Goal: Information Seeking & Learning: Learn about a topic

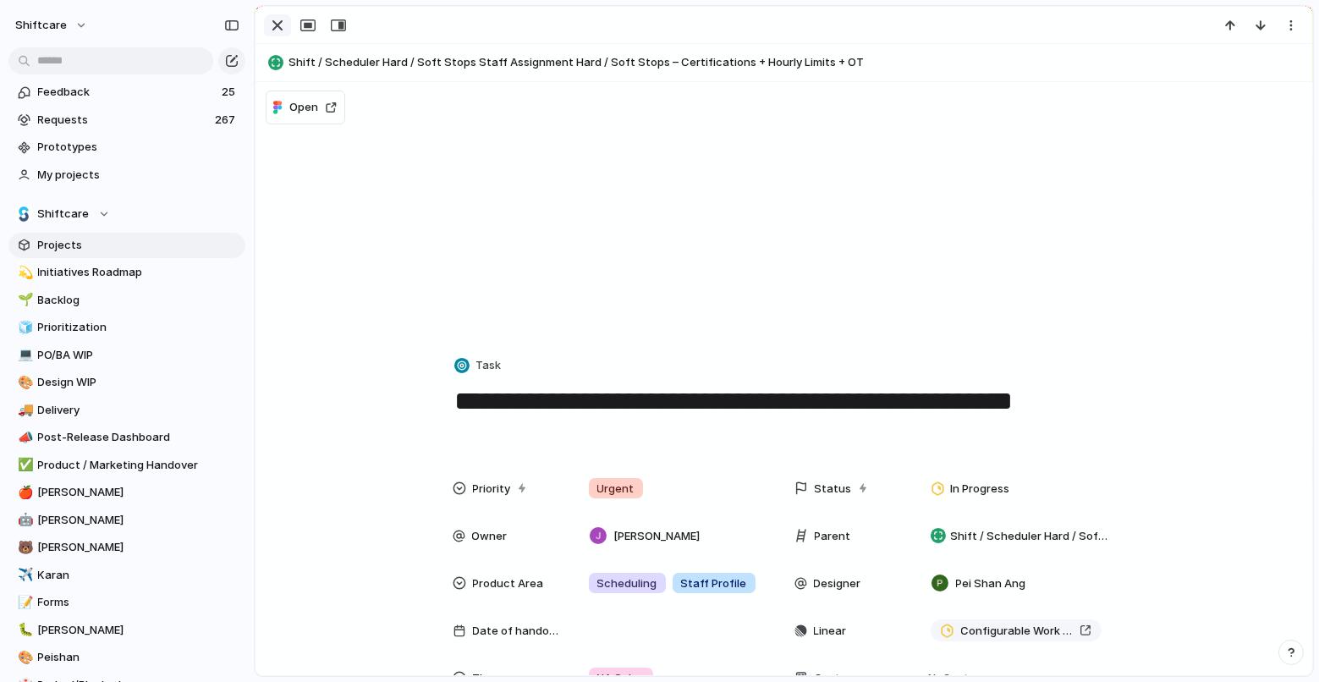
click at [267, 24] on div "button" at bounding box center [277, 25] width 20 height 20
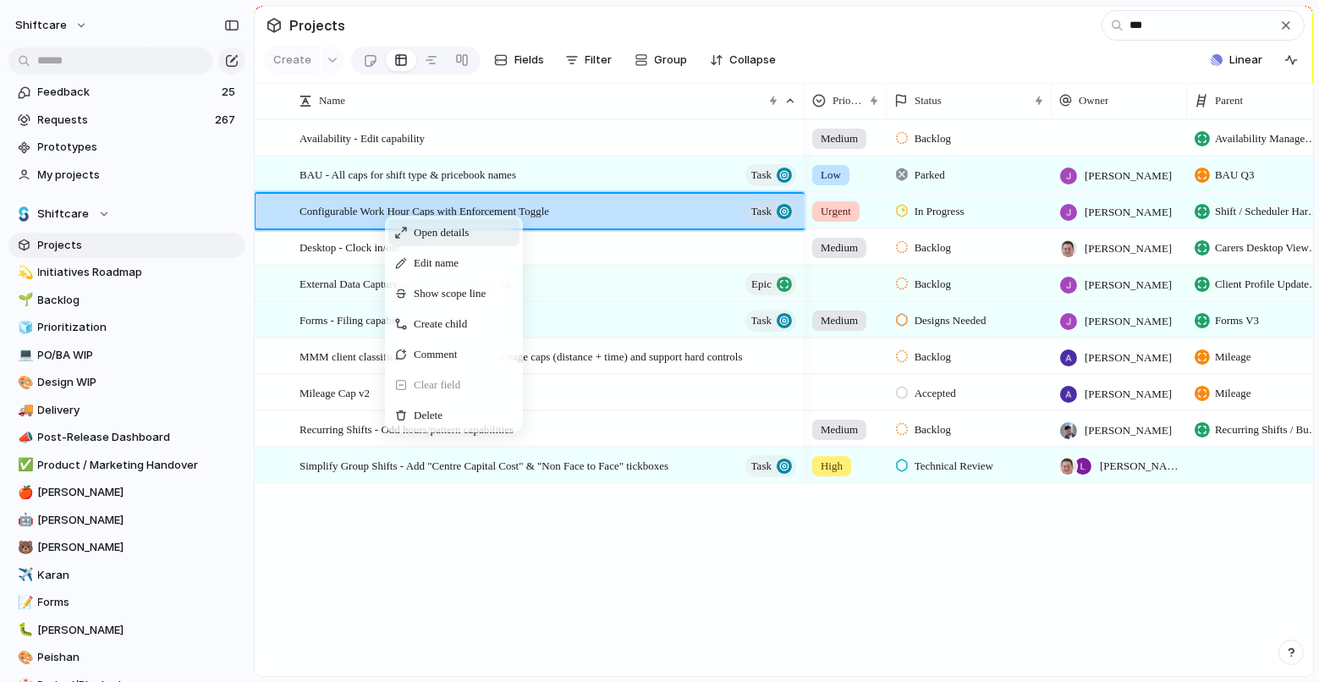
click at [416, 231] on span "Open details" at bounding box center [441, 232] width 55 height 17
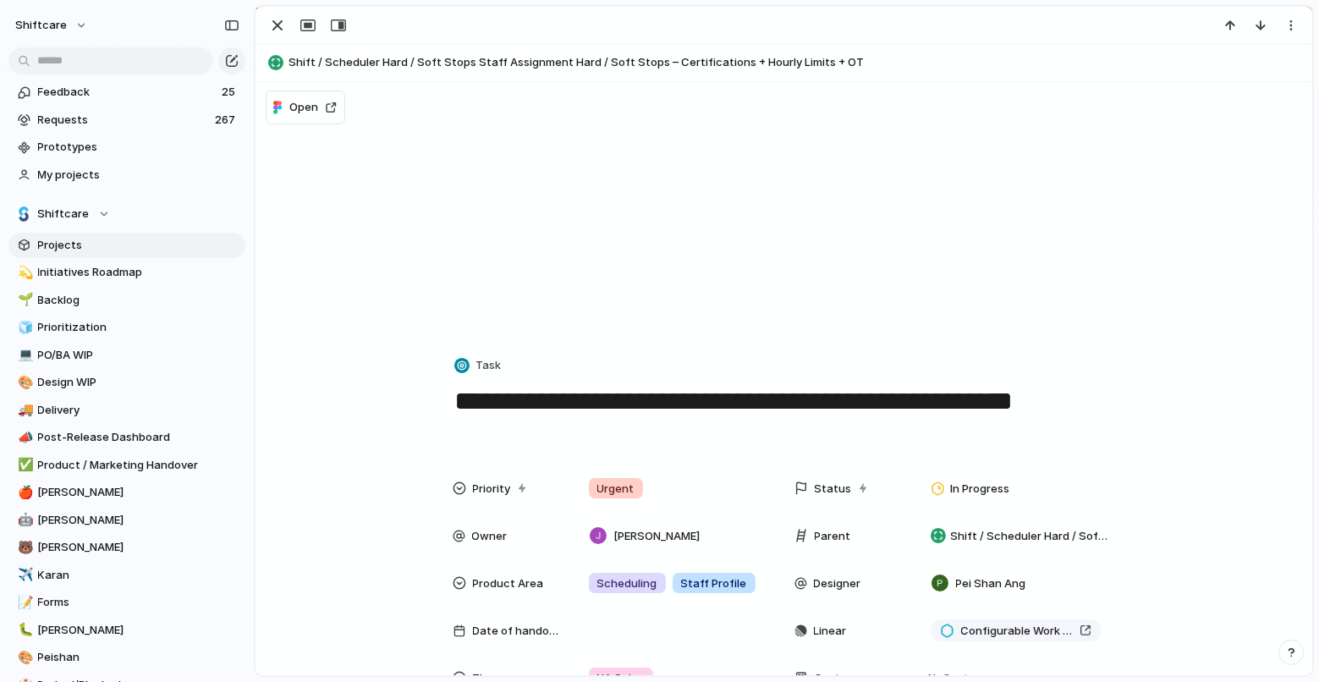
click at [271, 21] on div "button" at bounding box center [277, 25] width 20 height 20
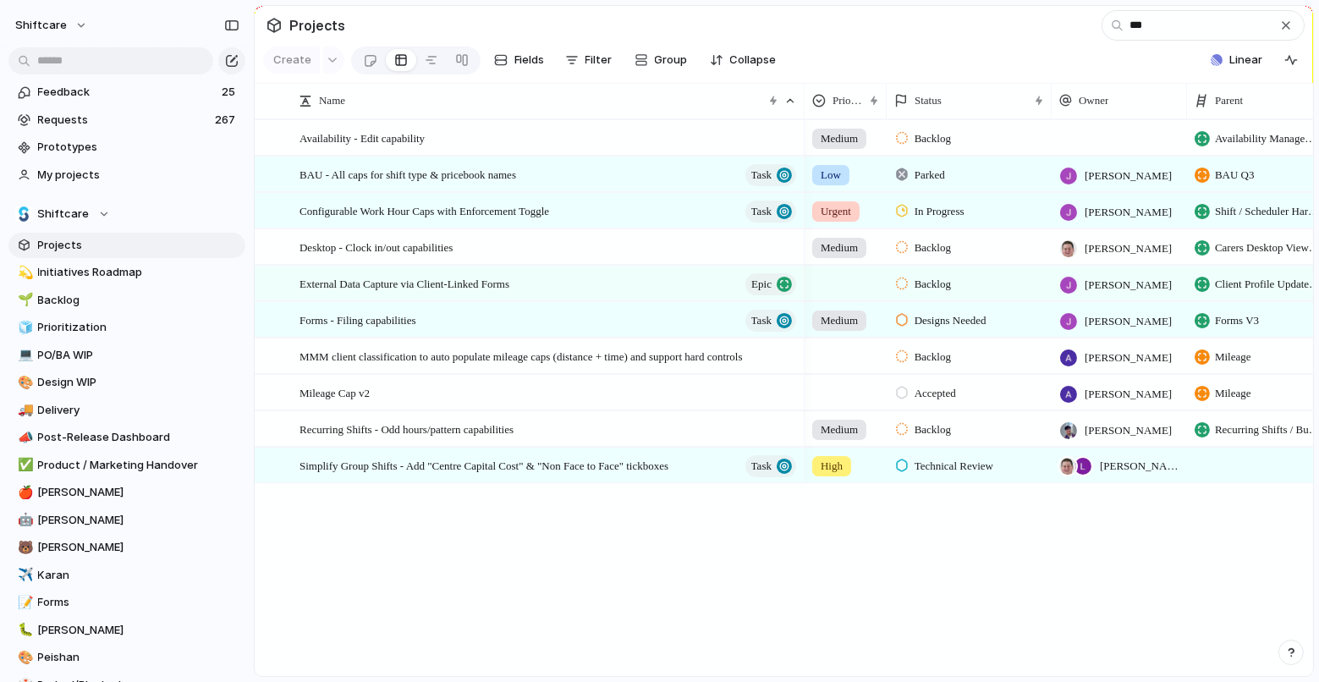
click at [76, 238] on span "Projects" at bounding box center [138, 245] width 201 height 17
click at [52, 244] on span "Projects" at bounding box center [138, 245] width 201 height 17
click at [1287, 19] on div "button" at bounding box center [1286, 26] width 14 height 14
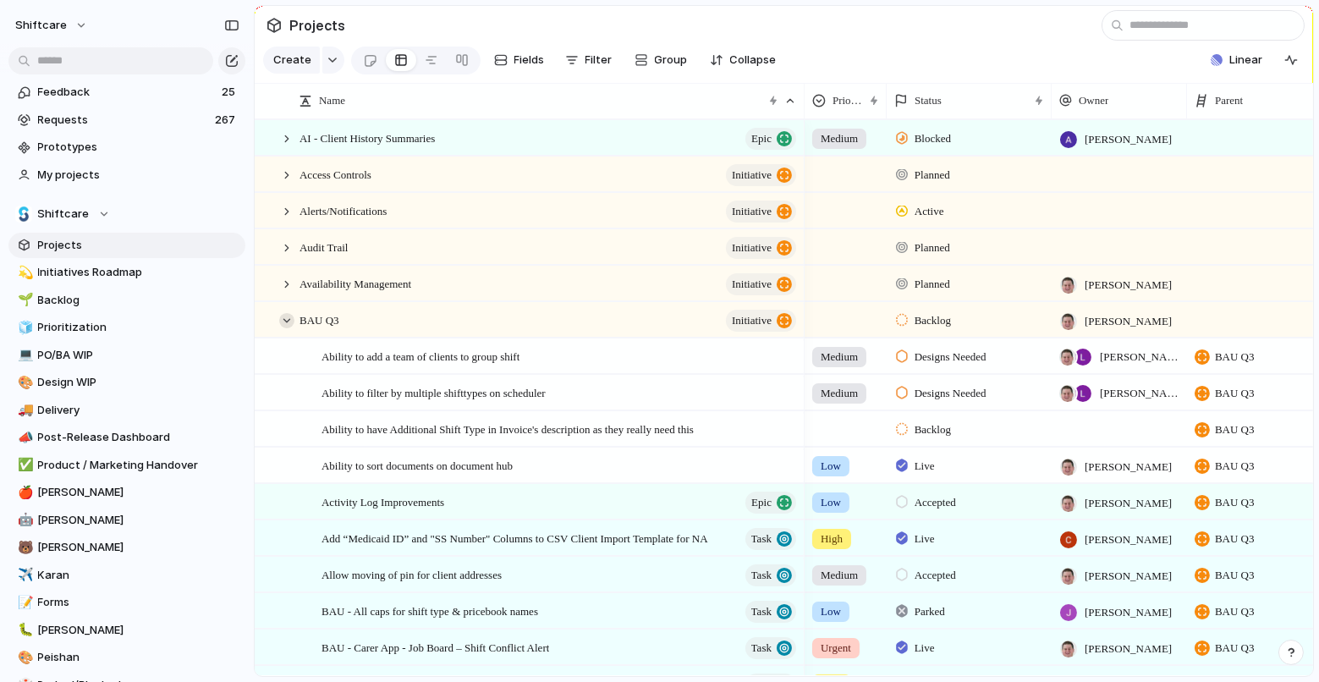
click at [288, 315] on div at bounding box center [286, 320] width 15 height 15
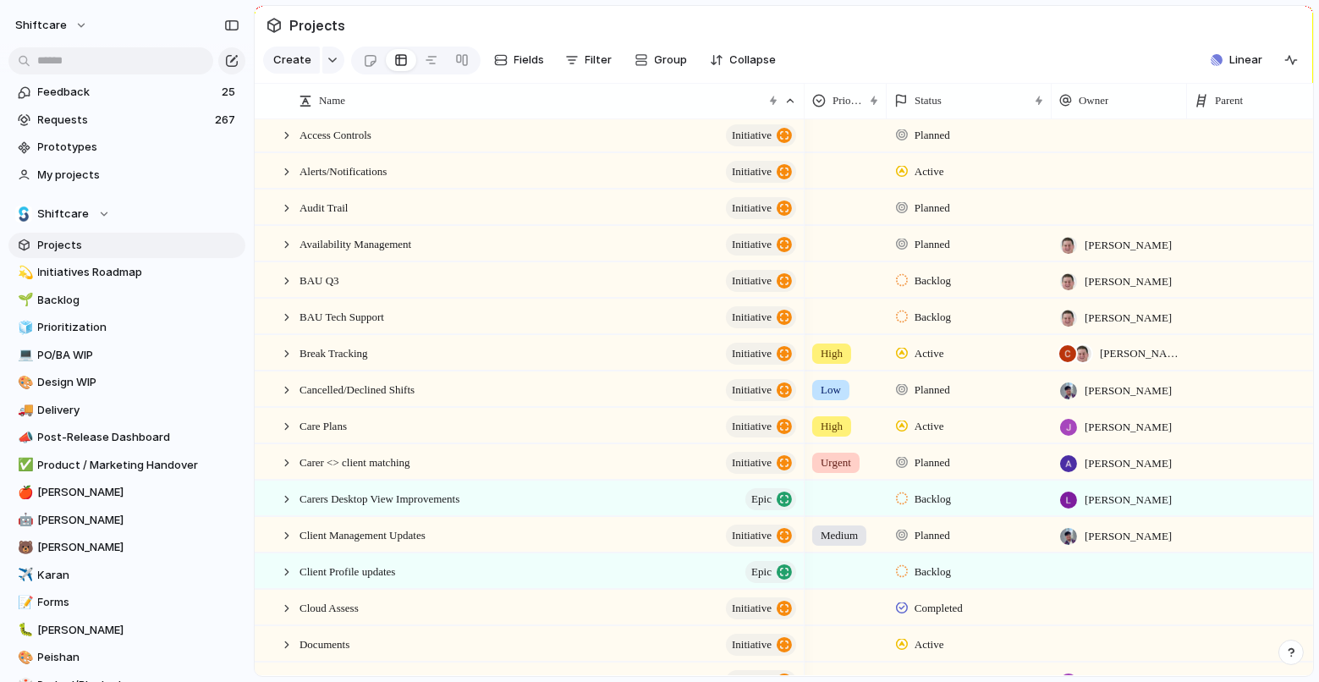
scroll to position [26, 0]
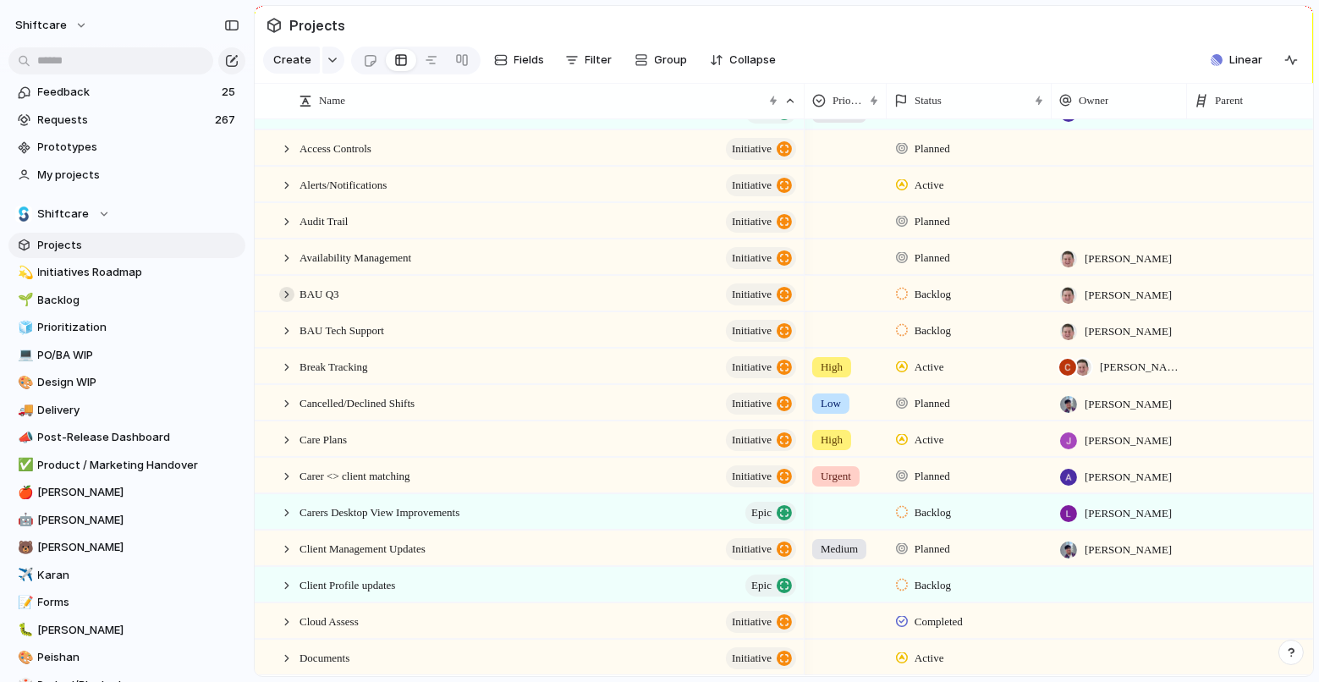
click at [290, 299] on div "BAU Q3 initiative" at bounding box center [529, 294] width 548 height 35
click at [288, 290] on div at bounding box center [286, 294] width 15 height 15
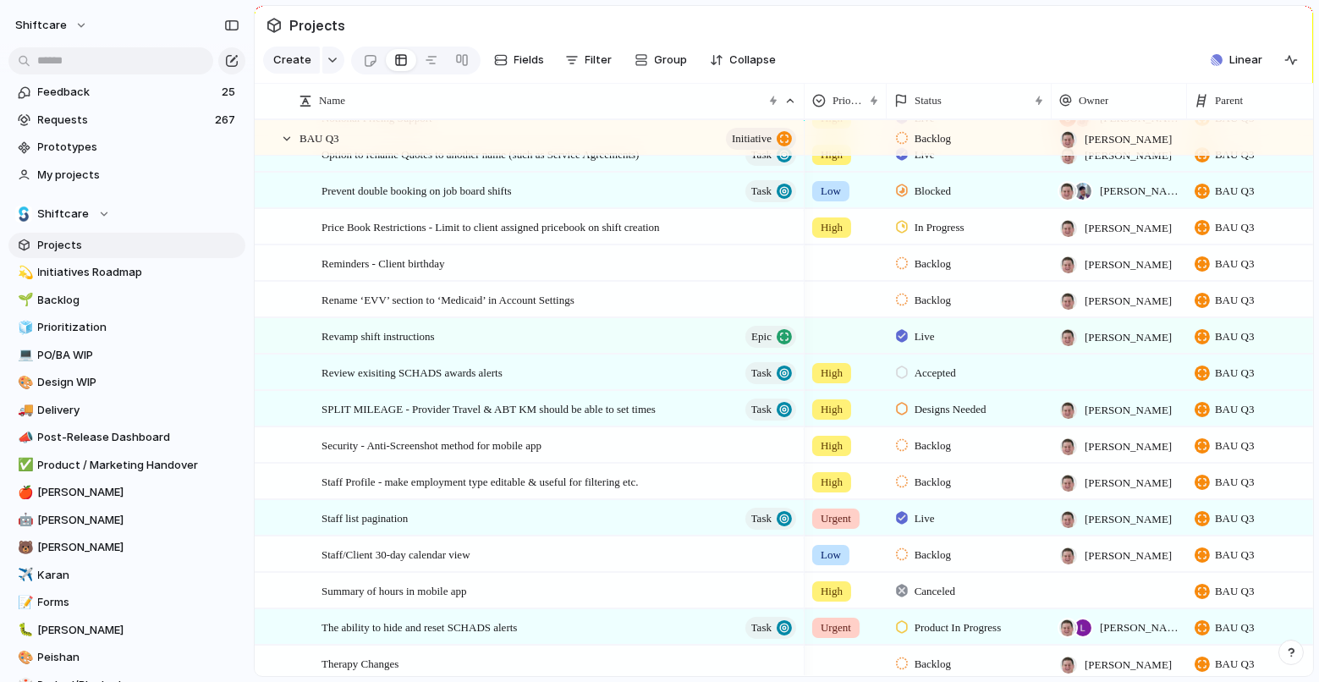
scroll to position [0, 0]
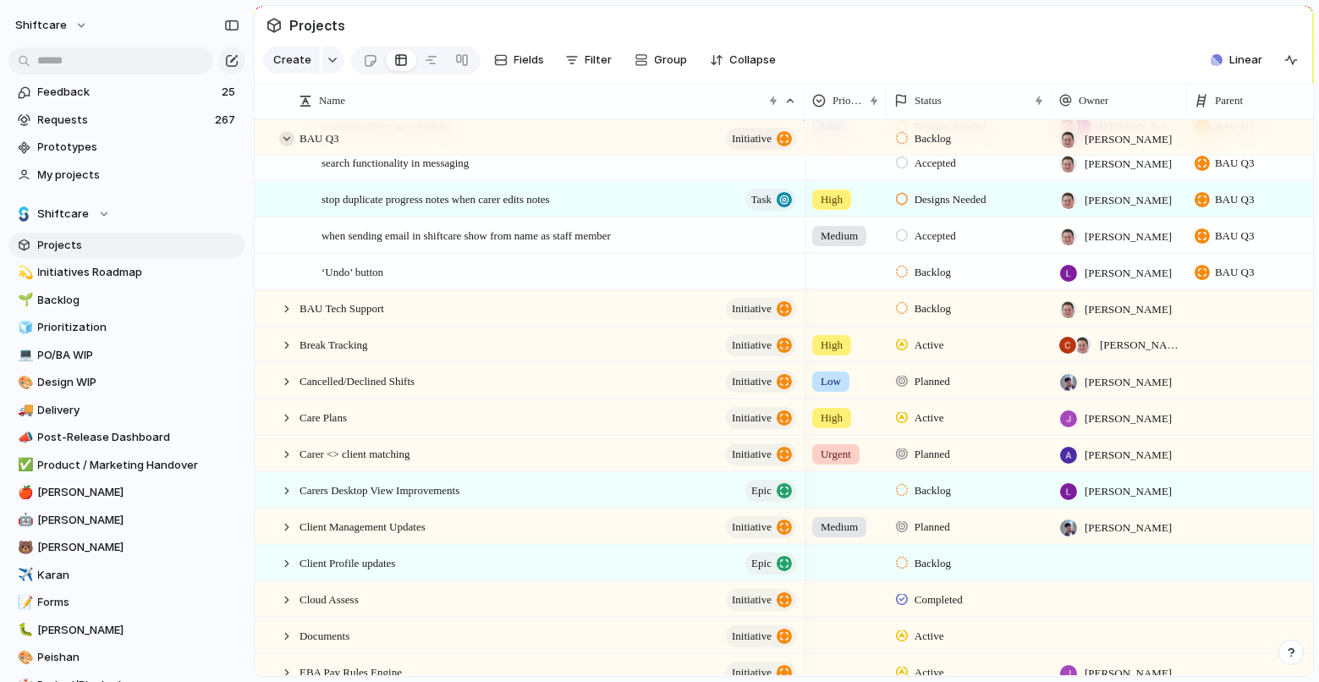
click at [283, 137] on div at bounding box center [286, 138] width 15 height 15
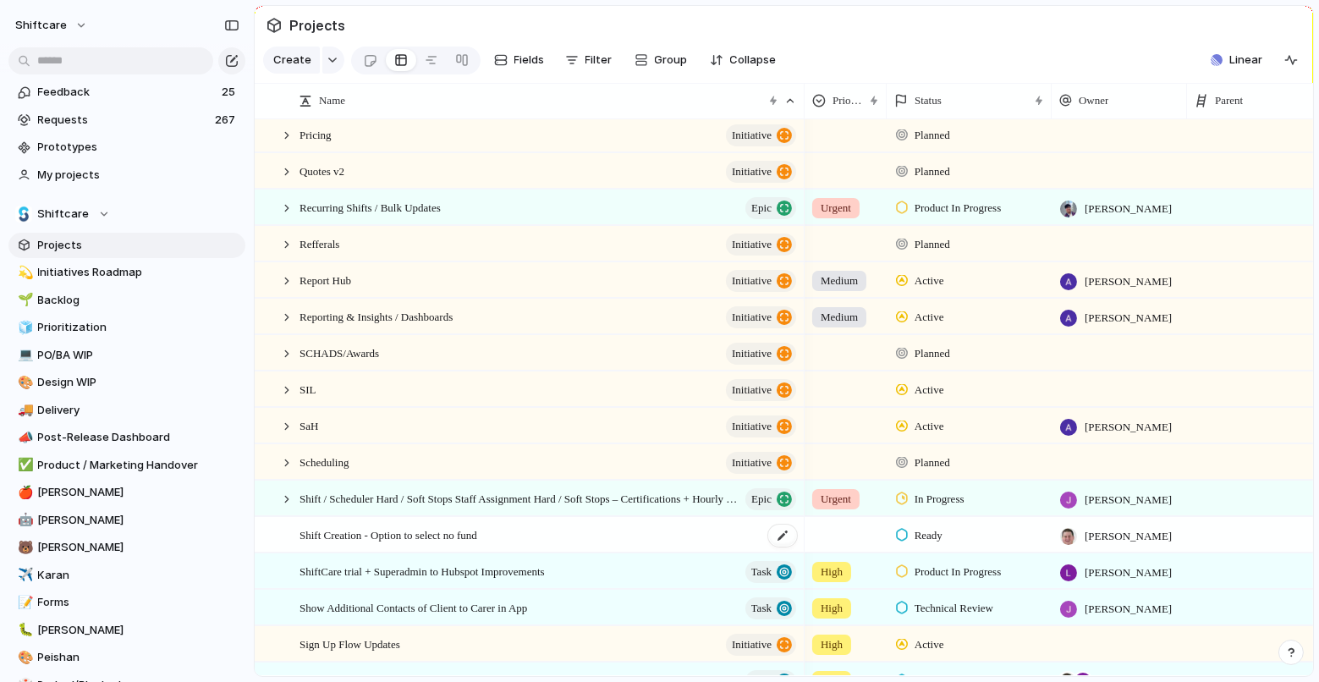
click at [401, 536] on span "Shift Creation - Option to select no fund" at bounding box center [388, 533] width 178 height 19
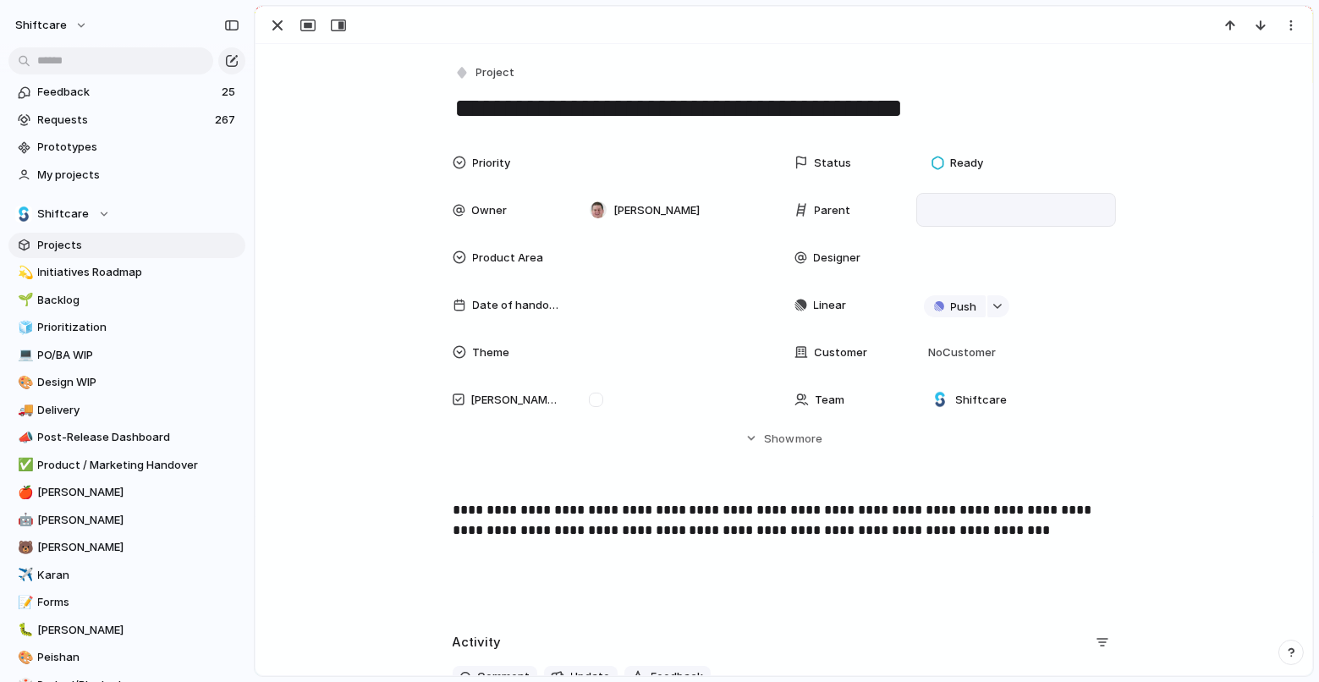
click at [973, 207] on div at bounding box center [1016, 209] width 184 height 19
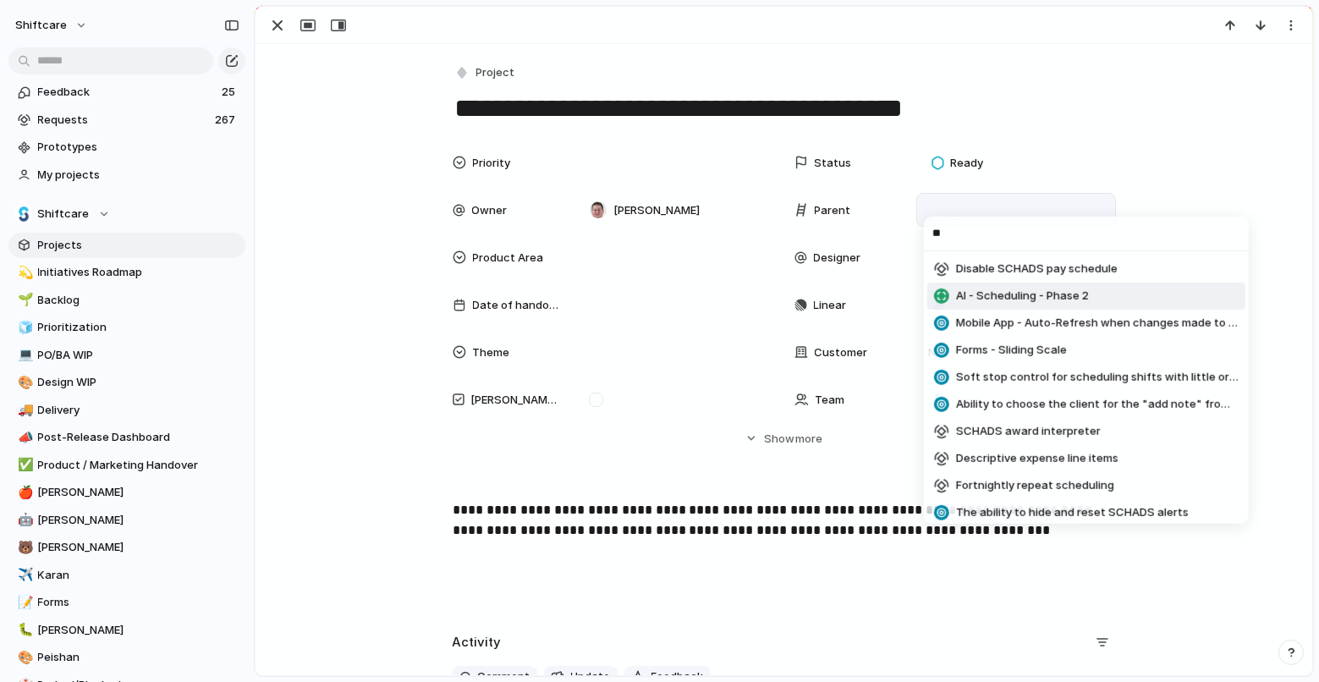
type input "*"
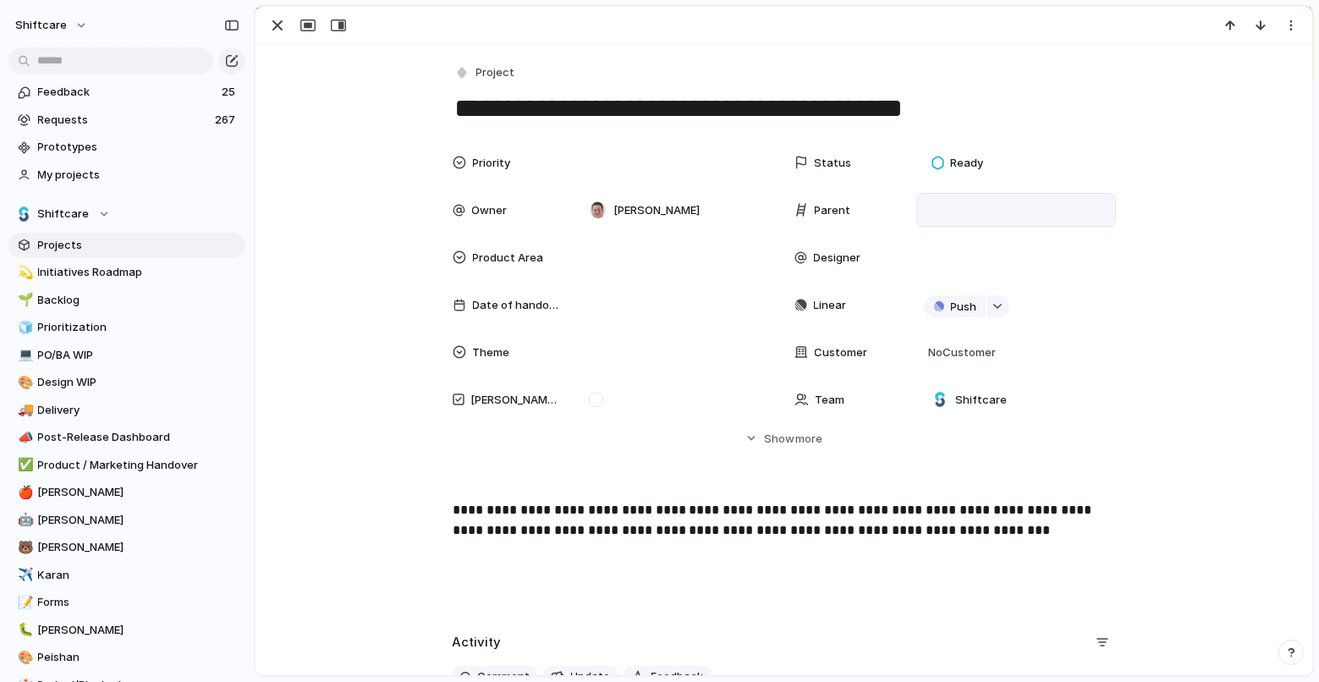
click at [736, 541] on div "Staff functionality Multiple New Shift Types Messaging Timesheets Mobile Apps E…" at bounding box center [659, 341] width 1319 height 682
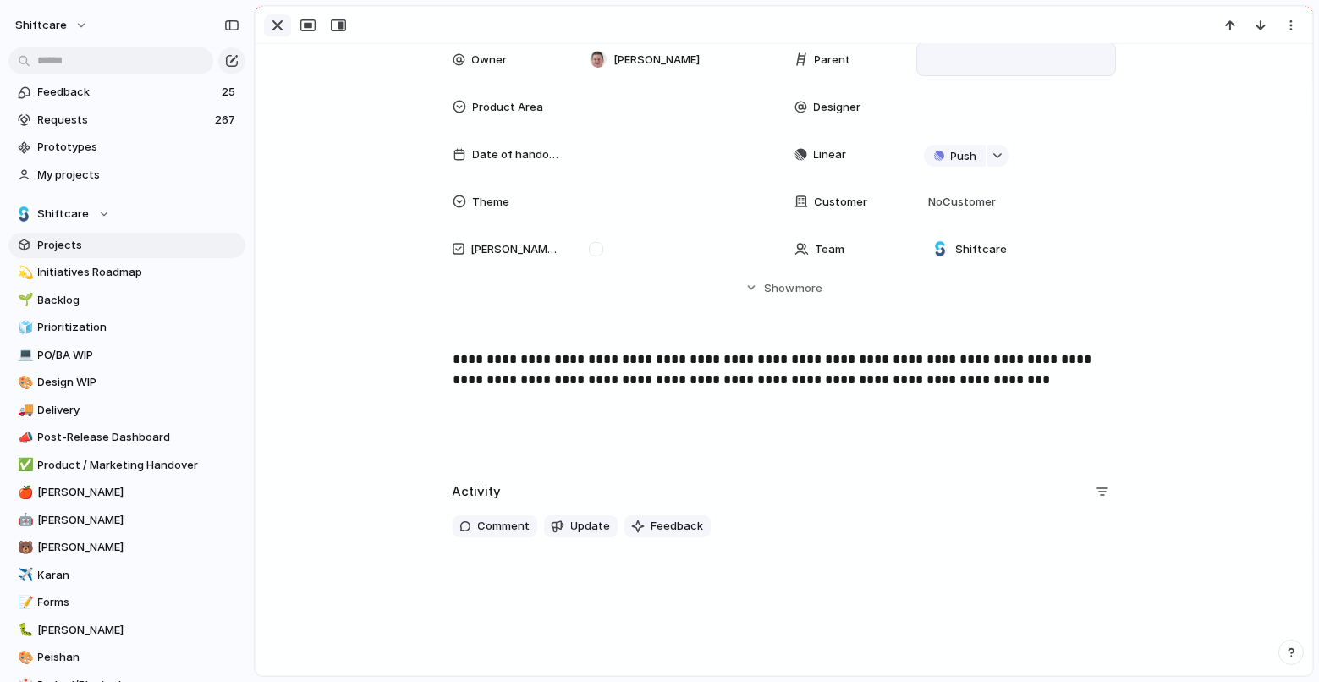
click at [268, 25] on div "button" at bounding box center [277, 25] width 20 height 20
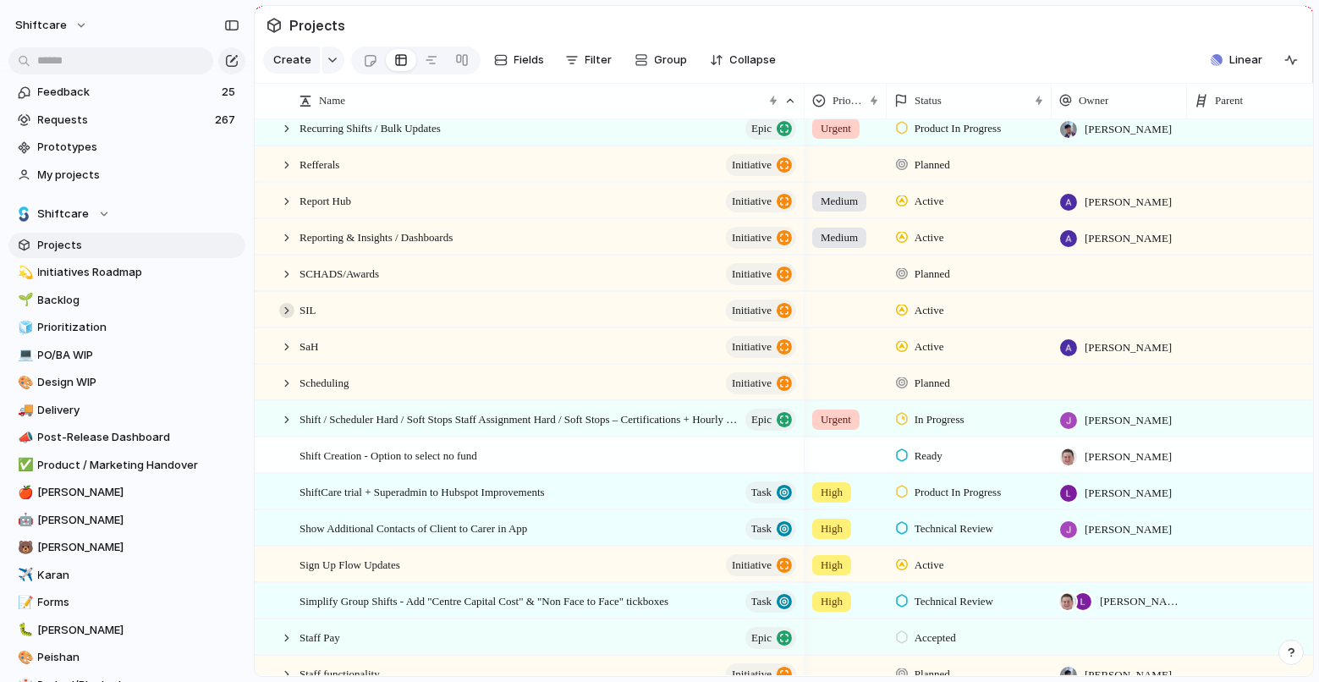
click at [287, 310] on div at bounding box center [286, 310] width 15 height 15
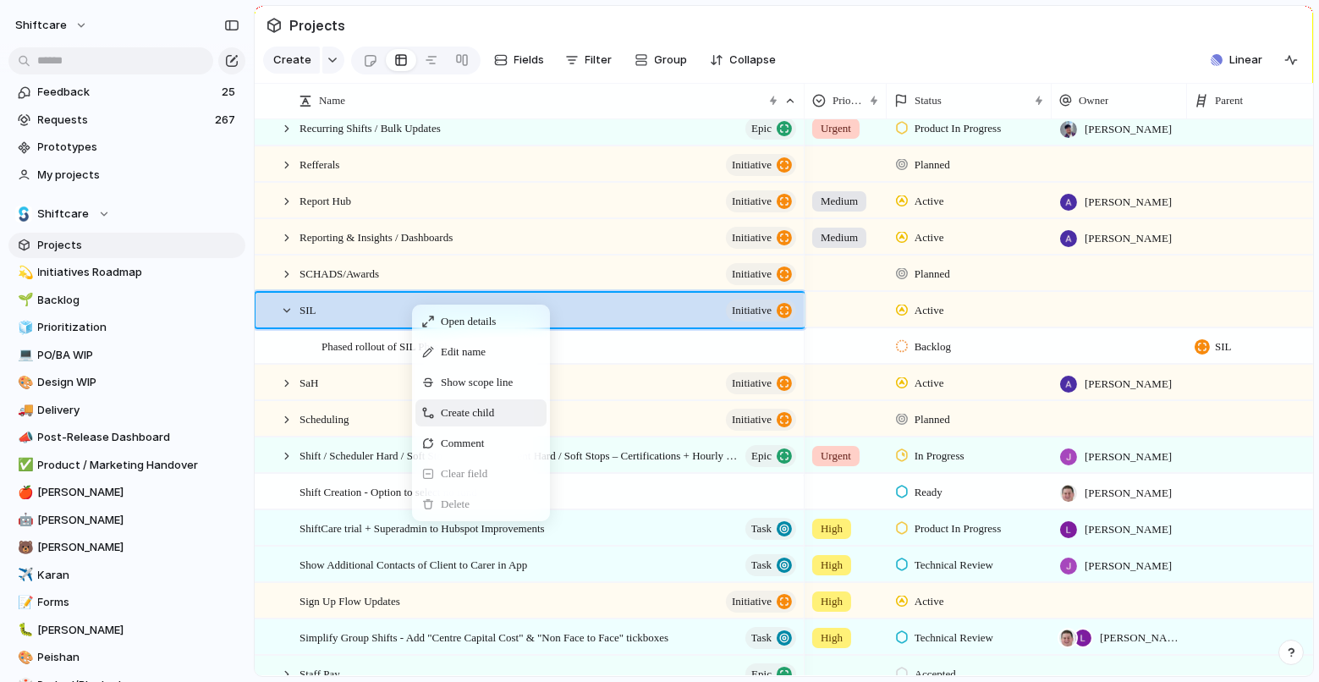
click at [450, 409] on span "Create child" at bounding box center [467, 412] width 53 height 17
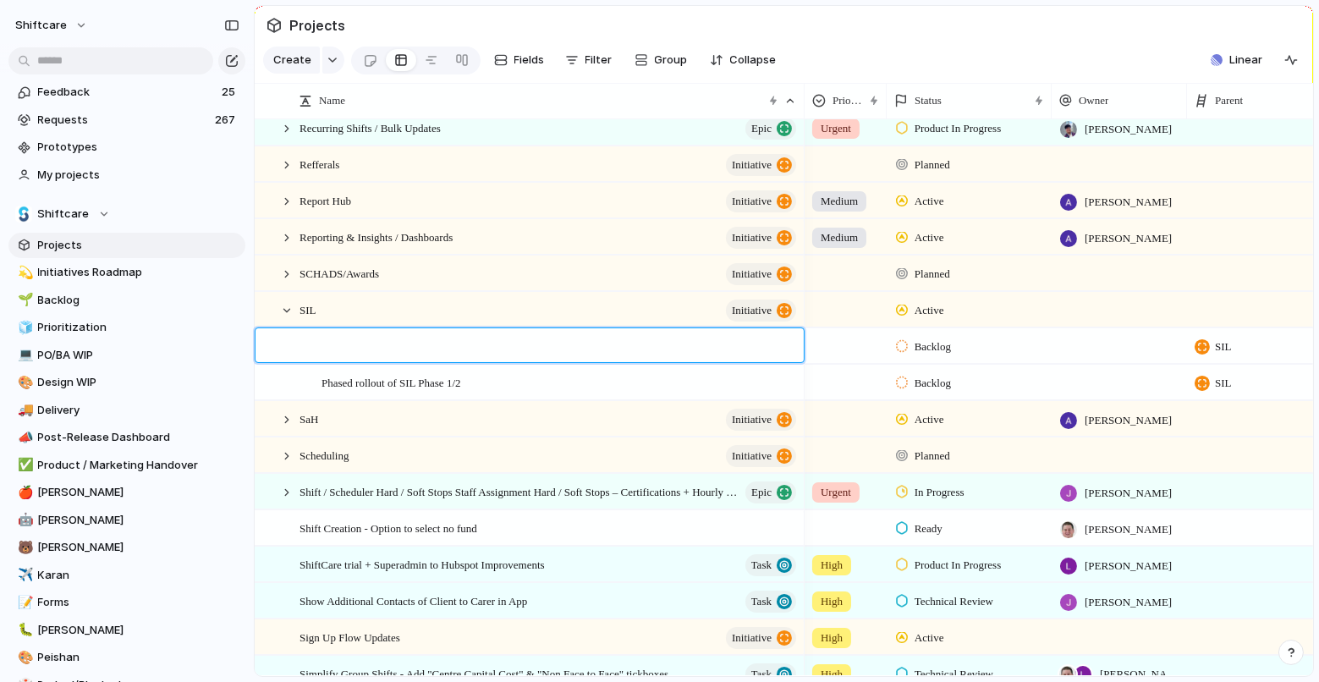
paste textarea "**********"
type textarea "**********"
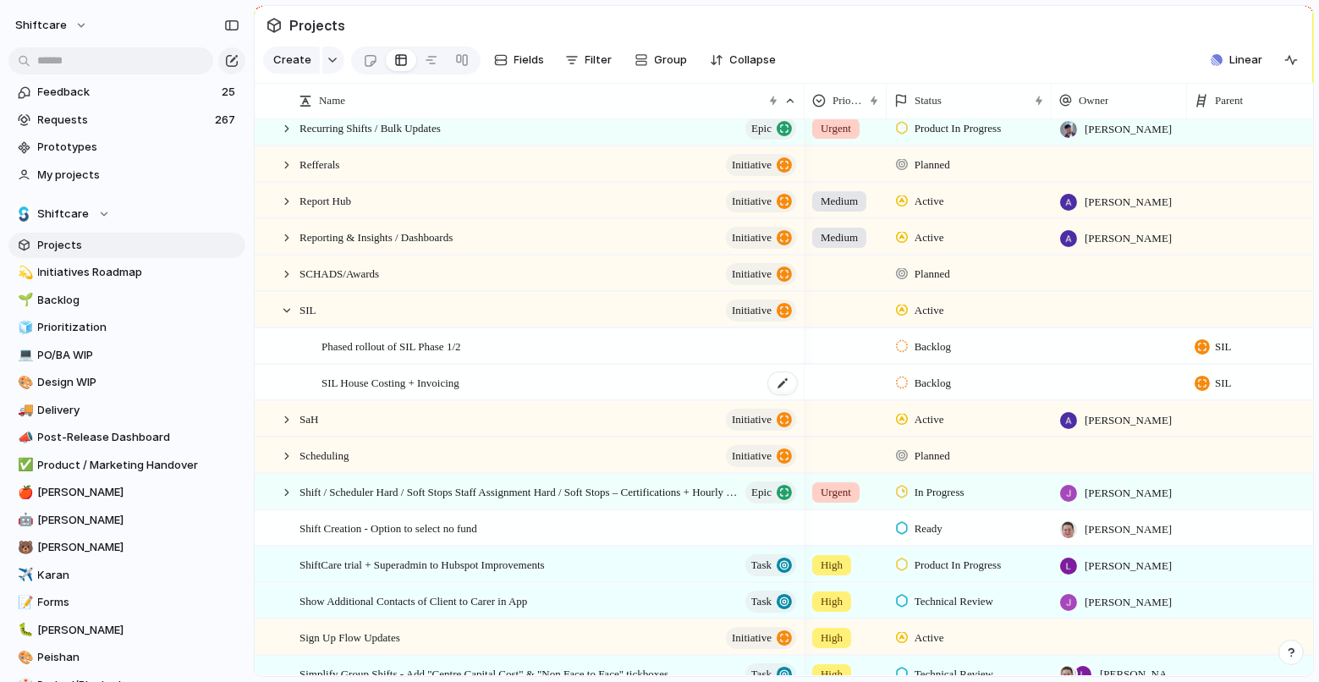
click at [426, 392] on div "SIL House Costing + Invoicing" at bounding box center [559, 382] width 477 height 35
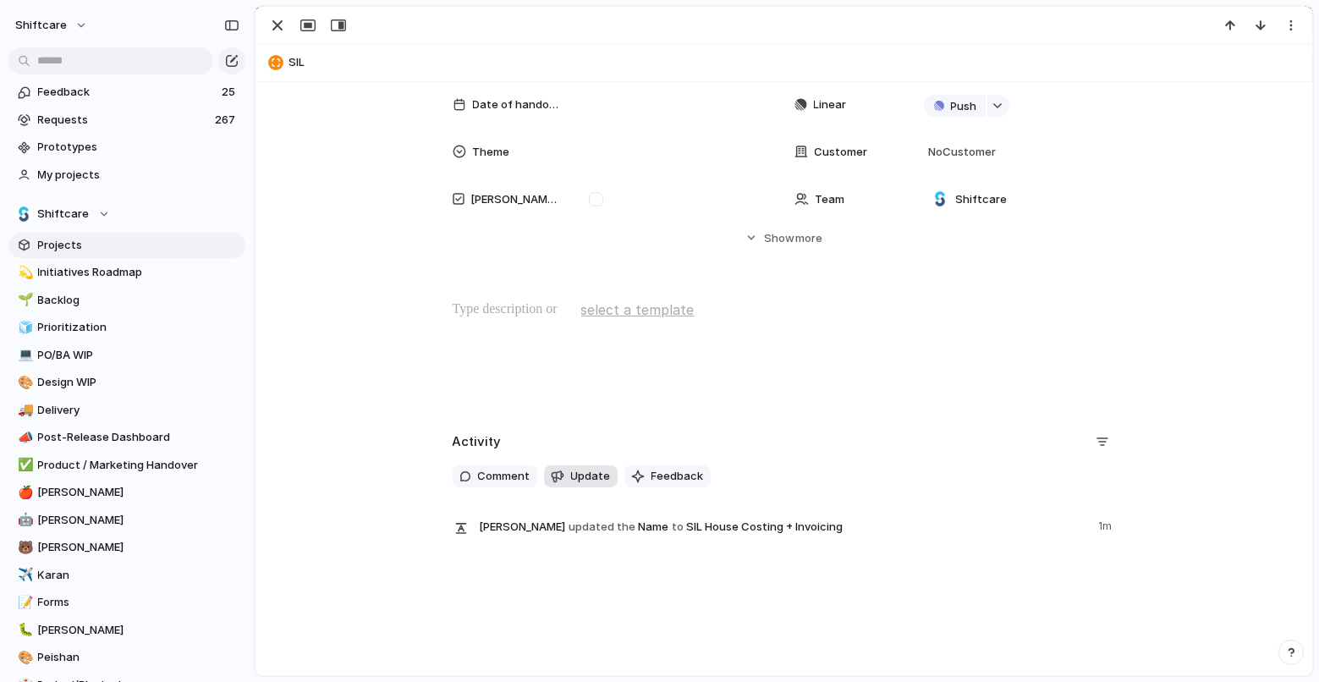
click at [595, 472] on span "Update" at bounding box center [591, 476] width 40 height 17
click at [531, 565] on p at bounding box center [798, 559] width 614 height 20
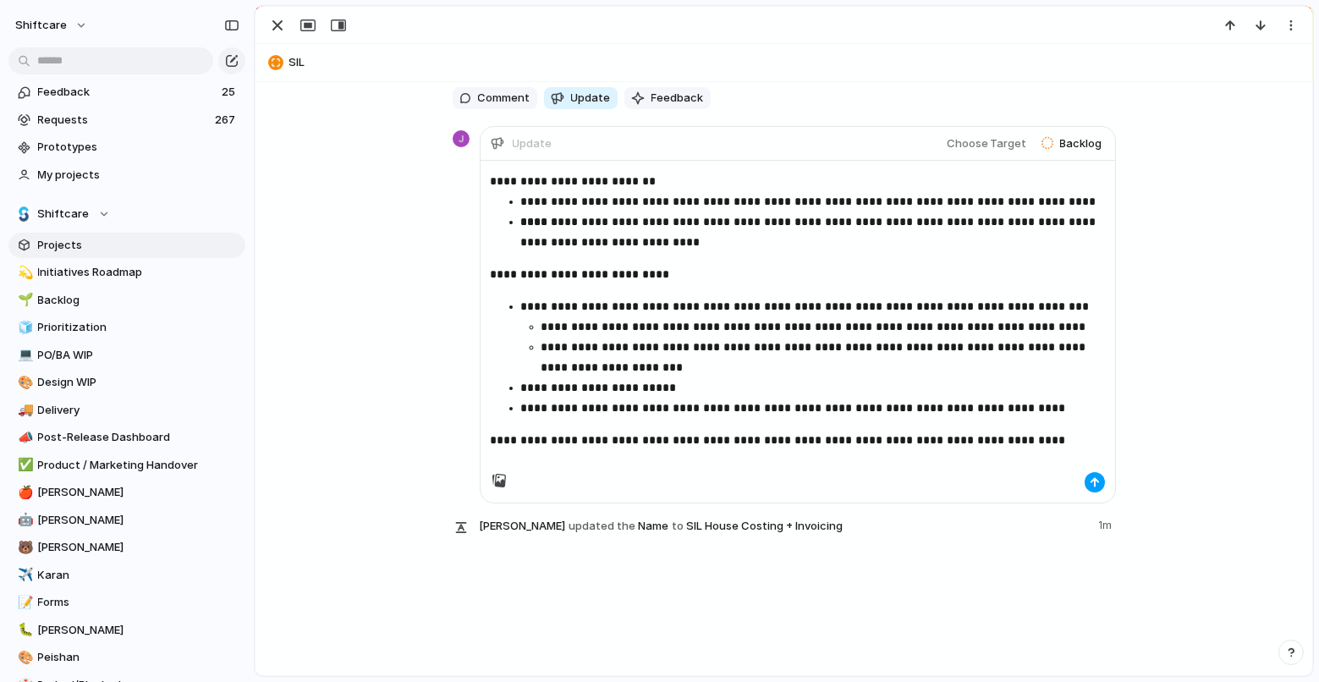
click at [1097, 481] on div "button" at bounding box center [1094, 482] width 10 height 10
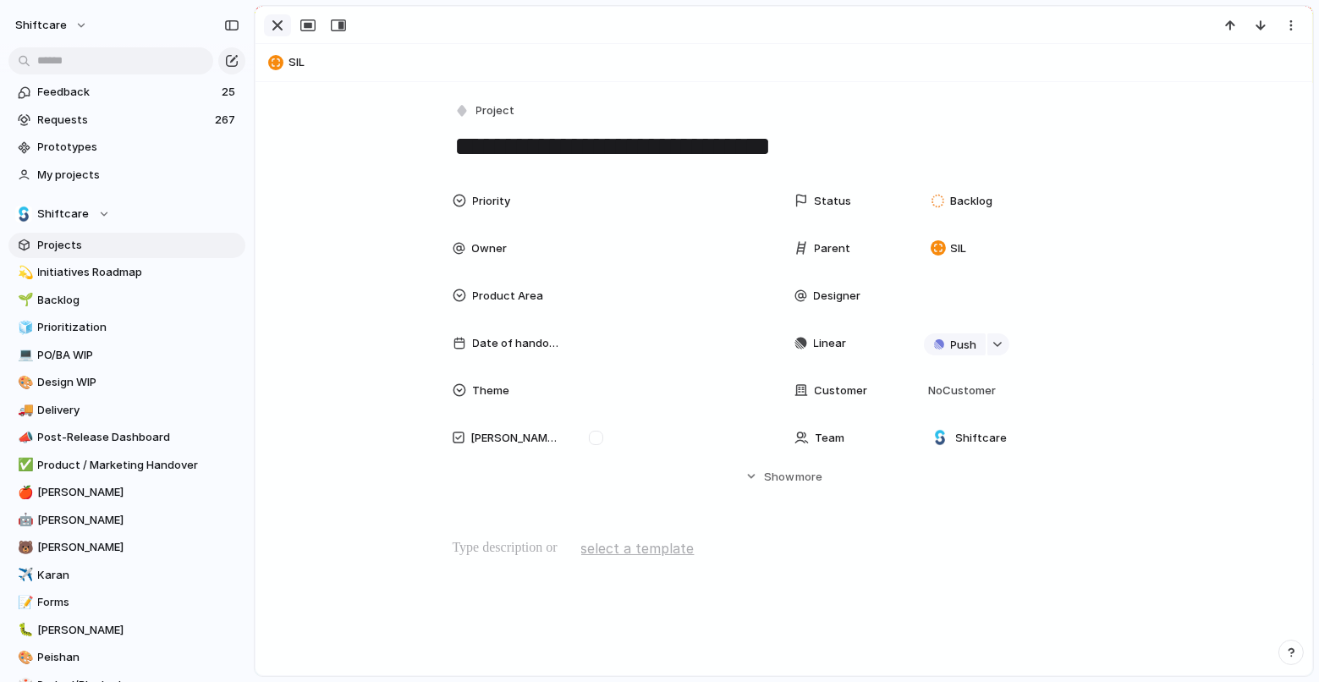
click at [267, 32] on div "button" at bounding box center [277, 25] width 20 height 20
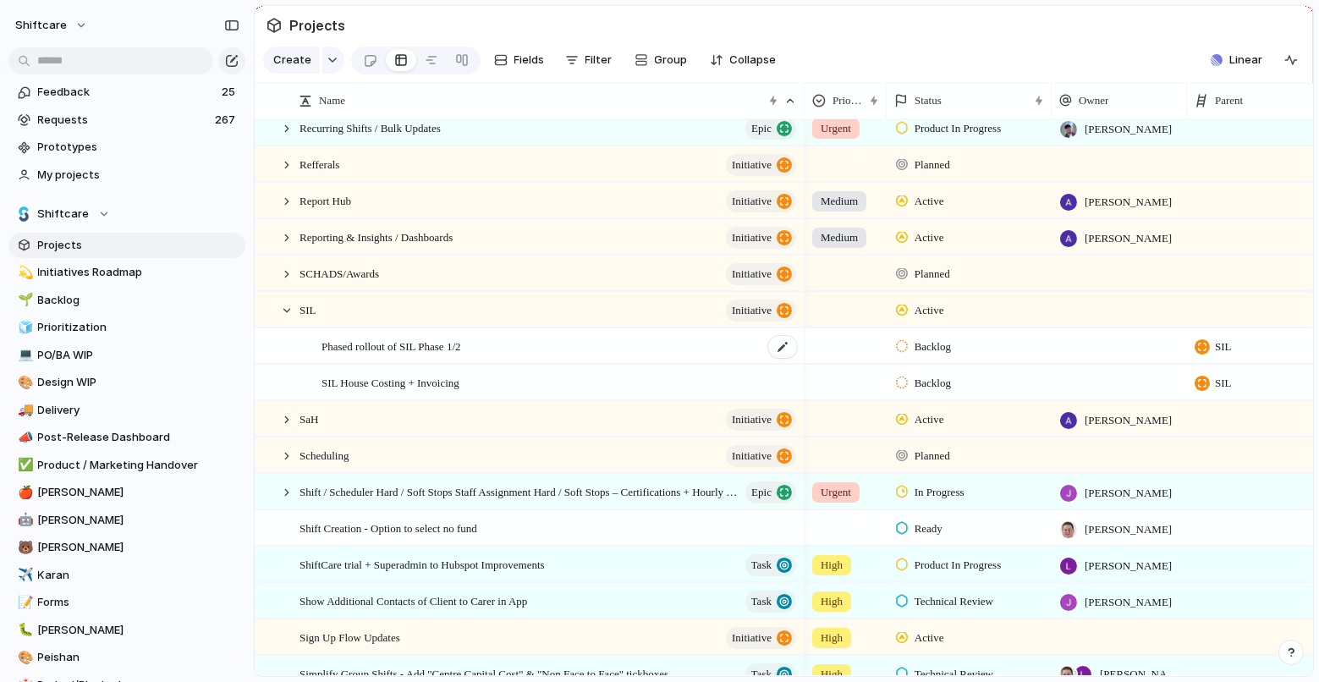
click at [511, 355] on div "Phased rollout of SIL Phase 1/2" at bounding box center [559, 346] width 477 height 35
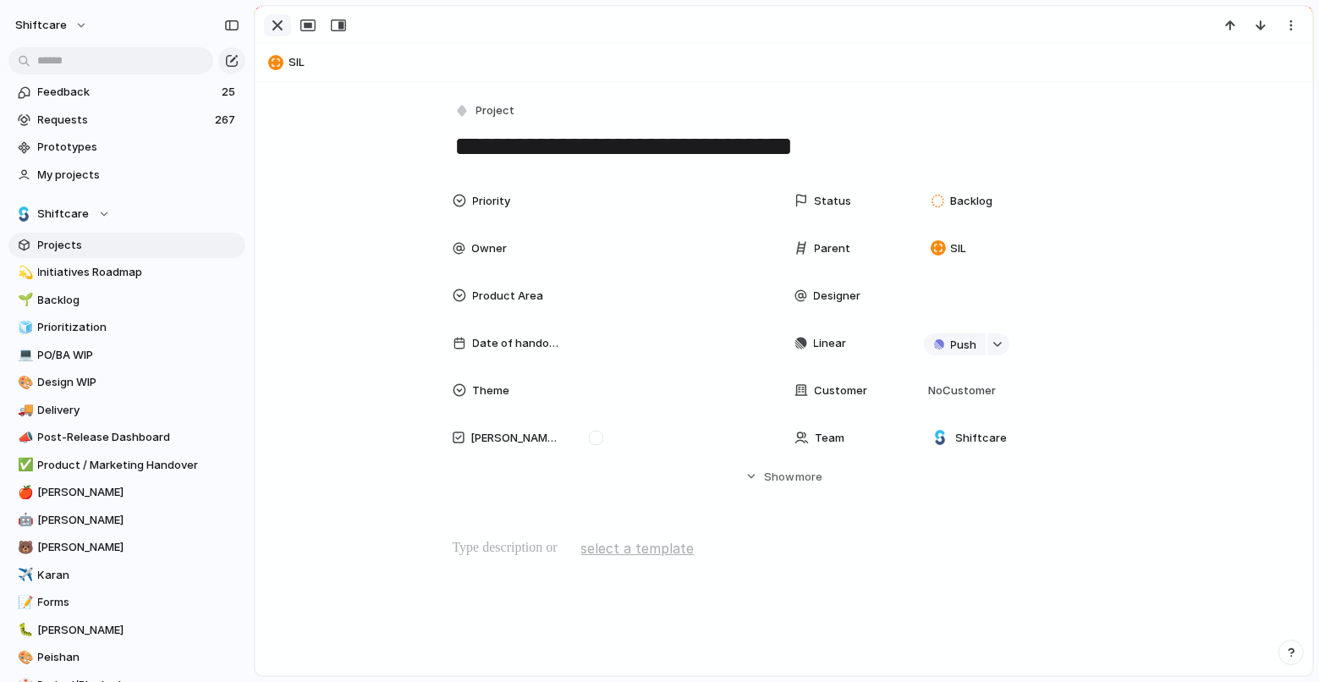
click at [283, 31] on div "button" at bounding box center [277, 25] width 20 height 20
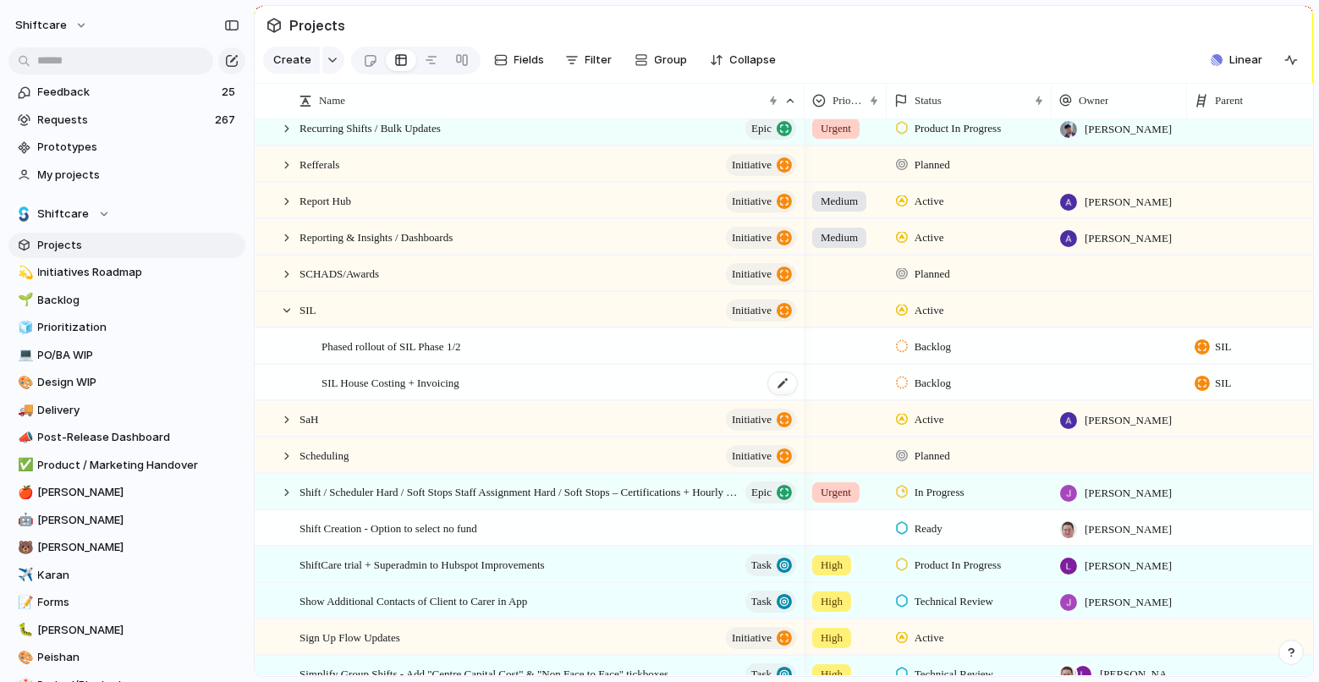
scroll to position [1667, 0]
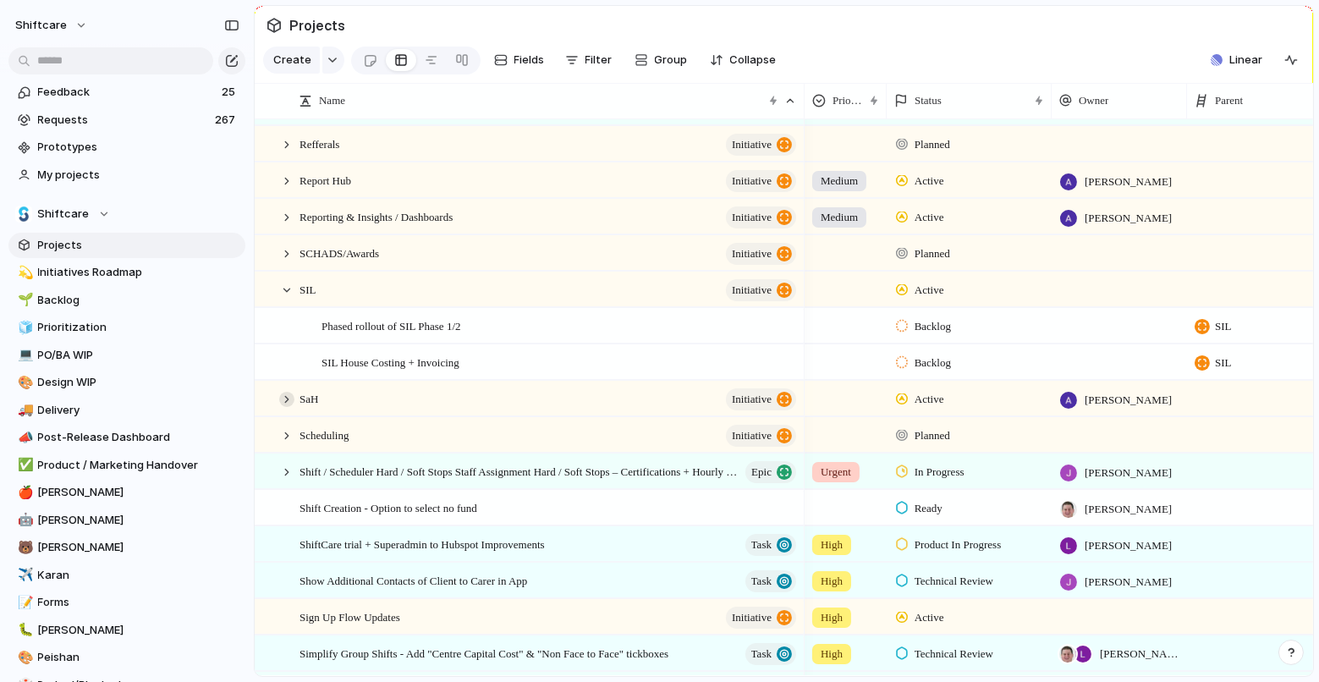
click at [285, 398] on div at bounding box center [286, 399] width 15 height 15
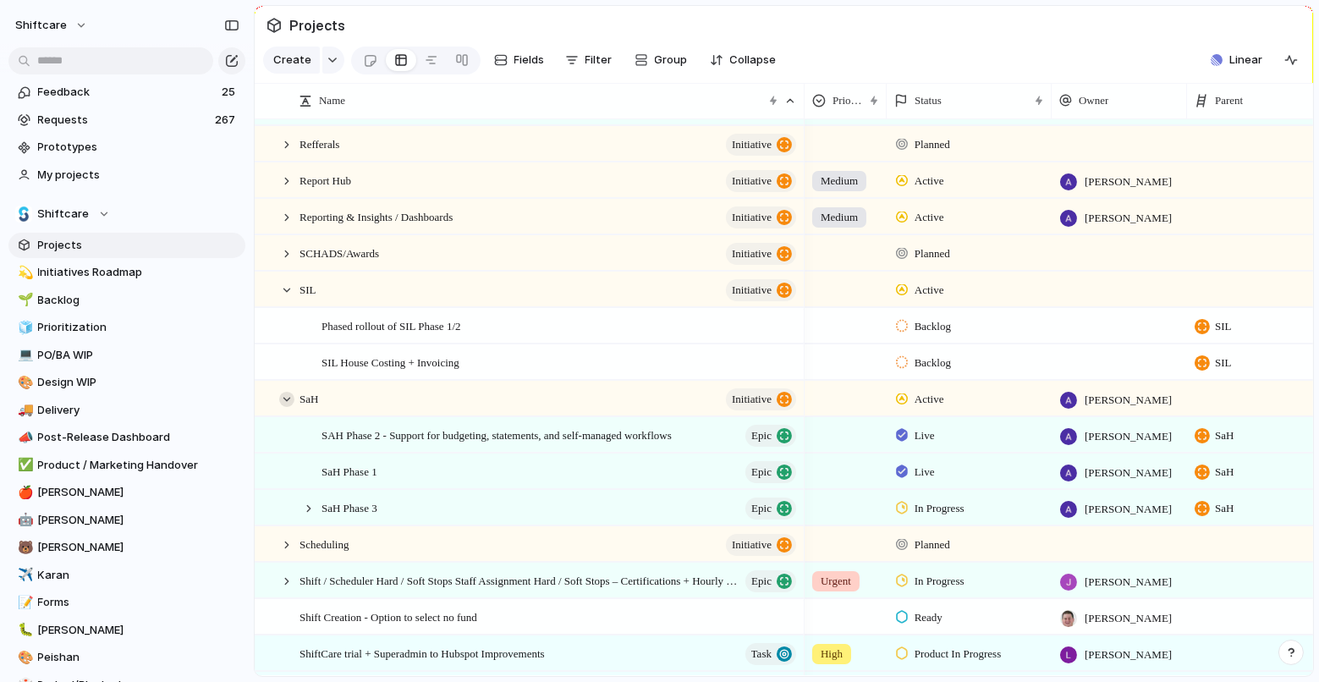
click at [285, 398] on div at bounding box center [286, 399] width 15 height 15
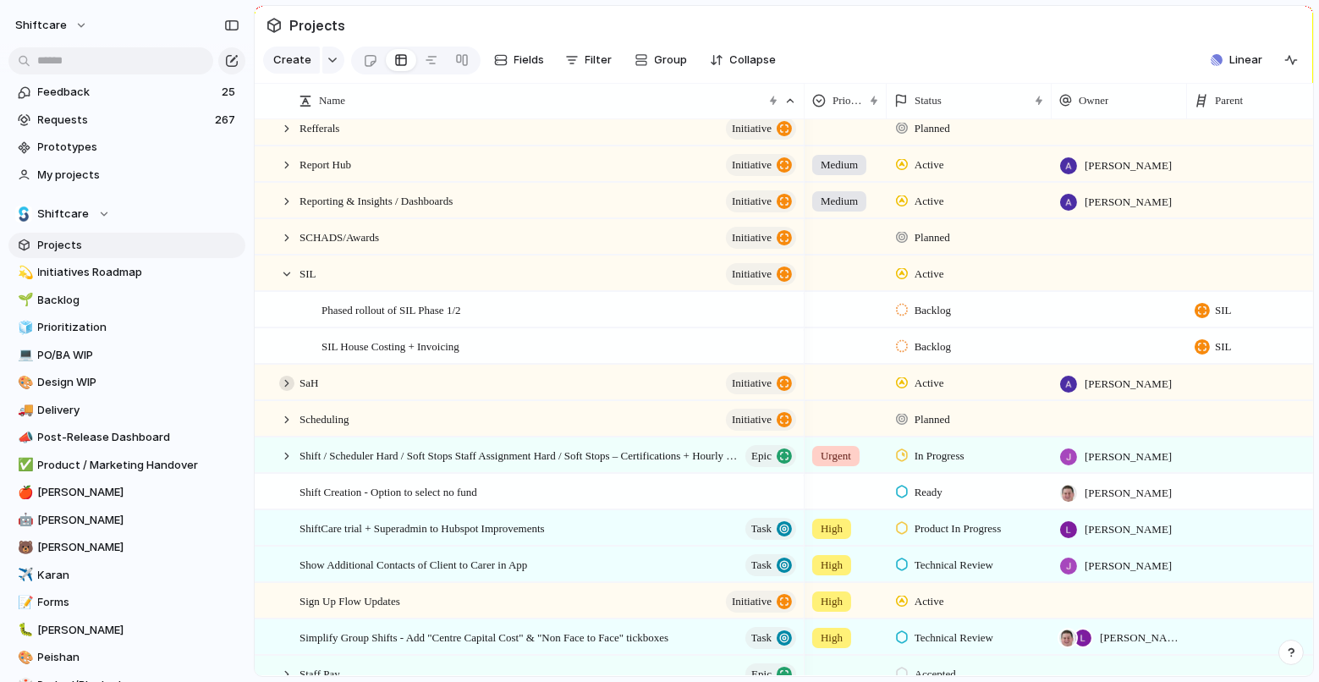
scroll to position [1690, 0]
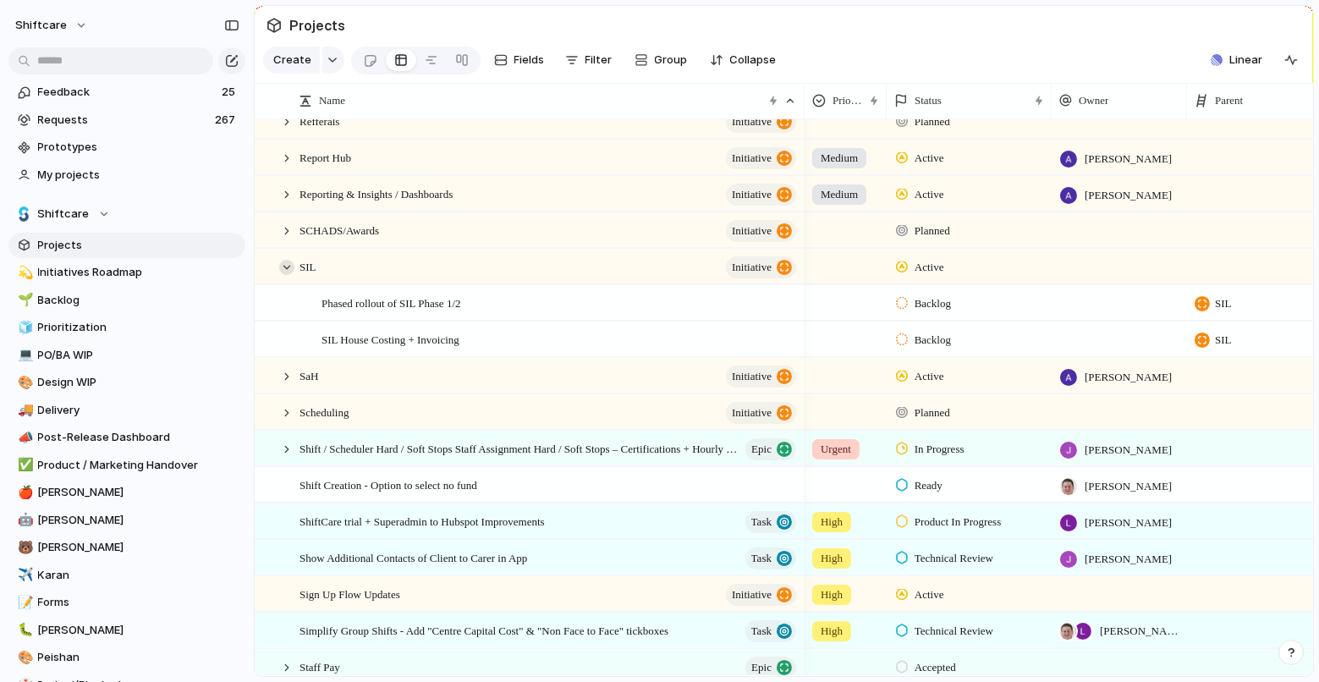
click at [289, 266] on div at bounding box center [286, 267] width 15 height 15
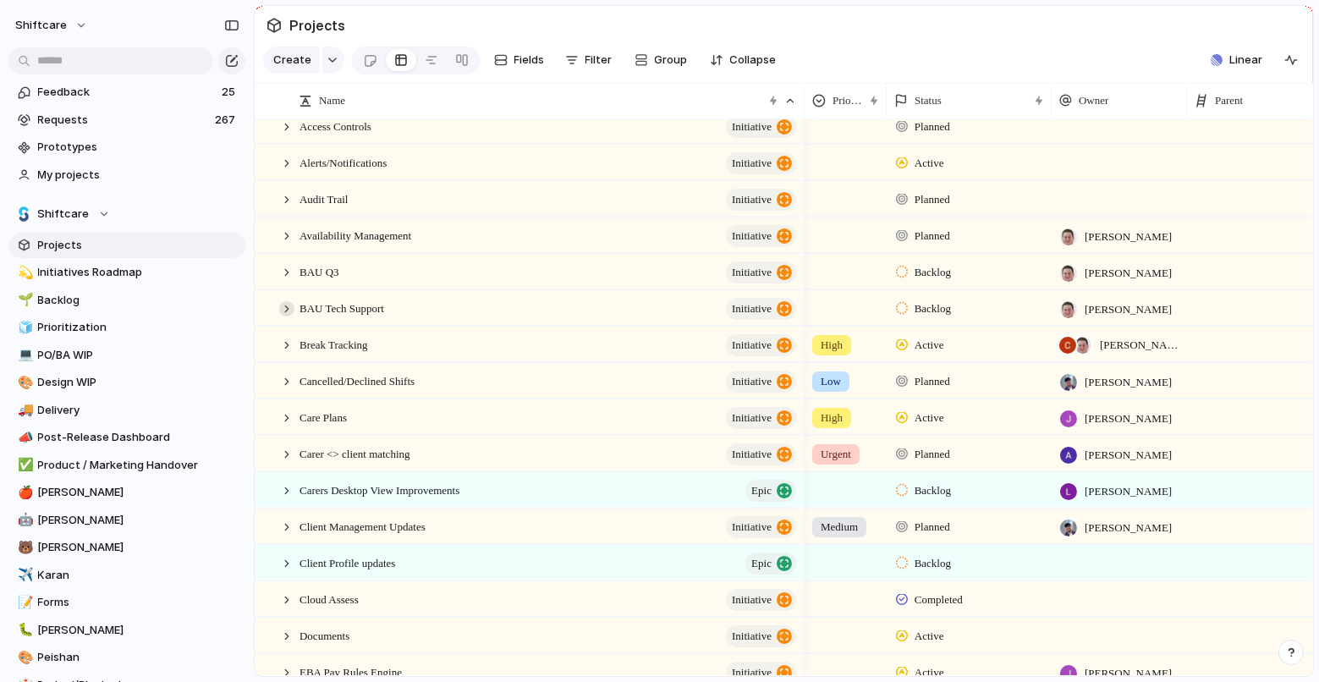
scroll to position [66, 0]
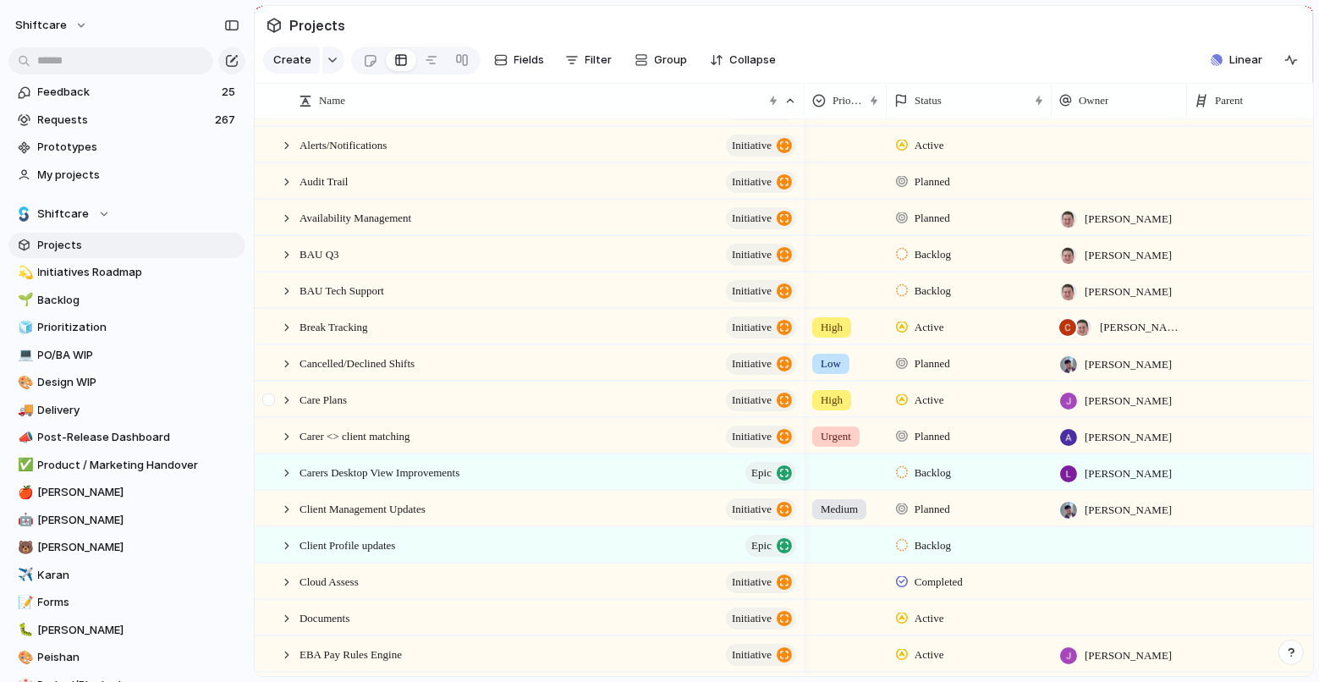
click at [283, 390] on div at bounding box center [270, 405] width 30 height 46
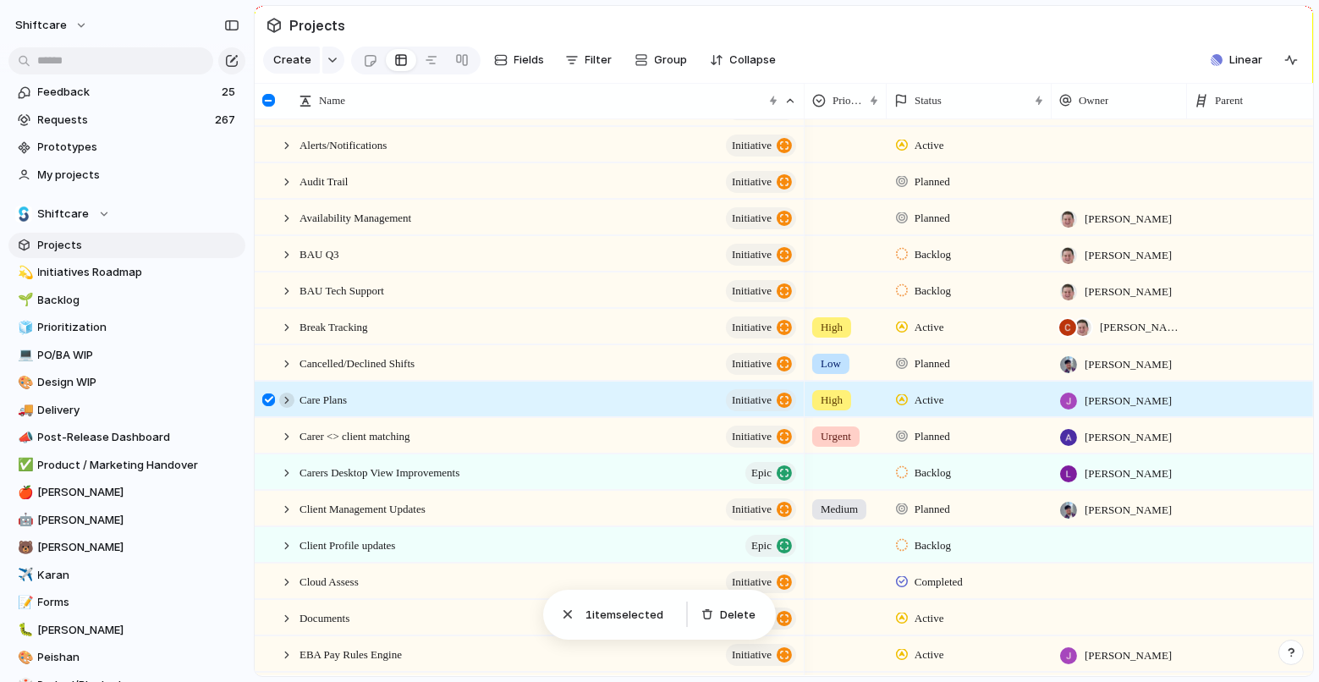
click at [285, 403] on div at bounding box center [286, 399] width 15 height 15
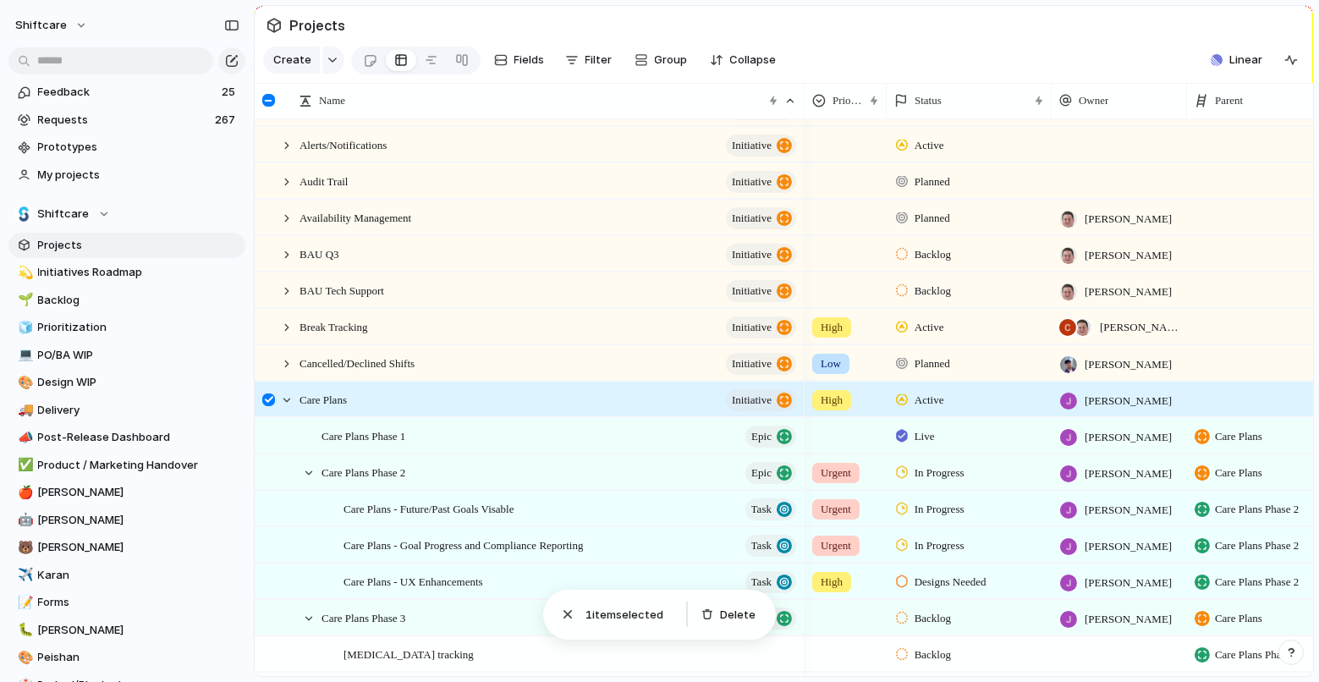
click at [270, 401] on div at bounding box center [268, 399] width 13 height 13
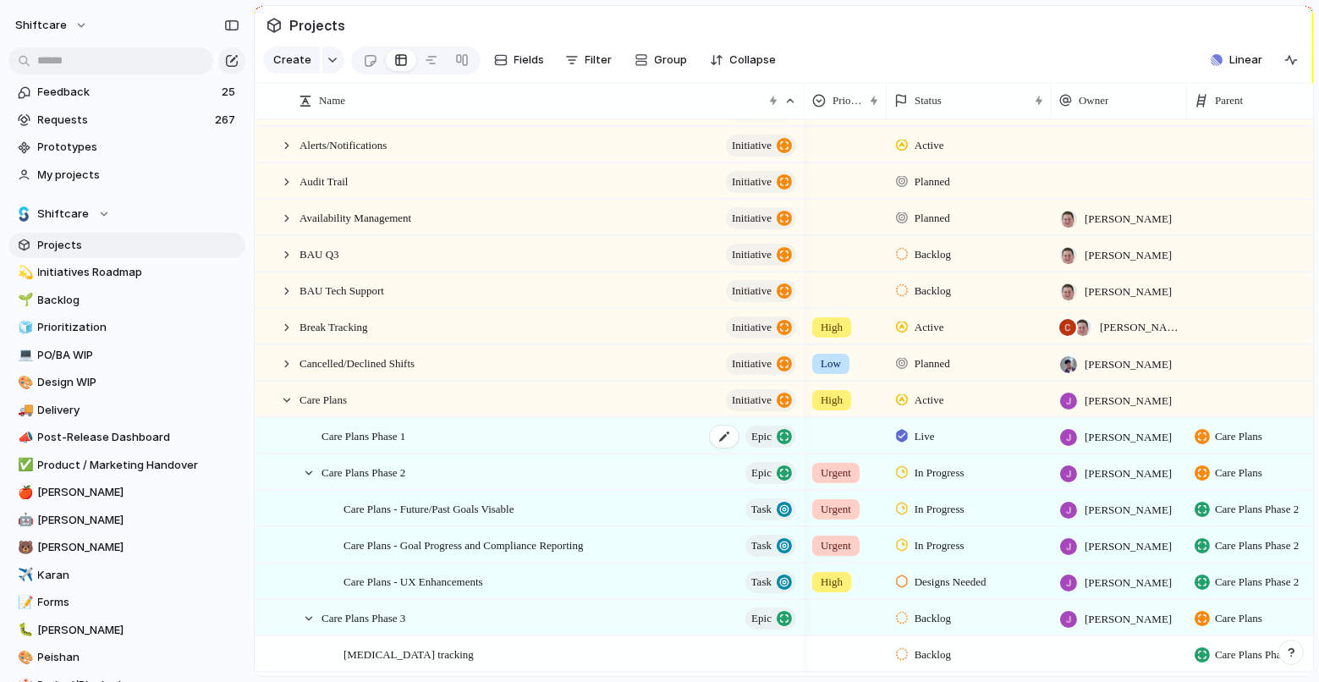
click at [511, 434] on div "Care Plans Phase 1 Epic" at bounding box center [559, 436] width 477 height 35
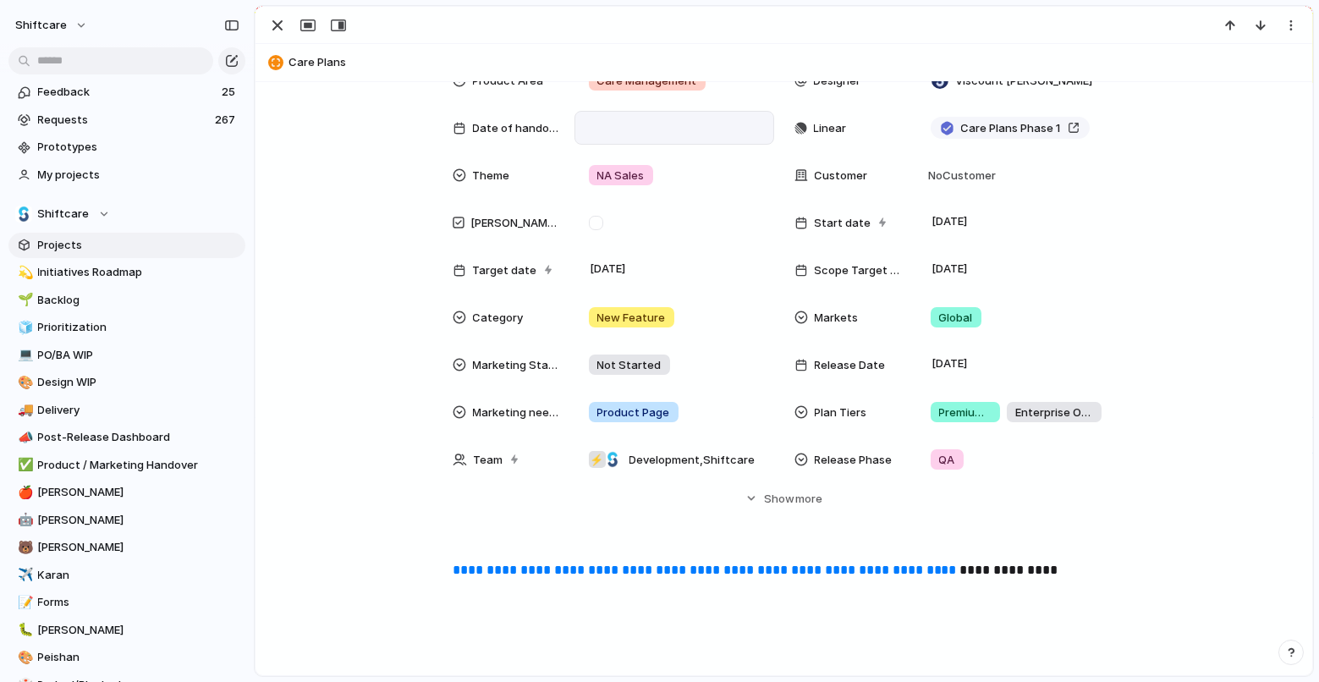
scroll to position [218, 0]
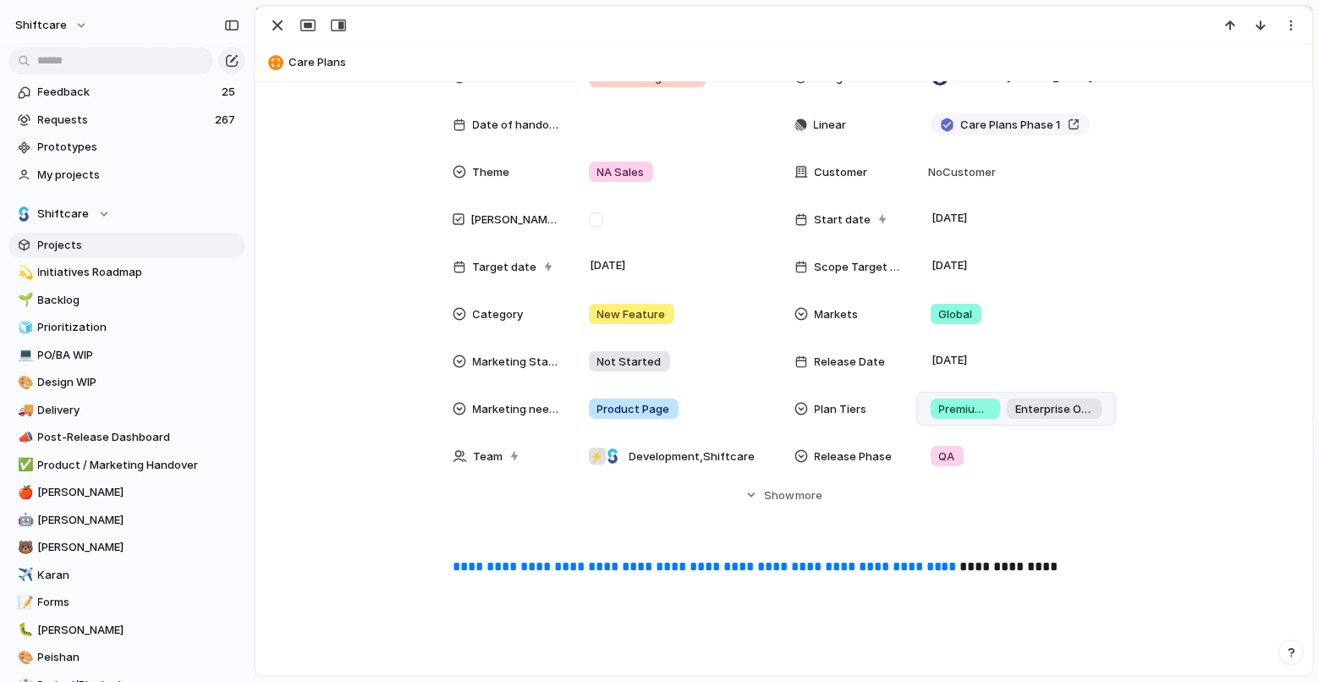
click at [968, 412] on span "Premium +" at bounding box center [965, 409] width 52 height 17
click at [265, 16] on div "Global Professional + Premium + Enterprise Only Add On No Plan Tiers" at bounding box center [659, 341] width 1319 height 682
click at [278, 22] on div "button" at bounding box center [277, 25] width 20 height 20
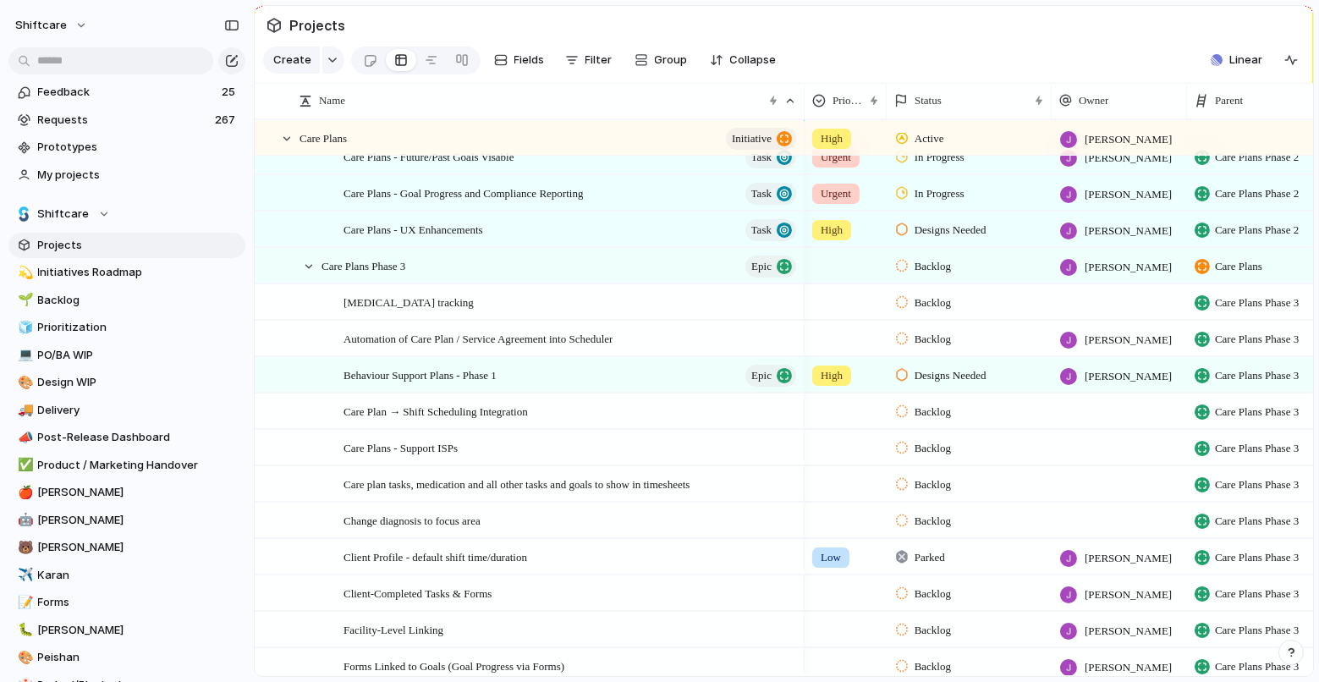
scroll to position [310, 0]
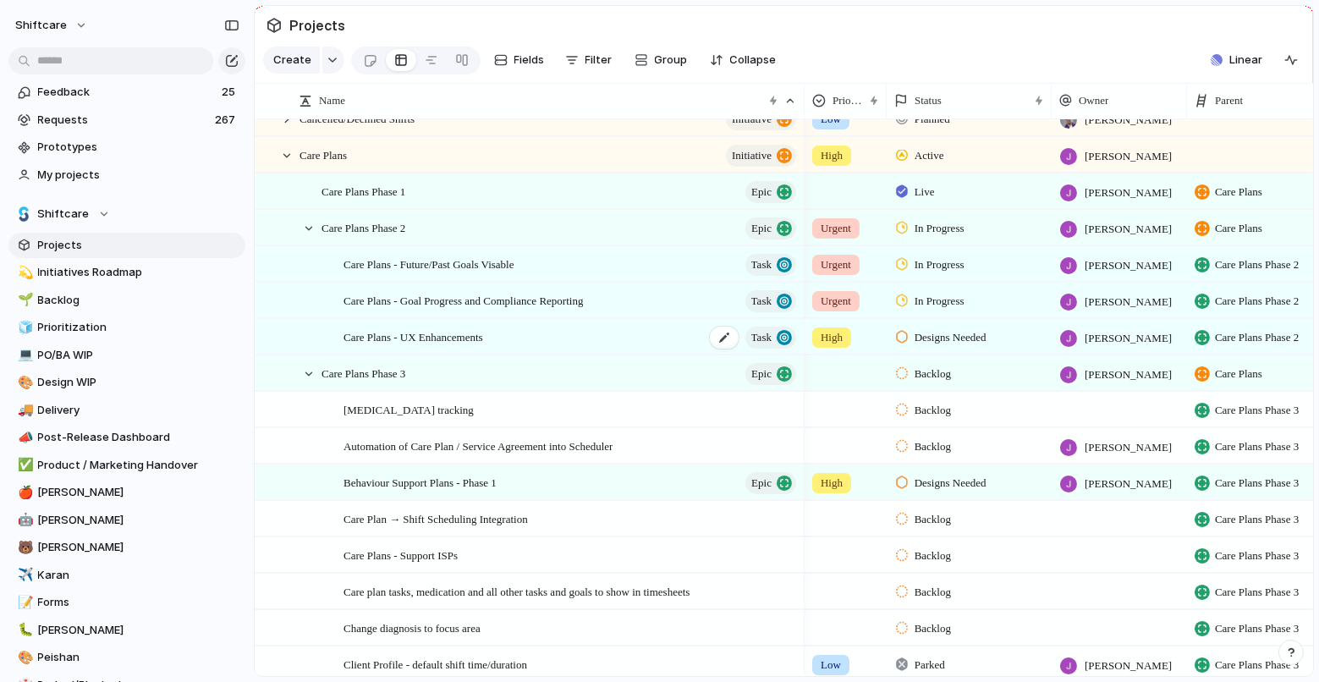
click at [552, 334] on div "Care Plans - UX Enhancements Task" at bounding box center [570, 337] width 455 height 35
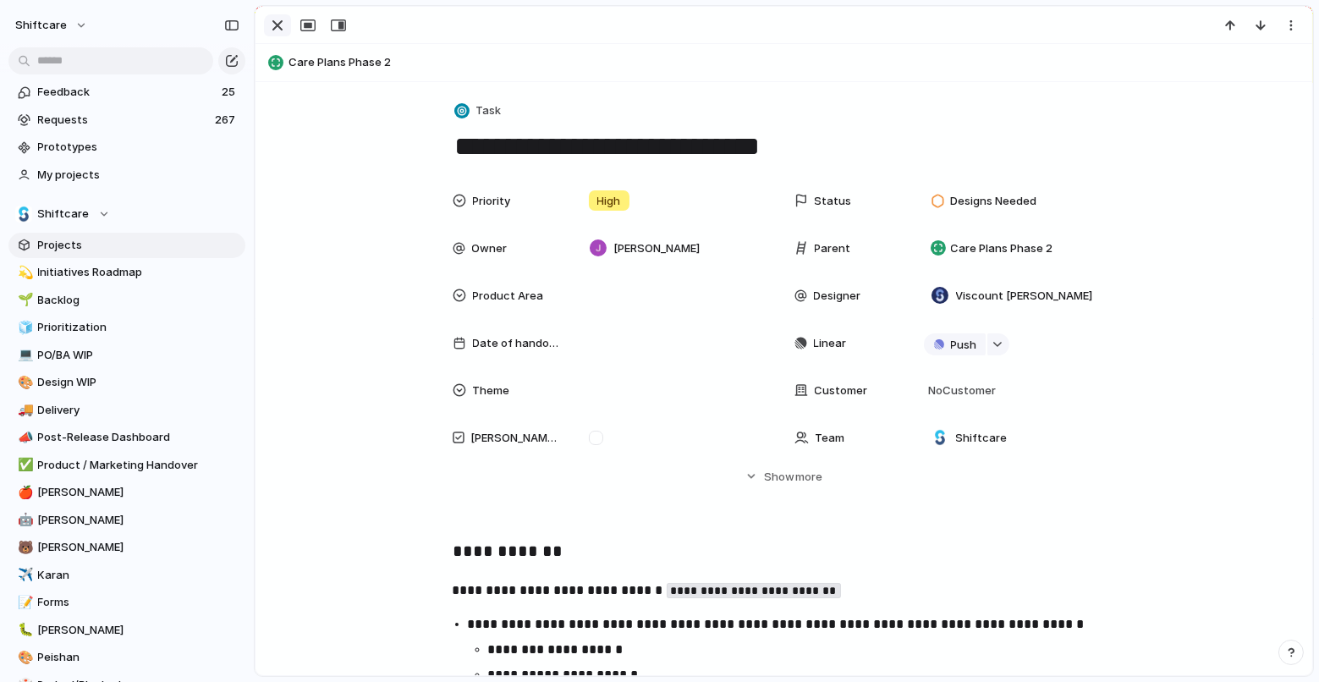
click at [286, 21] on button "button" at bounding box center [277, 25] width 27 height 22
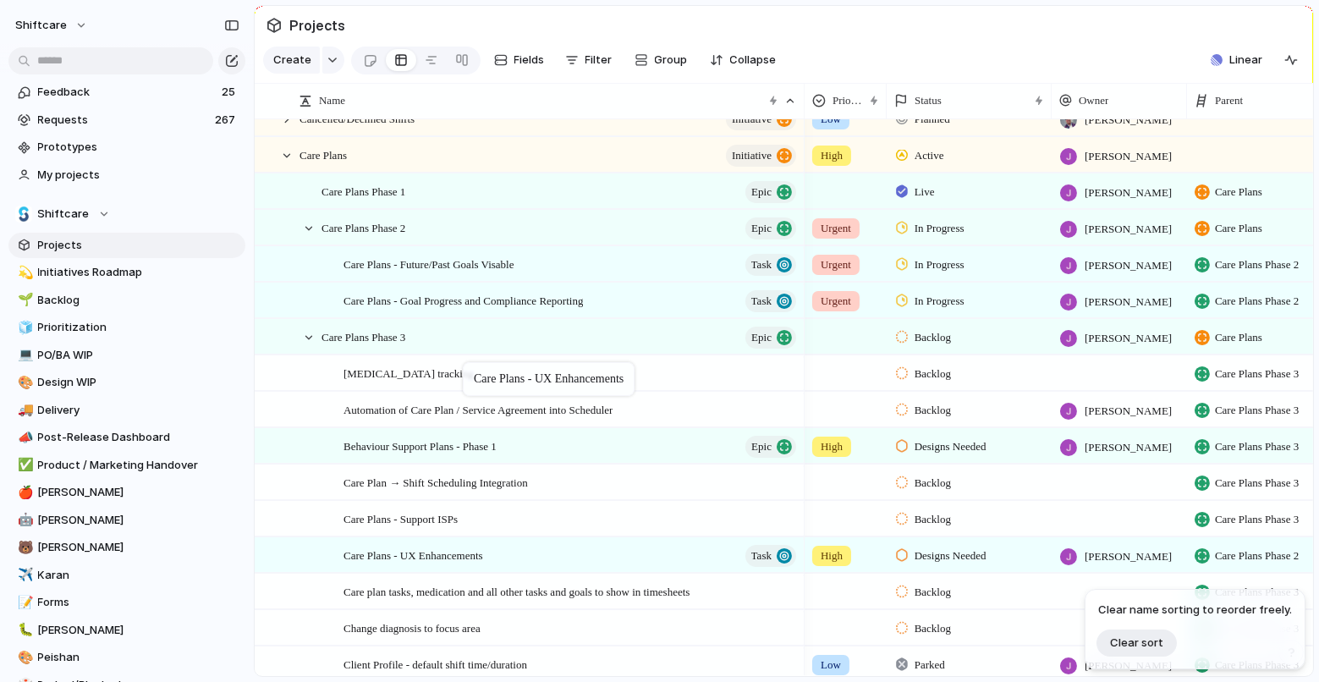
drag, startPoint x: 478, startPoint y: 335, endPoint x: 471, endPoint y: 365, distance: 30.4
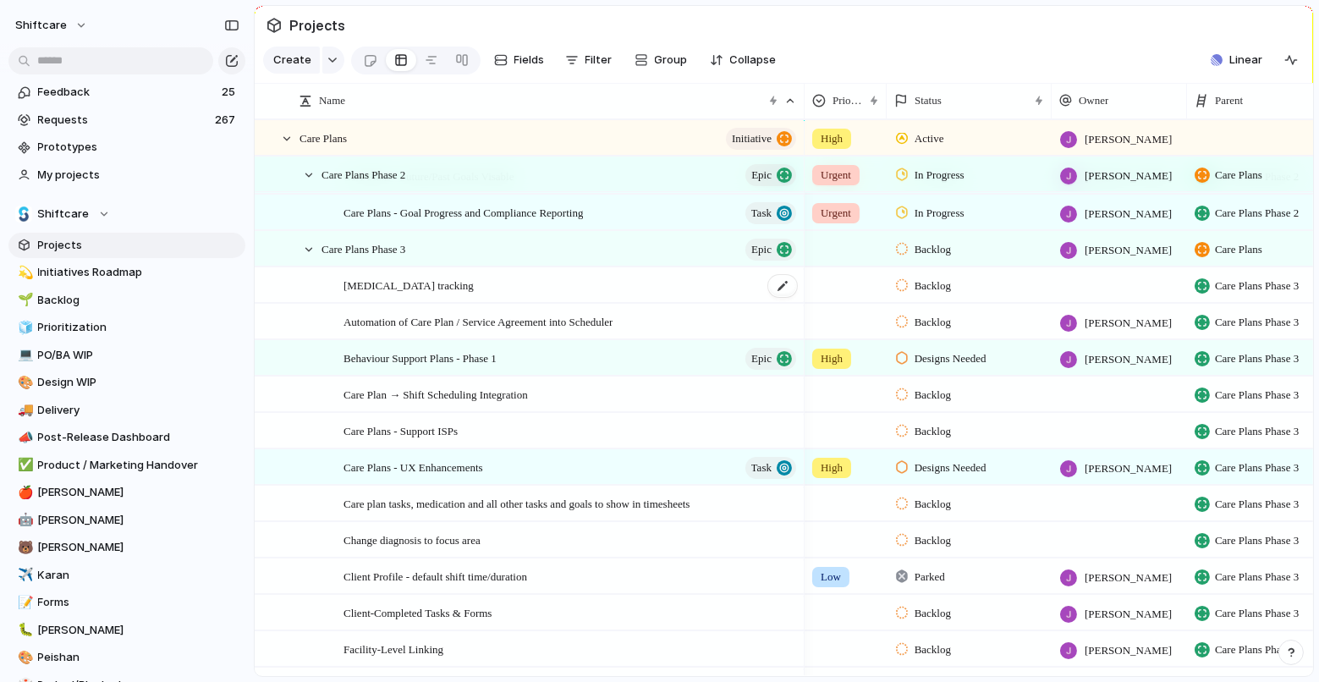
scroll to position [377, 0]
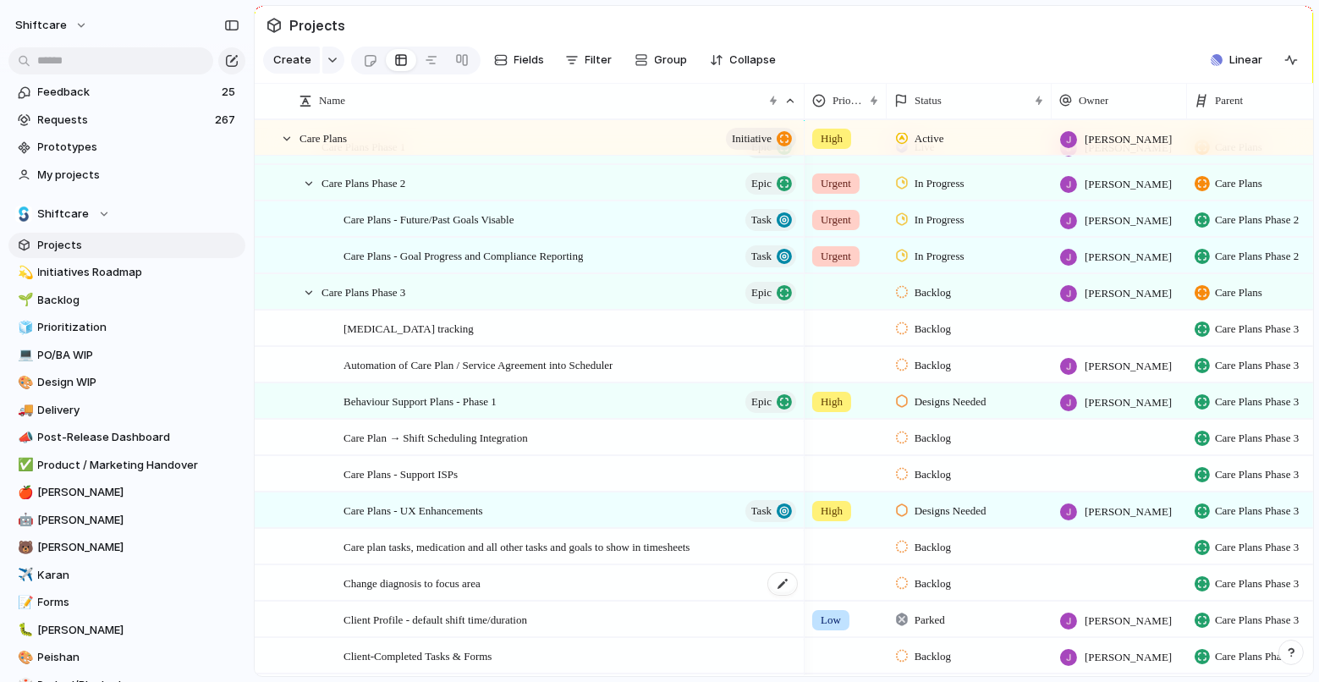
click at [465, 583] on span "Change diagnosis to focus area" at bounding box center [411, 582] width 137 height 19
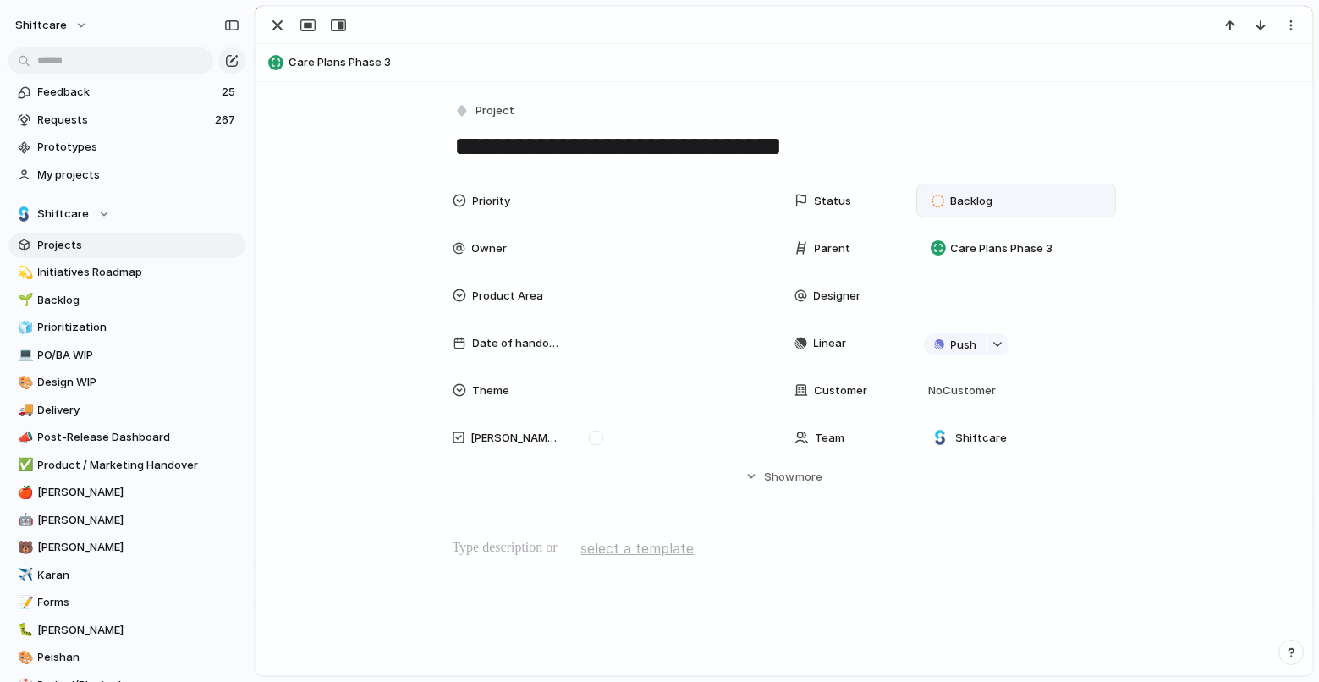
click at [997, 202] on div "Backlog" at bounding box center [965, 201] width 83 height 24
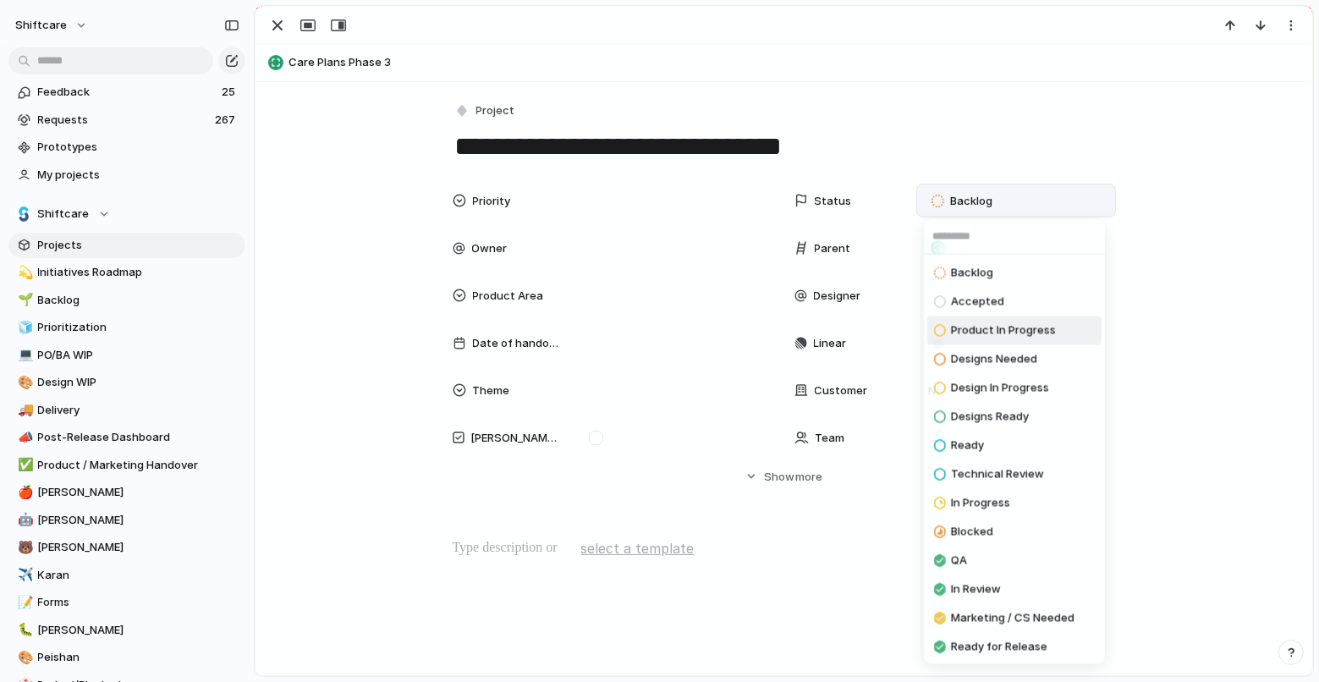
click at [1018, 332] on span "Product In Progress" at bounding box center [1003, 330] width 105 height 17
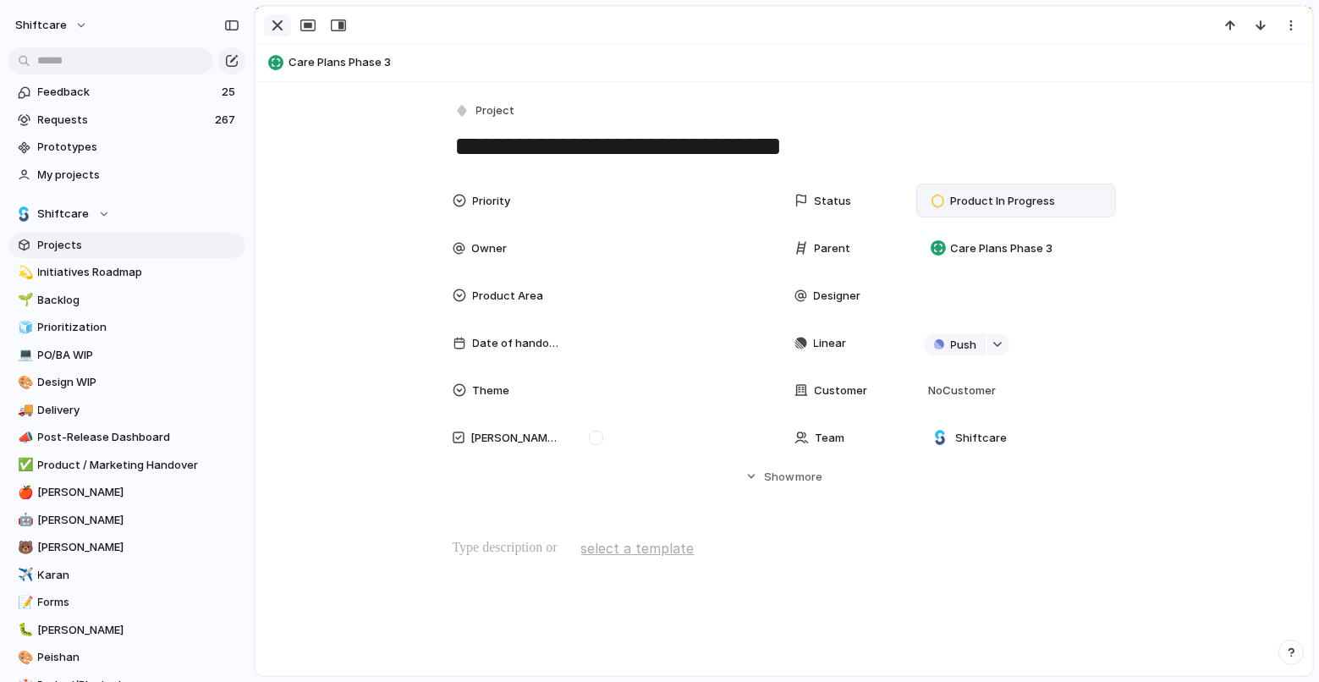
click at [276, 24] on div "button" at bounding box center [277, 25] width 20 height 20
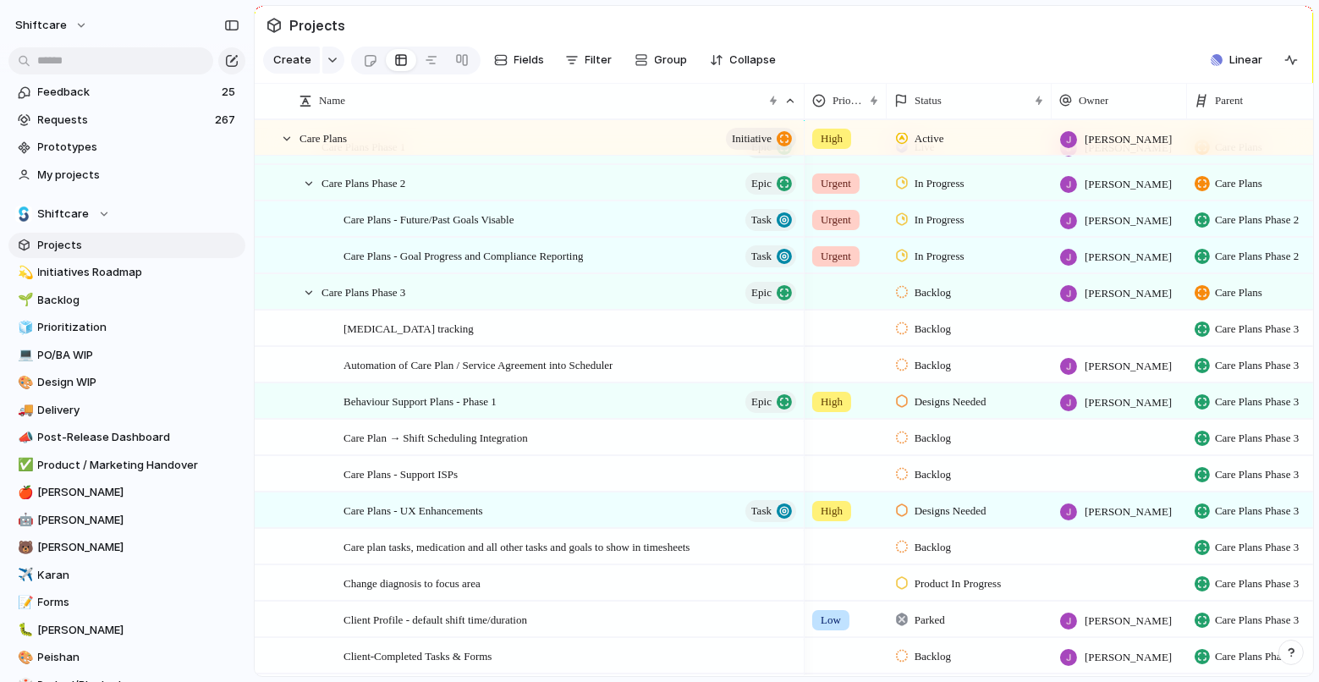
scroll to position [403, 0]
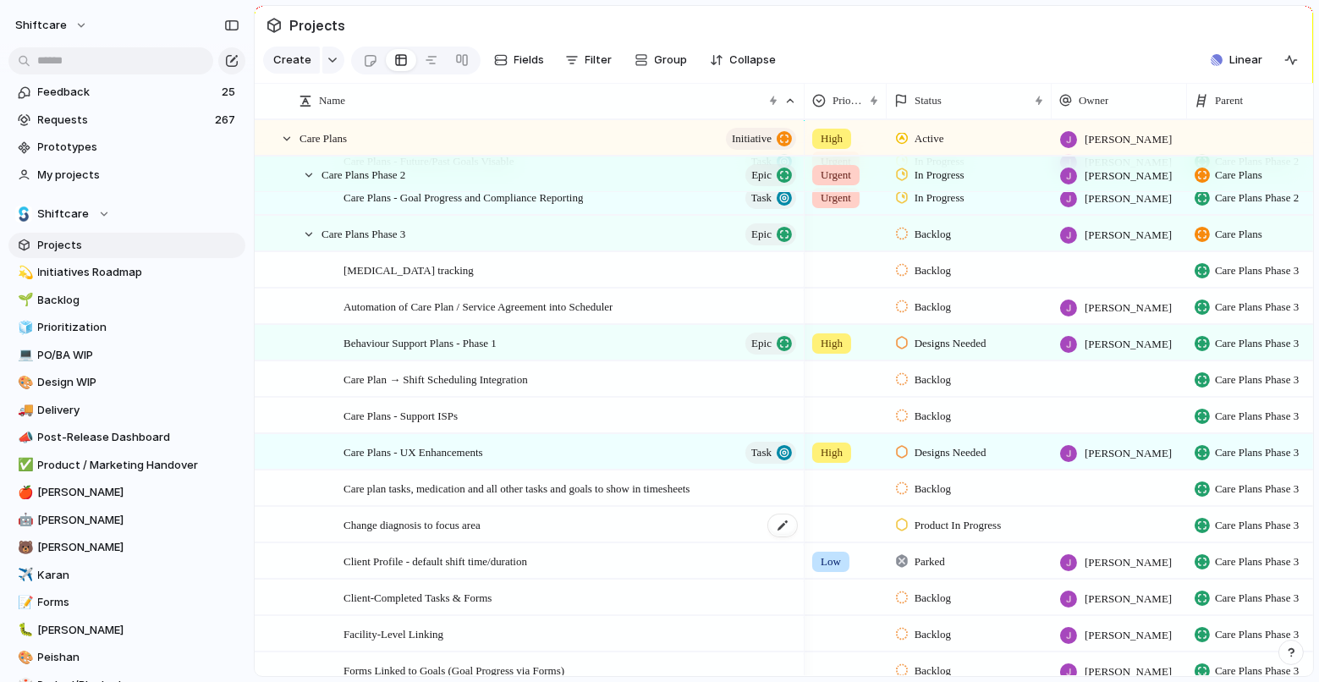
click at [568, 528] on div "Change diagnosis to focus area" at bounding box center [570, 524] width 455 height 35
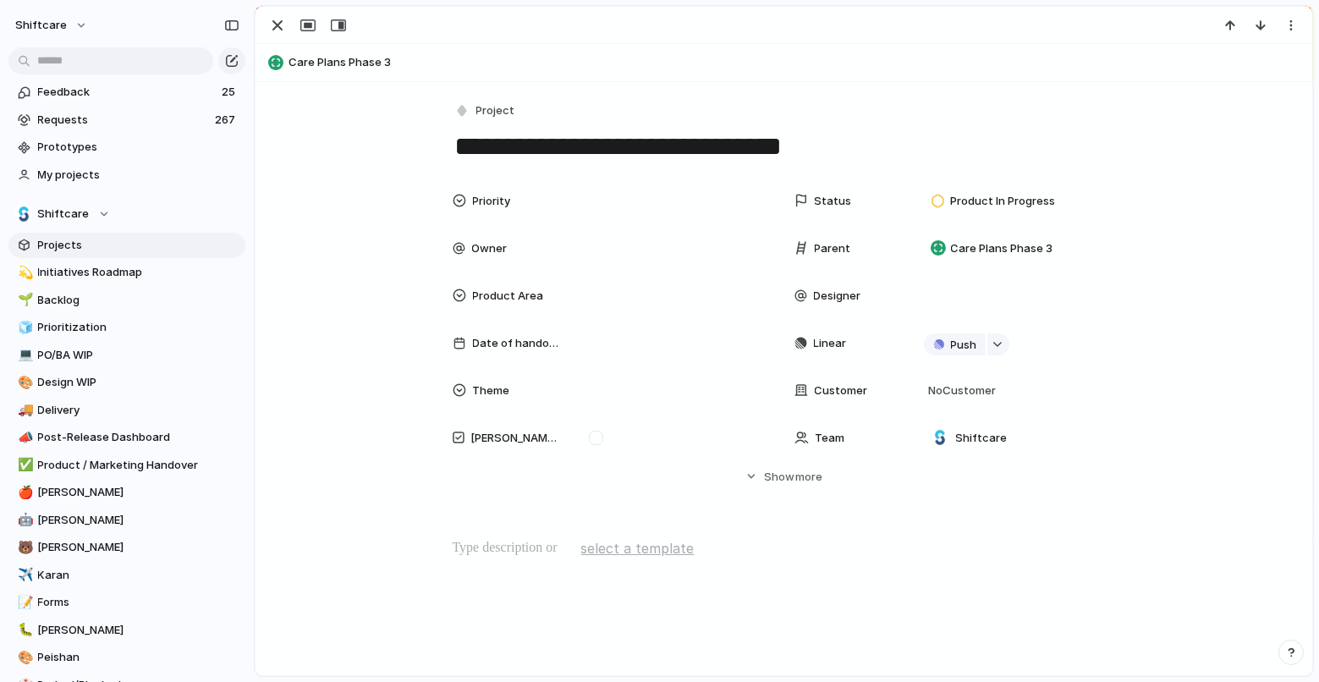
click at [692, 133] on textarea "**********" at bounding box center [783, 147] width 663 height 36
click at [271, 22] on div "button" at bounding box center [277, 25] width 20 height 20
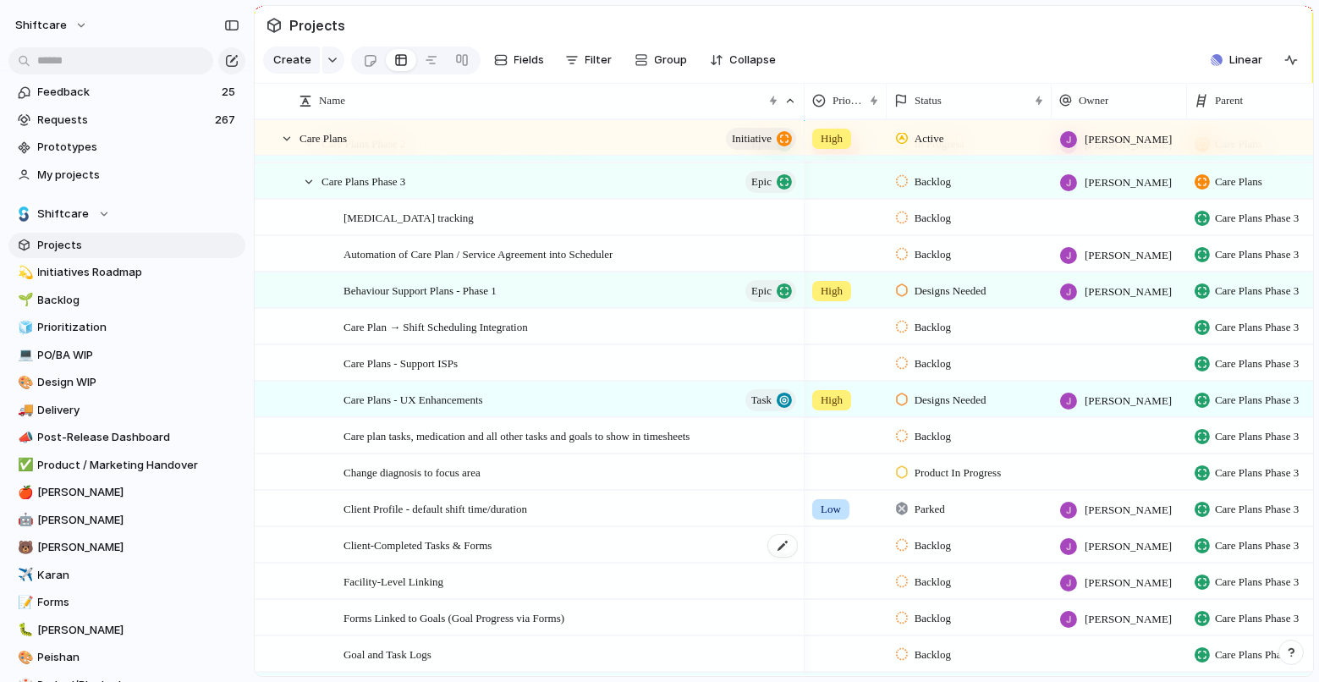
scroll to position [469, 0]
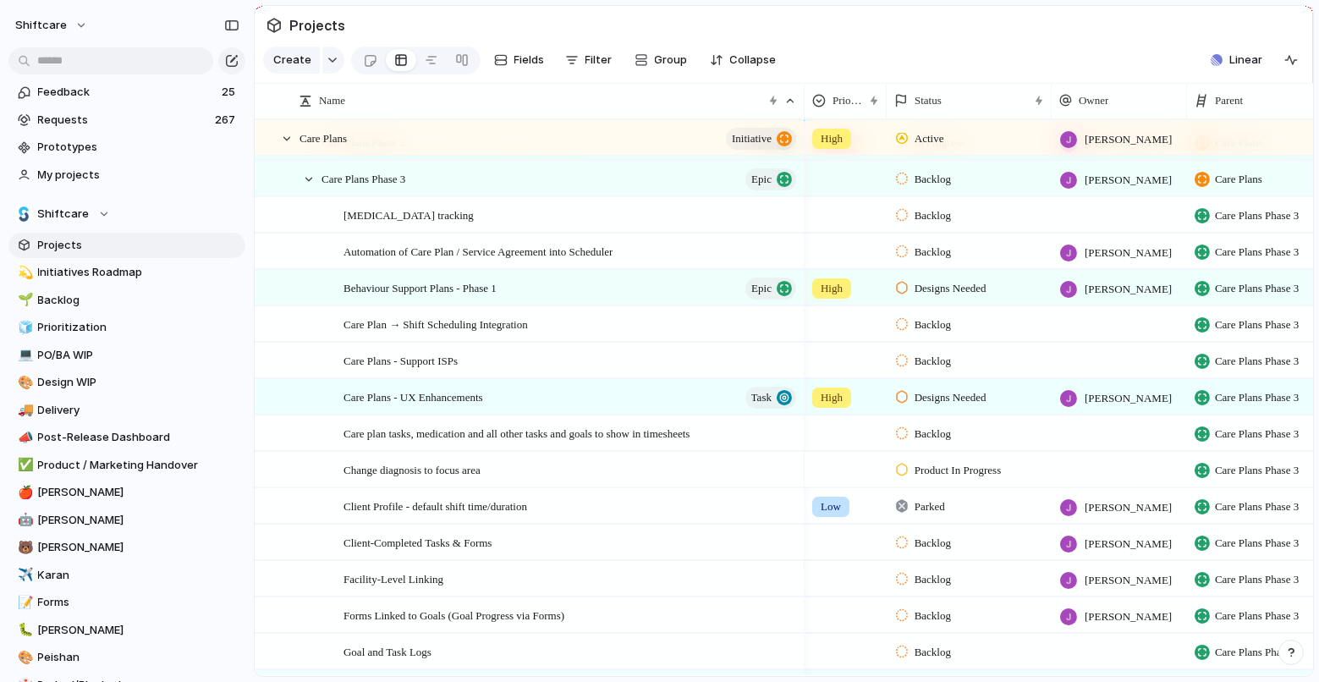
click at [963, 473] on span "Product In Progress" at bounding box center [957, 470] width 87 height 17
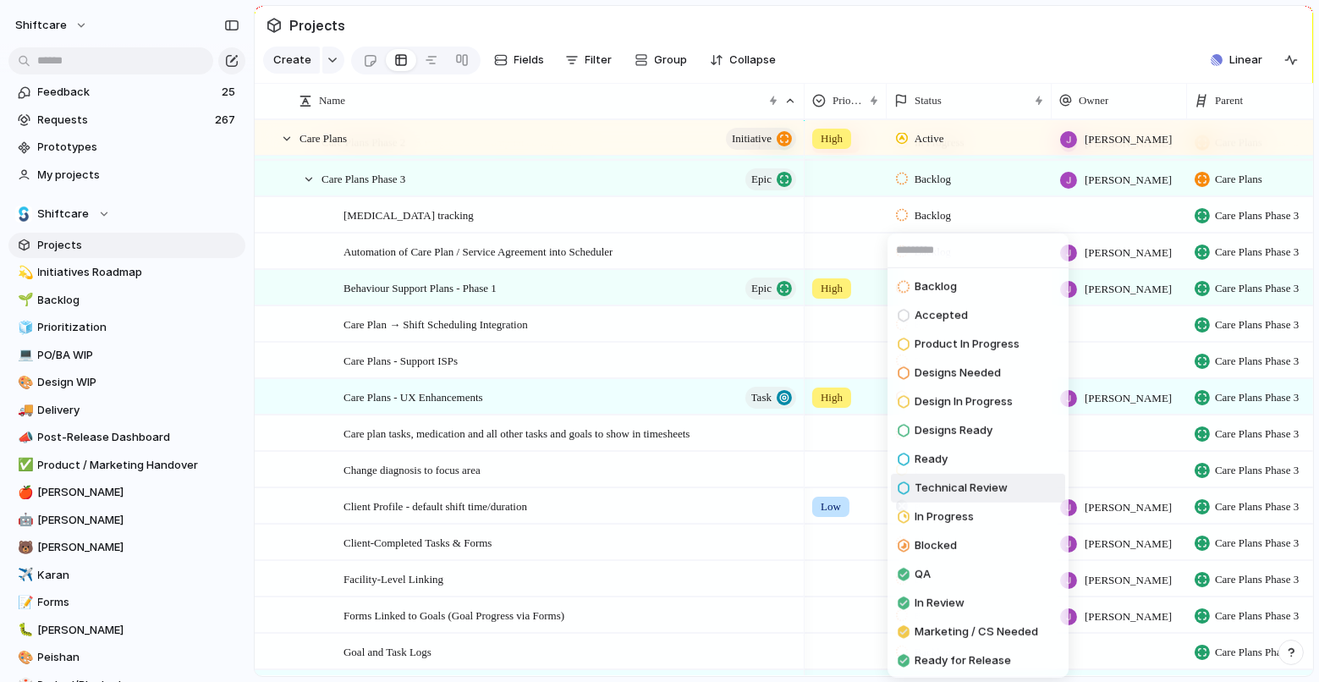
click at [968, 483] on span "Technical Review" at bounding box center [960, 488] width 93 height 17
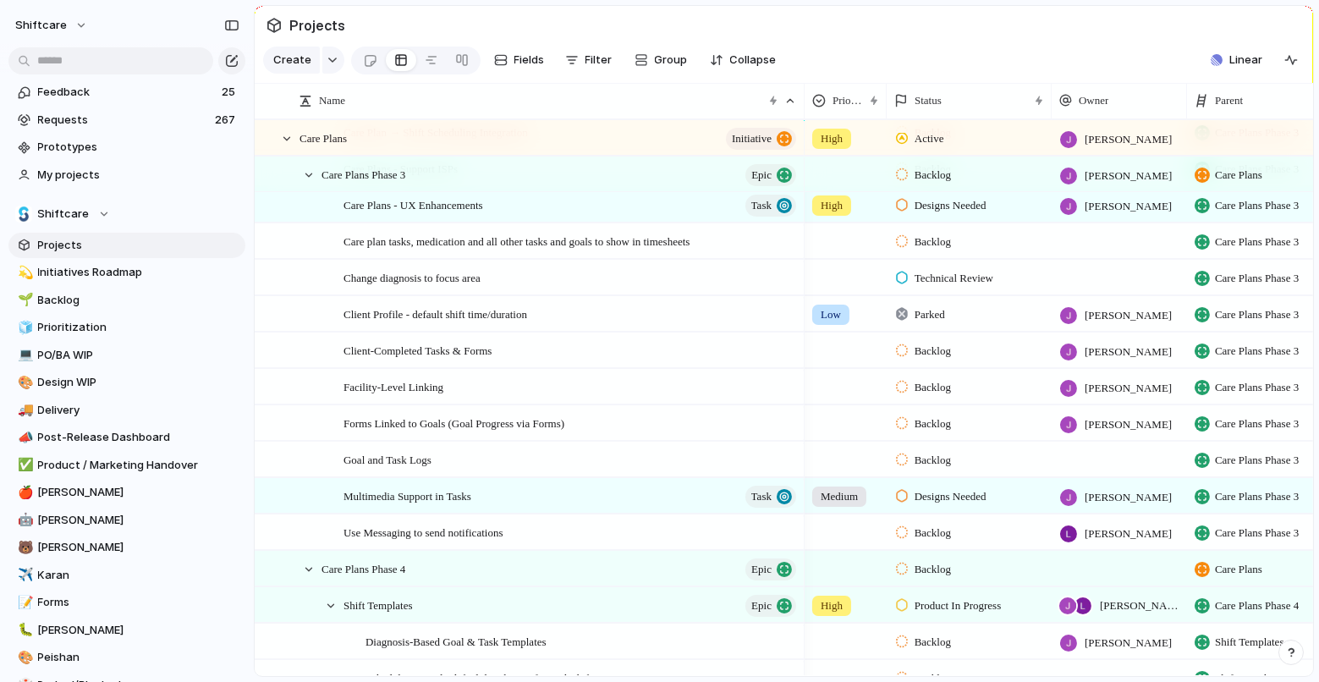
scroll to position [658, 0]
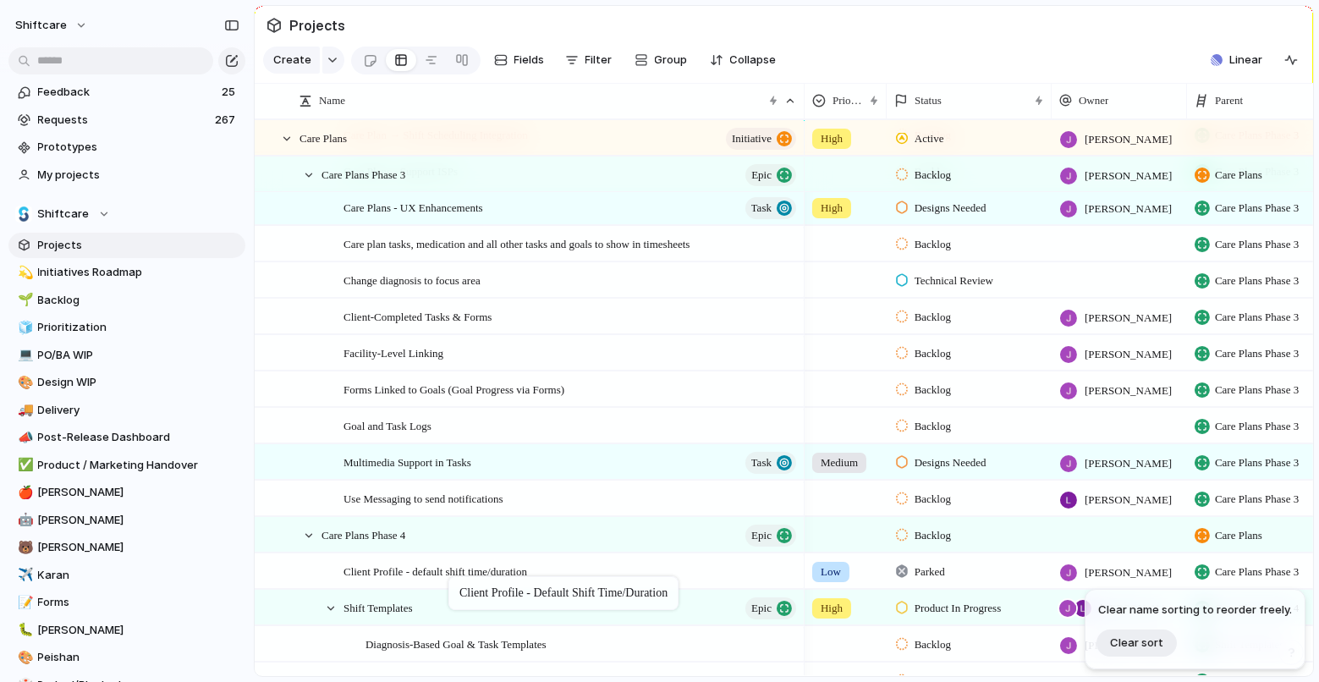
drag, startPoint x: 463, startPoint y: 313, endPoint x: 457, endPoint y: 579, distance: 266.5
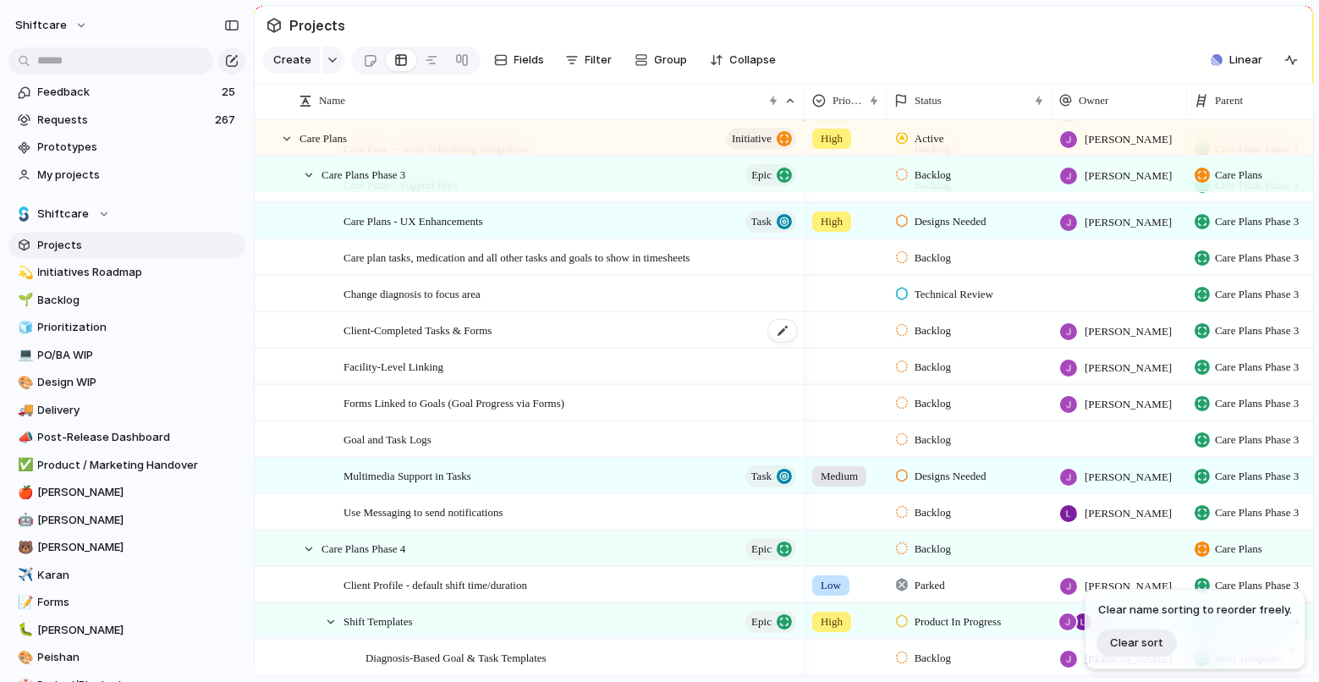
scroll to position [623, 0]
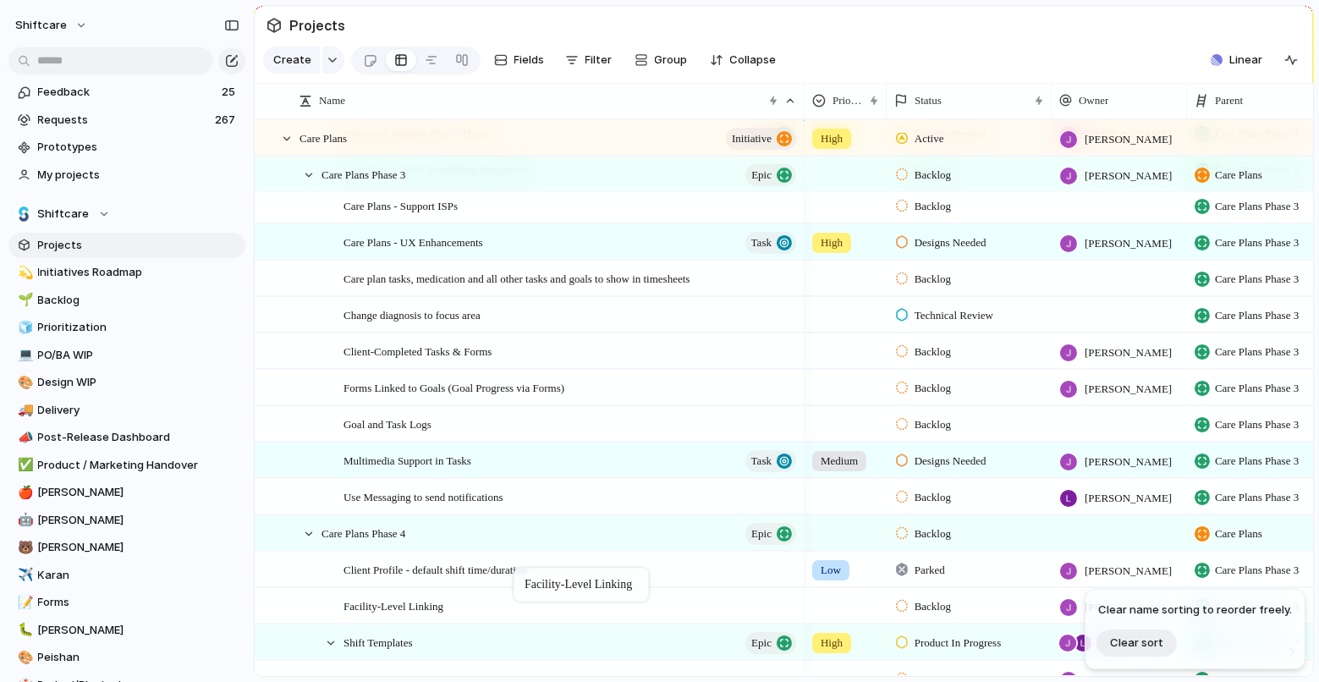
drag, startPoint x: 507, startPoint y: 378, endPoint x: 522, endPoint y: 571, distance: 193.4
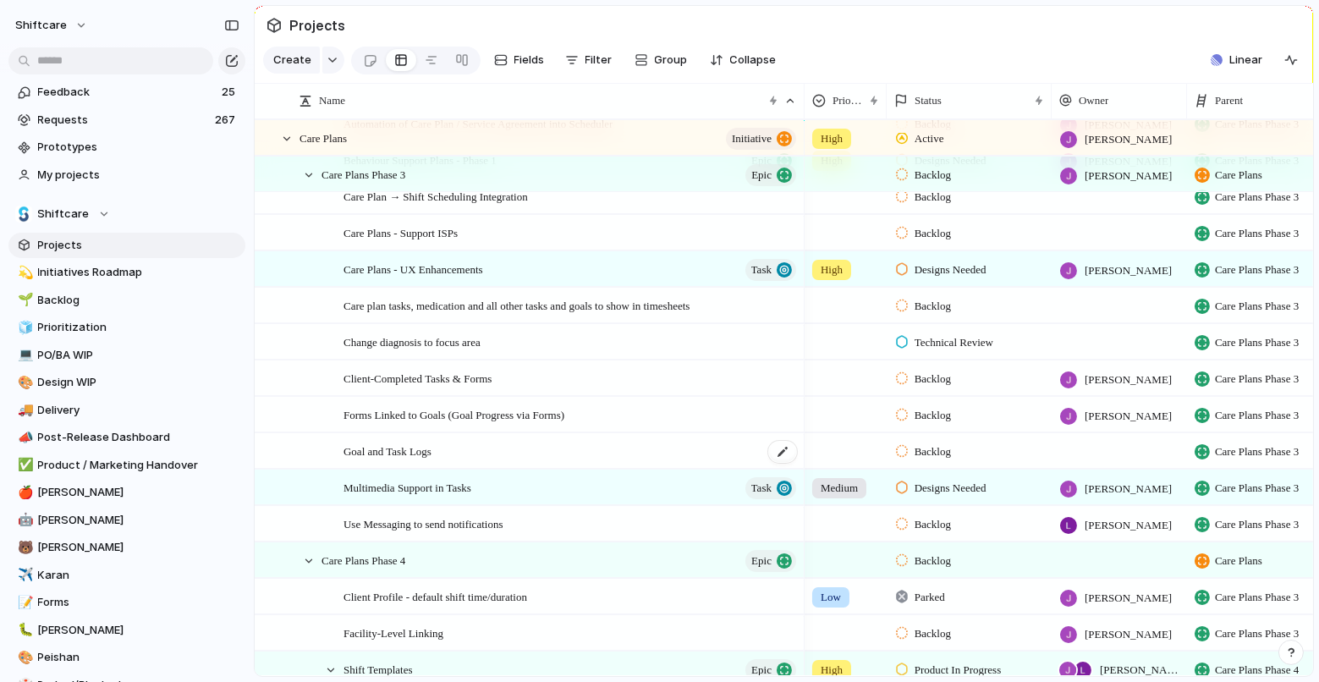
scroll to position [644, 0]
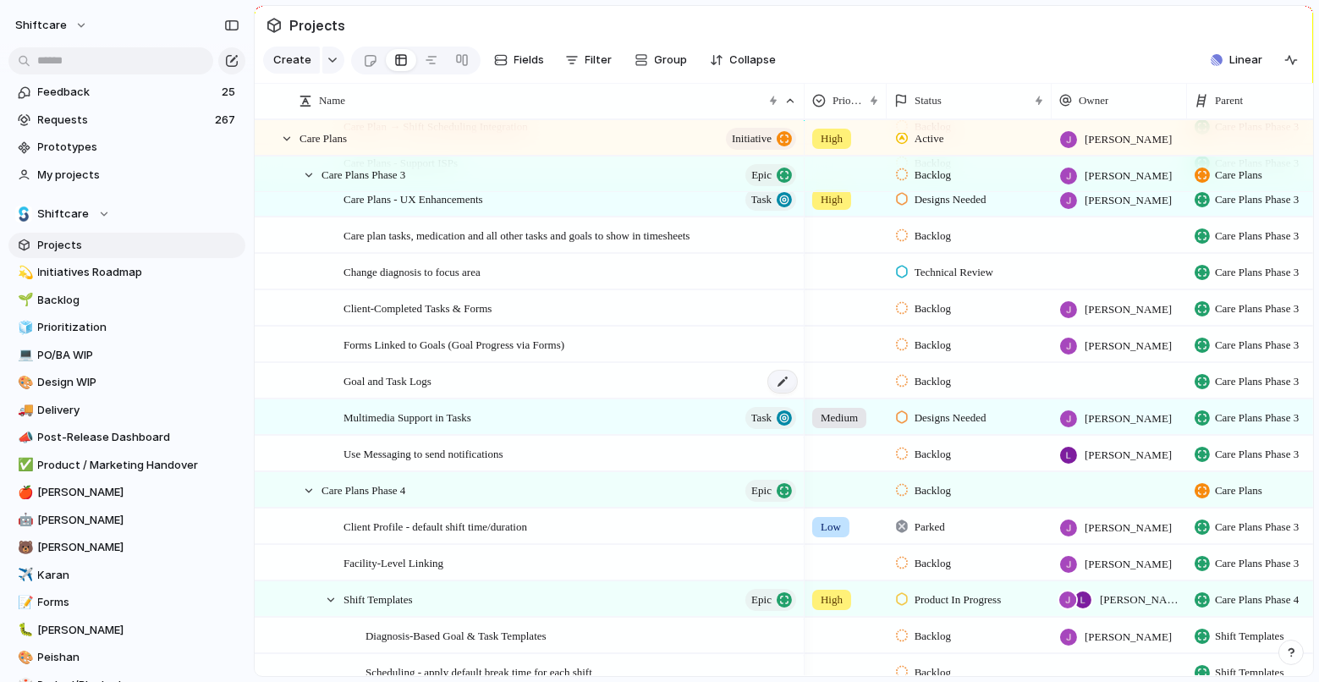
click at [785, 374] on div at bounding box center [782, 381] width 29 height 22
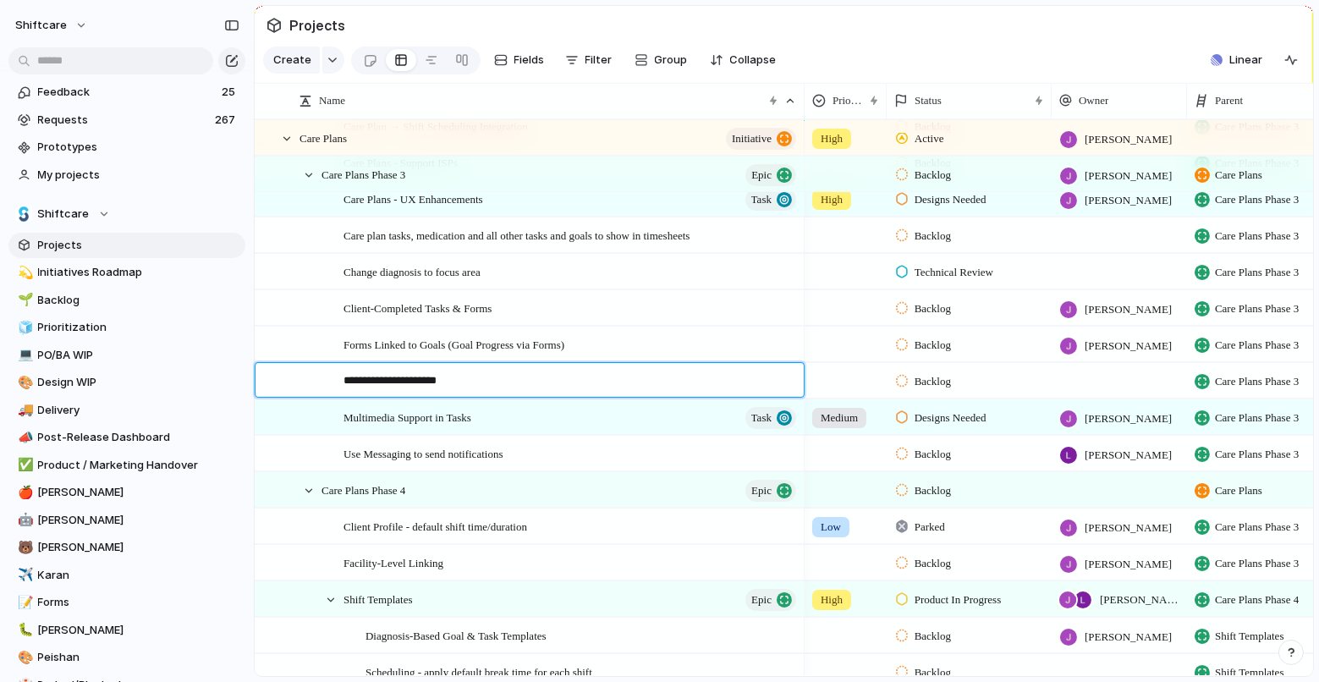
type textarea "**********"
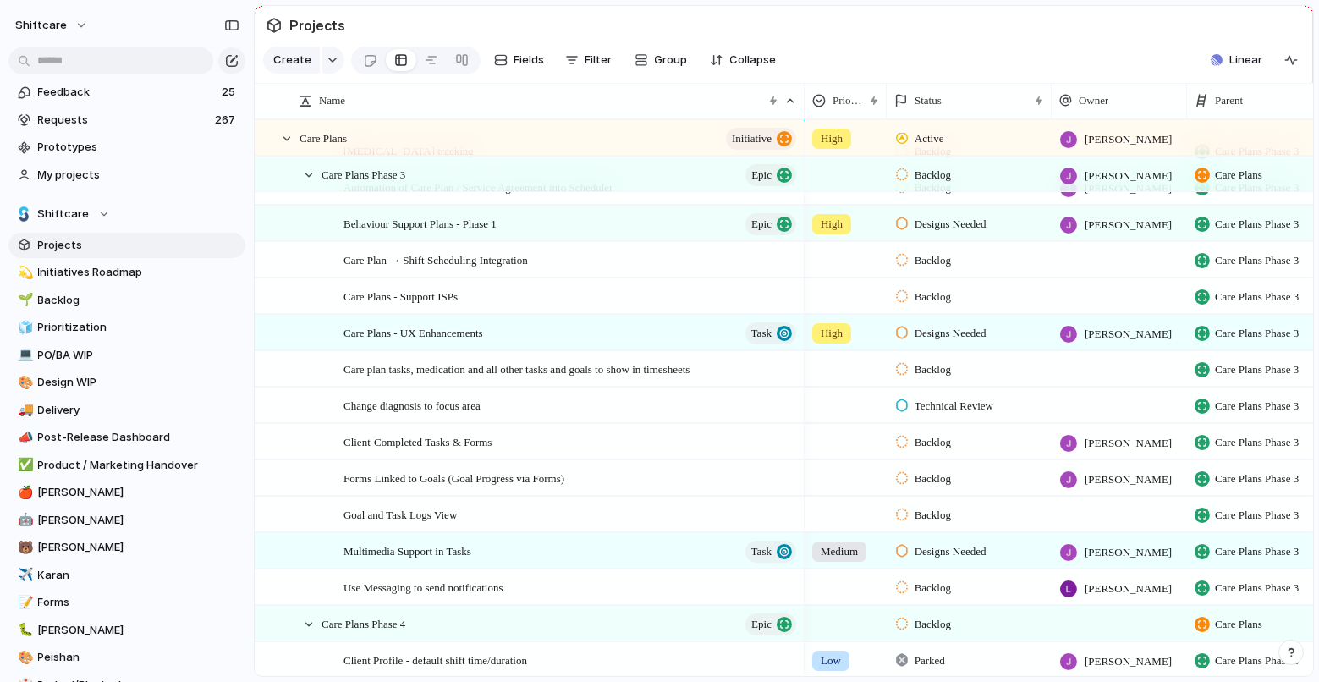
scroll to position [513, 0]
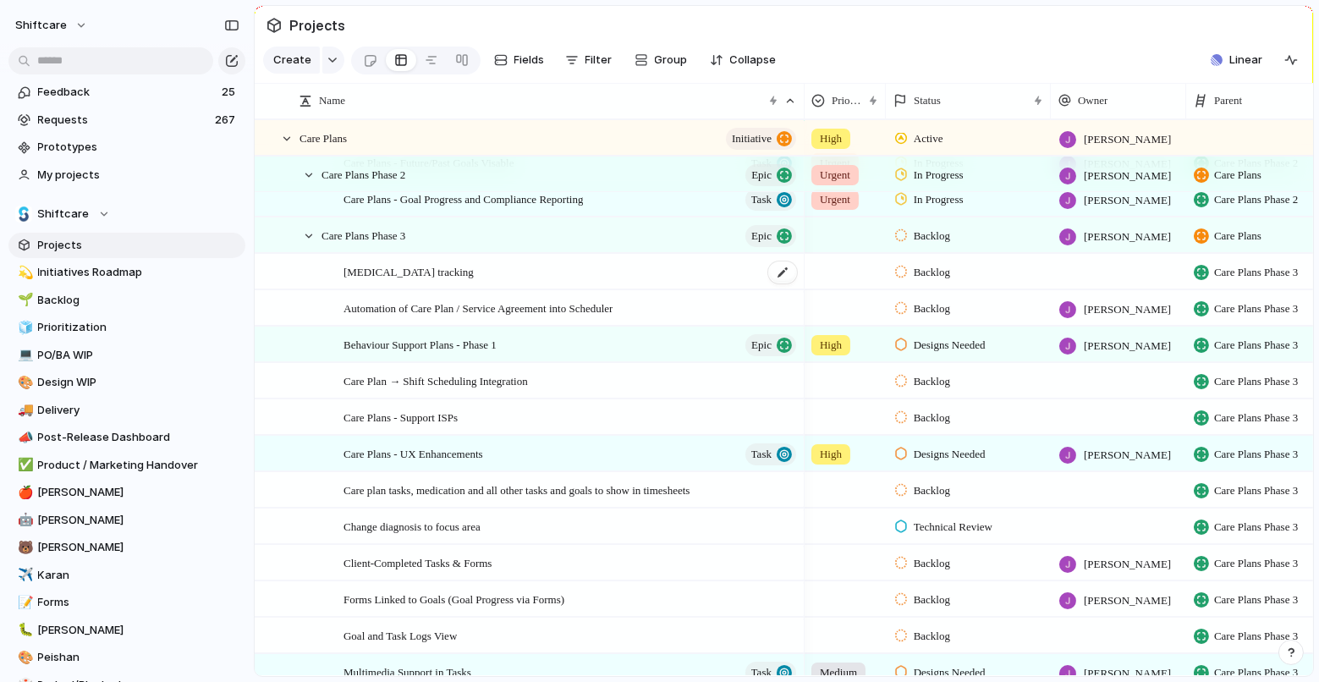
click at [454, 273] on span "Activities of Daily Living tracking" at bounding box center [408, 270] width 130 height 19
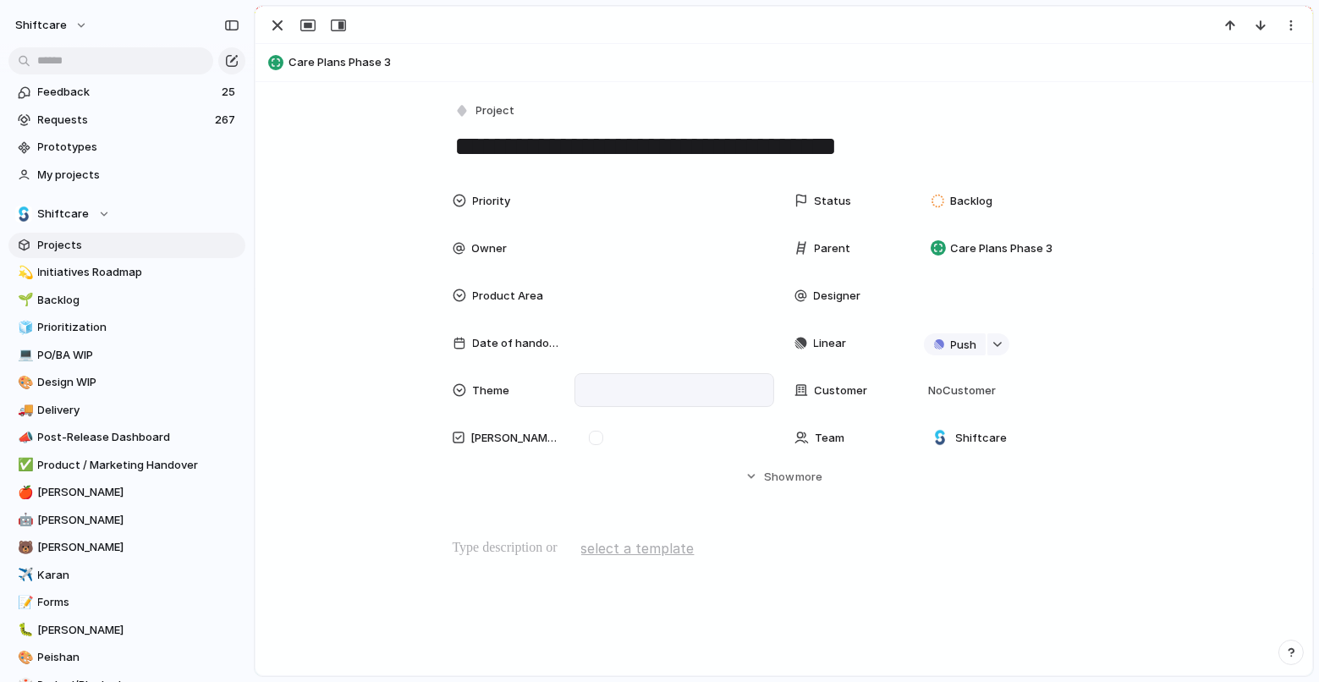
click at [675, 396] on div at bounding box center [674, 390] width 184 height 19
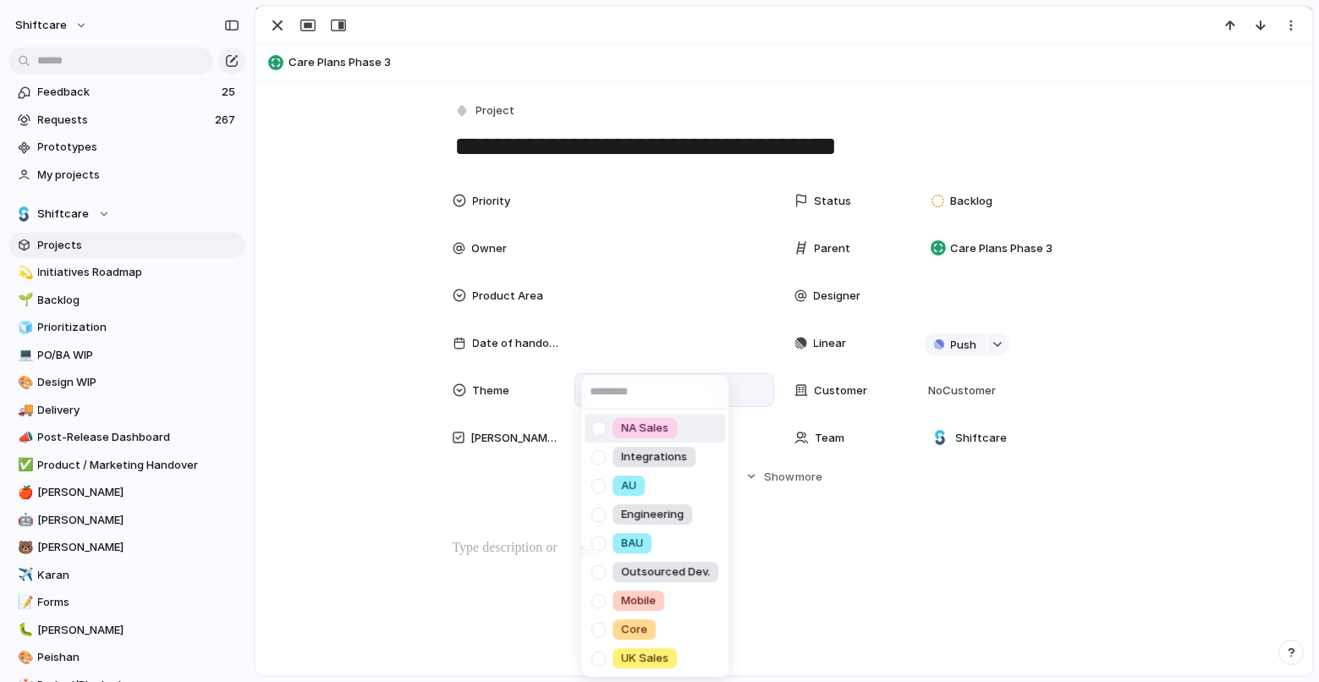
click at [601, 425] on div at bounding box center [599, 429] width 30 height 30
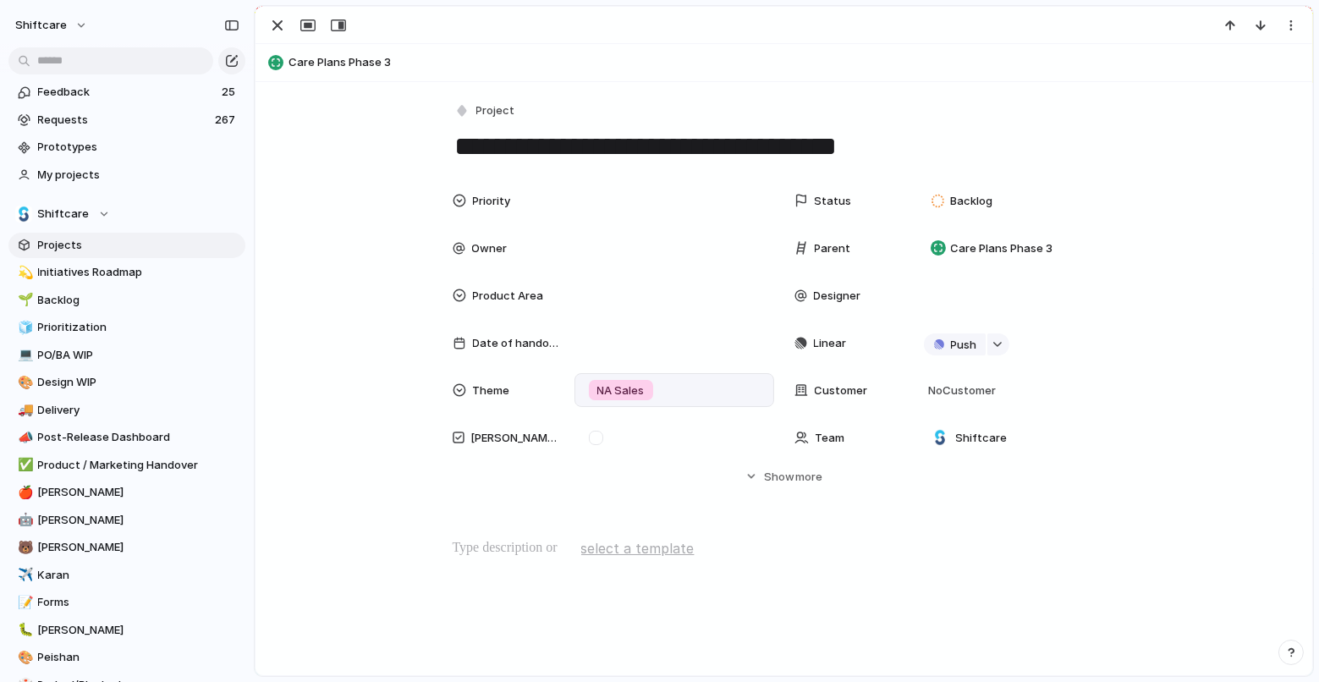
click at [479, 504] on div "NA Sales Integrations AU Engineering BAU Outsourced Dev. Mobile Core UK Sales" at bounding box center [659, 341] width 1319 height 682
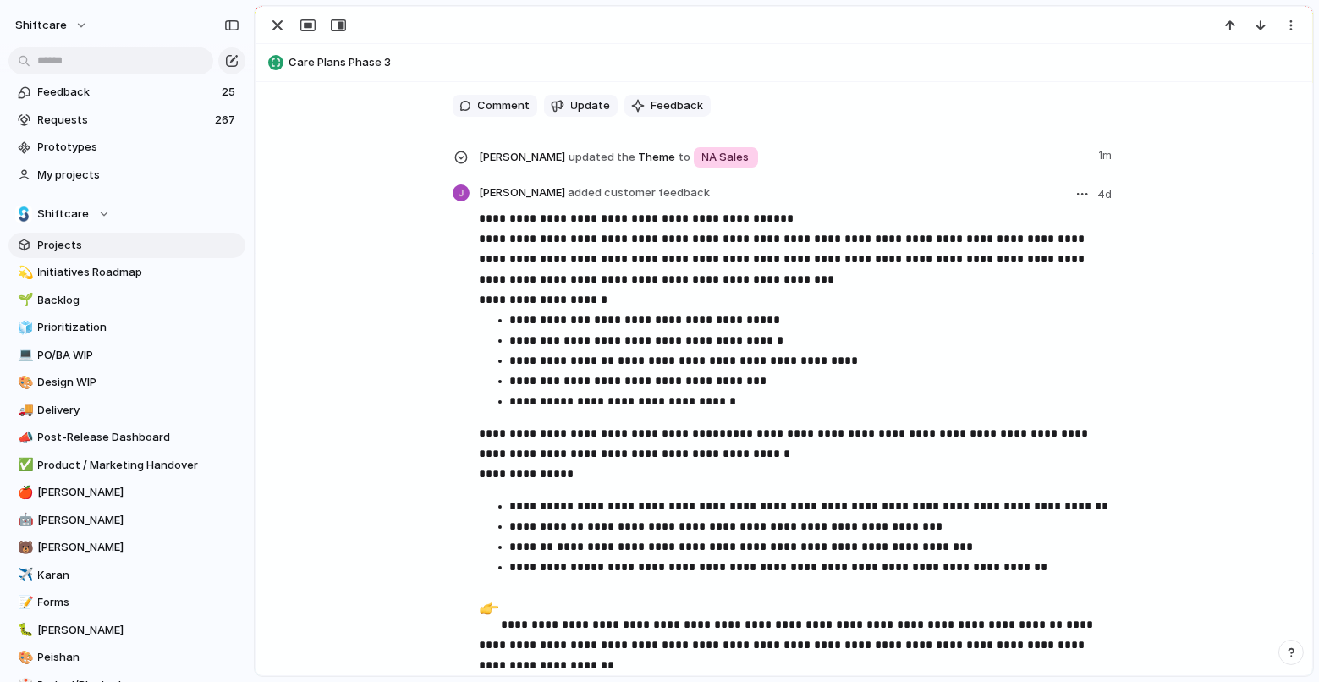
click at [637, 397] on p "**********" at bounding box center [813, 401] width 606 height 20
click at [764, 409] on p "**********" at bounding box center [813, 401] width 606 height 20
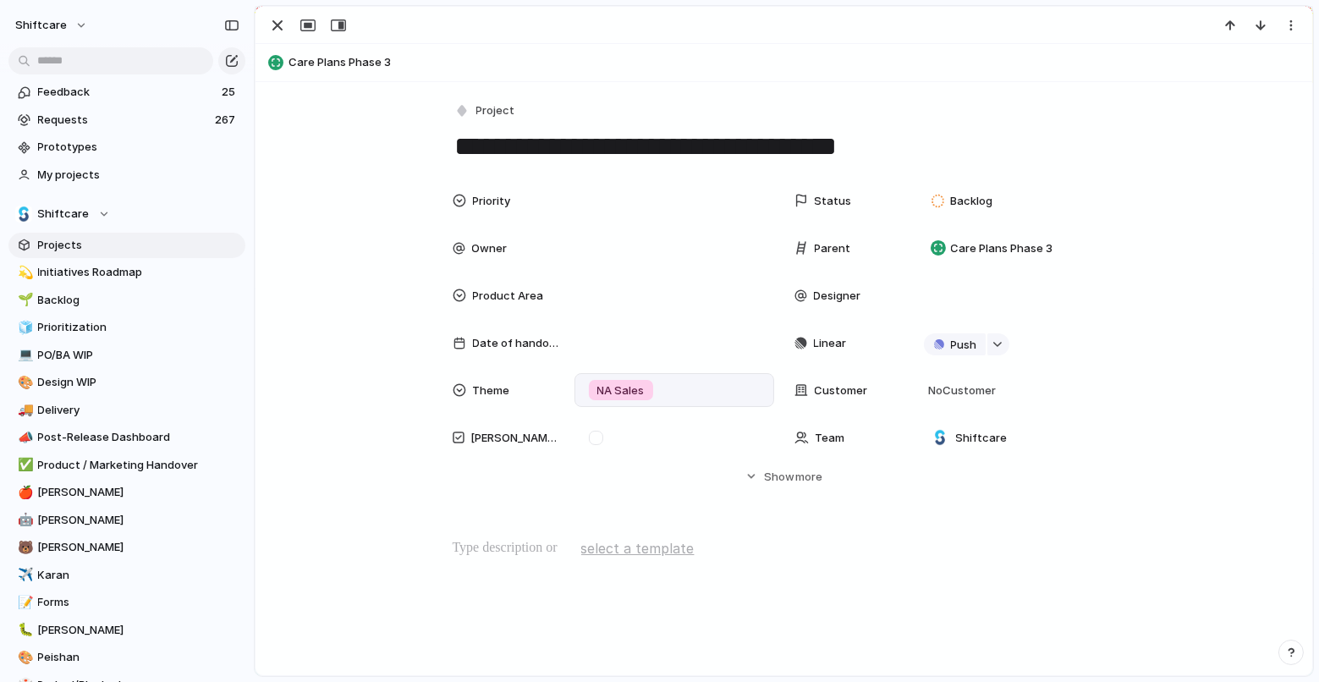
click at [846, 145] on textarea "**********" at bounding box center [783, 147] width 663 height 36
type textarea "**********"
click at [991, 253] on span "Care Plans Phase 3" at bounding box center [1002, 248] width 102 height 17
click at [793, 573] on div "No parent Staff functionality Multiple New Shift Types Messaging Timesheets Mob…" at bounding box center [659, 341] width 1319 height 682
click at [278, 24] on div "button" at bounding box center [277, 25] width 20 height 20
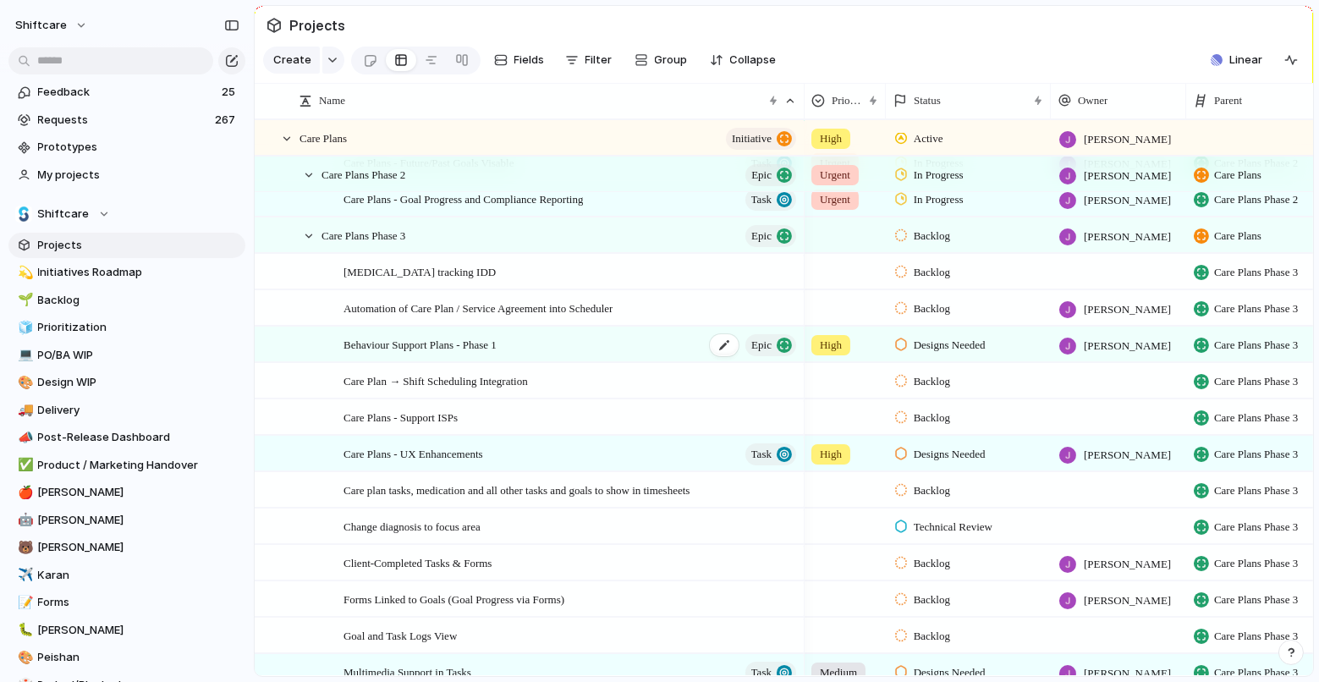
click at [567, 348] on div "Behaviour Support Plans - Phase 1 Epic" at bounding box center [570, 344] width 455 height 35
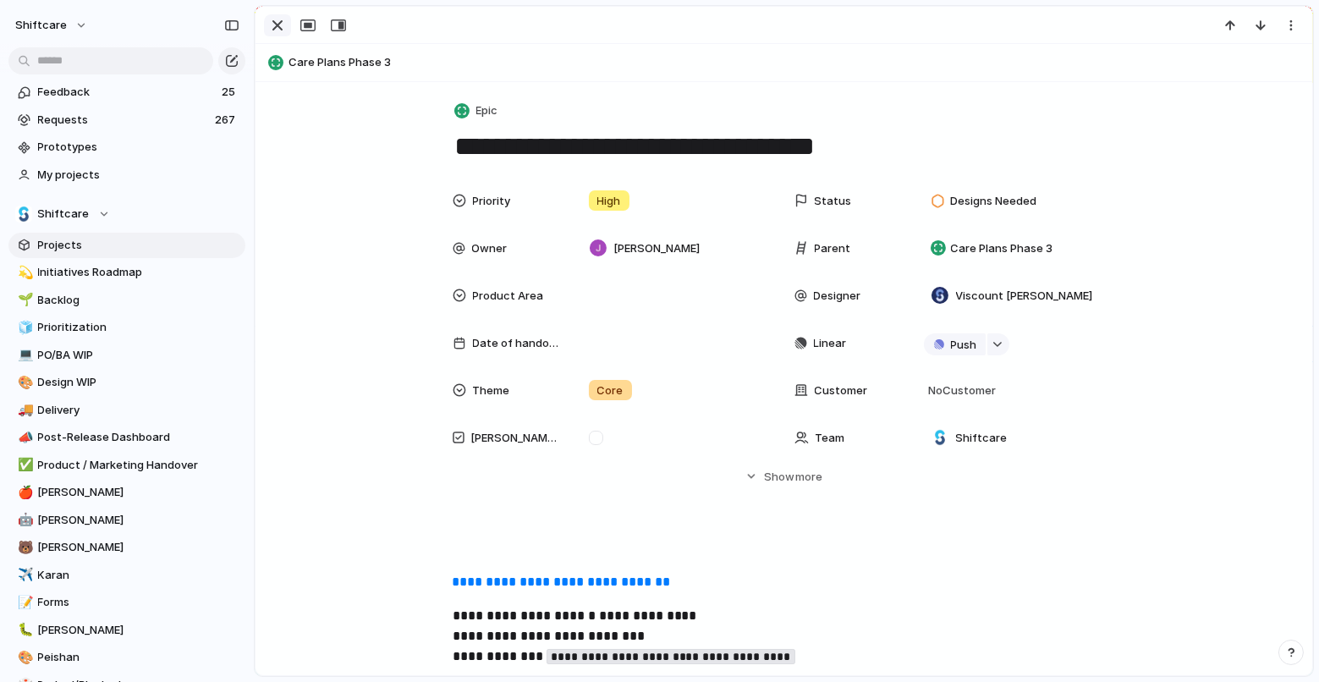
click at [274, 25] on div "button" at bounding box center [277, 25] width 20 height 20
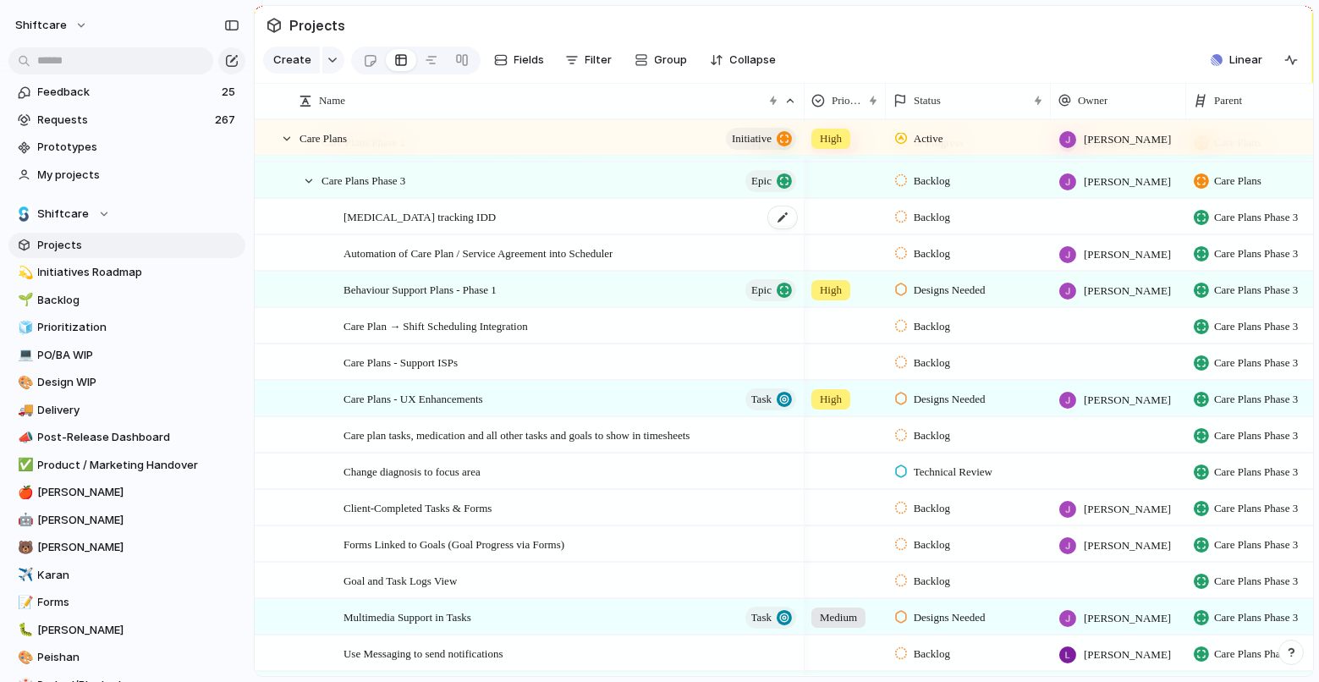
scroll to position [507, 0]
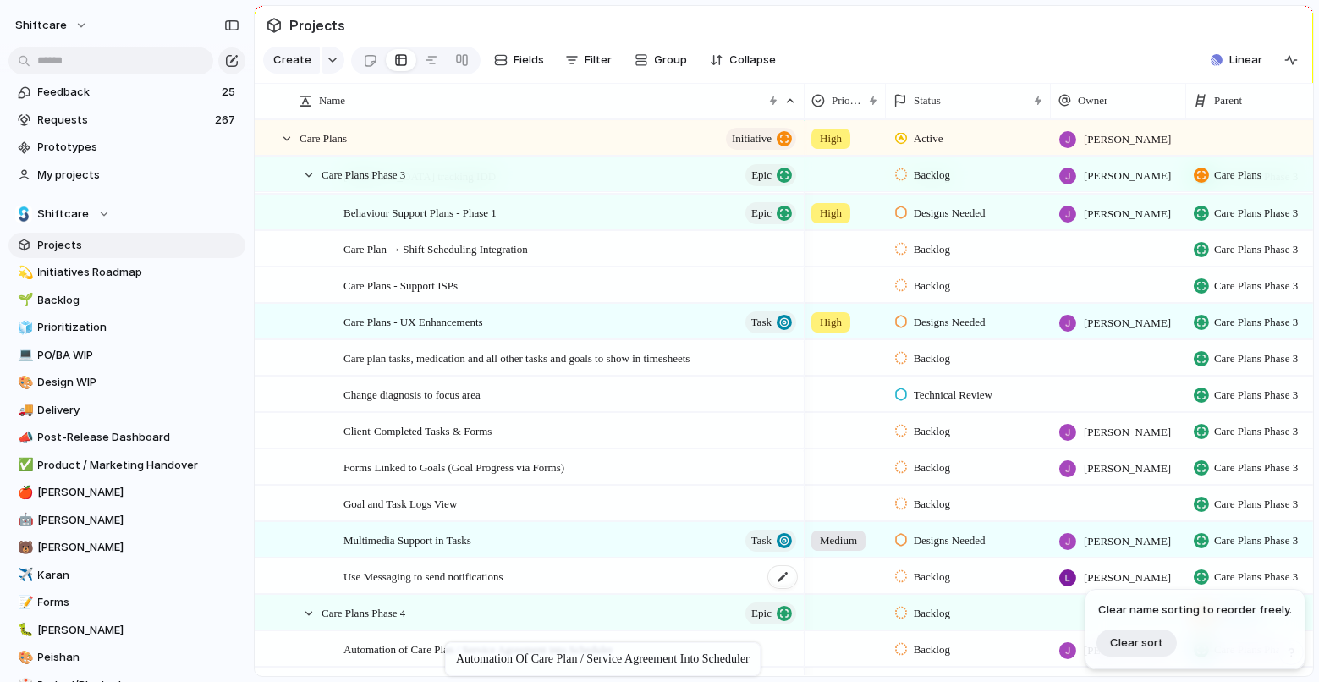
drag, startPoint x: 480, startPoint y: 209, endPoint x: 465, endPoint y: 577, distance: 368.2
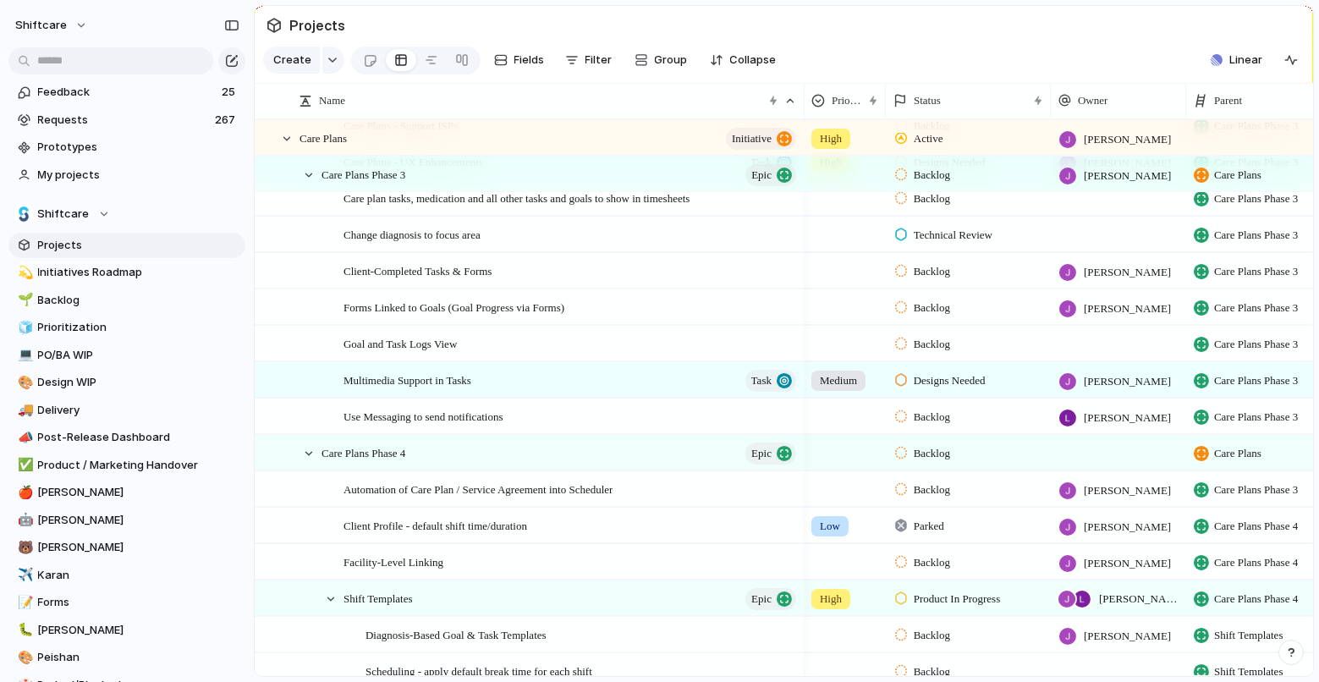
scroll to position [783, 0]
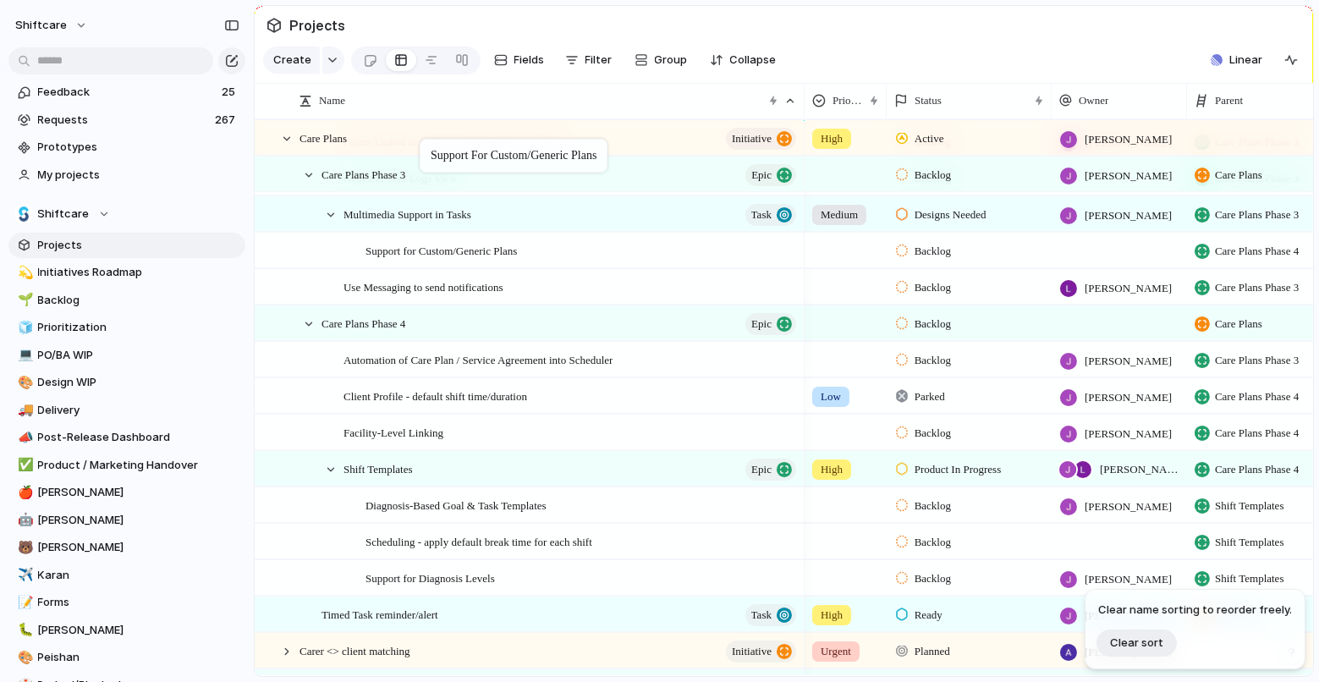
drag, startPoint x: 467, startPoint y: 582, endPoint x: 478, endPoint y: 333, distance: 248.9
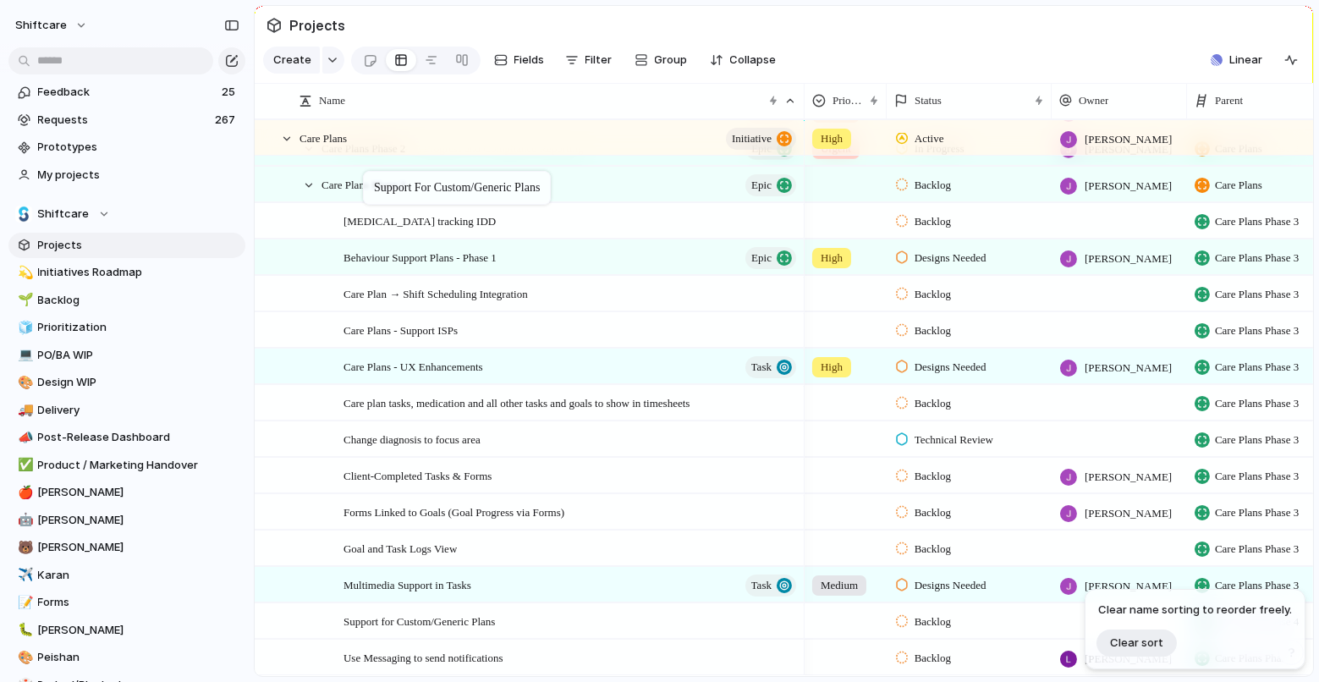
drag, startPoint x: 429, startPoint y: 630, endPoint x: 380, endPoint y: 190, distance: 442.5
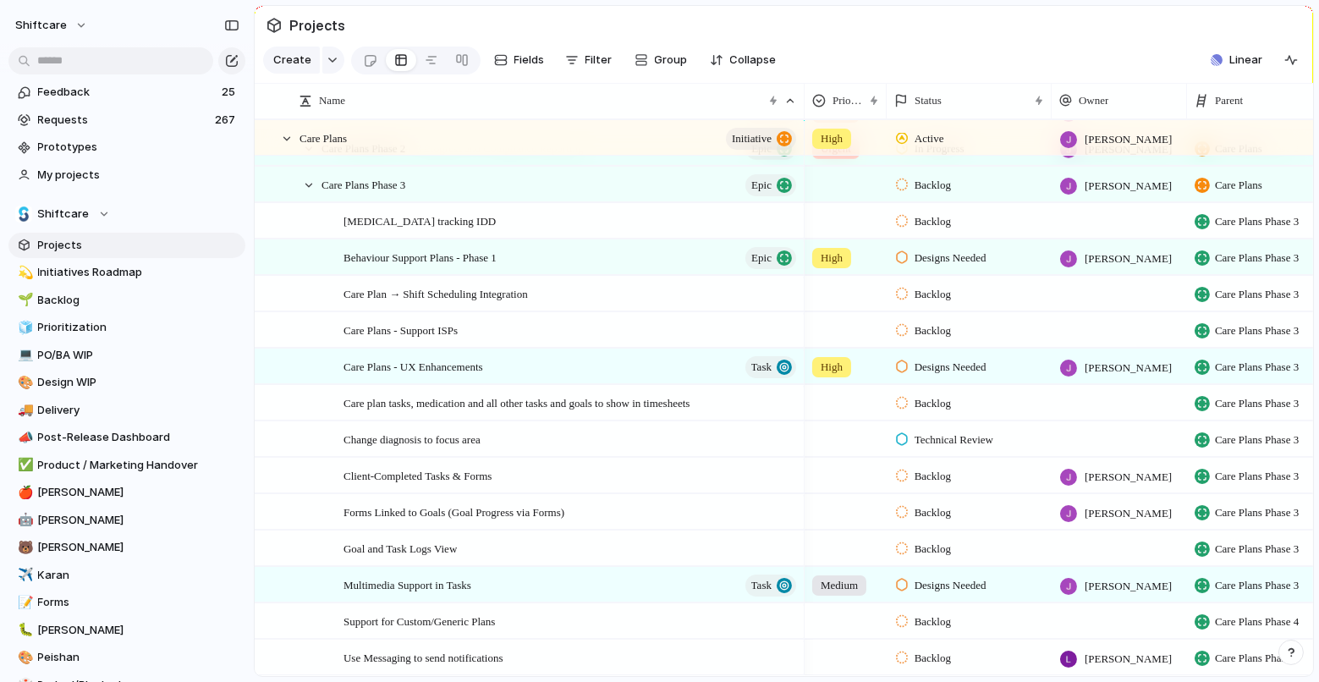
click at [926, 623] on span "Backlog" at bounding box center [932, 621] width 36 height 17
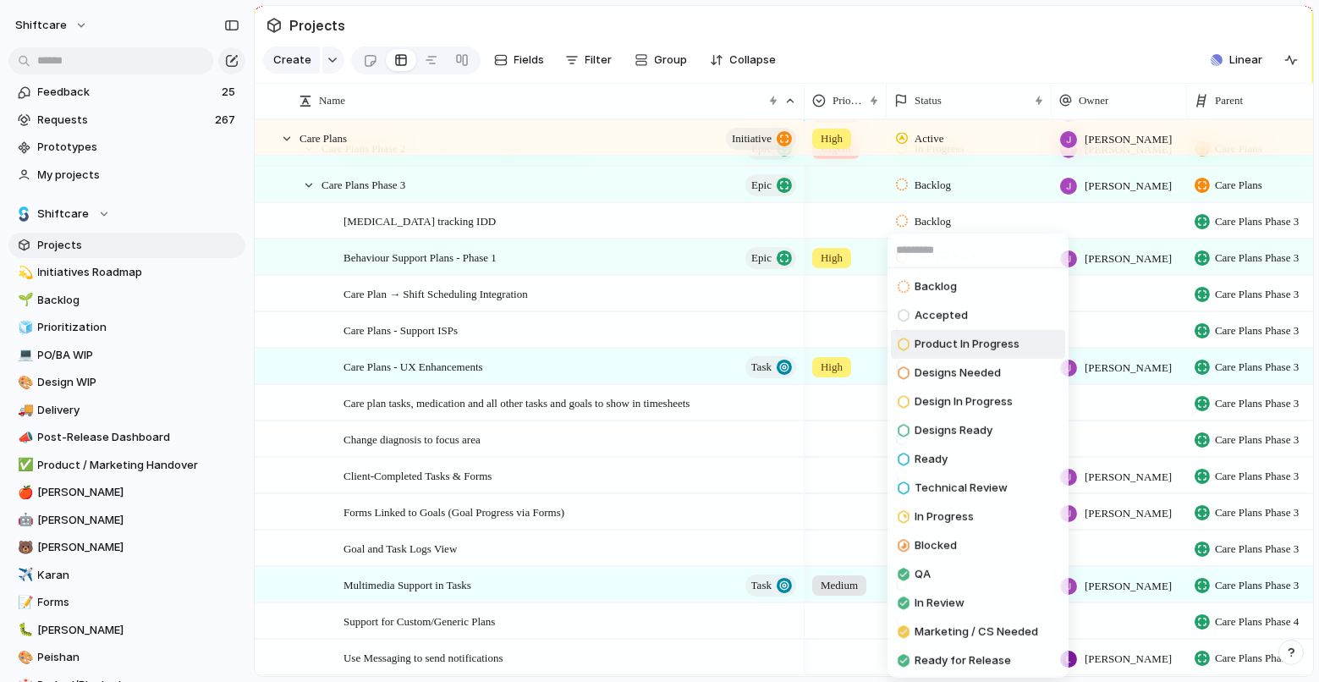
click at [993, 337] on span "Product In Progress" at bounding box center [966, 344] width 105 height 17
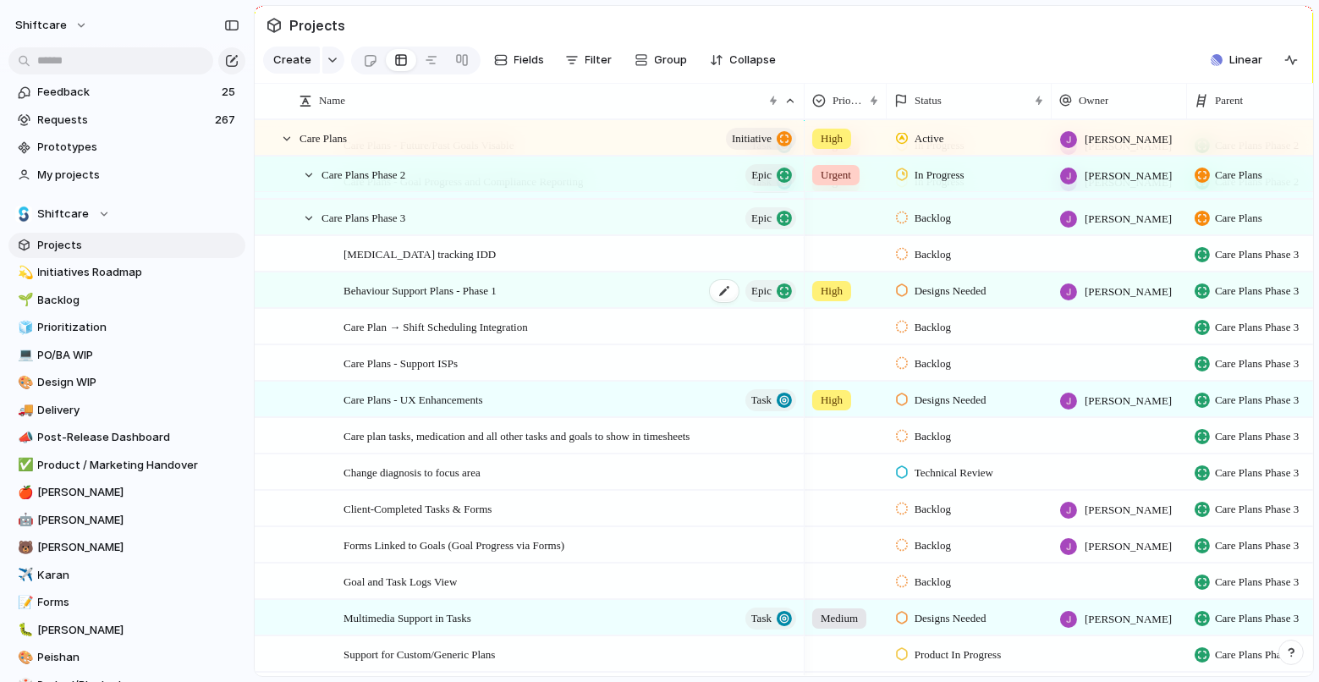
click at [544, 292] on div "Behaviour Support Plans - Phase 1 Epic" at bounding box center [570, 290] width 455 height 35
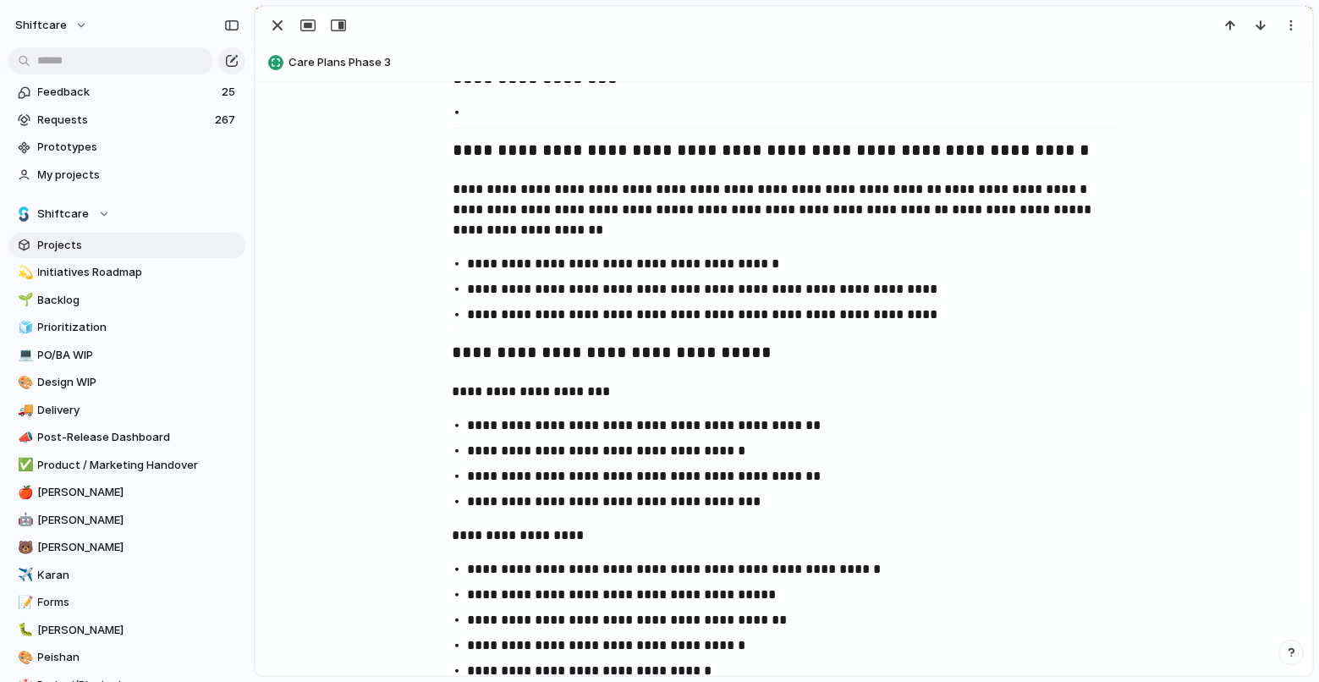
click at [562, 420] on p "**********" at bounding box center [799, 425] width 663 height 20
click at [661, 446] on p "**********" at bounding box center [799, 451] width 663 height 20
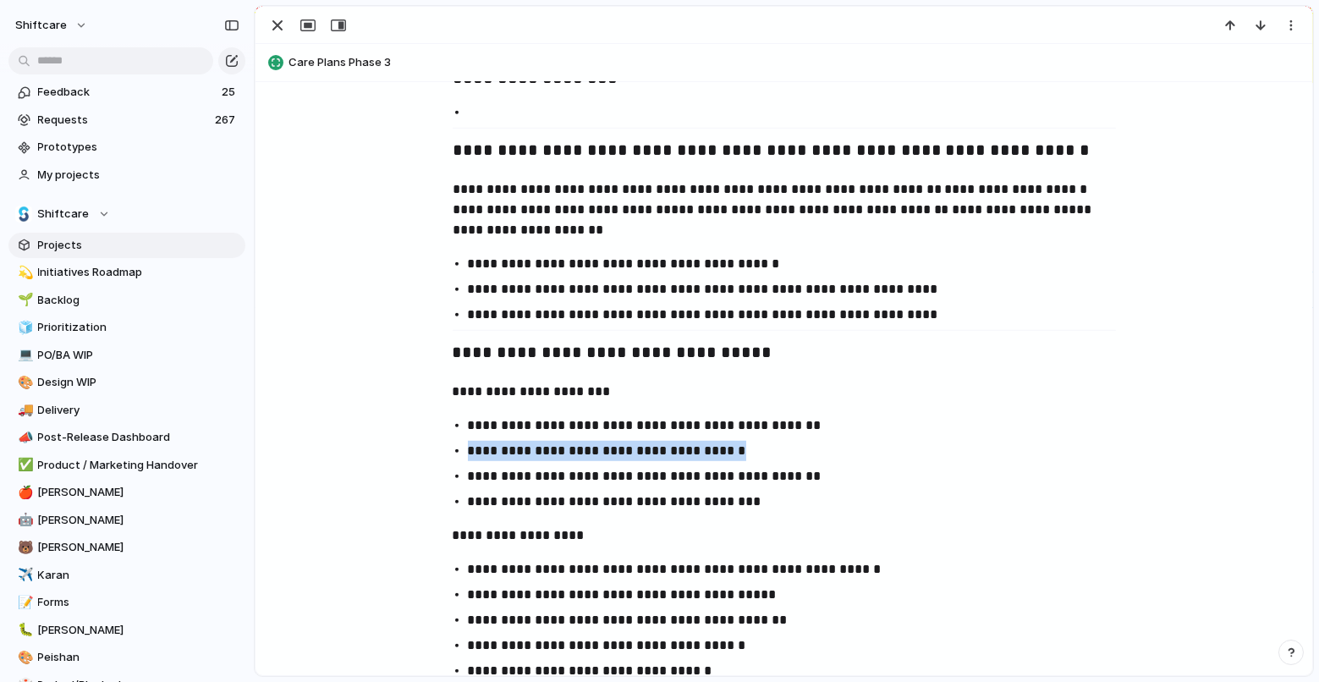
click at [661, 446] on p "**********" at bounding box center [799, 451] width 663 height 20
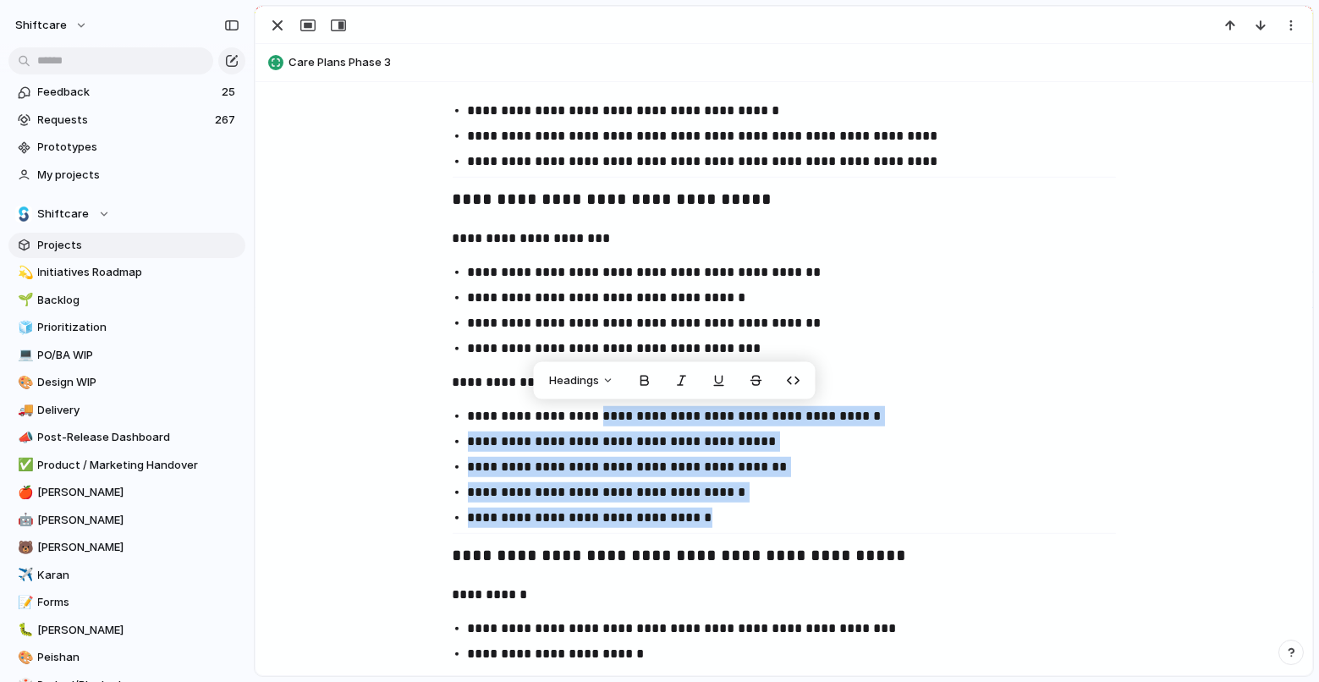
drag, startPoint x: 602, startPoint y: 411, endPoint x: 748, endPoint y: 524, distance: 183.9
click at [748, 524] on ul "**********" at bounding box center [784, 467] width 694 height 122
click at [748, 524] on p "**********" at bounding box center [799, 517] width 663 height 20
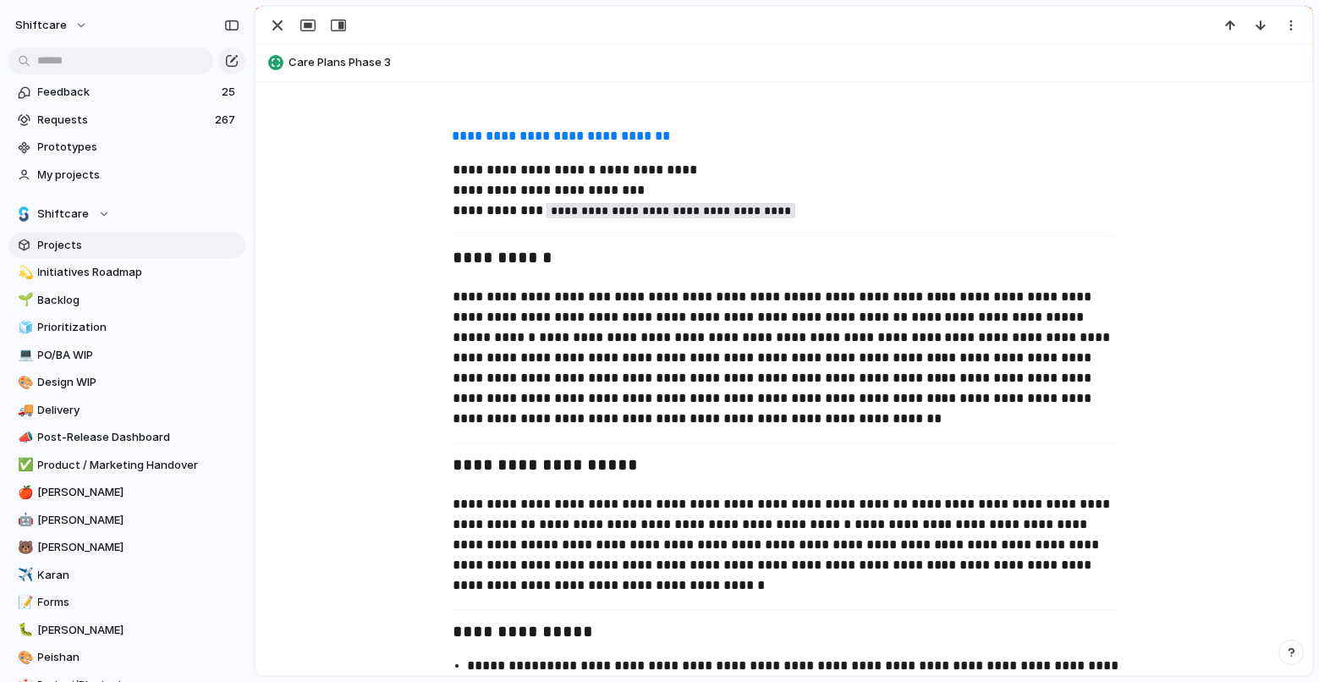
scroll to position [417, 0]
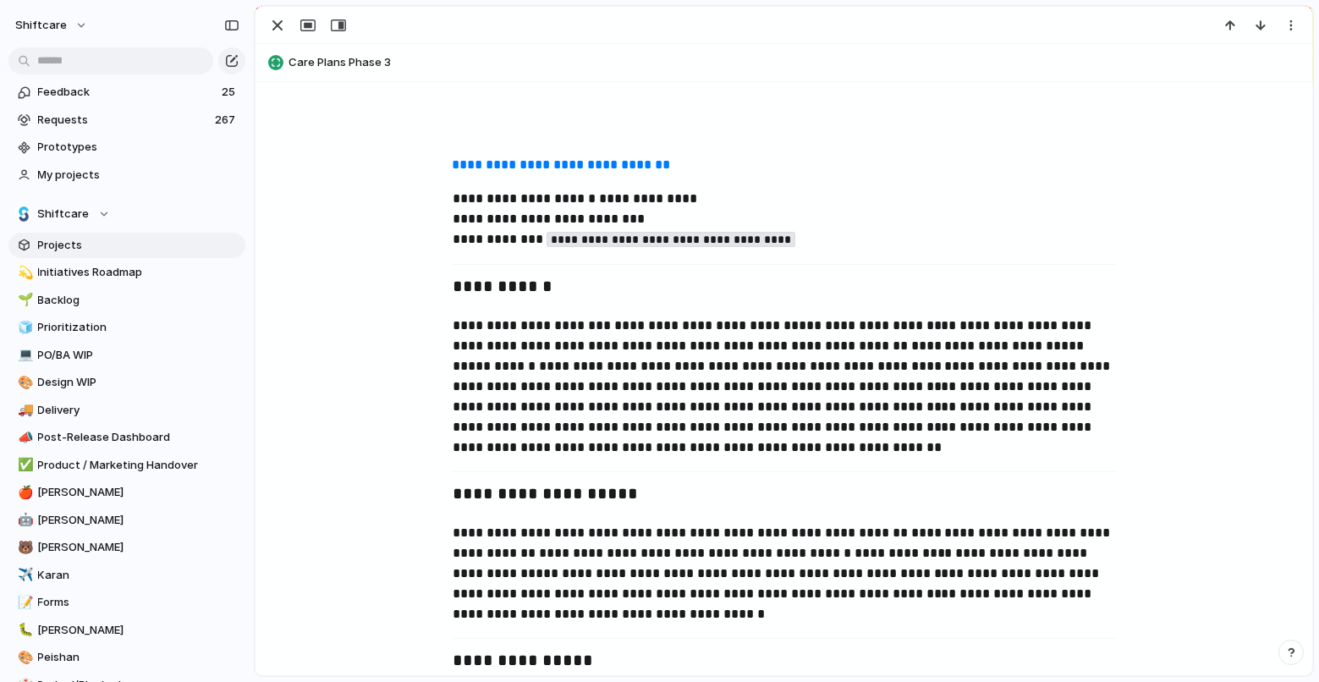
click at [562, 162] on strong "**********" at bounding box center [561, 164] width 218 height 13
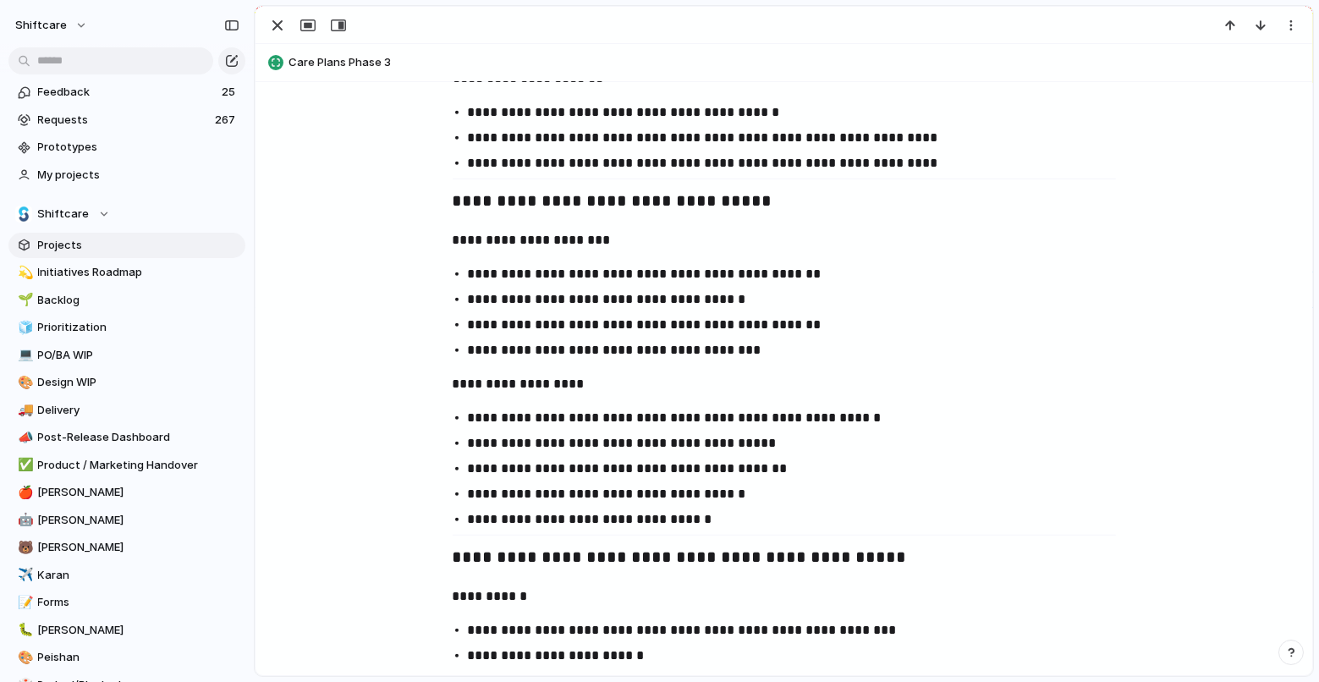
scroll to position [2969, 0]
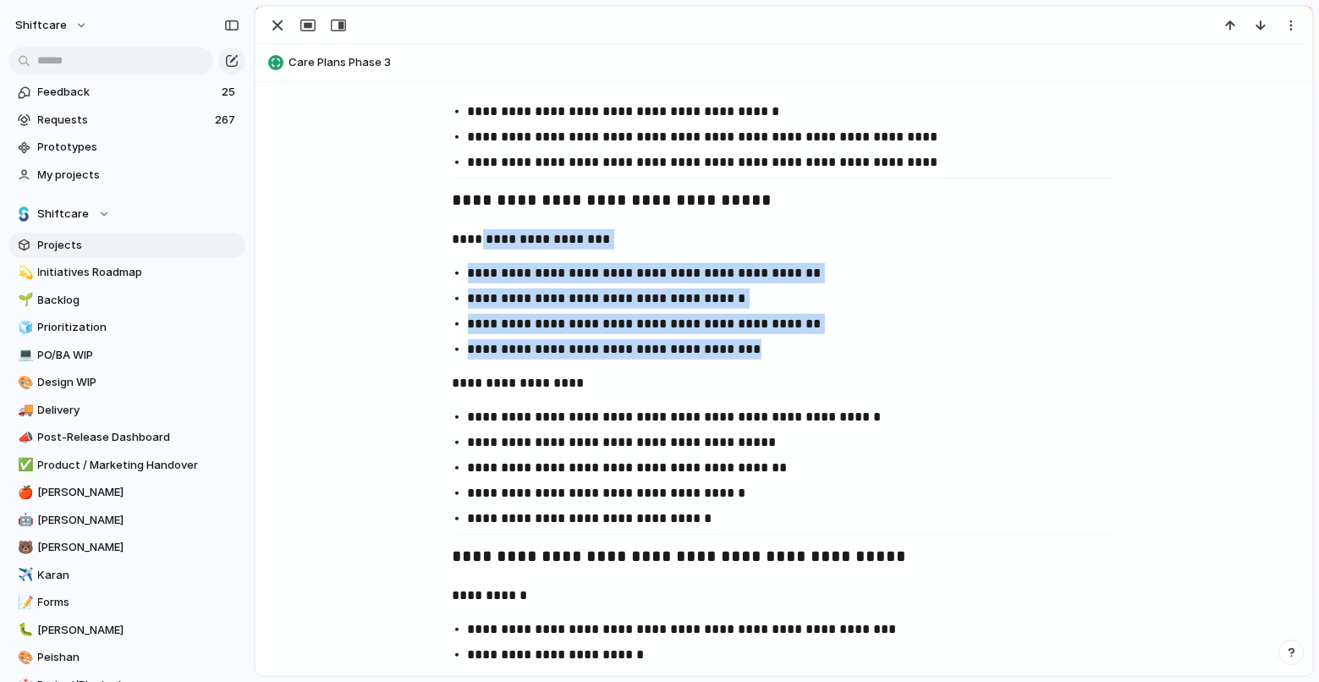
drag, startPoint x: 482, startPoint y: 238, endPoint x: 752, endPoint y: 371, distance: 301.1
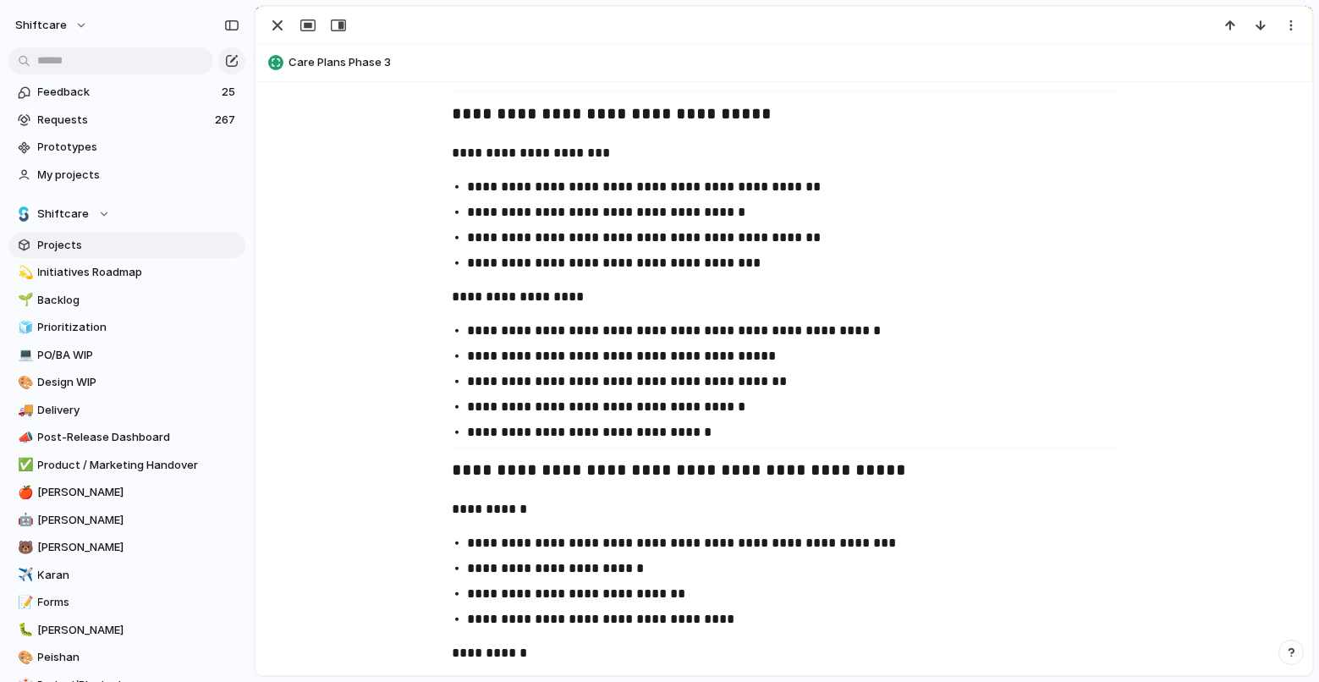
scroll to position [3058, 0]
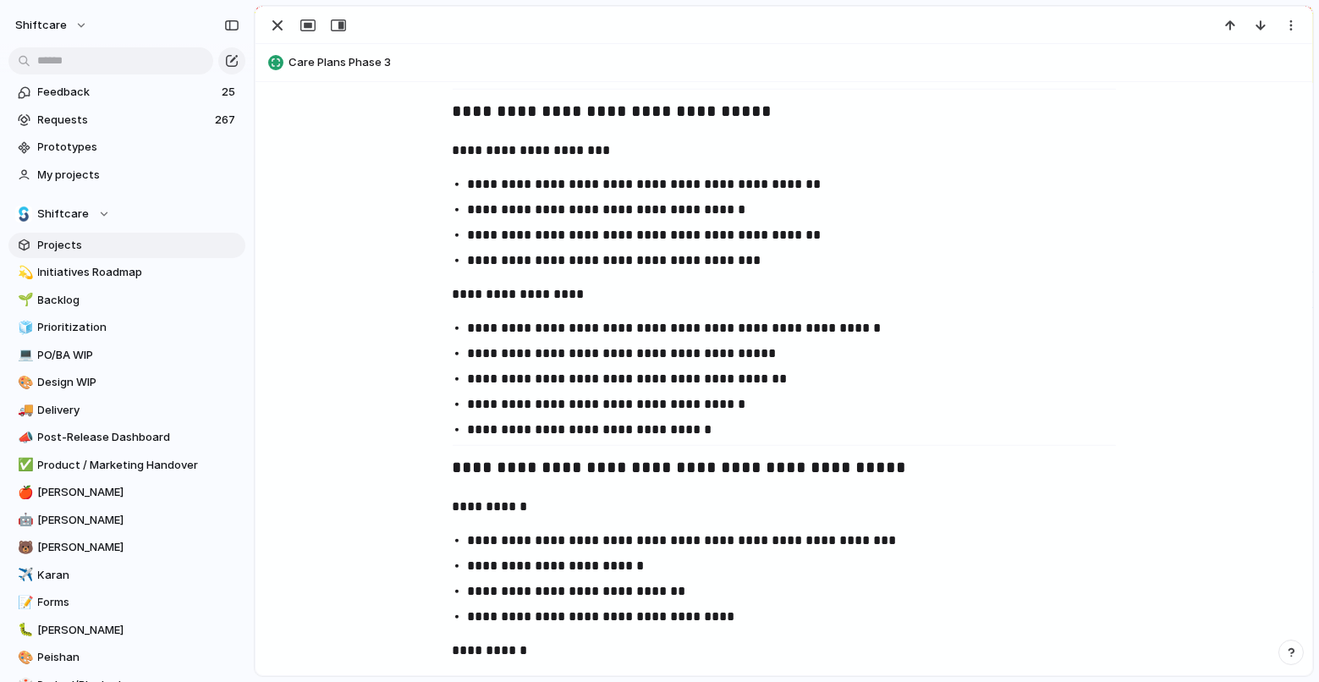
click at [524, 155] on strong "**********" at bounding box center [531, 150] width 158 height 13
click at [689, 368] on ul "**********" at bounding box center [784, 379] width 694 height 122
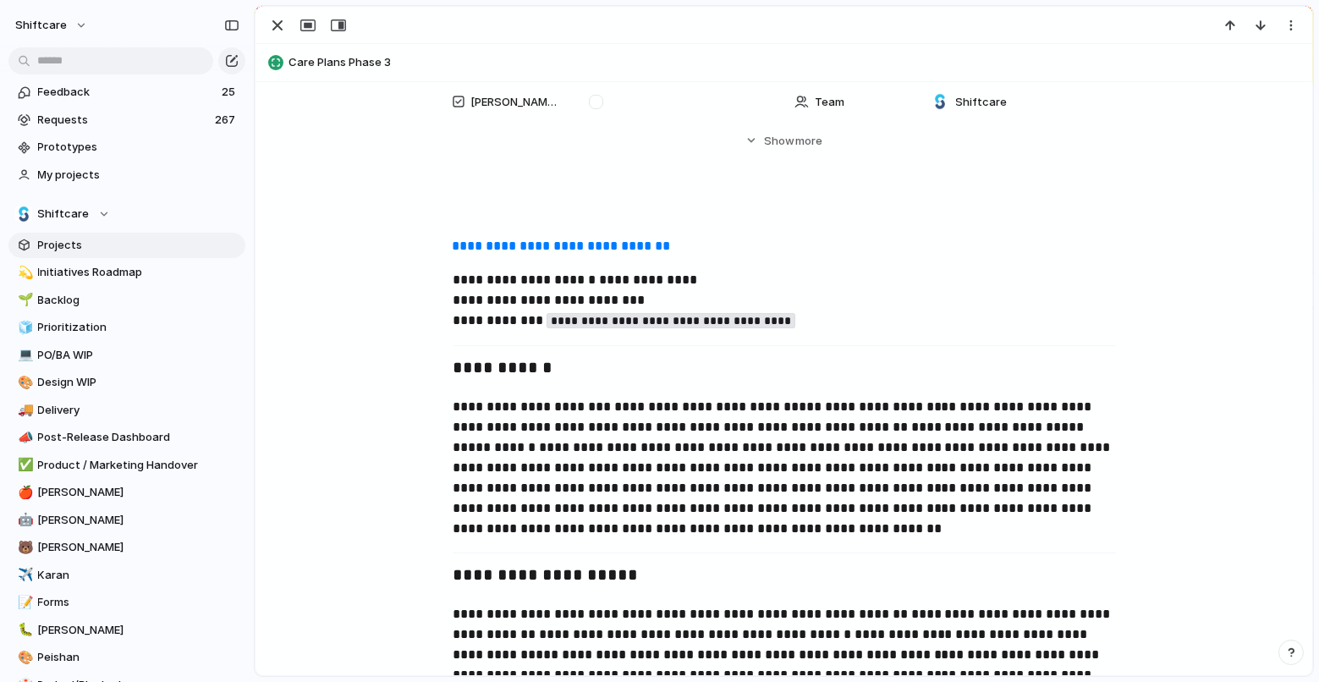
scroll to position [0, 0]
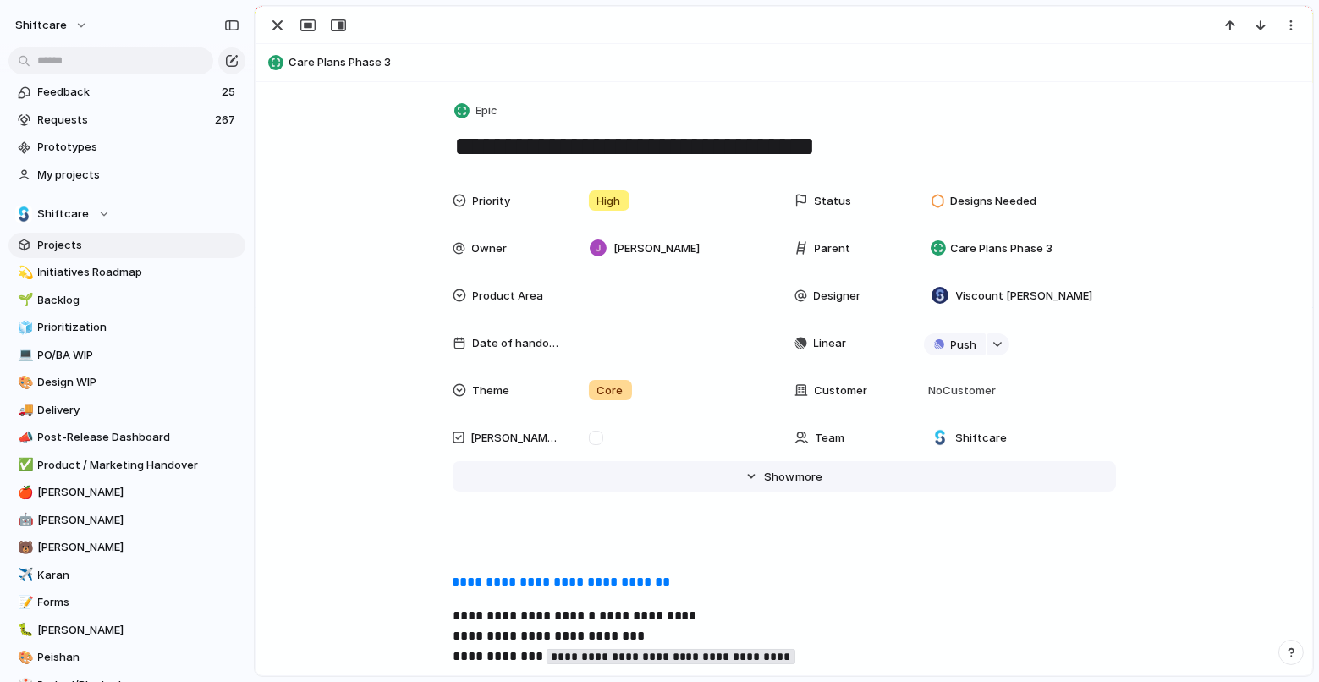
click at [816, 475] on span "more" at bounding box center [808, 477] width 27 height 17
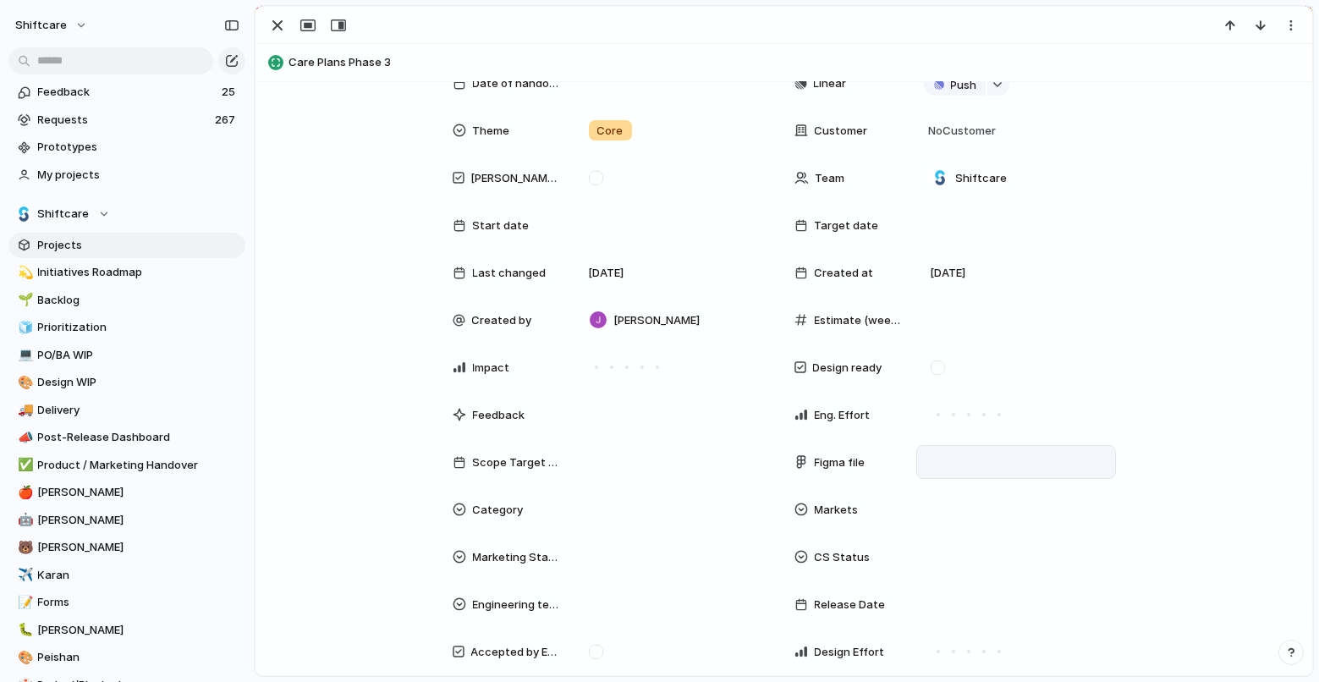
scroll to position [262, 0]
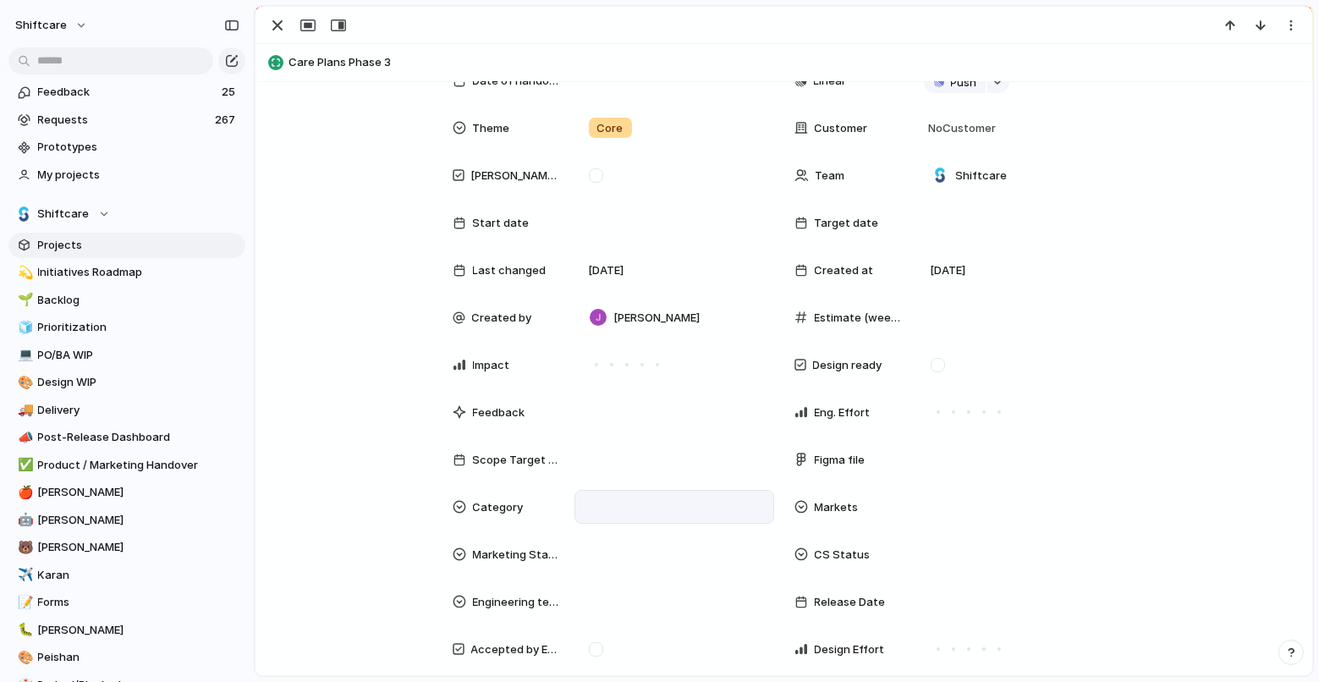
click at [598, 499] on div at bounding box center [674, 506] width 184 height 19
click at [888, 425] on div "BAU New Feature Fix Product Line" at bounding box center [659, 341] width 1319 height 682
click at [928, 505] on div at bounding box center [1016, 506] width 184 height 19
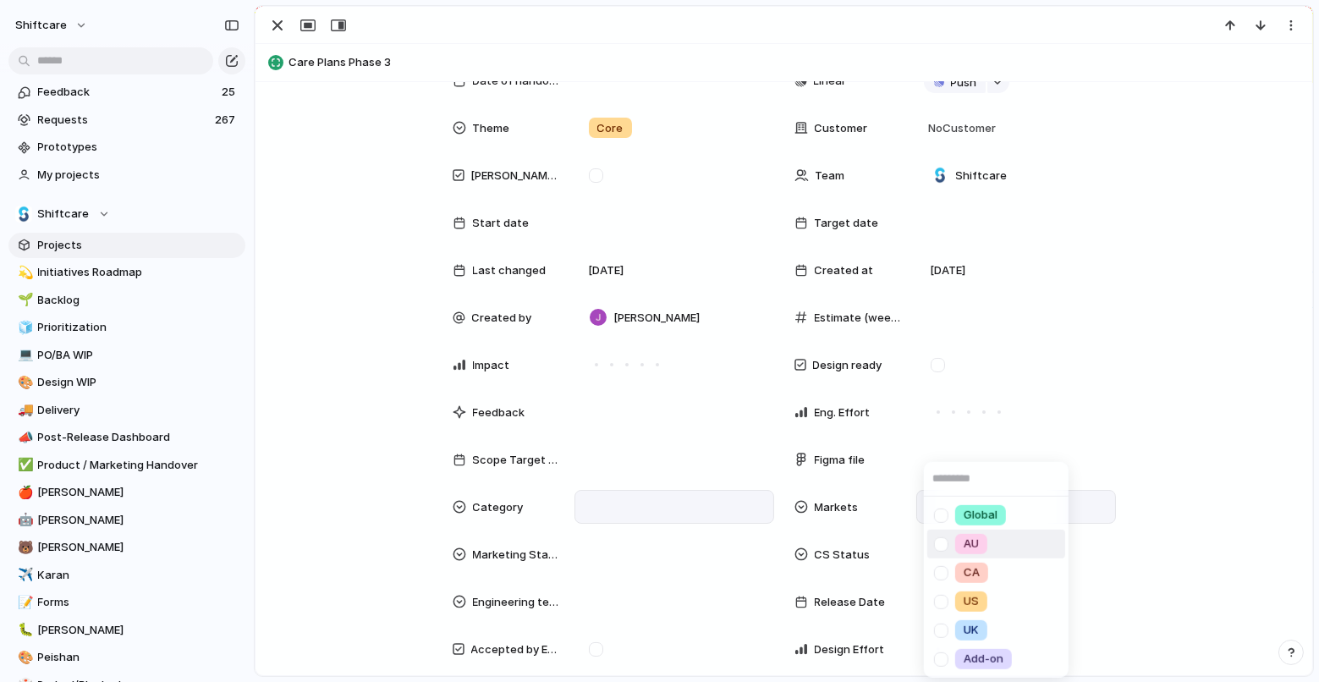
click at [937, 544] on div at bounding box center [941, 544] width 30 height 30
click at [884, 540] on div "Global AU CA US UK Add-on" at bounding box center [659, 341] width 1319 height 682
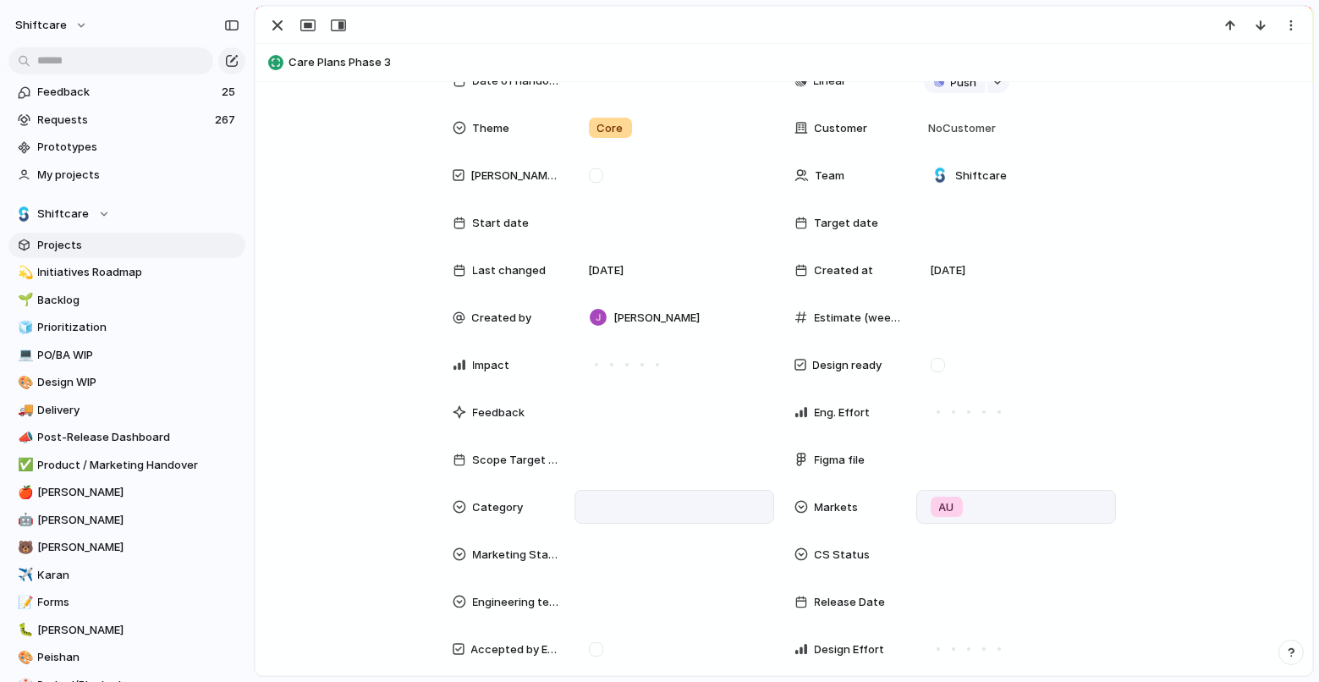
scroll to position [0, 0]
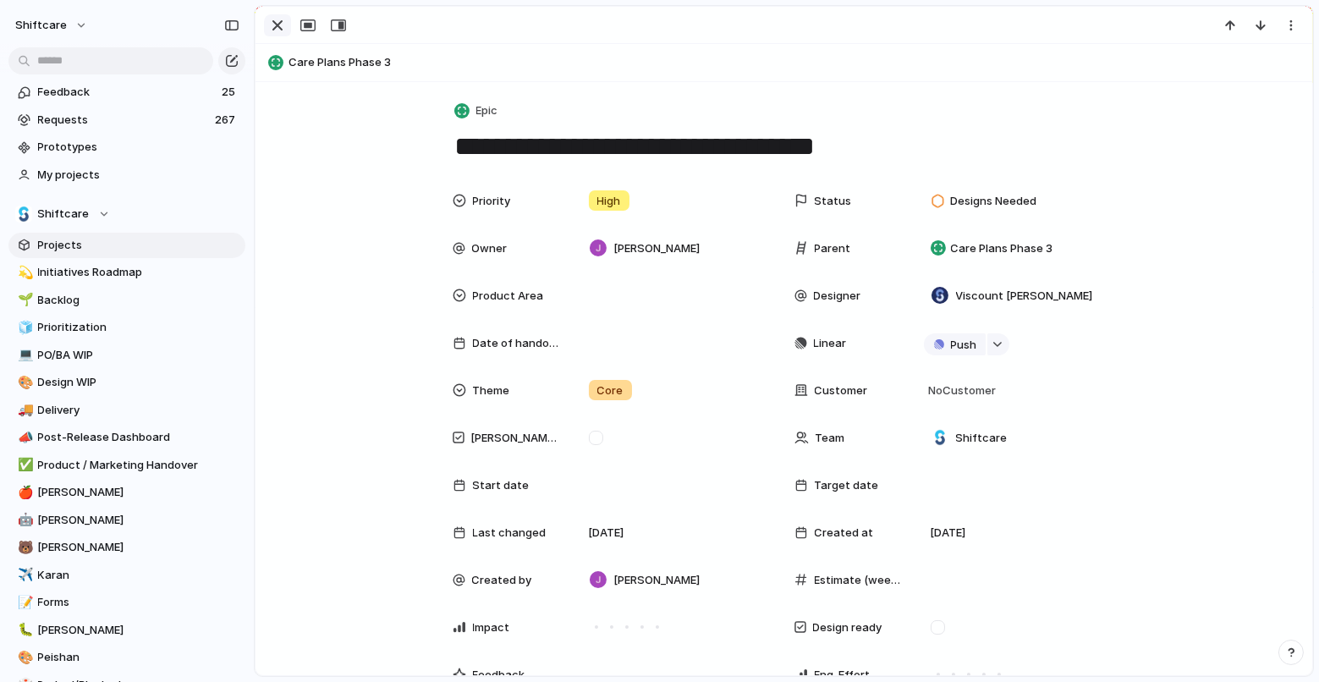
click at [276, 30] on div "button" at bounding box center [277, 25] width 20 height 20
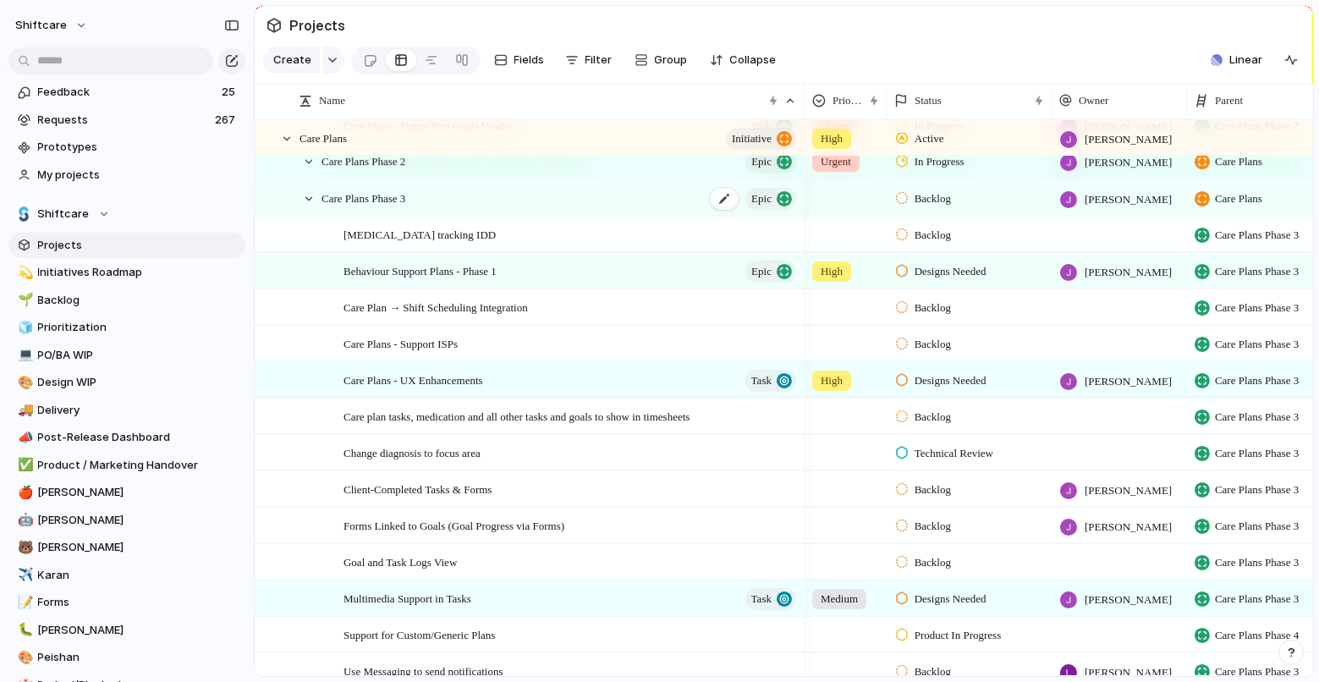
scroll to position [466, 0]
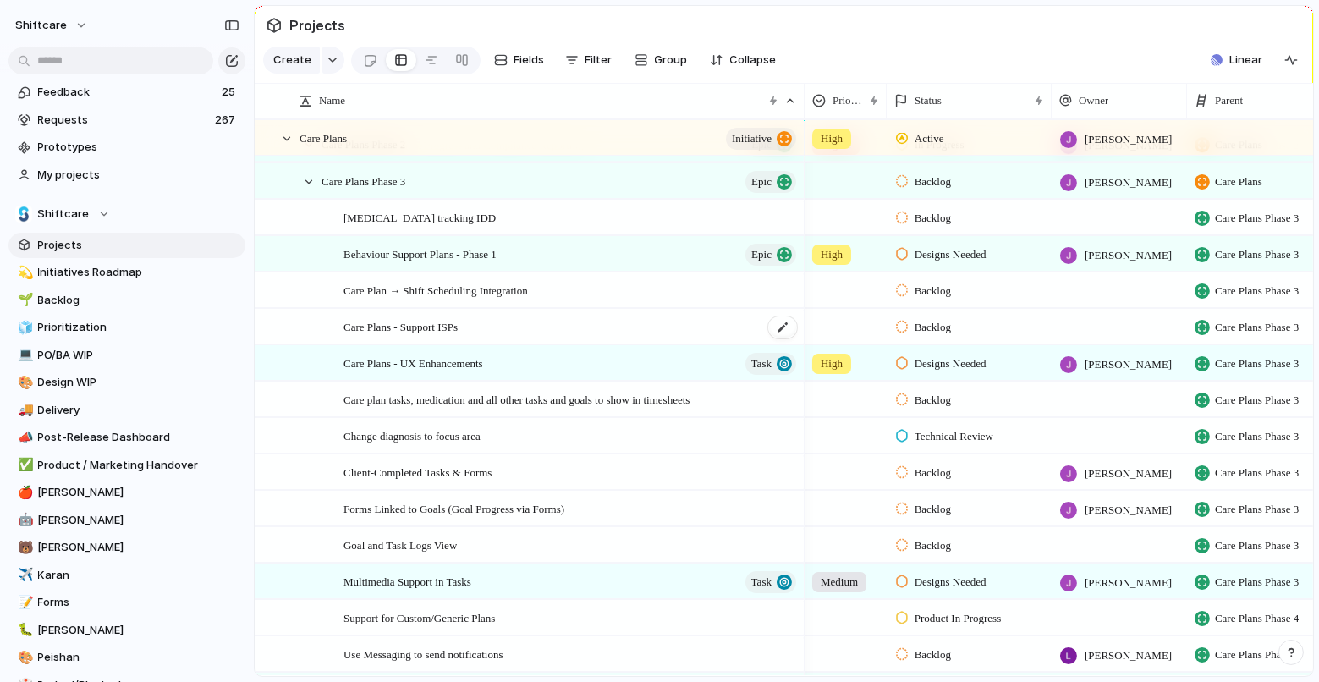
click at [551, 328] on div "Care Plans - Support ISPs" at bounding box center [570, 327] width 455 height 35
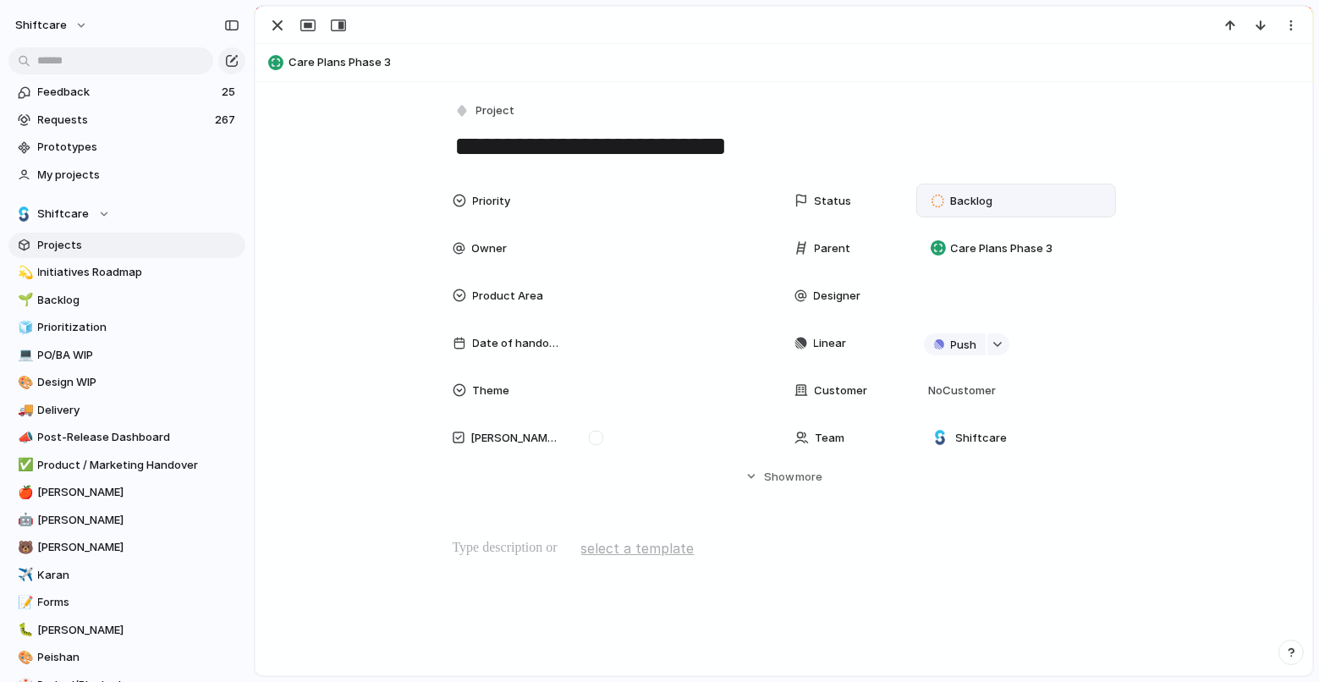
click at [951, 211] on div "Backlog" at bounding box center [965, 201] width 83 height 24
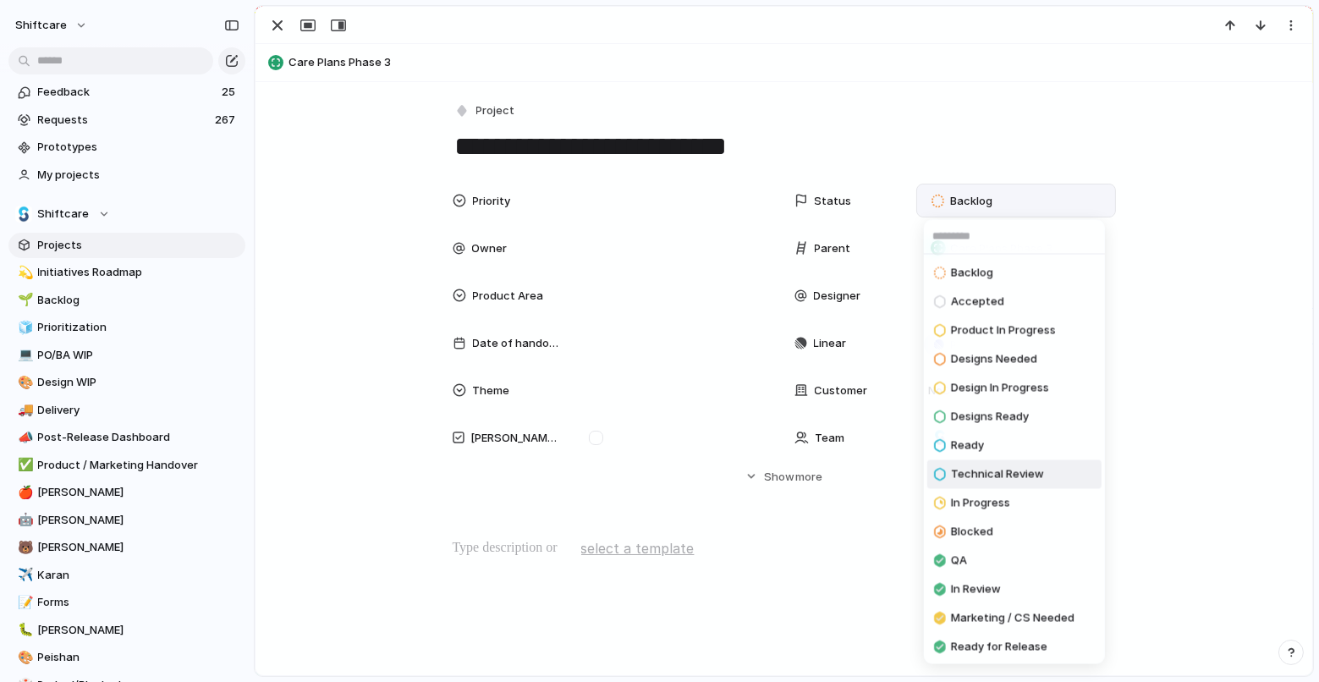
scroll to position [87, 0]
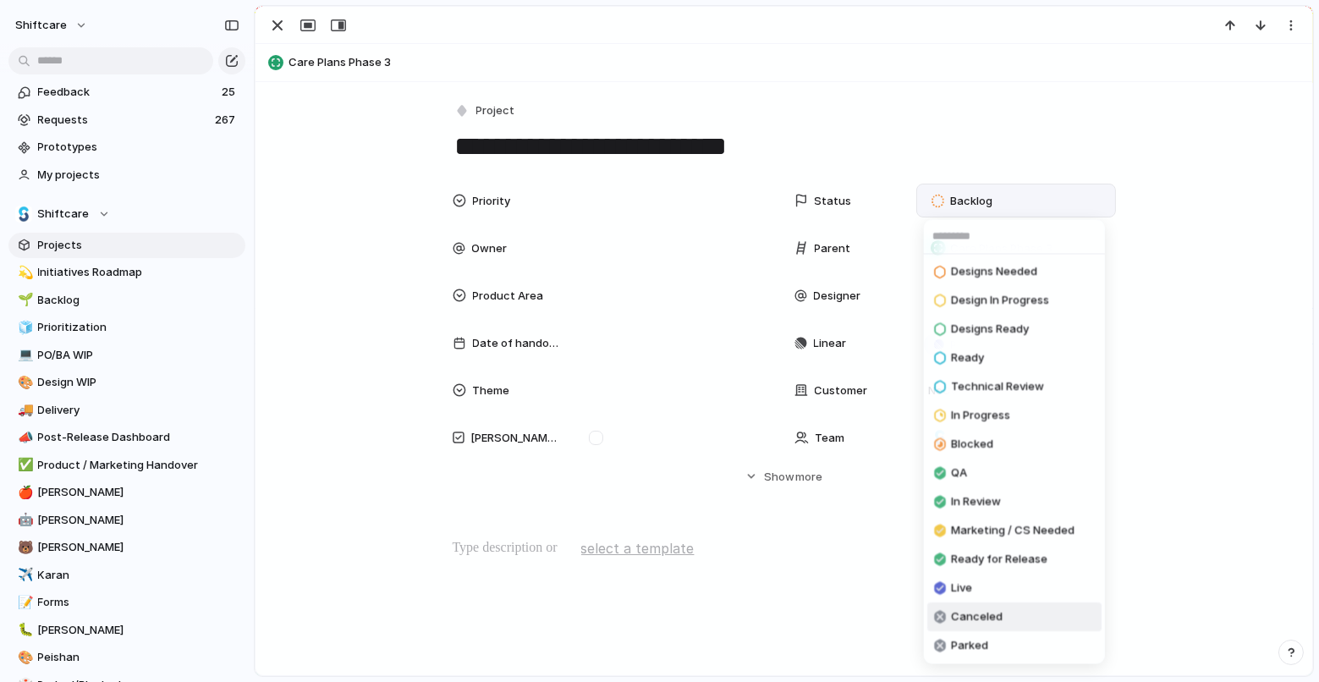
click at [976, 612] on span "Canceled" at bounding box center [977, 617] width 52 height 17
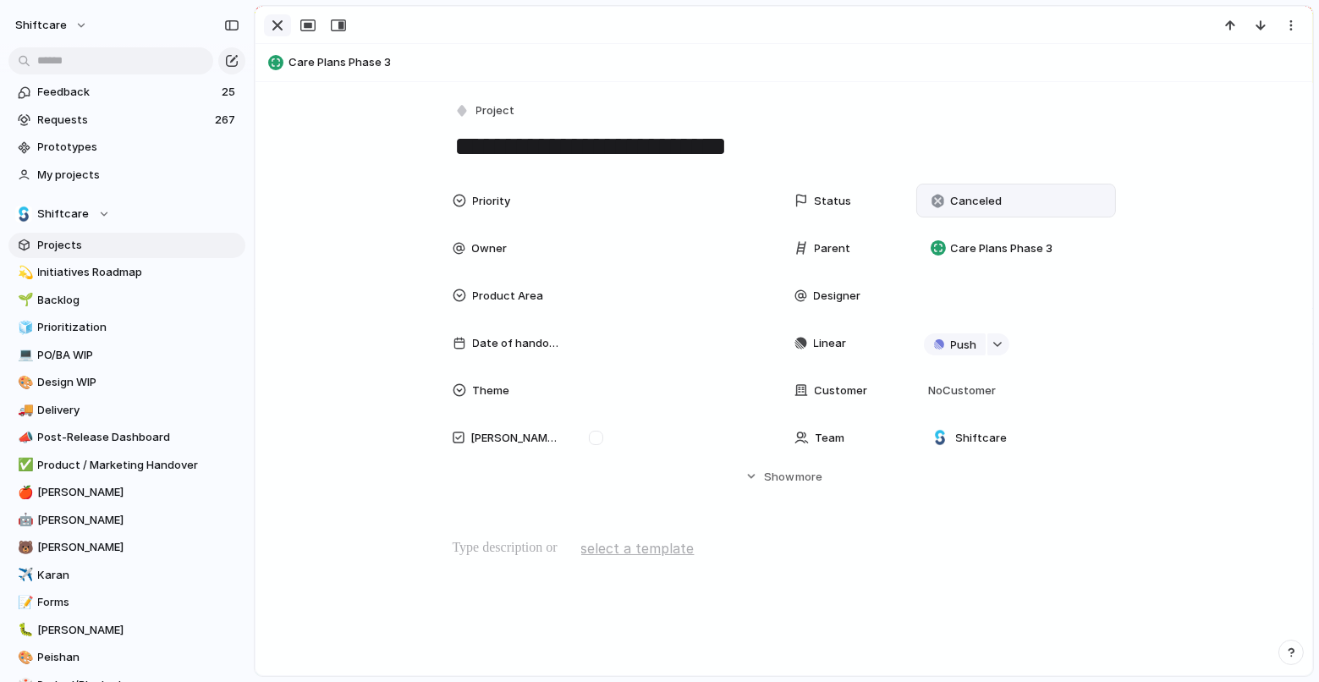
click at [275, 24] on div "button" at bounding box center [277, 25] width 20 height 20
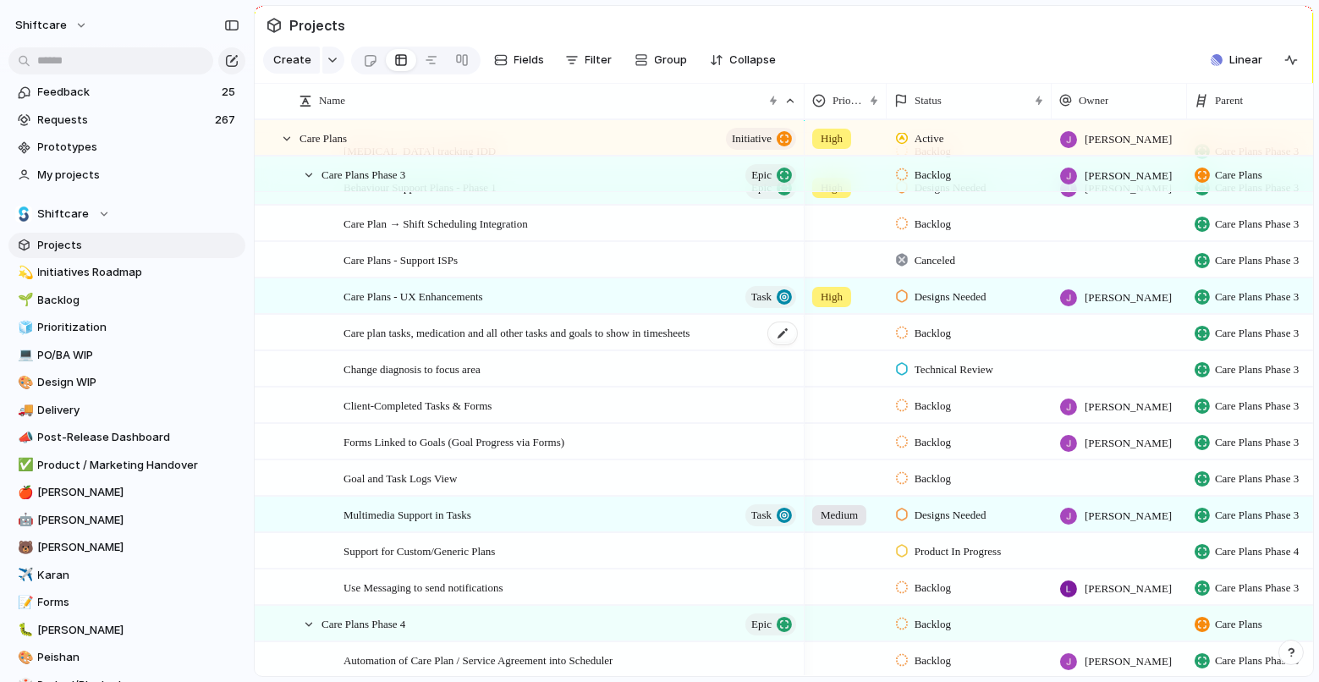
scroll to position [535, 0]
click at [457, 402] on span "Client-Completed Tasks & Forms" at bounding box center [417, 402] width 148 height 19
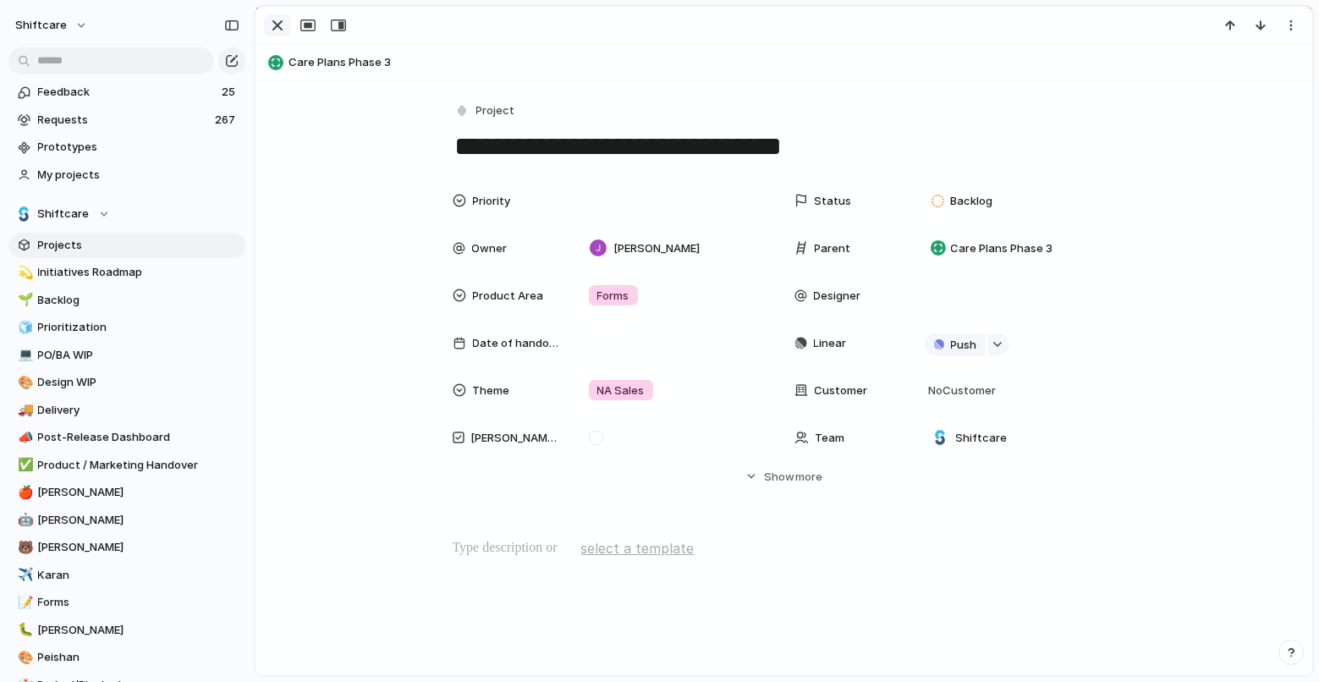
click at [284, 24] on div "button" at bounding box center [277, 25] width 20 height 20
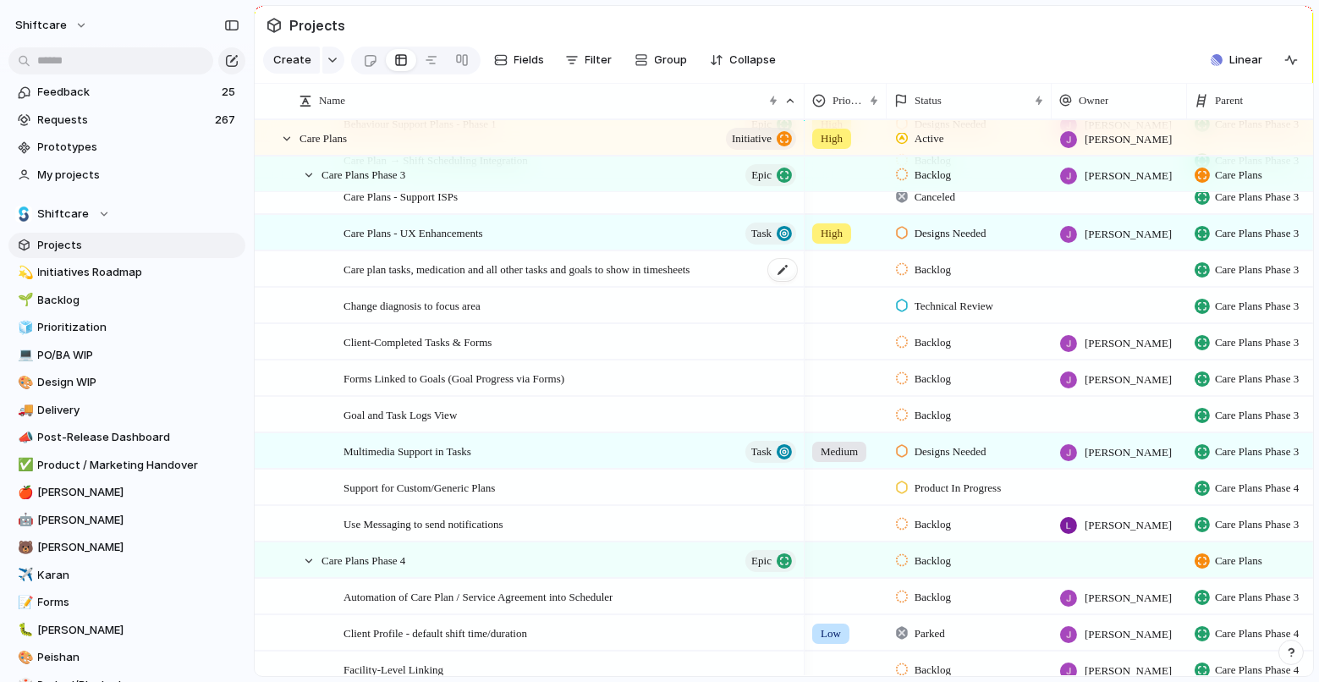
scroll to position [601, 0]
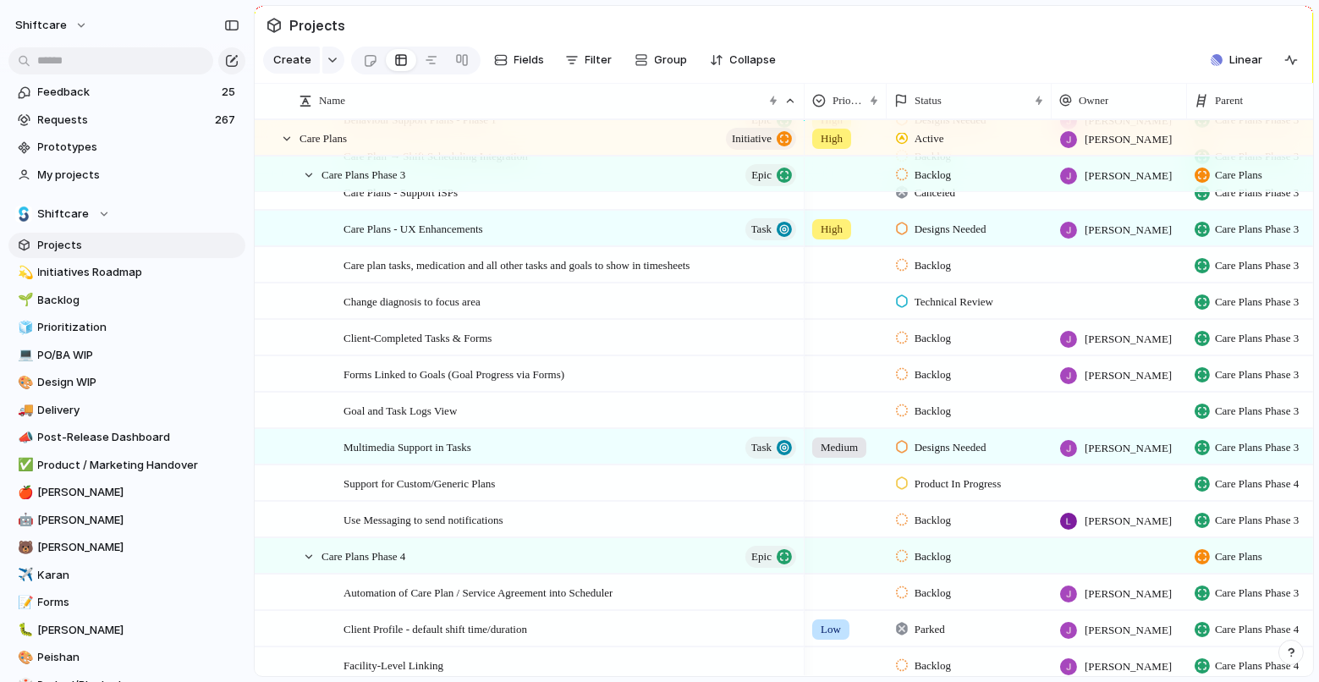
click at [949, 397] on div "Backlog" at bounding box center [968, 408] width 163 height 30
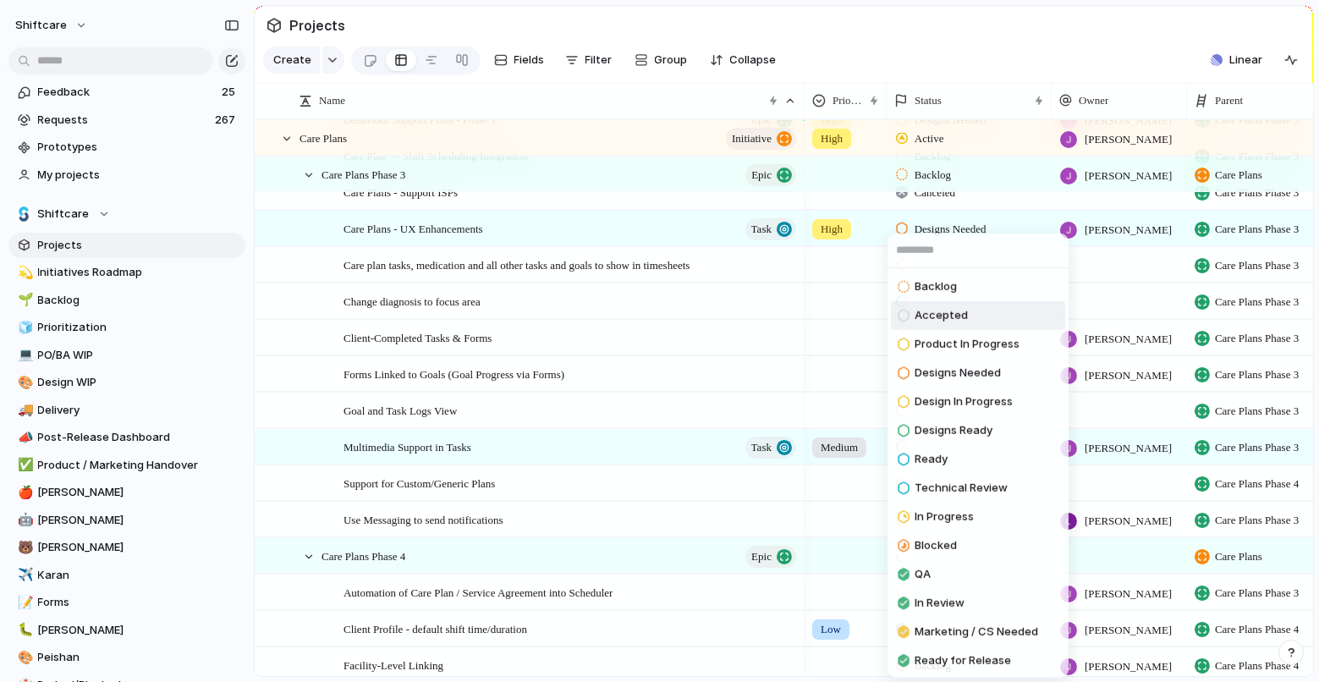
click at [959, 319] on span "Accepted" at bounding box center [940, 315] width 53 height 17
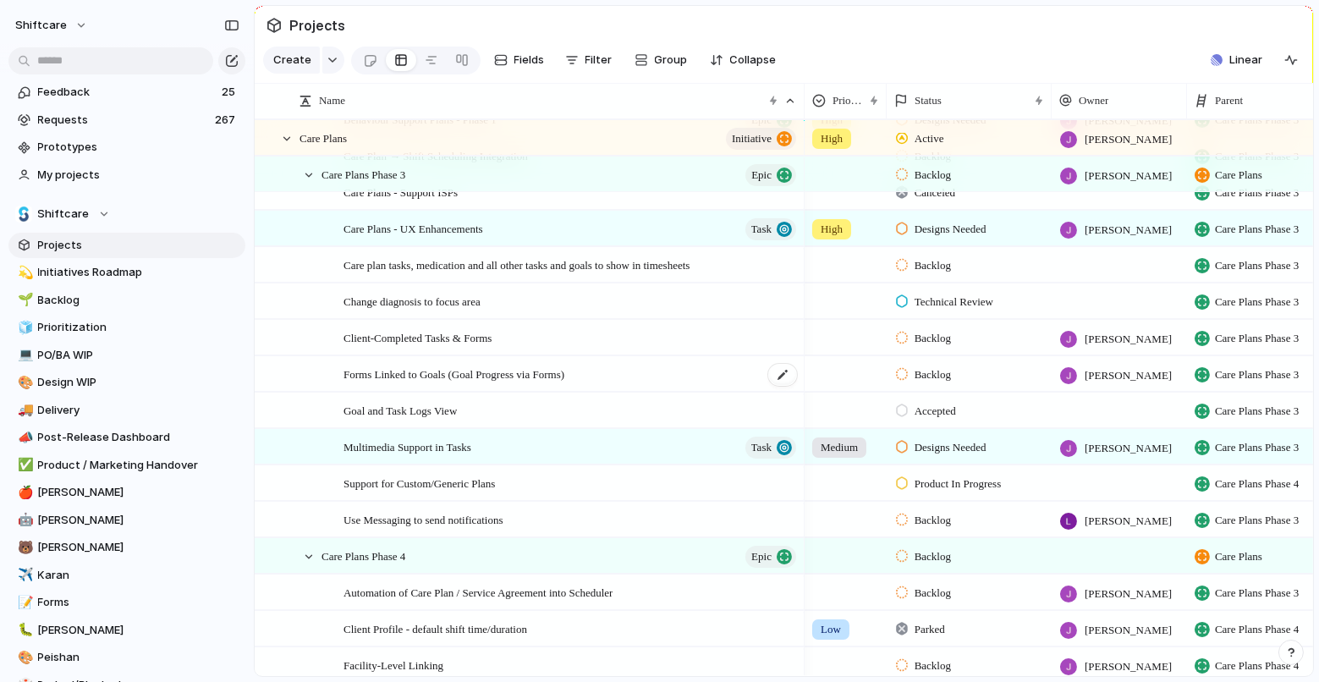
click at [496, 376] on span "Forms Linked to Goals (Goal Progress via Forms)" at bounding box center [453, 373] width 221 height 19
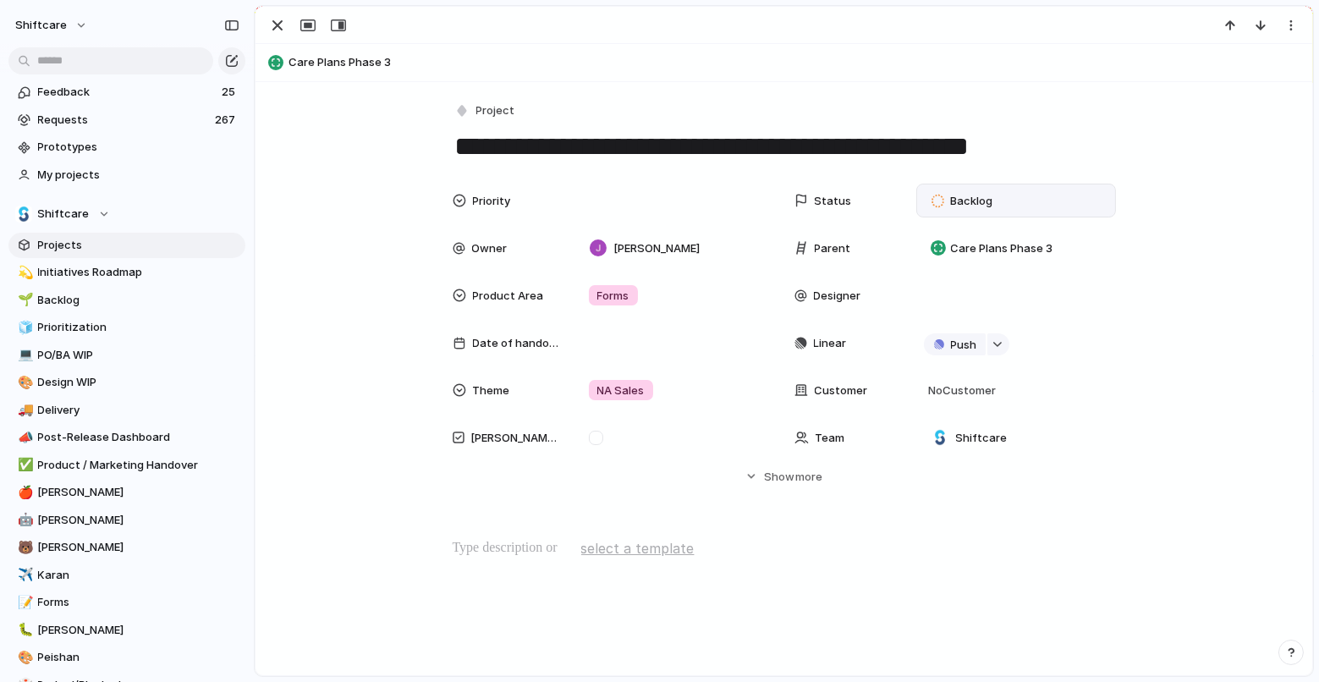
click at [982, 198] on span "Backlog" at bounding box center [971, 201] width 42 height 17
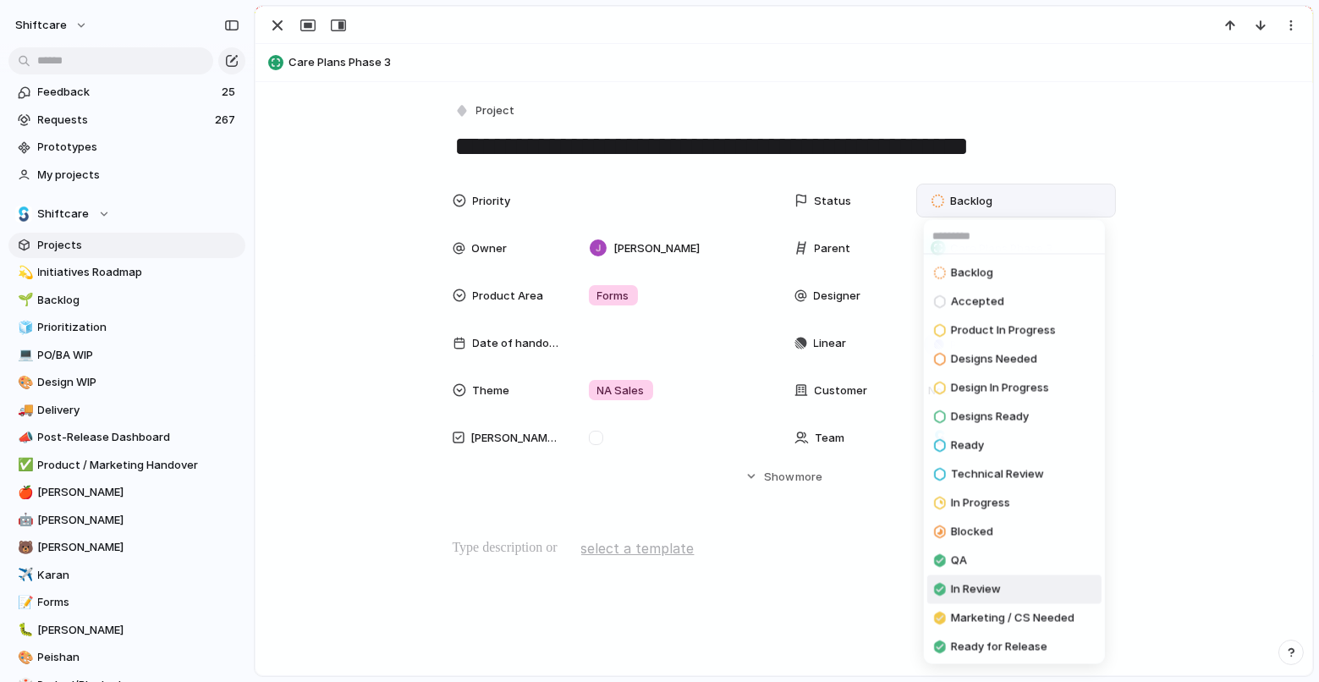
scroll to position [87, 0]
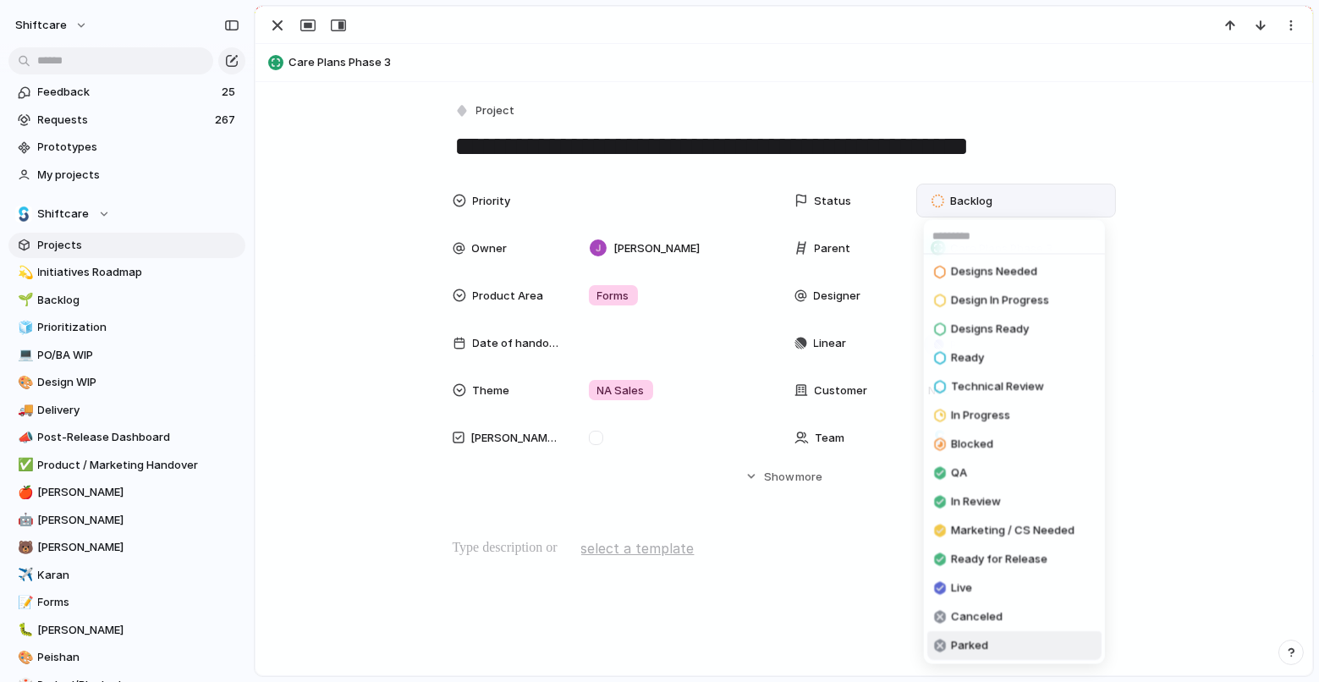
click at [977, 644] on span "Parked" at bounding box center [969, 646] width 37 height 17
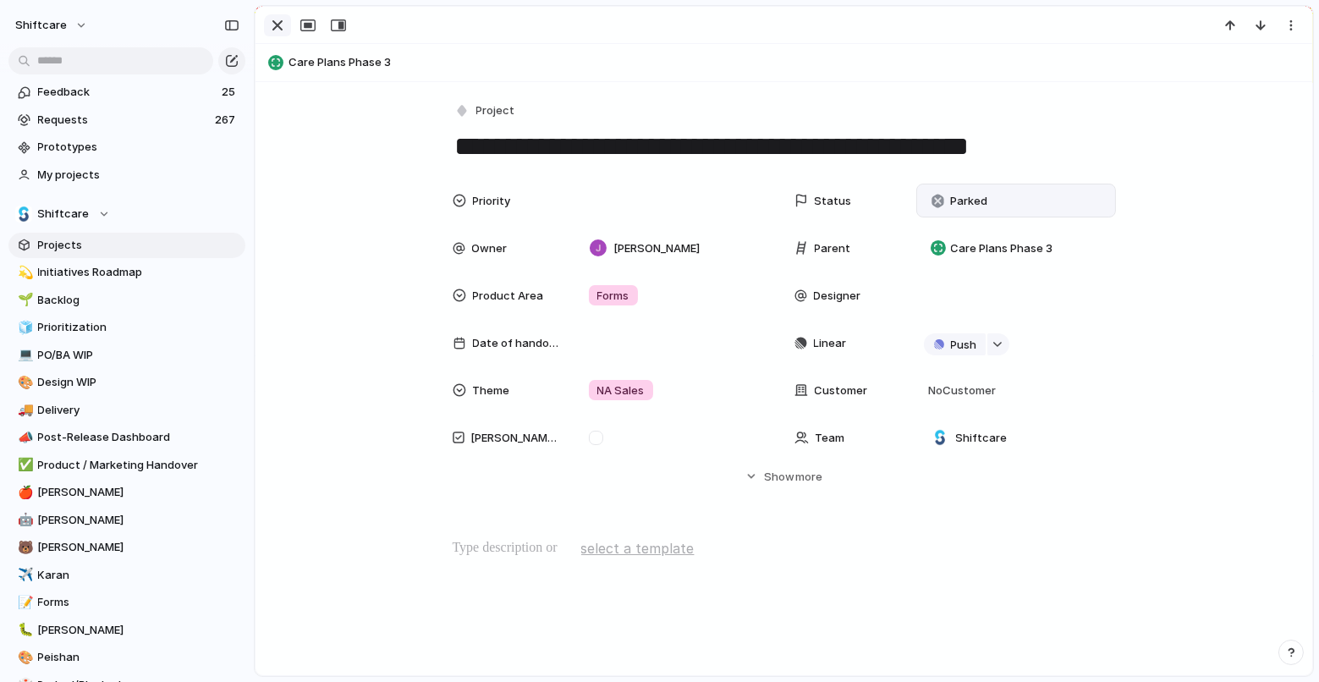
click at [276, 26] on div "button" at bounding box center [277, 25] width 20 height 20
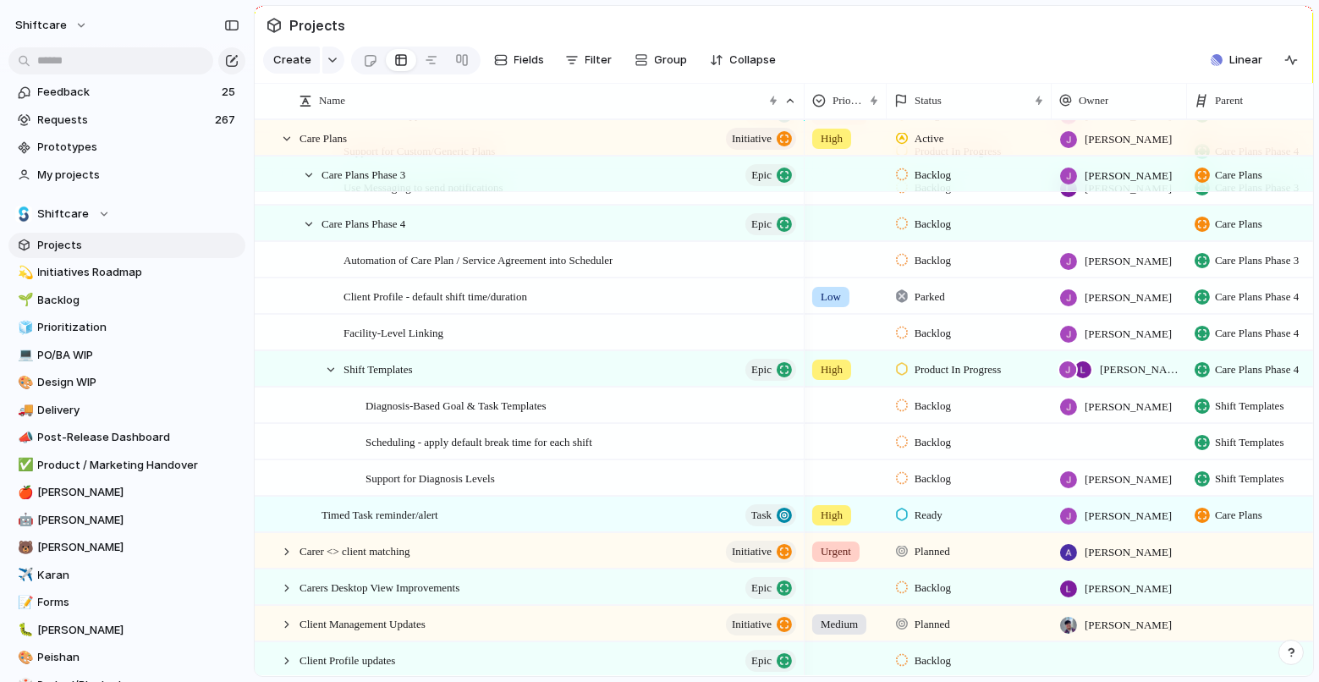
scroll to position [957, 0]
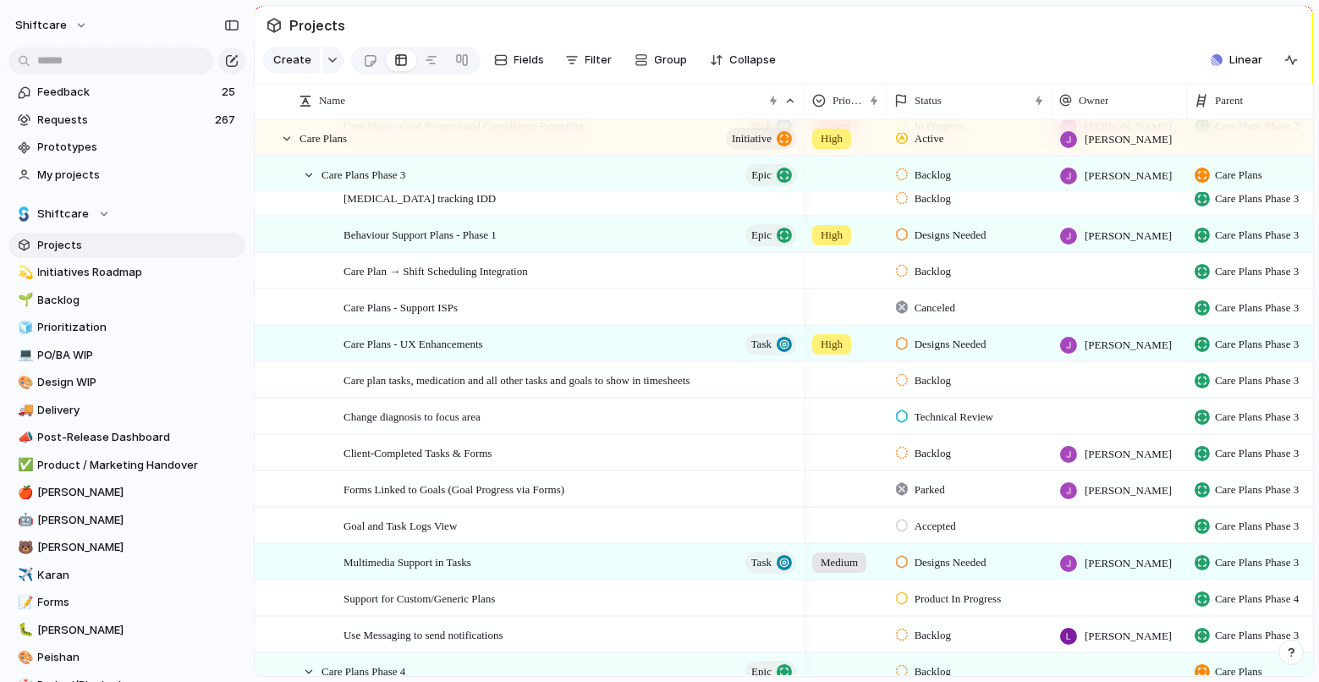
click at [921, 264] on span "Backlog" at bounding box center [932, 271] width 36 height 17
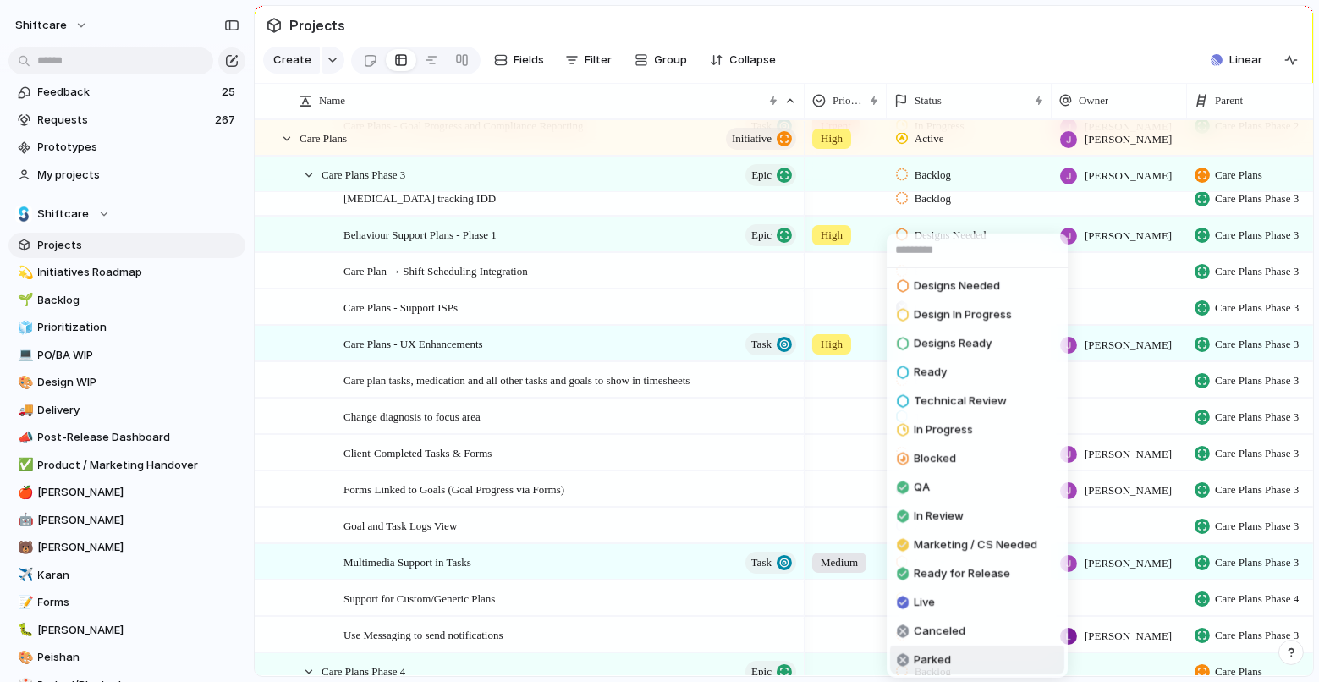
click at [937, 651] on span "Parked" at bounding box center [931, 659] width 37 height 17
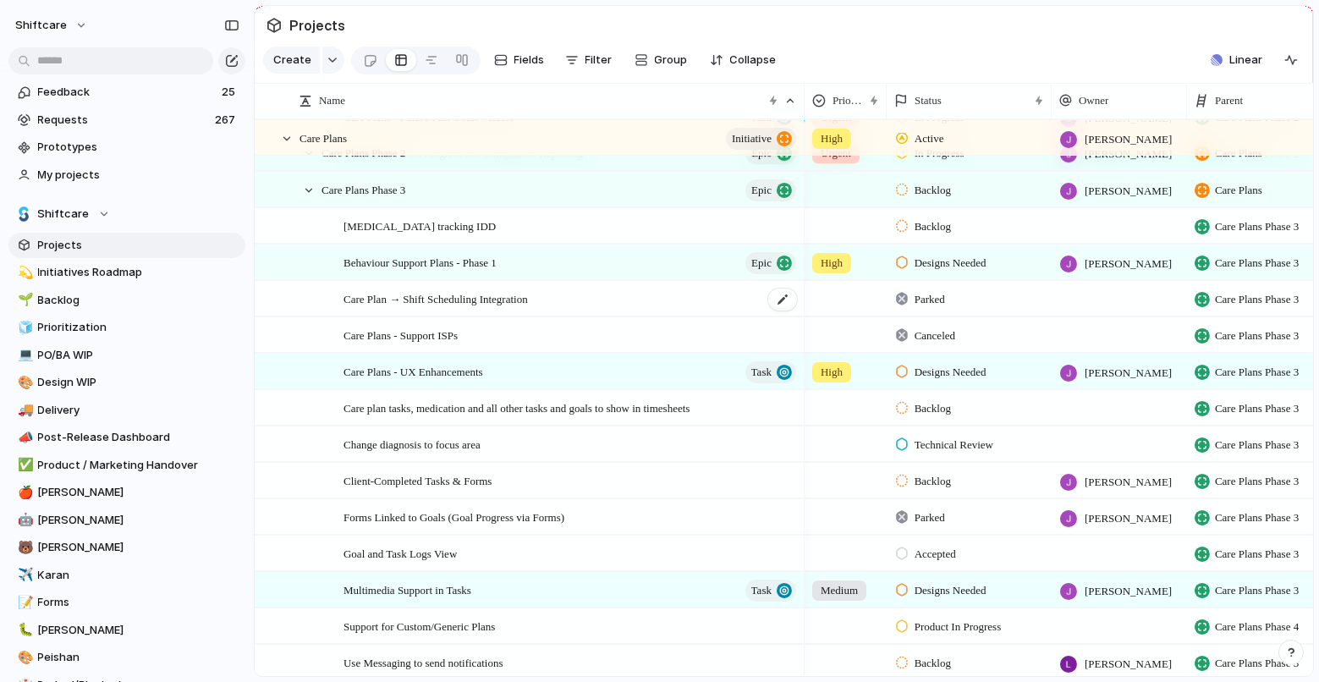
click at [503, 292] on span "Care Plan → Shift Scheduling Integration" at bounding box center [435, 297] width 184 height 19
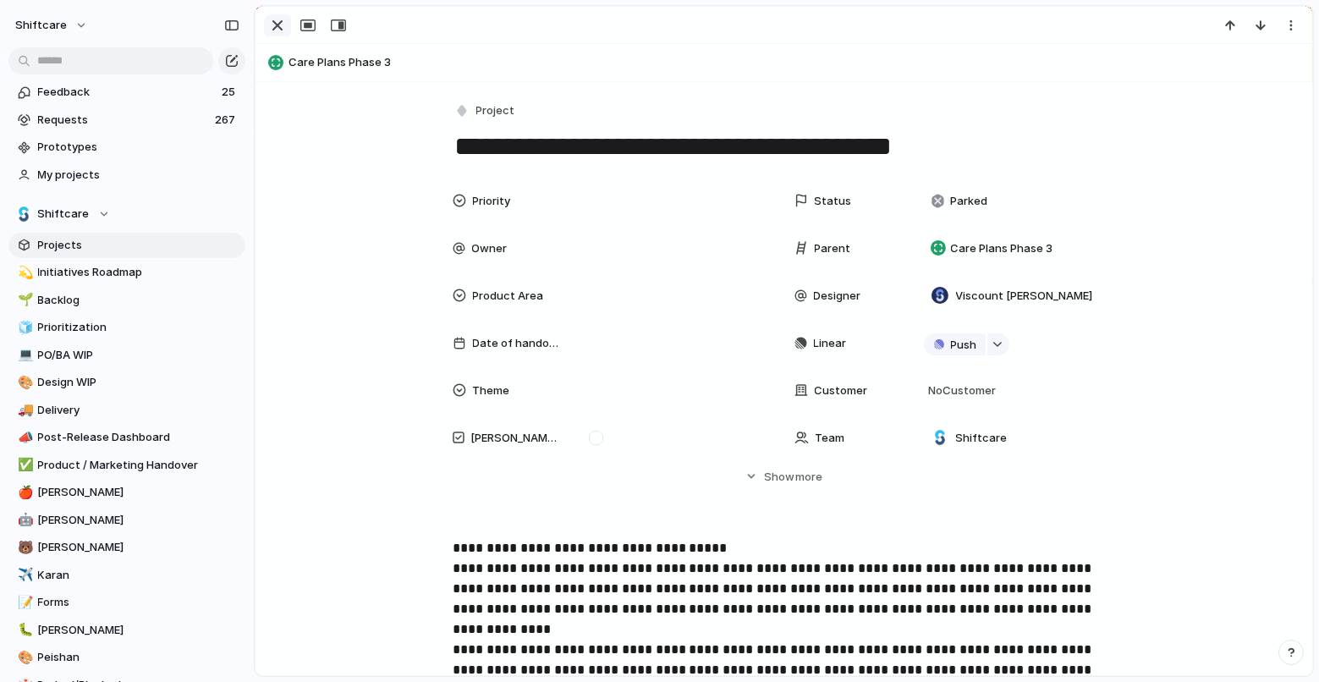
click at [274, 22] on div "button" at bounding box center [277, 25] width 20 height 20
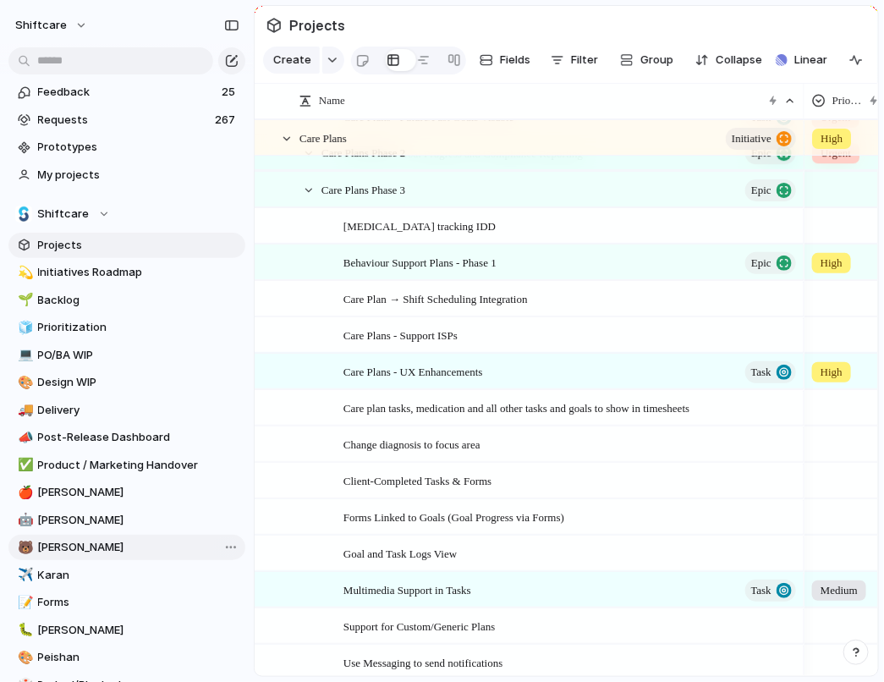
click at [31, 536] on link "🐻 Luke" at bounding box center [126, 547] width 237 height 25
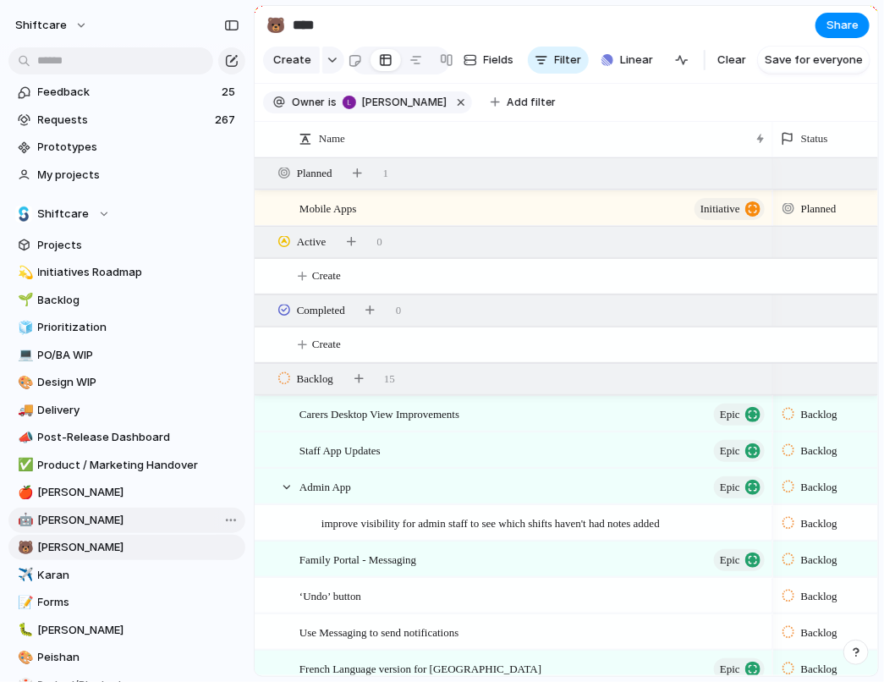
click at [52, 526] on span "[PERSON_NAME]" at bounding box center [138, 520] width 201 height 17
type input "***"
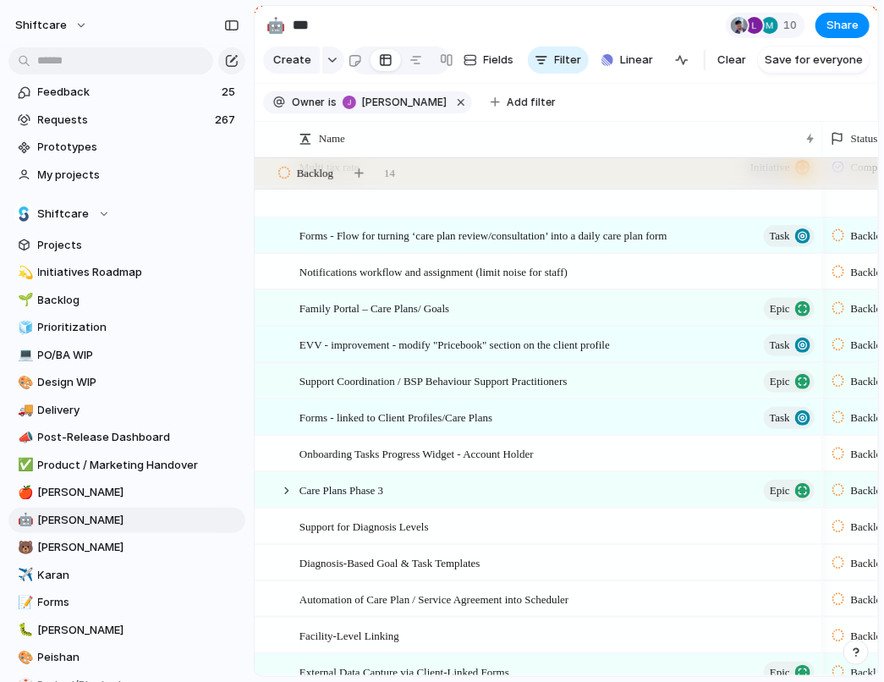
scroll to position [430, 0]
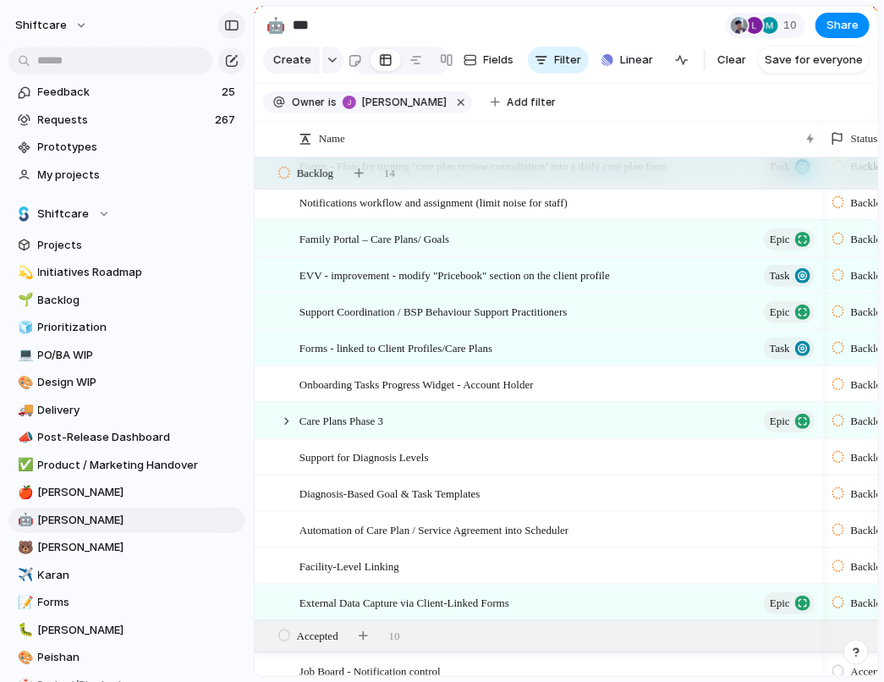
click at [230, 27] on div "button" at bounding box center [231, 25] width 15 height 12
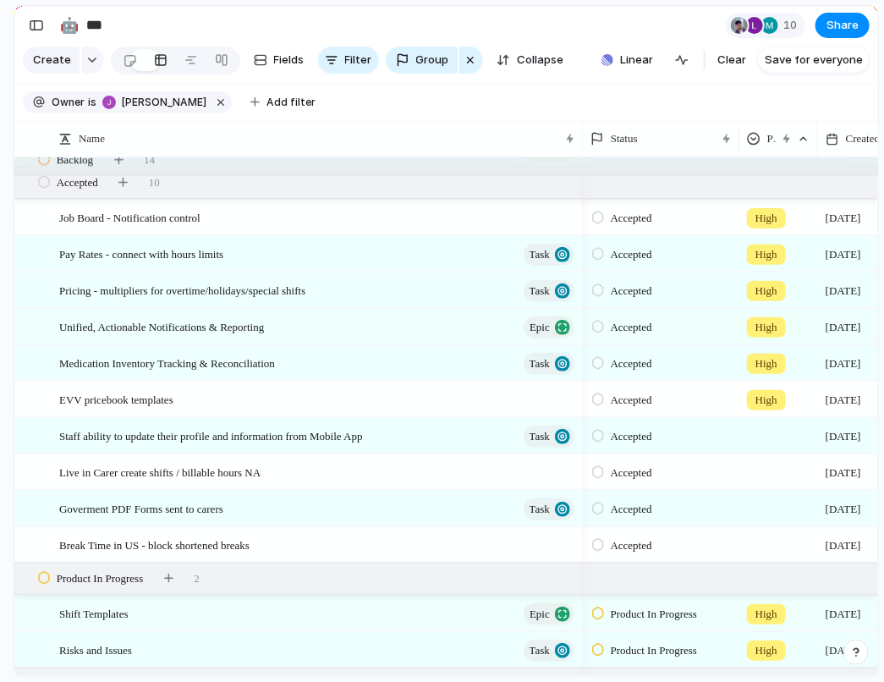
scroll to position [870, 0]
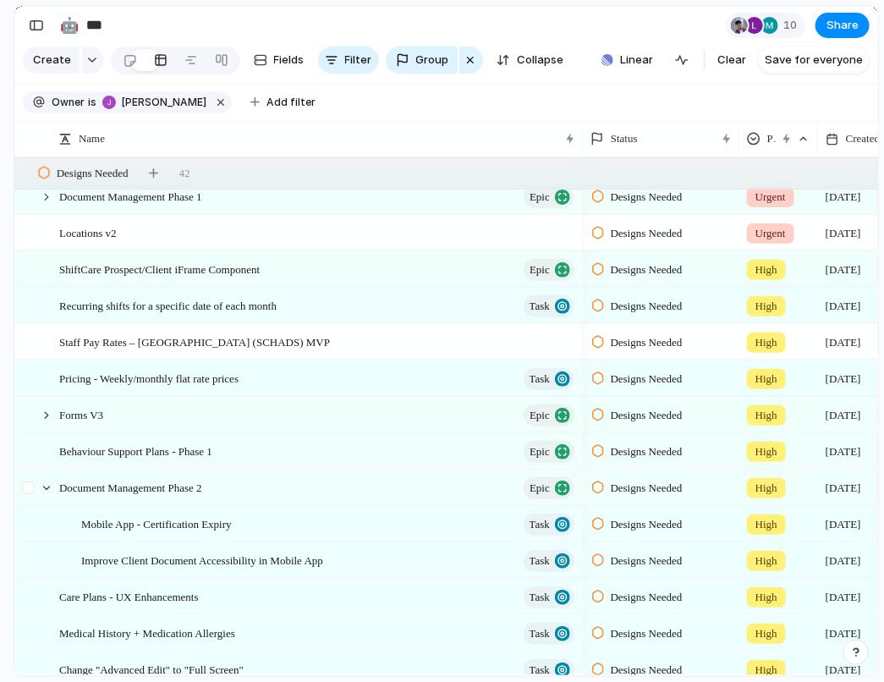
click at [49, 496] on div at bounding box center [38, 487] width 46 height 35
click at [48, 486] on div at bounding box center [46, 487] width 15 height 15
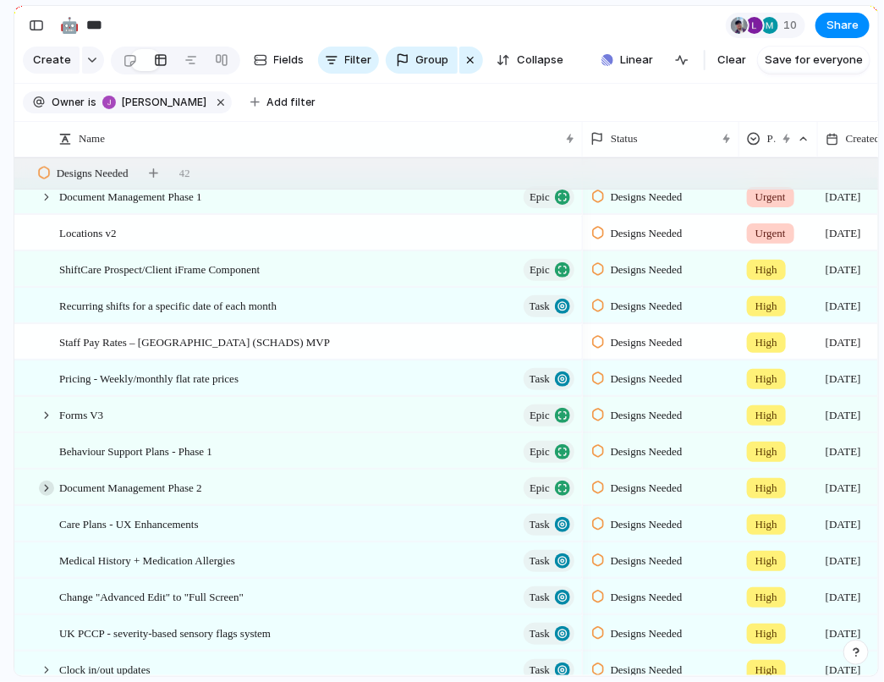
click at [47, 489] on div at bounding box center [46, 487] width 15 height 15
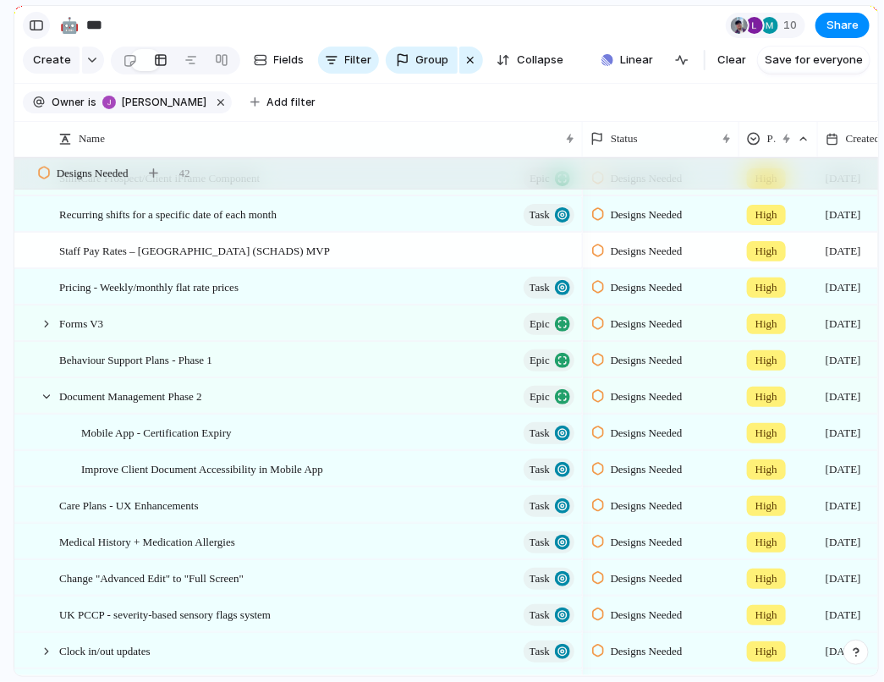
click at [35, 23] on div "button" at bounding box center [36, 25] width 15 height 12
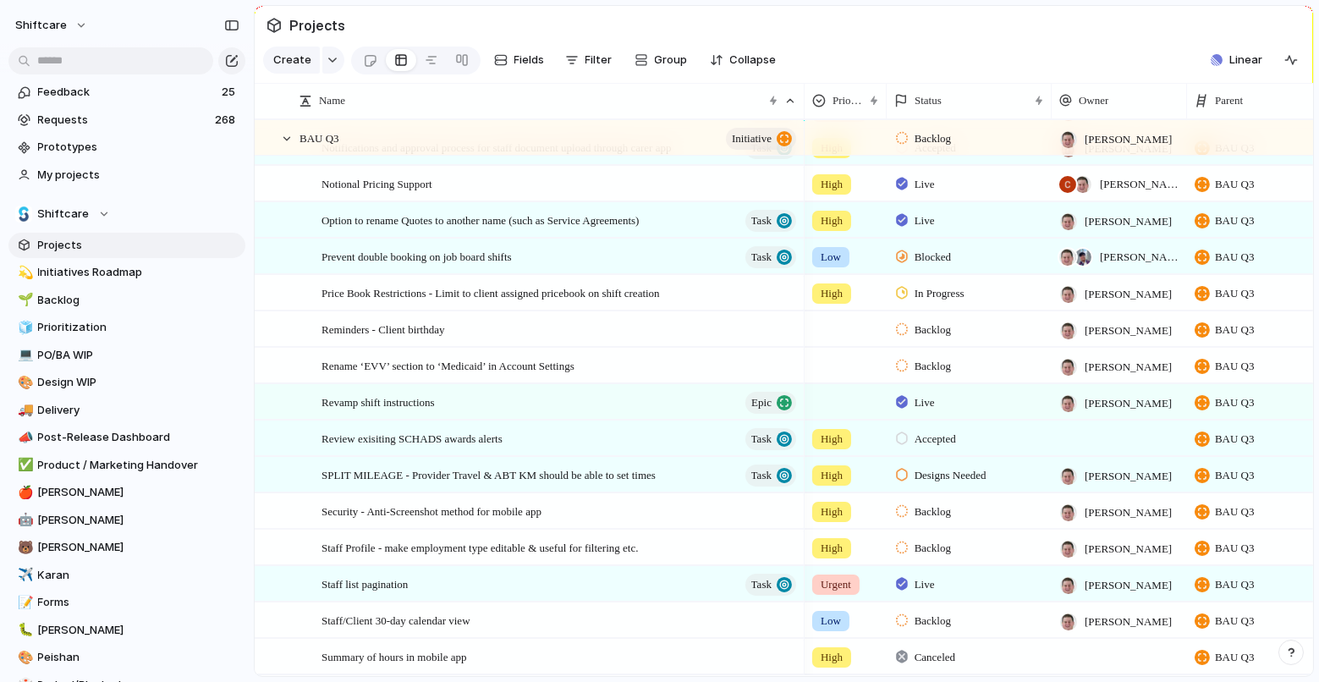
scroll to position [1227, 0]
click at [290, 142] on div at bounding box center [286, 138] width 15 height 15
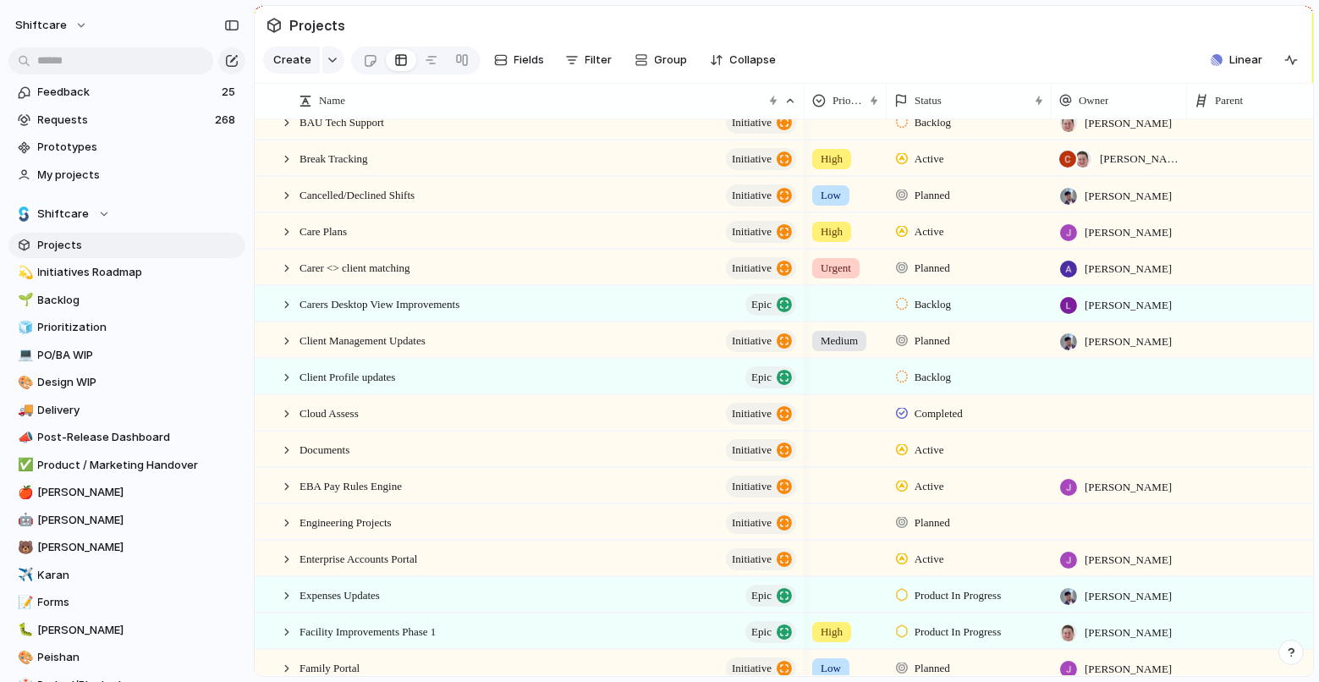
scroll to position [261, 0]
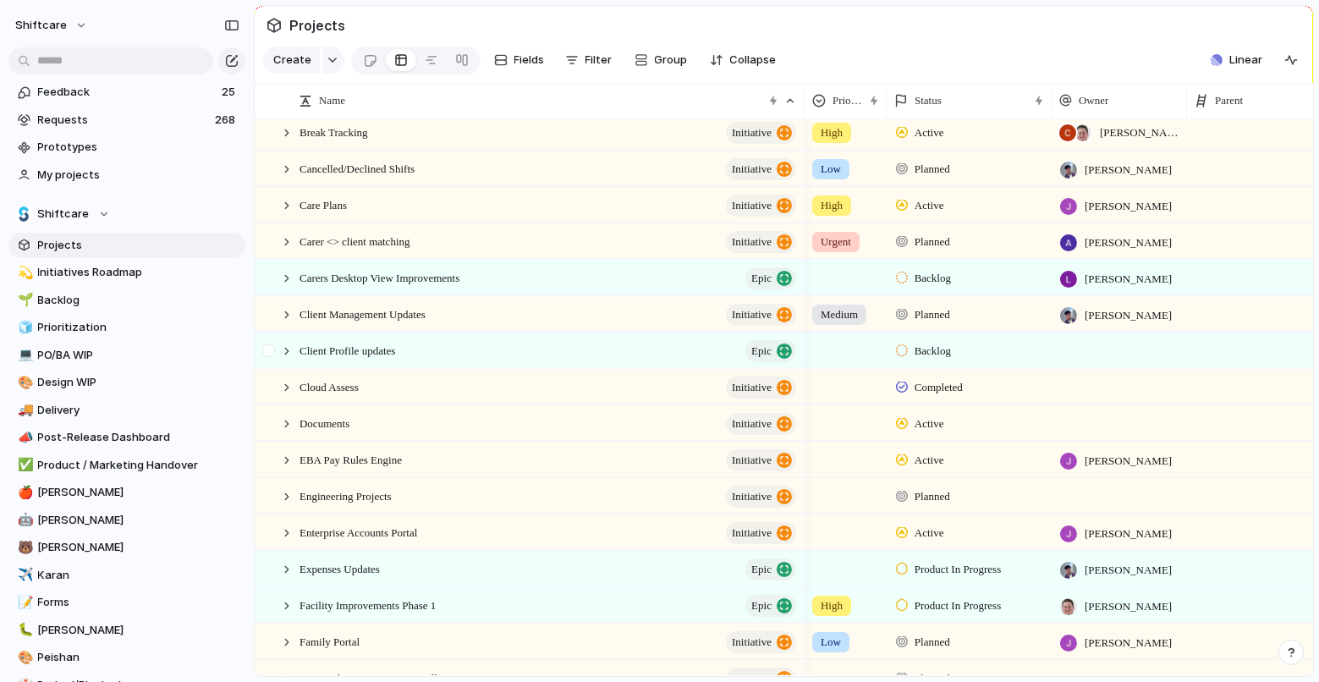
click at [285, 341] on div at bounding box center [278, 350] width 46 height 35
click at [286, 354] on div at bounding box center [286, 350] width 15 height 15
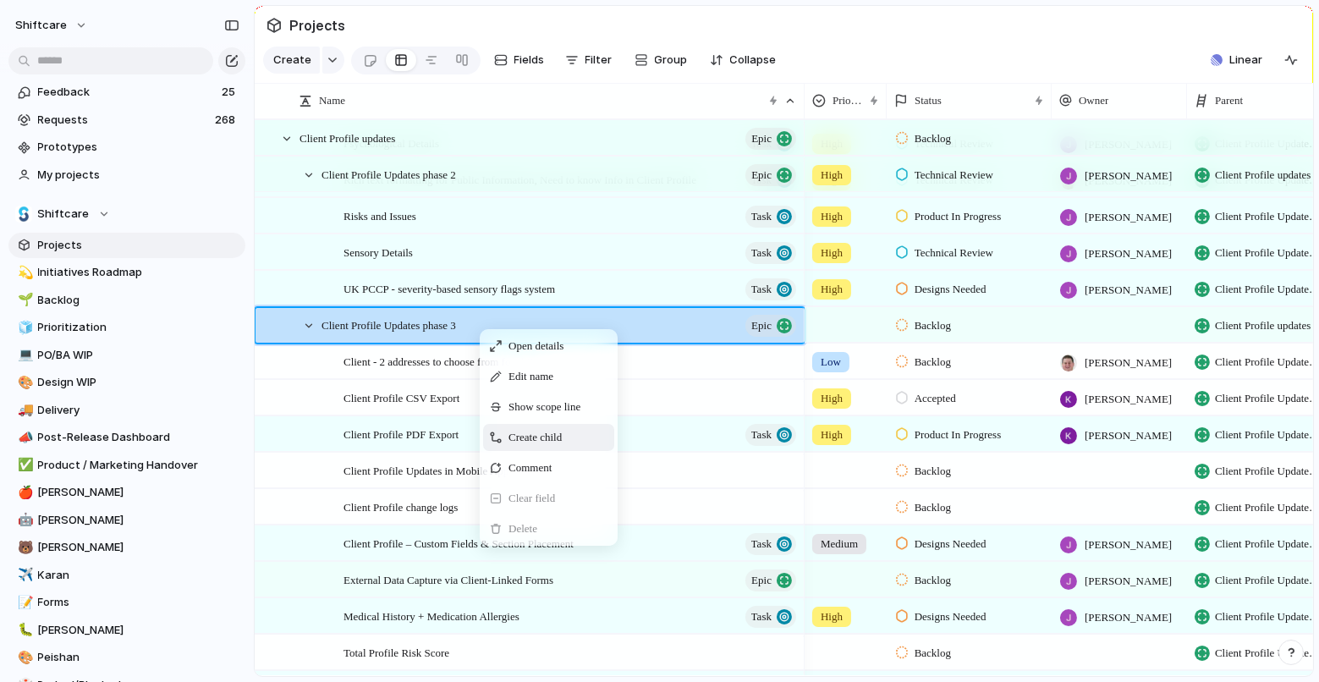
click at [524, 436] on span "Create child" at bounding box center [534, 437] width 53 height 17
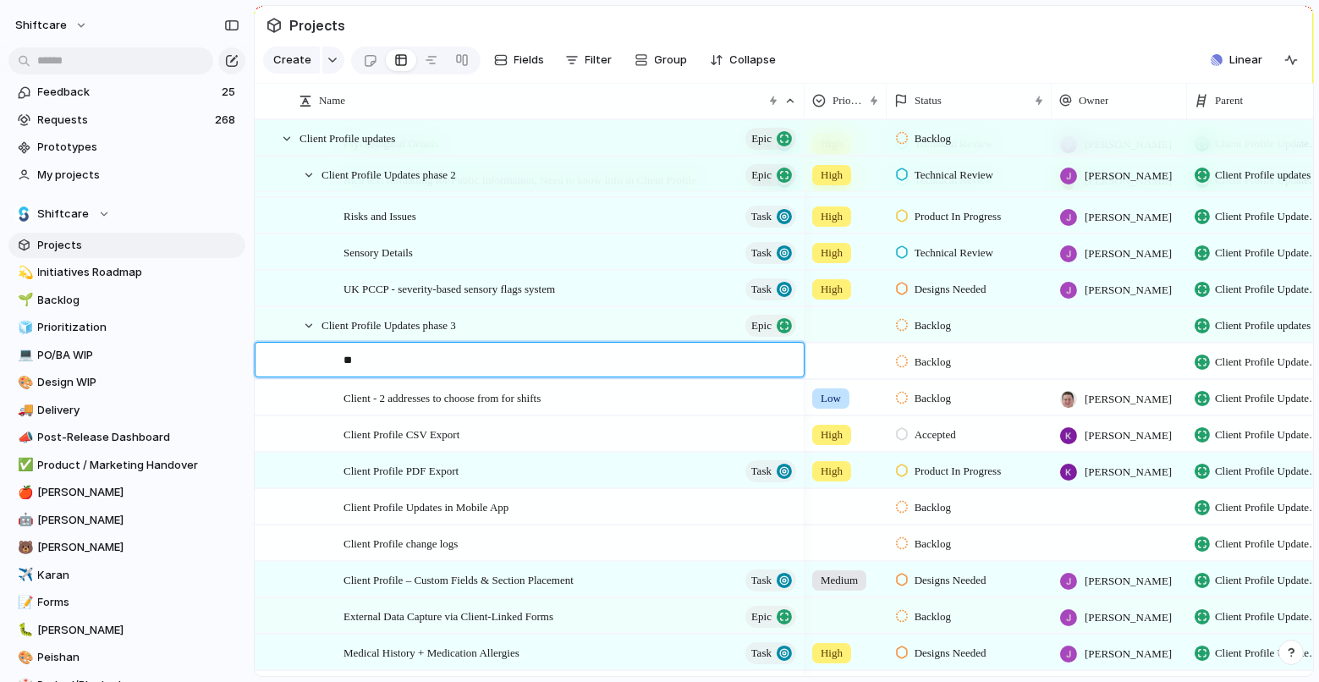
type textarea "***"
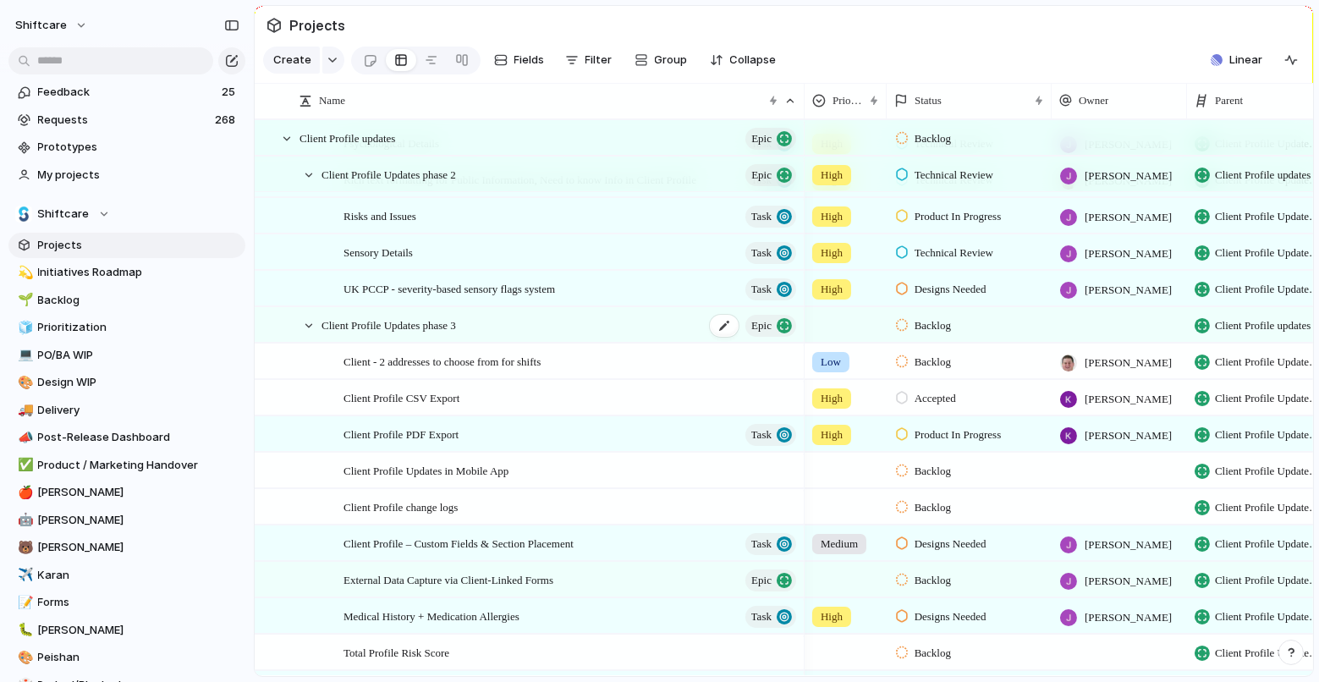
click at [487, 334] on div "Client Profile Updates phase 3 Epic" at bounding box center [559, 325] width 477 height 35
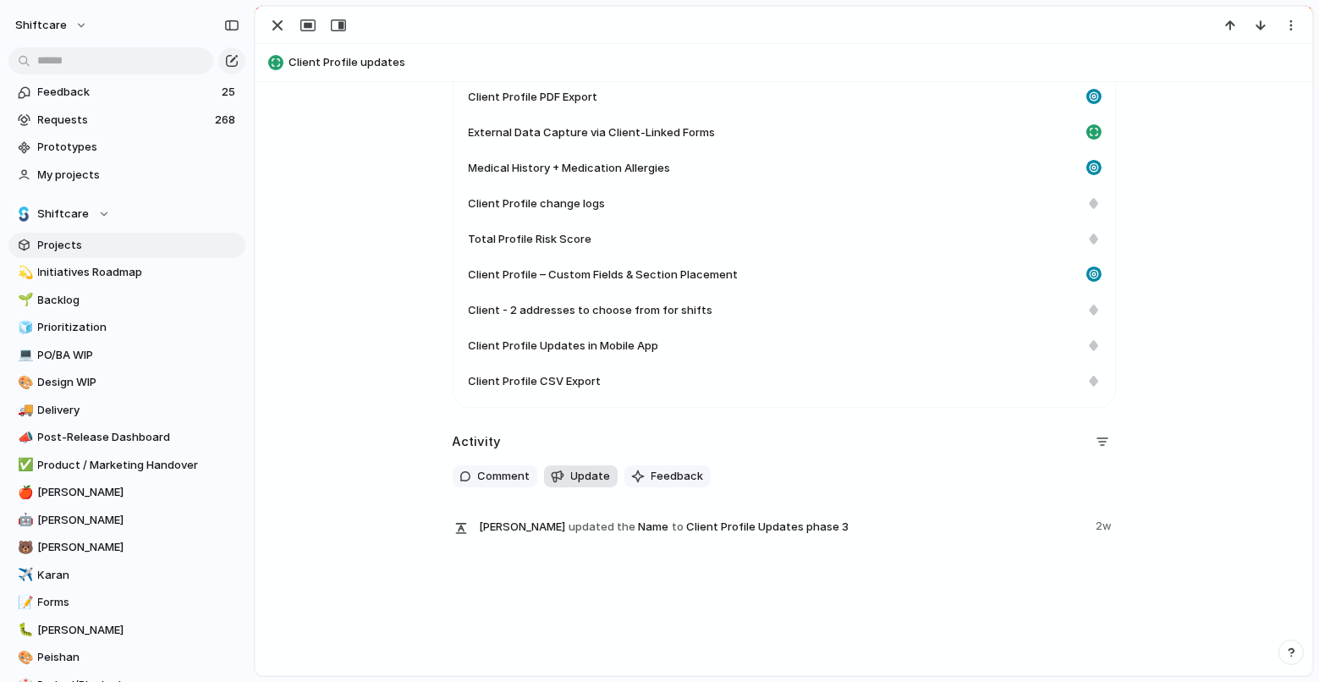
click at [579, 479] on span "Update" at bounding box center [591, 476] width 40 height 17
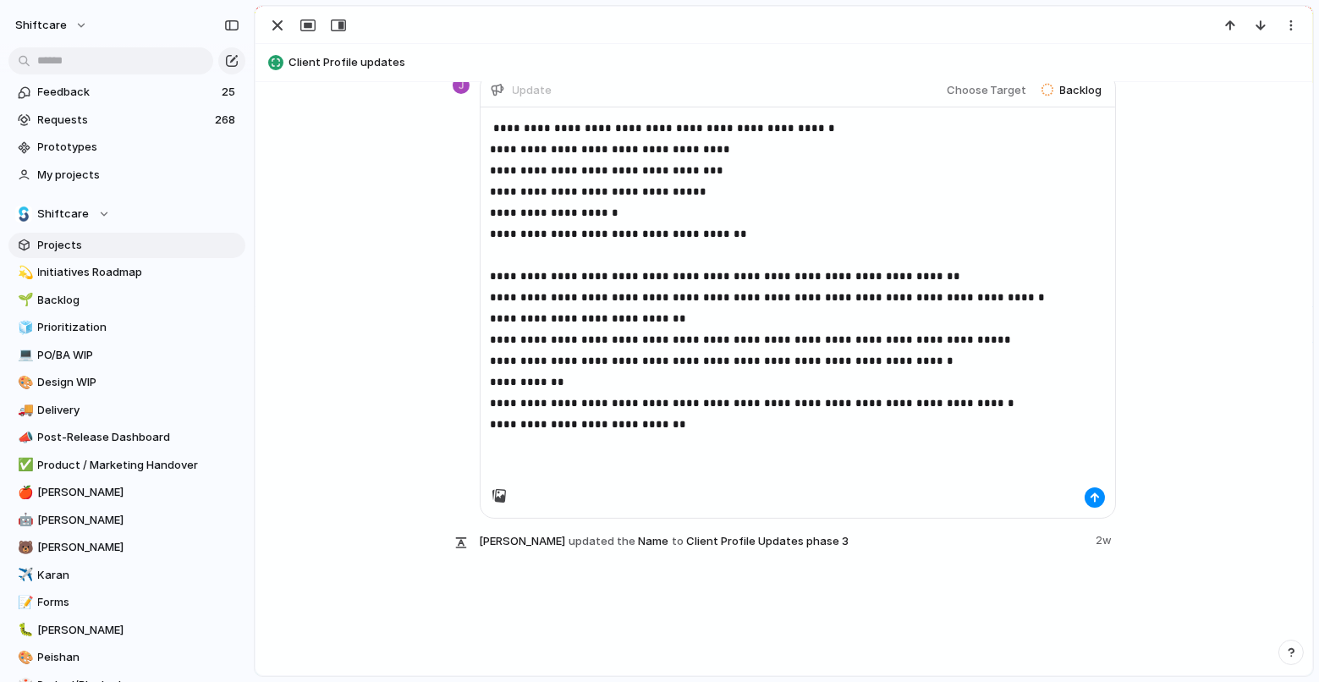
click at [661, 201] on p "**********" at bounding box center [798, 297] width 614 height 359
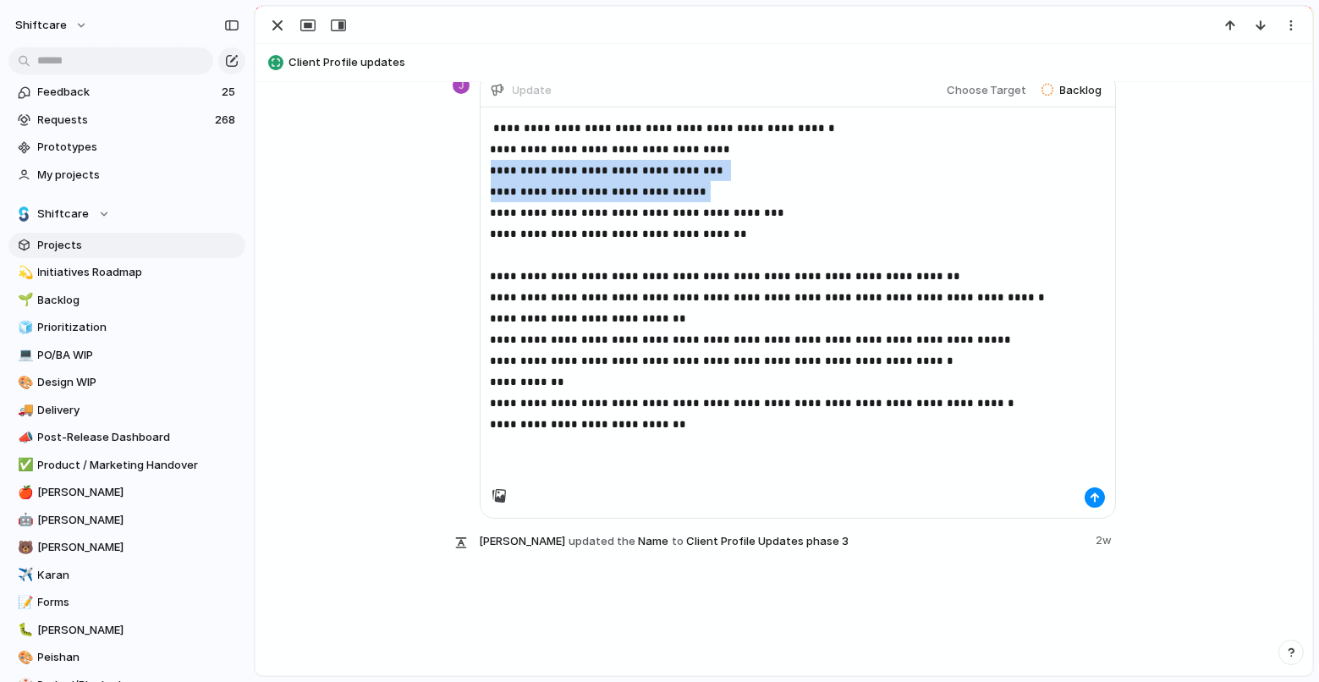
click at [778, 177] on p "**********" at bounding box center [798, 297] width 614 height 359
click at [771, 184] on p "**********" at bounding box center [798, 297] width 614 height 359
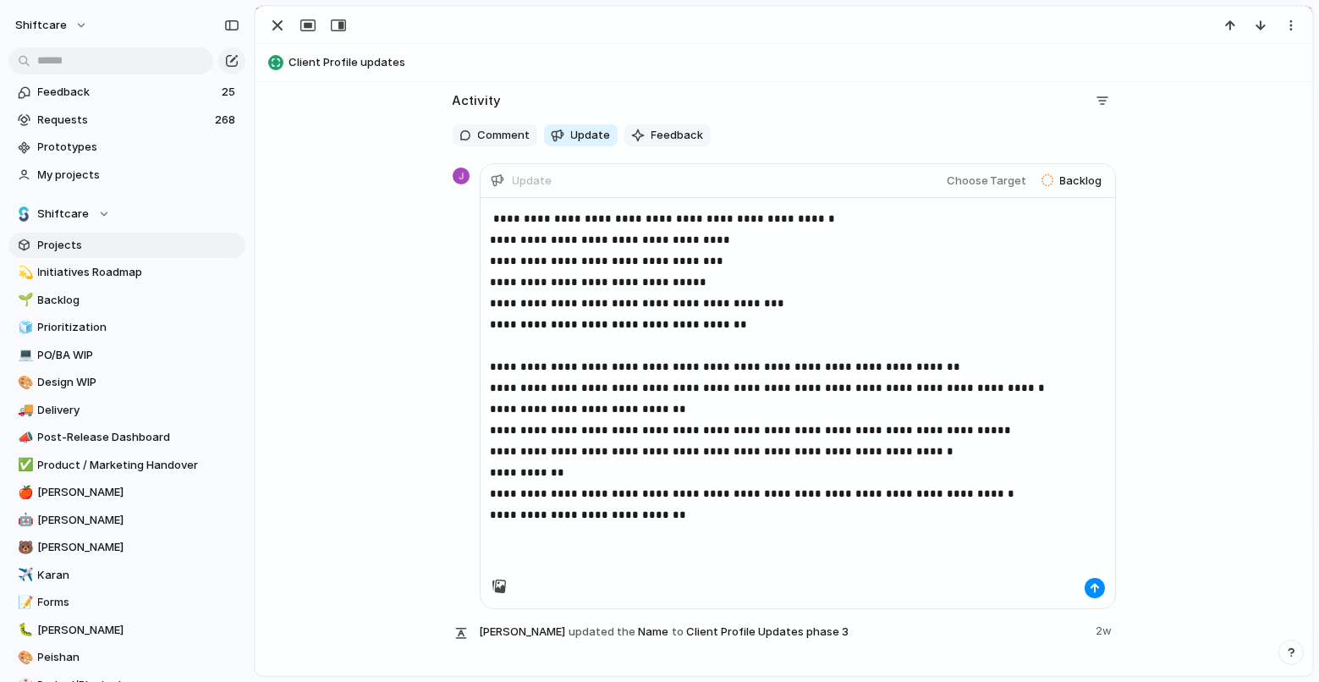
click at [615, 298] on span "**********" at bounding box center [638, 303] width 294 height 11
click at [714, 269] on p "**********" at bounding box center [798, 387] width 614 height 359
click at [729, 254] on p "**********" at bounding box center [798, 387] width 614 height 359
click at [727, 277] on p "**********" at bounding box center [798, 387] width 614 height 359
click at [743, 324] on p "**********" at bounding box center [798, 387] width 614 height 359
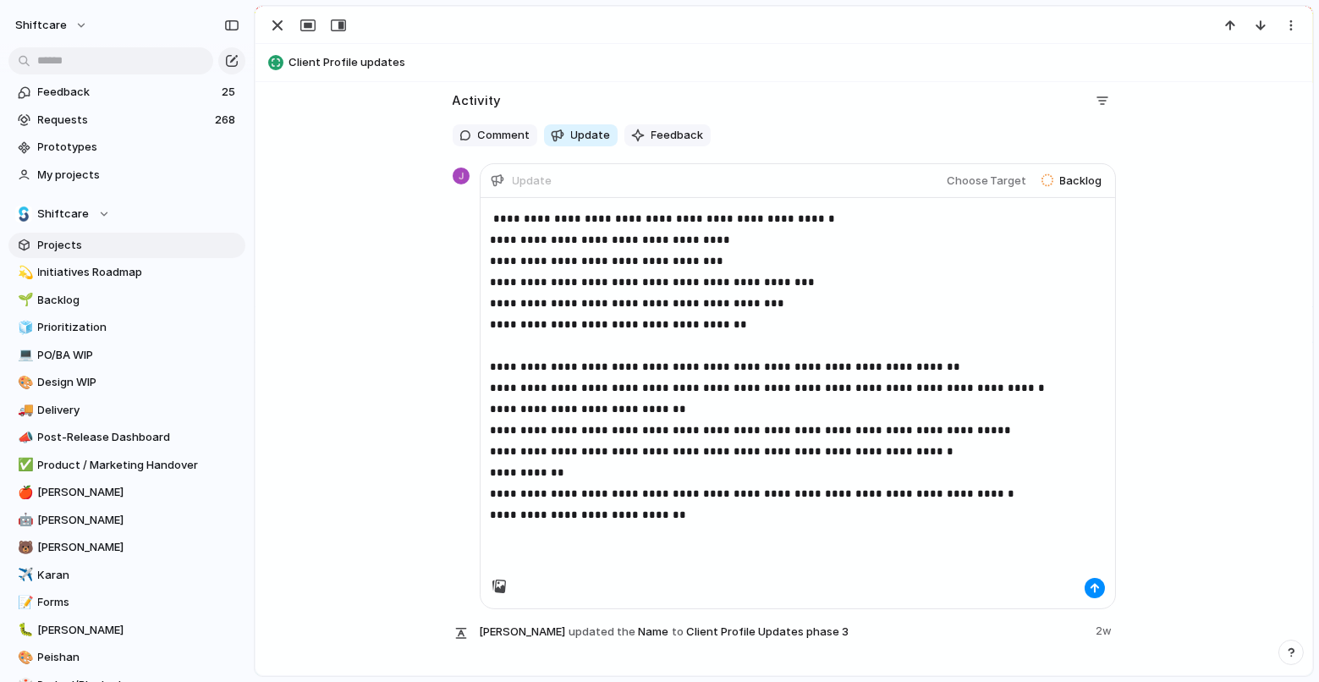
click at [824, 371] on p "**********" at bounding box center [798, 387] width 614 height 359
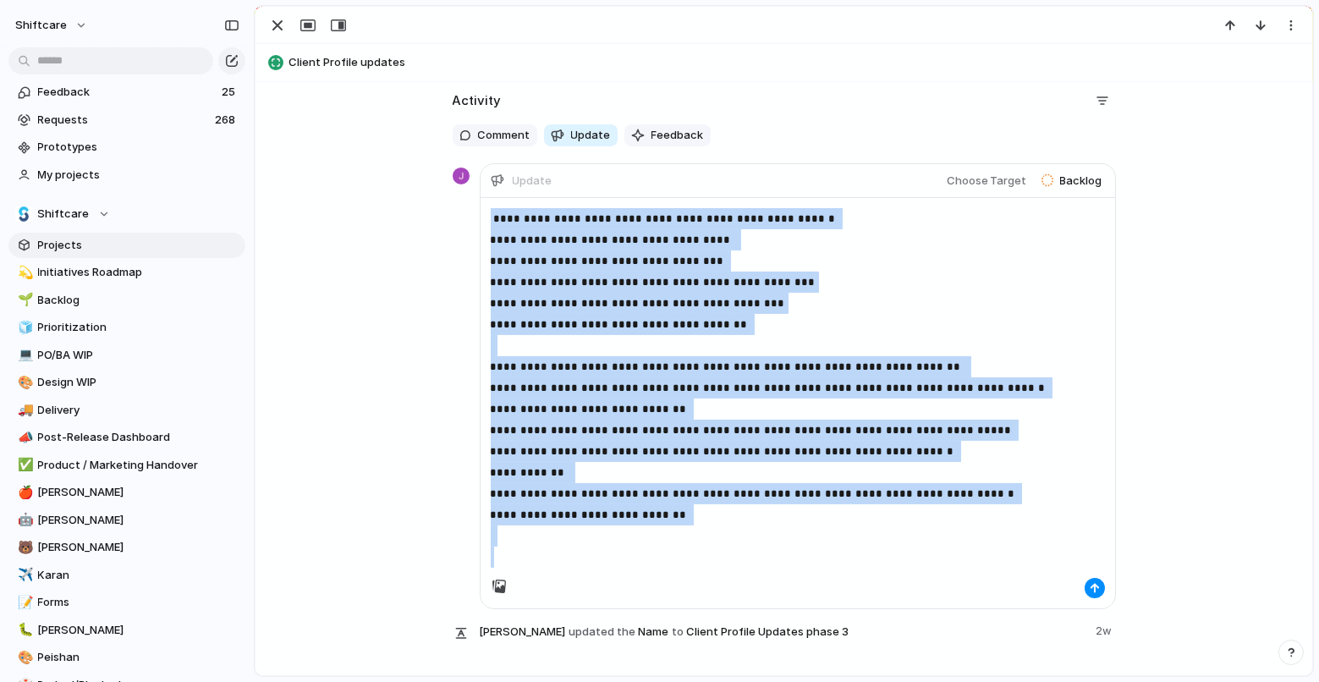
click at [824, 371] on p "**********" at bounding box center [798, 387] width 614 height 359
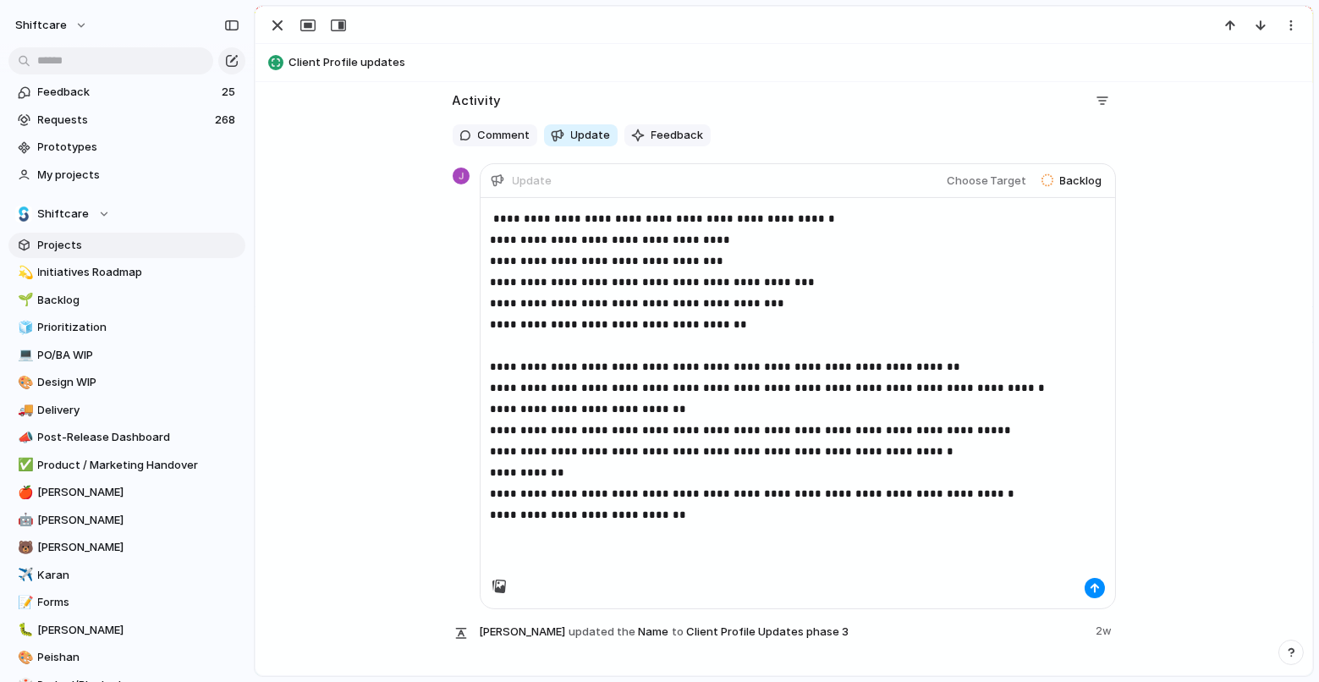
click at [788, 390] on p "**********" at bounding box center [798, 387] width 614 height 359
click at [785, 398] on p "**********" at bounding box center [798, 387] width 614 height 359
click at [935, 414] on p "**********" at bounding box center [798, 387] width 614 height 359
click at [768, 489] on p "**********" at bounding box center [798, 387] width 614 height 359
click at [768, 502] on p "**********" at bounding box center [798, 387] width 614 height 359
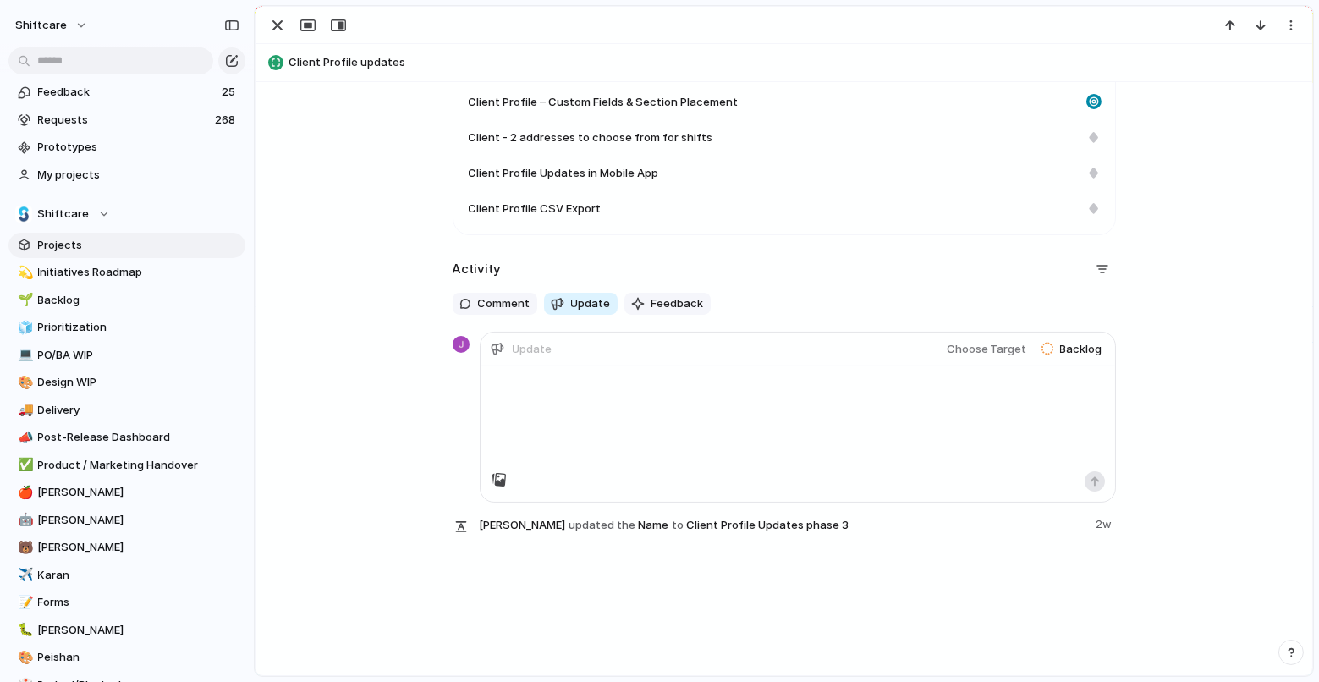
scroll to position [802, 0]
click at [1234, 516] on div "Subitems 9 View all Client Profile PDF Export External Data Capture via Client-…" at bounding box center [784, 210] width 1016 height 690
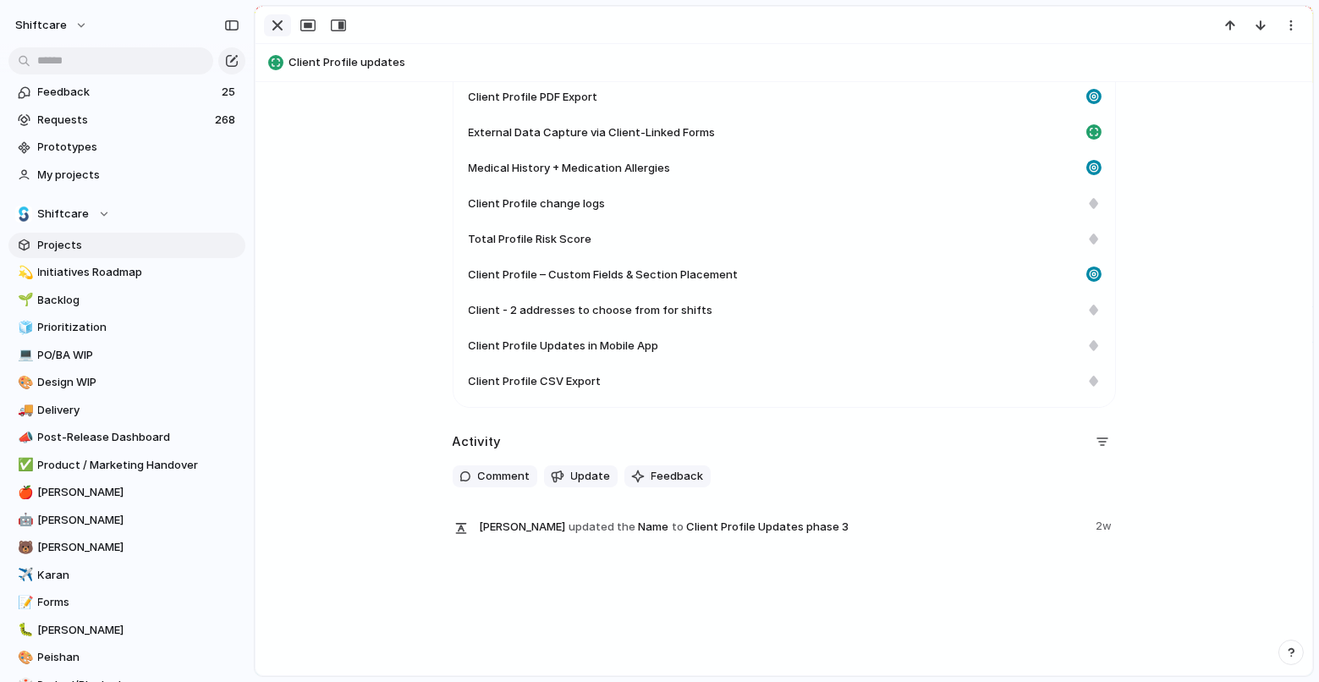
click at [285, 28] on div "button" at bounding box center [277, 25] width 20 height 20
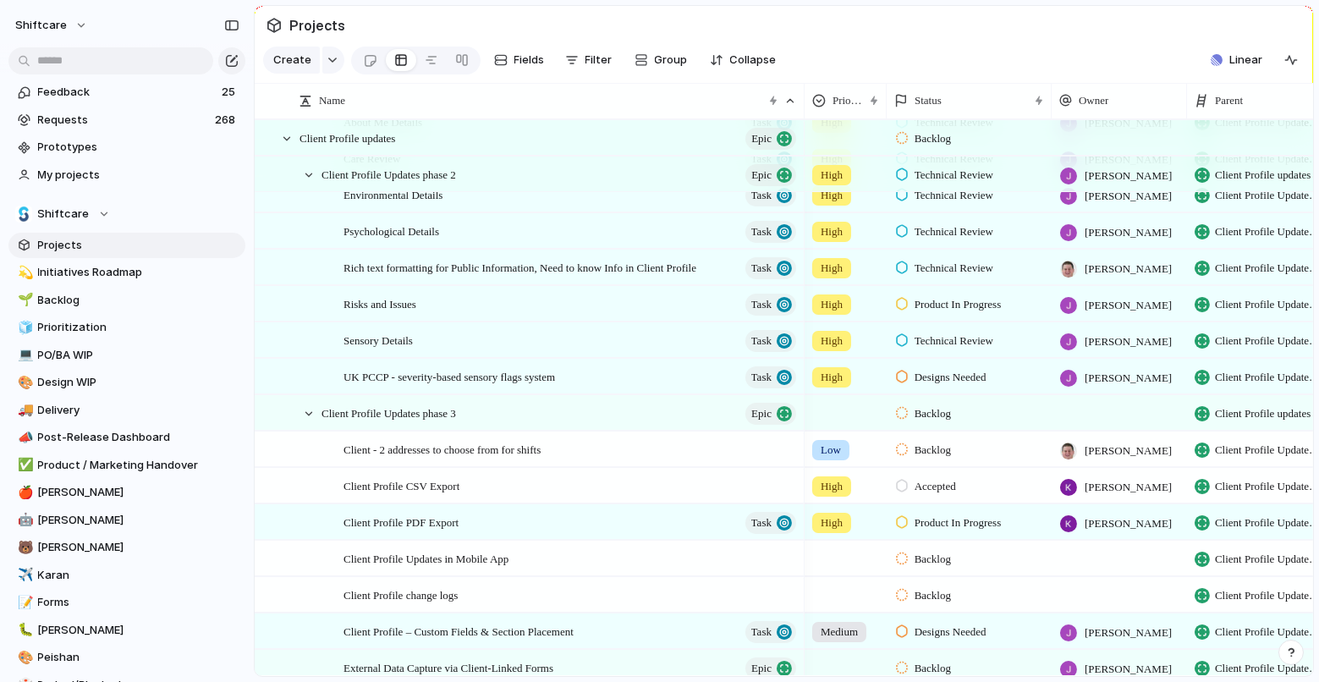
scroll to position [738, 0]
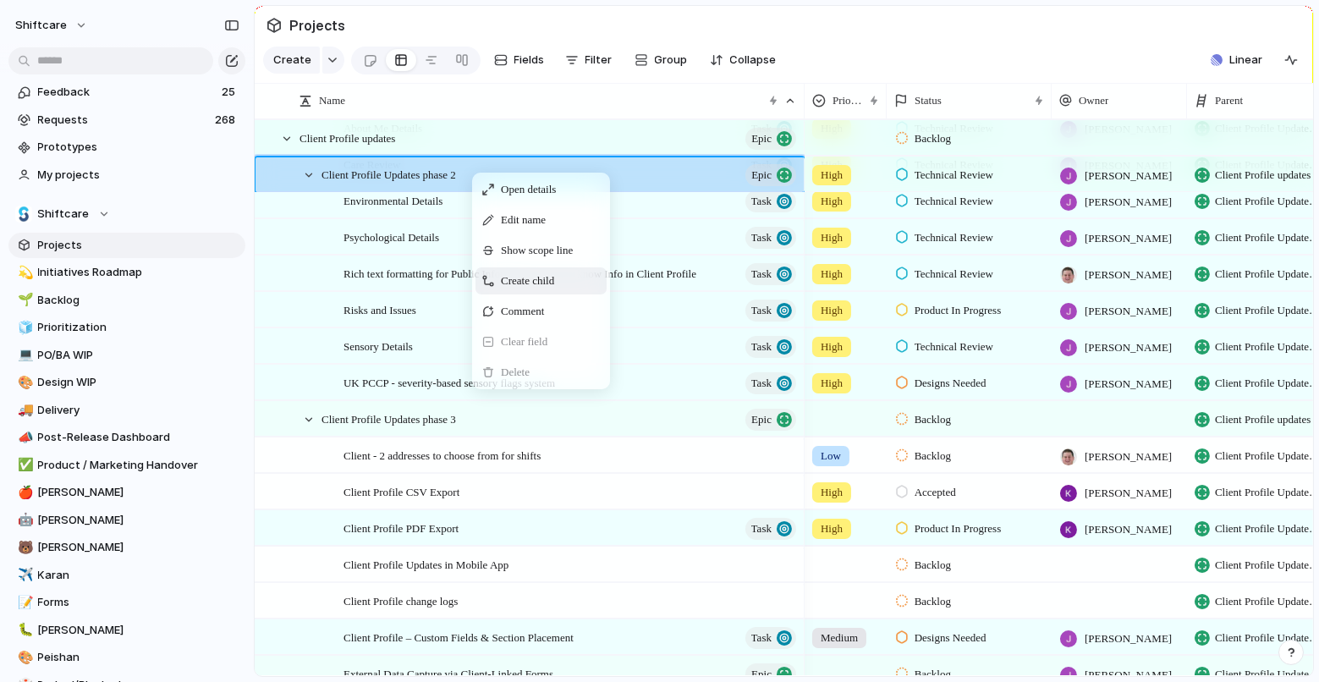
click at [503, 286] on span "Create child" at bounding box center [527, 280] width 53 height 17
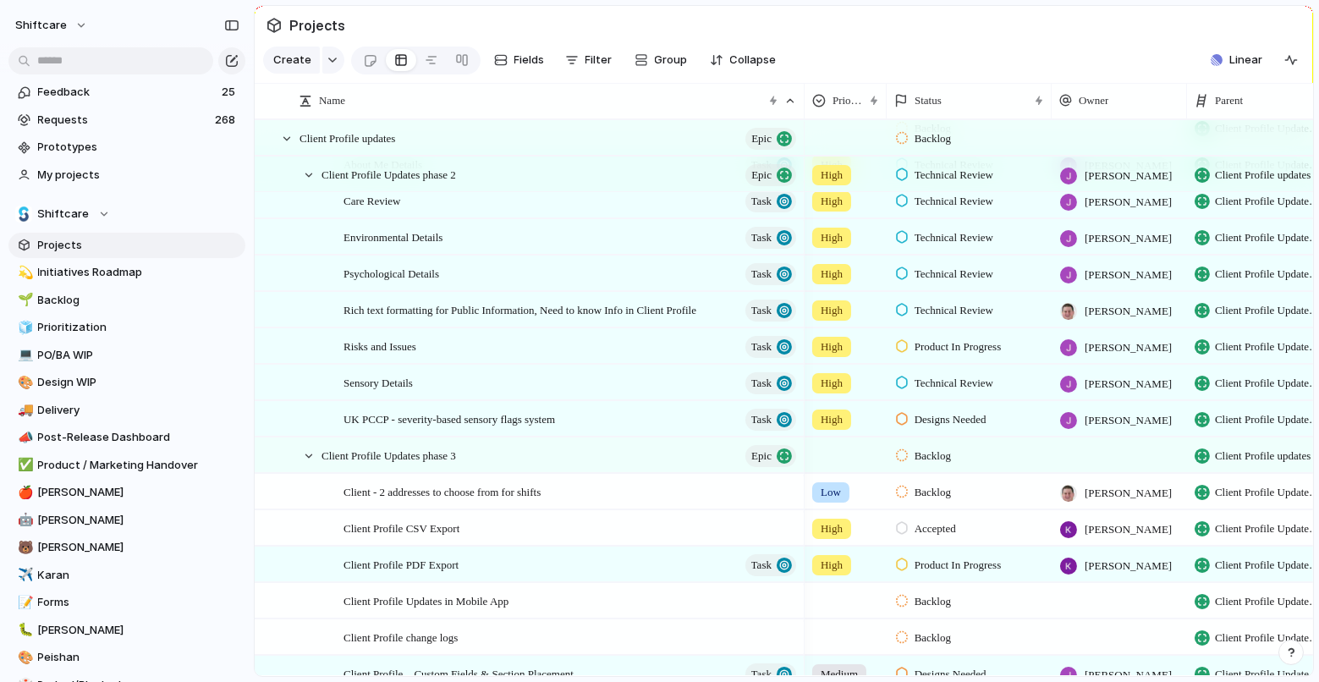
scroll to position [654, 0]
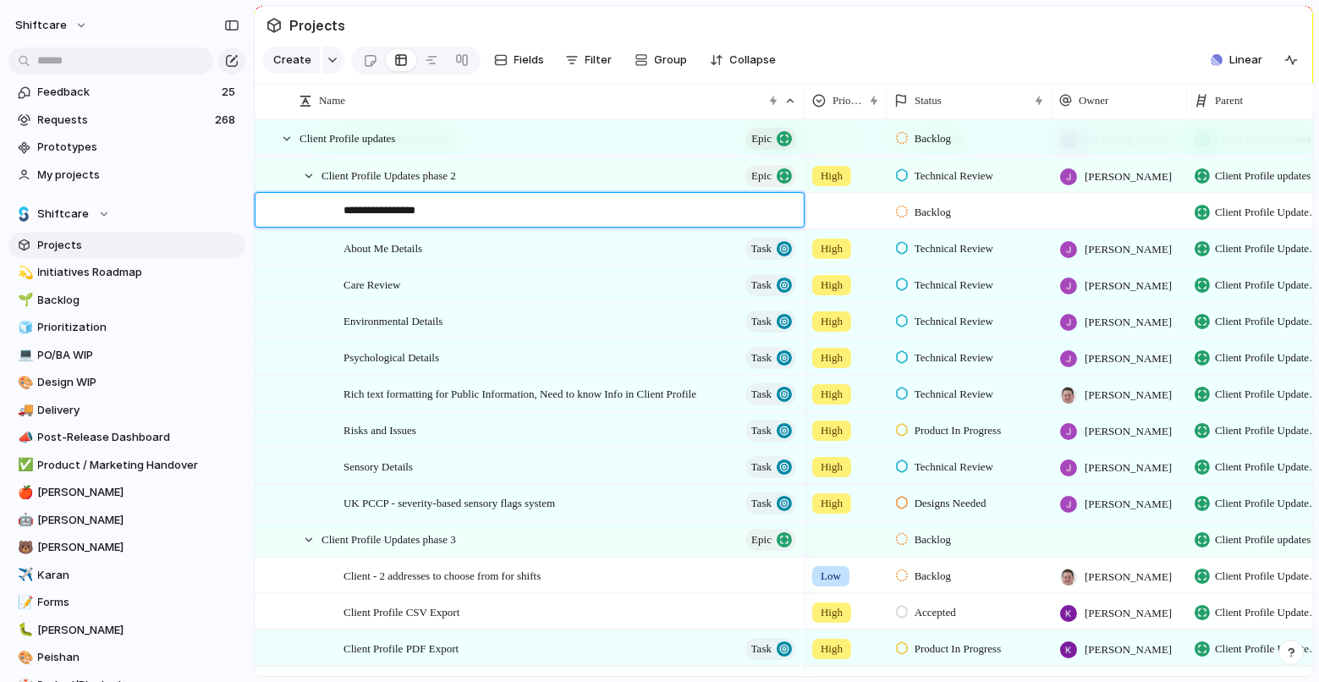
type textarea "**********"
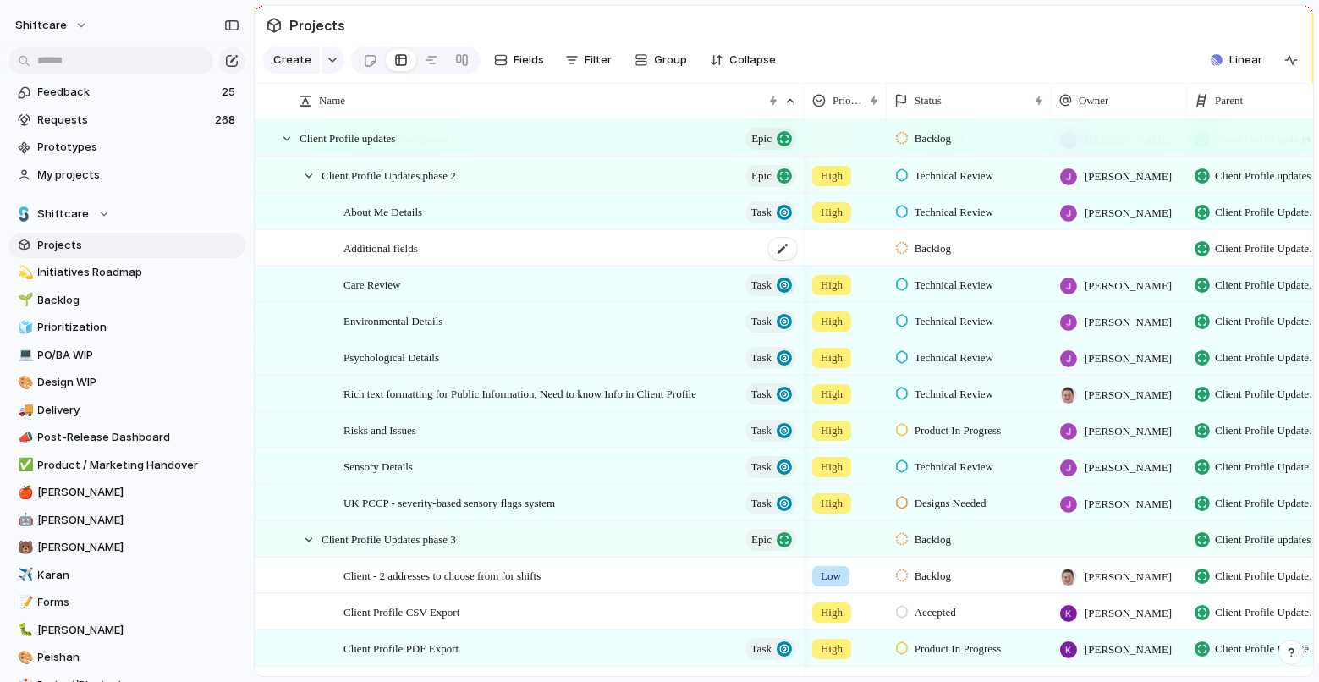
click at [438, 251] on div "Additional fields" at bounding box center [570, 248] width 455 height 35
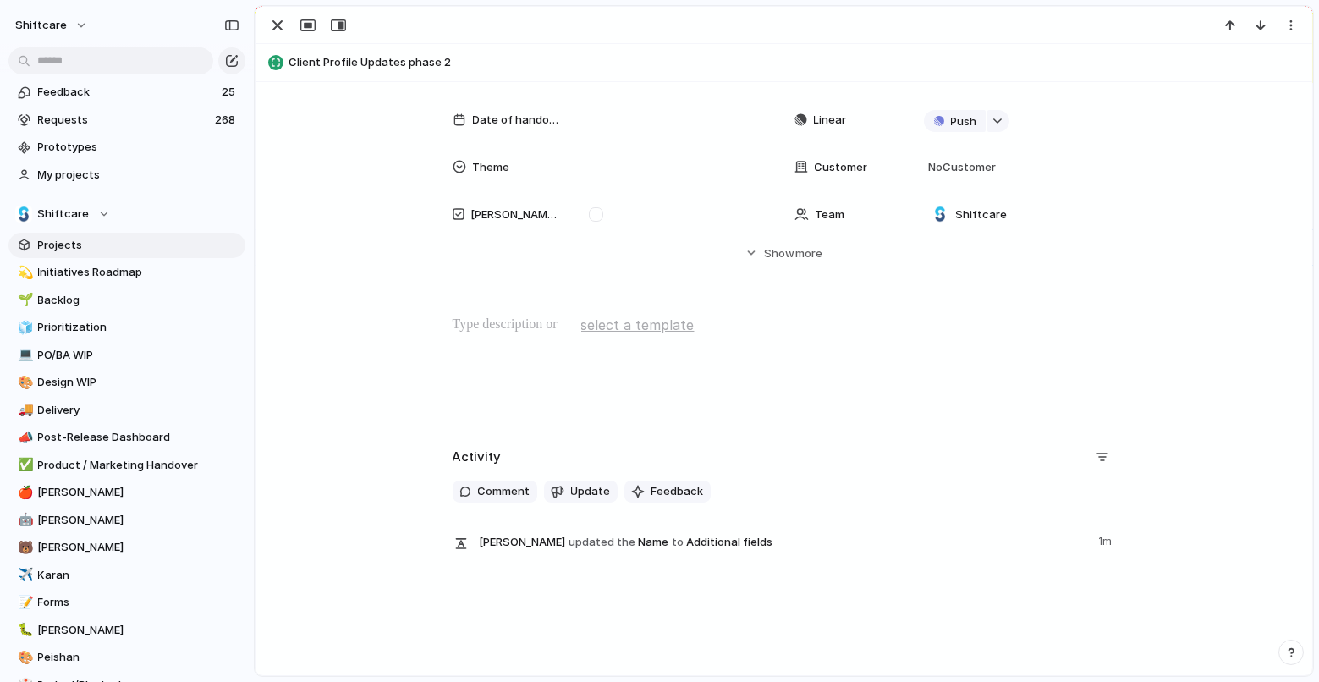
scroll to position [239, 0]
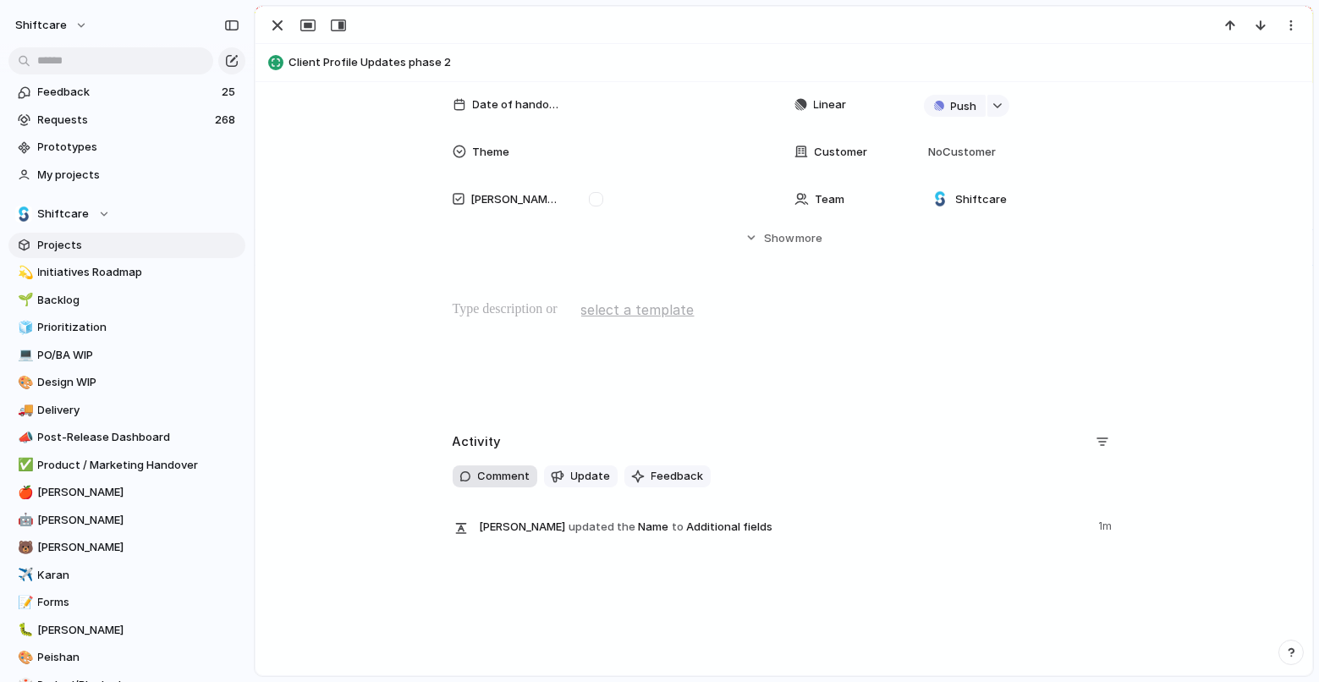
click at [521, 474] on span "Comment" at bounding box center [504, 476] width 52 height 17
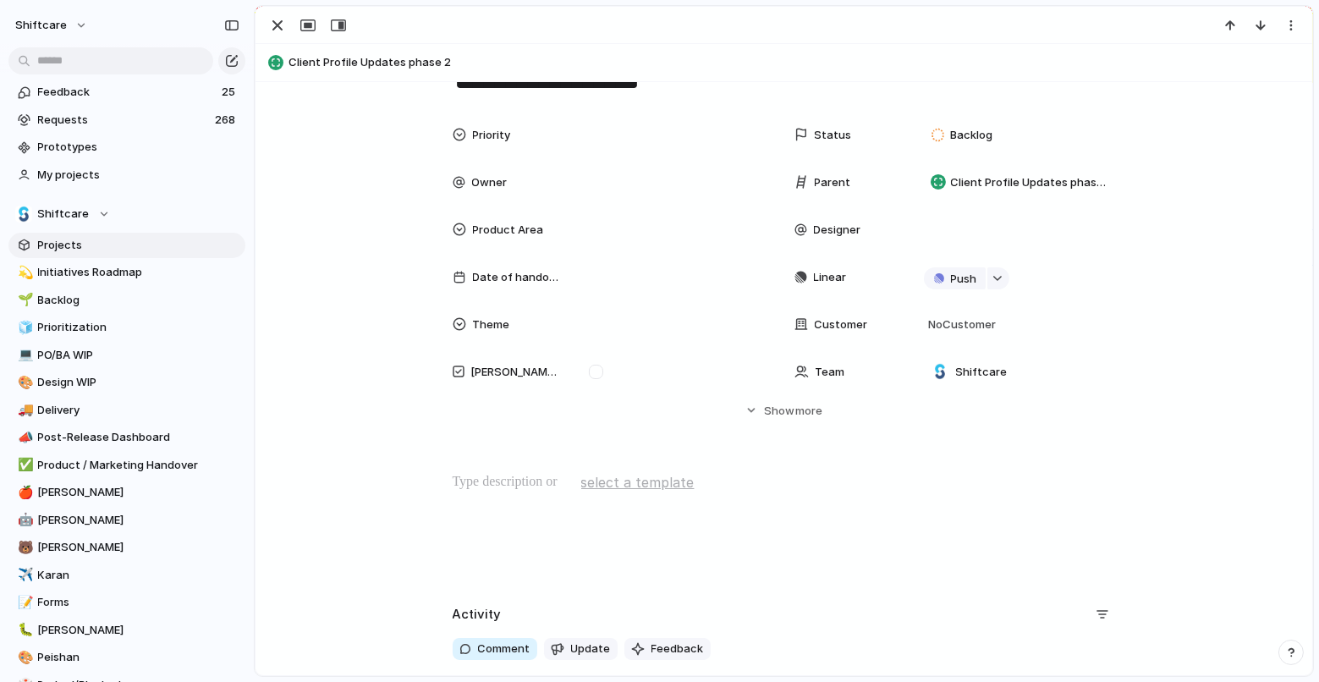
scroll to position [0, 0]
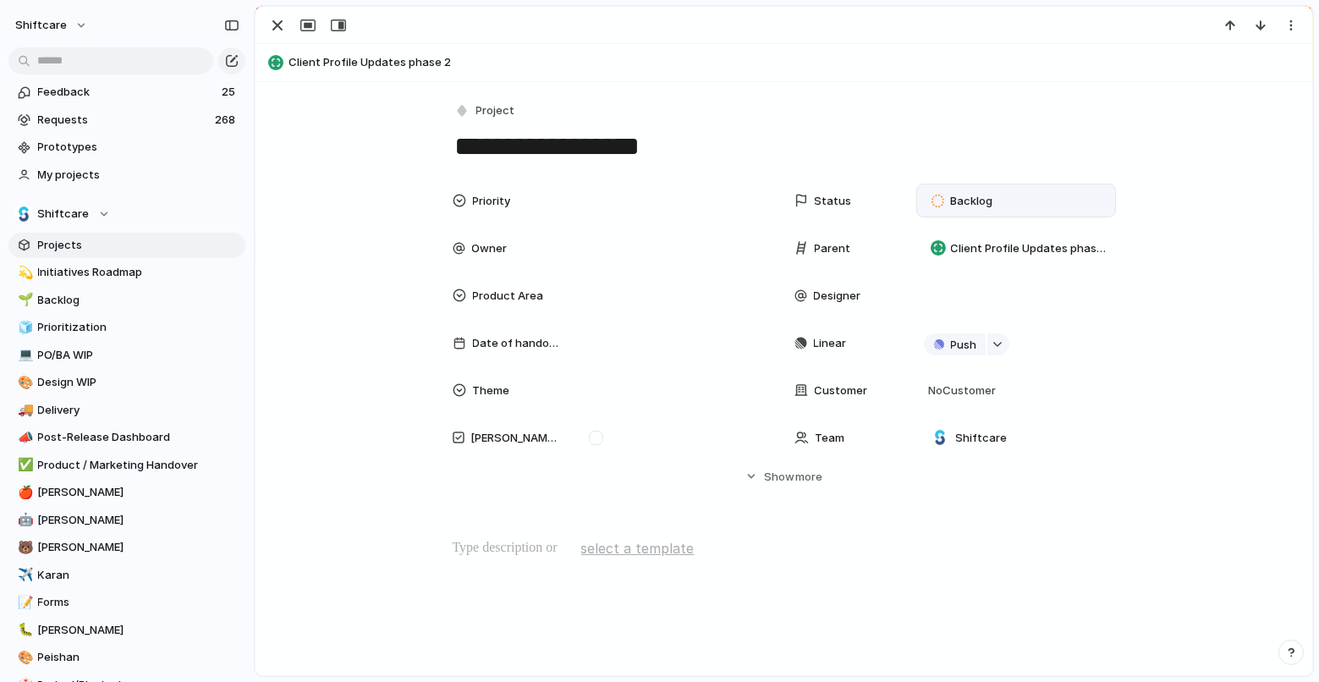
click at [957, 206] on span "Backlog" at bounding box center [971, 201] width 42 height 17
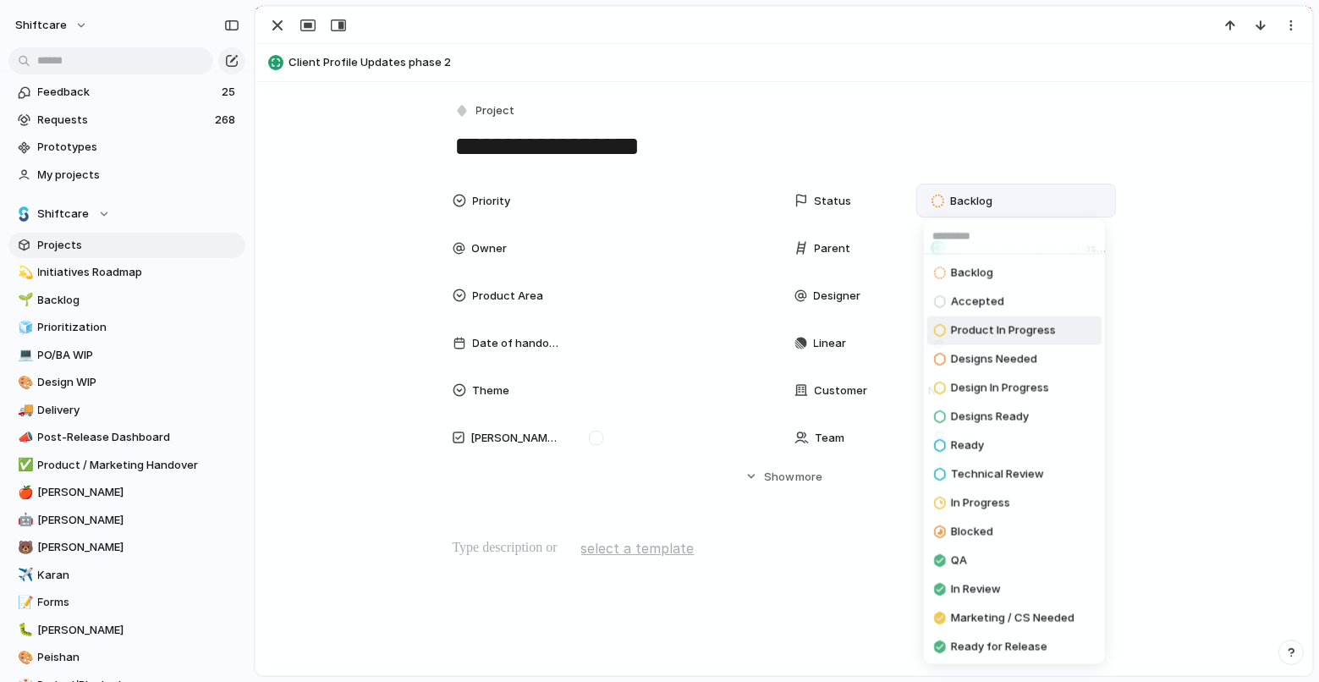
click at [1014, 337] on span "Product In Progress" at bounding box center [1003, 330] width 105 height 17
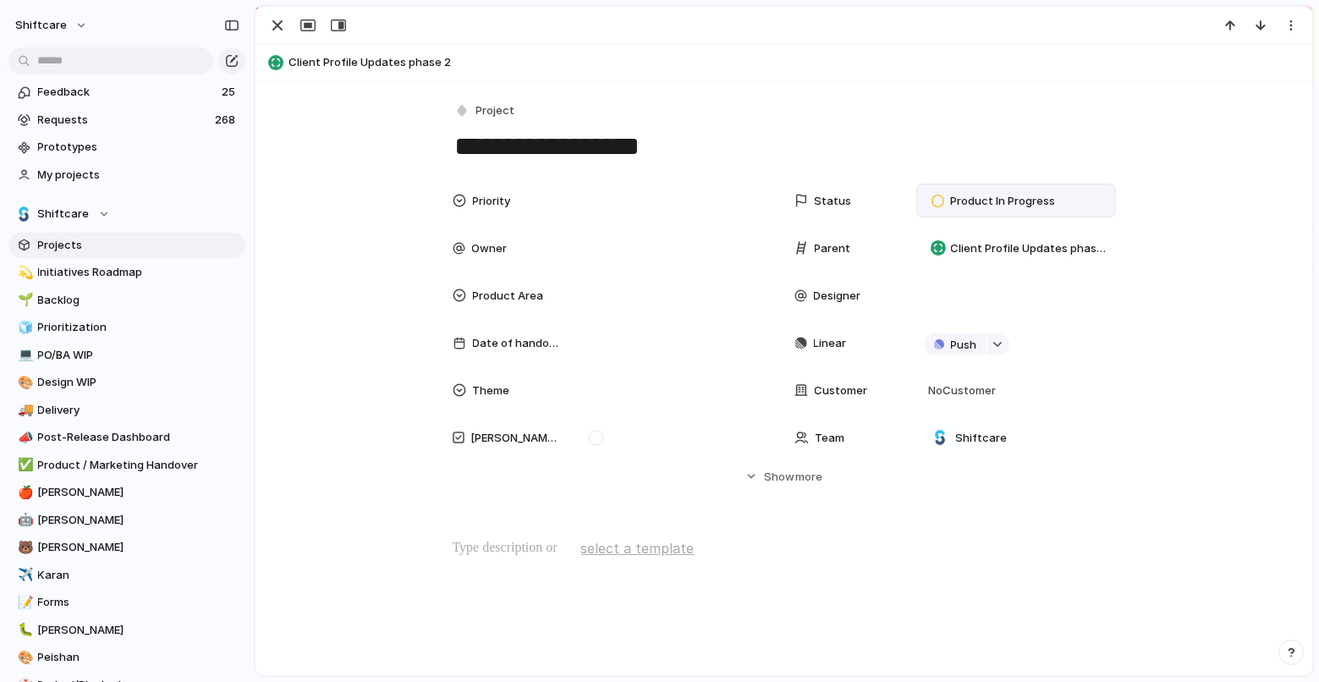
scroll to position [22, 0]
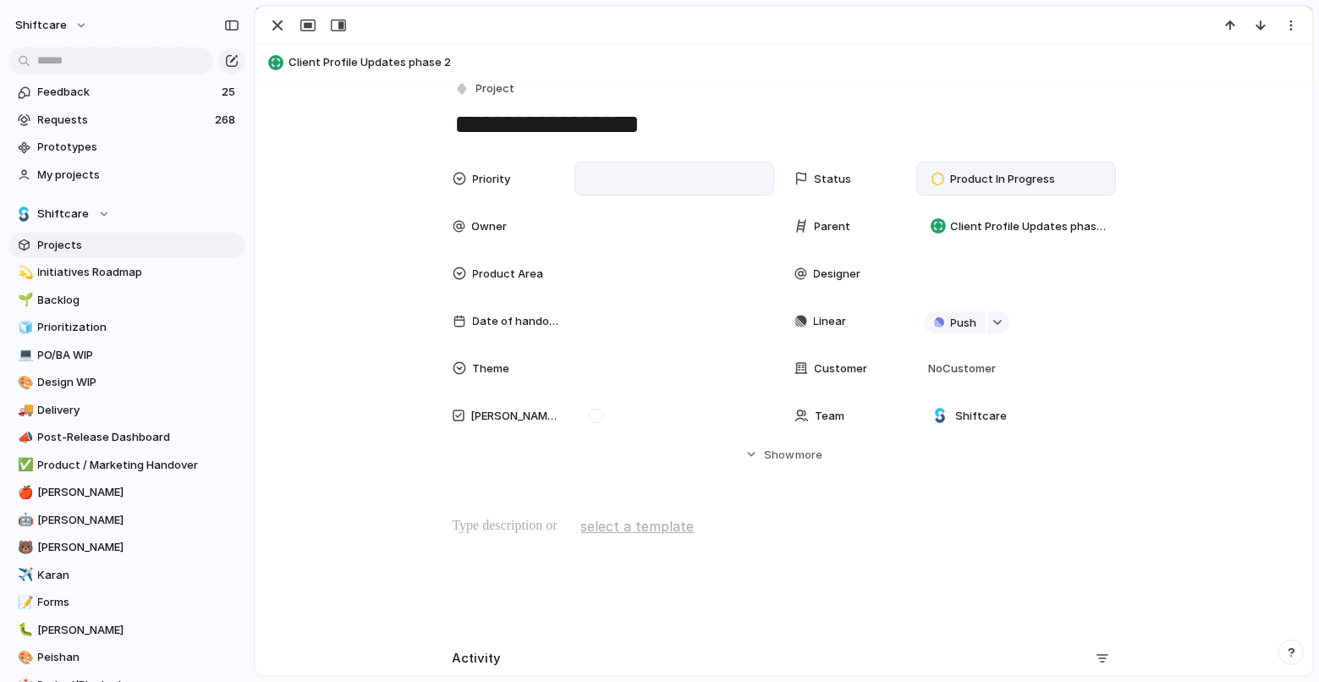
click at [655, 169] on div at bounding box center [674, 178] width 184 height 19
click at [560, 211] on div "Urgent High Medium Low No Priority" at bounding box center [659, 341] width 1319 height 682
click at [590, 234] on div at bounding box center [674, 226] width 184 height 19
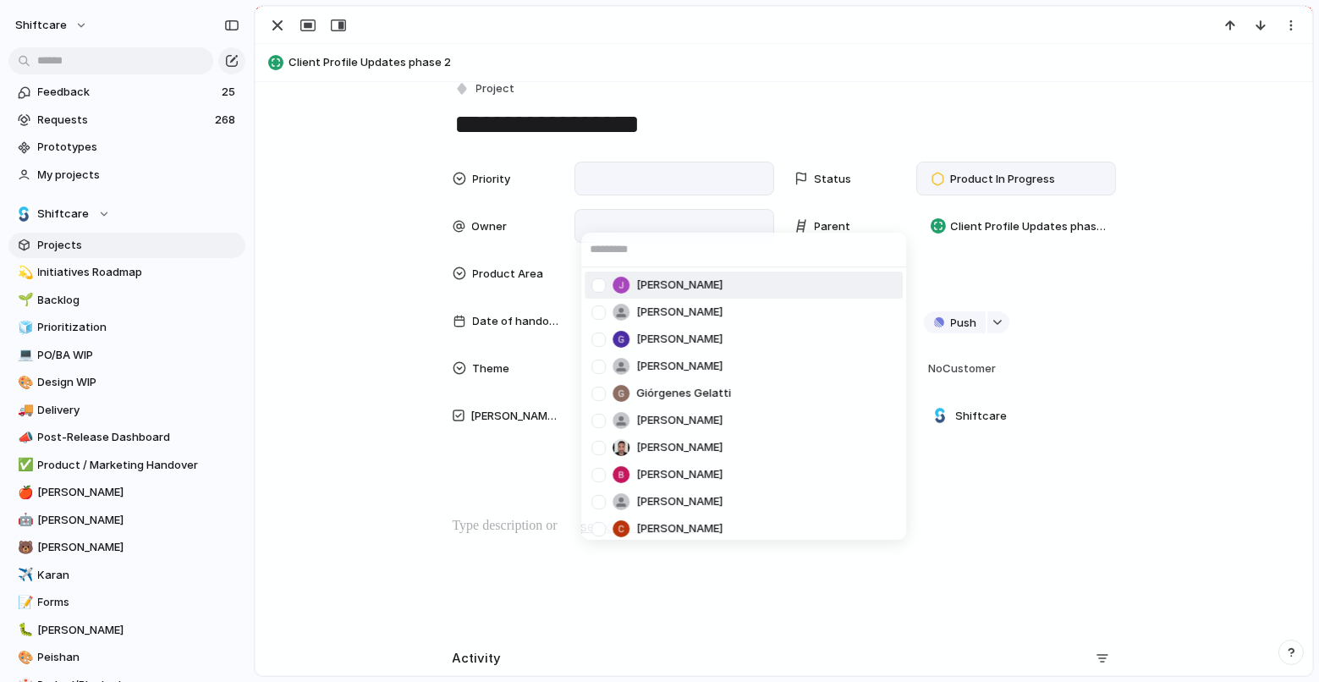
click at [601, 279] on div at bounding box center [599, 285] width 30 height 30
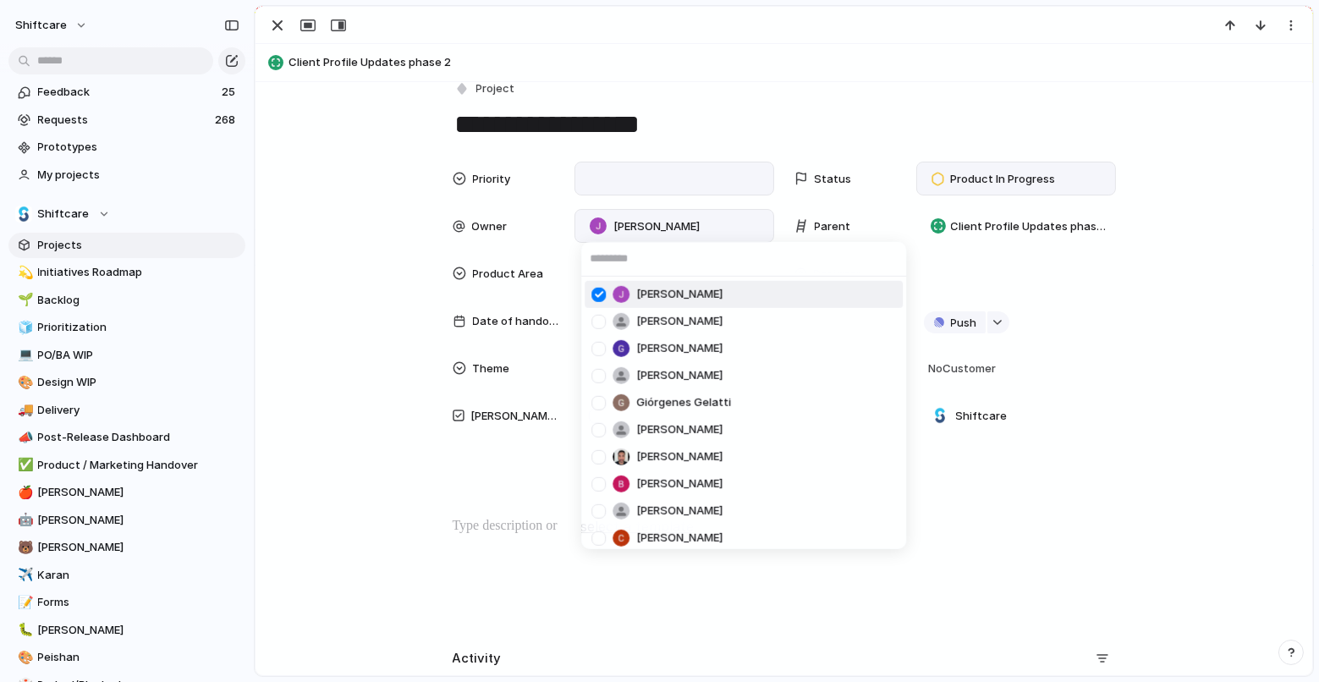
click at [612, 168] on div "Jonathan Agness Anton Suba Gerda Decio Henry He Giórgenes Gelatti Jazmine Mae R…" at bounding box center [659, 341] width 1319 height 682
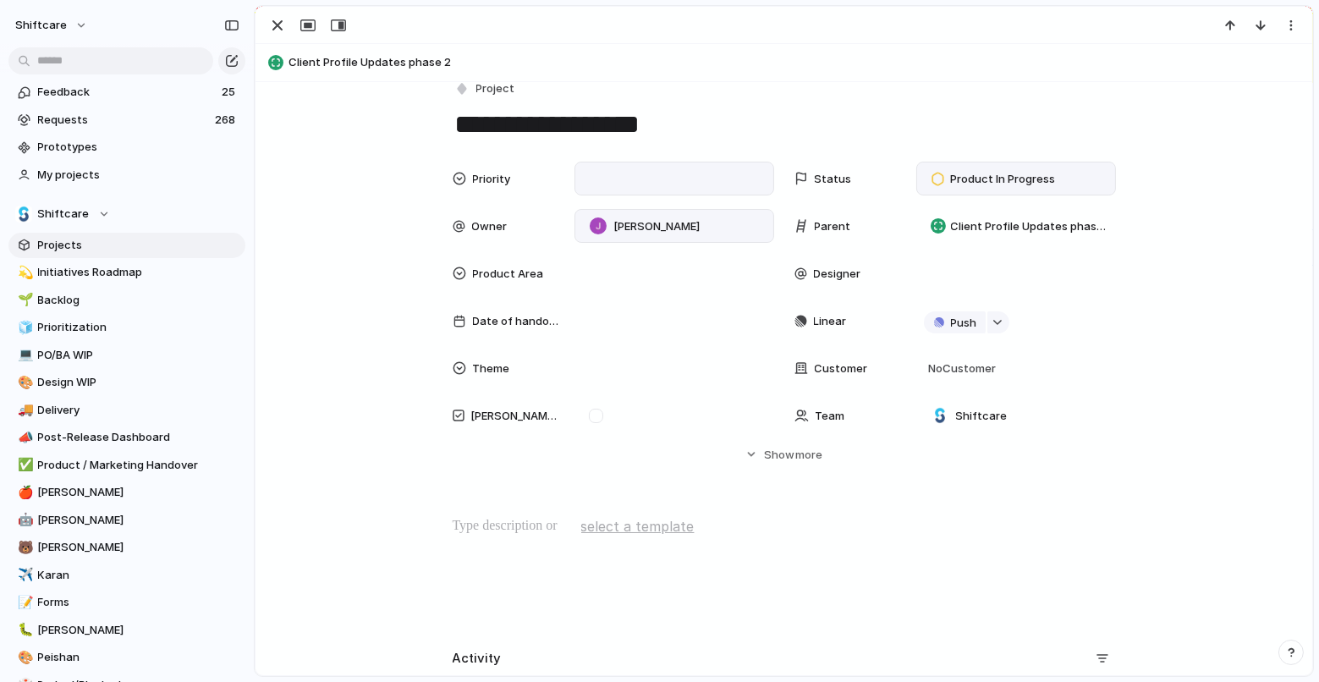
click at [612, 174] on div at bounding box center [674, 178] width 184 height 19
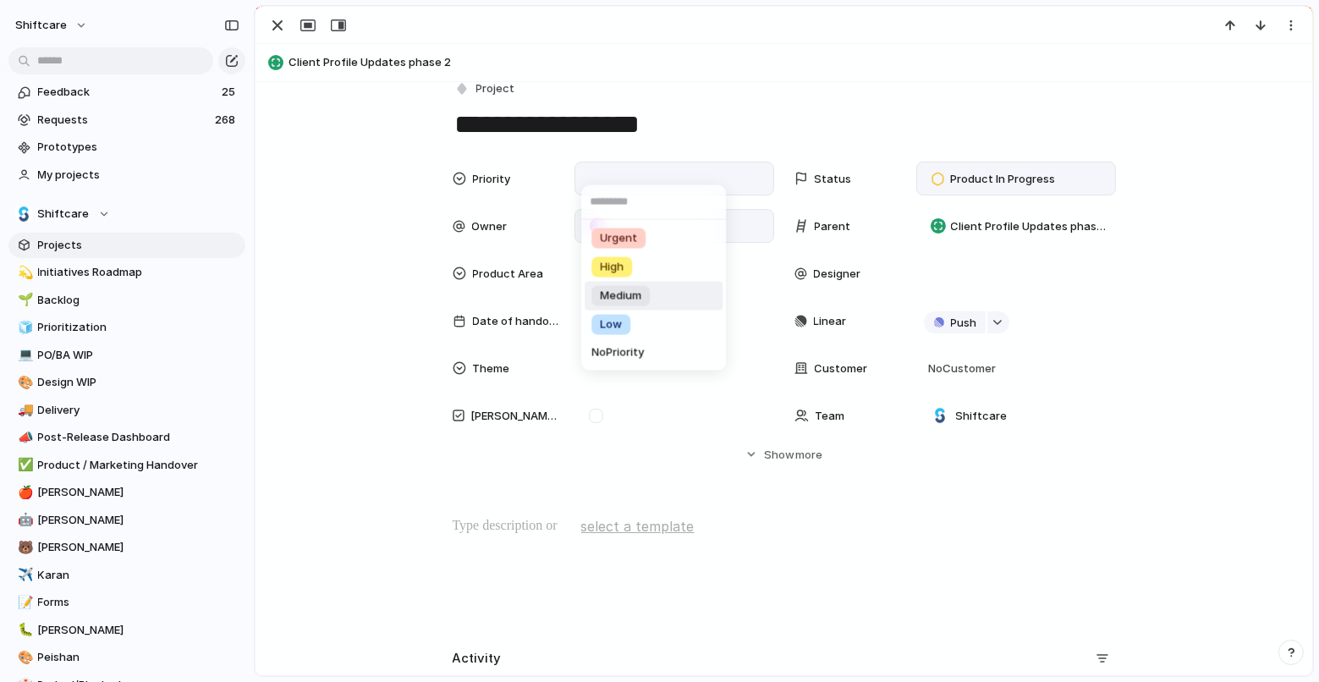
drag, startPoint x: 607, startPoint y: 293, endPoint x: 753, endPoint y: 497, distance: 251.1
click at [607, 293] on span "Medium" at bounding box center [620, 296] width 41 height 17
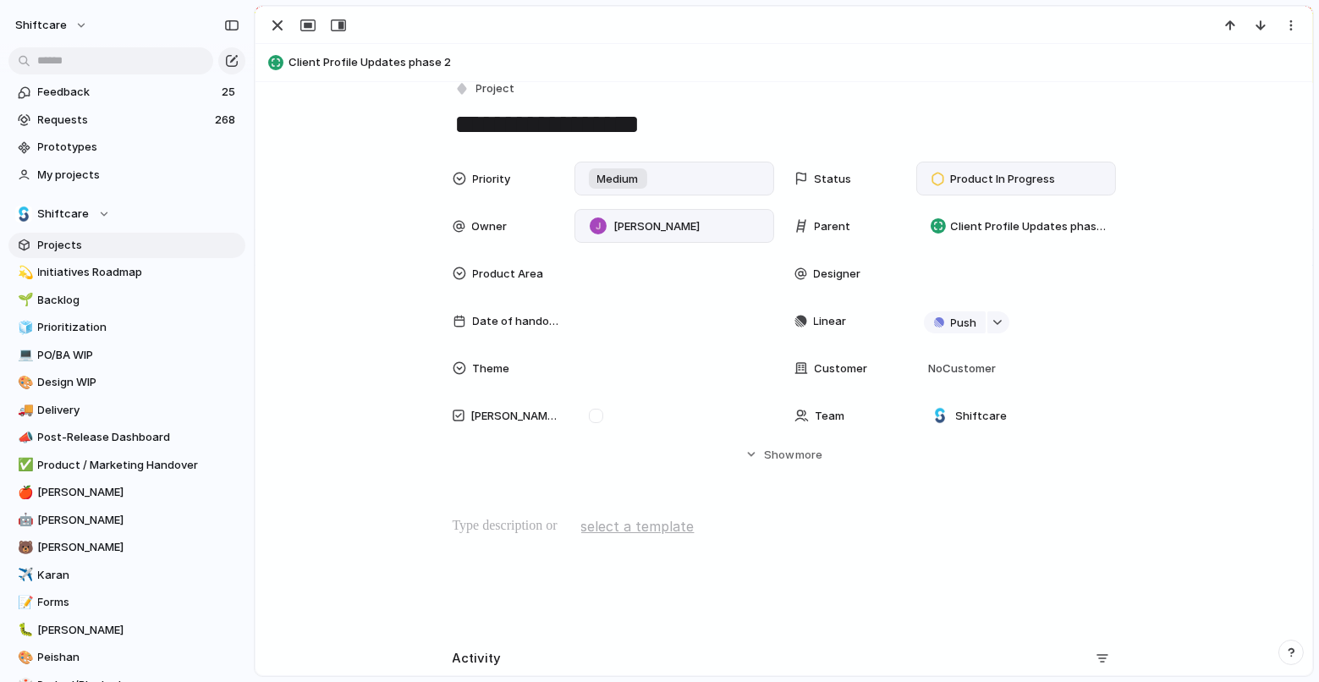
click at [793, 529] on p at bounding box center [783, 526] width 663 height 20
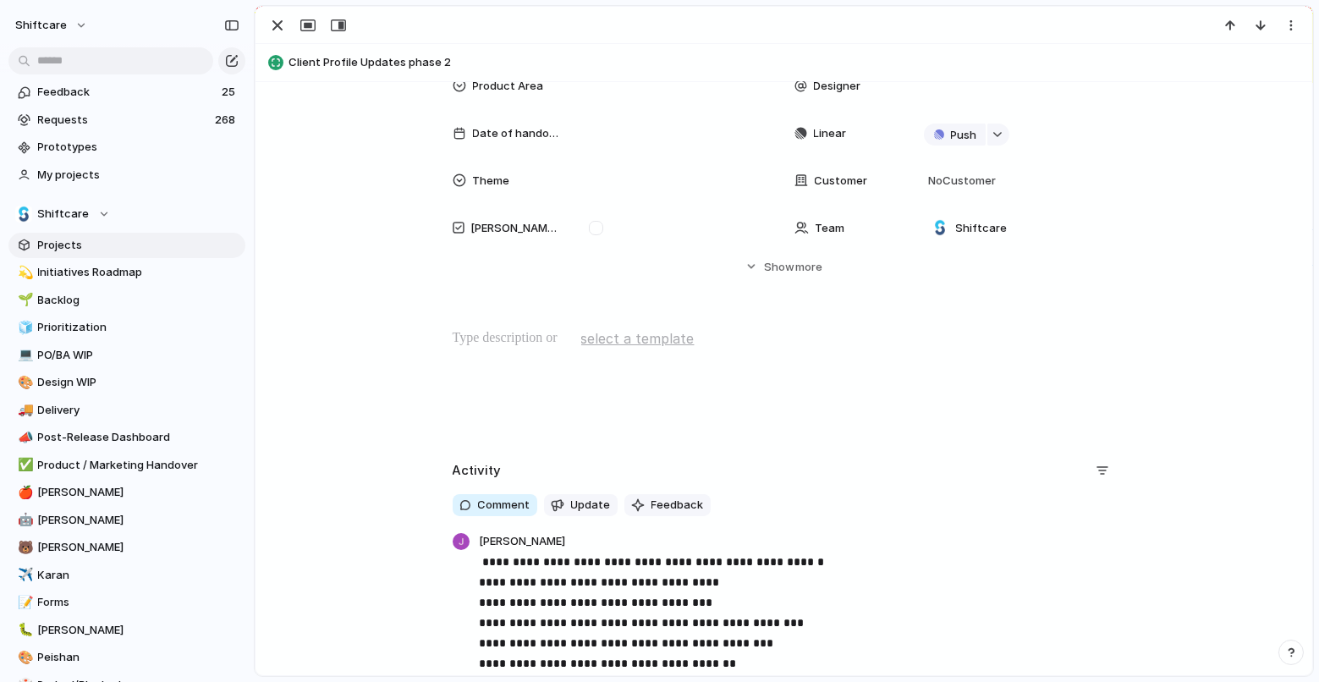
scroll to position [624, 0]
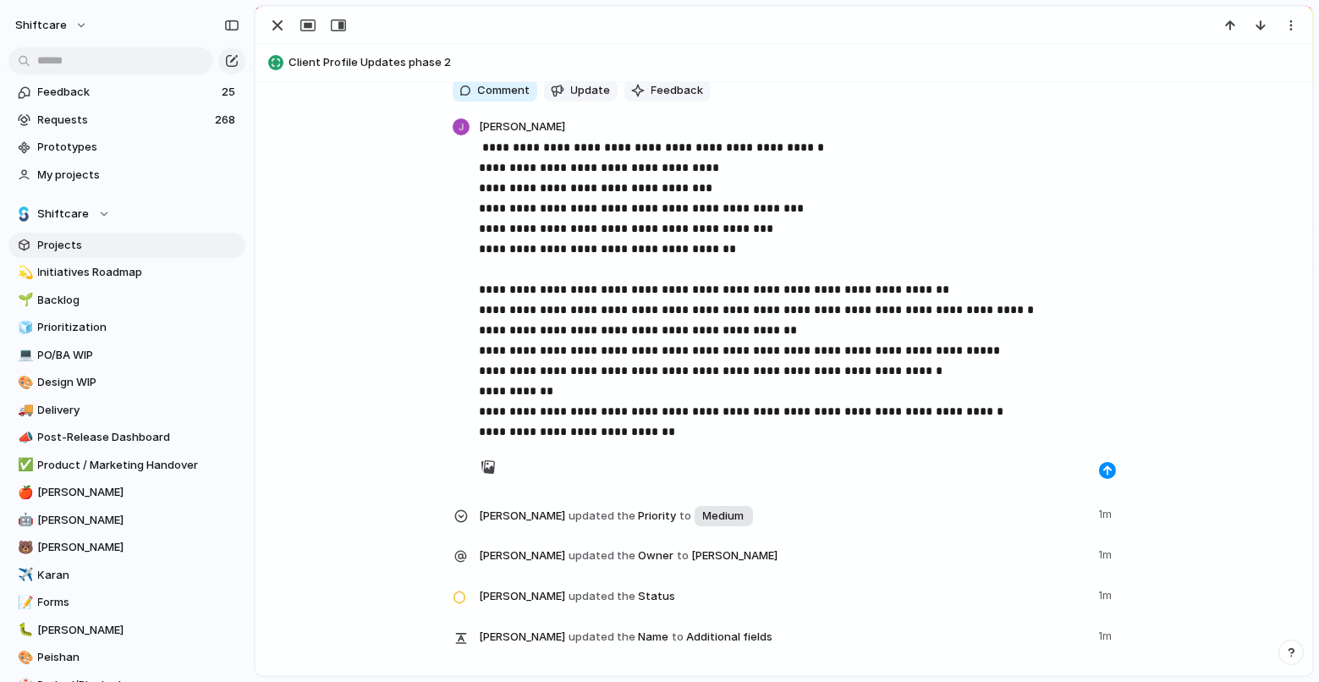
click at [667, 348] on span "**********" at bounding box center [742, 350] width 524 height 12
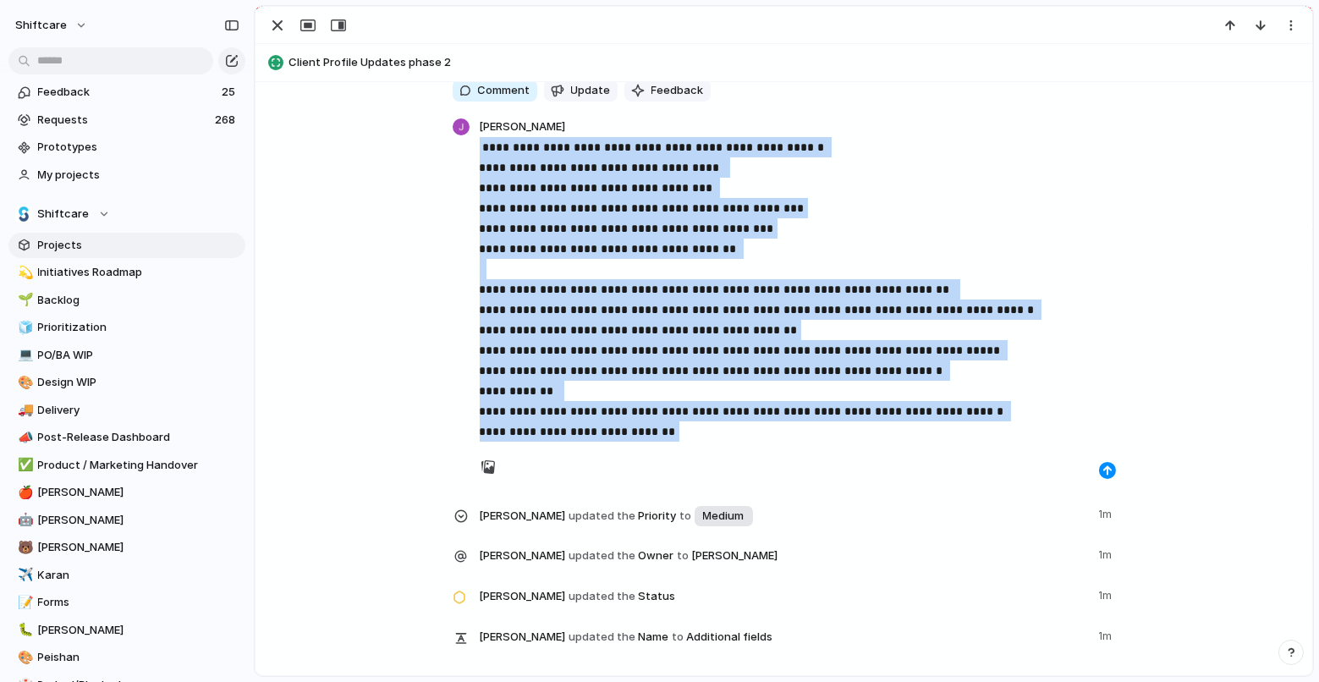
click at [667, 348] on span "**********" at bounding box center [742, 350] width 524 height 12
click at [579, 266] on p "**********" at bounding box center [798, 289] width 636 height 304
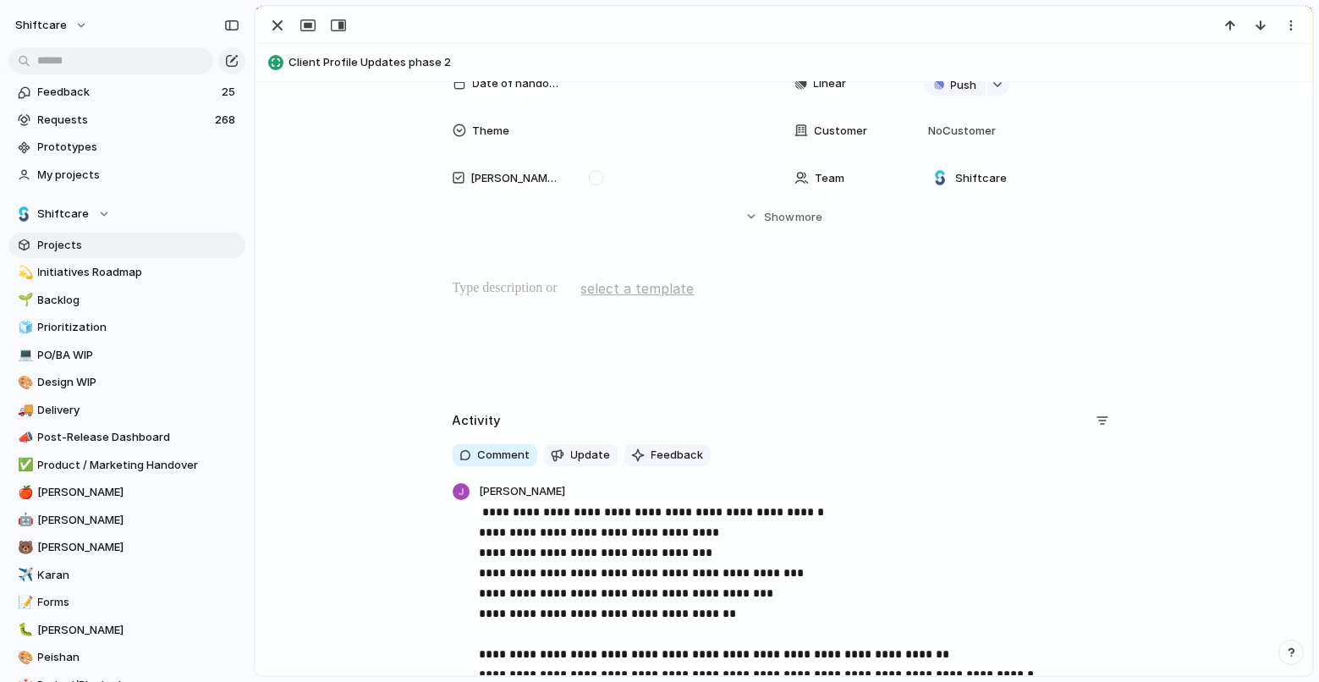
scroll to position [0, 0]
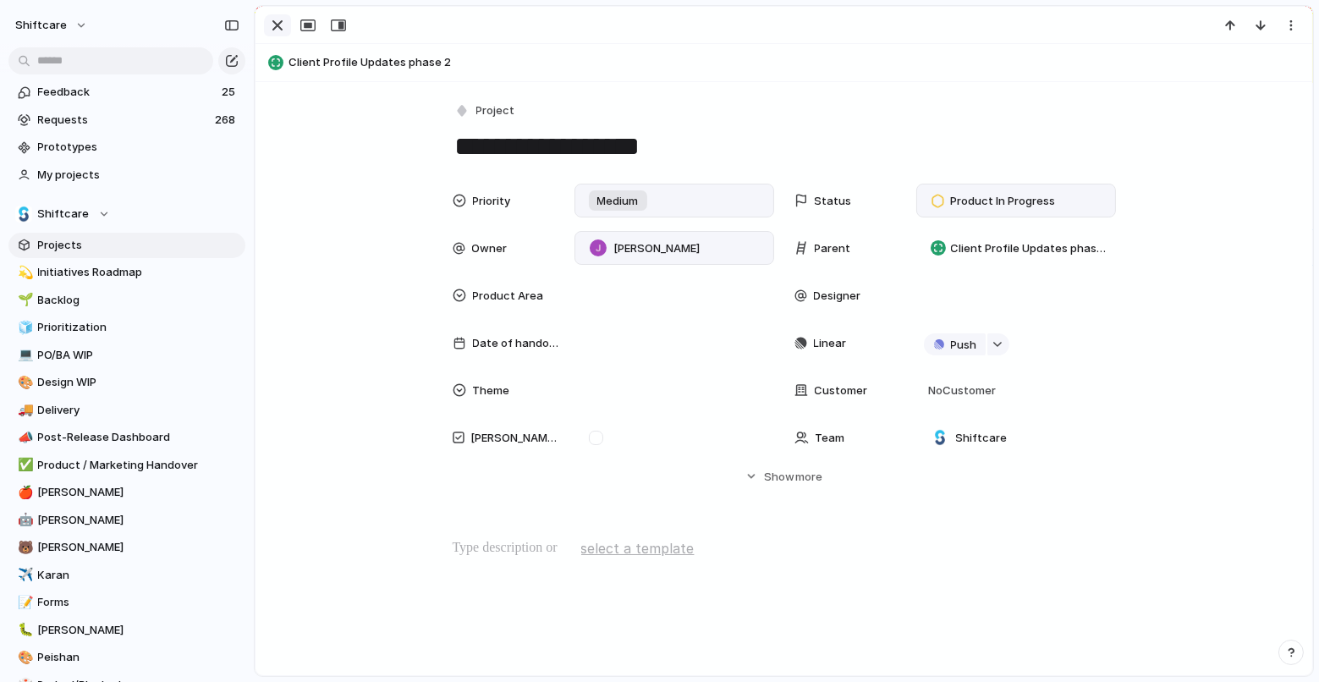
click at [278, 20] on div "button" at bounding box center [277, 25] width 20 height 20
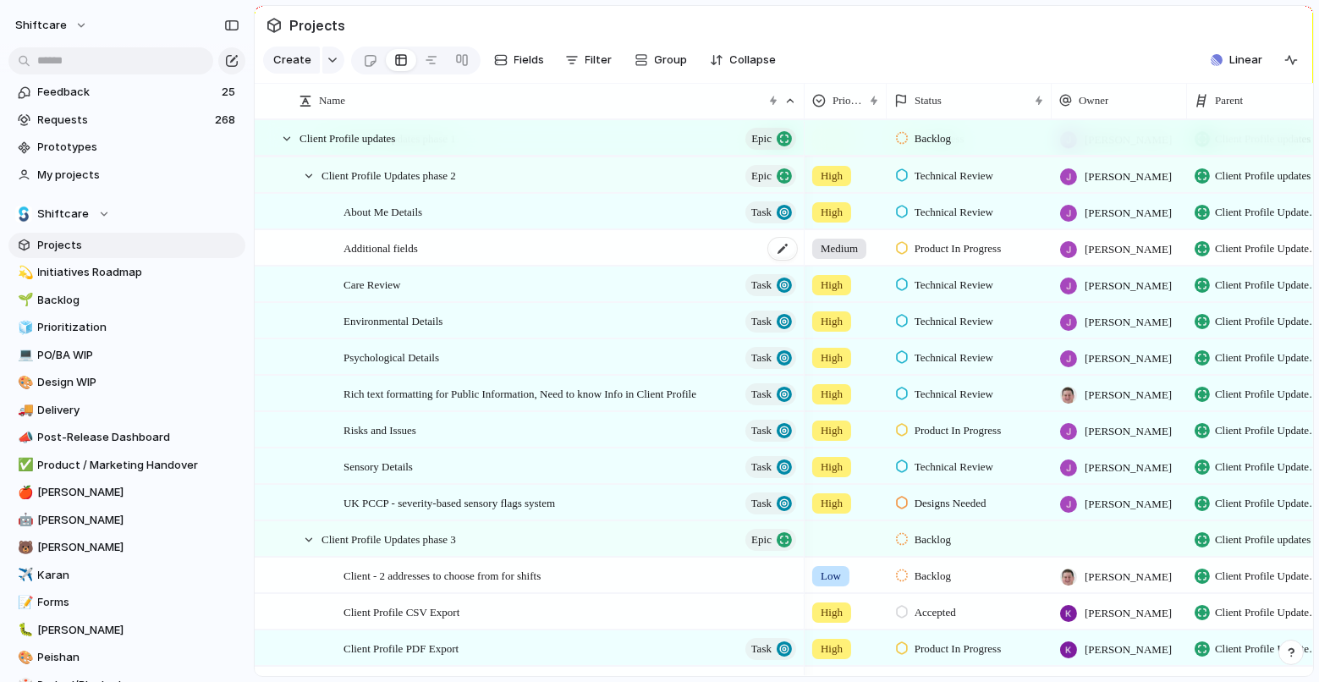
click at [661, 234] on div "Additional fields" at bounding box center [570, 248] width 455 height 35
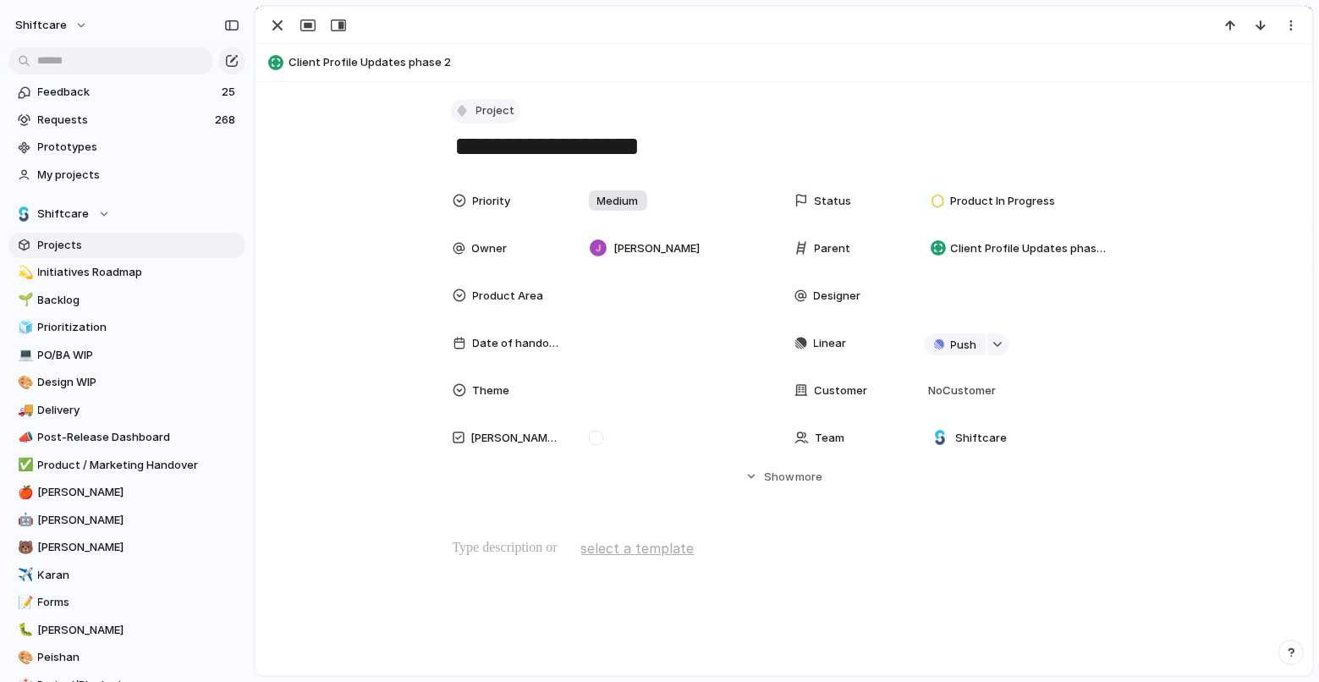
click at [482, 112] on span "Project" at bounding box center [495, 110] width 39 height 17
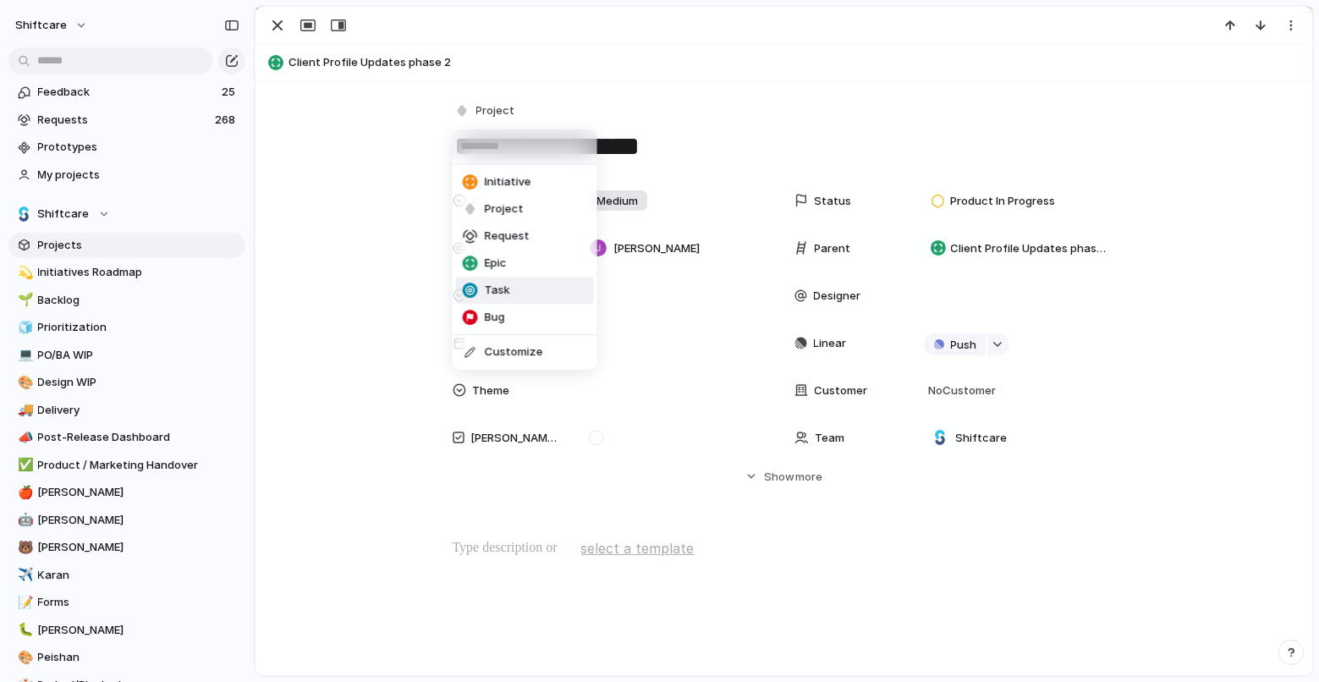
click at [491, 282] on span "Task" at bounding box center [497, 290] width 25 height 17
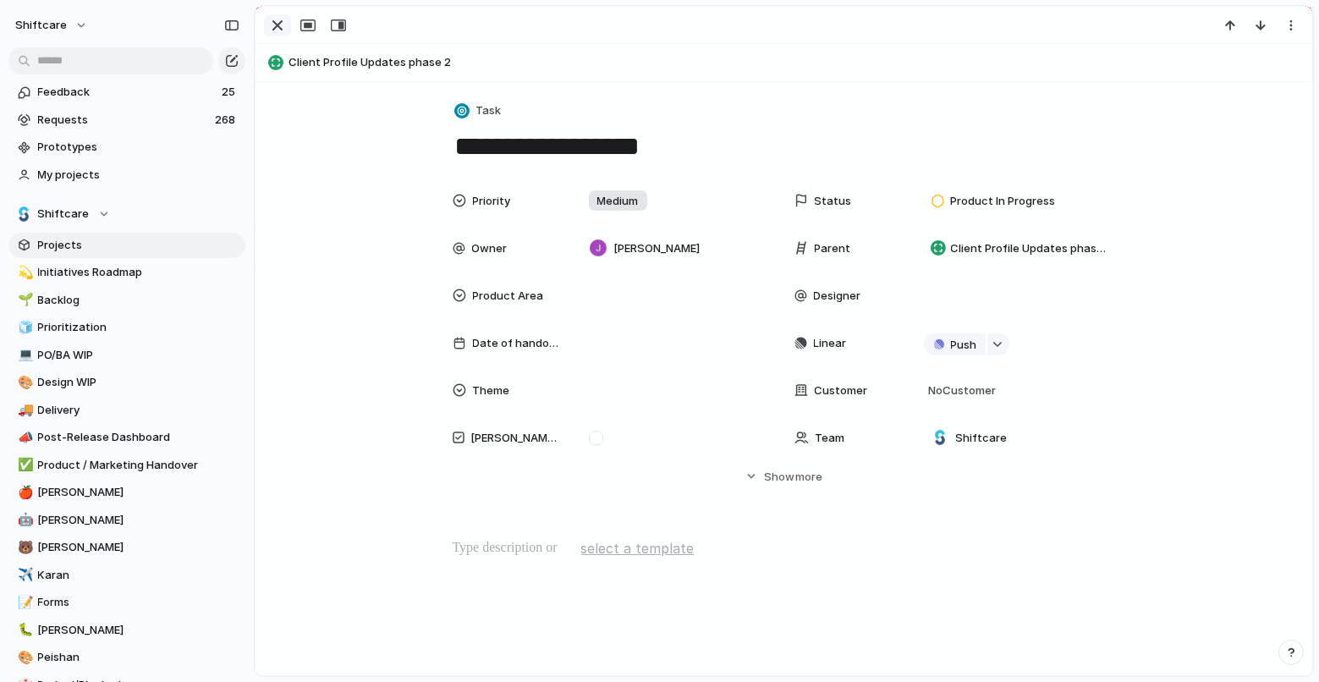
click at [284, 14] on button "button" at bounding box center [277, 25] width 27 height 22
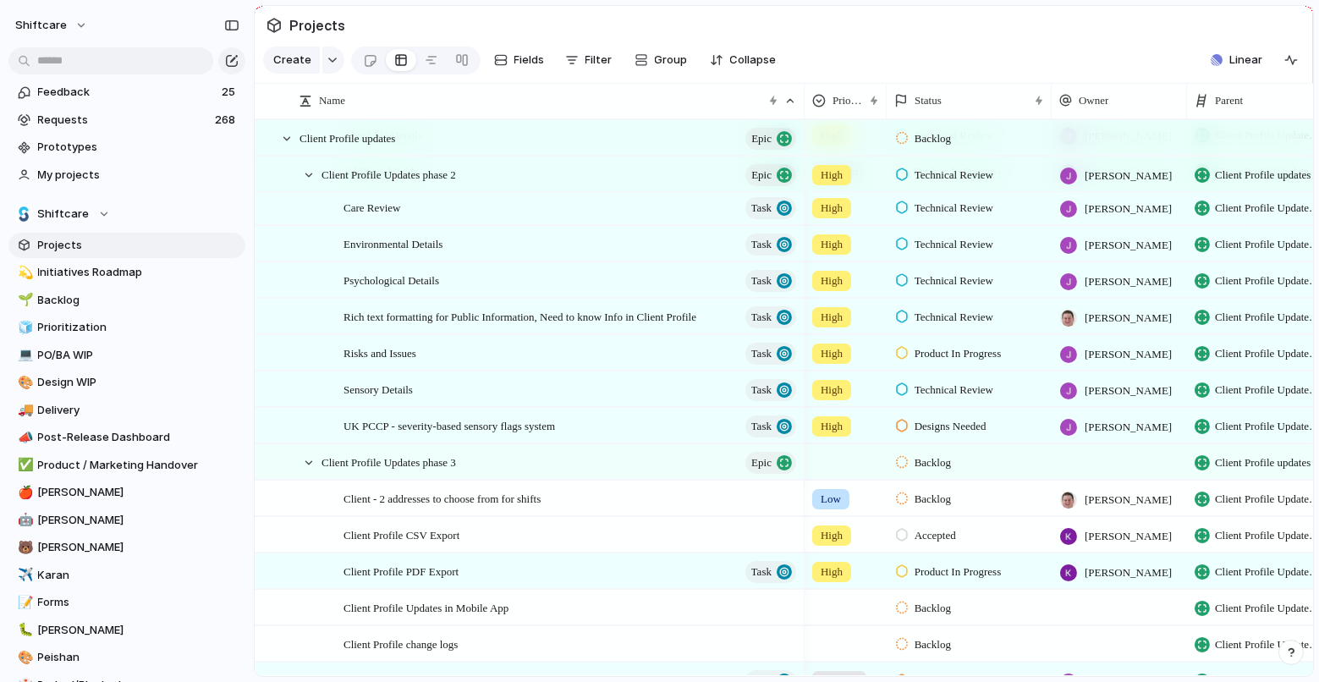
scroll to position [737, 0]
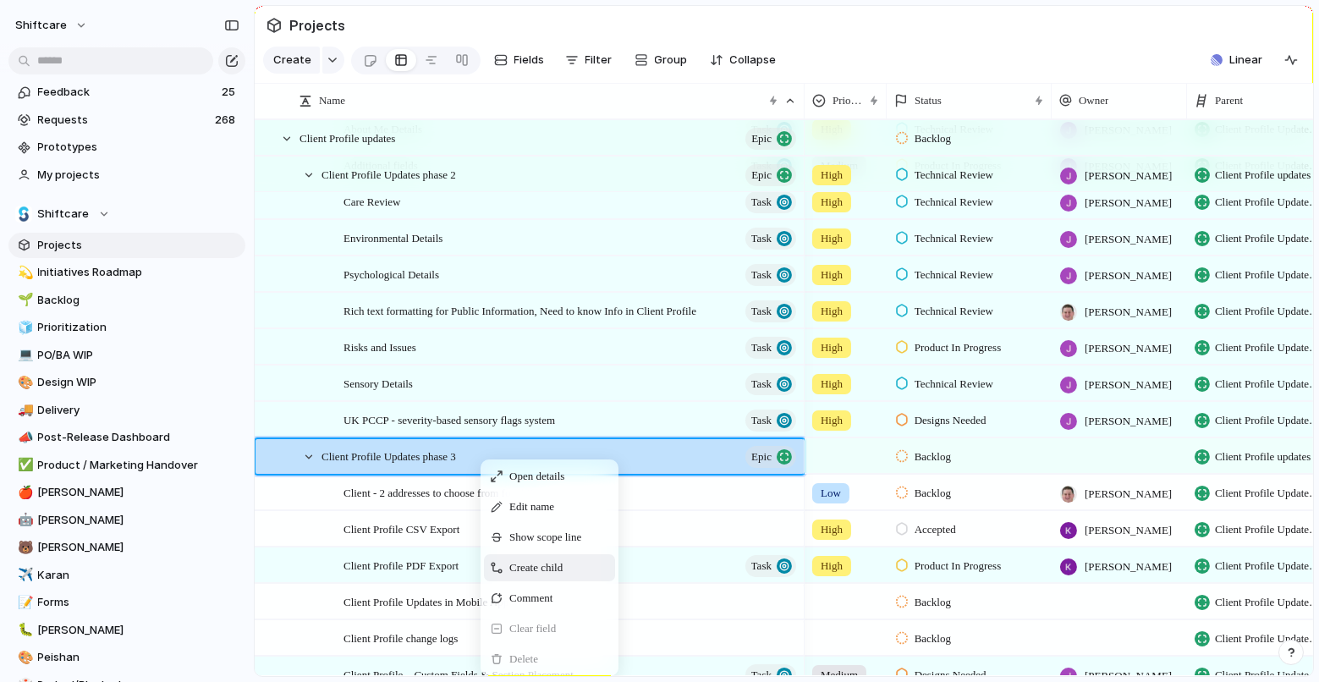
click at [523, 568] on span "Create child" at bounding box center [535, 567] width 53 height 17
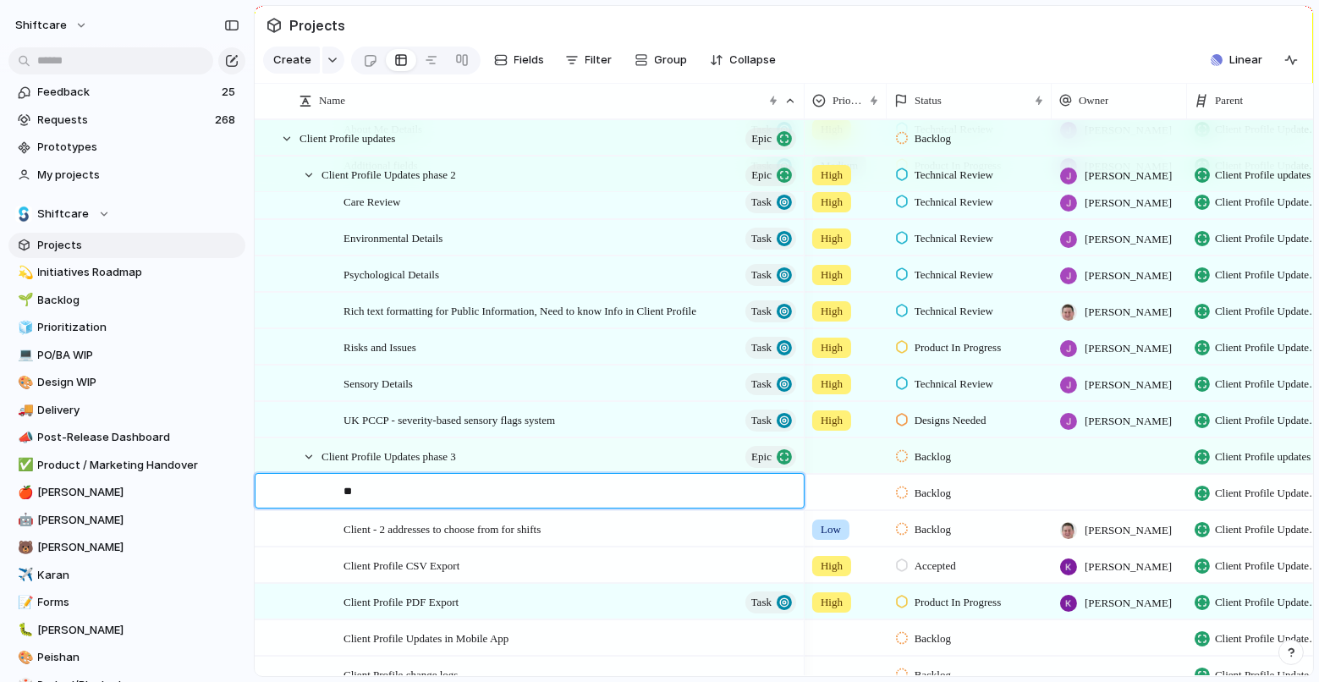
type textarea "*"
type textarea "**********"
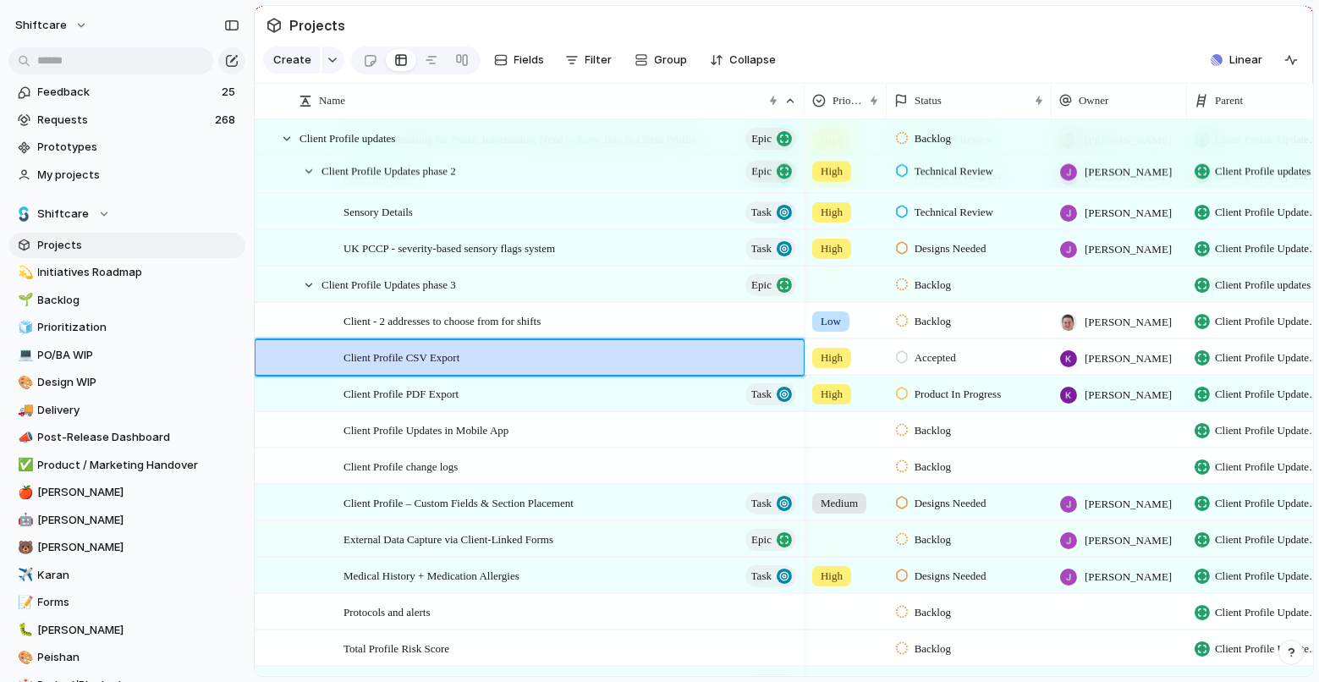
scroll to position [1005, 0]
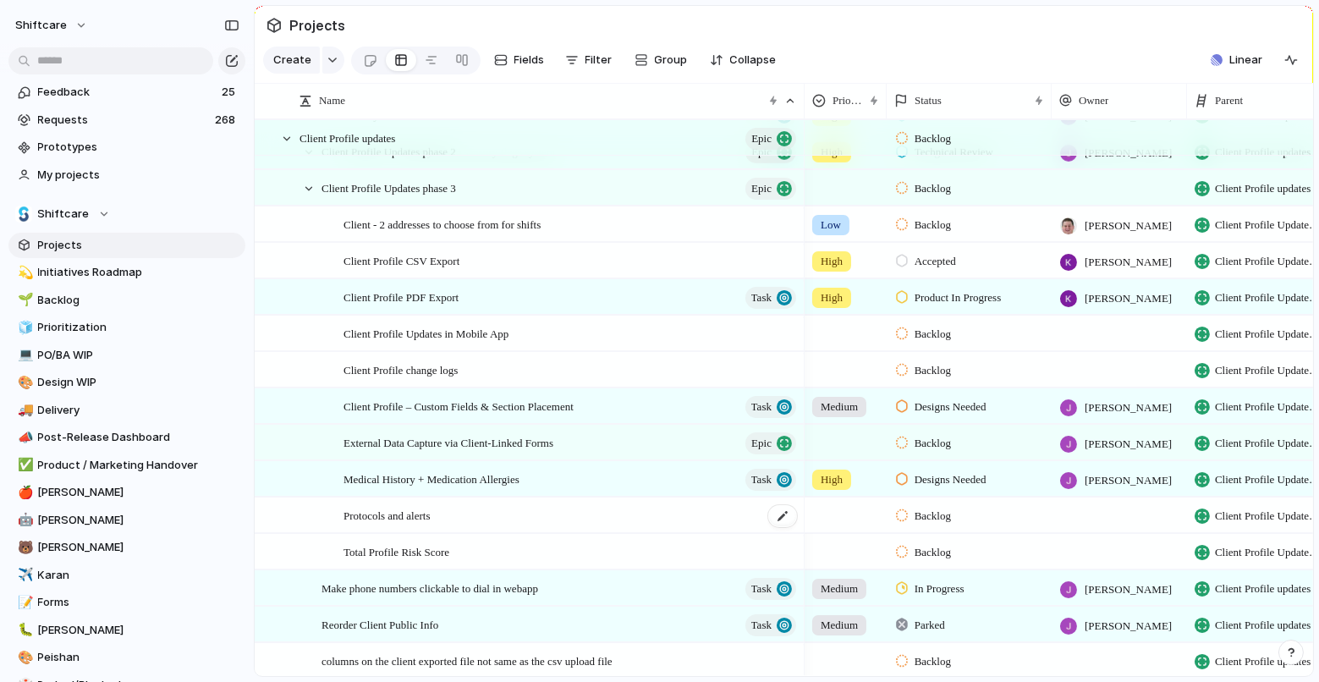
click at [444, 527] on div "Protocols and alerts" at bounding box center [570, 515] width 455 height 35
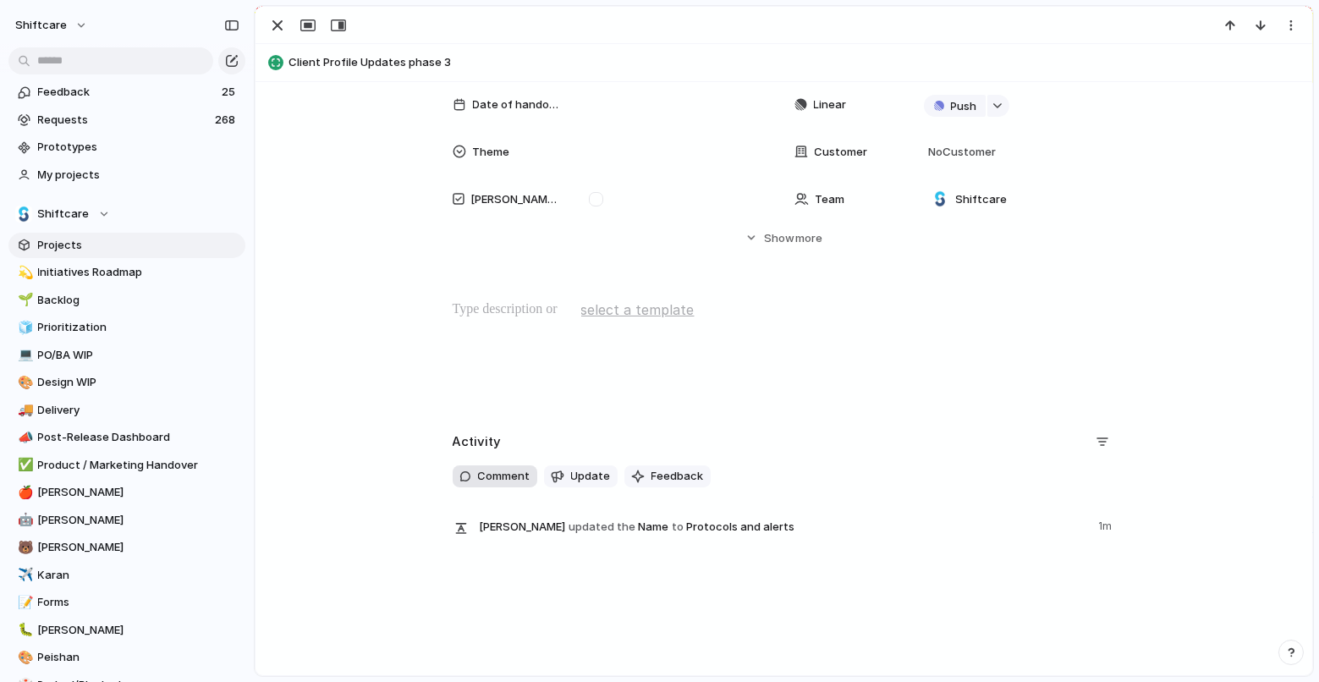
click at [507, 475] on span "Comment" at bounding box center [504, 476] width 52 height 17
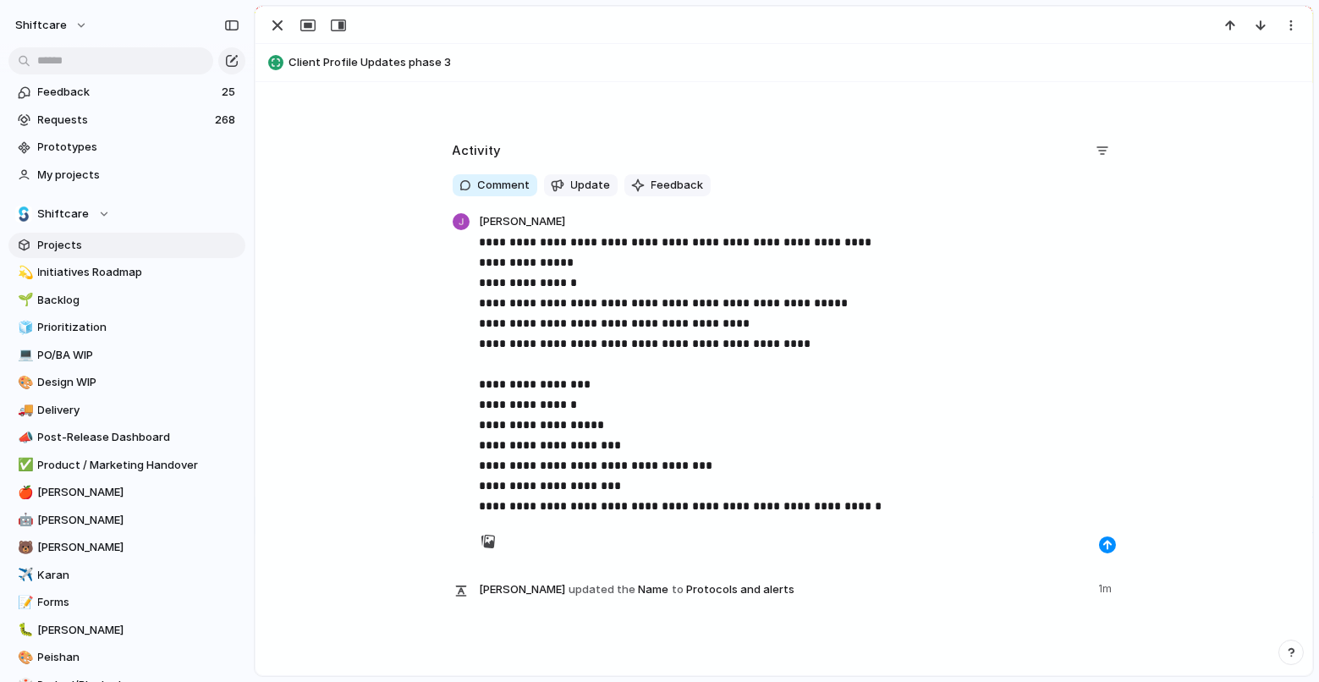
scroll to position [592, 0]
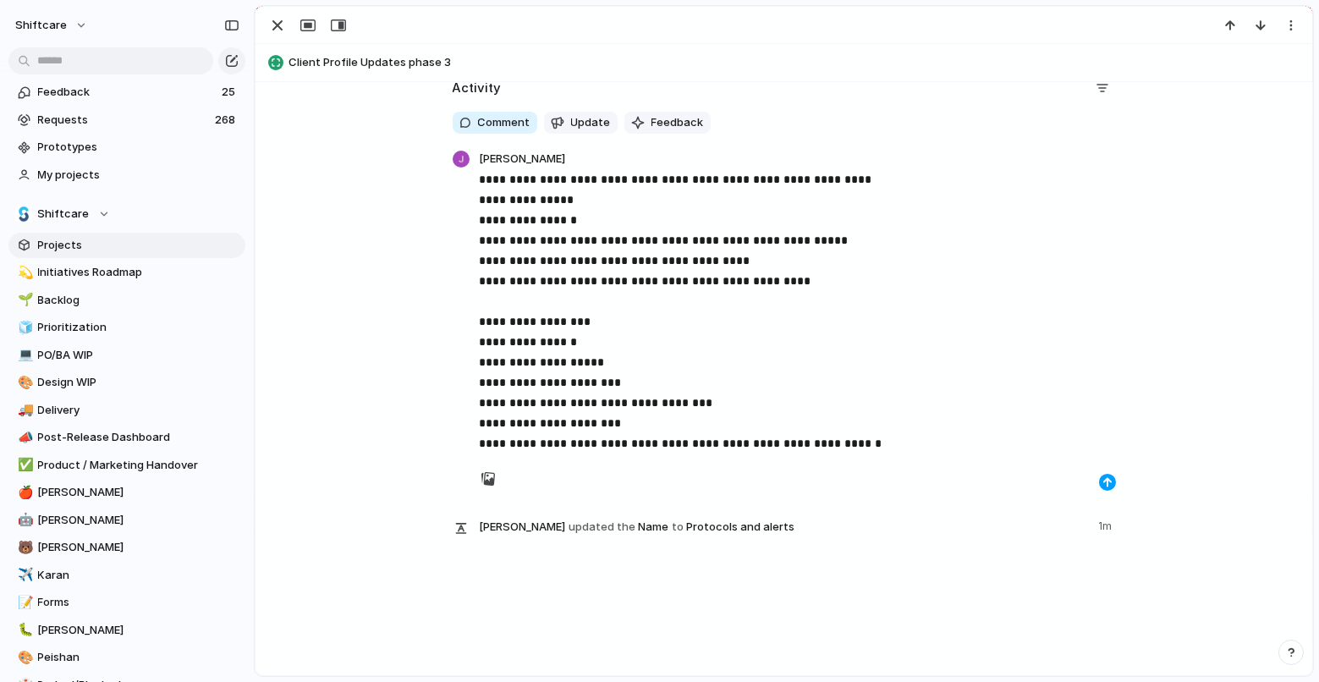
click at [1105, 482] on div "button" at bounding box center [1107, 482] width 10 height 10
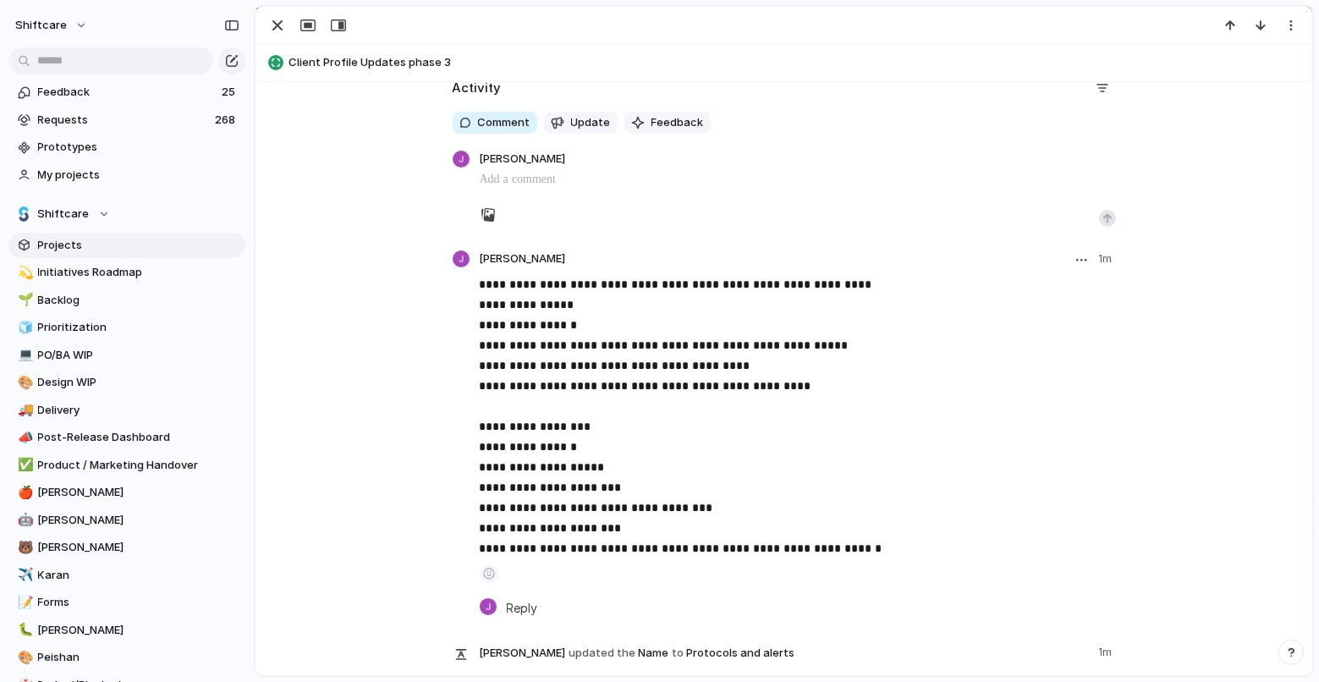
scroll to position [0, 0]
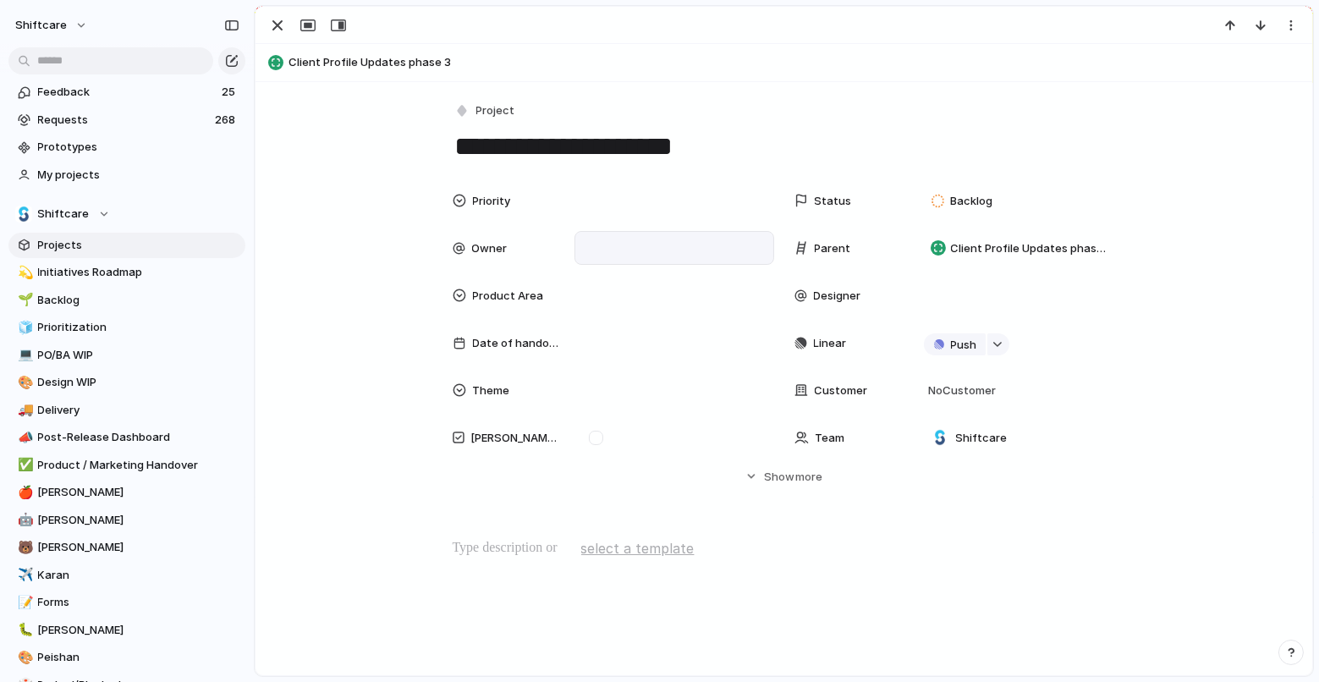
click at [612, 258] on div at bounding box center [674, 248] width 200 height 34
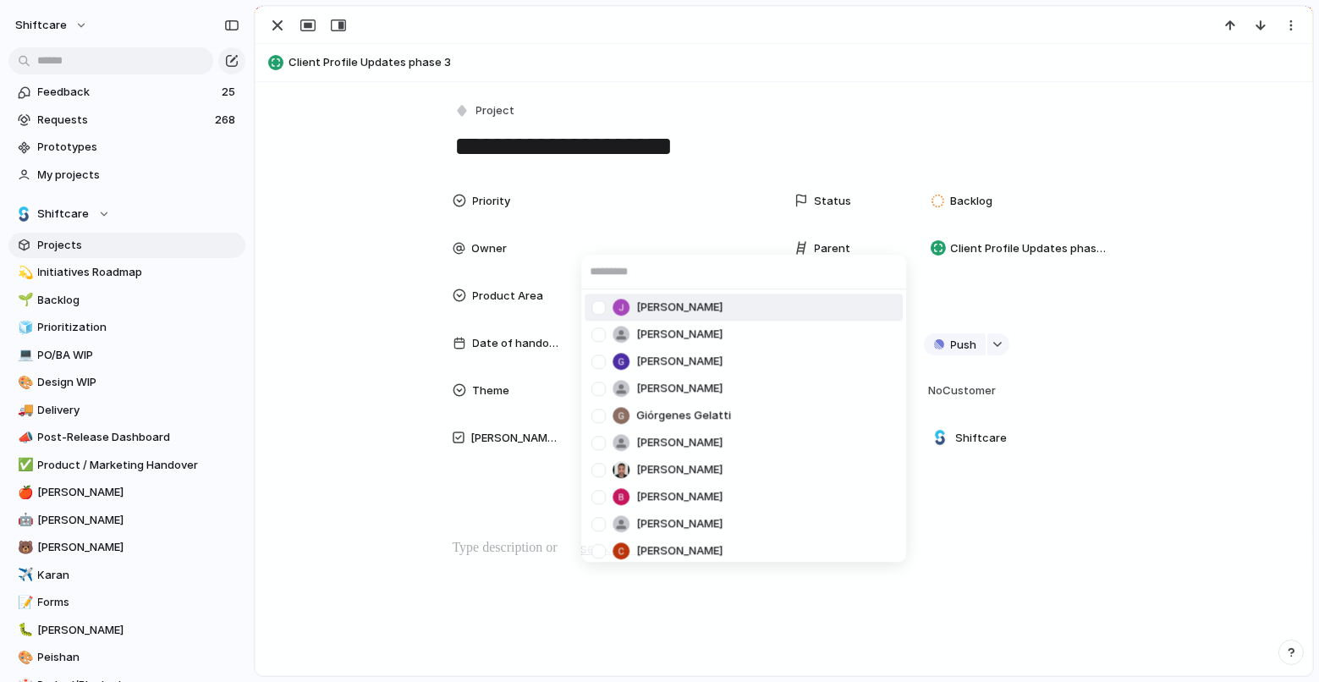
click at [605, 308] on div at bounding box center [599, 308] width 30 height 30
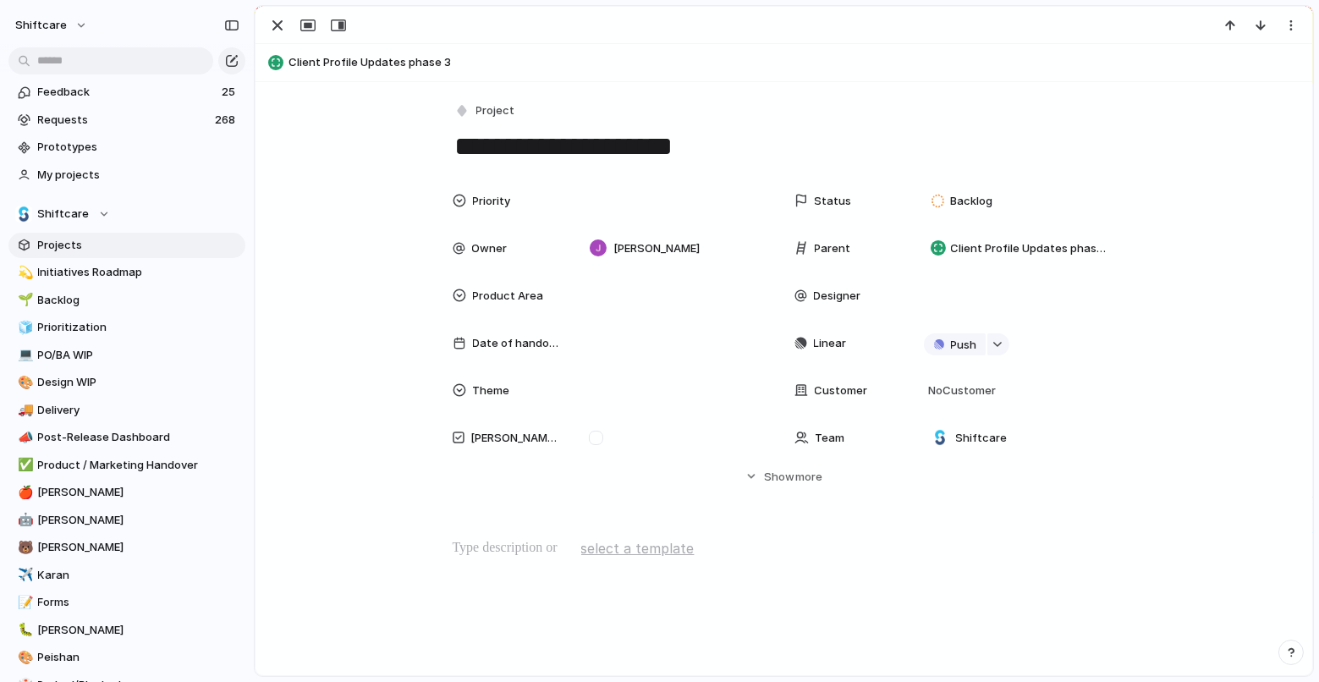
click at [603, 205] on div "Jonathan Agness Anton Suba Gerda Decio Henry He Giórgenes Gelatti Jazmine Mae R…" at bounding box center [659, 341] width 1319 height 682
click at [659, 202] on div at bounding box center [674, 200] width 184 height 19
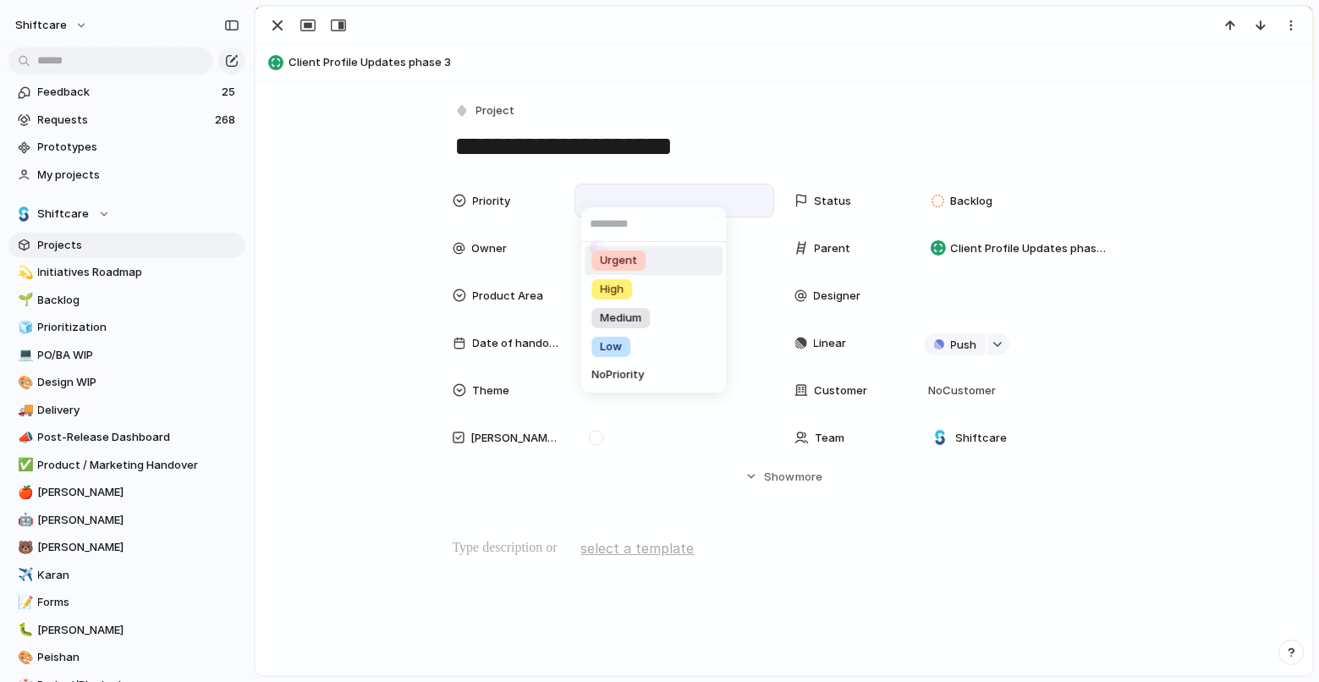
click at [627, 331] on li "Medium" at bounding box center [653, 318] width 138 height 29
click at [688, 196] on div "Medium" at bounding box center [674, 200] width 184 height 19
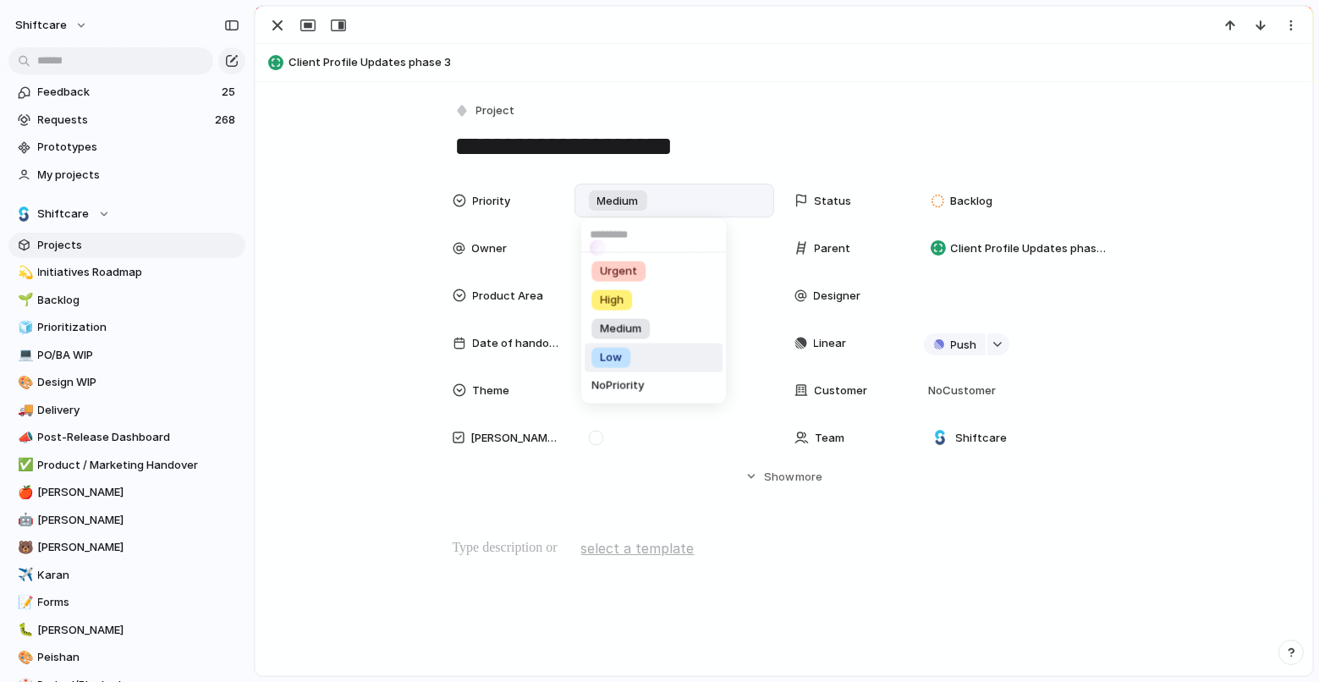
click at [618, 354] on span "Low" at bounding box center [611, 357] width 22 height 17
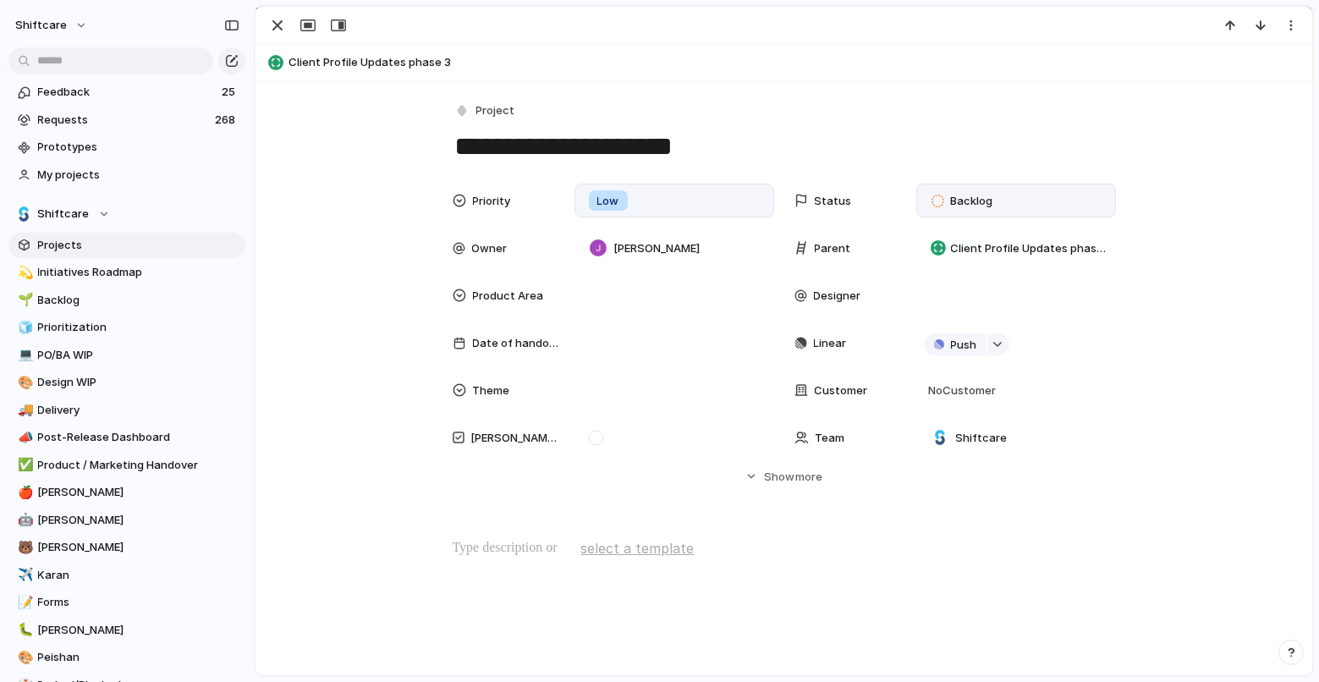
click at [948, 206] on div "Backlog" at bounding box center [965, 200] width 66 height 20
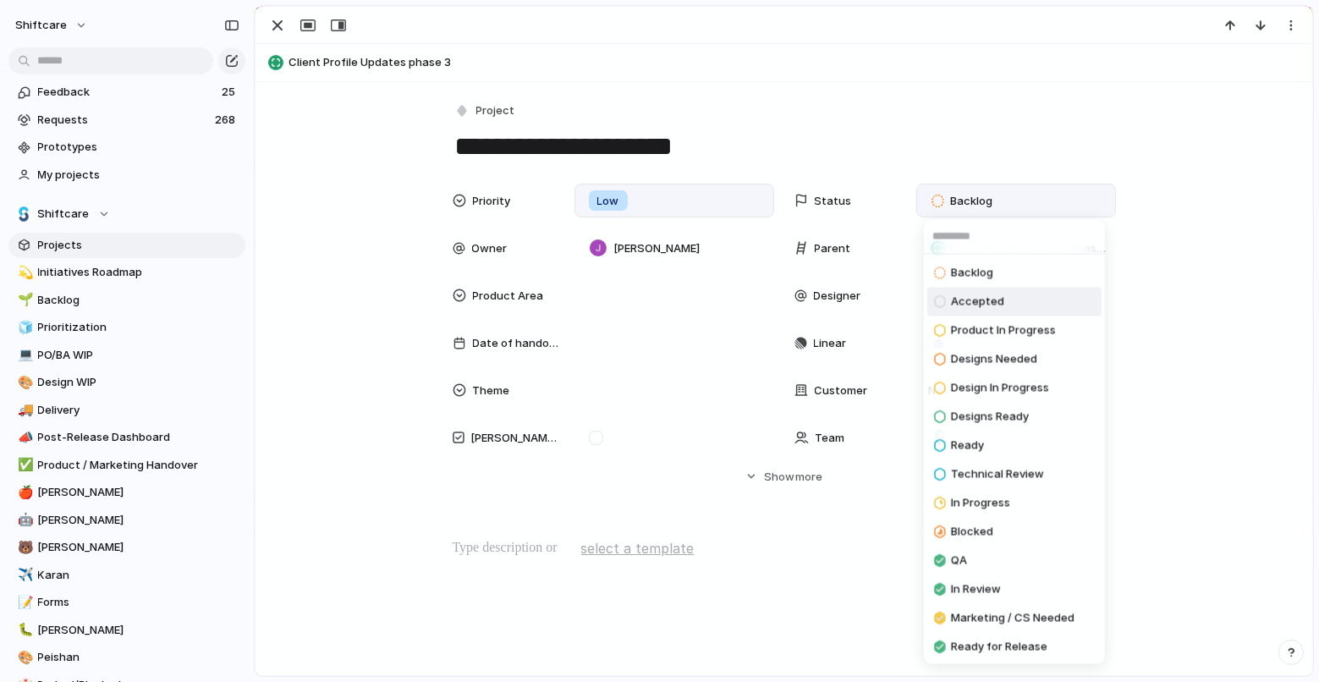
click at [983, 308] on span "Accepted" at bounding box center [977, 301] width 53 height 17
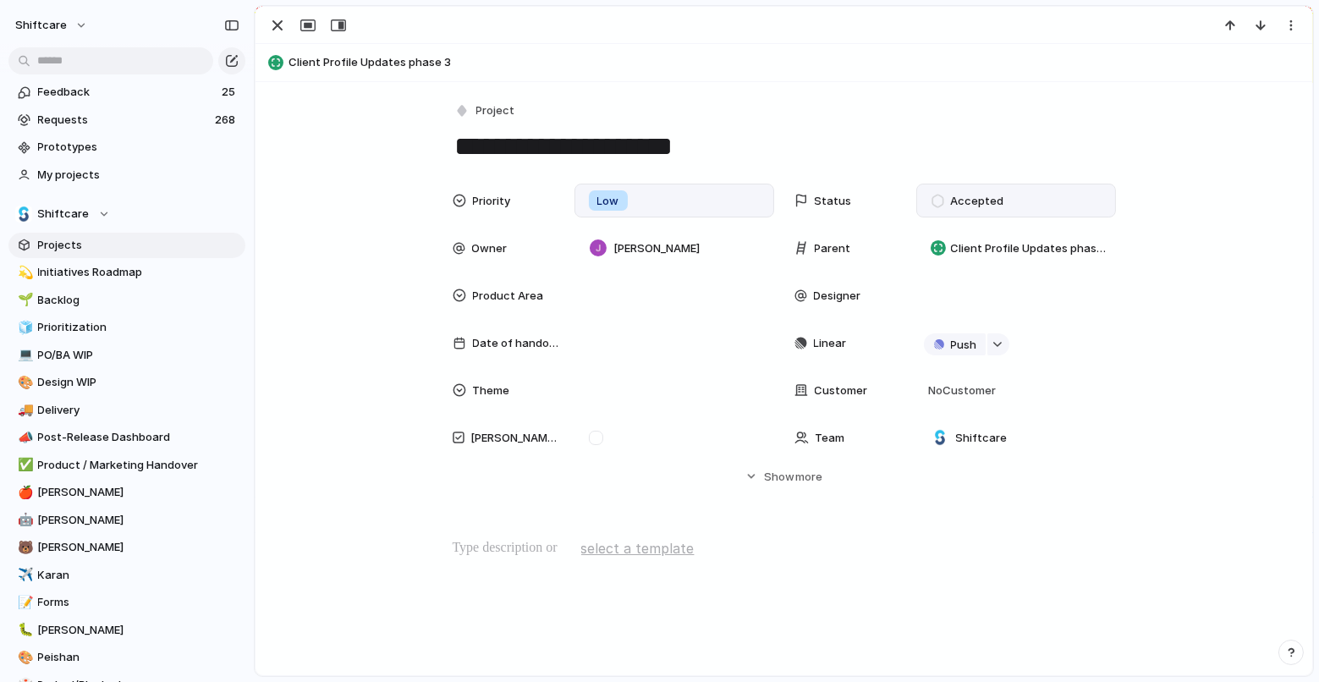
click at [1180, 310] on div "Priority Low Status Accepted Owner Jonathan Agness Parent Client Profile Update…" at bounding box center [784, 334] width 1016 height 301
click at [287, 23] on button "button" at bounding box center [277, 25] width 27 height 22
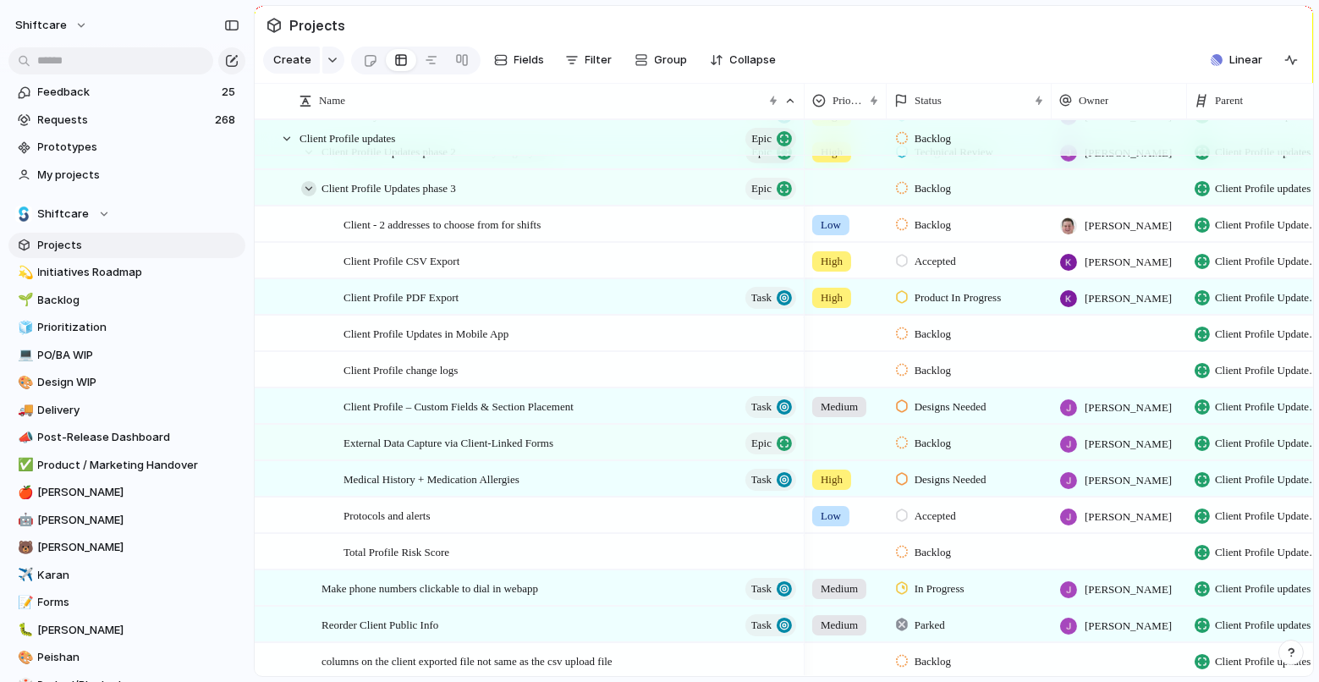
click at [305, 186] on div at bounding box center [308, 188] width 15 height 15
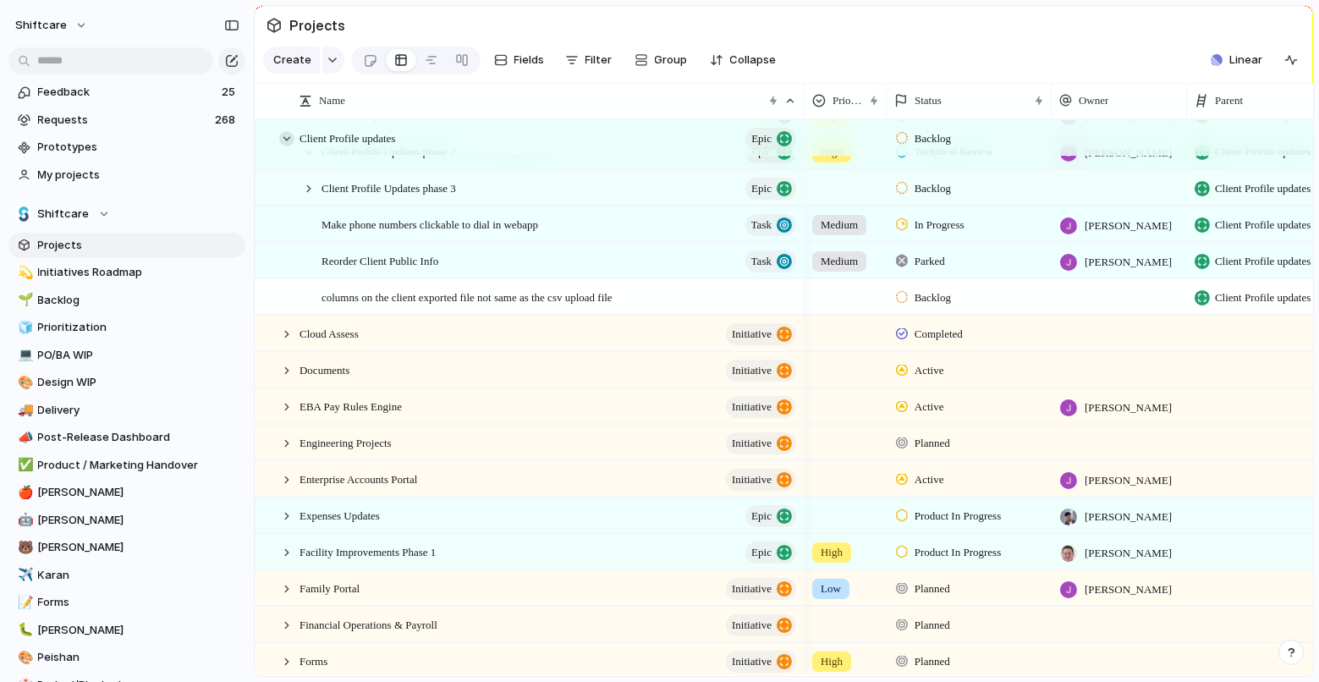
click at [287, 134] on div at bounding box center [286, 138] width 15 height 15
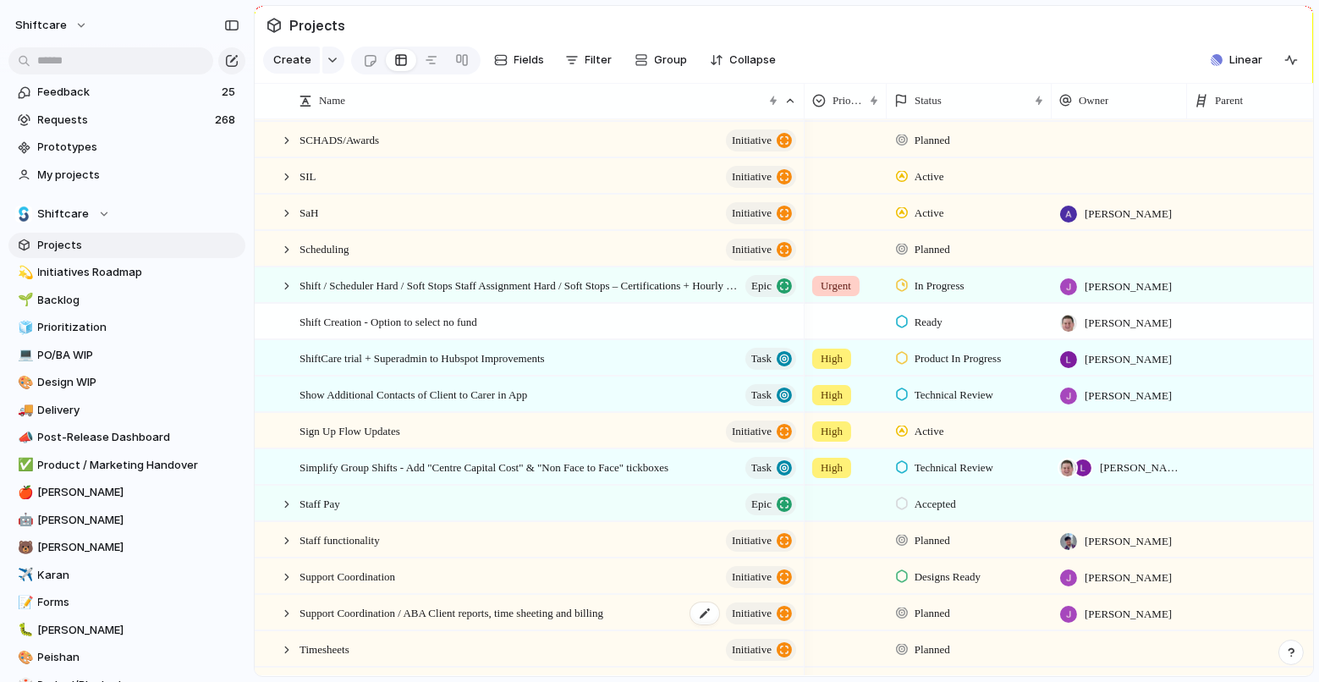
scroll to position [1829, 0]
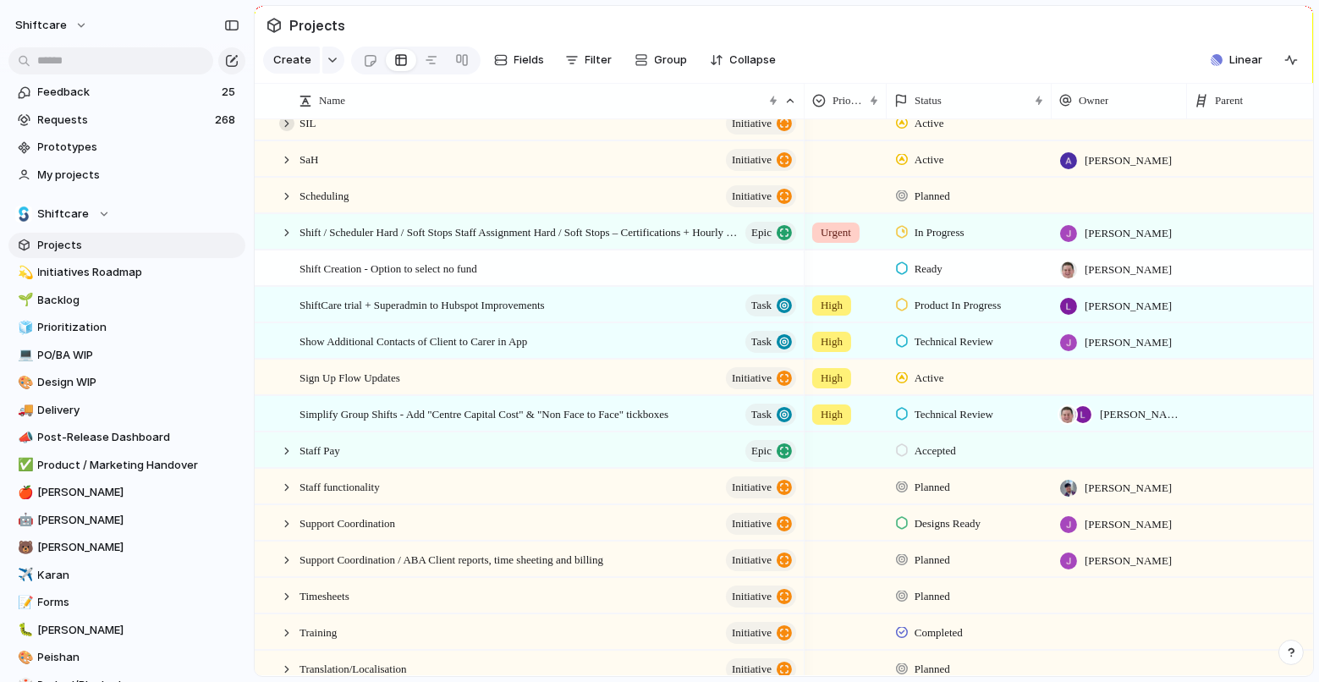
click at [284, 123] on div at bounding box center [286, 123] width 15 height 15
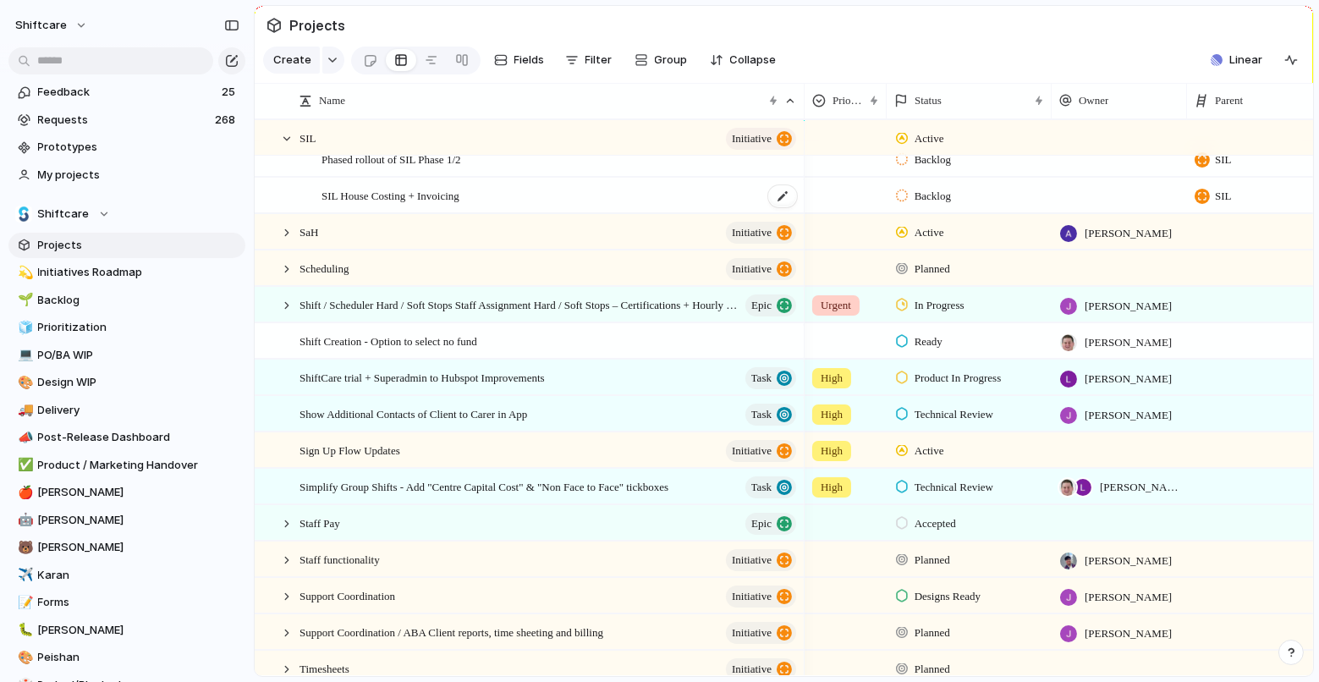
click at [392, 190] on span "SIL House Costing + Invoicing" at bounding box center [390, 194] width 138 height 19
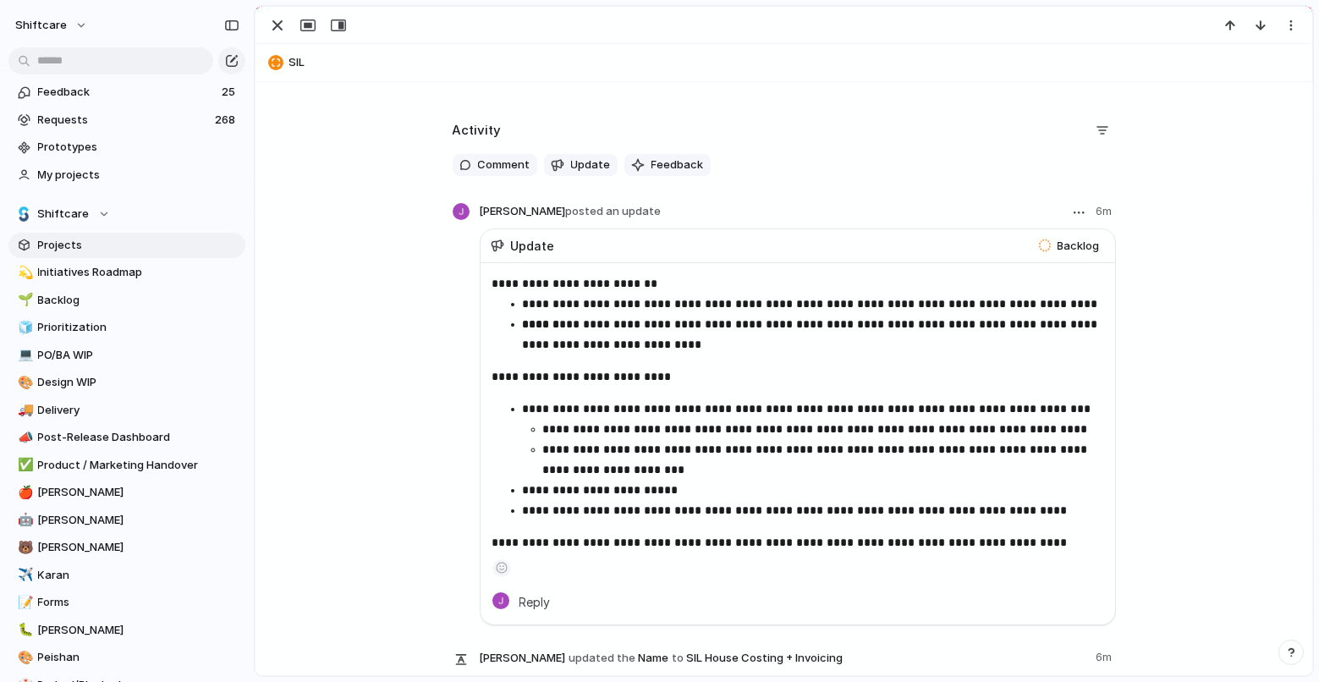
scroll to position [548, 0]
click at [565, 173] on button "Update" at bounding box center [581, 167] width 74 height 22
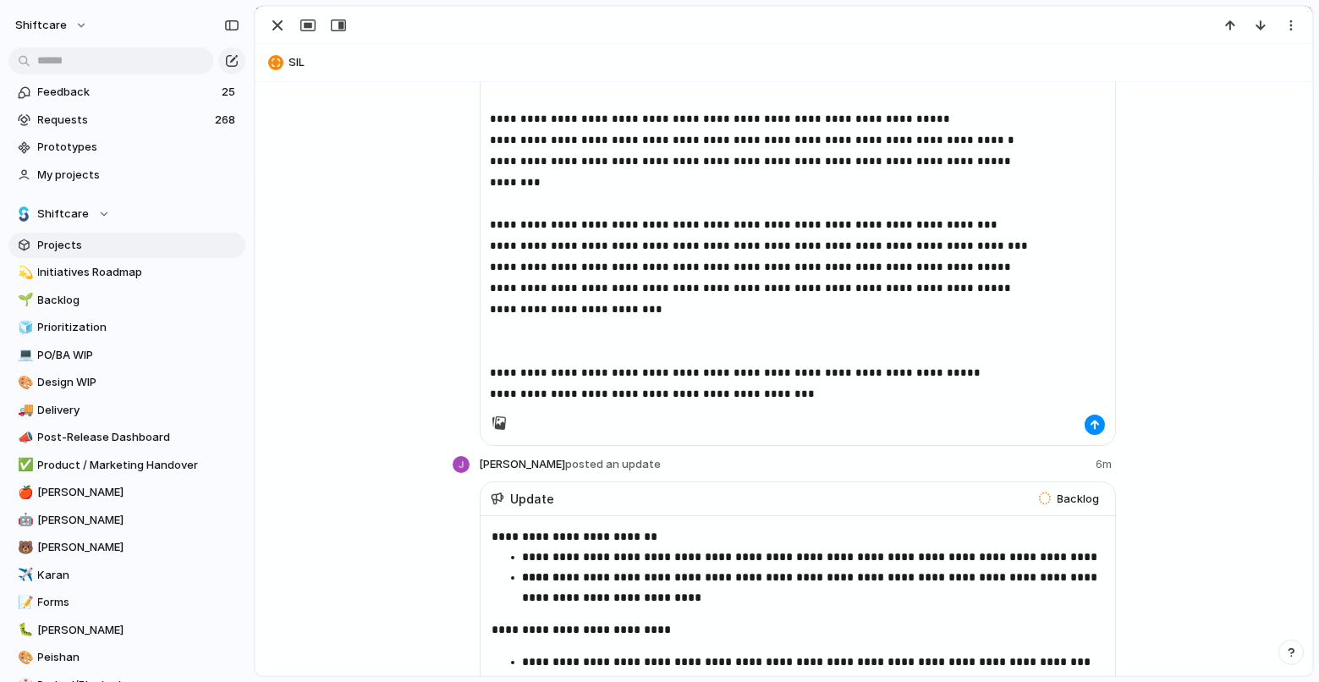
scroll to position [940, 0]
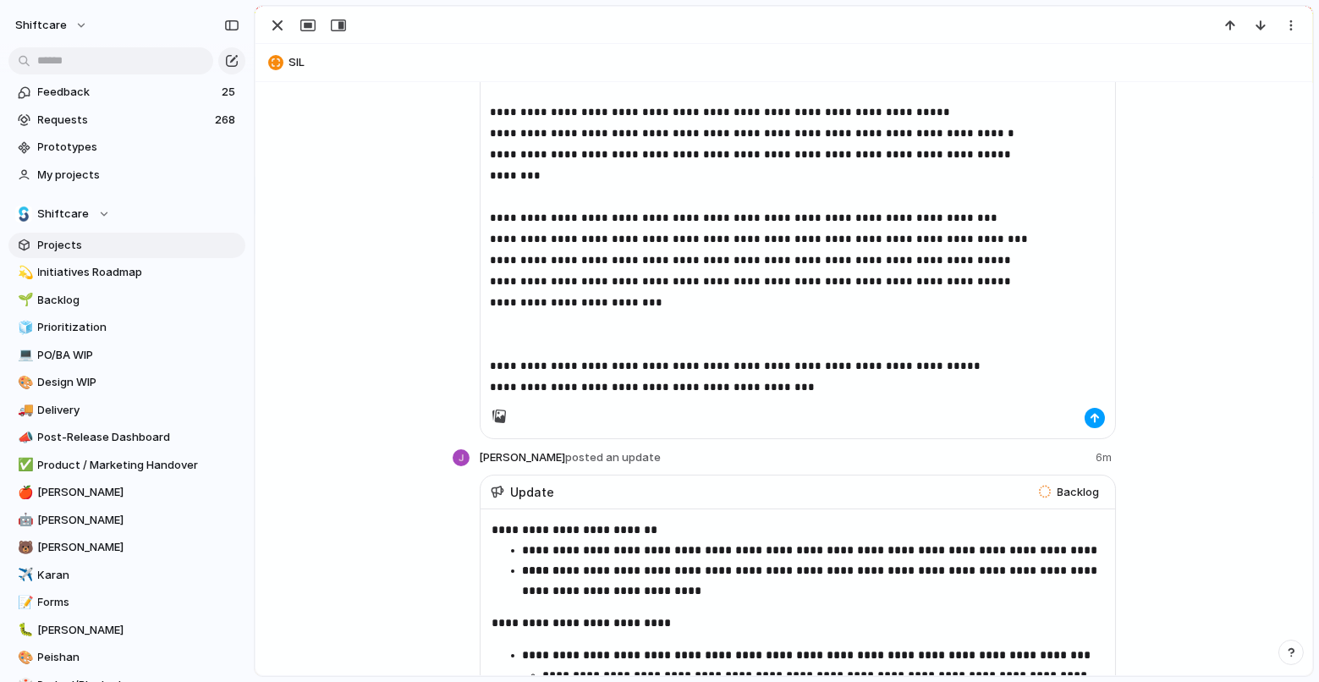
click at [1091, 413] on div "button" at bounding box center [1094, 418] width 10 height 10
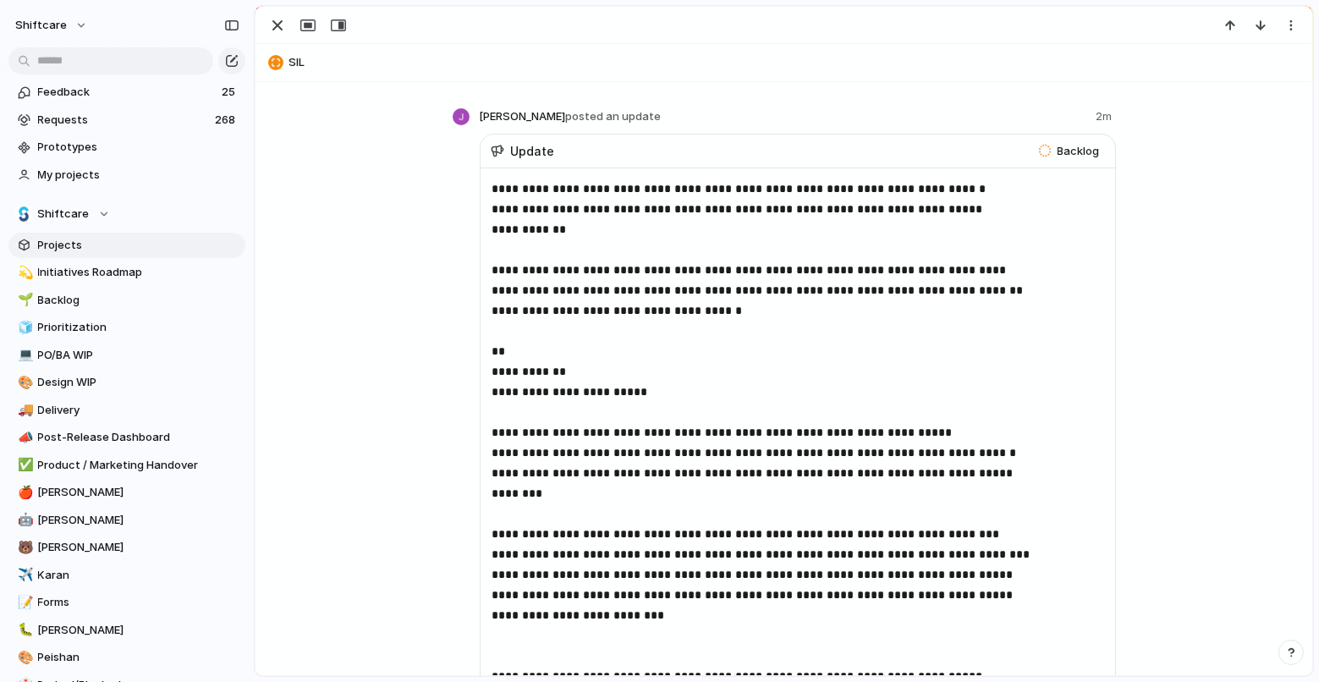
scroll to position [332, 0]
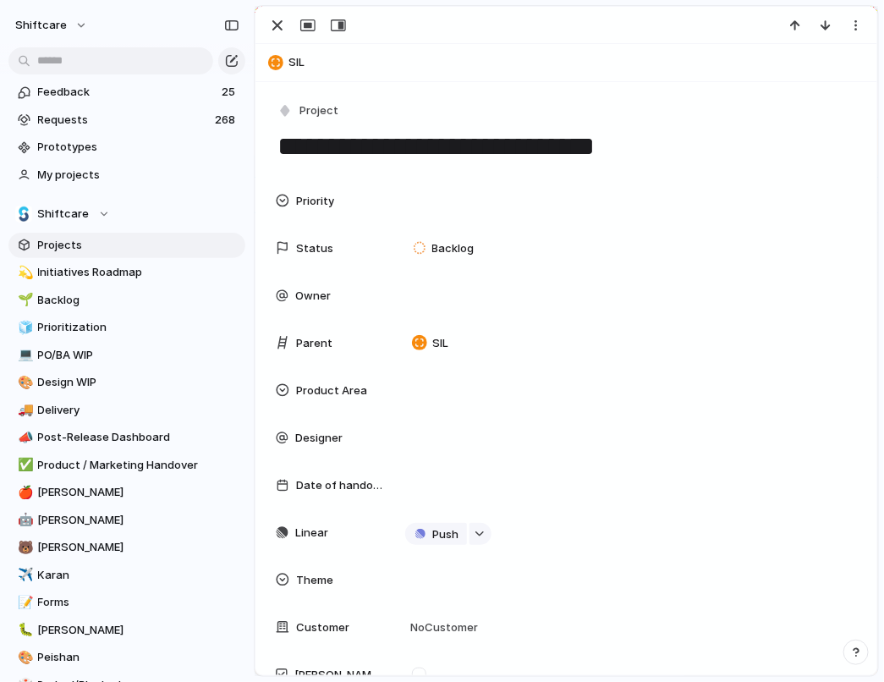
click at [398, 155] on textarea "**********" at bounding box center [567, 147] width 582 height 36
click at [267, 28] on div "button" at bounding box center [277, 25] width 20 height 20
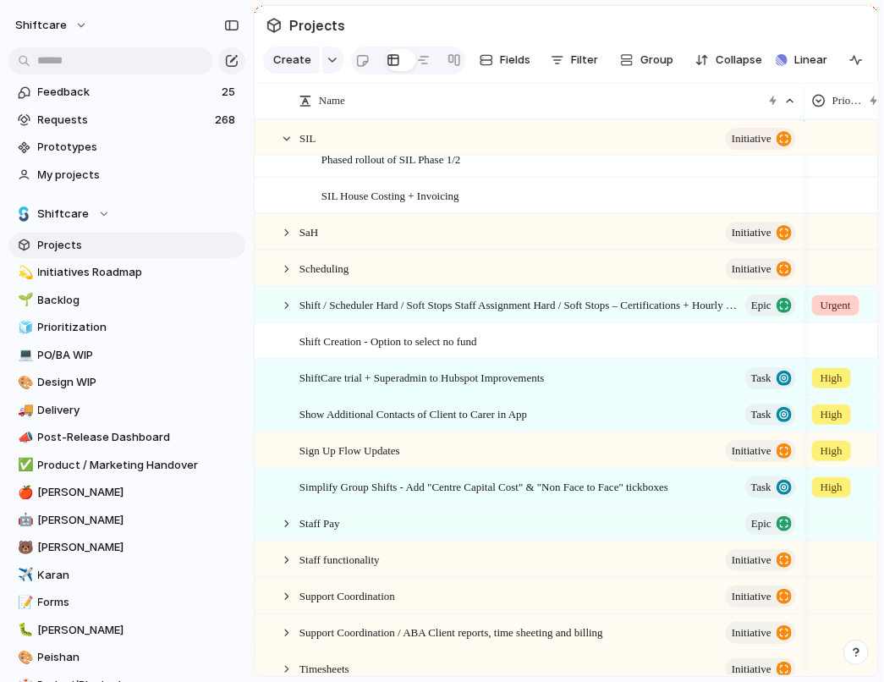
click at [55, 240] on span "Projects" at bounding box center [138, 245] width 201 height 17
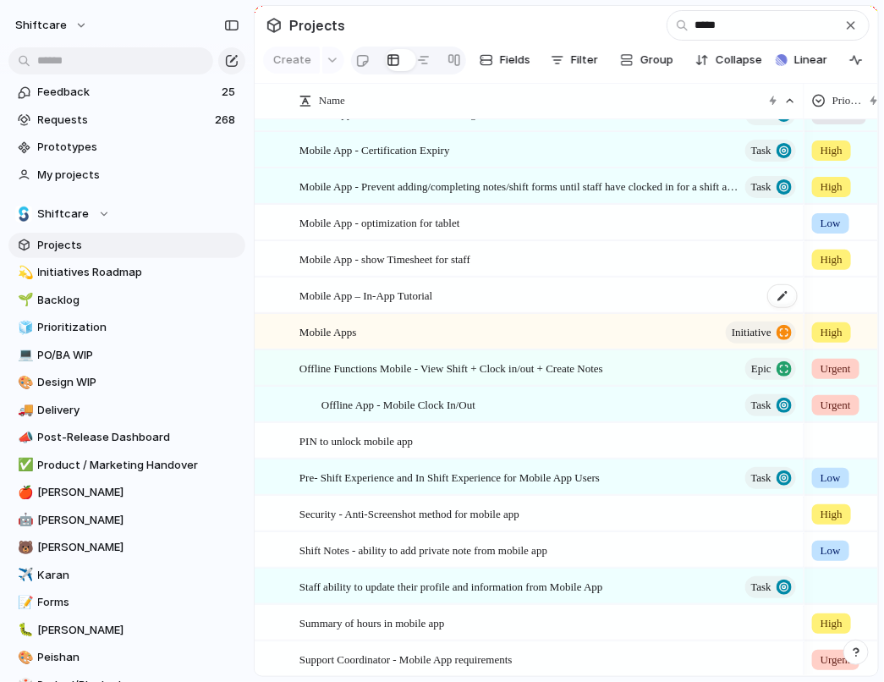
scroll to position [490, 0]
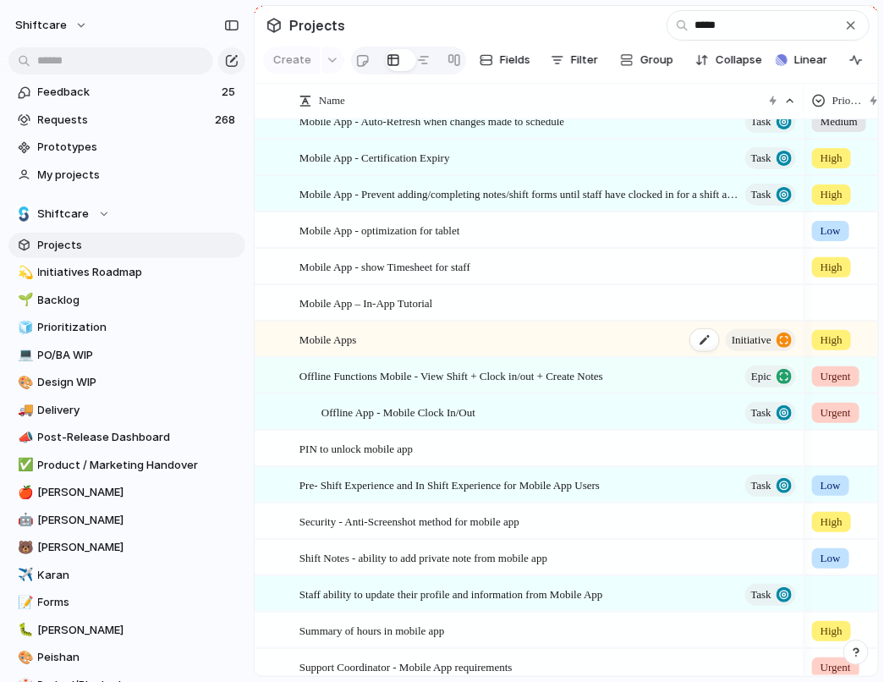
type input "*****"
click at [357, 345] on span "Mobile Apps" at bounding box center [328, 338] width 58 height 19
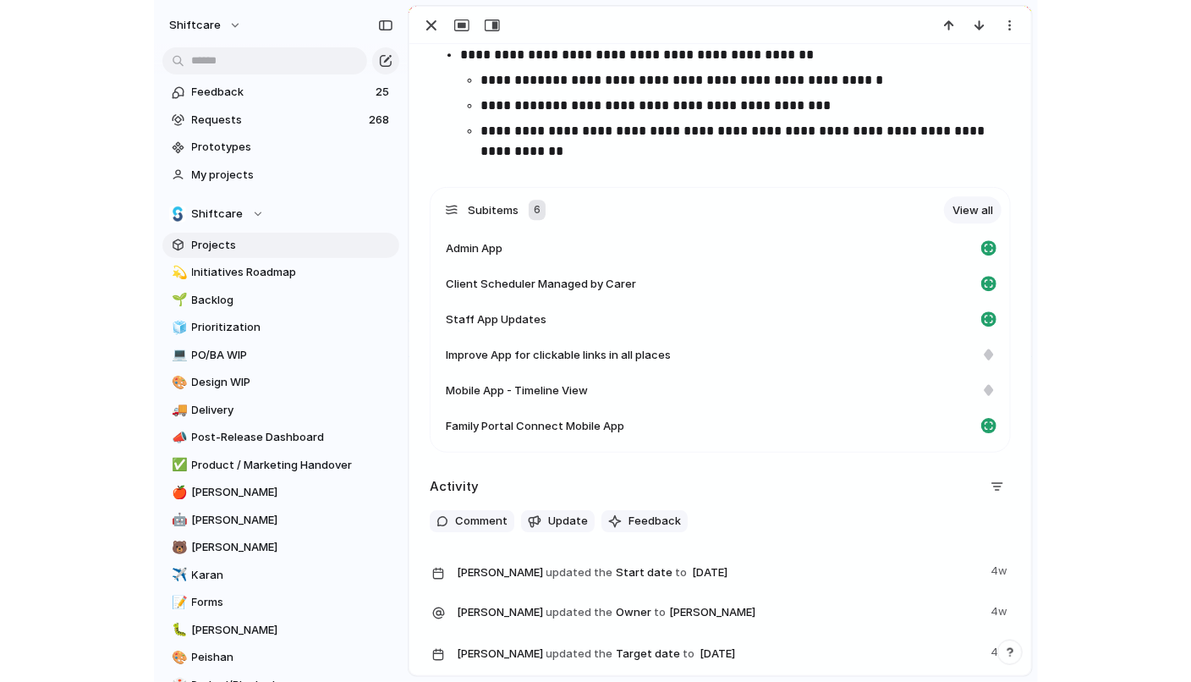
scroll to position [1325, 0]
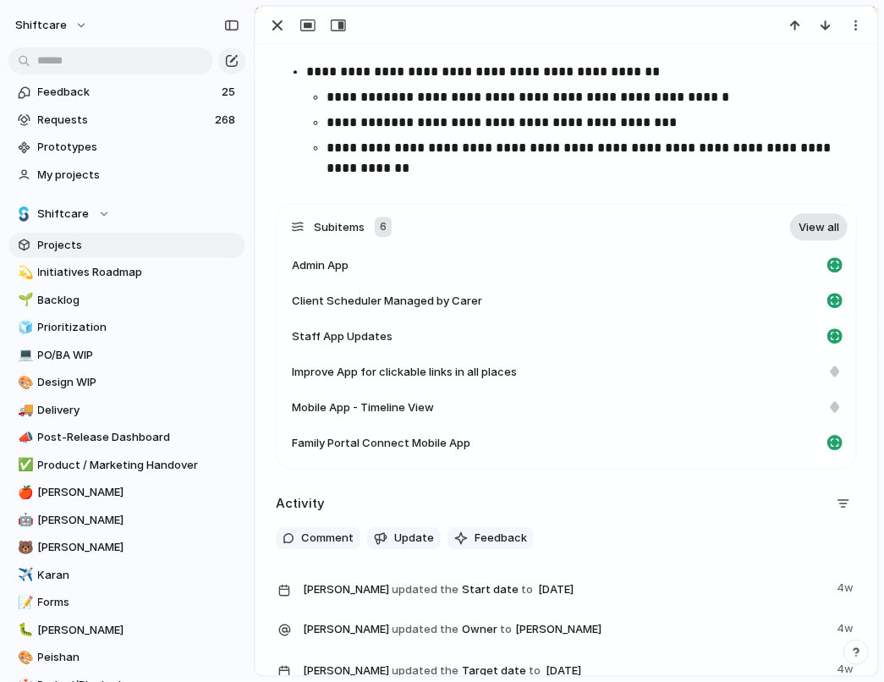
click at [820, 228] on link "View all" at bounding box center [819, 226] width 58 height 27
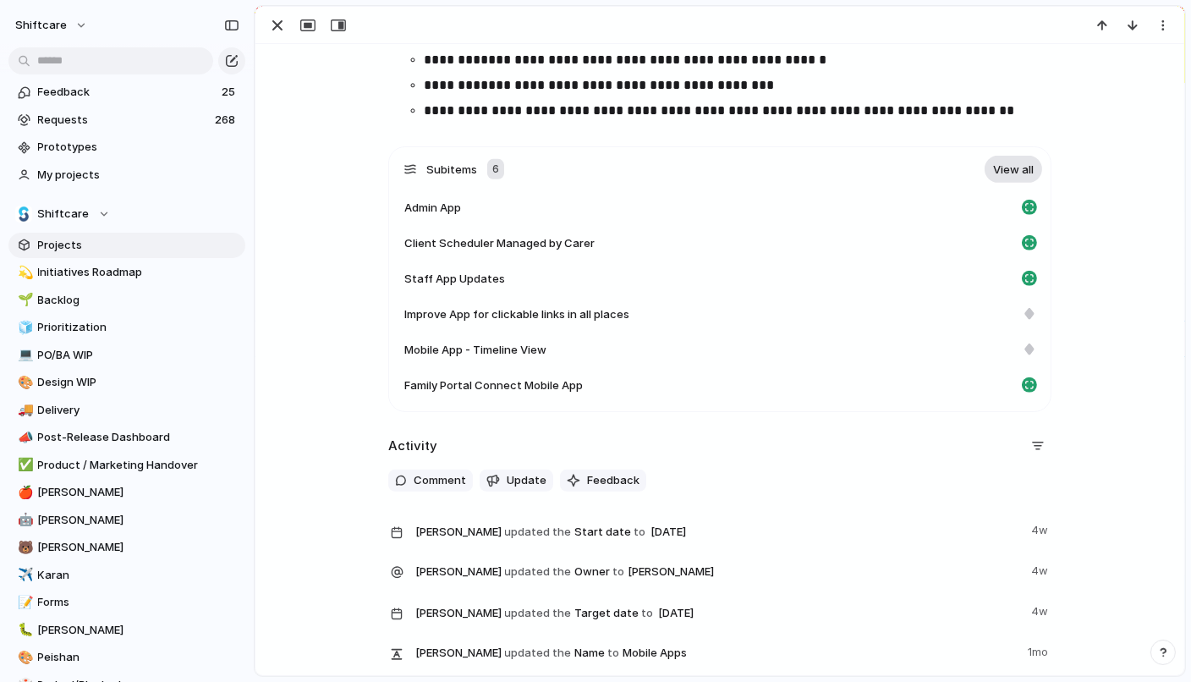
scroll to position [936, 0]
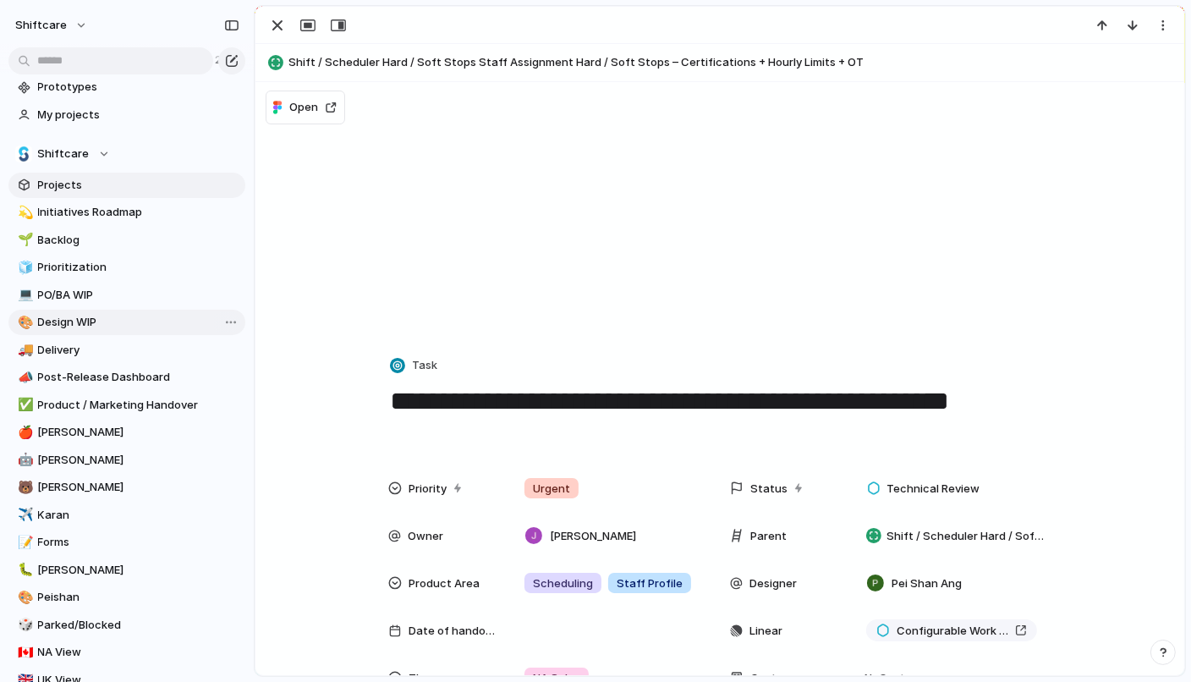
scroll to position [63, 0]
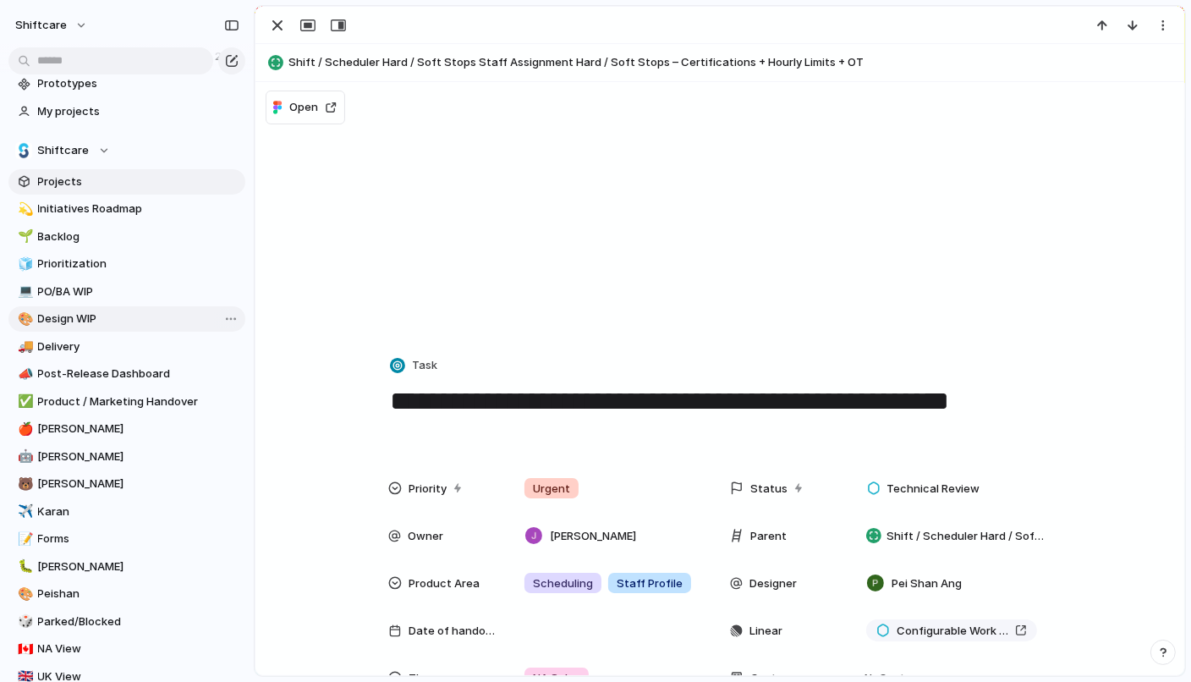
click at [73, 317] on span "Design WIP" at bounding box center [138, 318] width 201 height 17
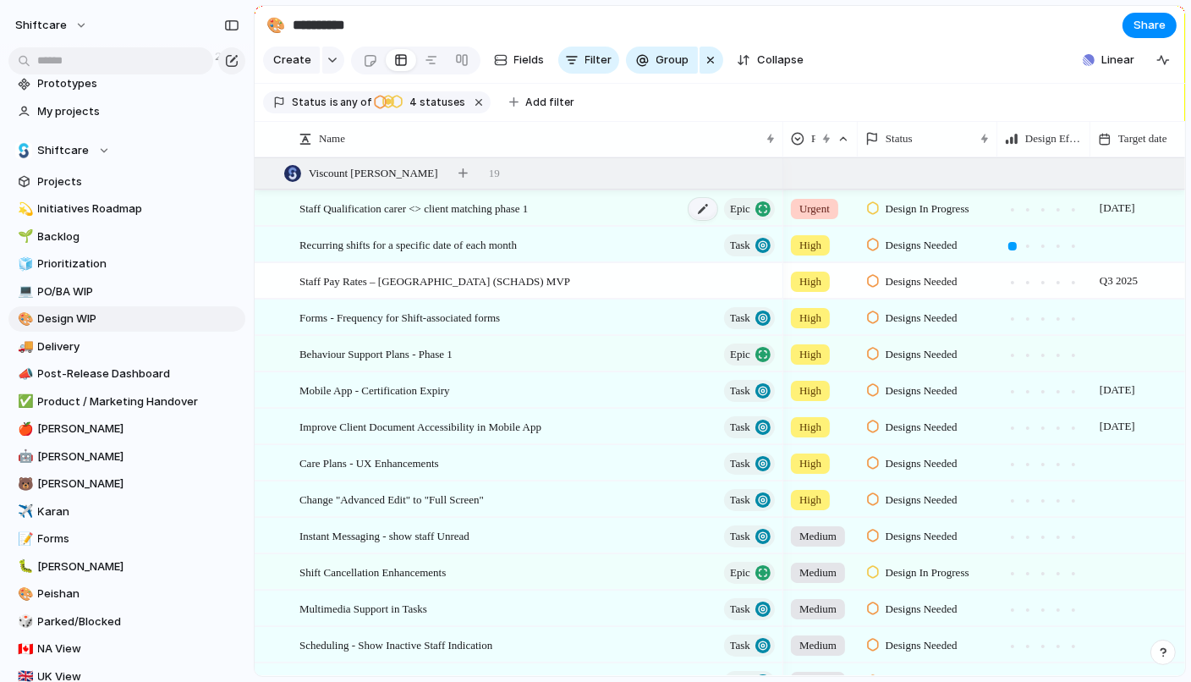
click at [706, 207] on div at bounding box center [702, 209] width 29 height 22
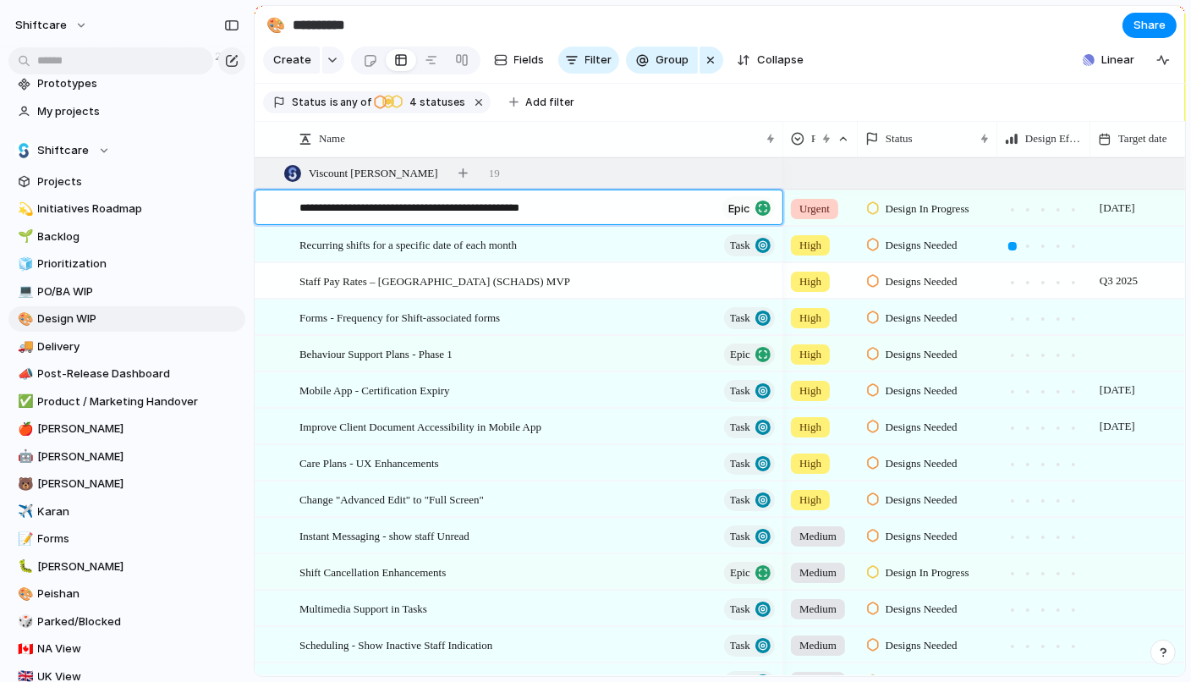
click at [560, 209] on textarea "**********" at bounding box center [507, 209] width 416 height 19
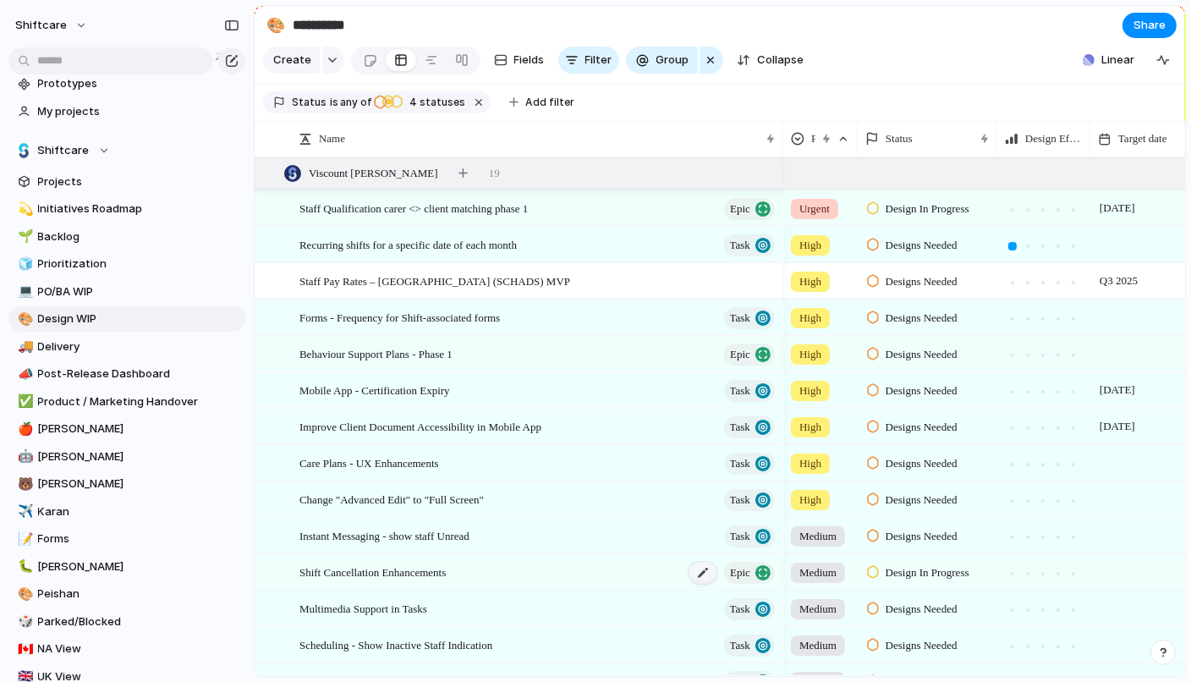
click at [702, 568] on div at bounding box center [702, 573] width 29 height 22
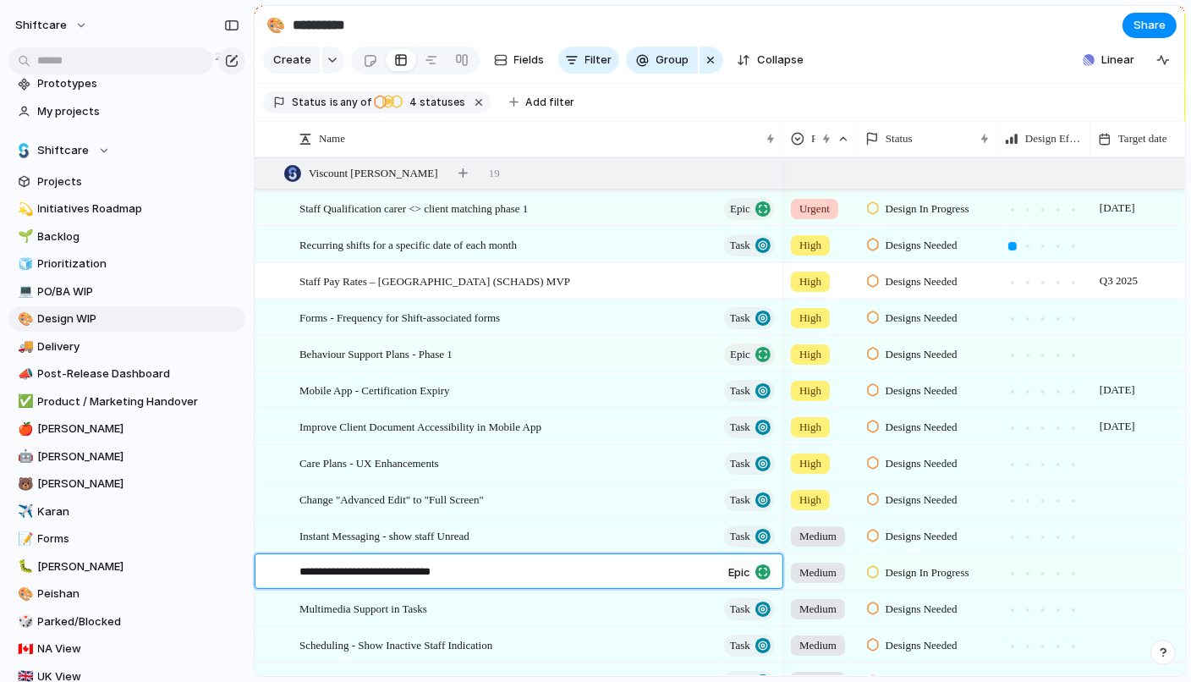
click at [621, 568] on textarea "**********" at bounding box center [507, 572] width 416 height 19
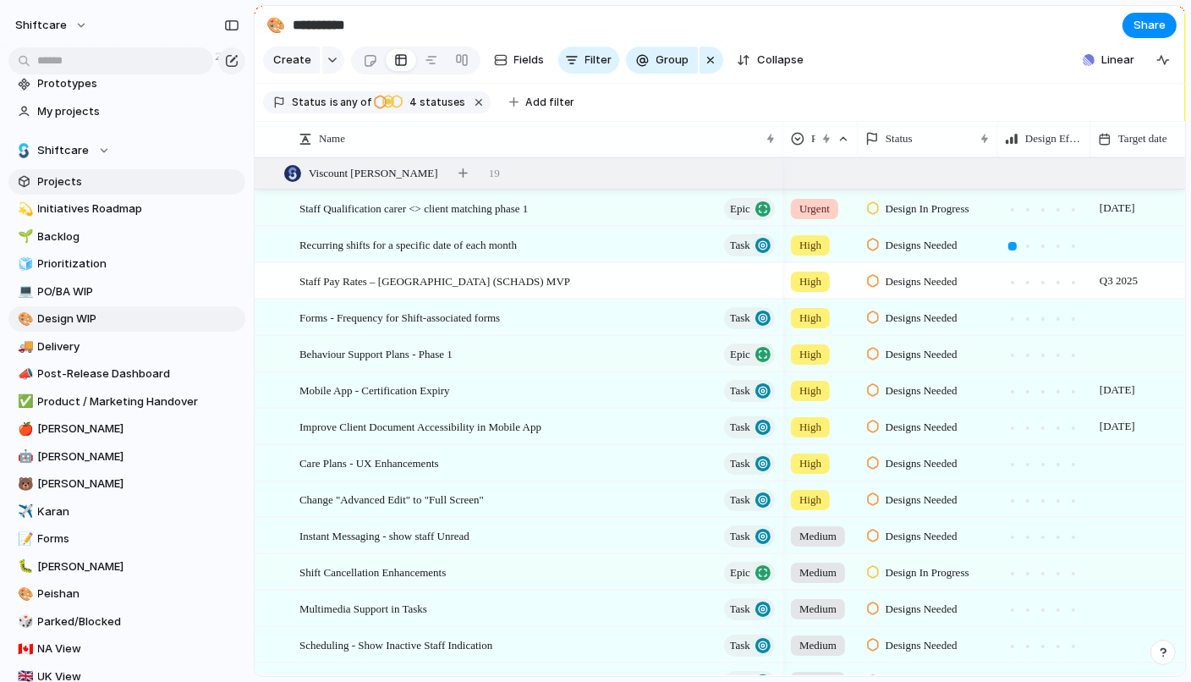
click at [50, 178] on span "Projects" at bounding box center [138, 181] width 201 height 17
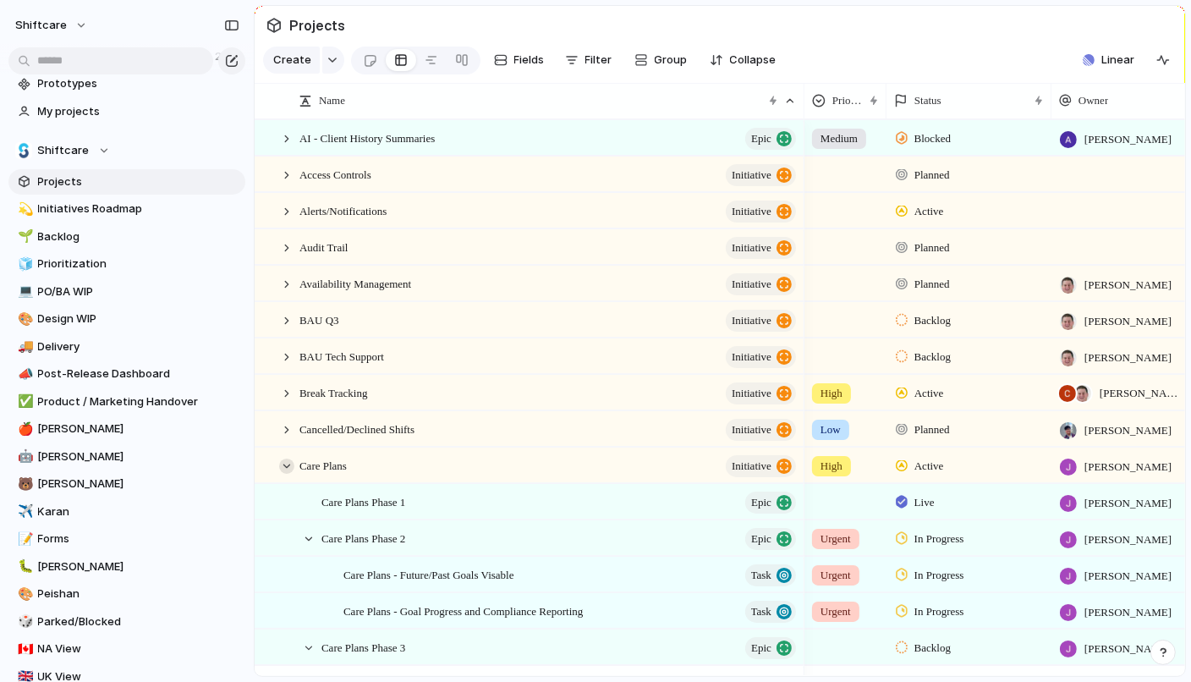
click at [282, 458] on div at bounding box center [286, 465] width 15 height 15
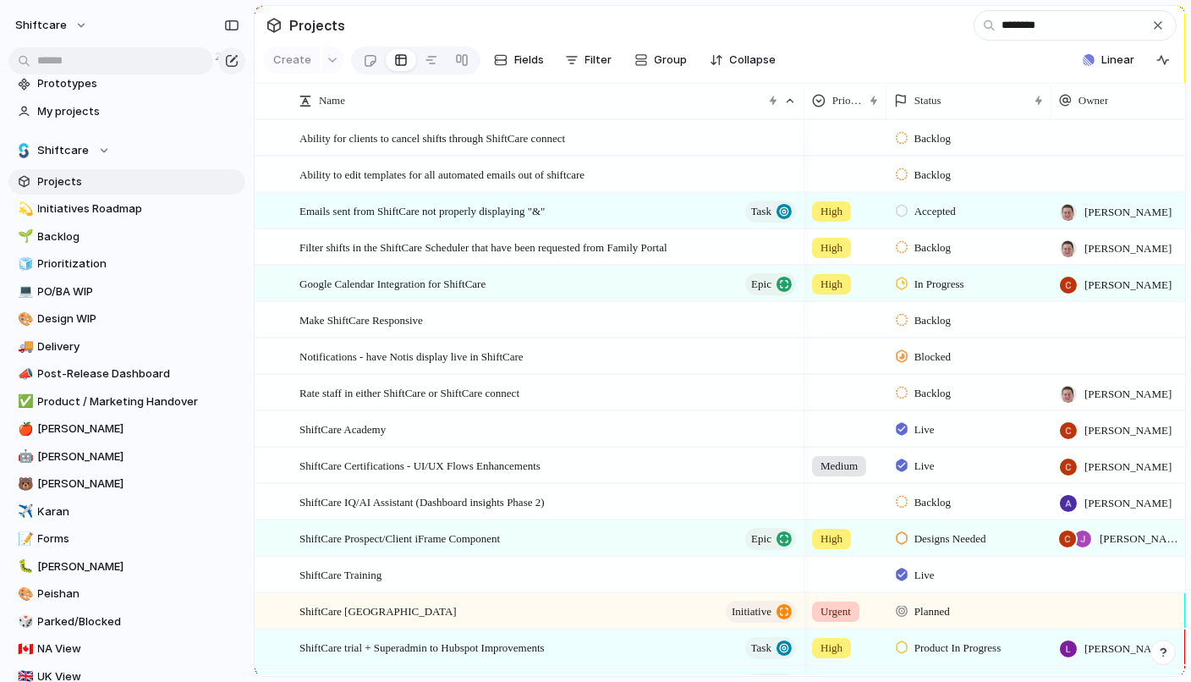
type input "*********"
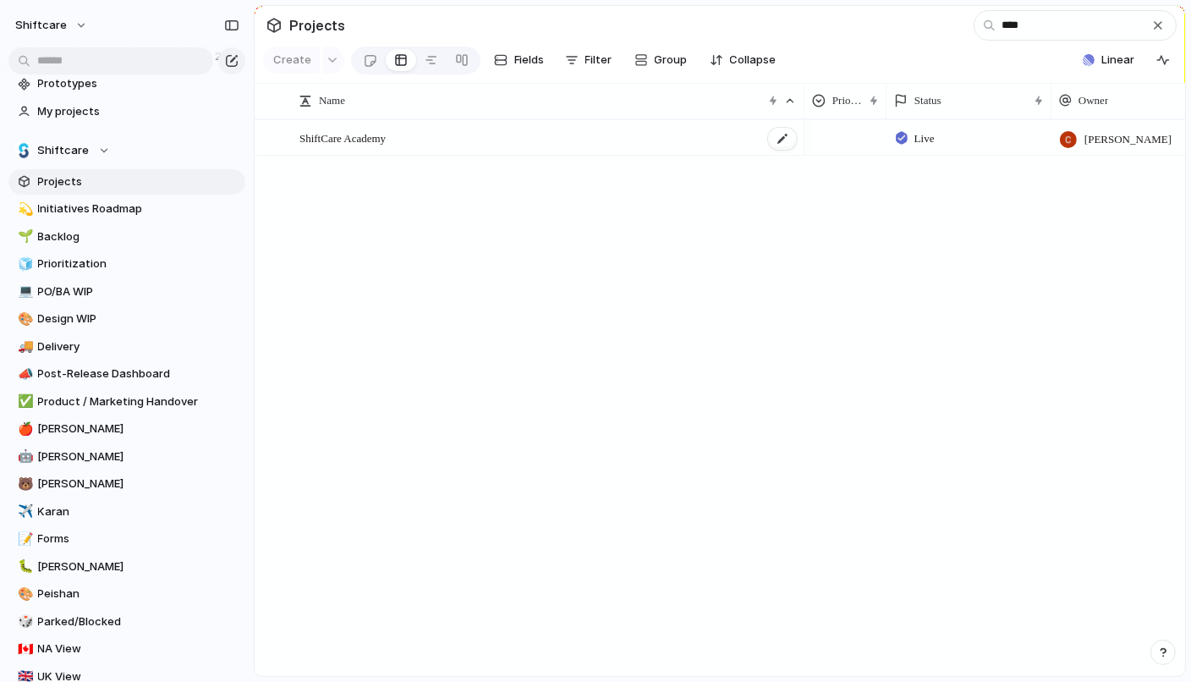
type input "****"
click at [528, 145] on div "ShiftCare Academy" at bounding box center [548, 138] width 499 height 35
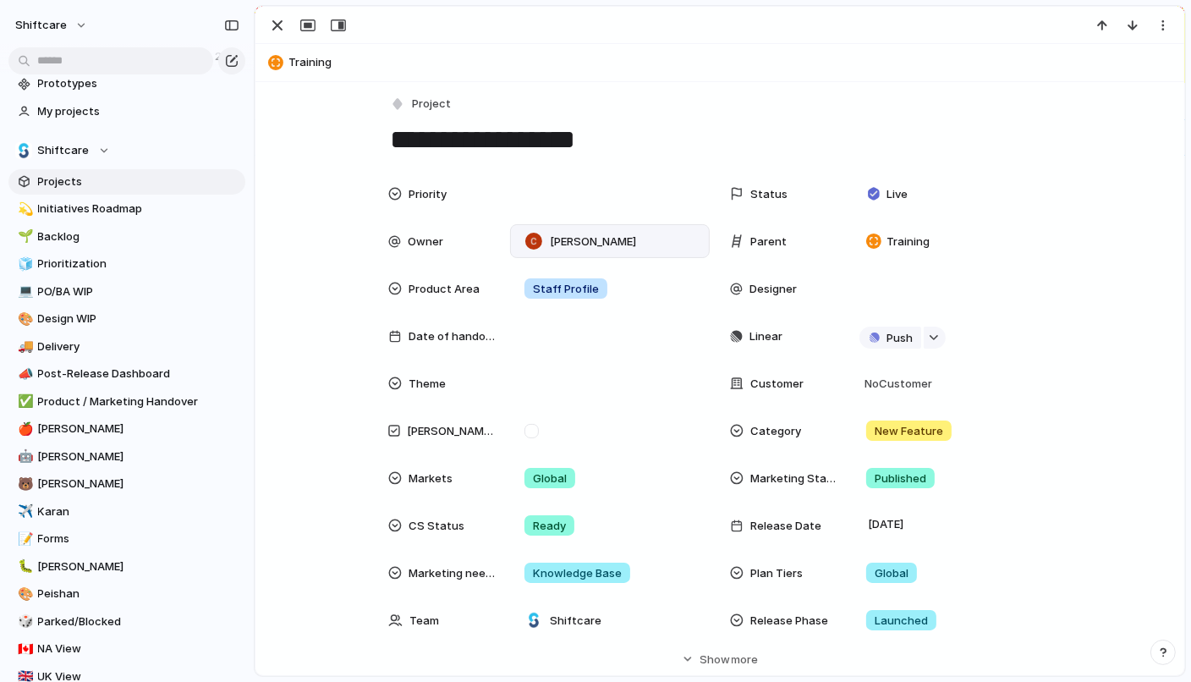
scroll to position [6, 0]
click at [298, 57] on button "Training" at bounding box center [719, 62] width 913 height 27
type textarea "********"
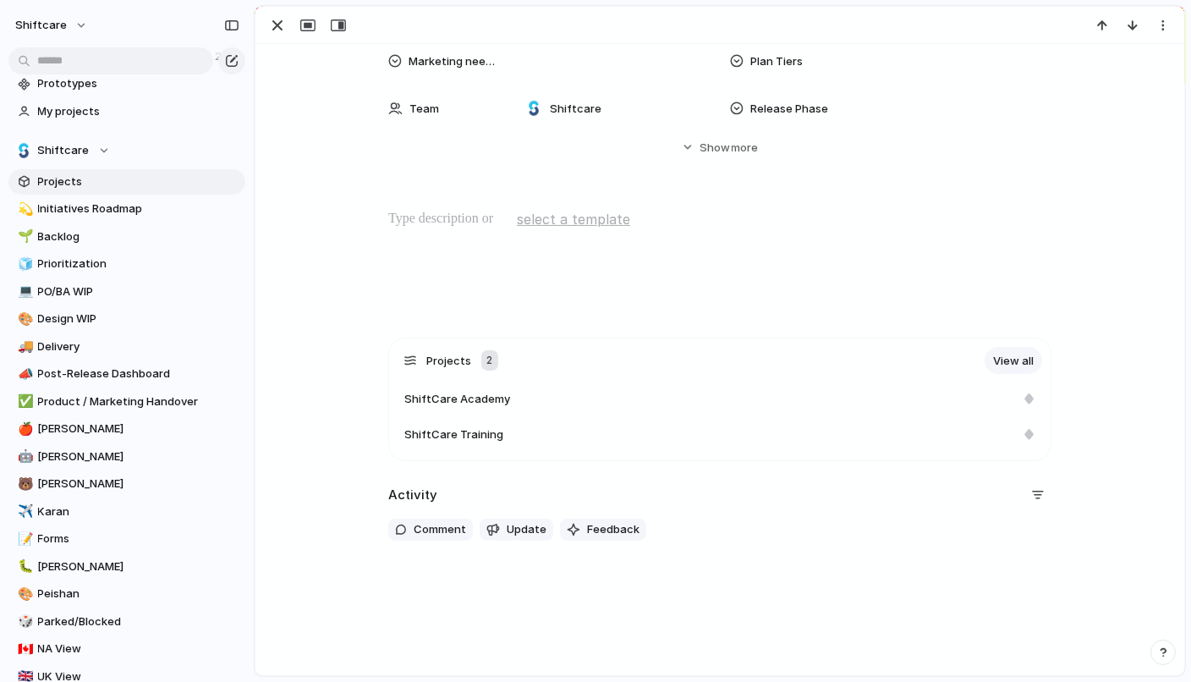
scroll to position [483, 0]
click at [883, 368] on link "View all" at bounding box center [1013, 357] width 58 height 27
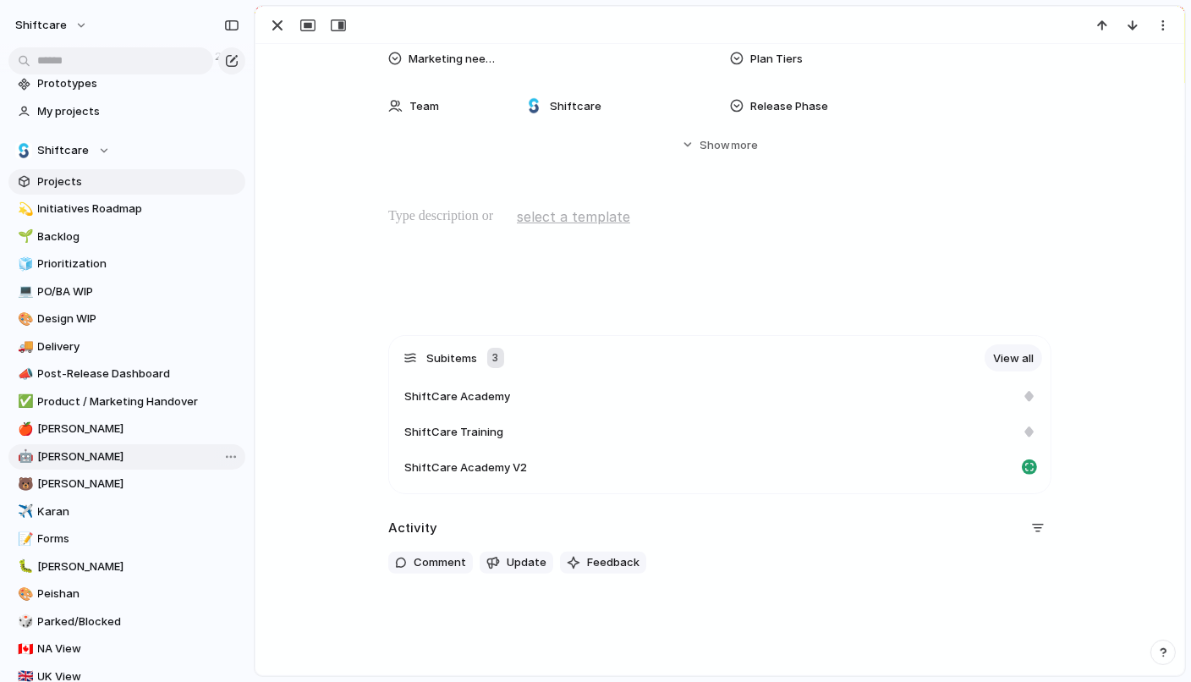
click at [49, 452] on span "[PERSON_NAME]" at bounding box center [138, 456] width 201 height 17
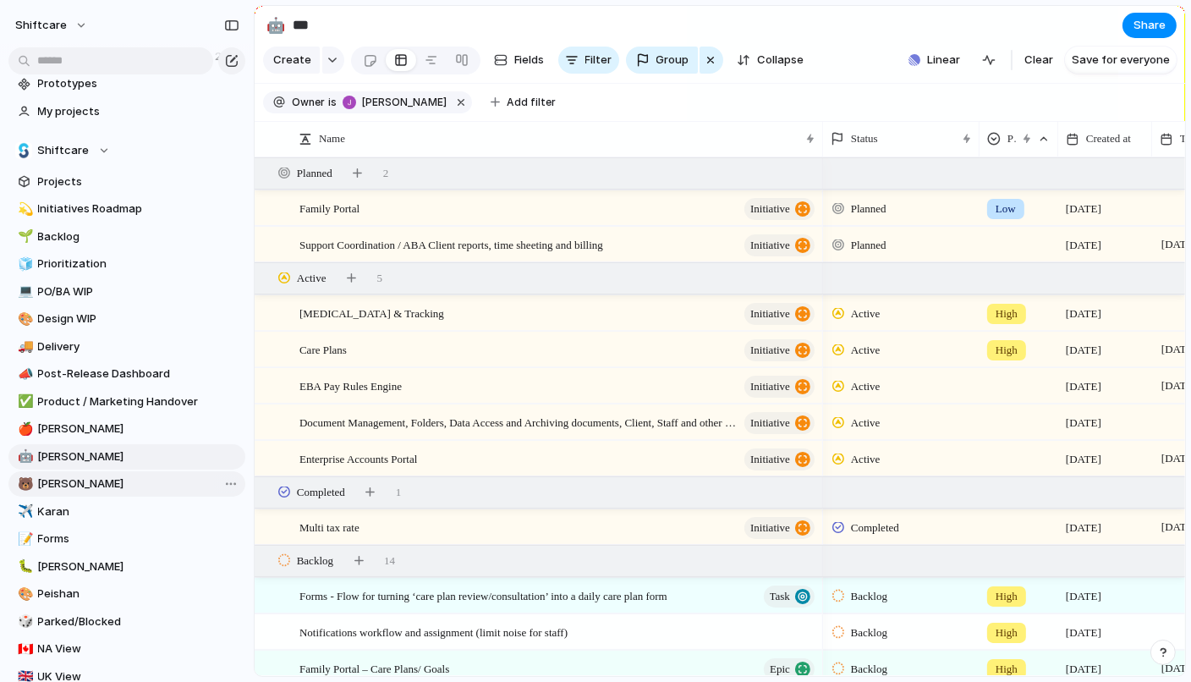
click at [59, 490] on span "[PERSON_NAME]" at bounding box center [138, 483] width 201 height 17
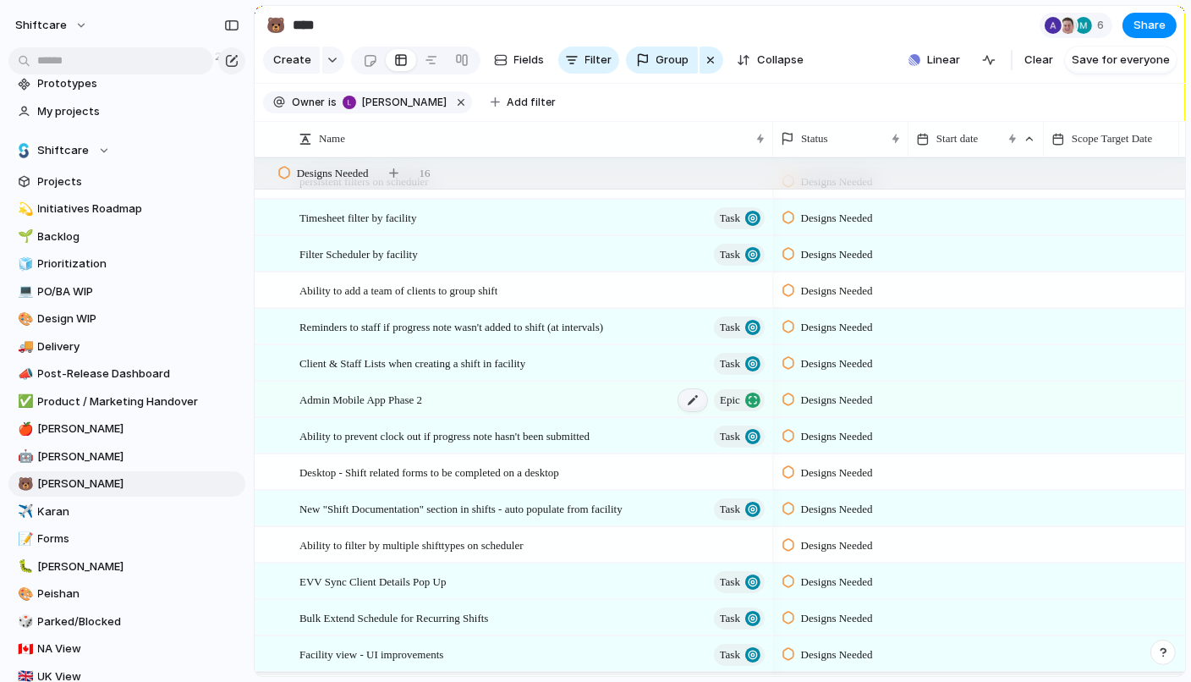
click at [694, 407] on div at bounding box center [692, 400] width 29 height 22
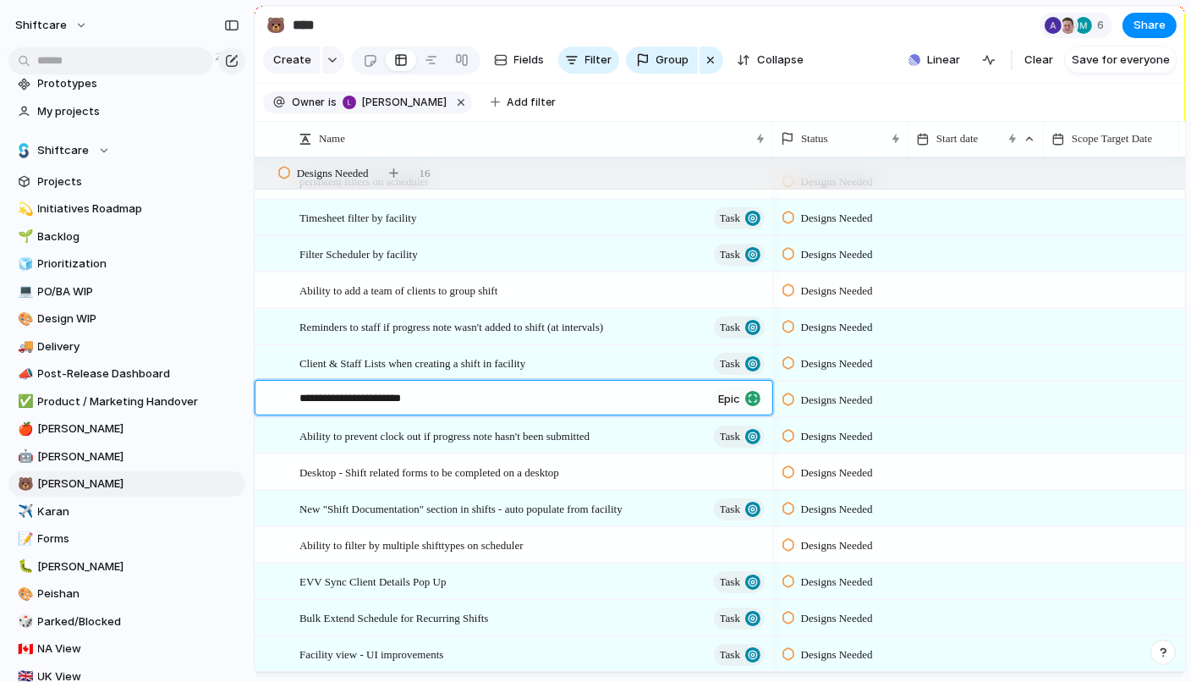
click at [612, 397] on textarea "**********" at bounding box center [502, 399] width 406 height 19
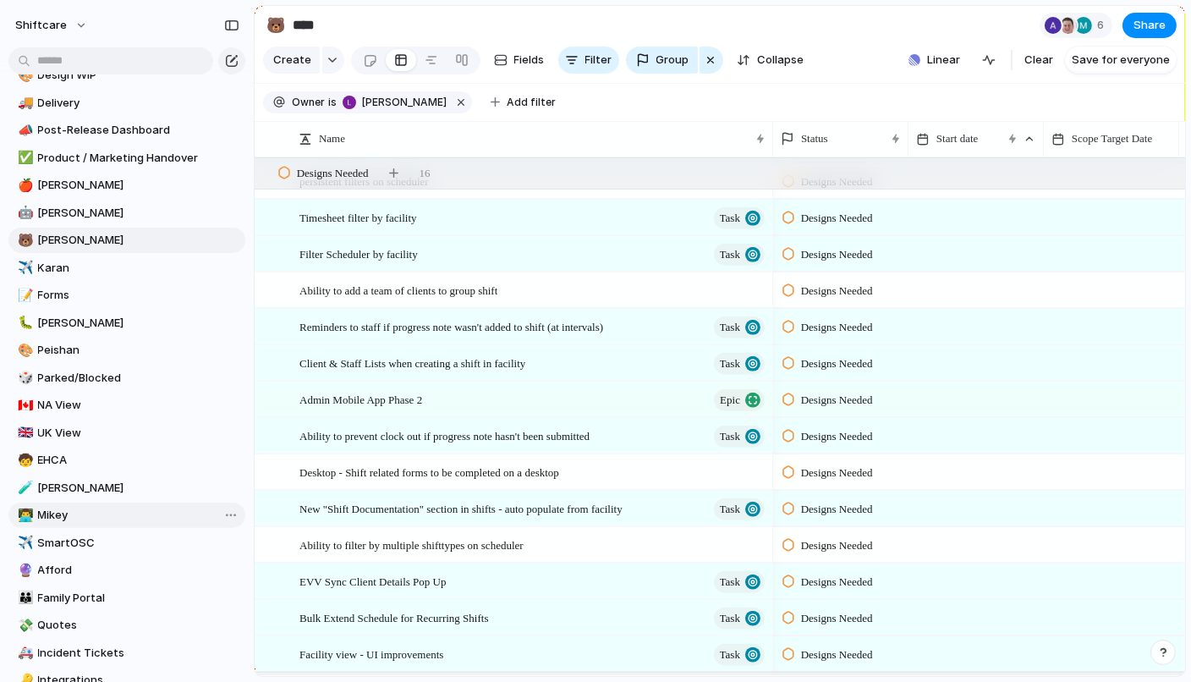
click at [69, 515] on span "Mikey" at bounding box center [138, 515] width 201 height 17
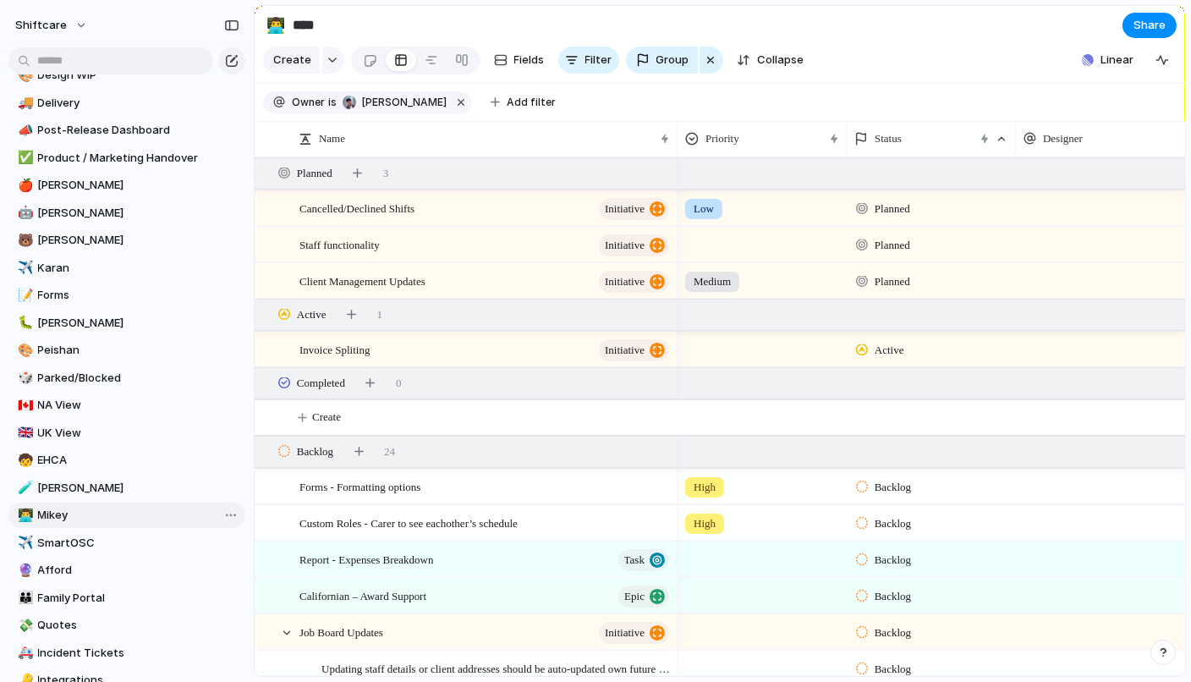
type input "*****"
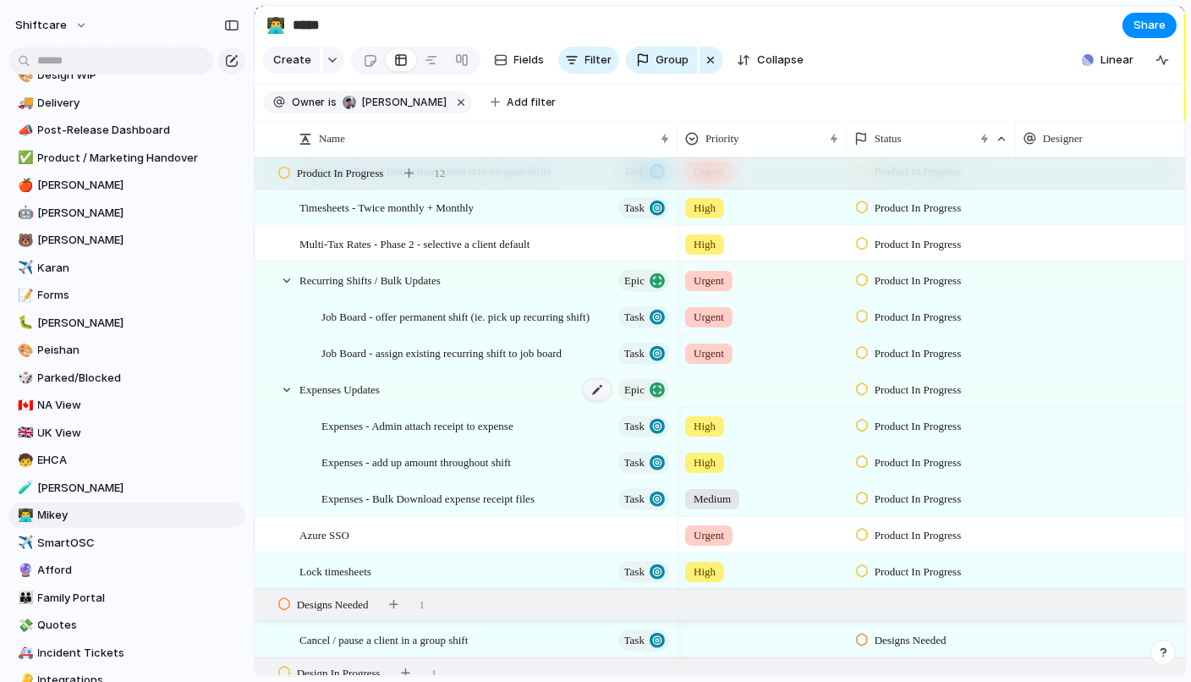
click at [600, 392] on div at bounding box center [597, 390] width 29 height 22
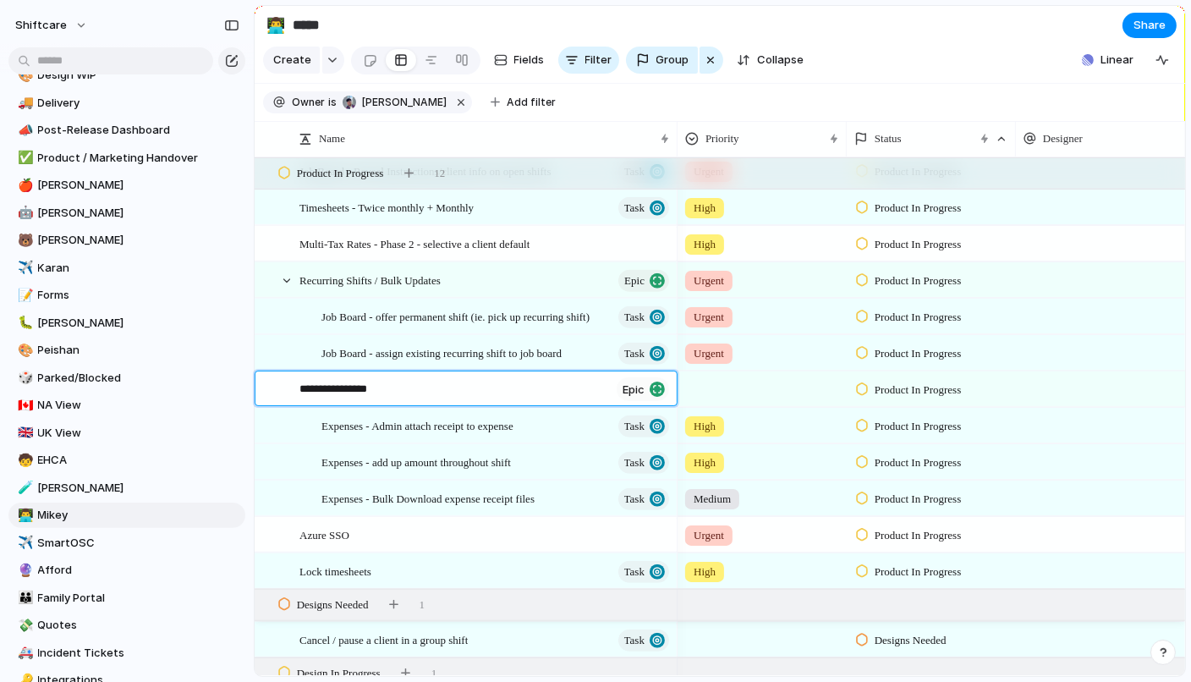
click at [524, 386] on textarea "**********" at bounding box center [454, 390] width 310 height 19
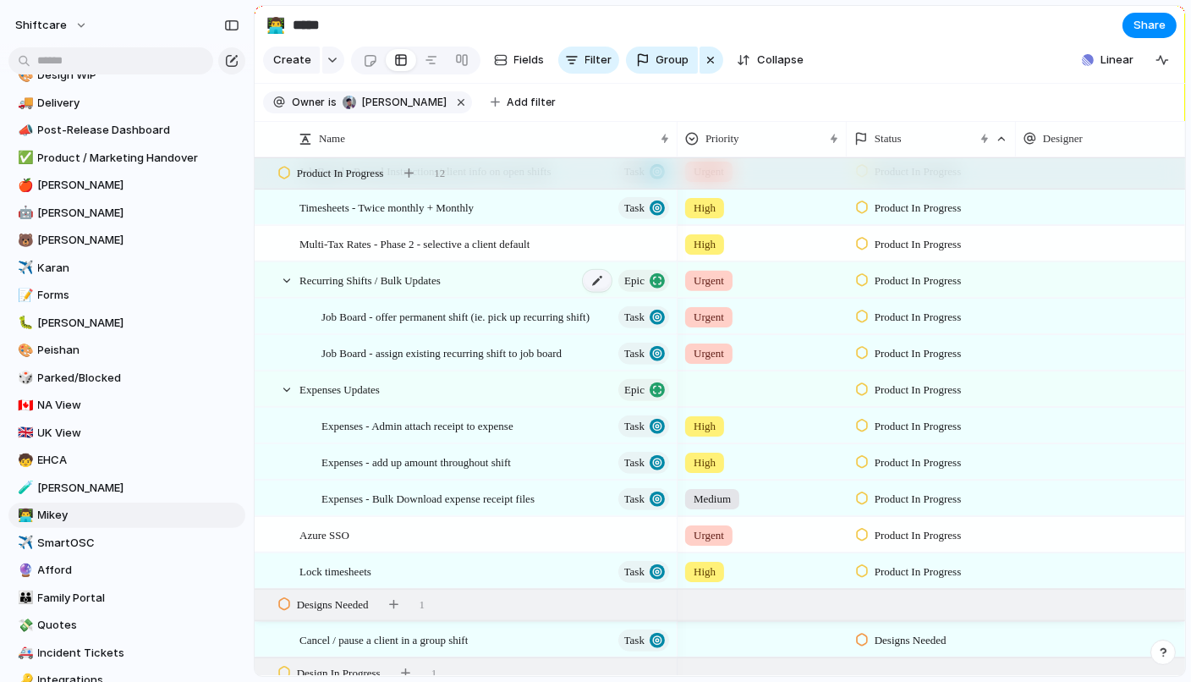
click at [602, 280] on div at bounding box center [597, 281] width 29 height 22
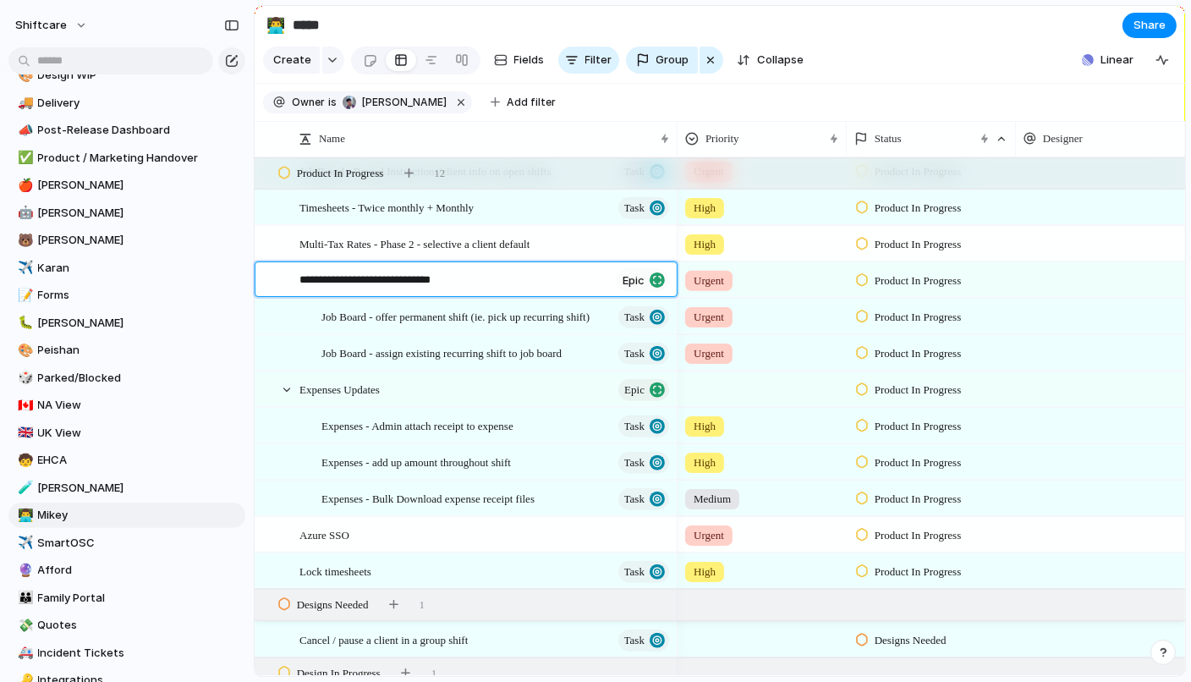
click at [564, 277] on textarea "**********" at bounding box center [454, 280] width 310 height 19
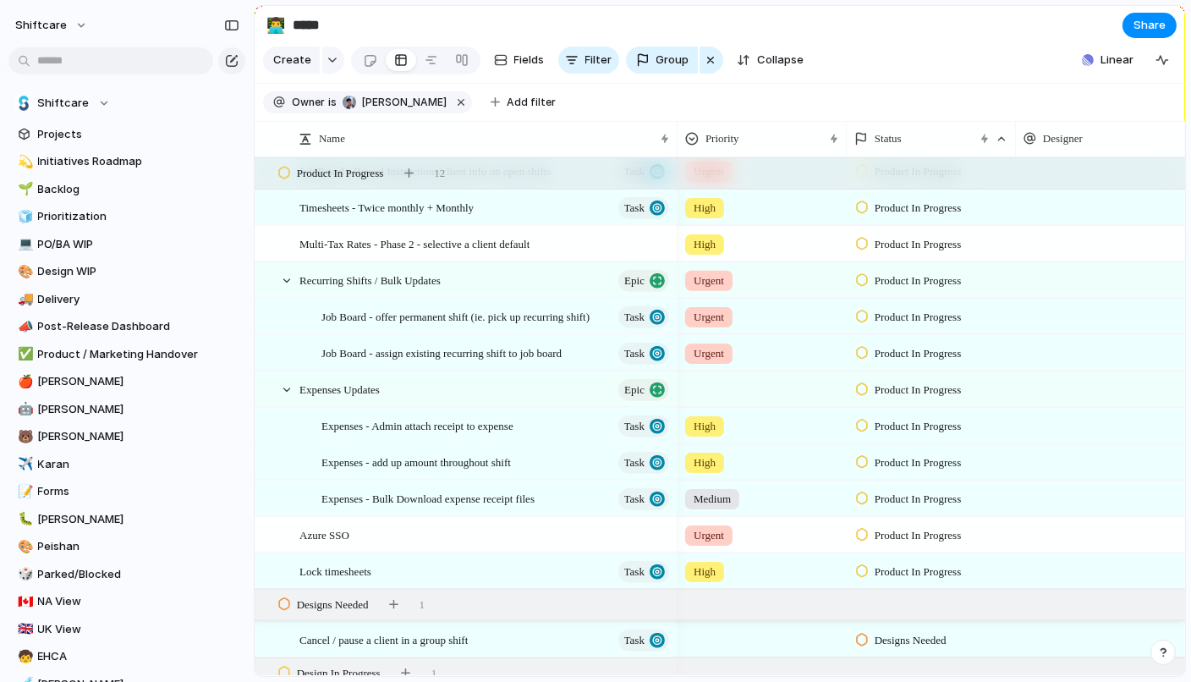
scroll to position [60, 0]
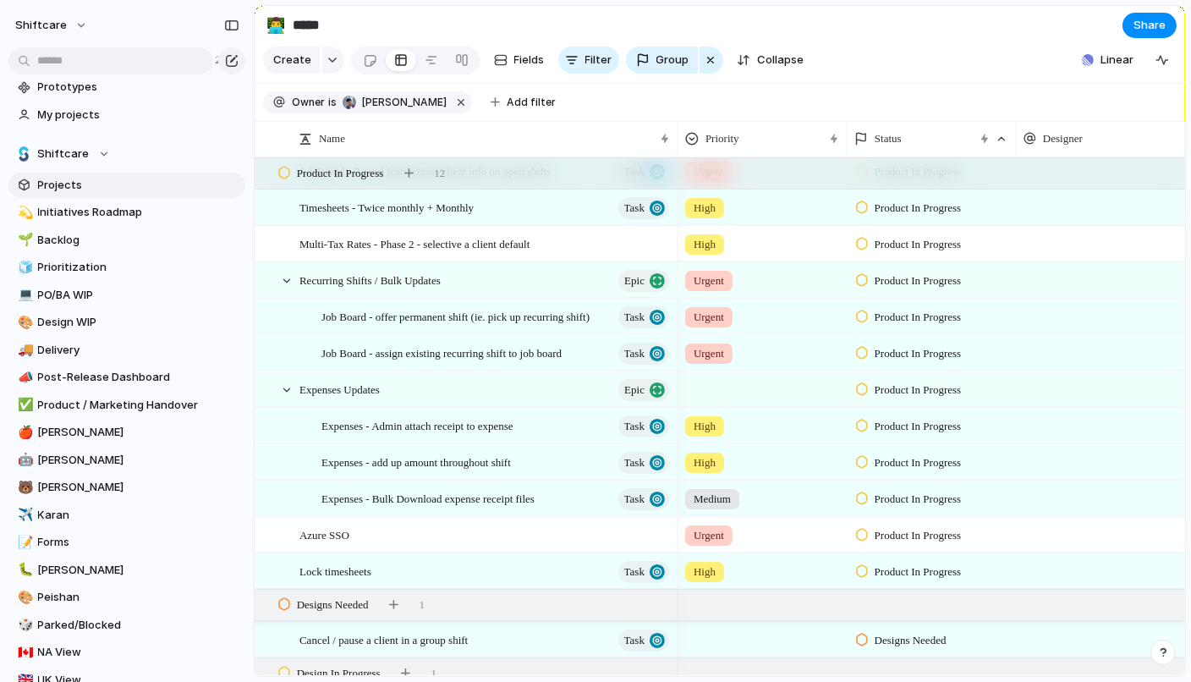
click at [61, 179] on span "Projects" at bounding box center [138, 185] width 201 height 17
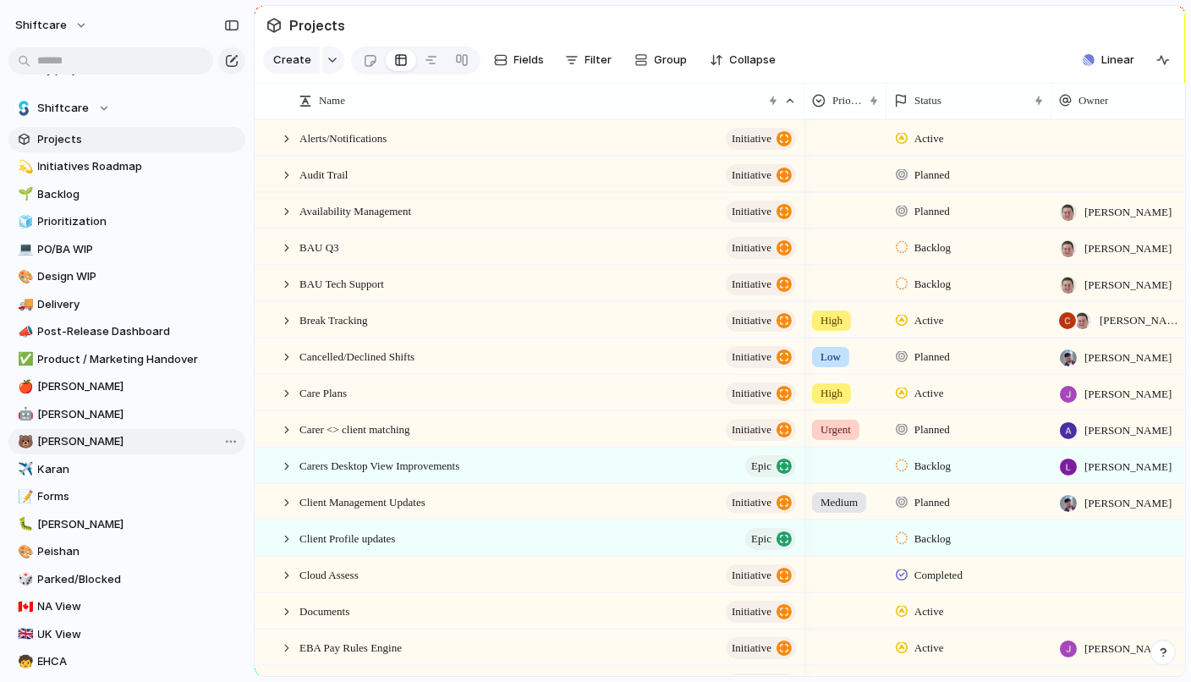
scroll to position [107, 0]
click at [93, 290] on link "🚚 Delivery" at bounding box center [126, 302] width 237 height 25
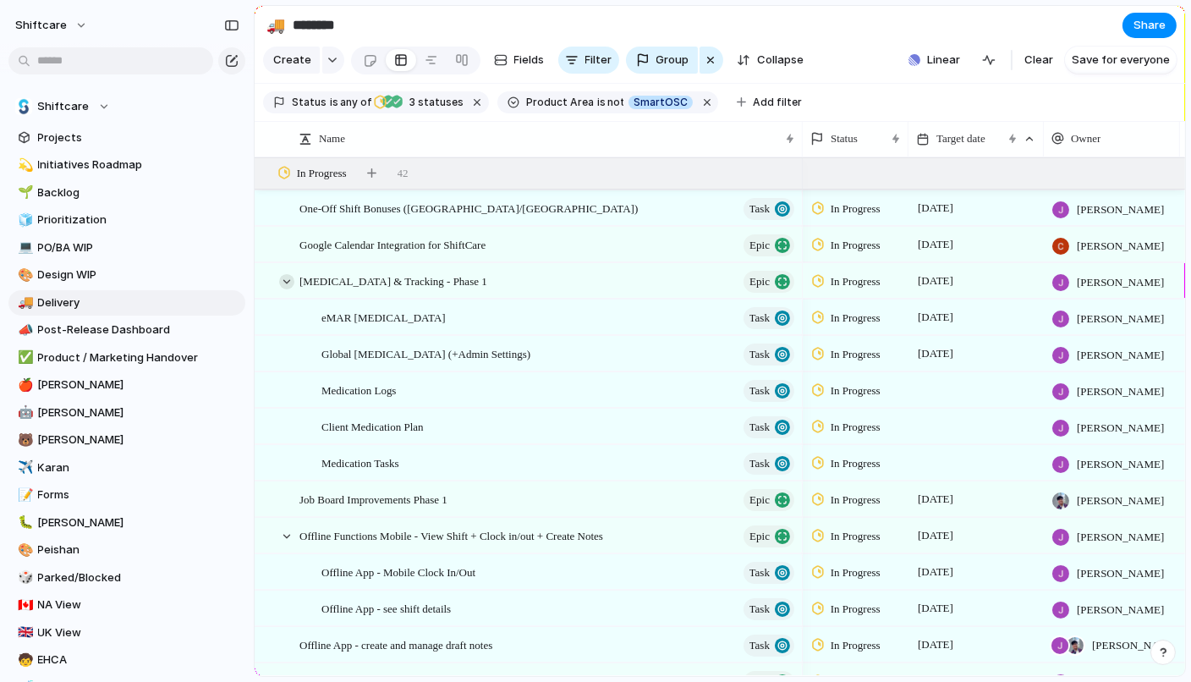
click at [290, 279] on div at bounding box center [286, 281] width 15 height 15
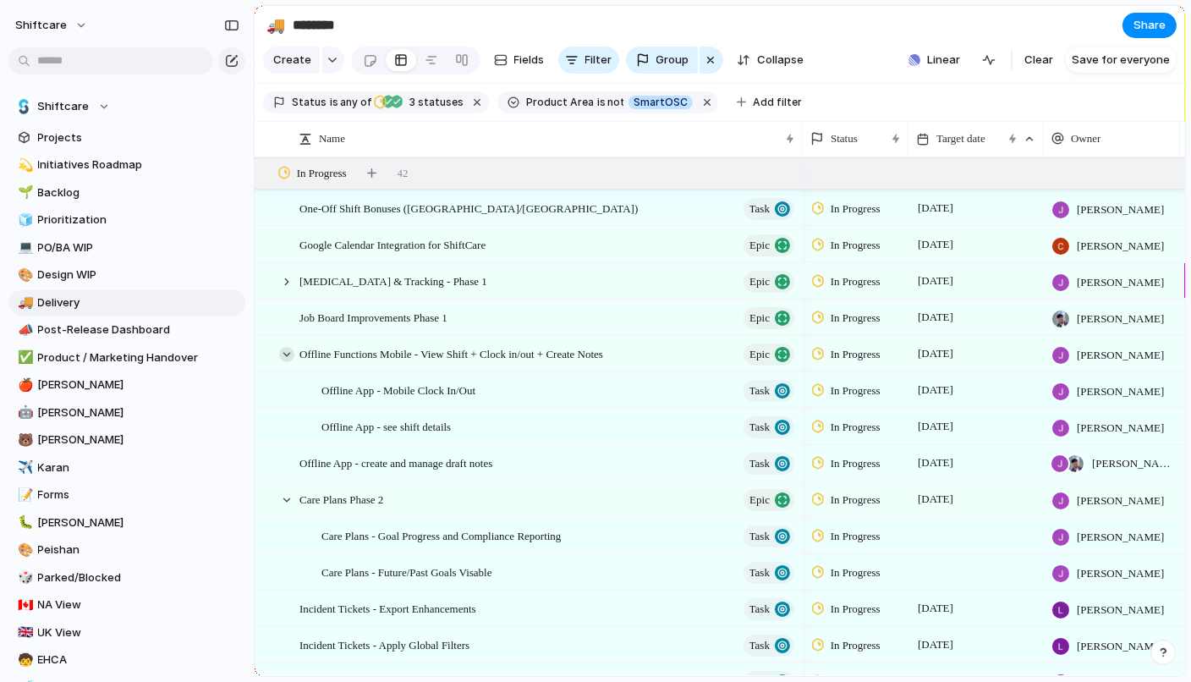
click at [288, 348] on div at bounding box center [286, 354] width 15 height 15
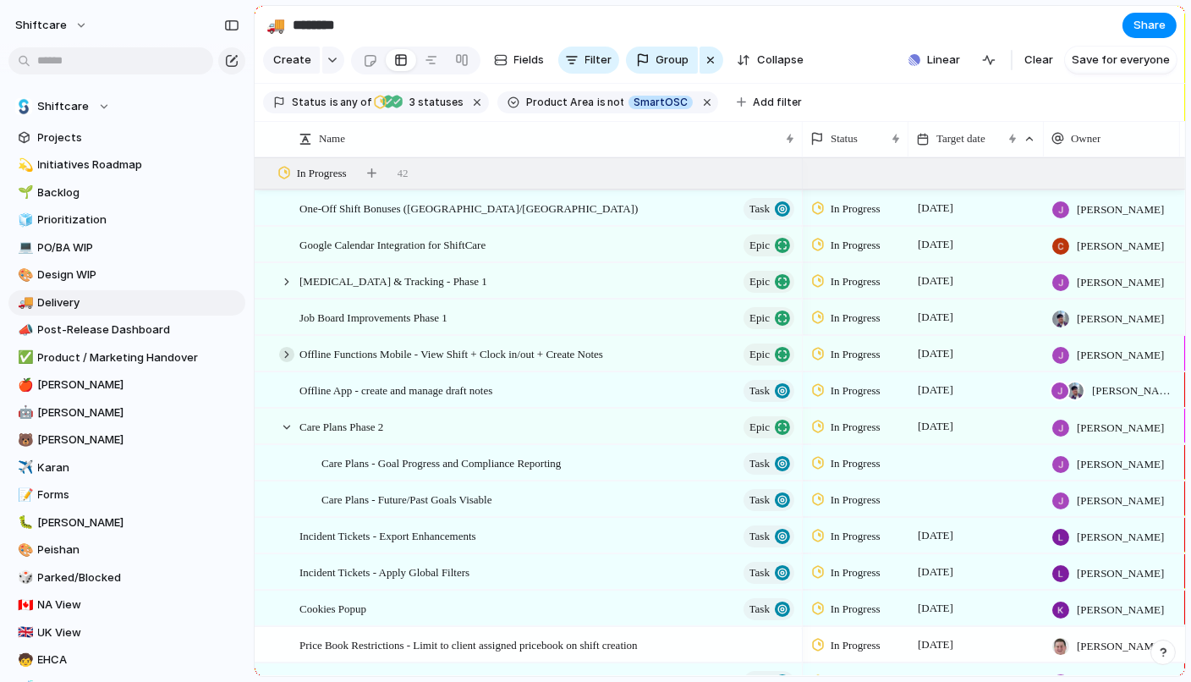
click at [288, 348] on div at bounding box center [286, 354] width 15 height 15
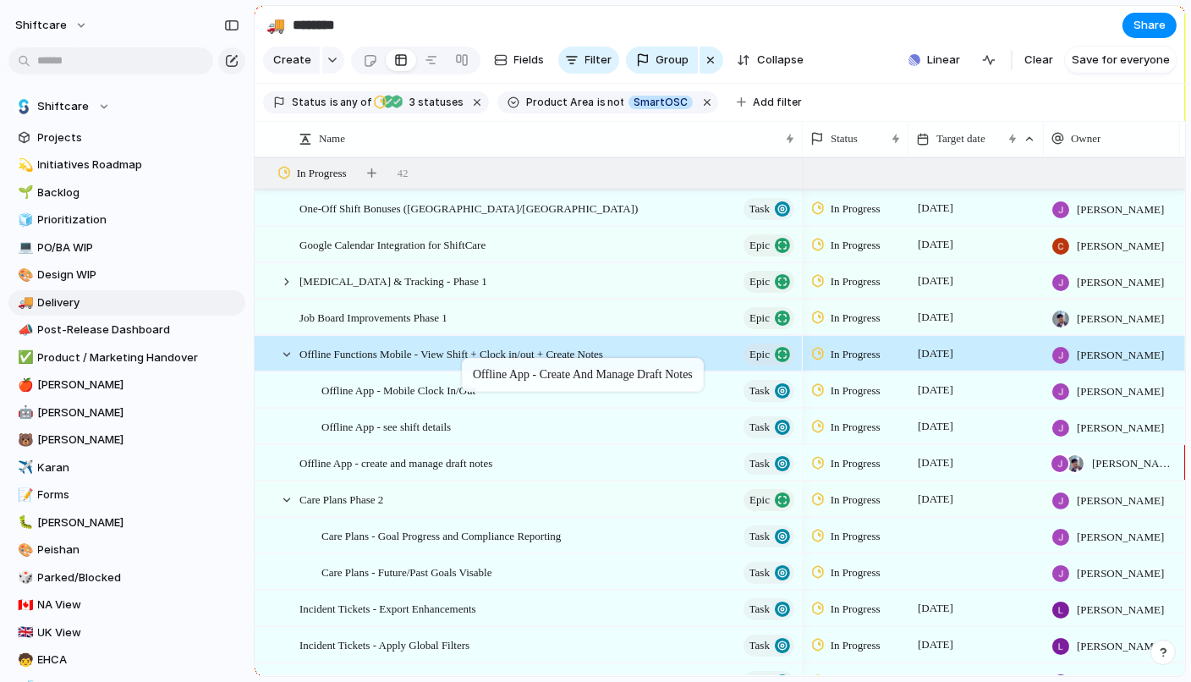
drag, startPoint x: 436, startPoint y: 461, endPoint x: 470, endPoint y: 359, distance: 108.1
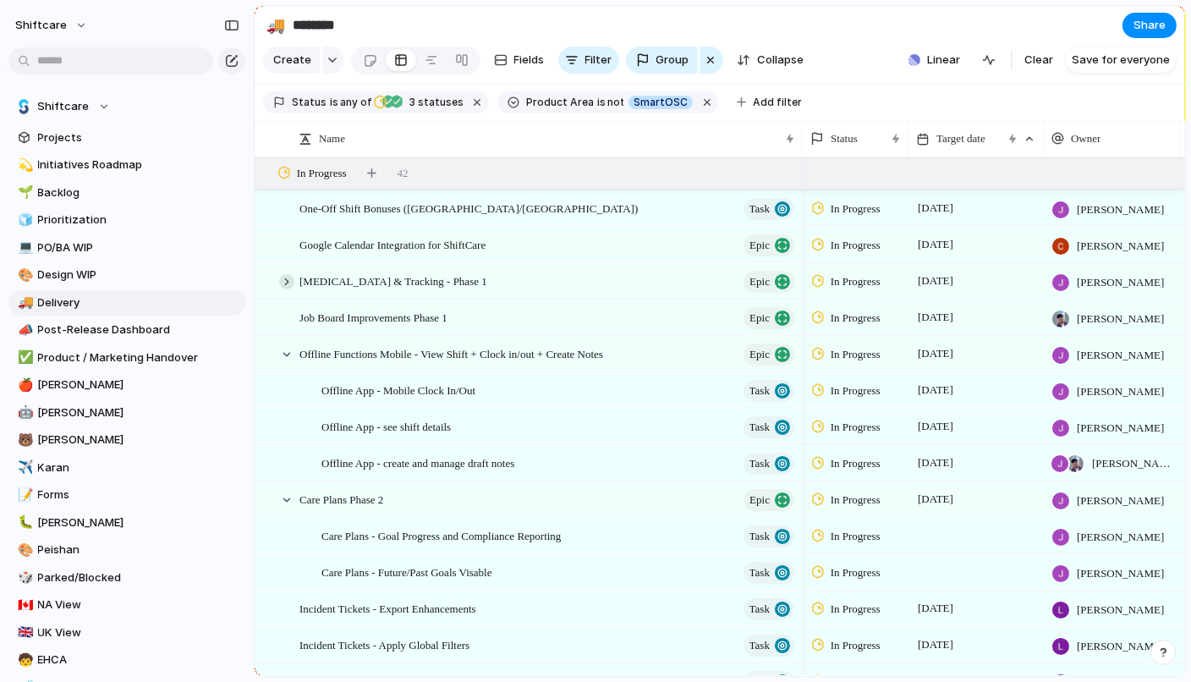
click at [279, 281] on div at bounding box center [286, 281] width 15 height 15
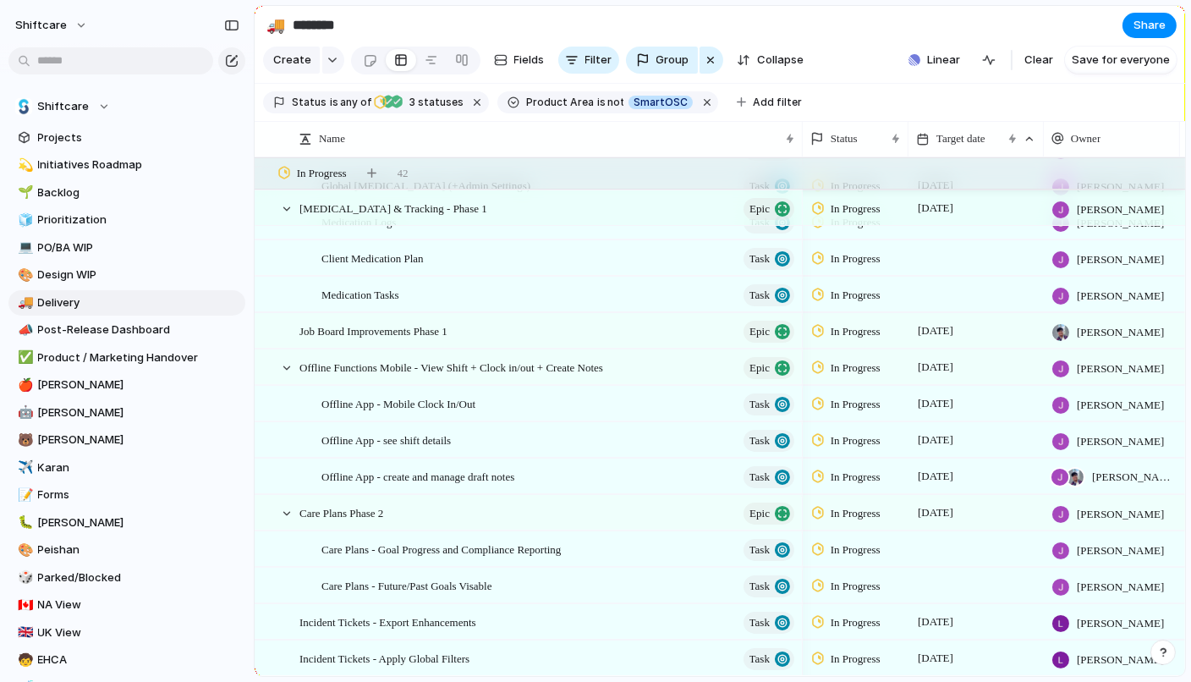
scroll to position [220, 0]
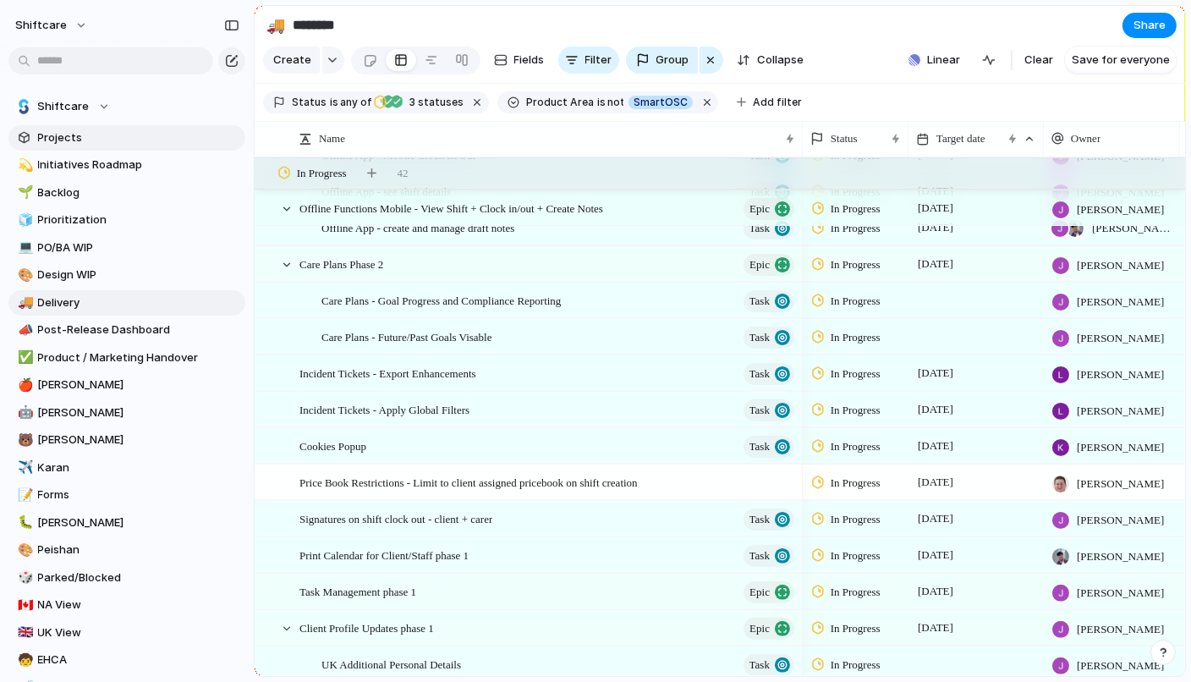
click at [58, 129] on span "Projects" at bounding box center [138, 137] width 201 height 17
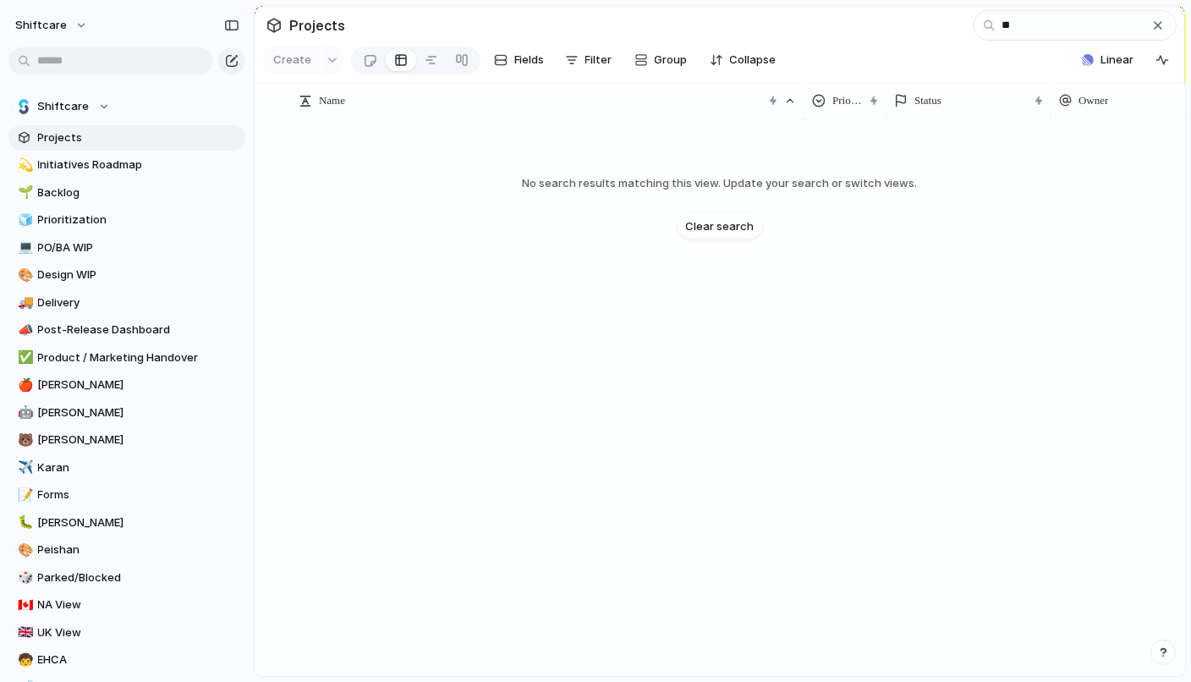
type input "*"
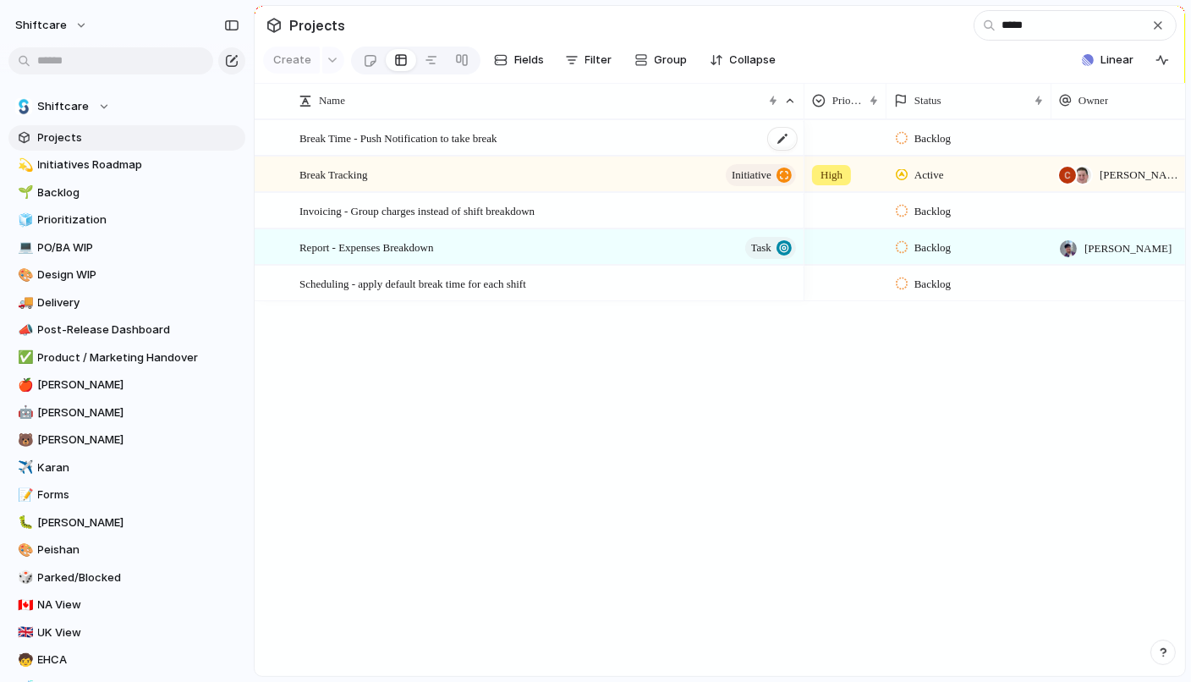
type input "*****"
click at [485, 140] on span "Break Time - Push Notification to take break" at bounding box center [398, 137] width 198 height 19
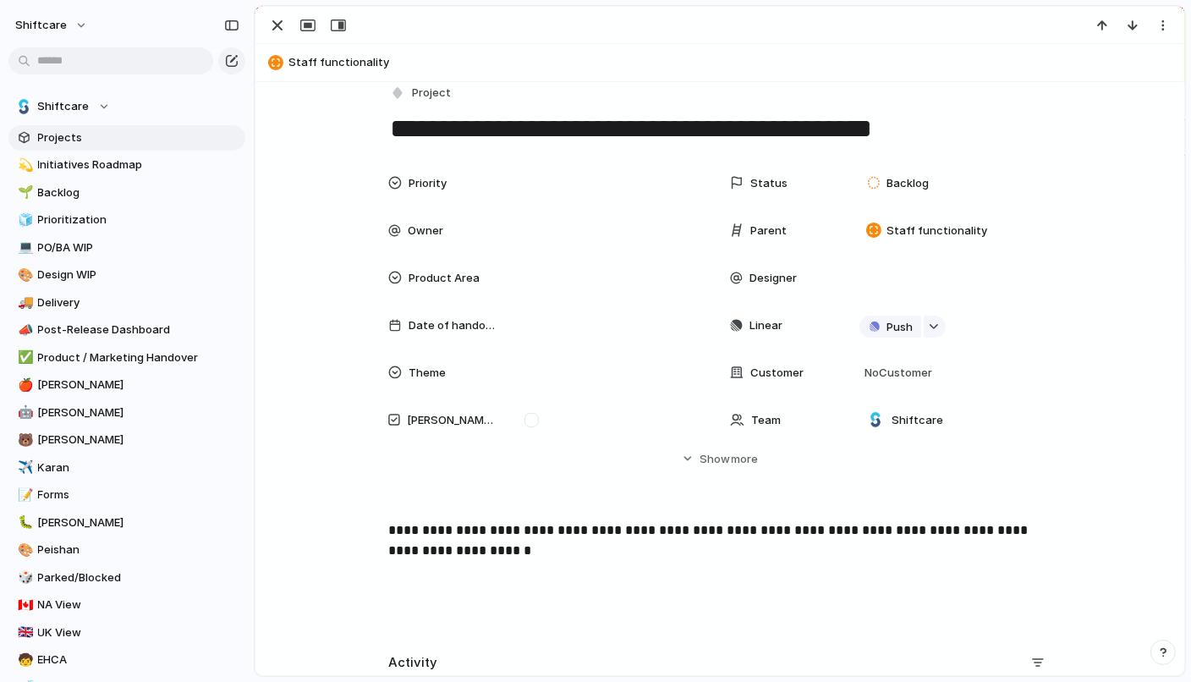
scroll to position [6, 0]
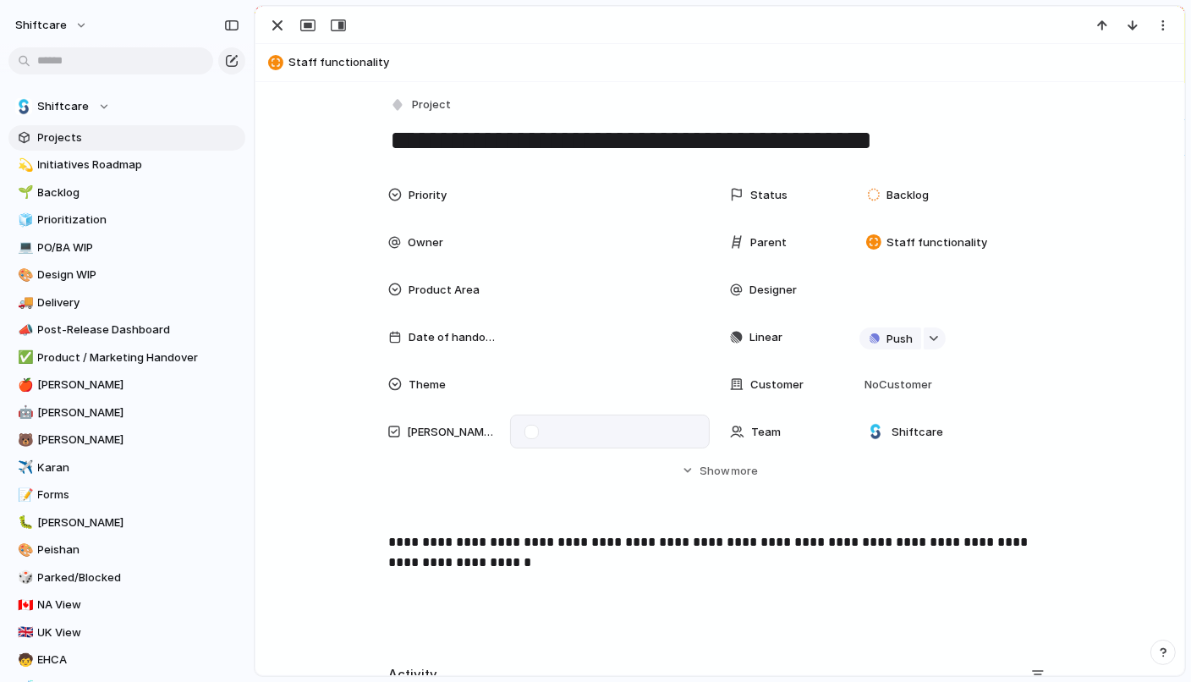
click at [653, 428] on div at bounding box center [610, 431] width 200 height 34
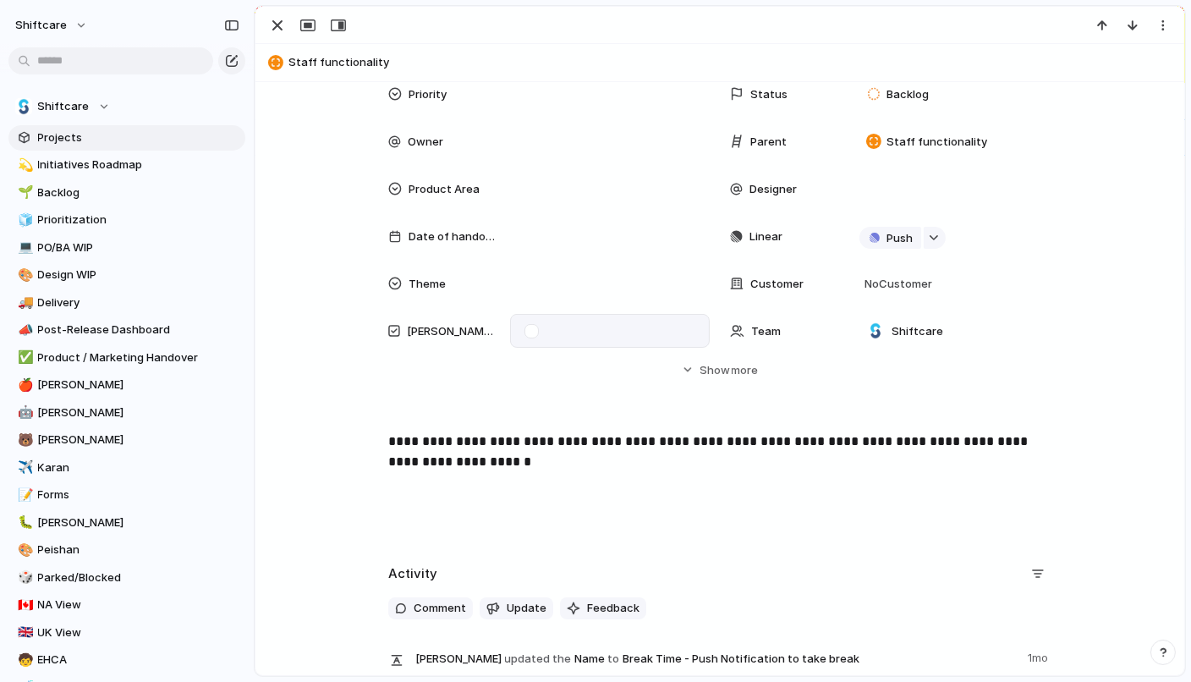
scroll to position [239, 0]
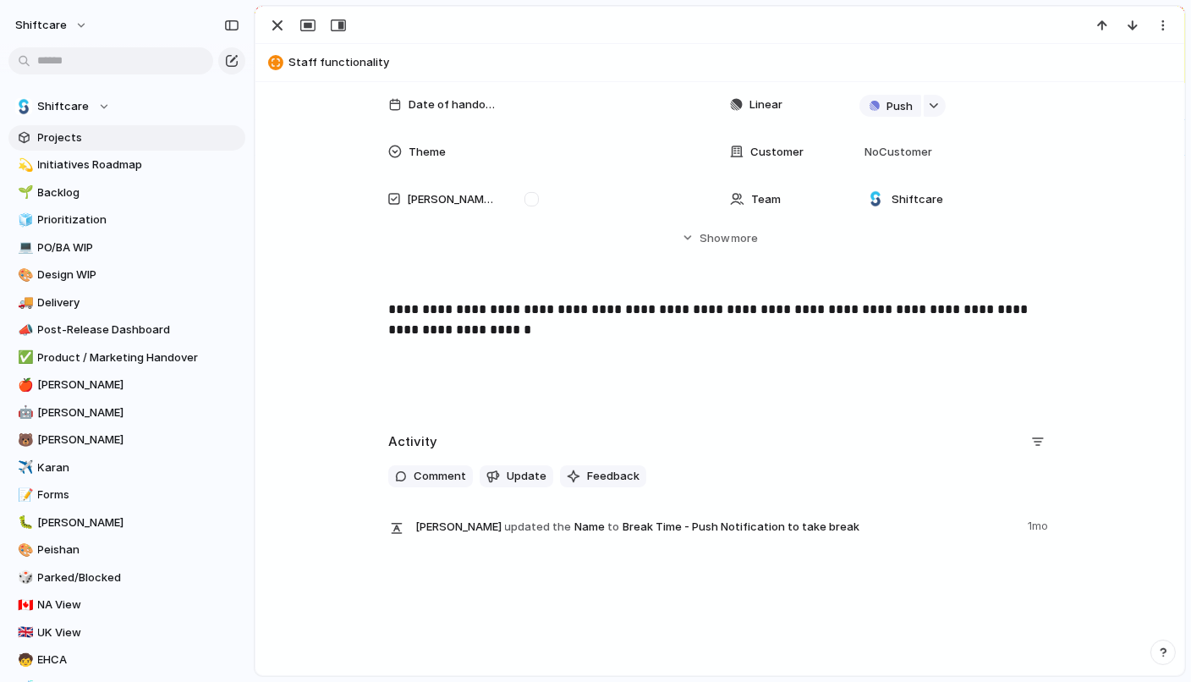
click at [724, 379] on div "**********" at bounding box center [720, 353] width 888 height 108
click at [732, 228] on button "Hide Show more" at bounding box center [719, 237] width 663 height 30
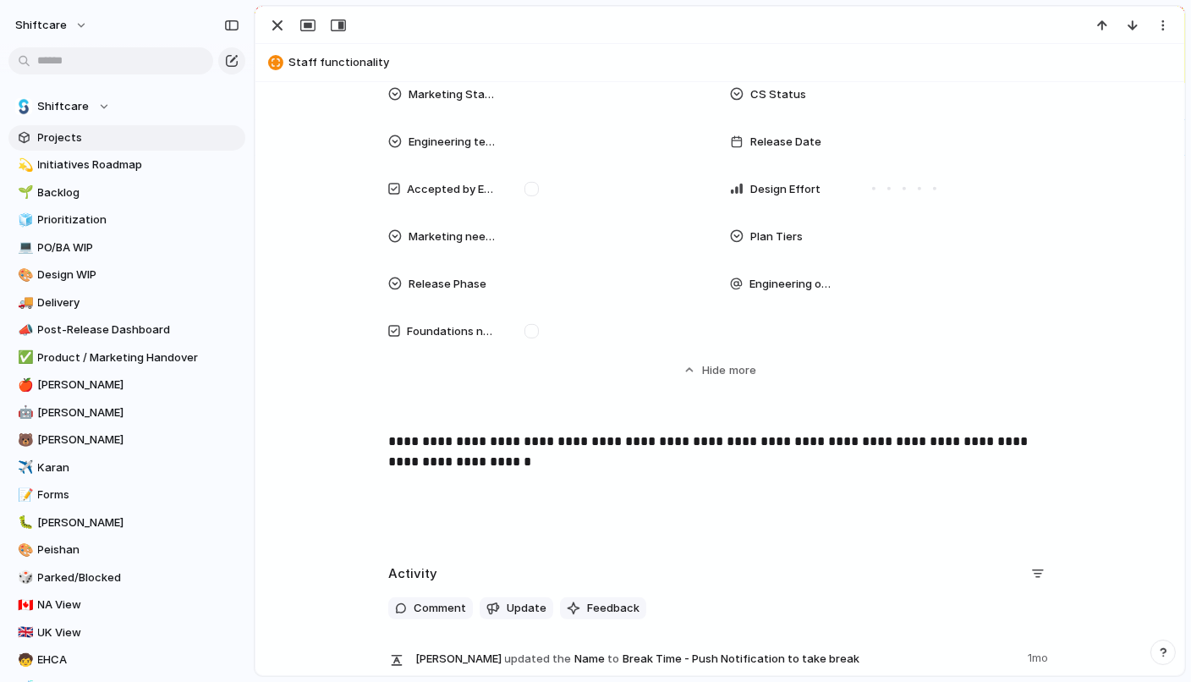
scroll to position [854, 0]
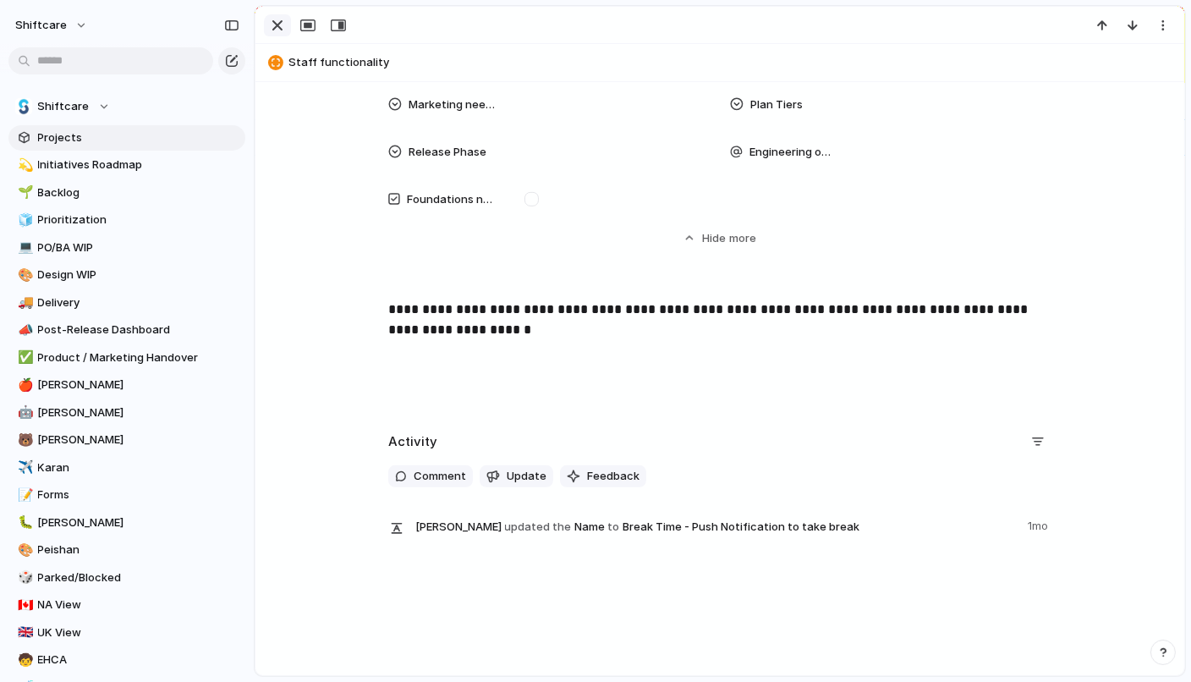
click at [282, 24] on div "button" at bounding box center [277, 25] width 20 height 20
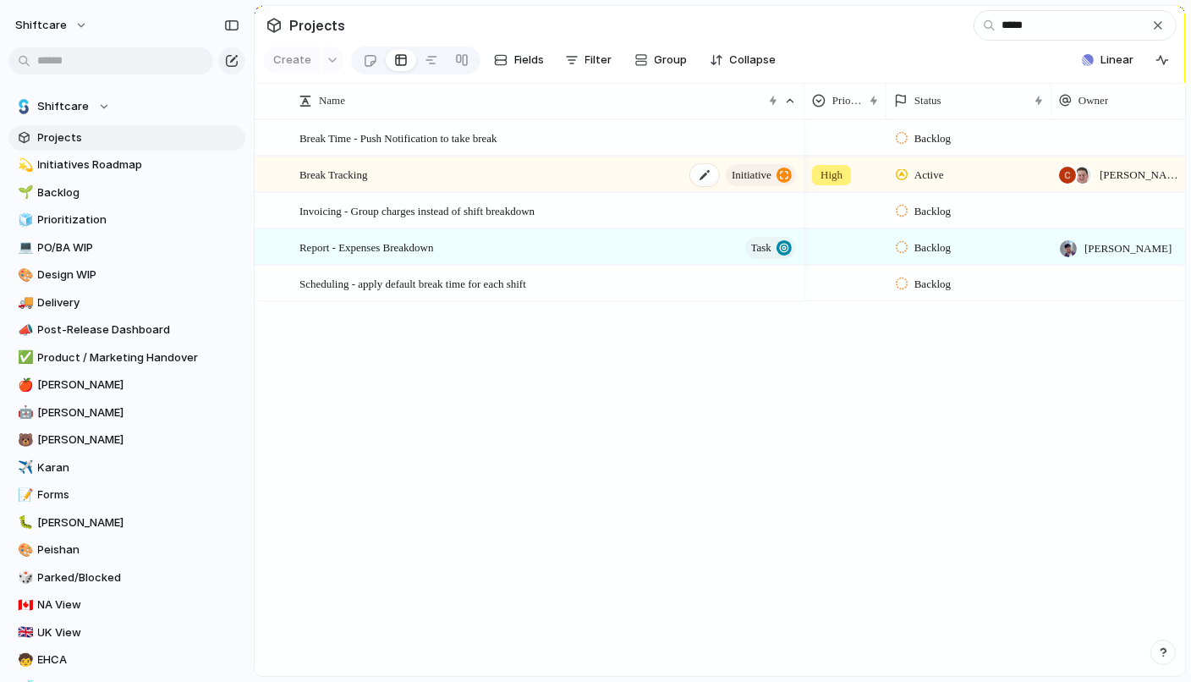
click at [365, 171] on span "Break Tracking" at bounding box center [333, 173] width 69 height 19
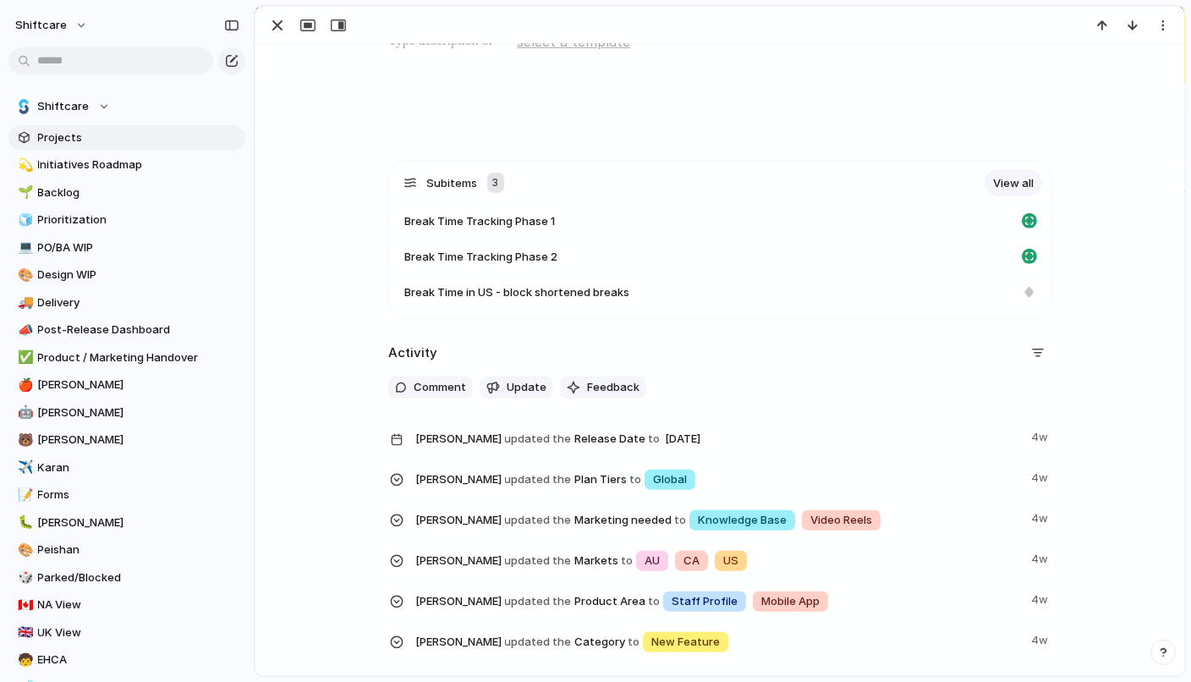
scroll to position [650, 0]
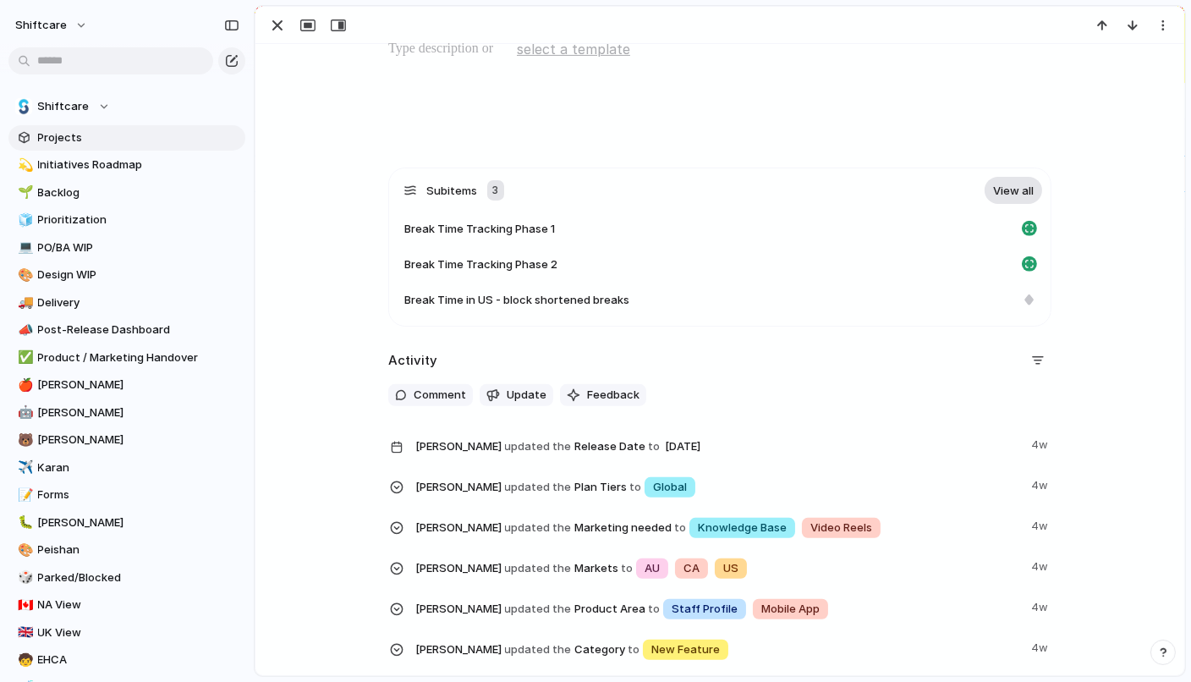
click at [883, 184] on link "View all" at bounding box center [1013, 190] width 58 height 27
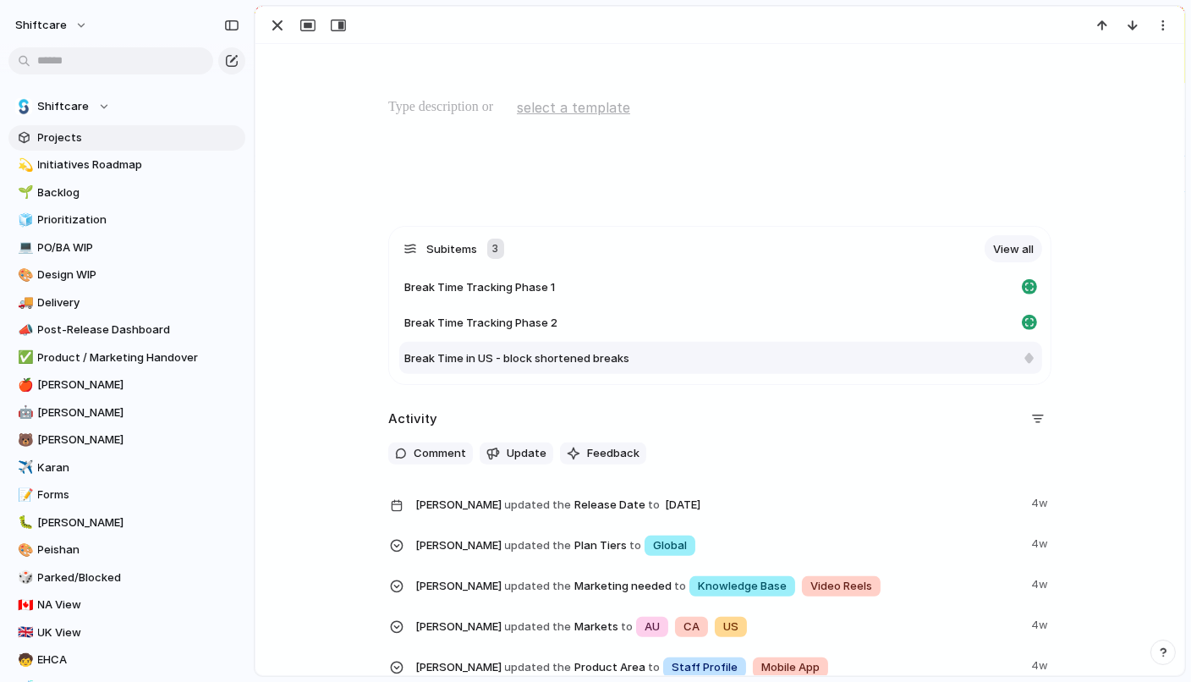
click at [665, 355] on div "Break Time in US - block shortened breaks" at bounding box center [709, 358] width 611 height 17
type textarea "**********"
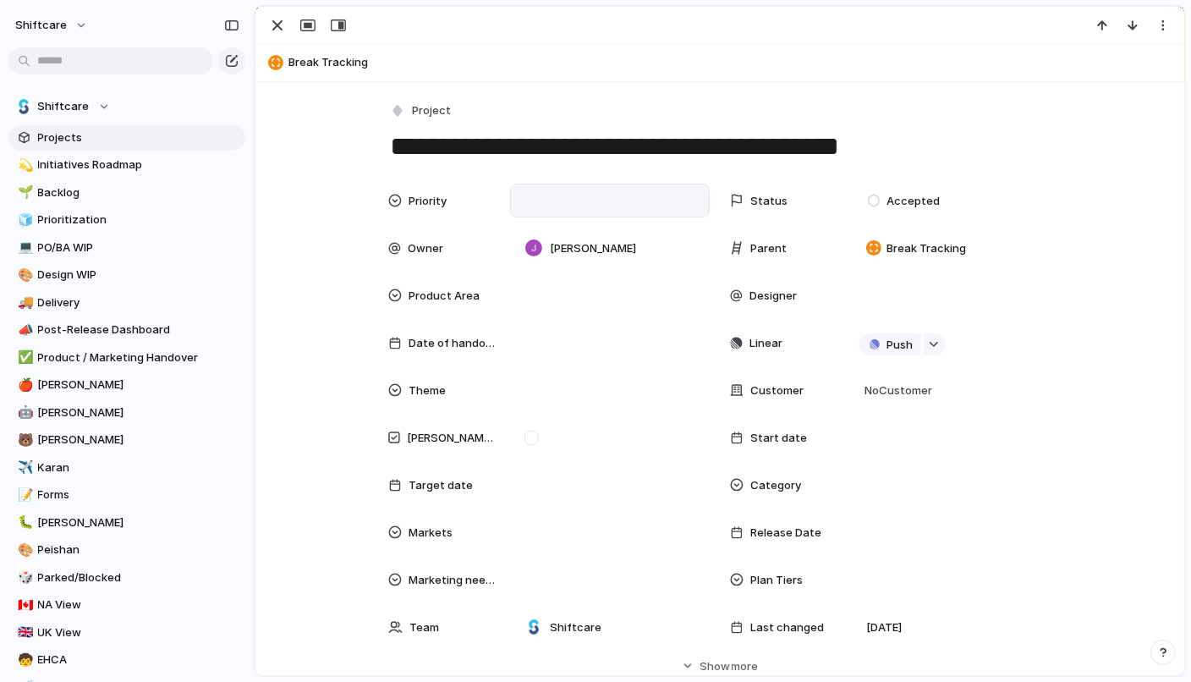
click at [537, 194] on div at bounding box center [610, 200] width 184 height 19
click at [766, 149] on div "Urgent High Medium Low No Priority" at bounding box center [595, 341] width 1191 height 682
click at [883, 207] on span "Accepted" at bounding box center [912, 201] width 53 height 17
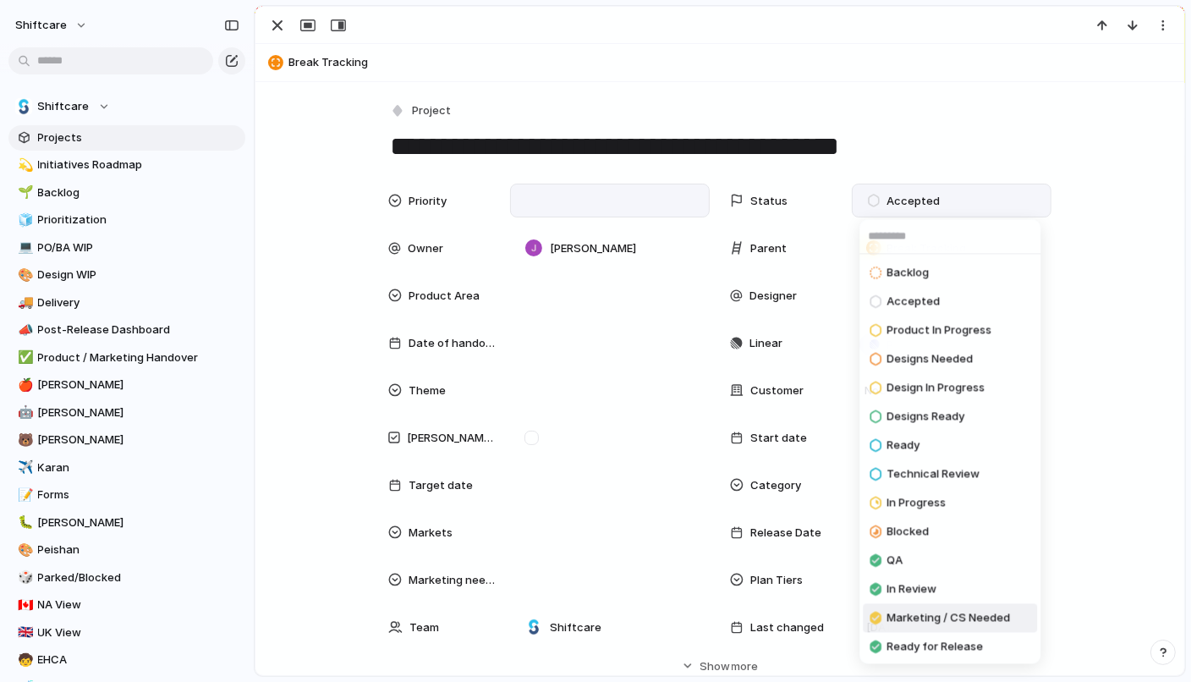
scroll to position [87, 0]
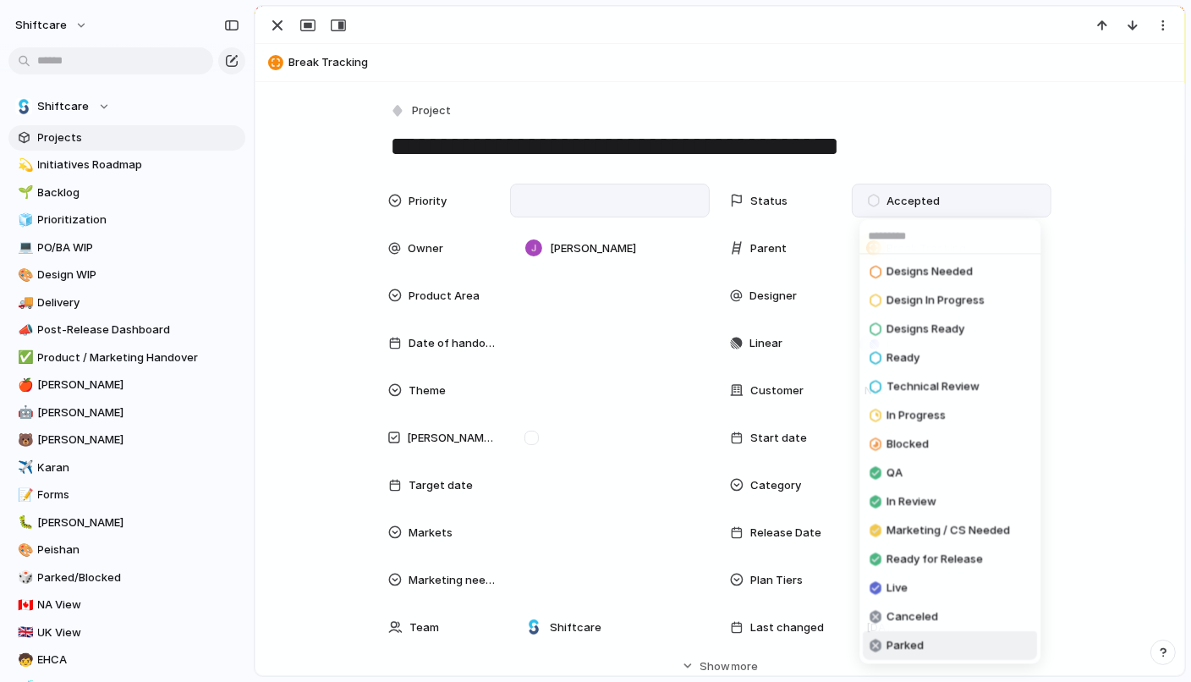
click at [883, 638] on span "Parked" at bounding box center [904, 646] width 37 height 17
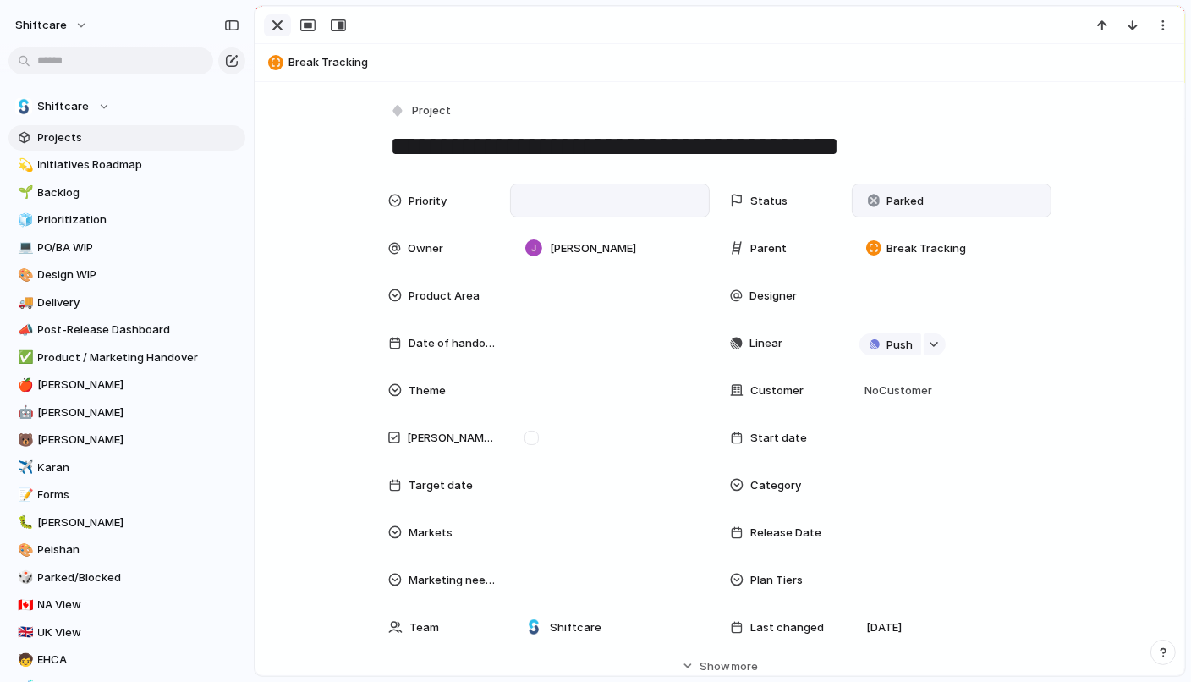
click at [274, 24] on div "button" at bounding box center [277, 25] width 20 height 20
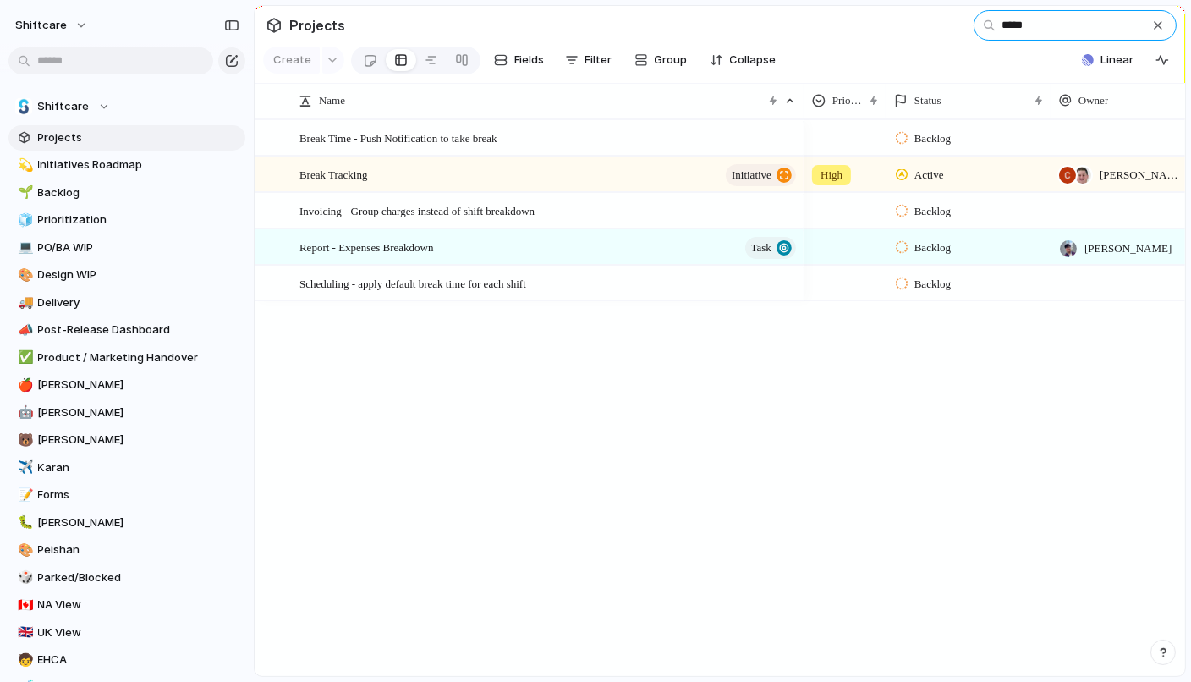
click at [883, 19] on input "*****" at bounding box center [1075, 25] width 203 height 30
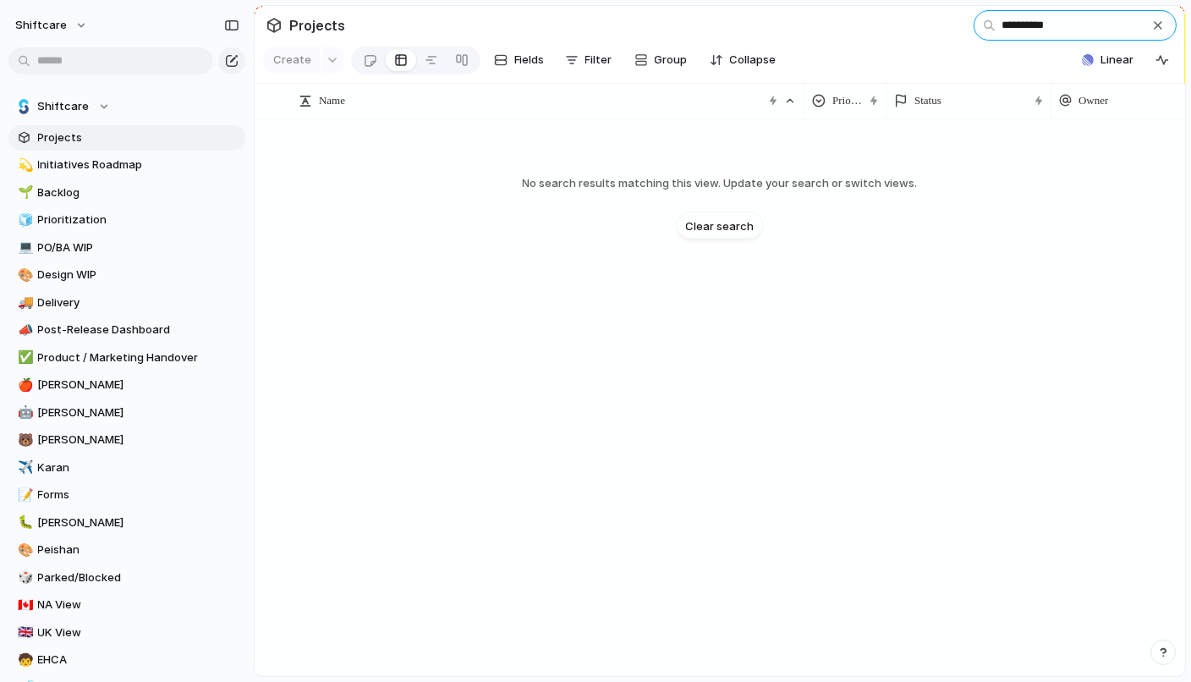
type input "*"
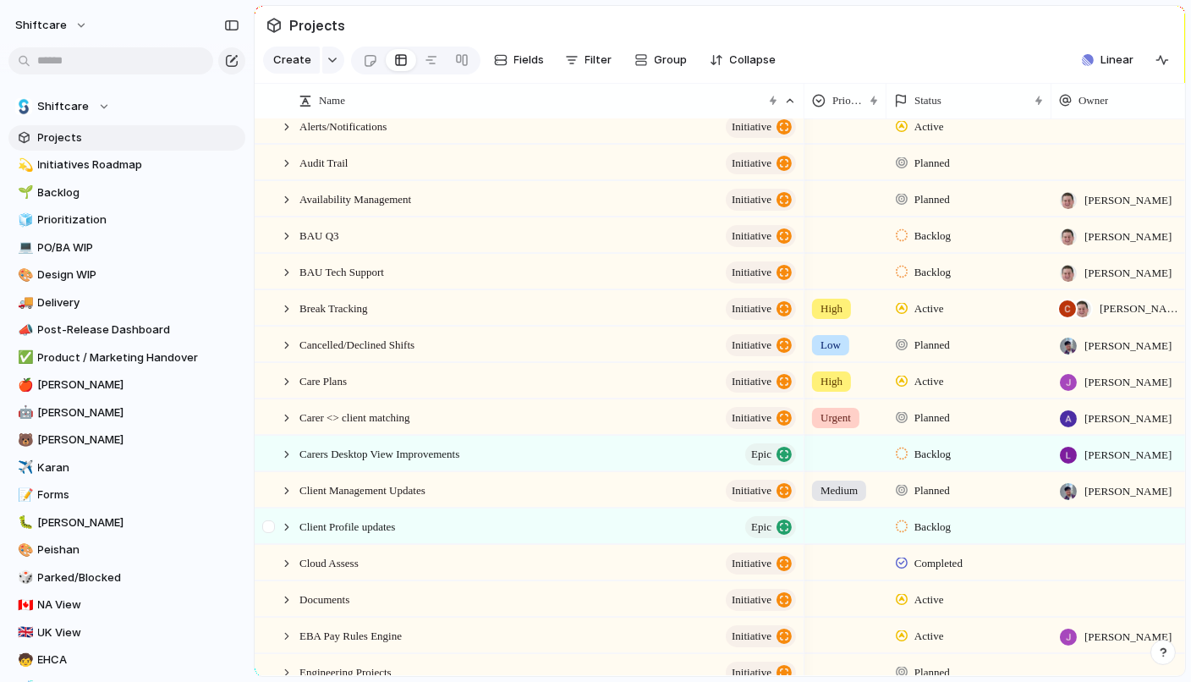
click at [292, 535] on div at bounding box center [278, 526] width 46 height 35
click at [288, 522] on div at bounding box center [286, 526] width 15 height 15
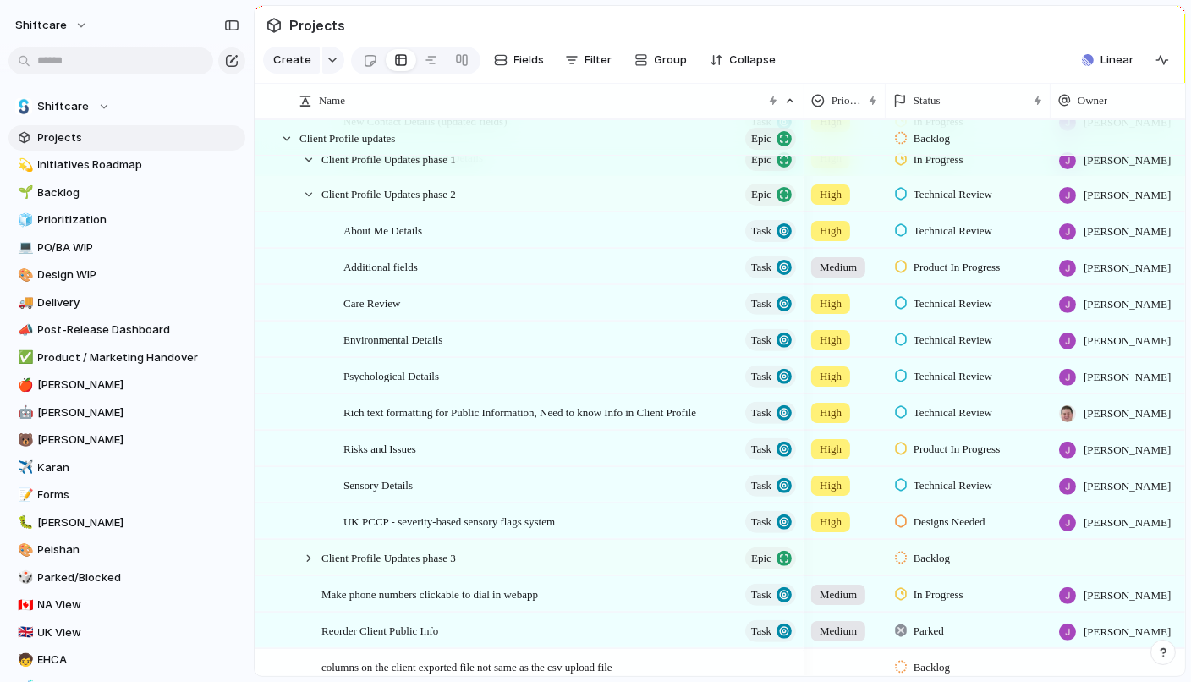
scroll to position [636, 0]
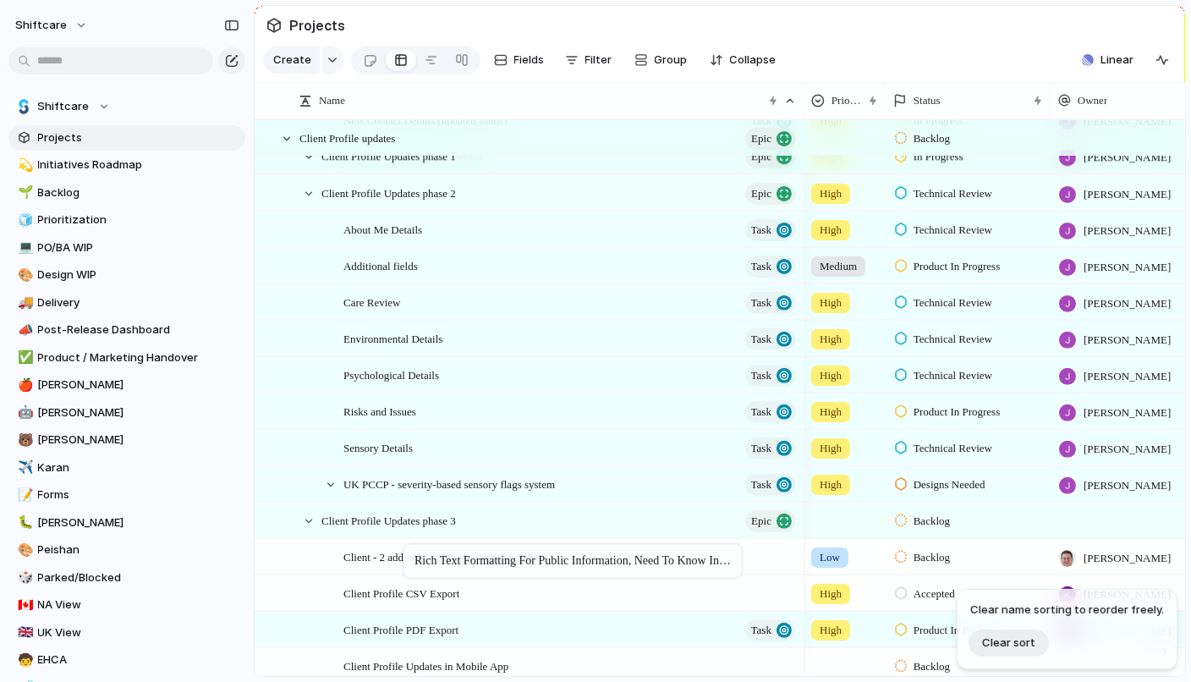
drag, startPoint x: 425, startPoint y: 411, endPoint x: 411, endPoint y: 547, distance: 136.9
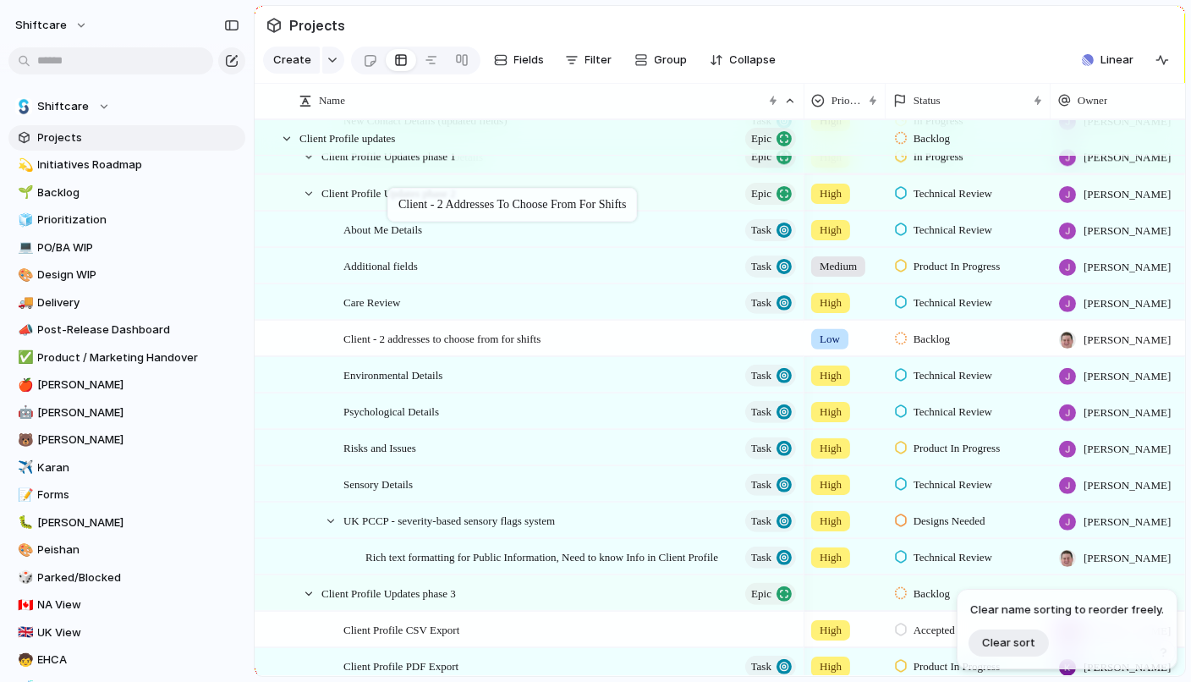
drag, startPoint x: 520, startPoint y: 553, endPoint x: 396, endPoint y: 190, distance: 383.6
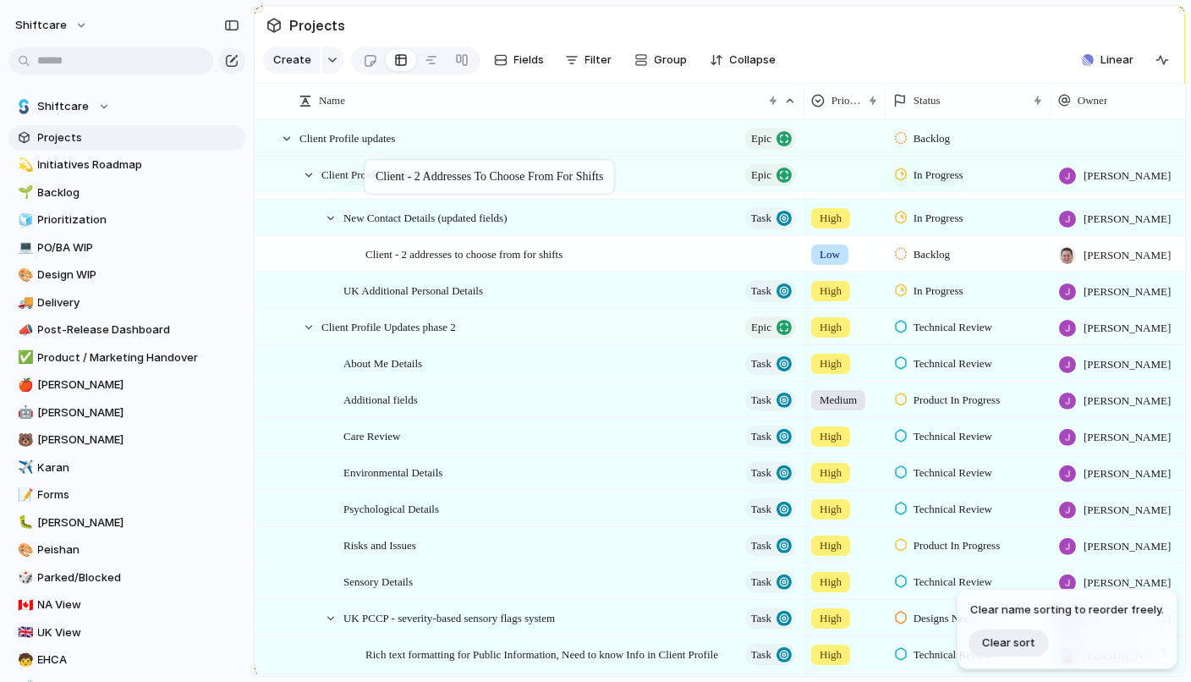
drag, startPoint x: 463, startPoint y: 439, endPoint x: 373, endPoint y: 162, distance: 291.0
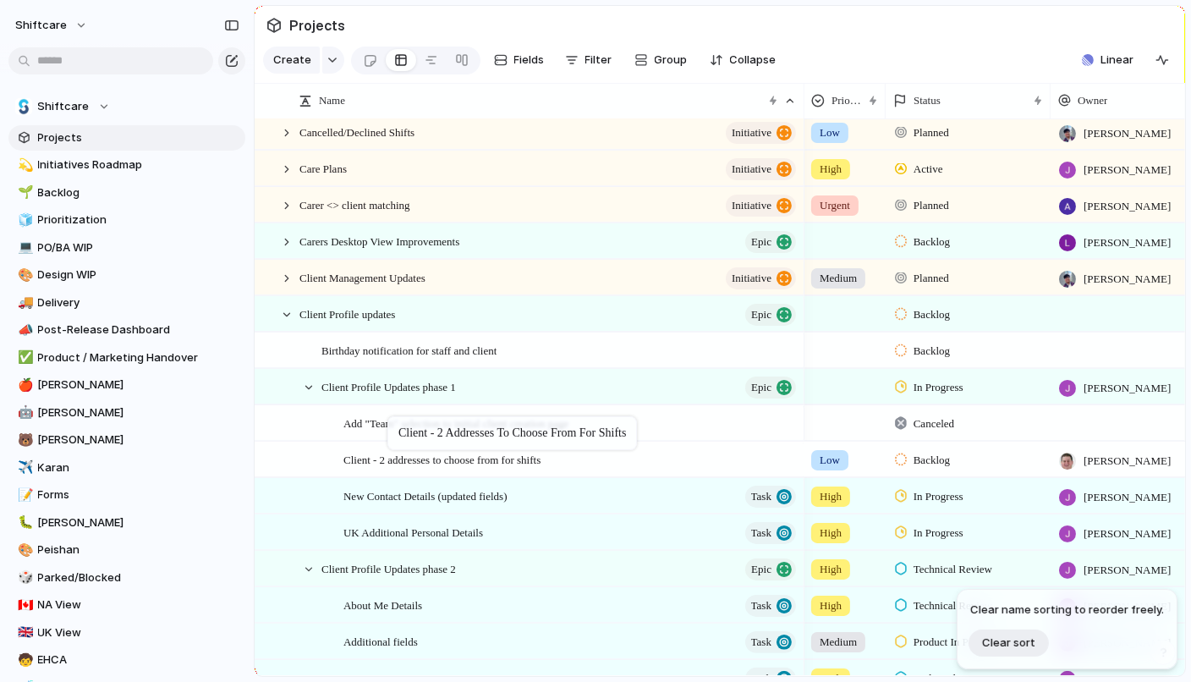
drag, startPoint x: 436, startPoint y: 491, endPoint x: 395, endPoint y: 419, distance: 83.7
click at [883, 464] on span "Backlog" at bounding box center [931, 460] width 36 height 17
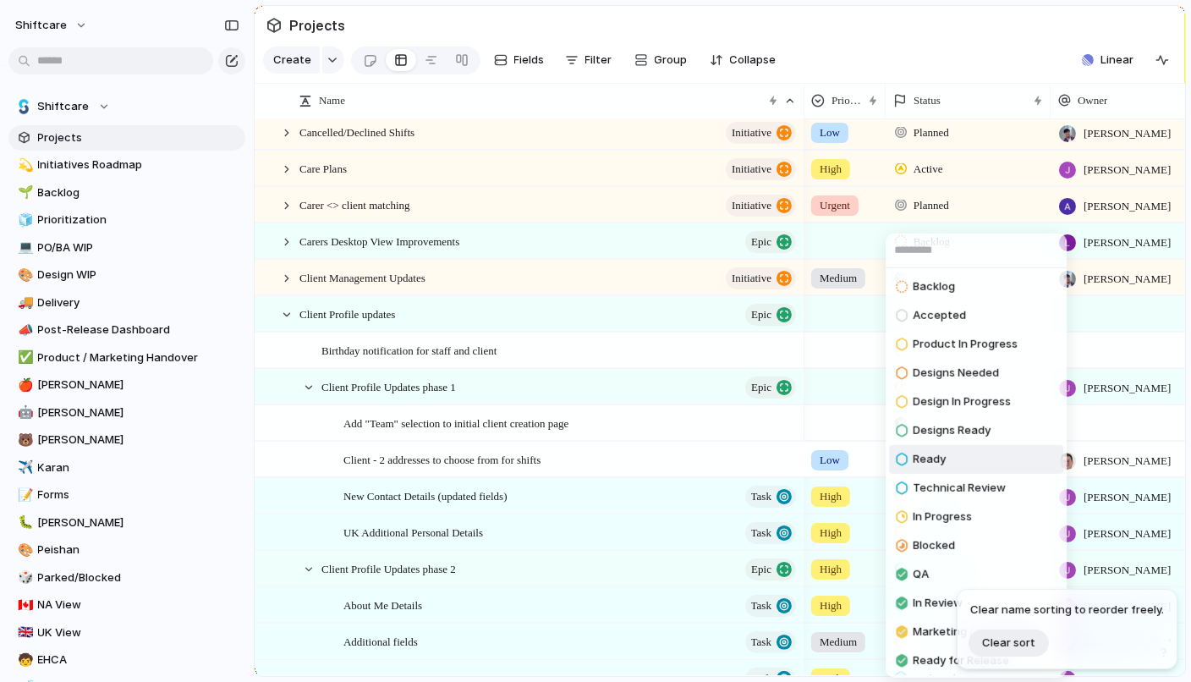
click at [883, 455] on span "Ready" at bounding box center [929, 459] width 33 height 17
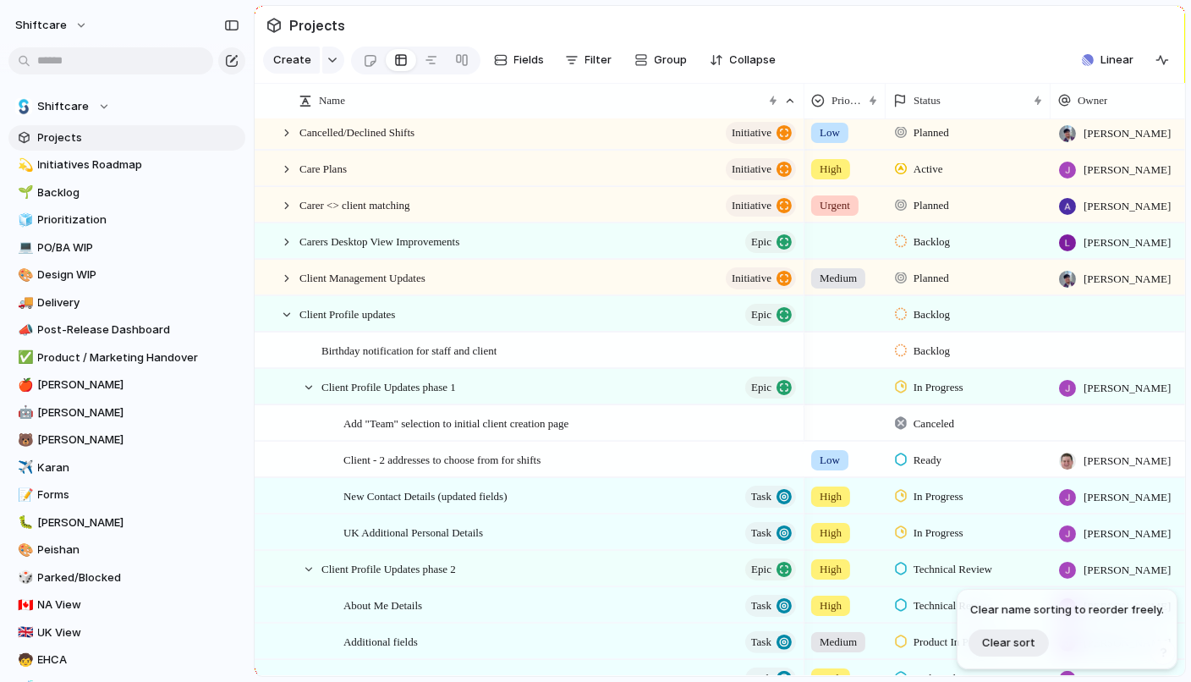
click at [883, 455] on span "Ready" at bounding box center [927, 460] width 28 height 17
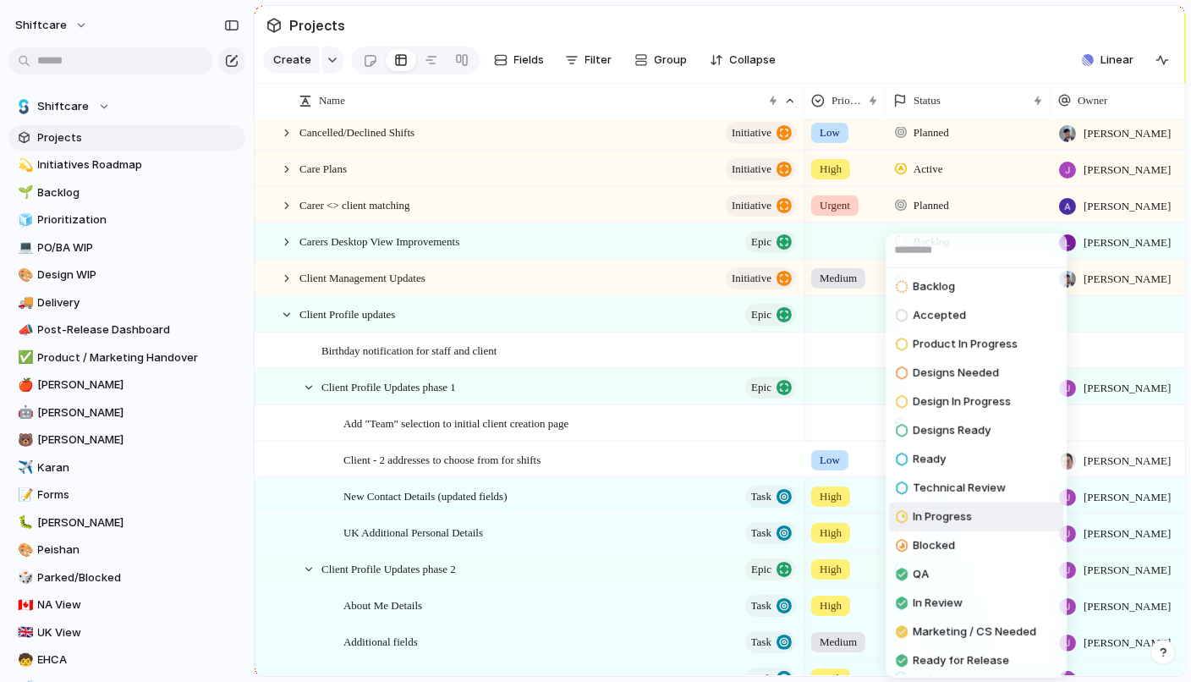
click at [883, 507] on div "In Progress" at bounding box center [934, 517] width 76 height 20
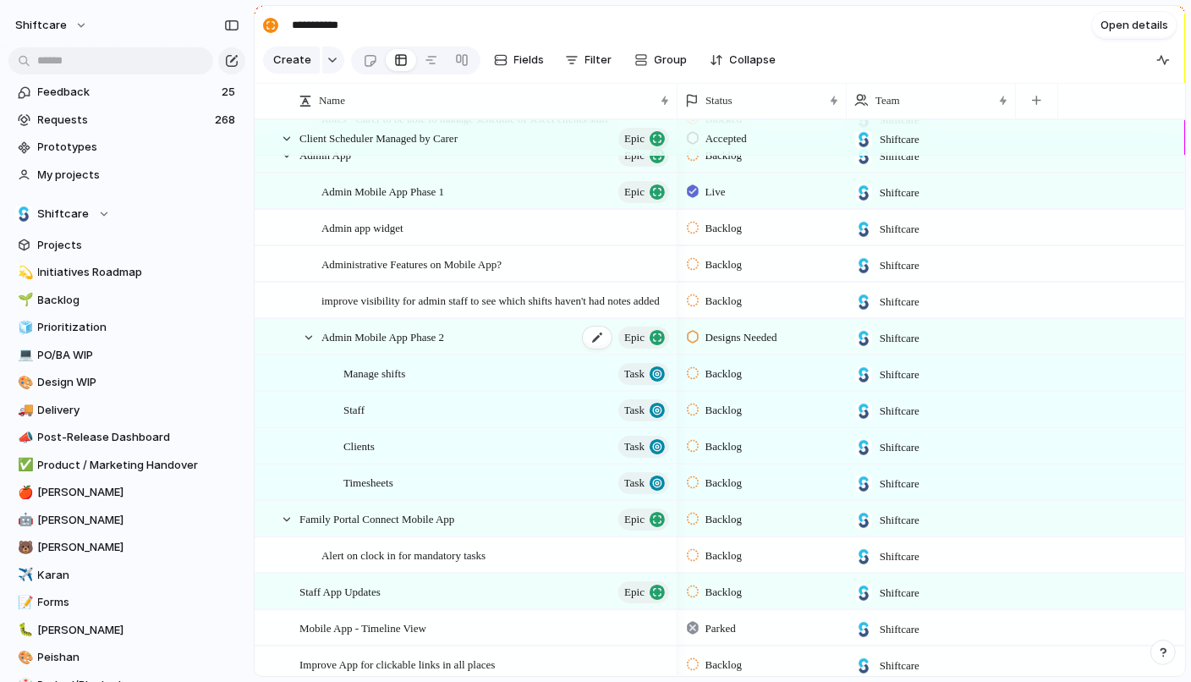
scroll to position [54, 0]
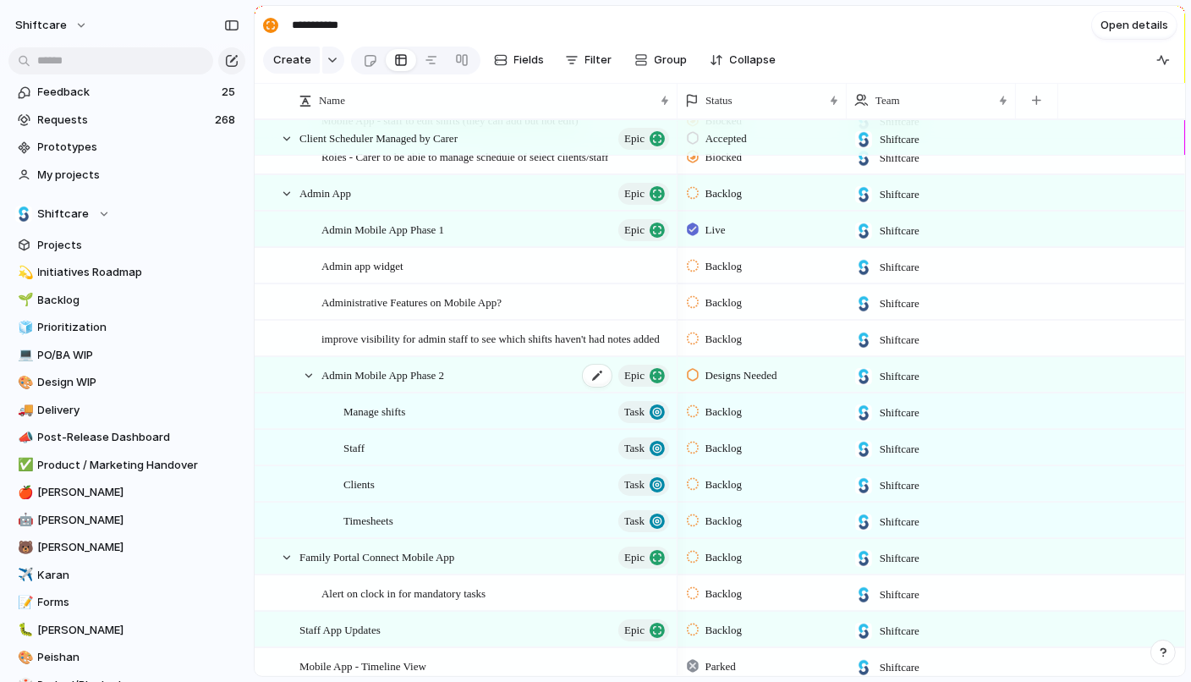
click at [474, 367] on div "Admin Mobile App Phase 2 Epic" at bounding box center [496, 375] width 350 height 35
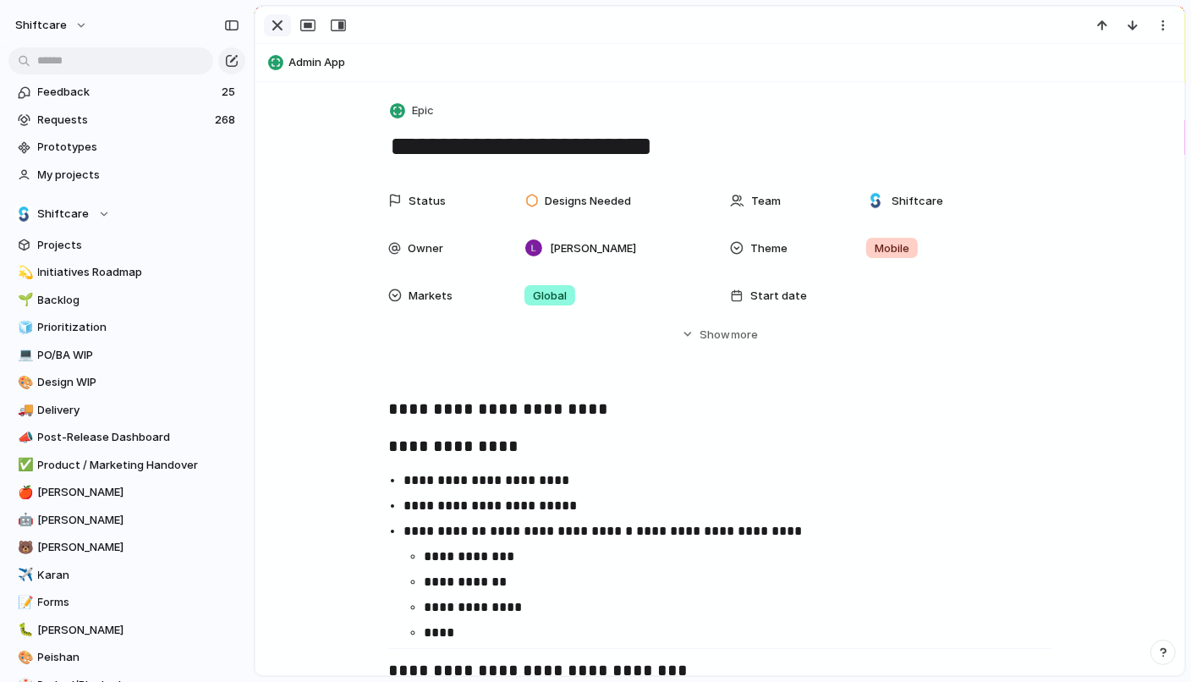
click at [273, 26] on div "button" at bounding box center [277, 25] width 20 height 20
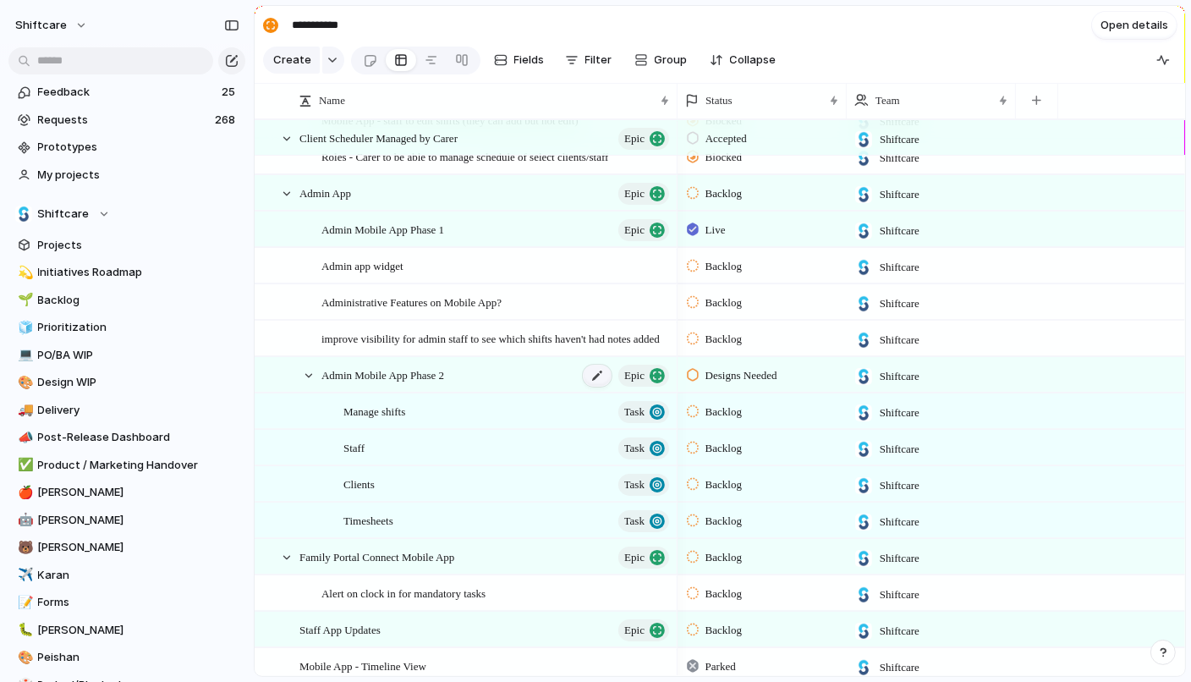
click at [596, 381] on div at bounding box center [597, 376] width 29 height 22
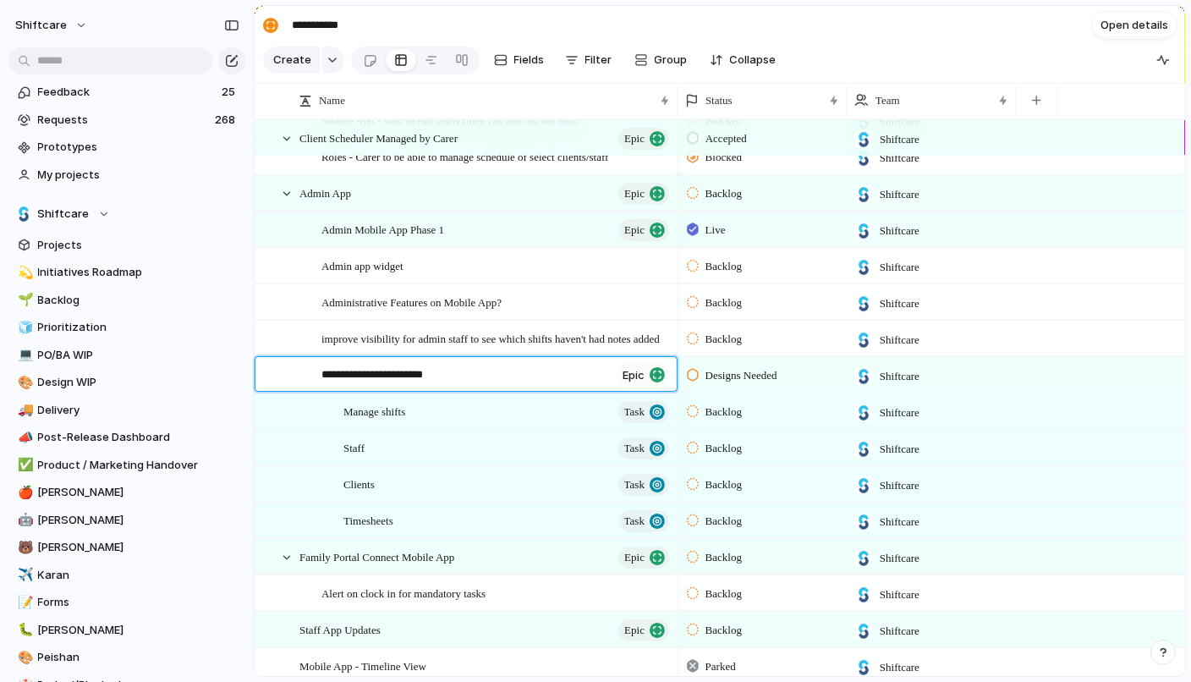
click at [523, 374] on textarea "**********" at bounding box center [465, 375] width 288 height 19
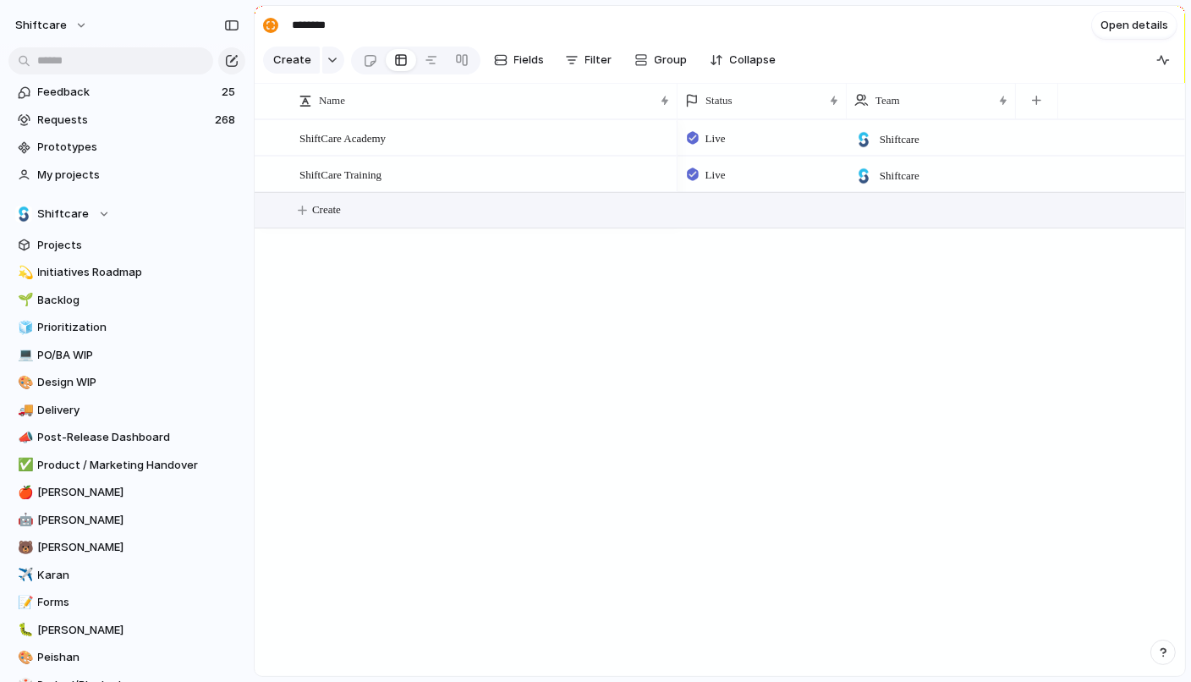
click at [302, 226] on button "Create" at bounding box center [741, 210] width 940 height 35
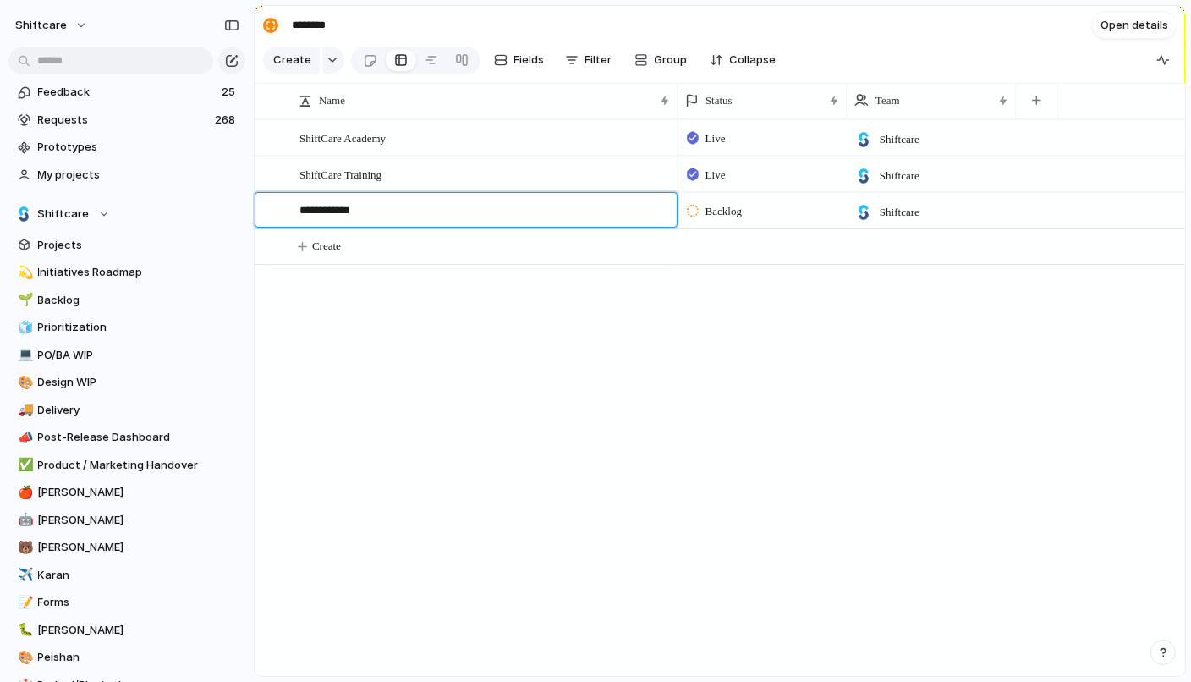
click at [350, 207] on textarea "**********" at bounding box center [481, 211] width 365 height 19
type textarea "**********"
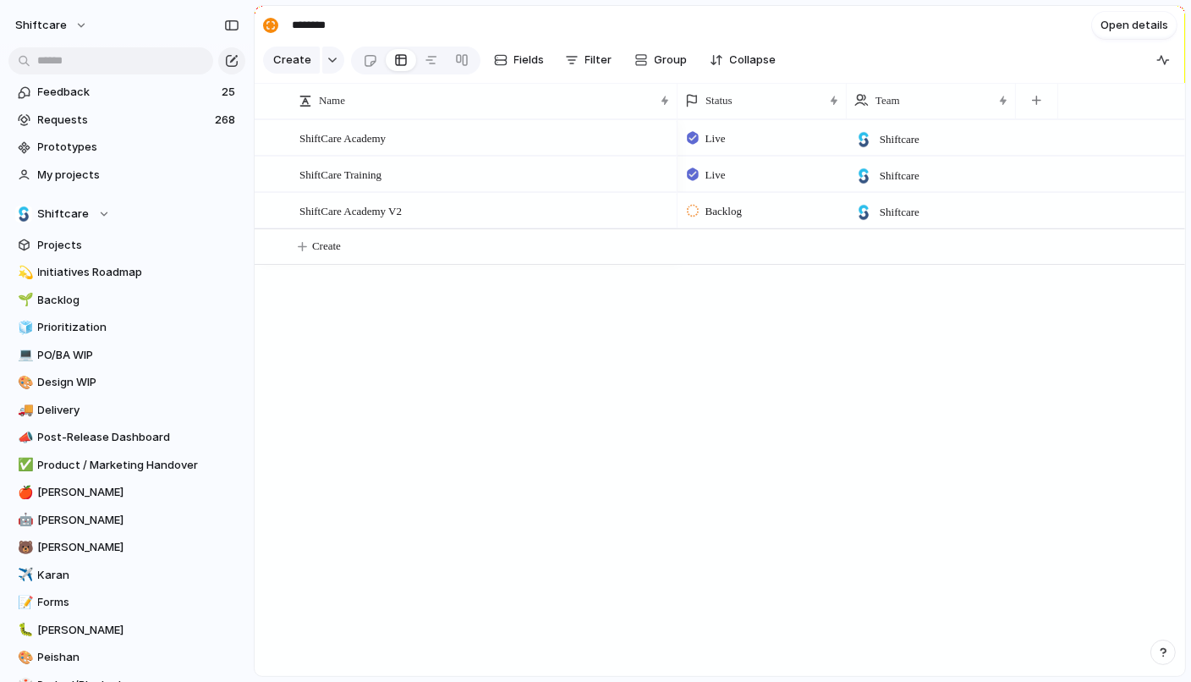
click at [732, 209] on span "Backlog" at bounding box center [723, 211] width 36 height 17
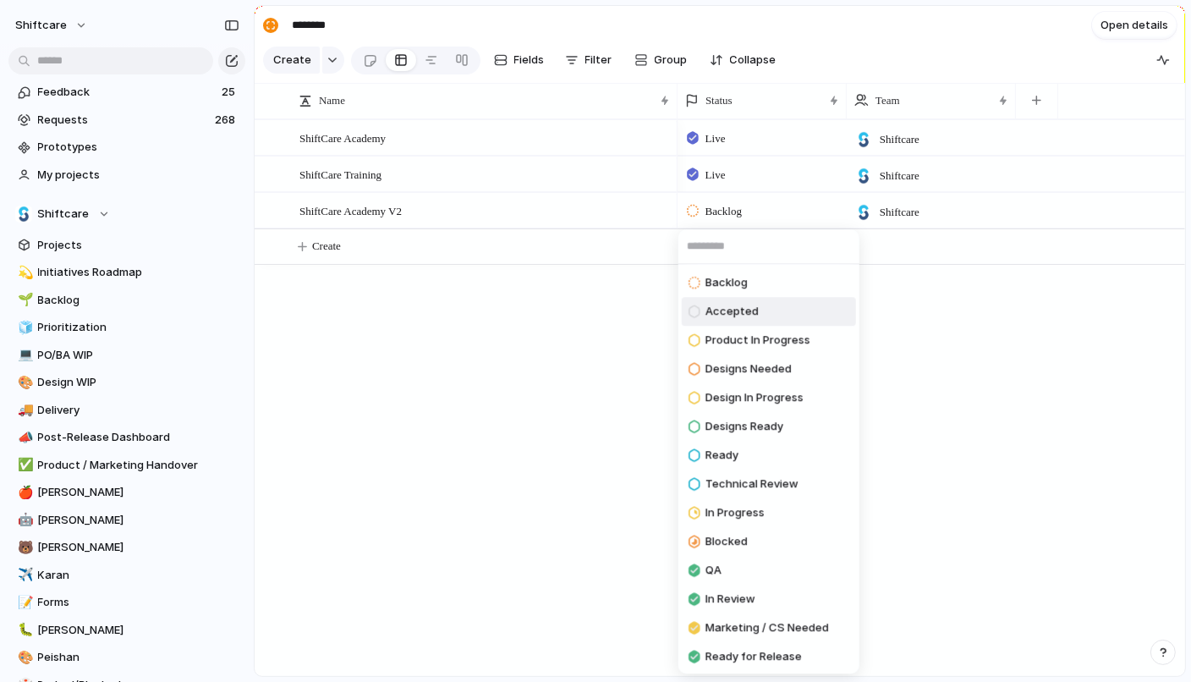
click at [743, 313] on span "Accepted" at bounding box center [731, 312] width 53 height 17
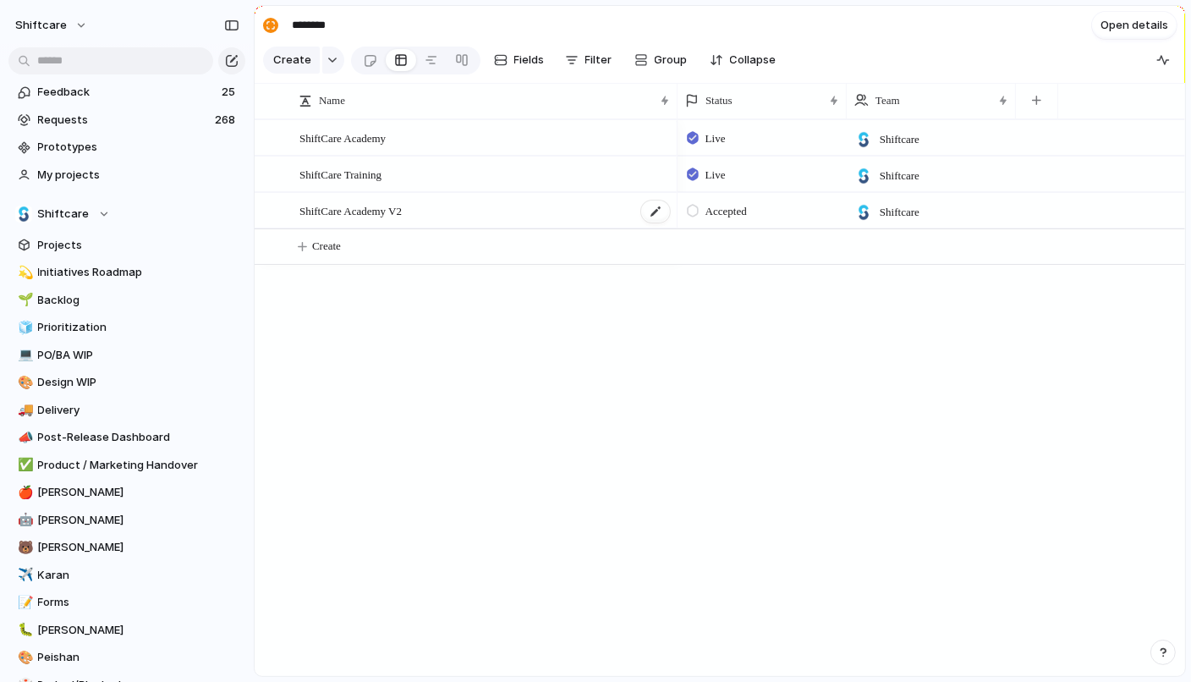
click at [399, 222] on div "ShiftCare Academy V2" at bounding box center [485, 211] width 372 height 35
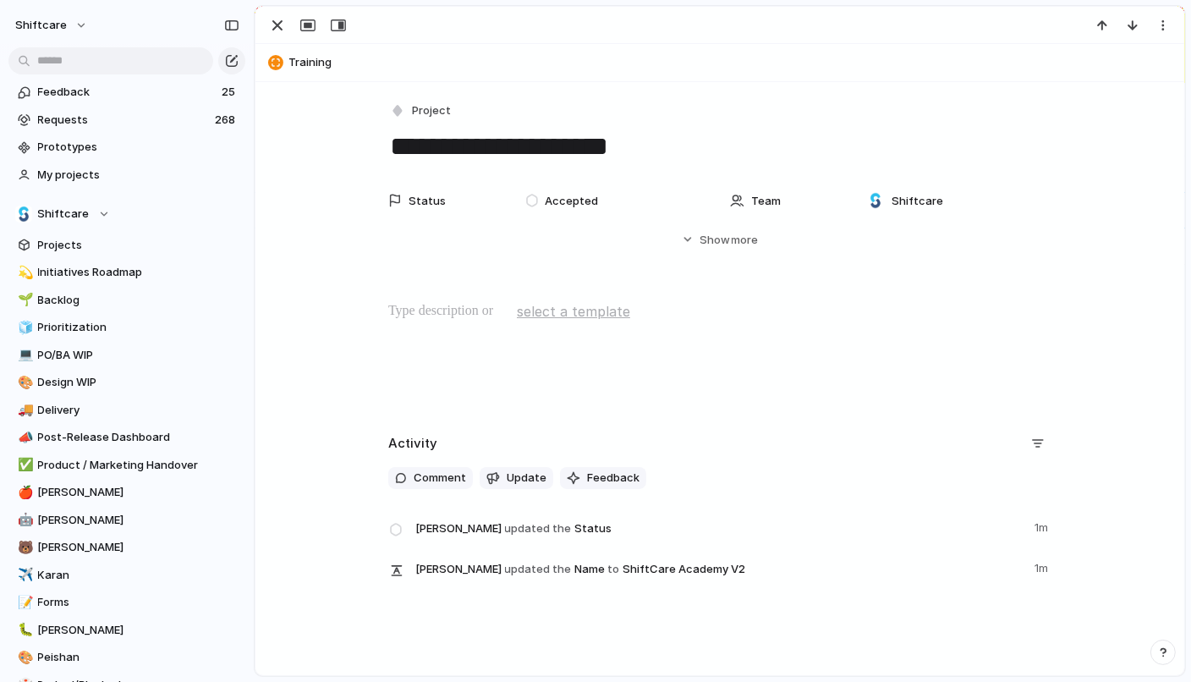
click at [403, 123] on div "**********" at bounding box center [719, 131] width 663 height 64
click at [415, 111] on span "Project" at bounding box center [431, 110] width 39 height 17
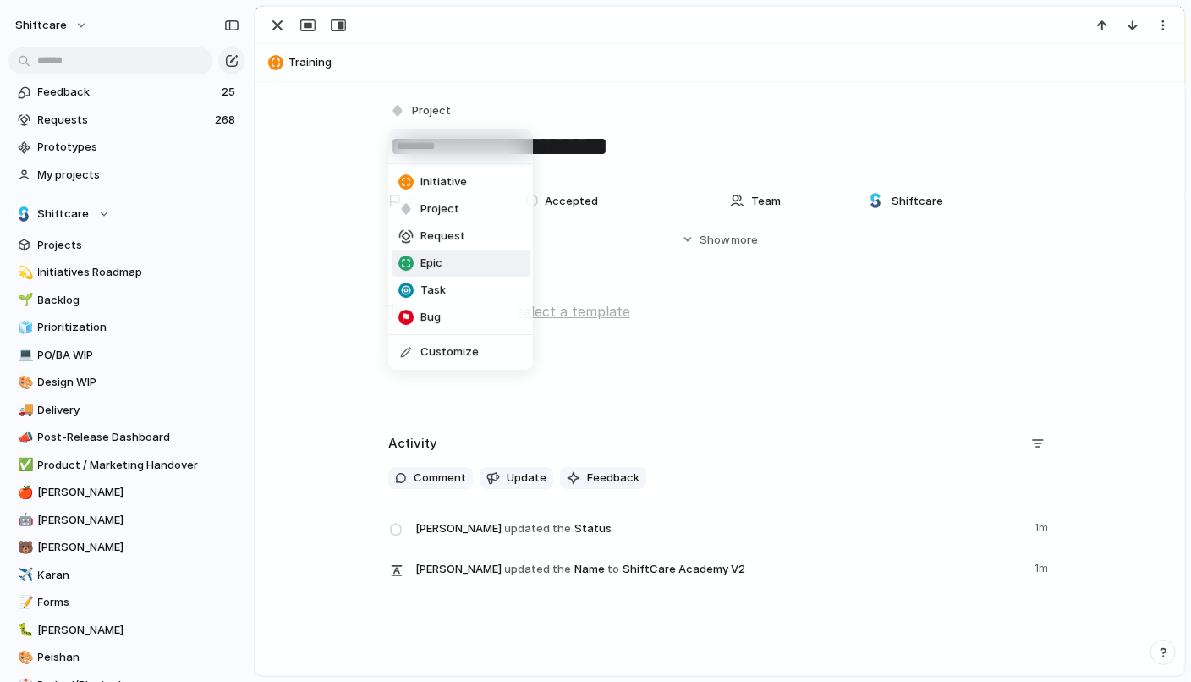
click at [420, 259] on div "Epic" at bounding box center [420, 263] width 44 height 17
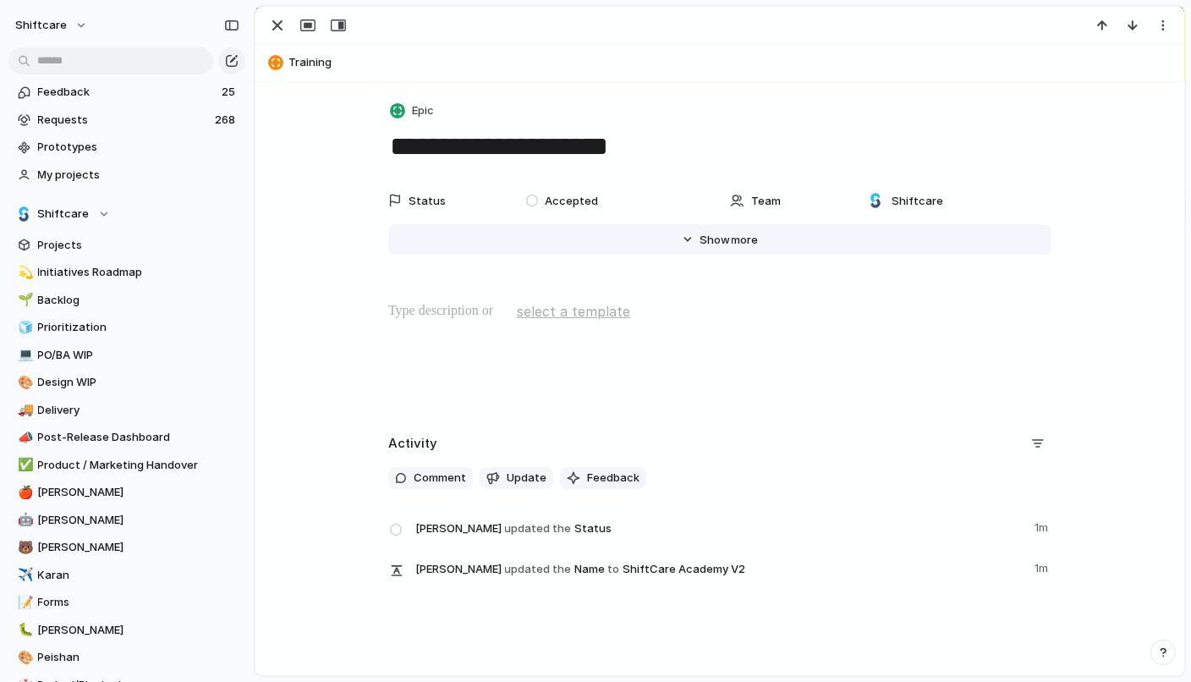
click at [760, 244] on button "Hide Show more" at bounding box center [719, 239] width 663 height 30
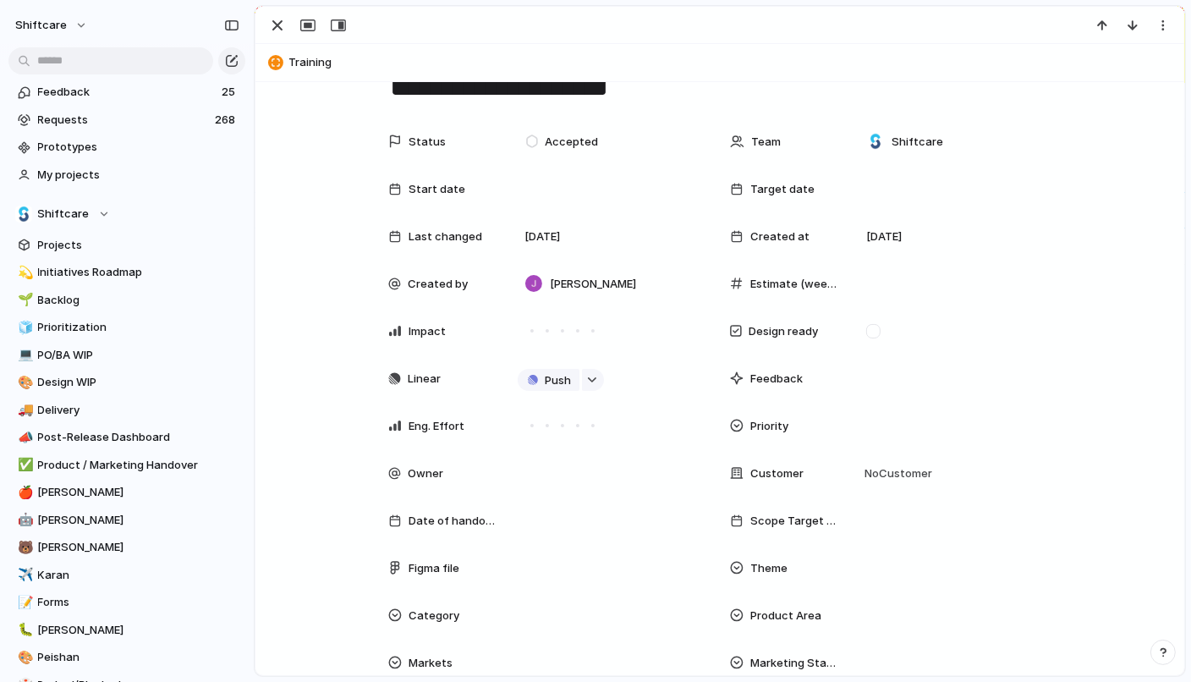
scroll to position [74, 0]
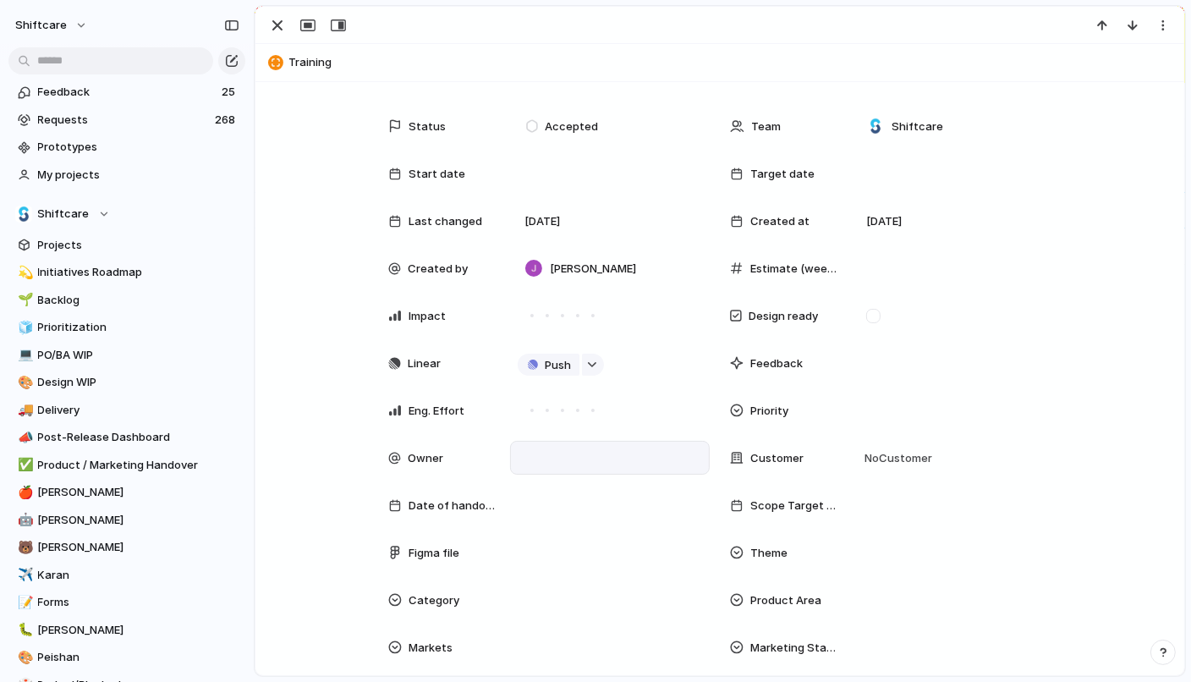
click at [570, 452] on div at bounding box center [610, 457] width 184 height 19
type input "**"
click at [528, 516] on div at bounding box center [535, 517] width 30 height 30
click at [458, 387] on div "** [PERSON_NAME] Chua [EMAIL_ADDRESS][DOMAIN_NAME]" at bounding box center [595, 341] width 1191 height 682
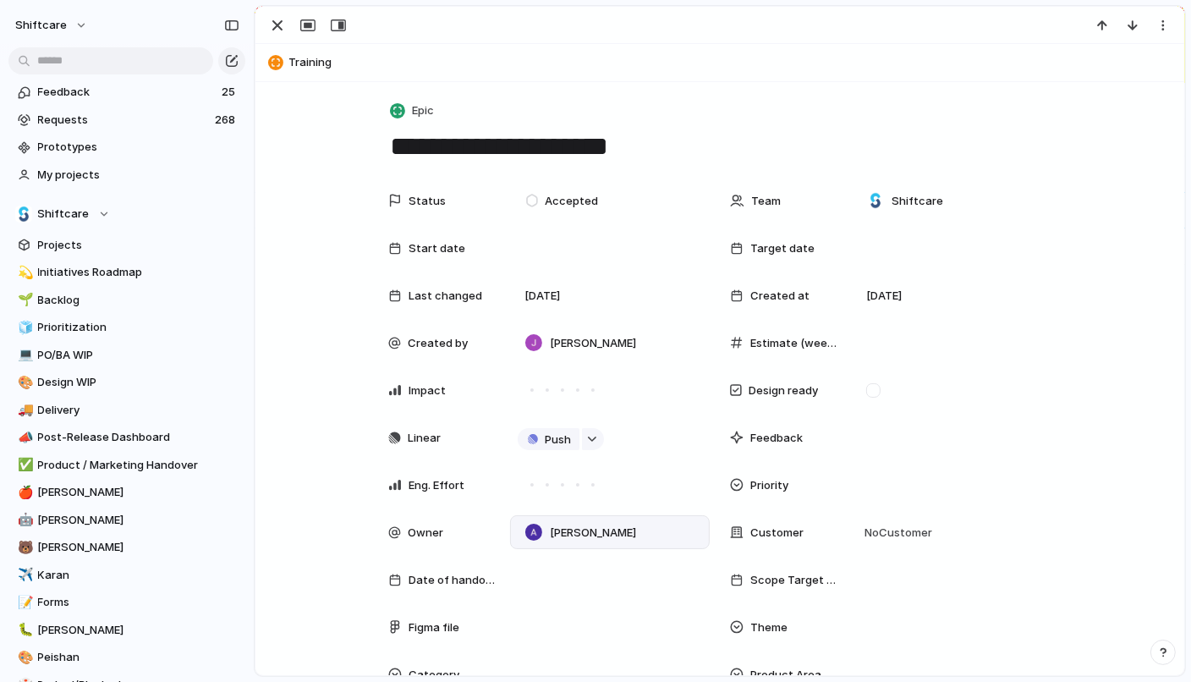
click at [466, 144] on textarea "**********" at bounding box center [719, 147] width 663 height 36
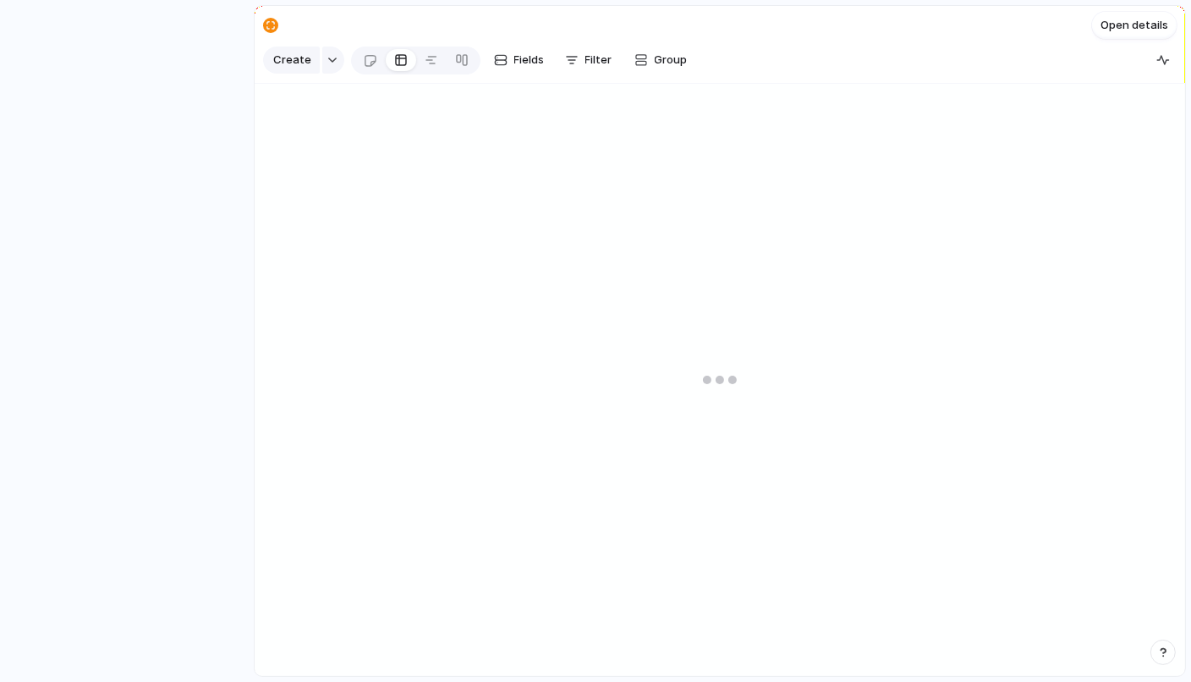
type input "**********"
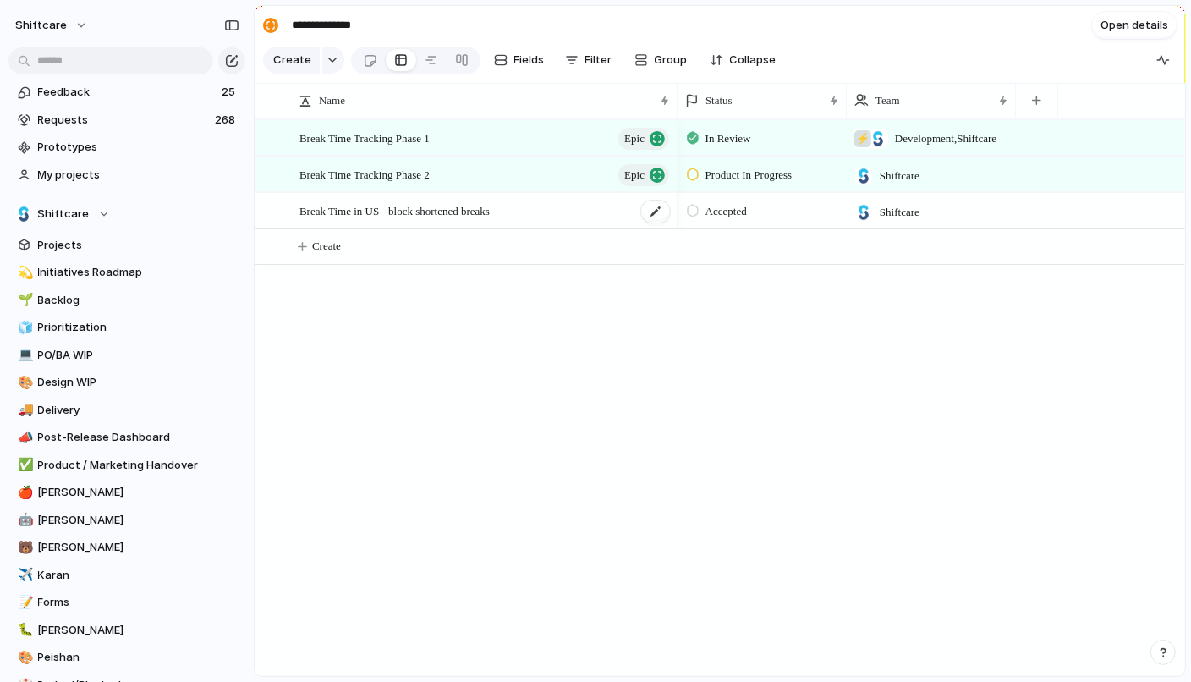
click at [463, 210] on span "Break Time in US - block shortened breaks" at bounding box center [394, 209] width 190 height 19
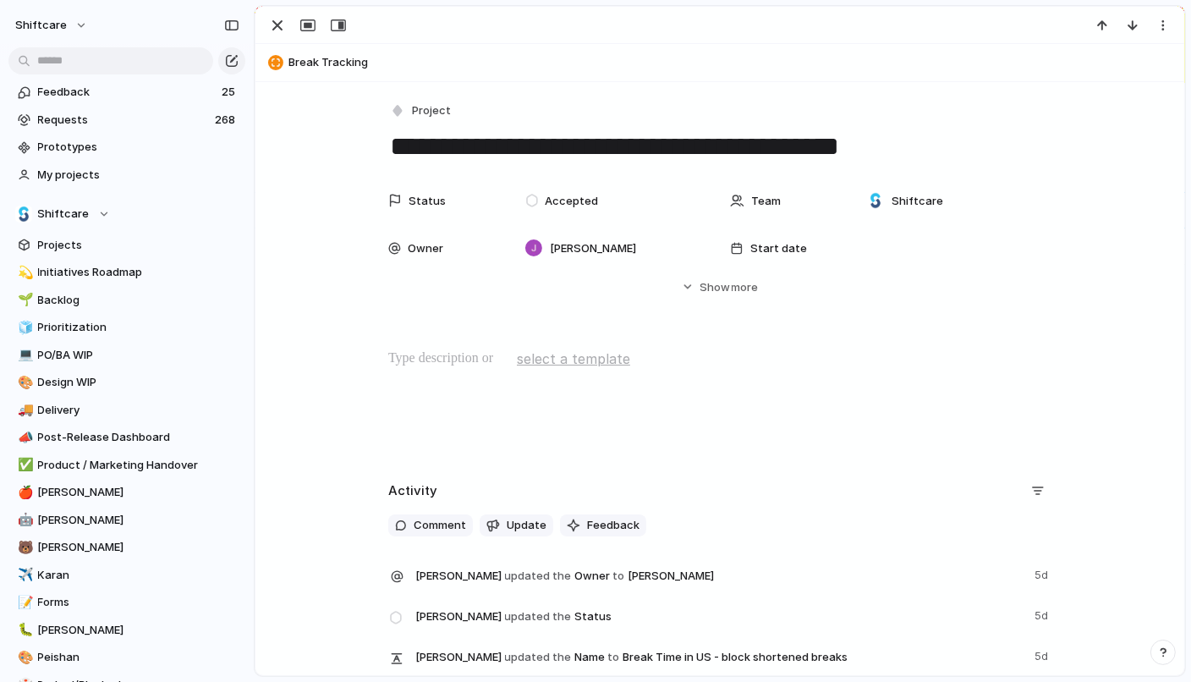
scroll to position [130, 0]
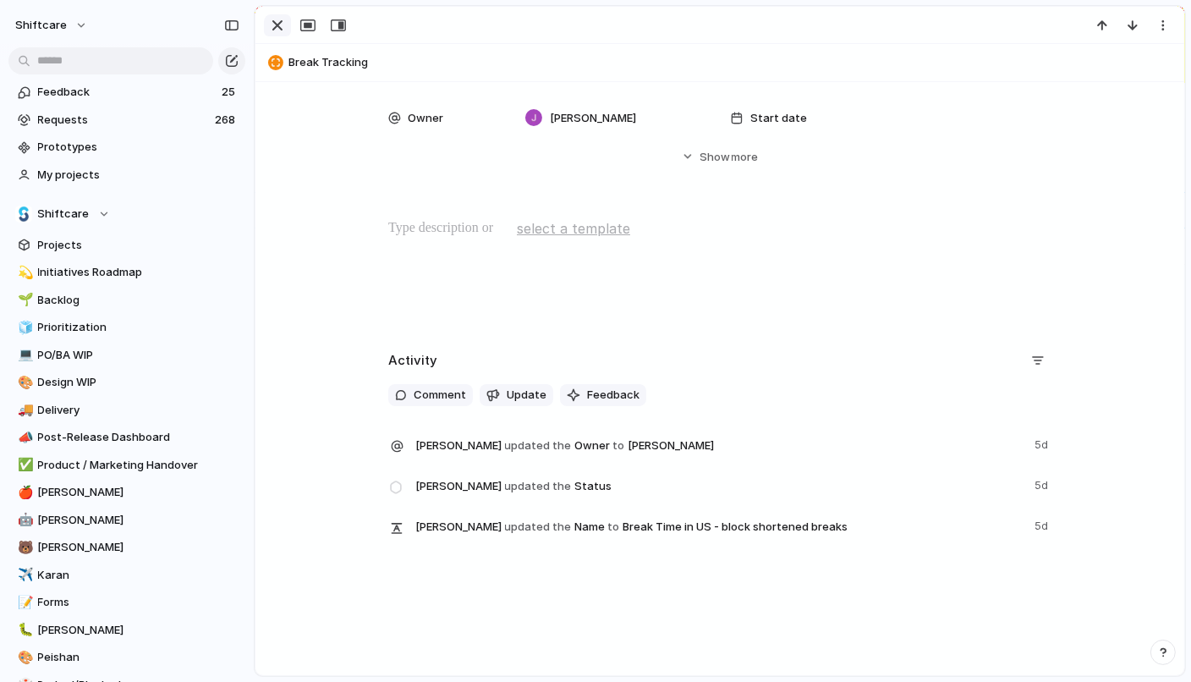
click at [279, 18] on div "button" at bounding box center [277, 25] width 20 height 20
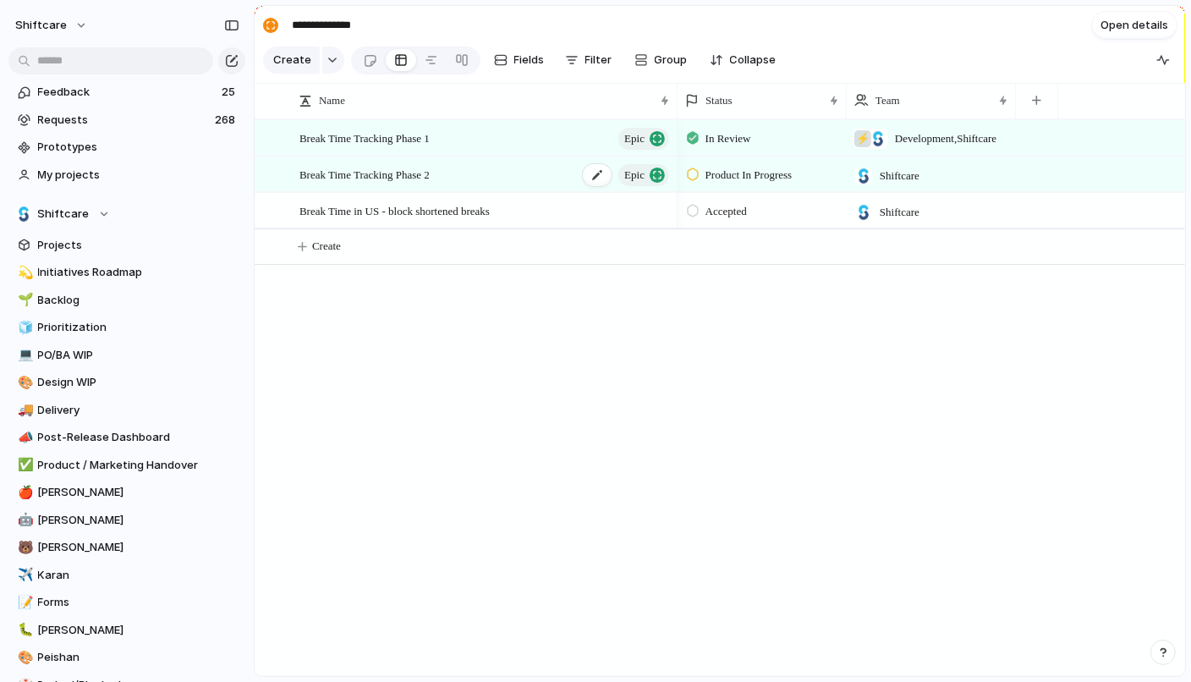
click at [420, 172] on span "Break Time Tracking Phase 2" at bounding box center [364, 173] width 130 height 19
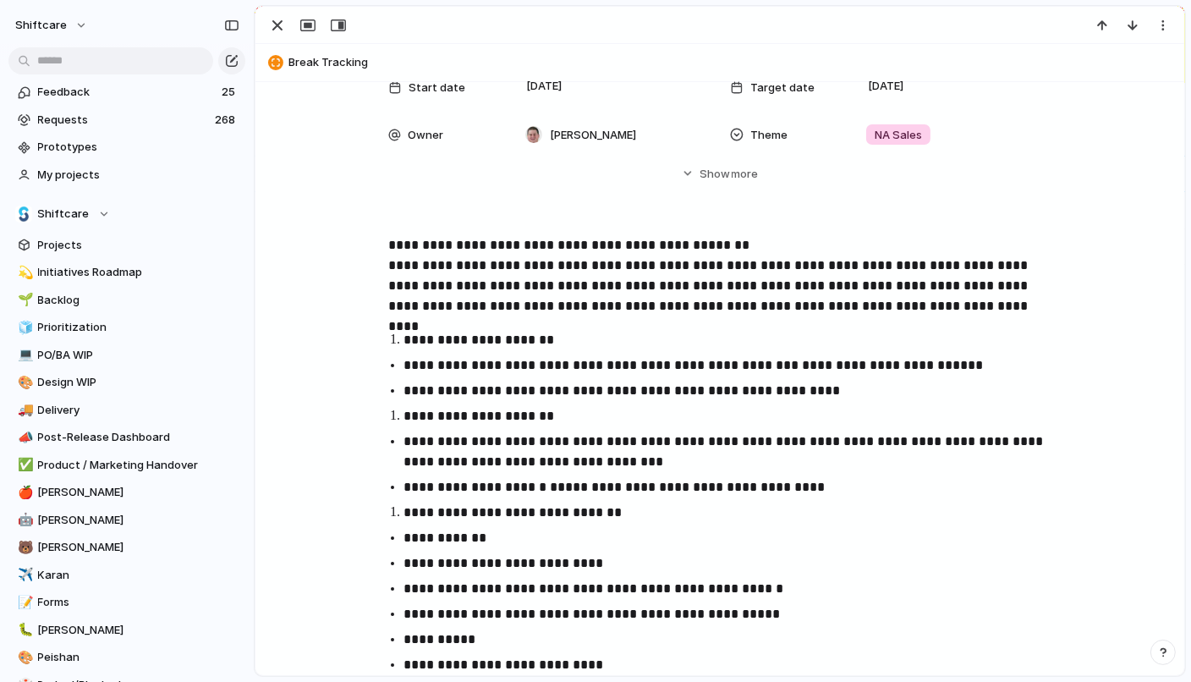
scroll to position [171, 0]
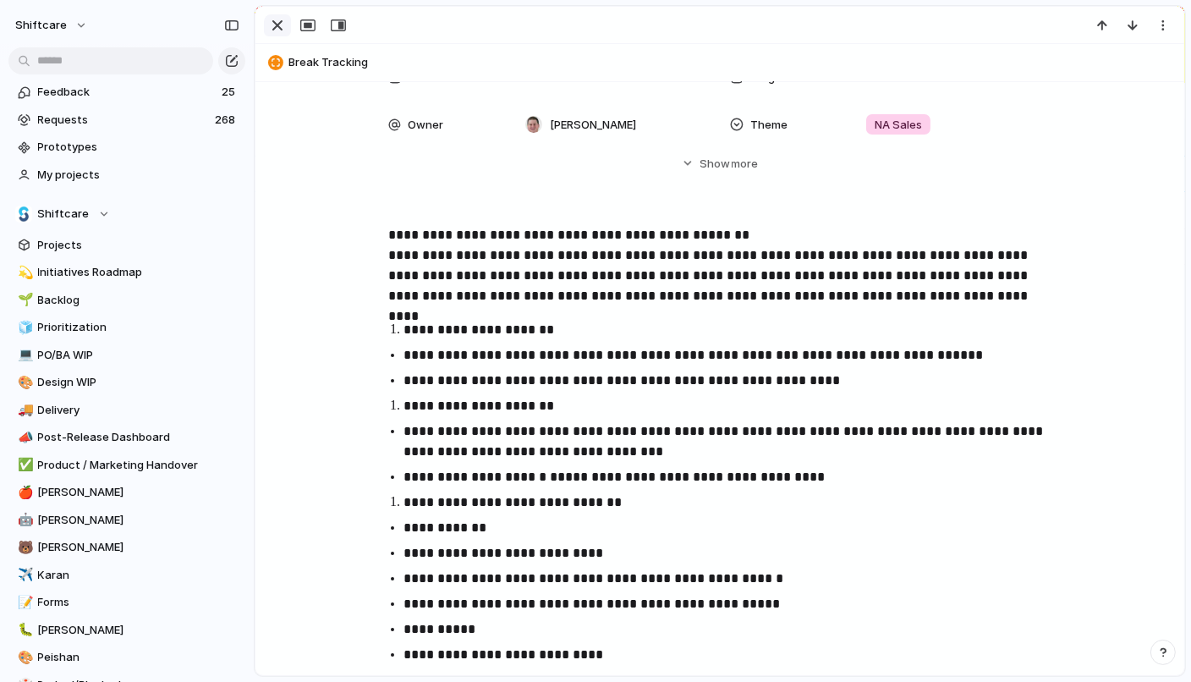
click at [282, 19] on div "button" at bounding box center [277, 25] width 20 height 20
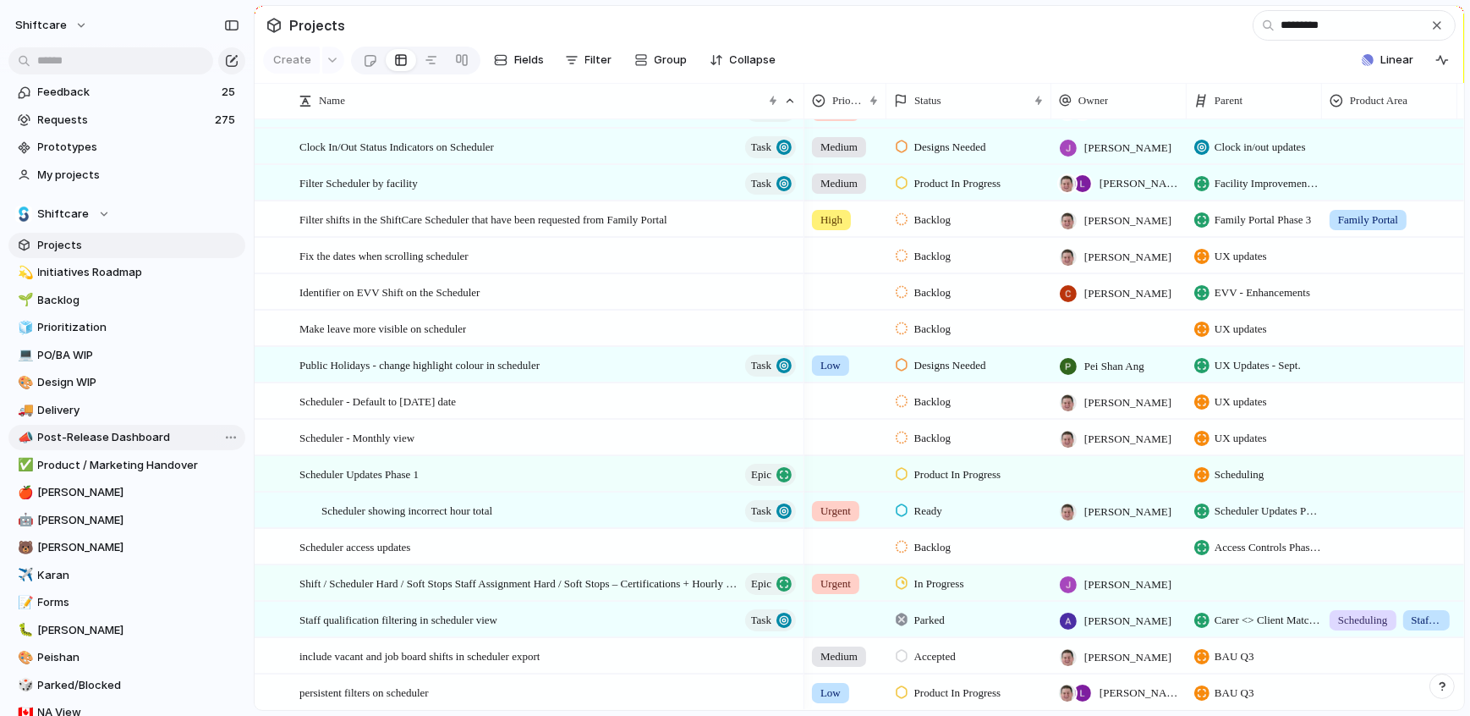
scroll to position [21, 0]
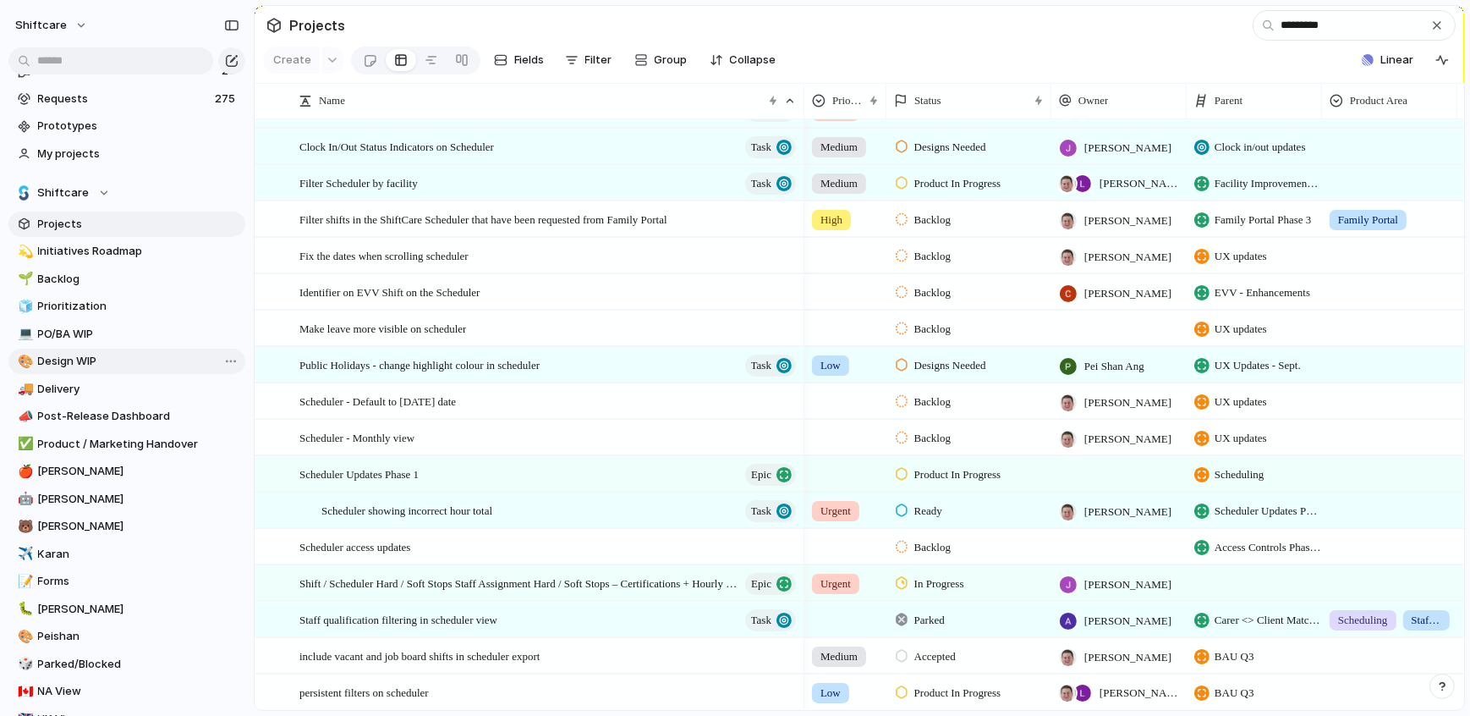
type input "*********"
click at [58, 354] on span "Design WIP" at bounding box center [138, 361] width 201 height 17
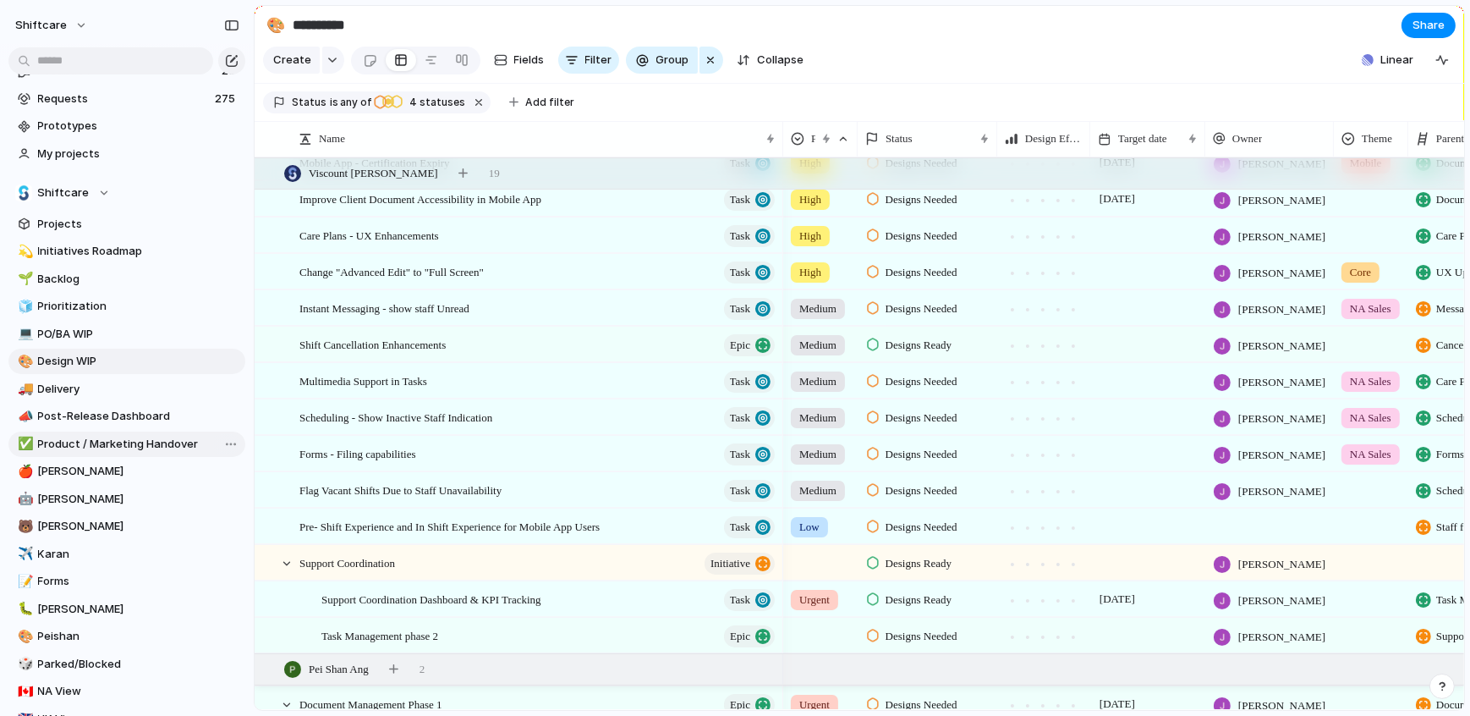
scroll to position [364, 0]
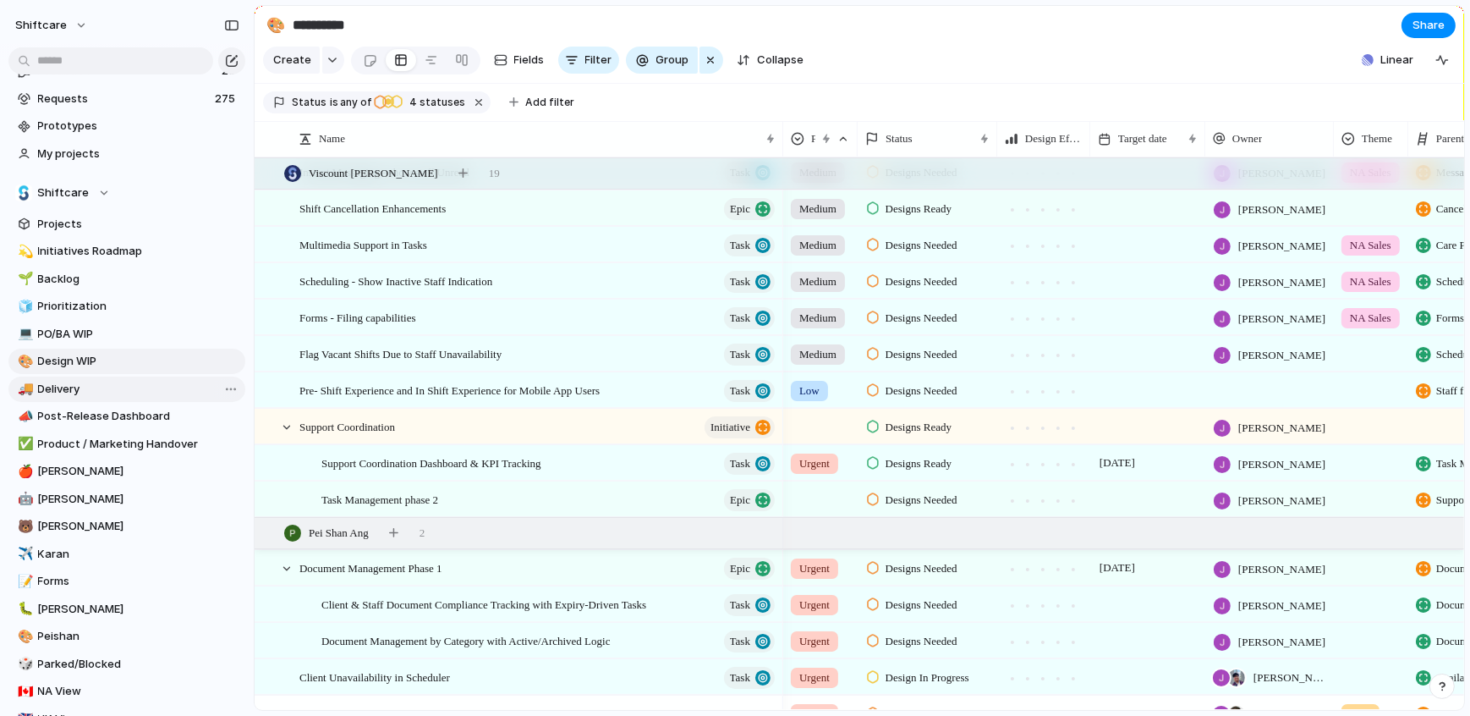
click at [76, 393] on span "Delivery" at bounding box center [138, 389] width 201 height 17
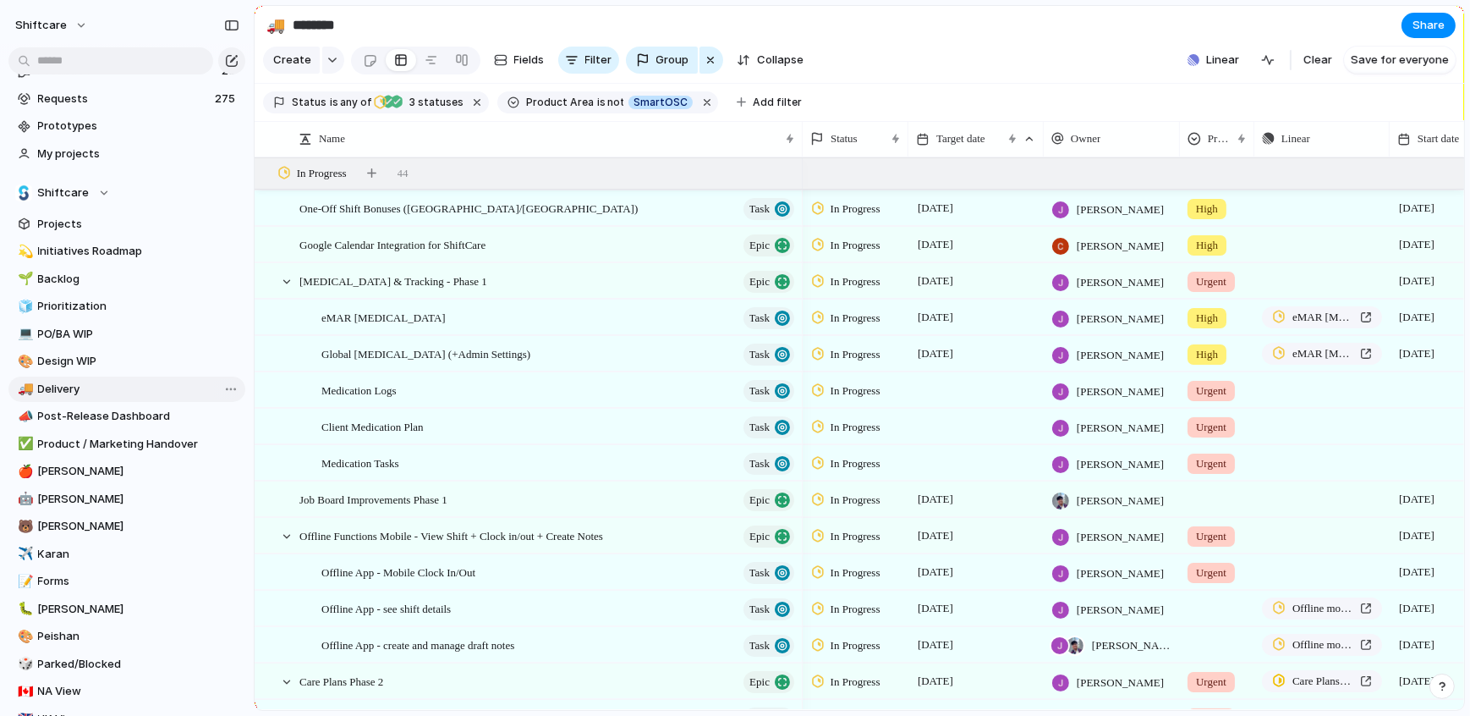
type input "********"
click at [282, 282] on div at bounding box center [286, 281] width 15 height 15
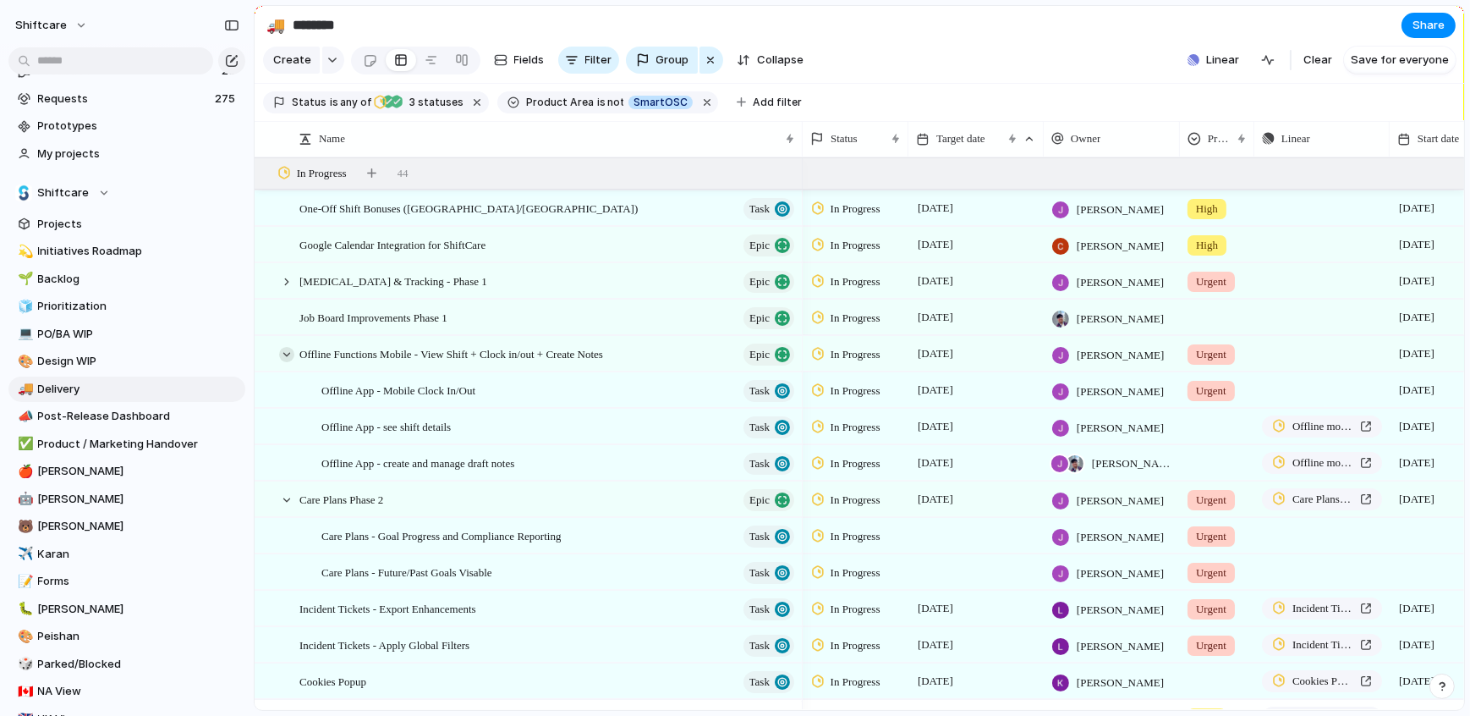
click at [288, 354] on div at bounding box center [286, 354] width 15 height 15
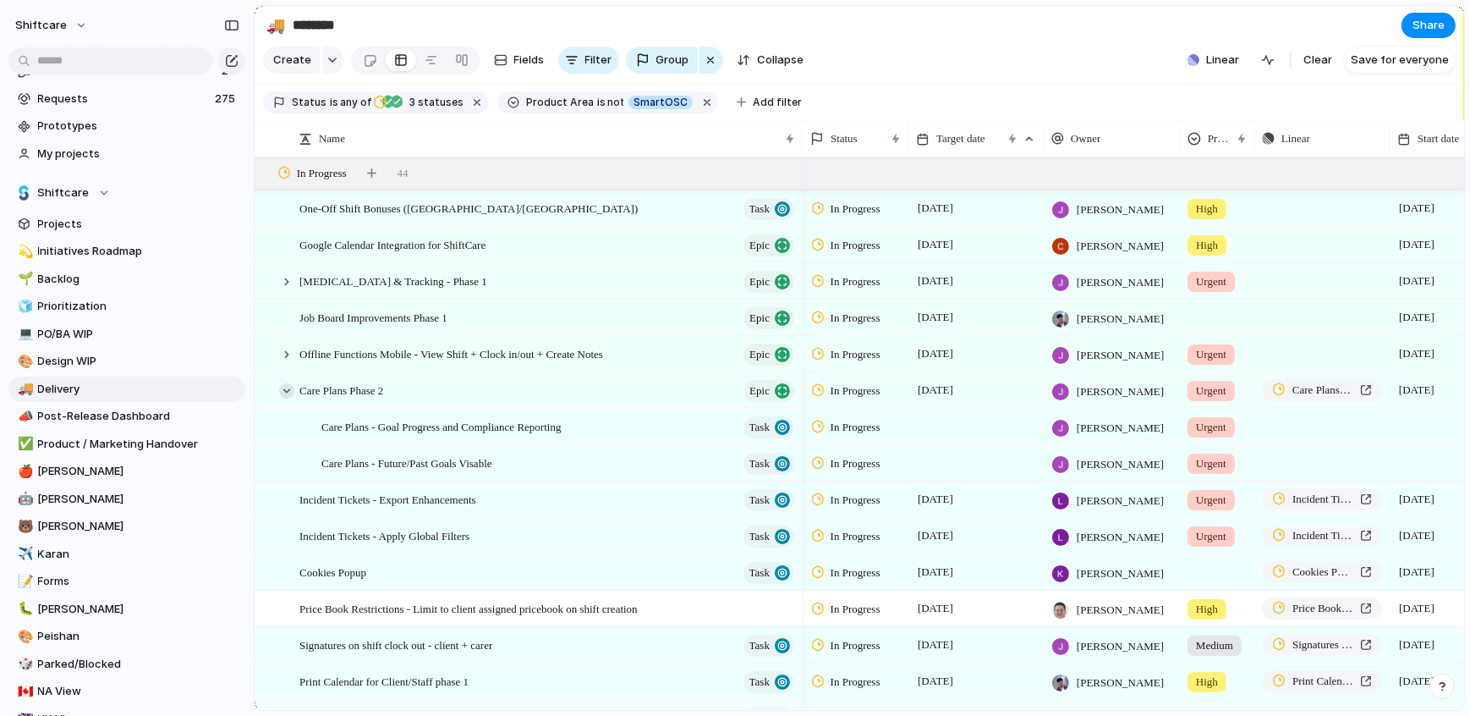
click at [292, 392] on div at bounding box center [286, 390] width 15 height 15
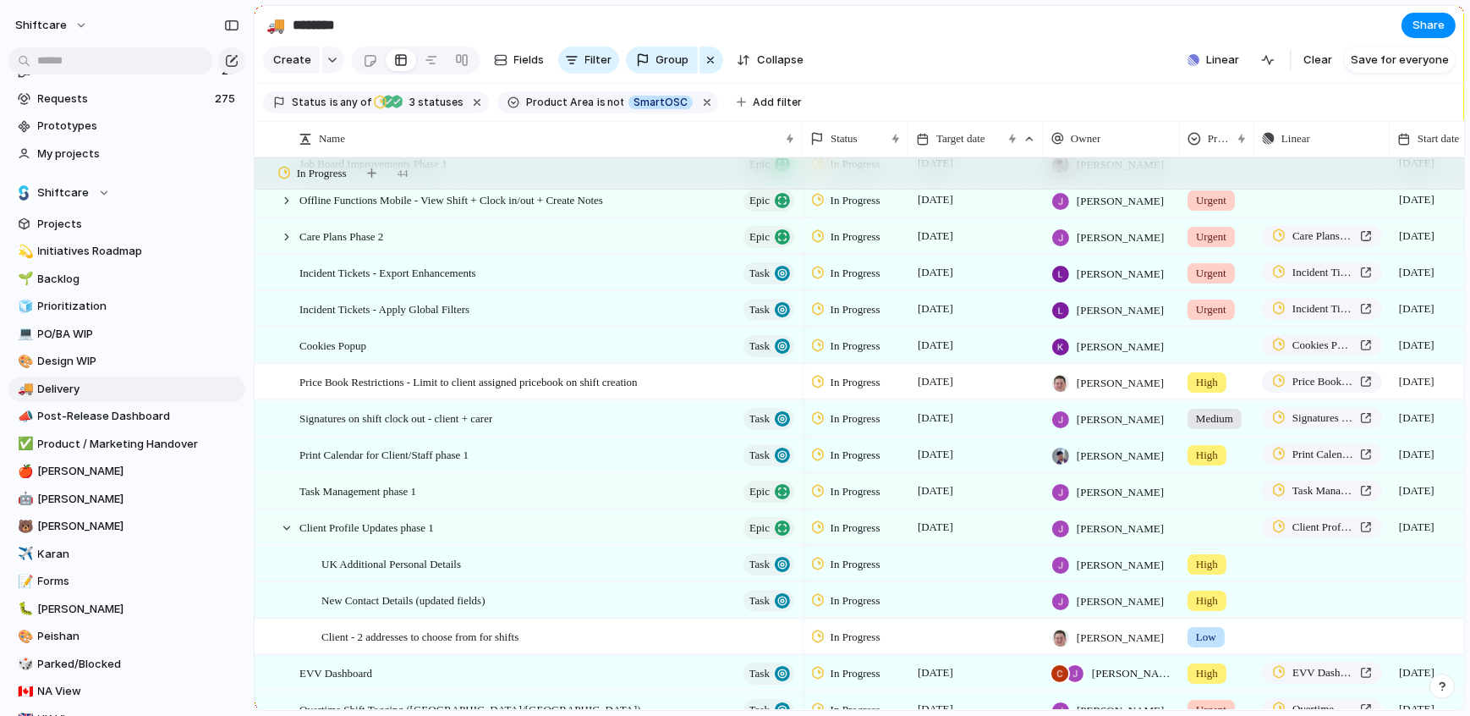
scroll to position [154, 0]
click at [283, 528] on div at bounding box center [286, 527] width 15 height 15
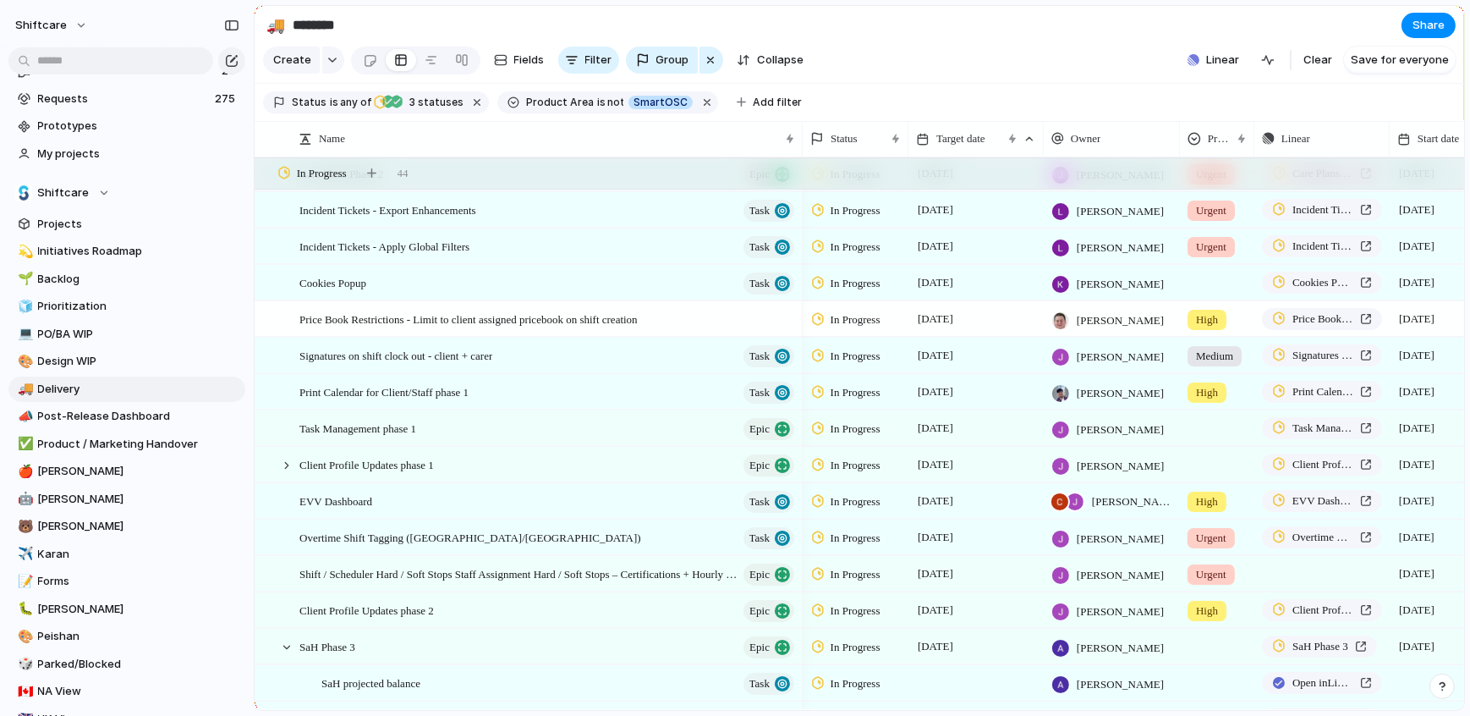
scroll to position [0, 0]
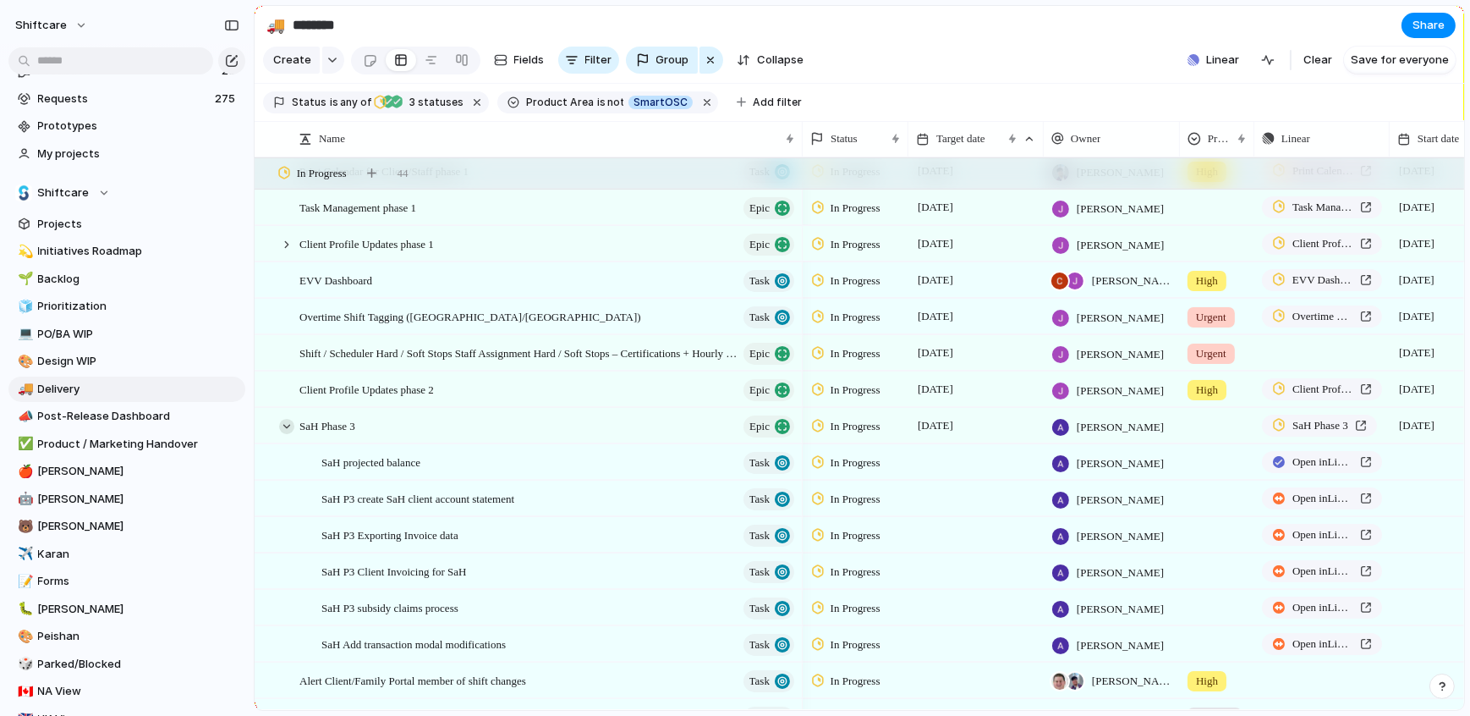
click at [289, 424] on div at bounding box center [286, 426] width 15 height 15
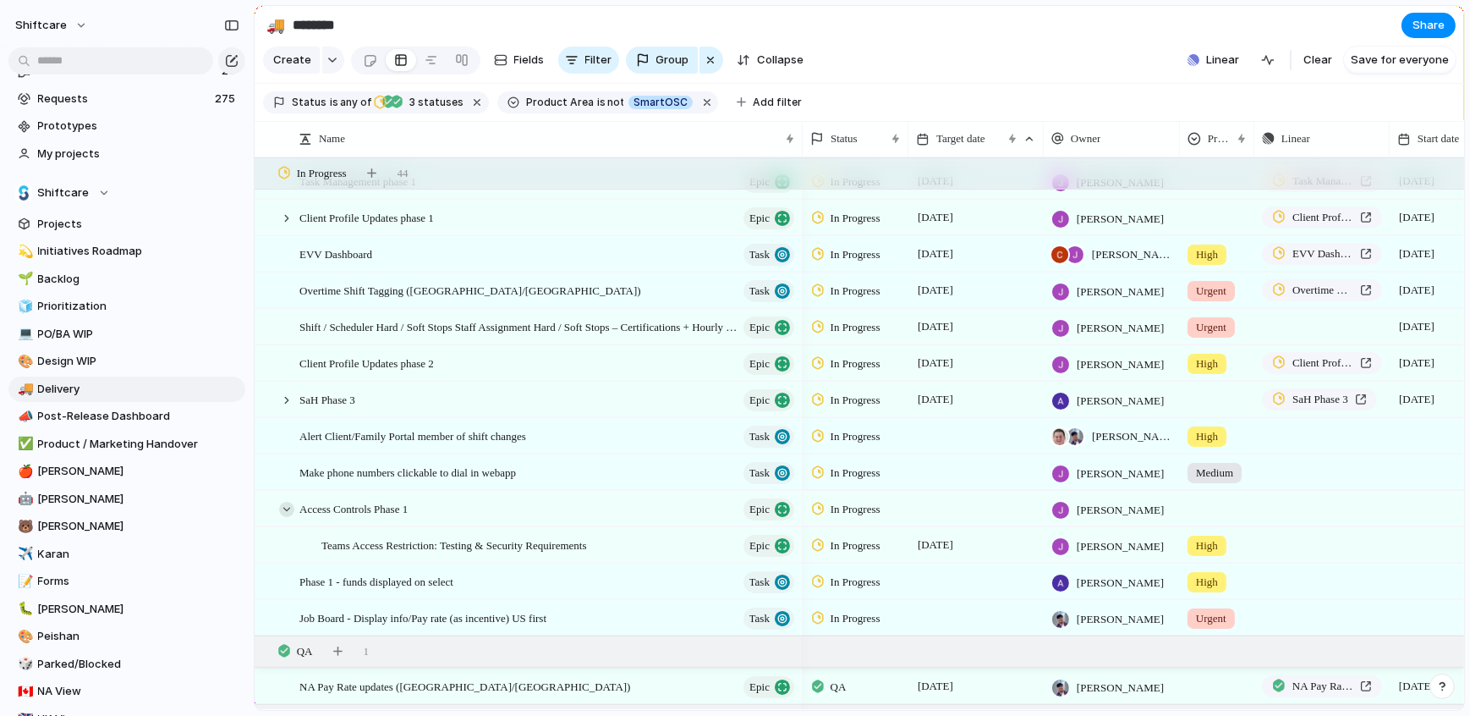
click at [286, 505] on div at bounding box center [286, 509] width 15 height 15
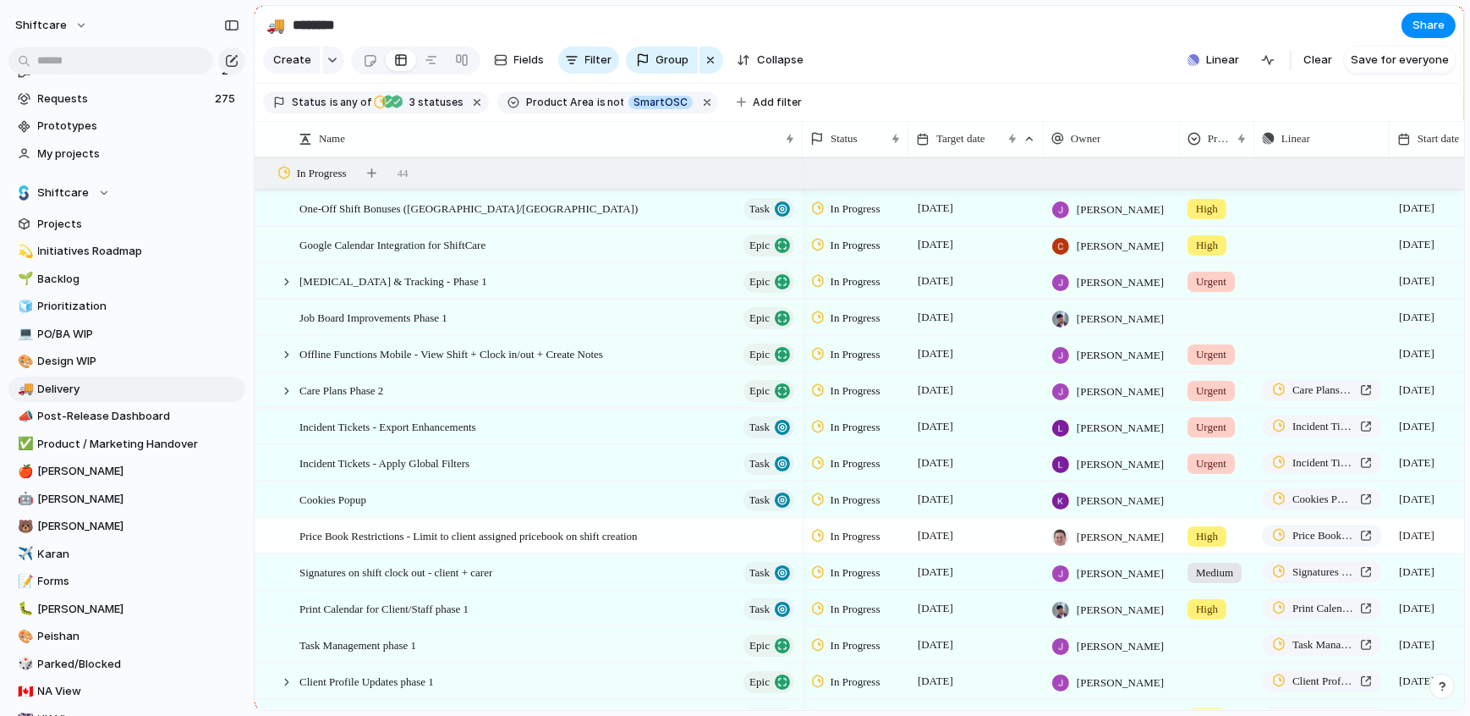
click at [80, 211] on link "Projects" at bounding box center [126, 223] width 237 height 25
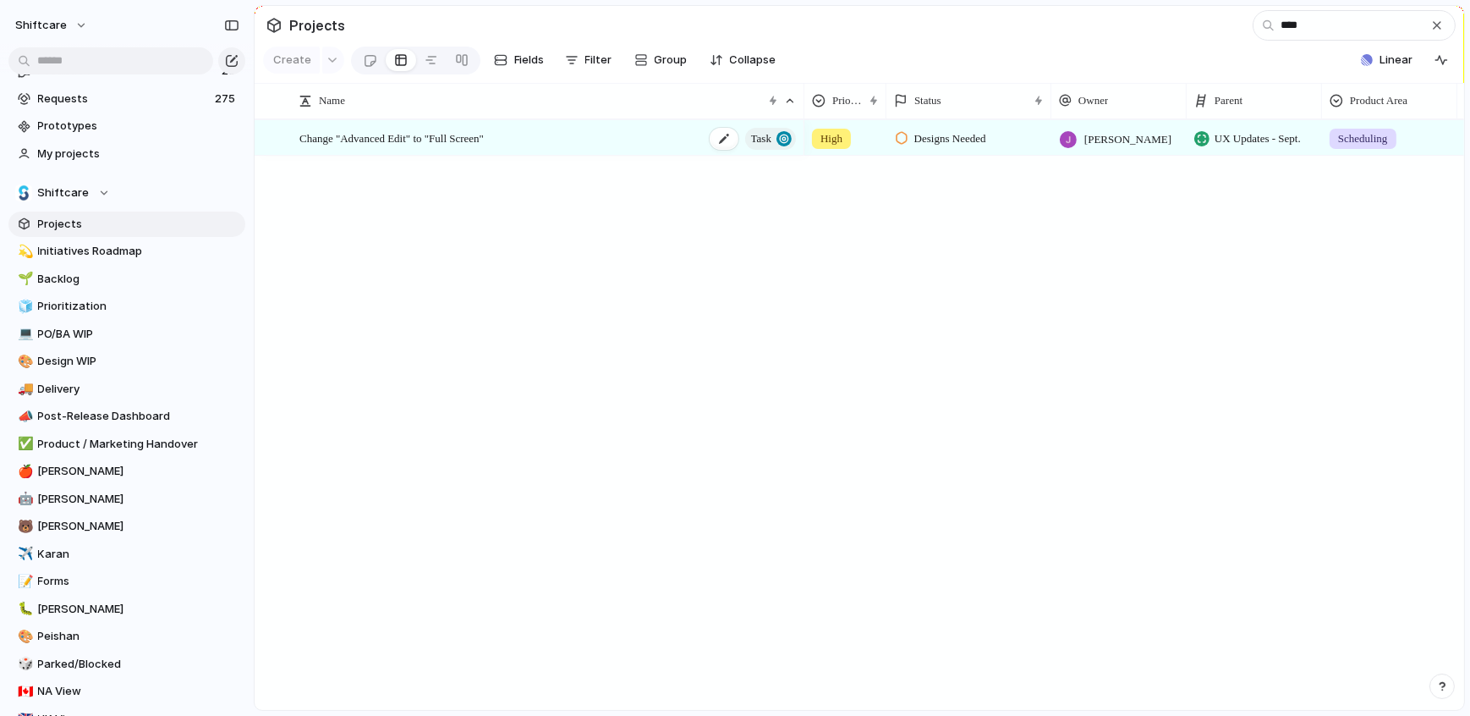
type input "****"
click at [484, 145] on span "Change "Advanced Edit" to "Full Screen"" at bounding box center [391, 137] width 184 height 19
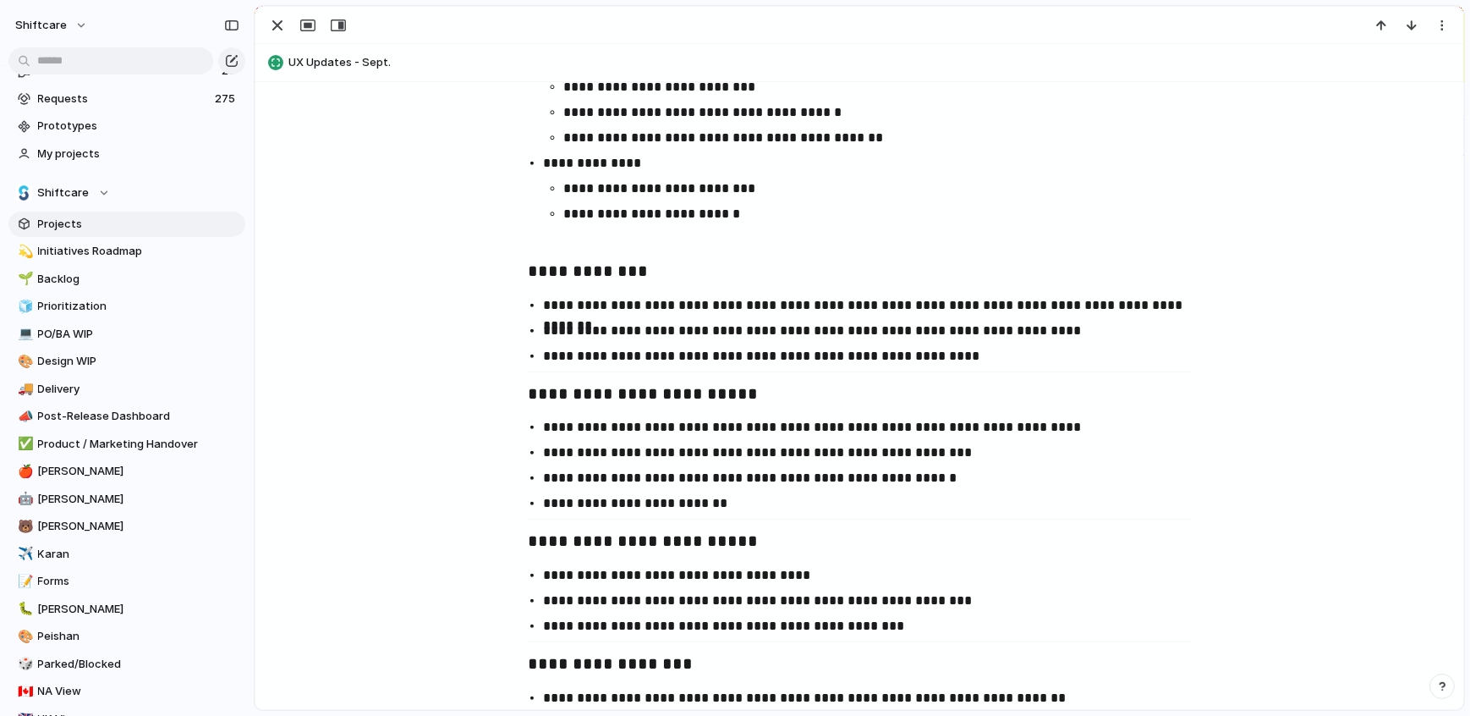
scroll to position [2306, 0]
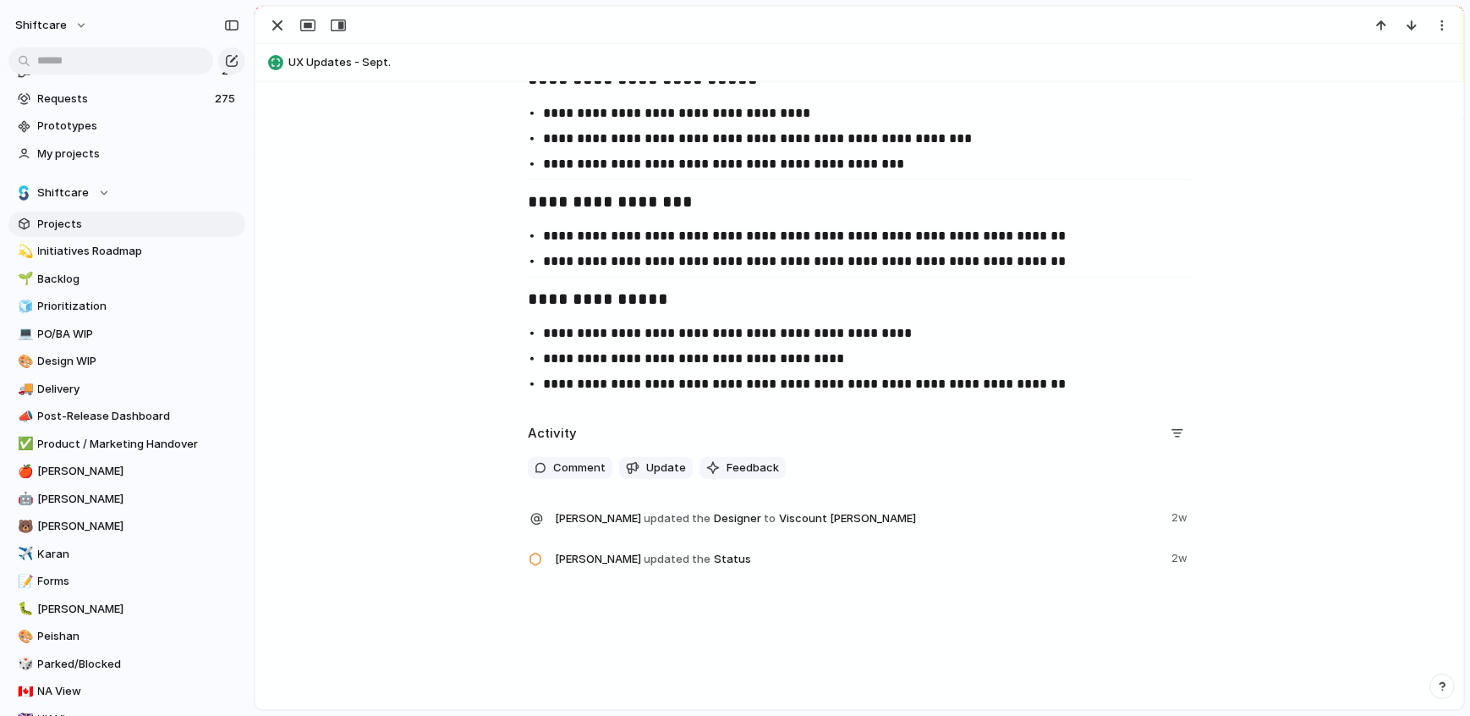
click at [844, 508] on span "[PERSON_NAME] updated the Designer to Viscount [PERSON_NAME]" at bounding box center [858, 518] width 606 height 24
click at [914, 538] on div "[PERSON_NAME] updated the Designer to Viscount [PERSON_NAME] 2w" at bounding box center [859, 526] width 663 height 41
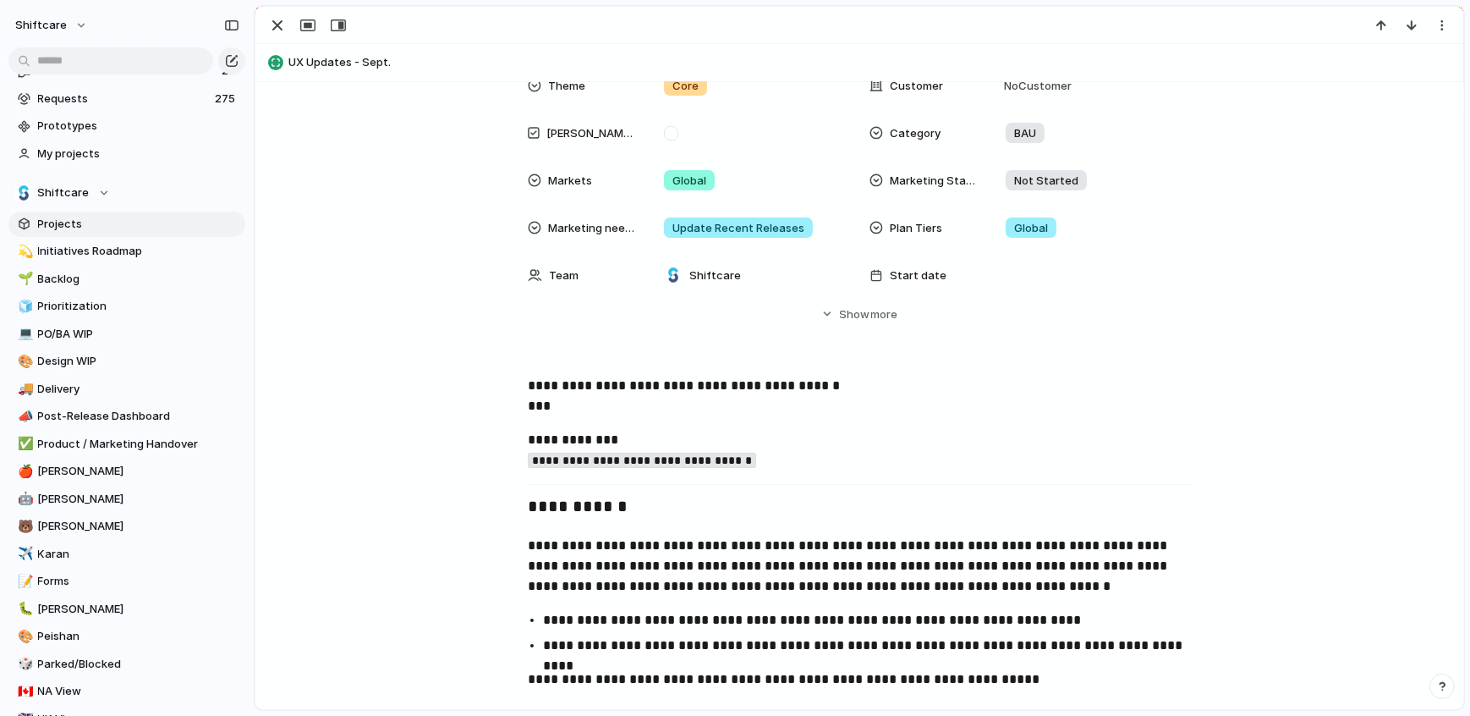
scroll to position [0, 0]
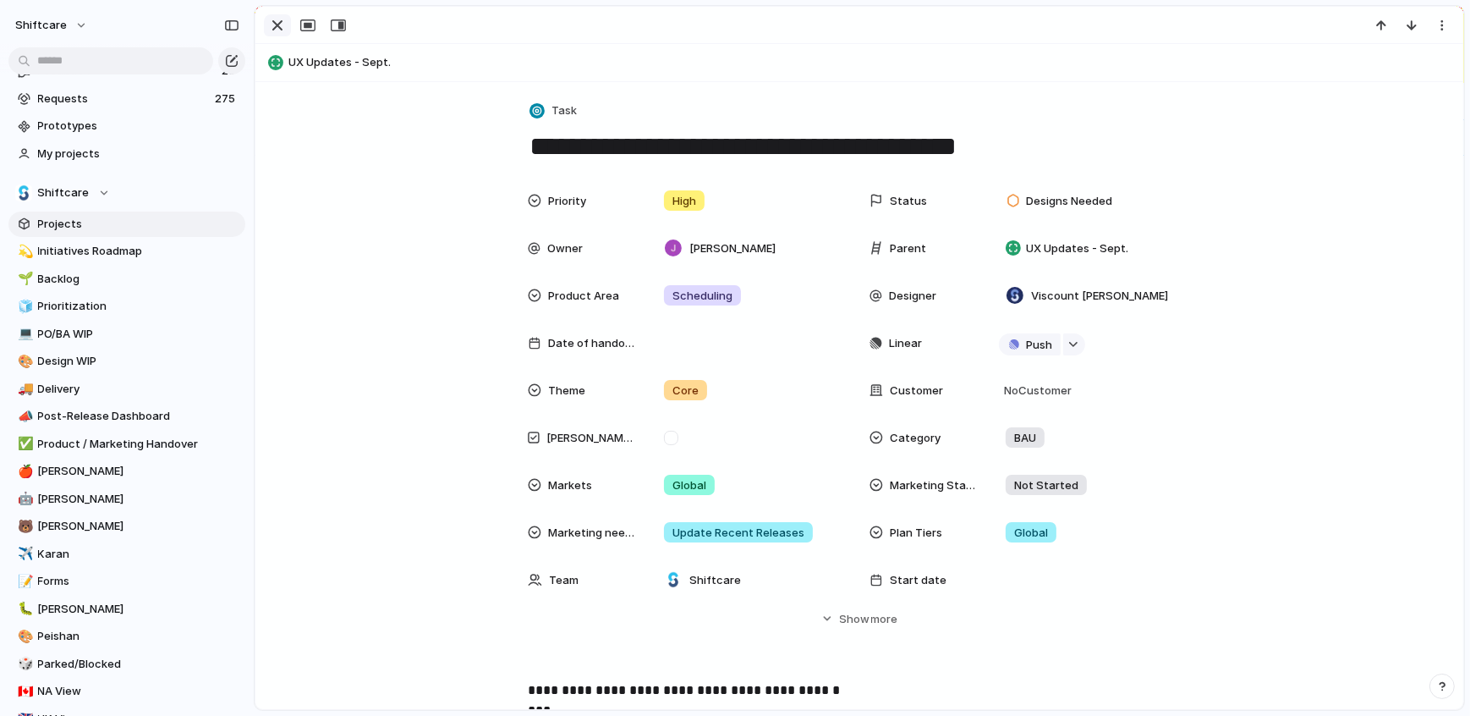
click at [267, 24] on div "button" at bounding box center [277, 25] width 20 height 20
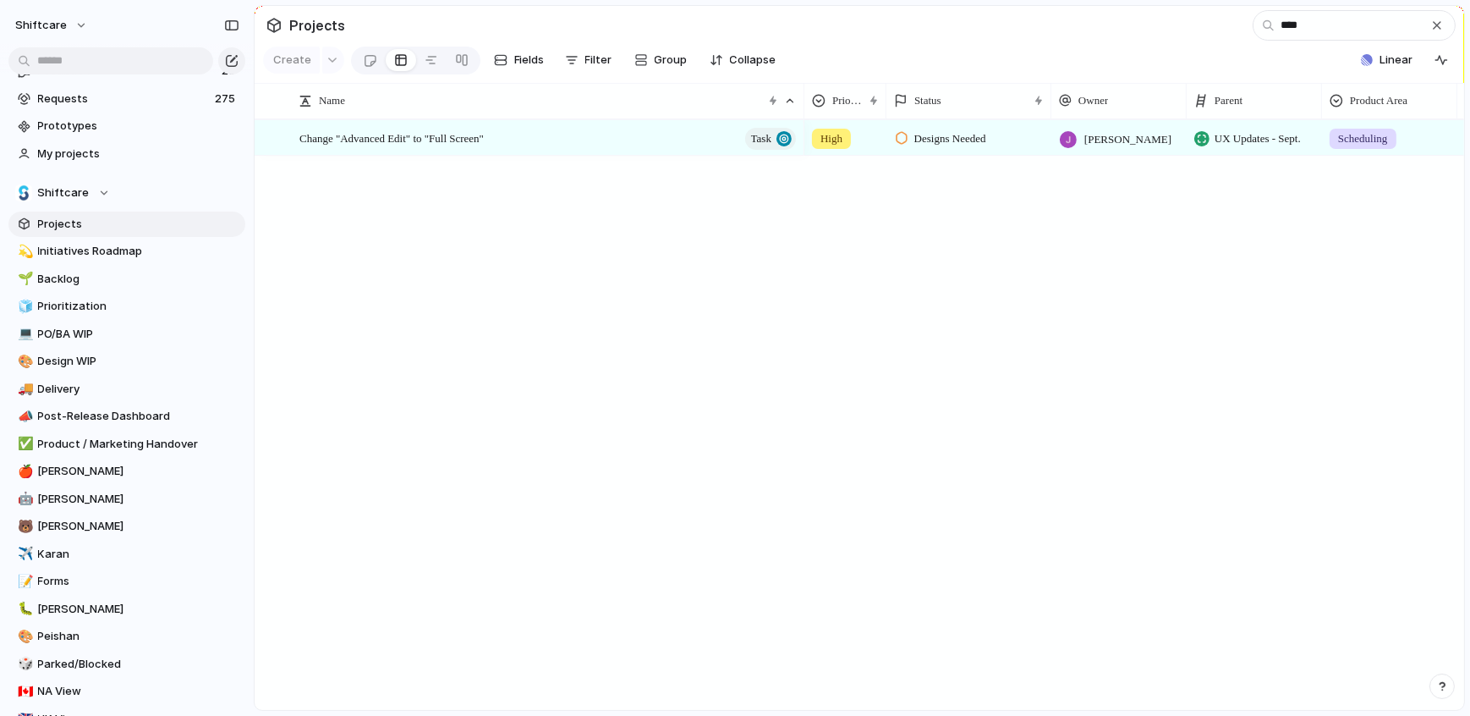
click at [1190, 28] on div "button" at bounding box center [1437, 26] width 14 height 14
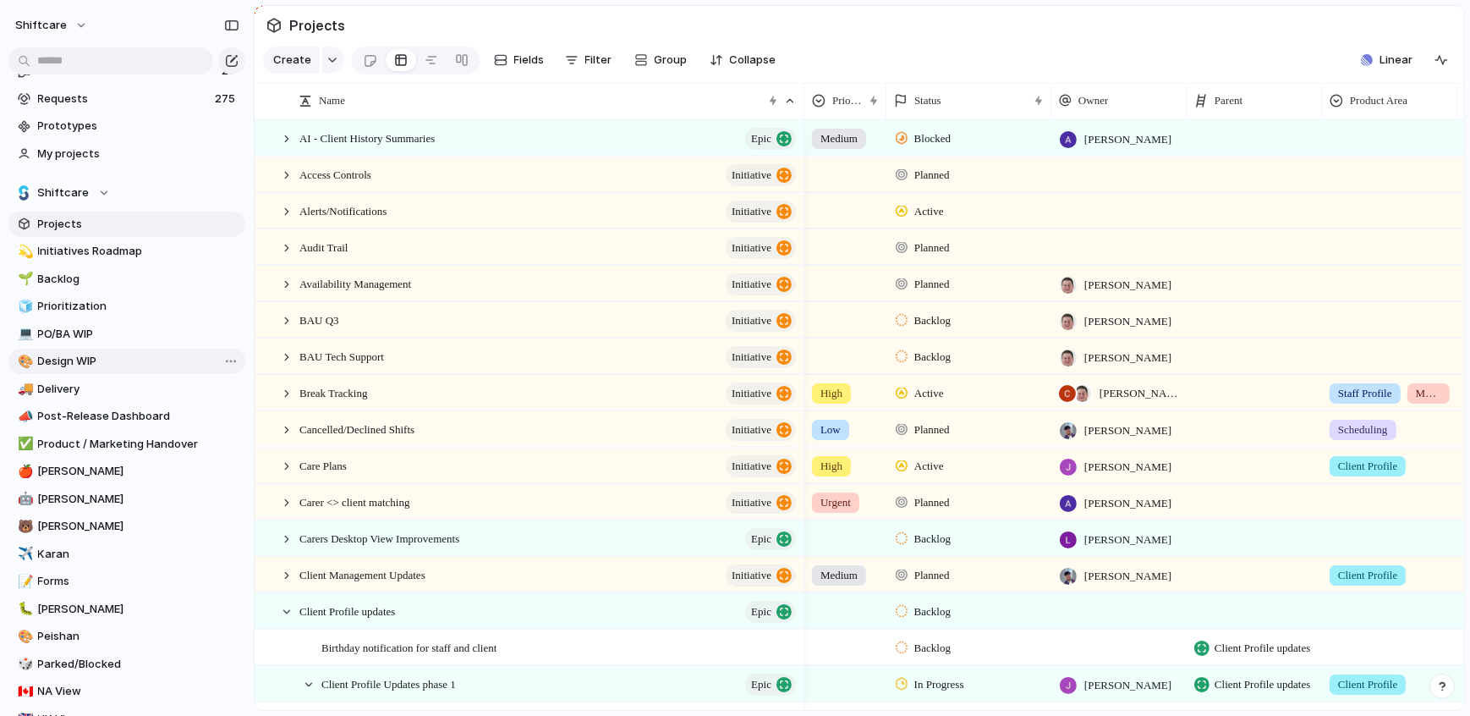
click at [87, 357] on span "Design WIP" at bounding box center [138, 361] width 201 height 17
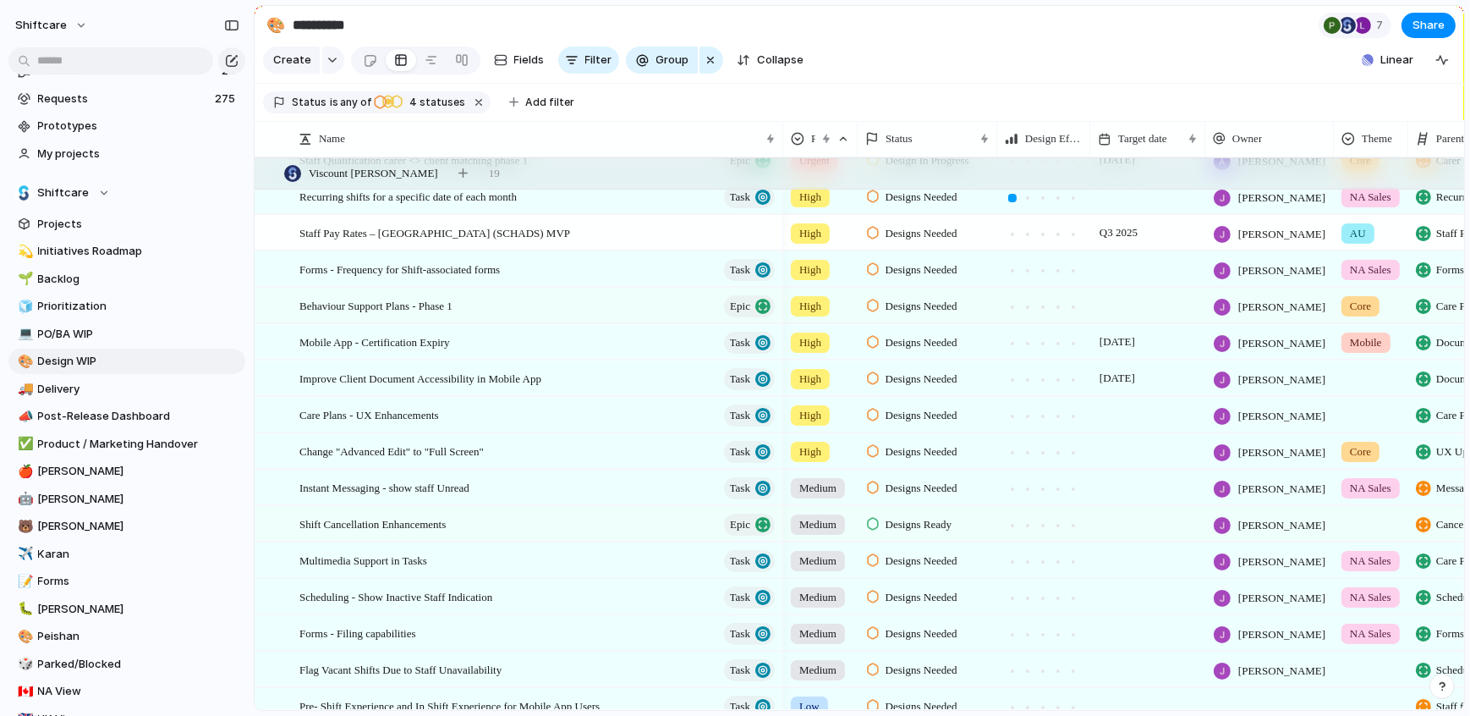
scroll to position [51, 0]
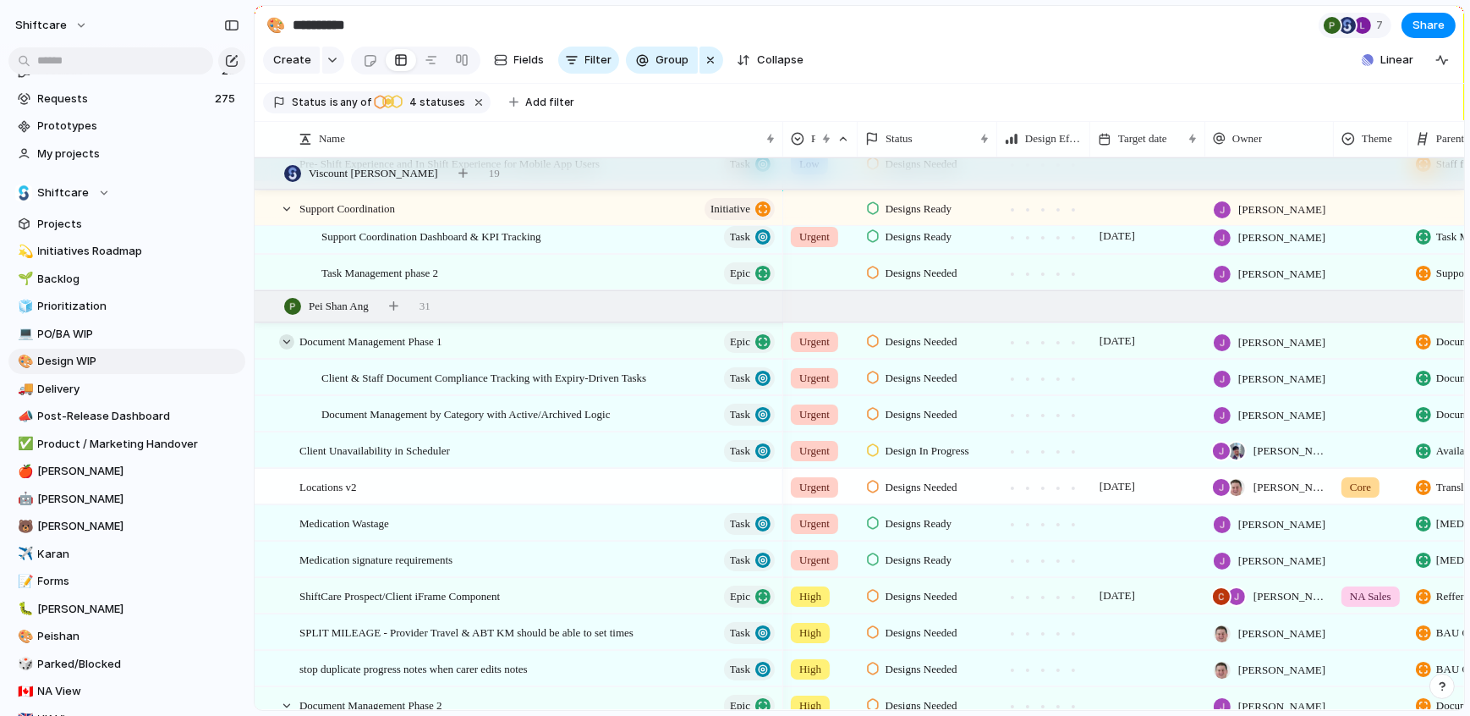
click at [285, 342] on div at bounding box center [286, 341] width 15 height 15
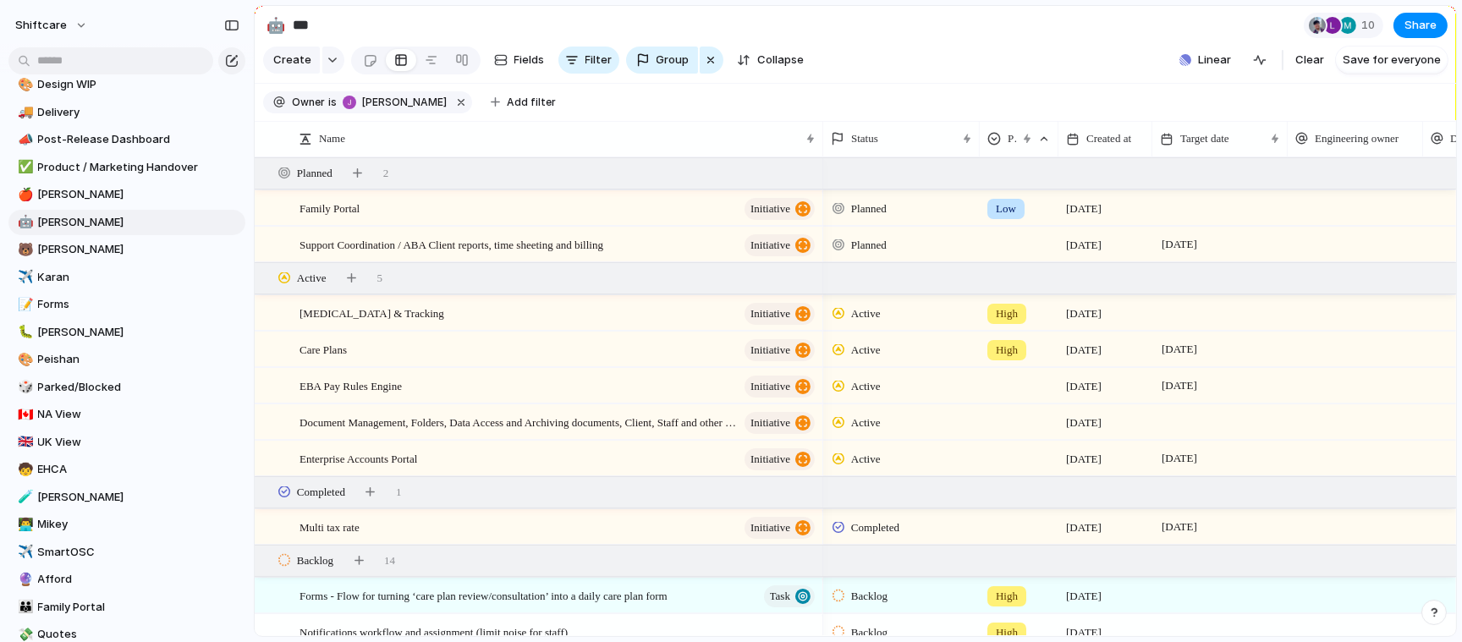
scroll to position [333, 0]
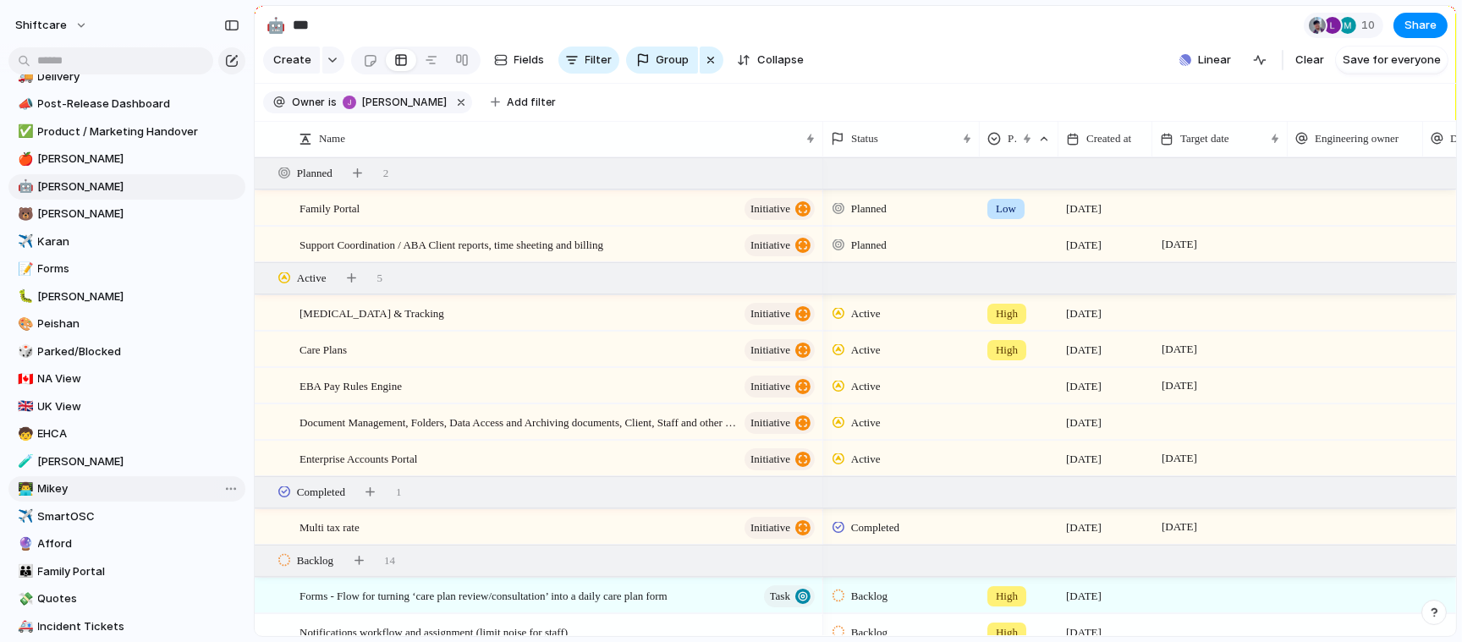
click at [52, 485] on span "Mikey" at bounding box center [138, 488] width 201 height 17
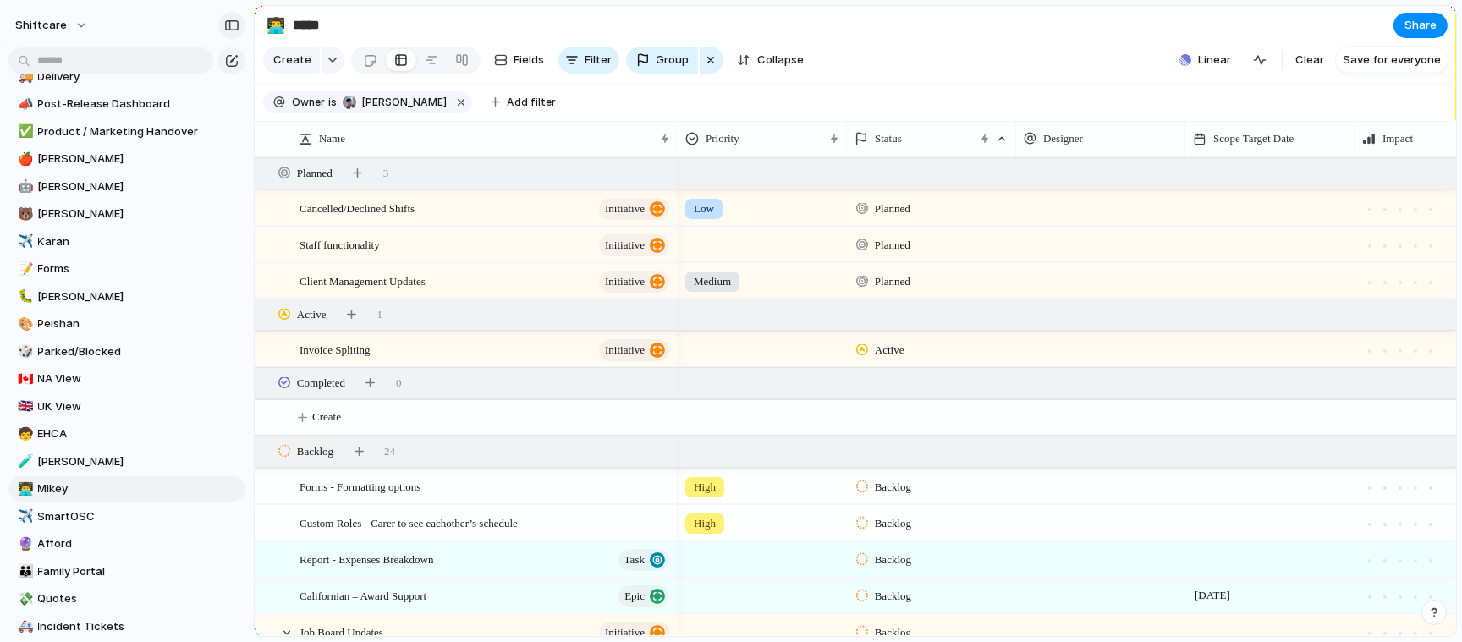
click at [229, 19] on div "button" at bounding box center [231, 25] width 15 height 12
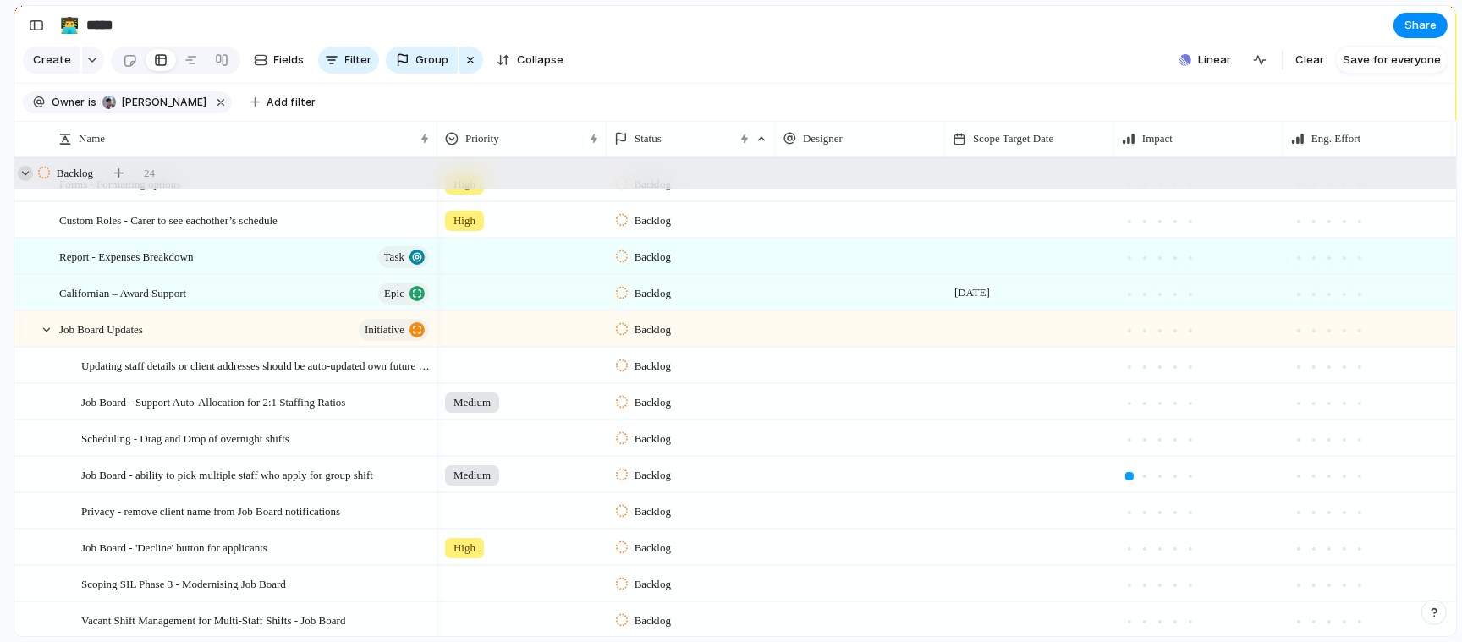
click at [26, 169] on div at bounding box center [25, 173] width 15 height 15
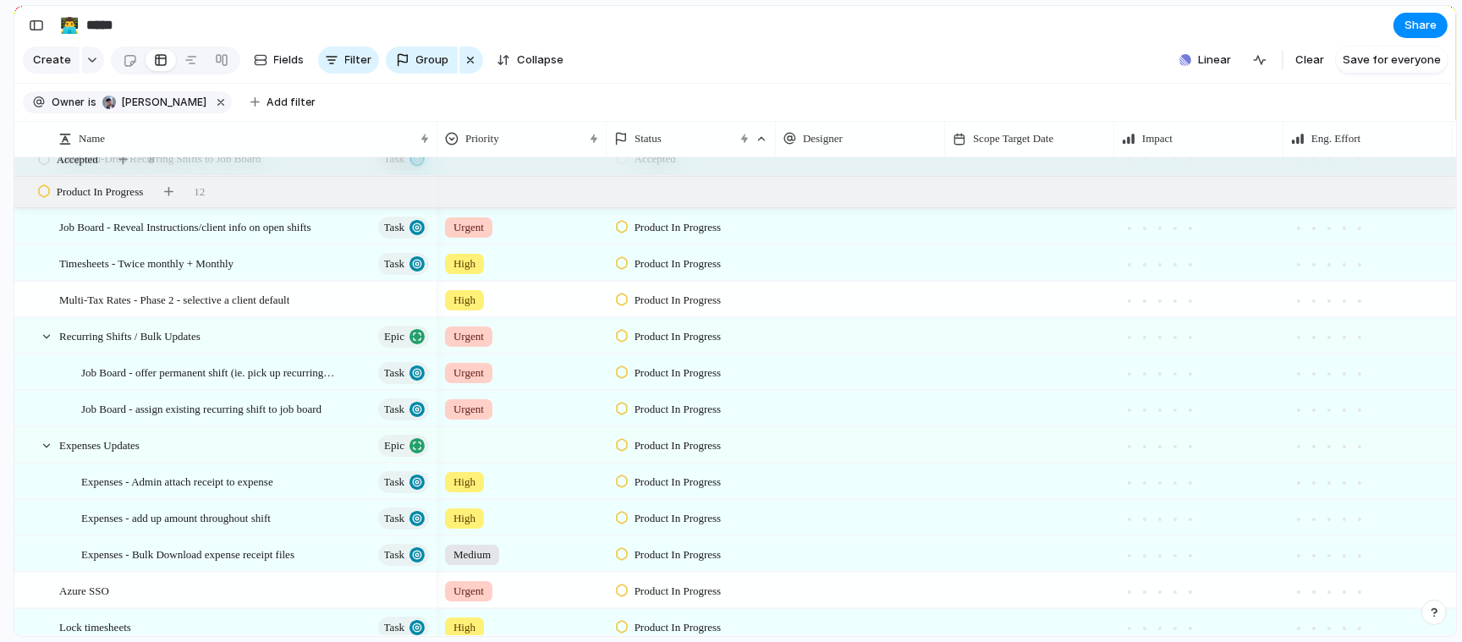
scroll to position [621, 0]
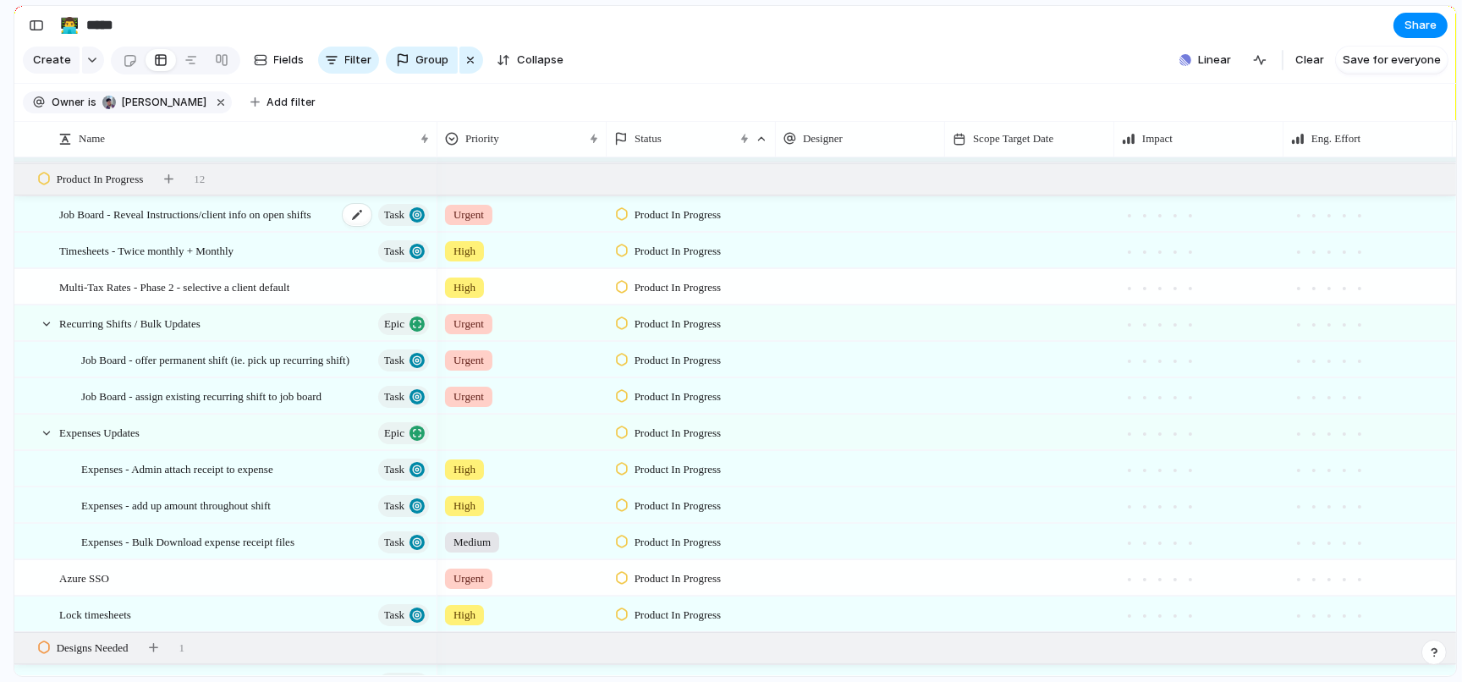
click at [268, 211] on span "Job Board - Reveal Instructions/client info on open shifts" at bounding box center [185, 213] width 252 height 19
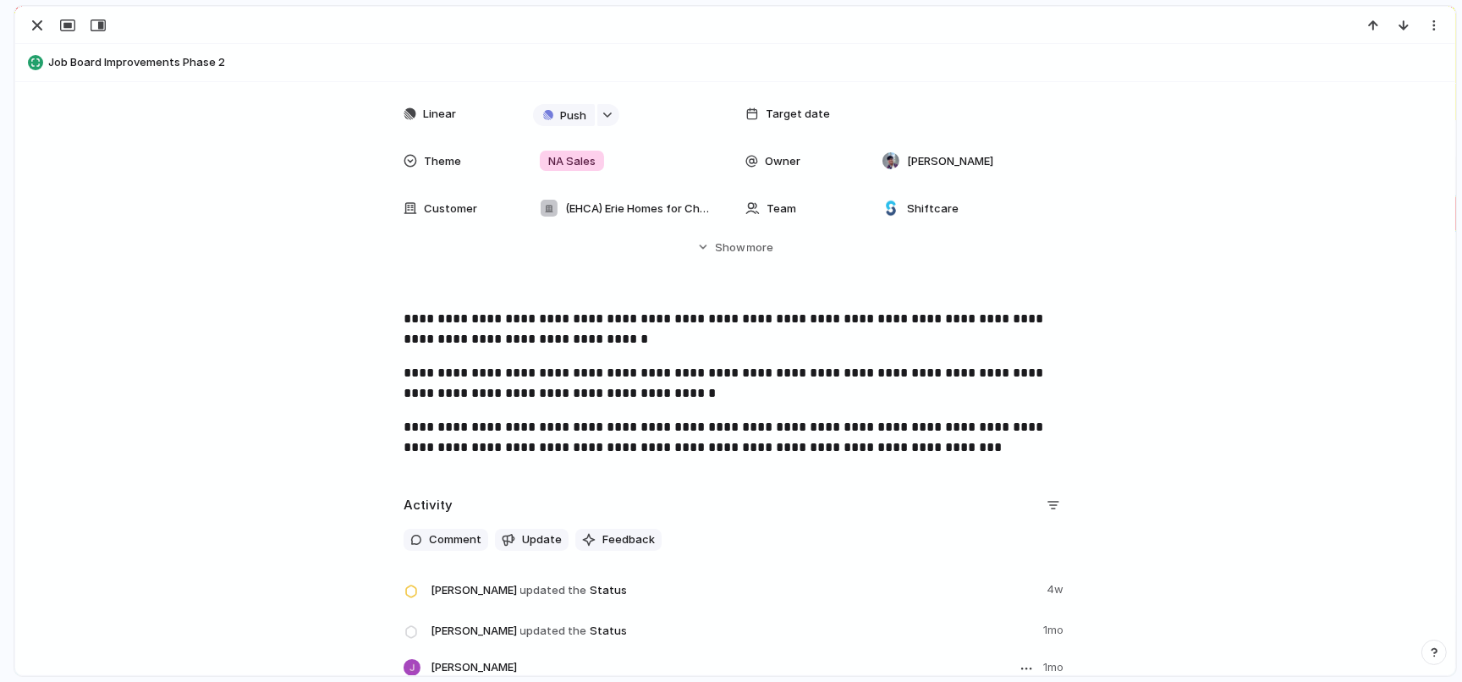
scroll to position [271, 0]
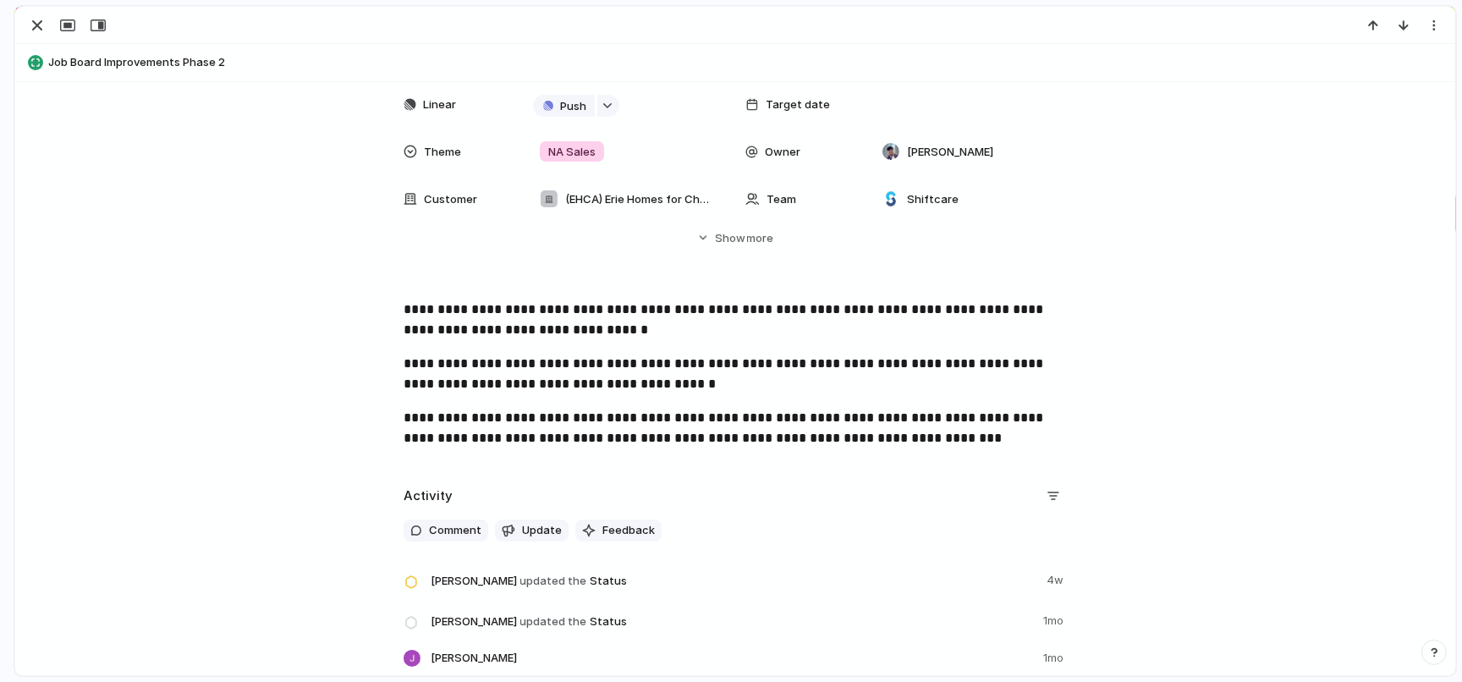
click at [619, 362] on p "**********" at bounding box center [734, 374] width 663 height 41
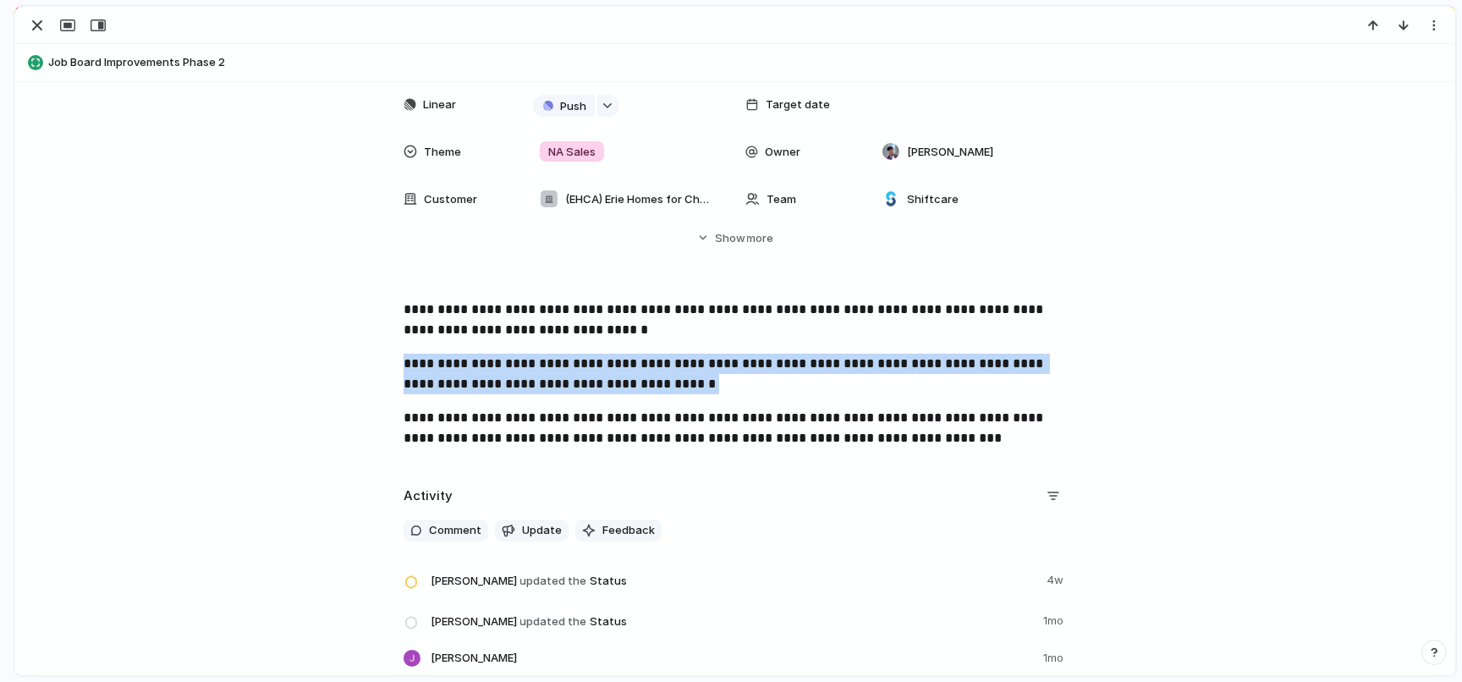
click at [619, 362] on p "**********" at bounding box center [734, 374] width 663 height 41
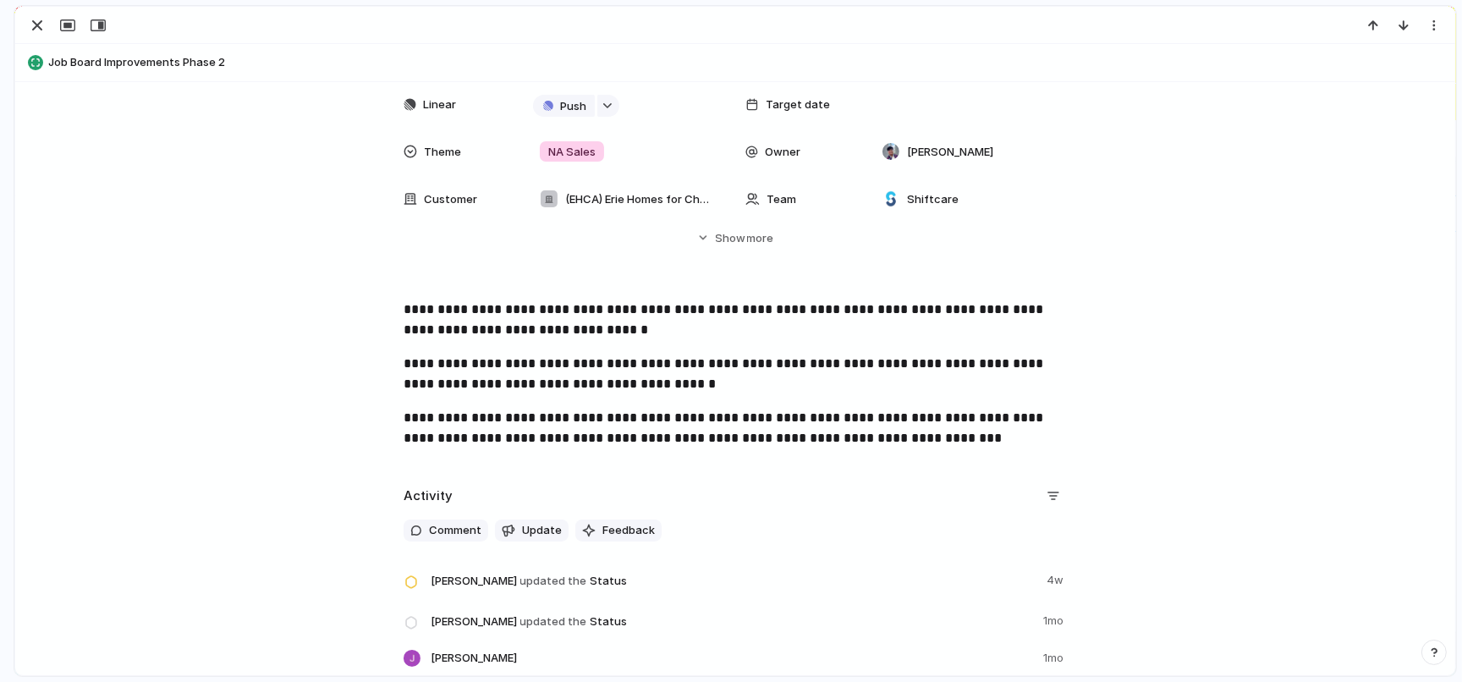
click at [659, 396] on div "**********" at bounding box center [735, 380] width 1399 height 162
click at [37, 20] on div "button" at bounding box center [37, 25] width 20 height 20
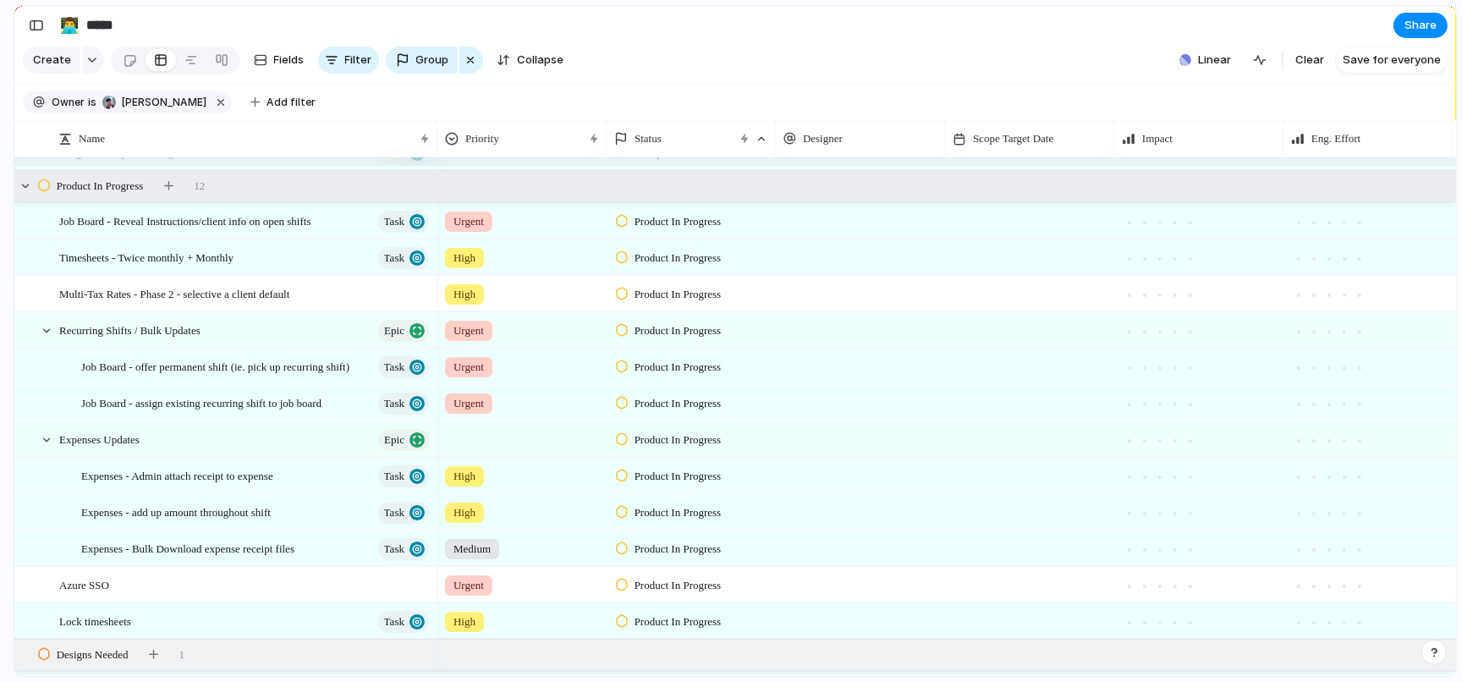
scroll to position [624, 0]
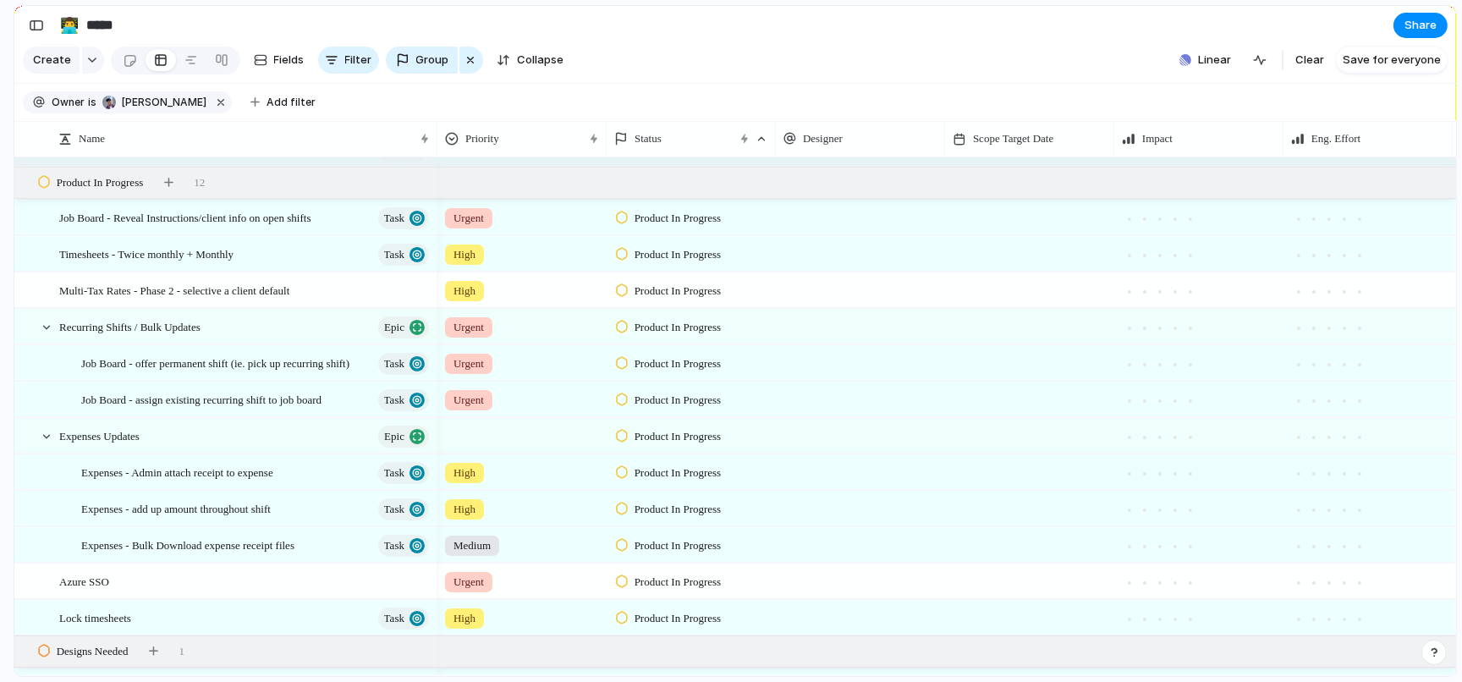
click at [437, 139] on div "Priority" at bounding box center [521, 139] width 169 height 36
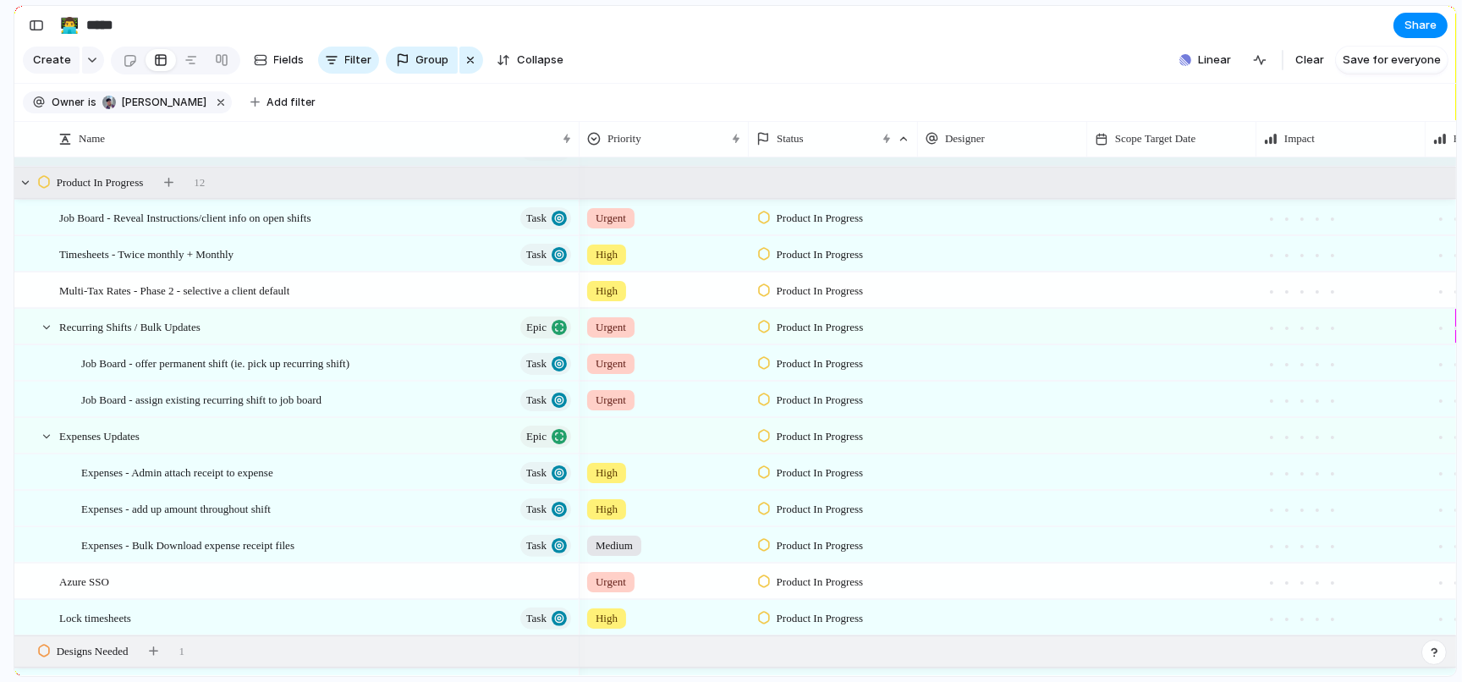
drag, startPoint x: 435, startPoint y: 142, endPoint x: 552, endPoint y: 167, distance: 120.3
click at [552, 167] on div "Name Priority Status Designer Scope Target Date Impact Eng. Effort Linear Cance…" at bounding box center [734, 398] width 1441 height 555
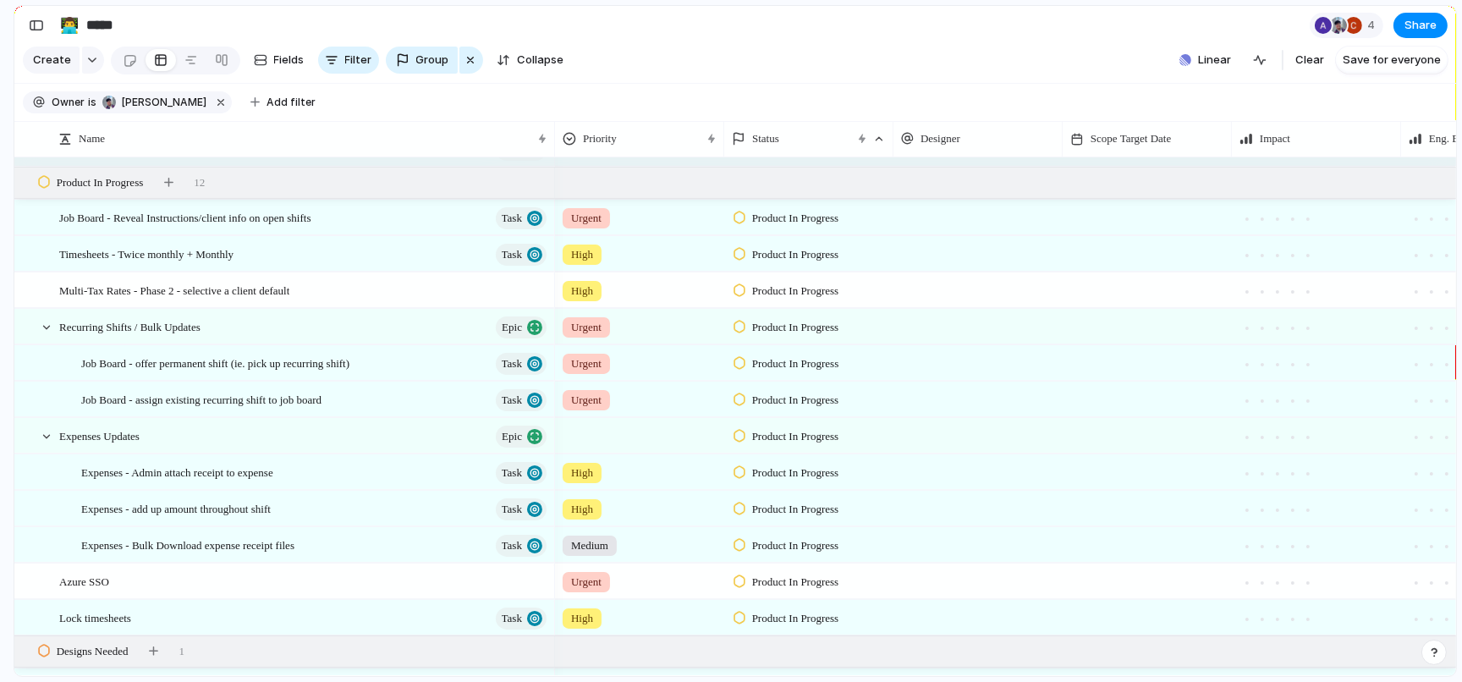
click at [781, 369] on span "Product In Progress" at bounding box center [795, 363] width 87 height 17
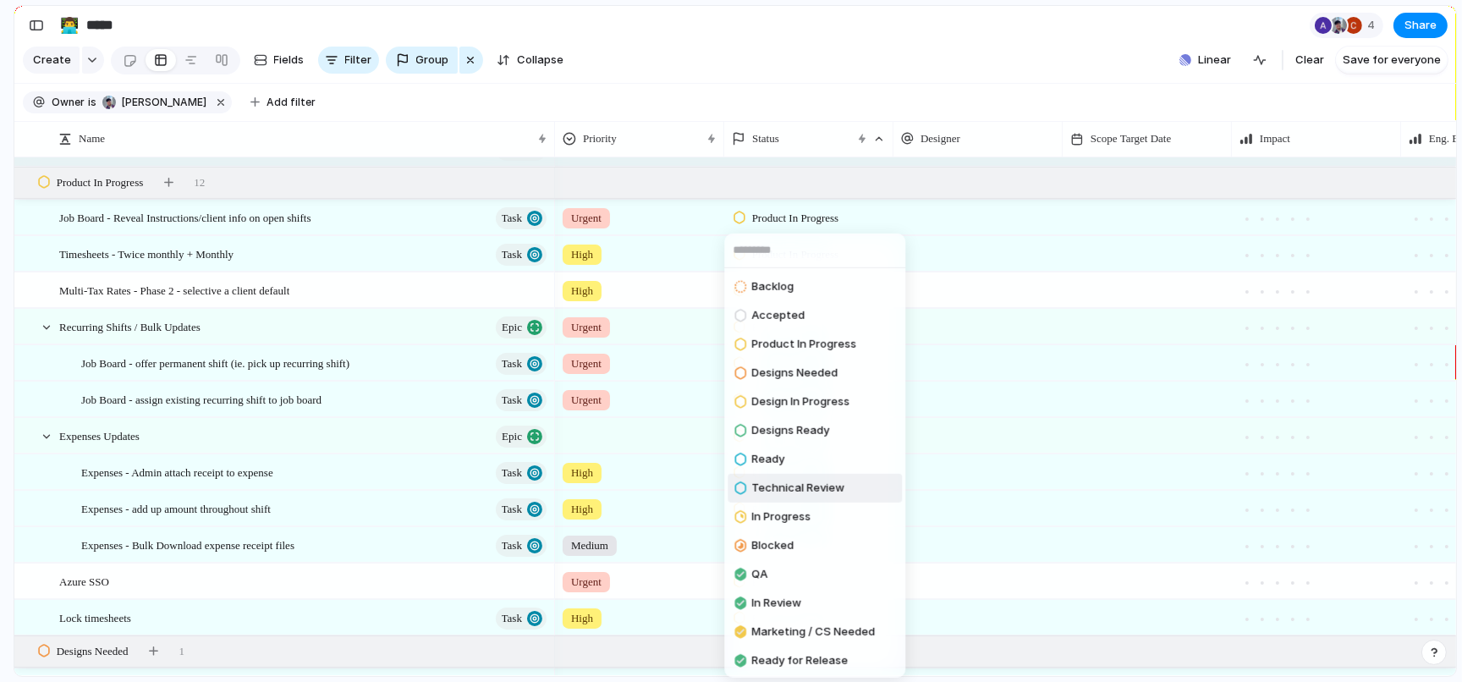
click at [783, 480] on span "Technical Review" at bounding box center [797, 488] width 93 height 17
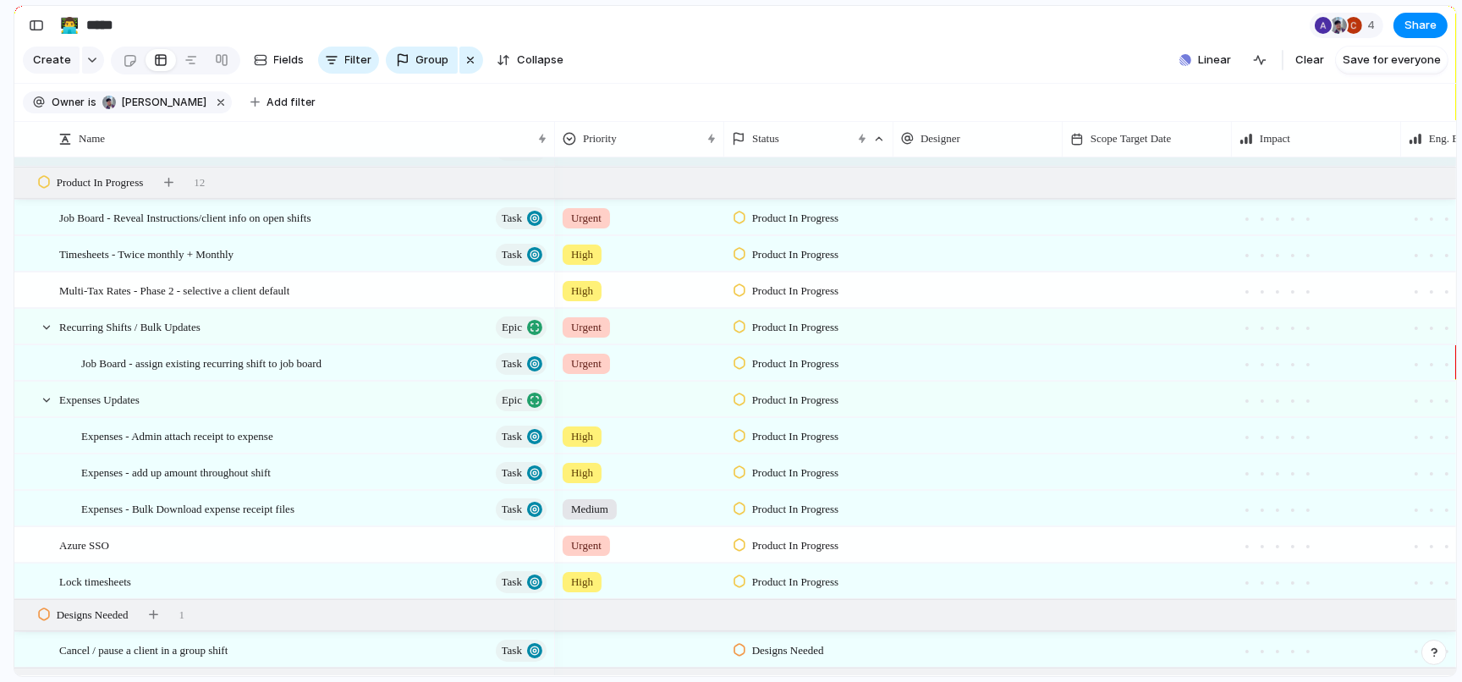
click at [780, 363] on span "Product In Progress" at bounding box center [795, 363] width 87 height 17
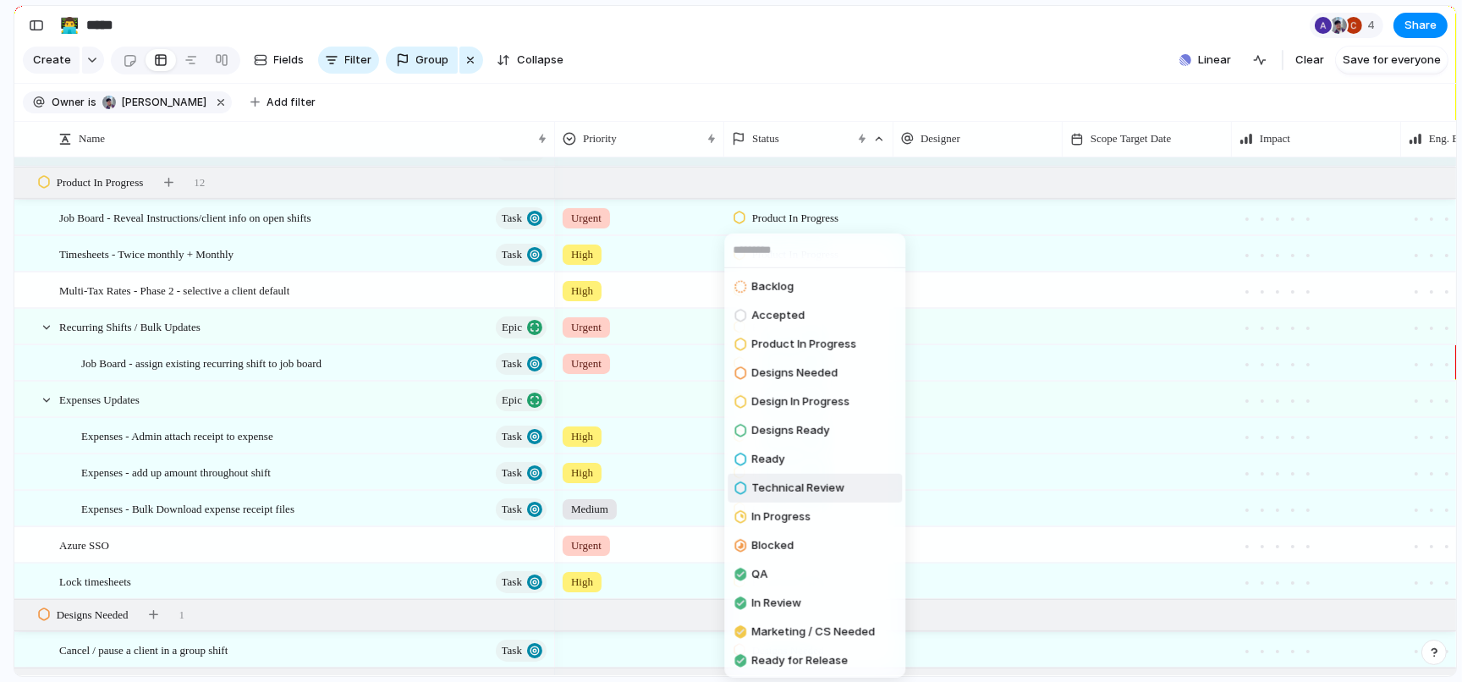
click at [795, 493] on span "Technical Review" at bounding box center [797, 488] width 93 height 17
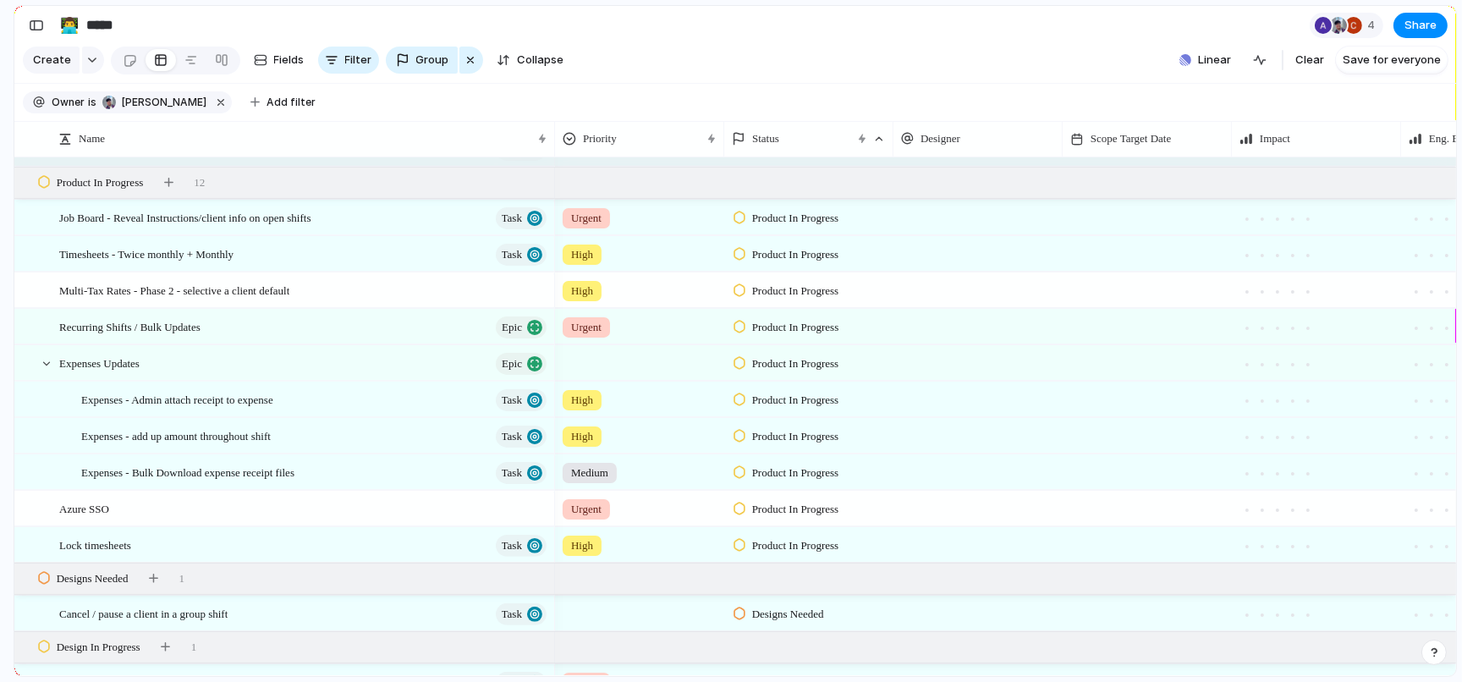
click at [775, 336] on div "Product In Progress" at bounding box center [788, 327] width 110 height 20
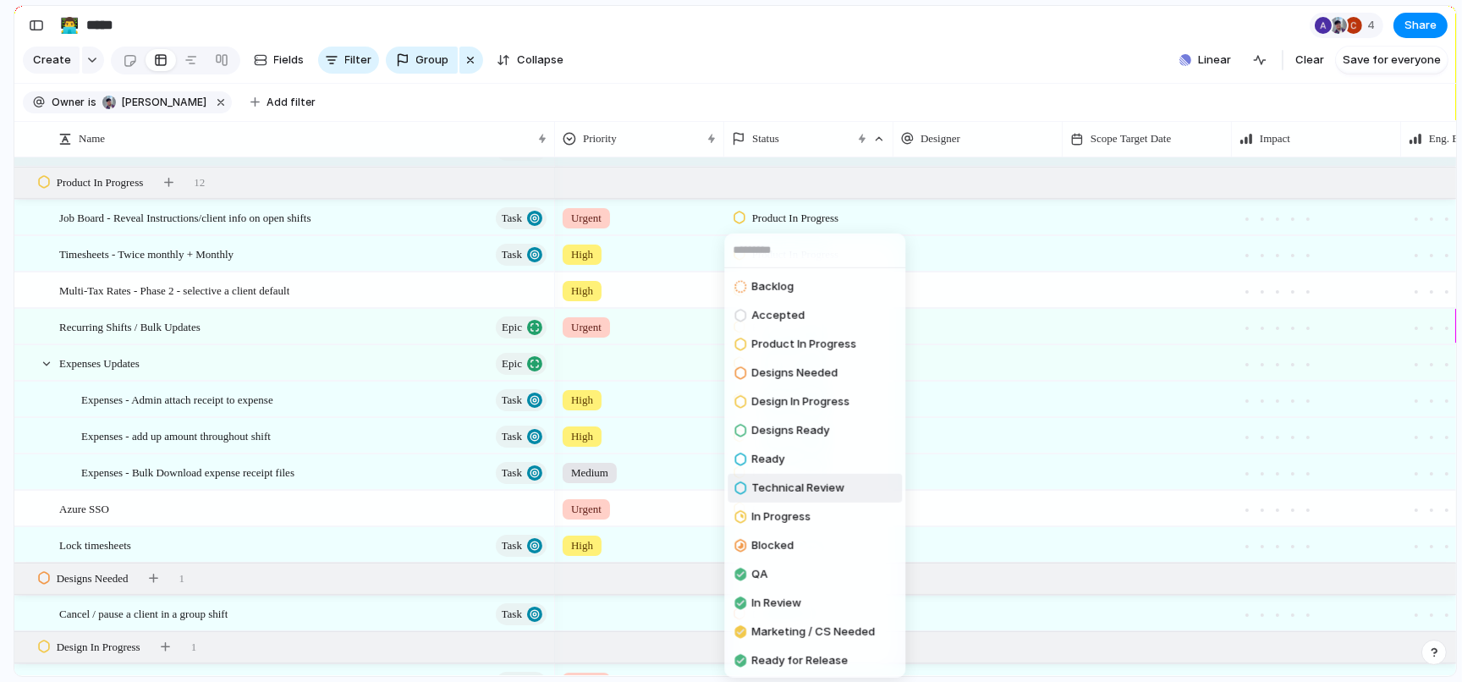
click at [793, 485] on span "Technical Review" at bounding box center [797, 488] width 93 height 17
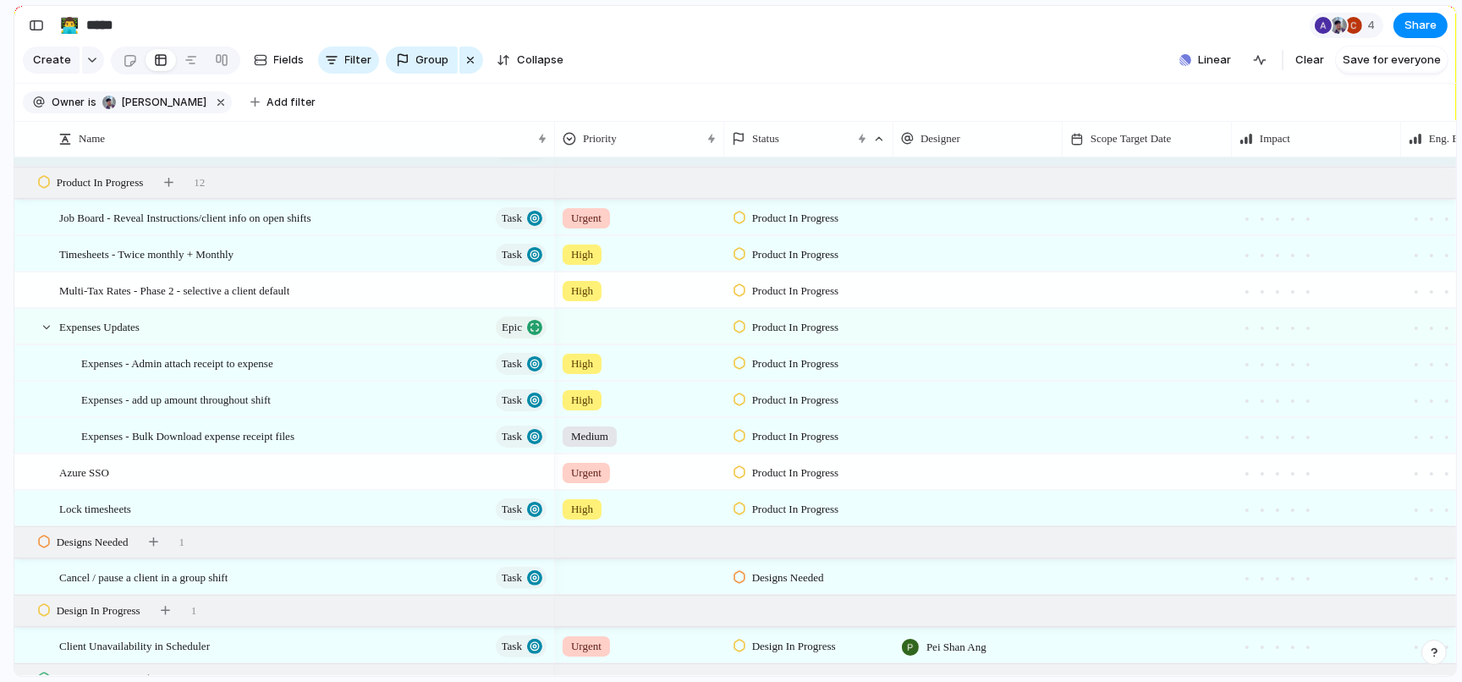
click at [575, 325] on div at bounding box center [639, 324] width 167 height 28
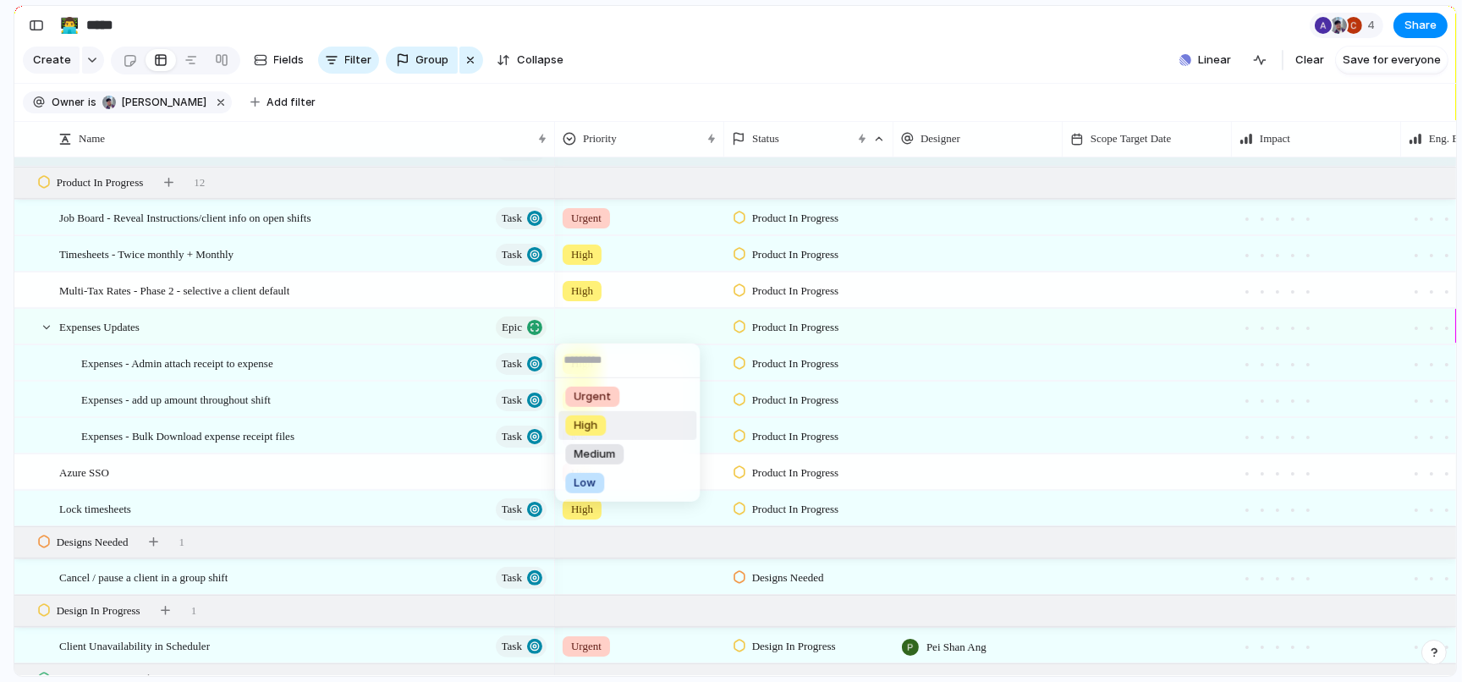
click at [590, 429] on span "High" at bounding box center [585, 425] width 24 height 17
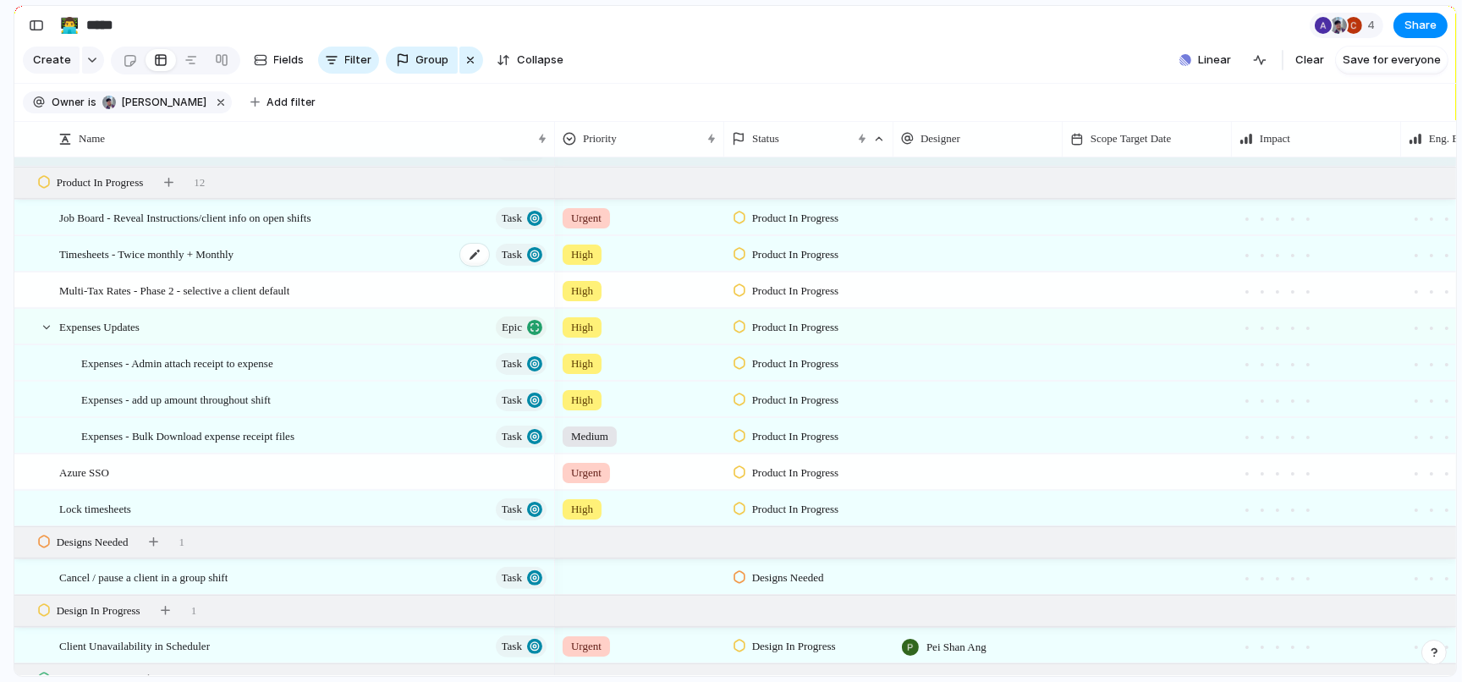
click at [309, 250] on div "Timesheets - Twice monthly + Monthly Task" at bounding box center [304, 254] width 490 height 35
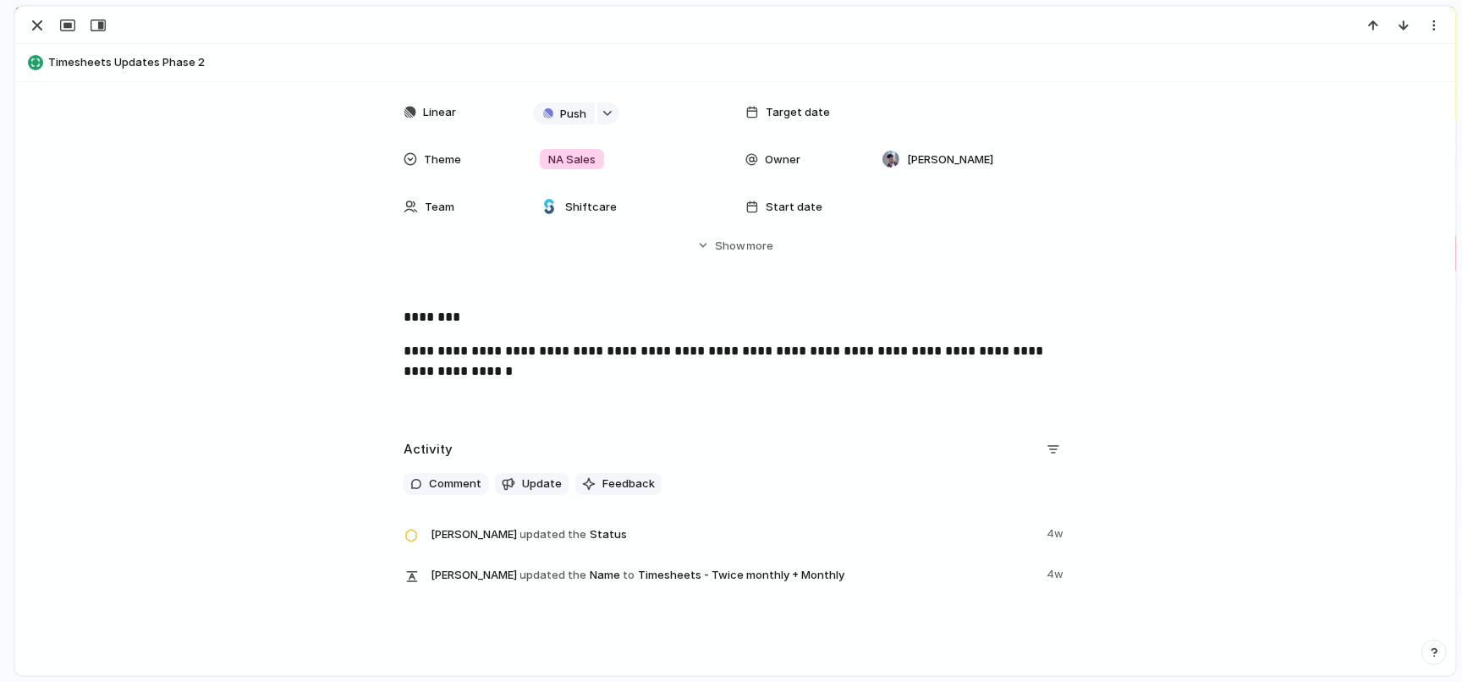
scroll to position [233, 0]
click at [41, 24] on div "button" at bounding box center [37, 25] width 20 height 20
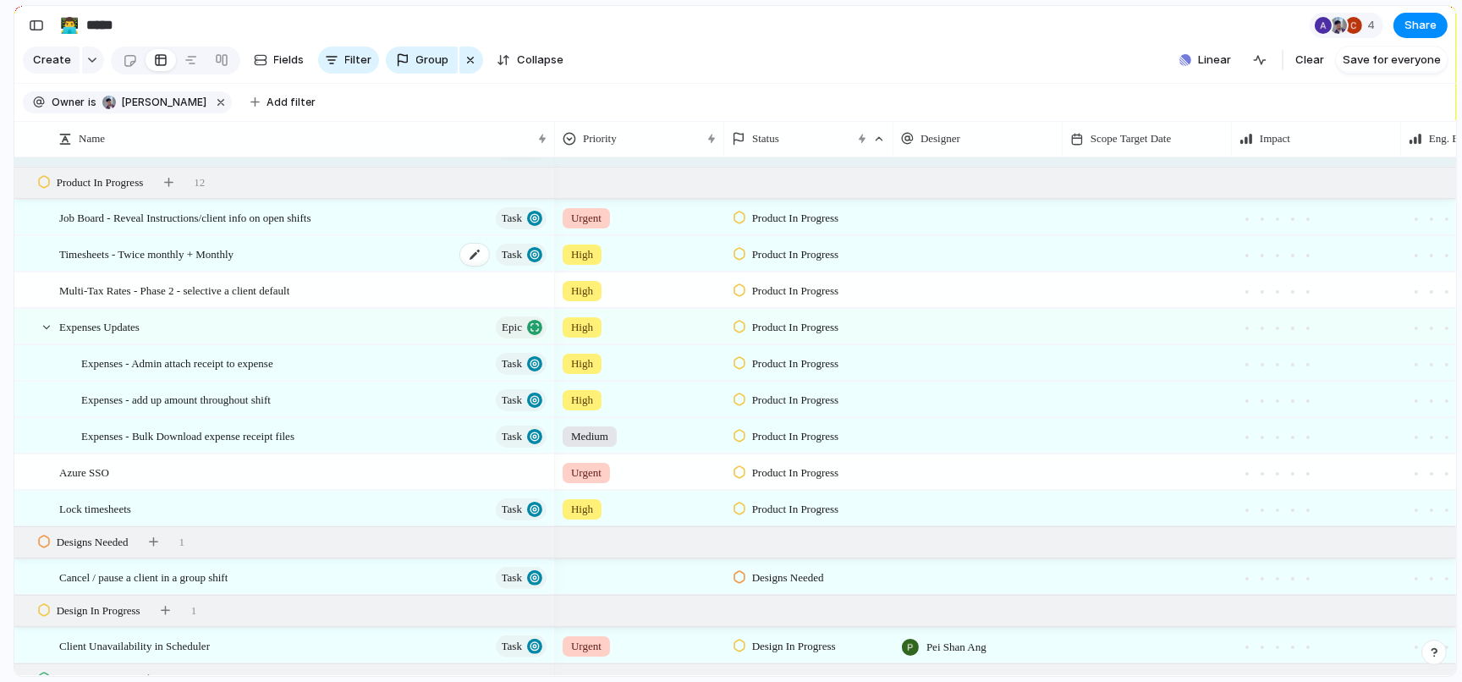
click at [233, 259] on span "Timesheets - Twice monthly + Monthly" at bounding box center [146, 253] width 174 height 19
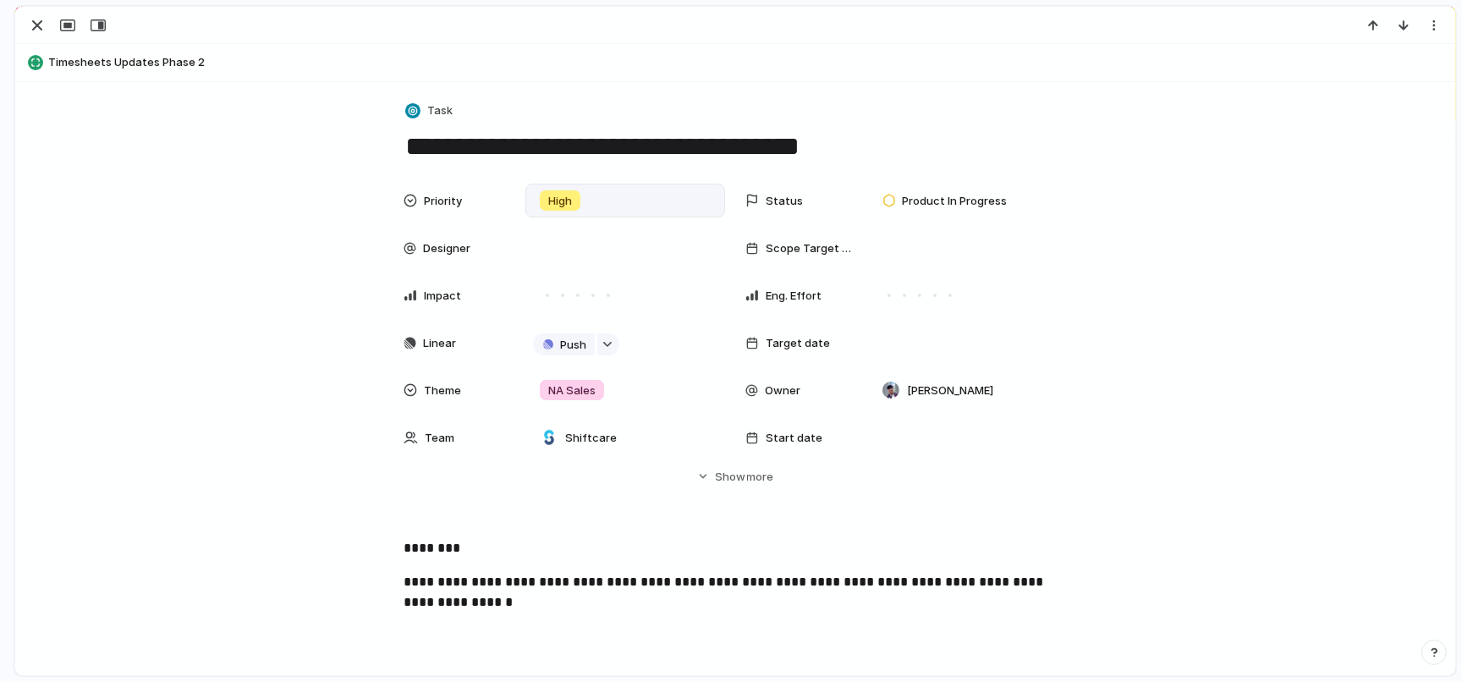
click at [616, 204] on div "High" at bounding box center [625, 200] width 184 height 19
click at [606, 326] on li "Medium" at bounding box center [605, 329] width 138 height 29
click at [908, 190] on div "Product In Progress" at bounding box center [947, 200] width 129 height 20
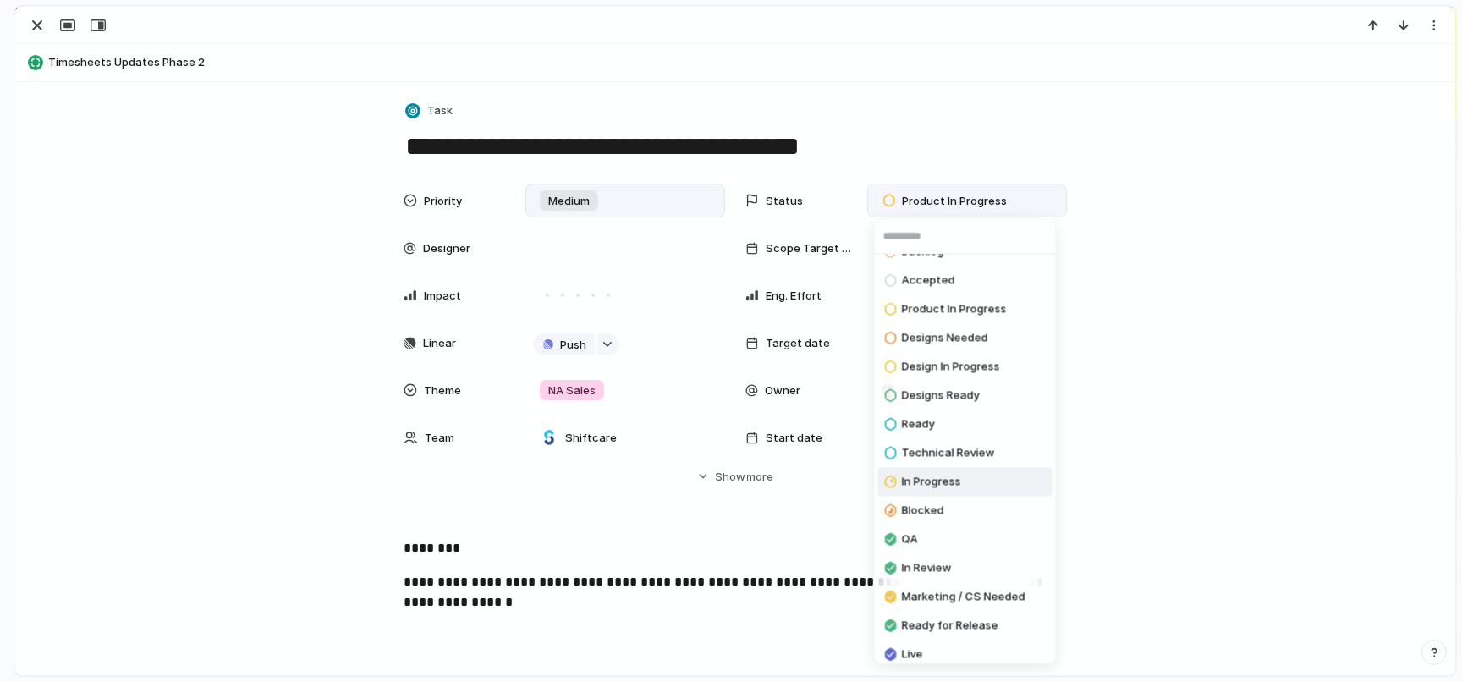
scroll to position [25, 0]
click at [943, 499] on span "Blocked" at bounding box center [923, 507] width 42 height 17
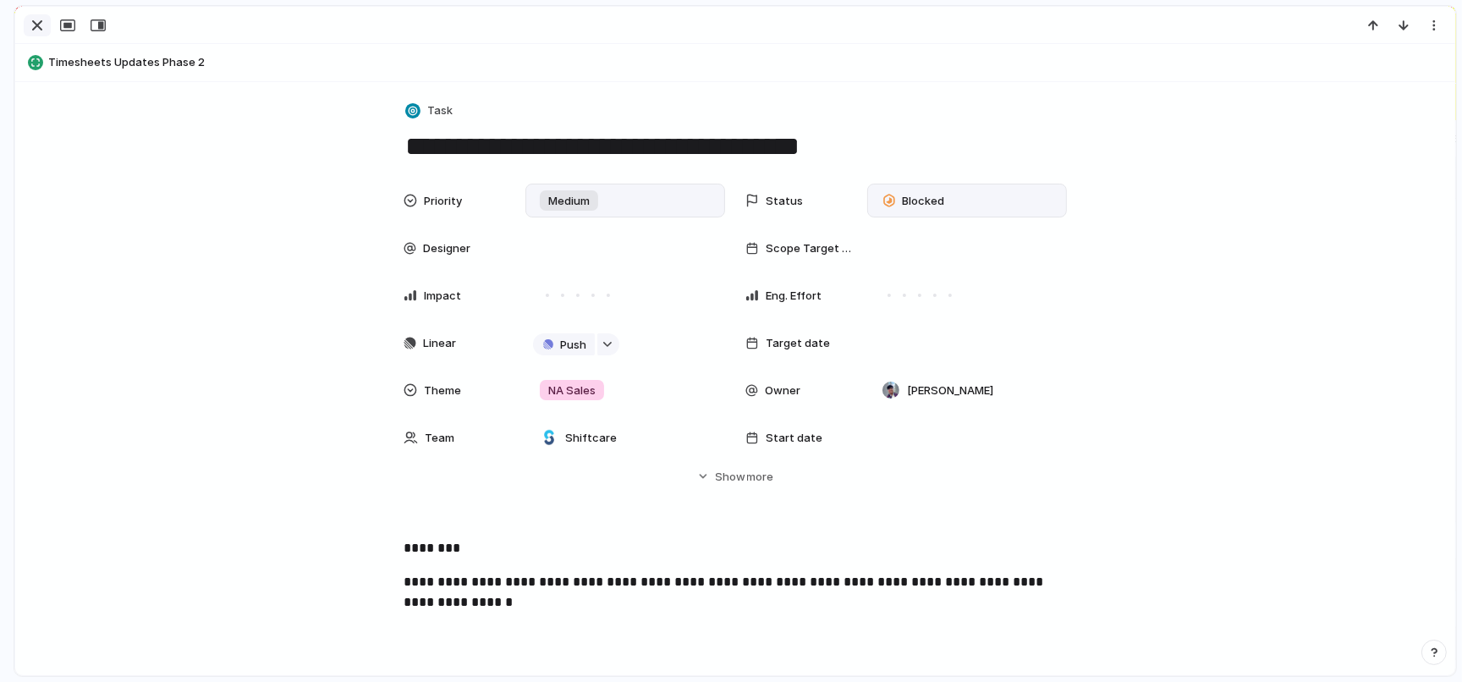
click at [27, 22] on div "button" at bounding box center [37, 25] width 20 height 20
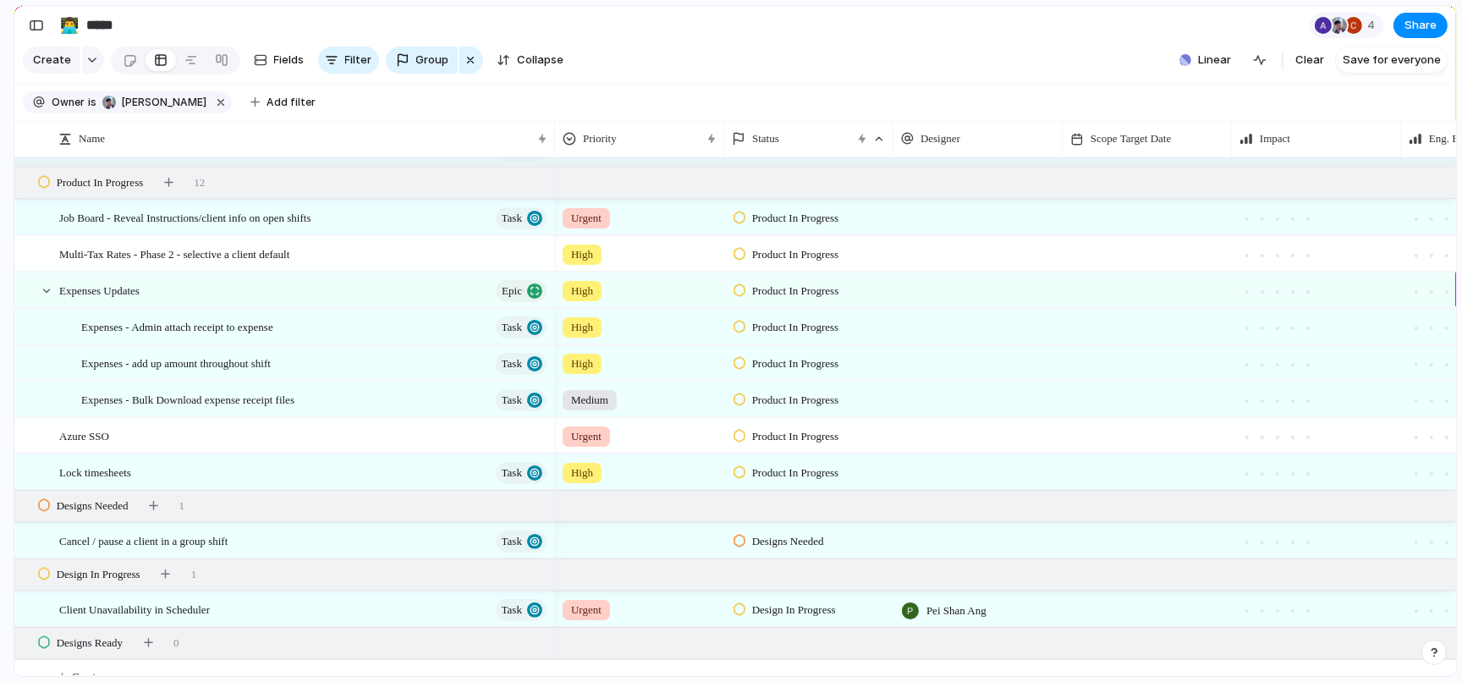
click at [780, 289] on span "Product In Progress" at bounding box center [795, 290] width 87 height 17
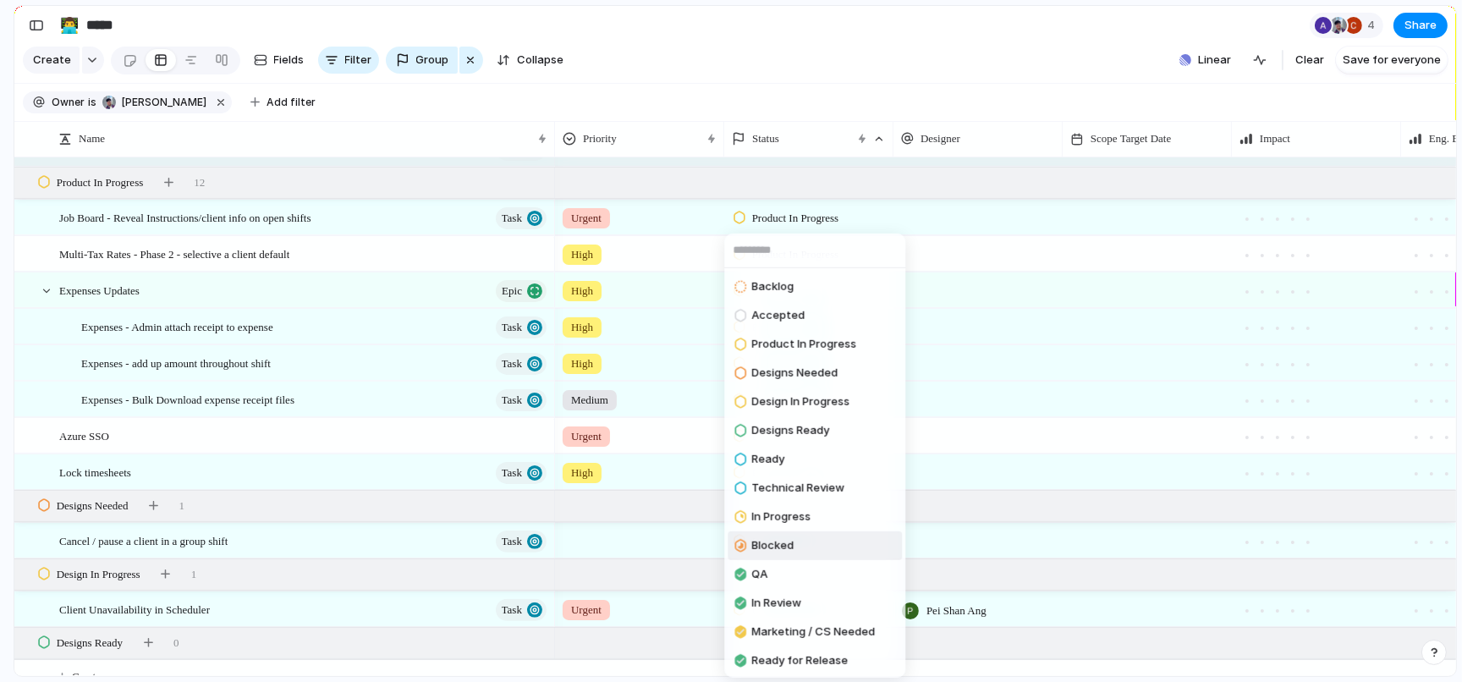
click at [782, 550] on span "Blocked" at bounding box center [772, 545] width 42 height 17
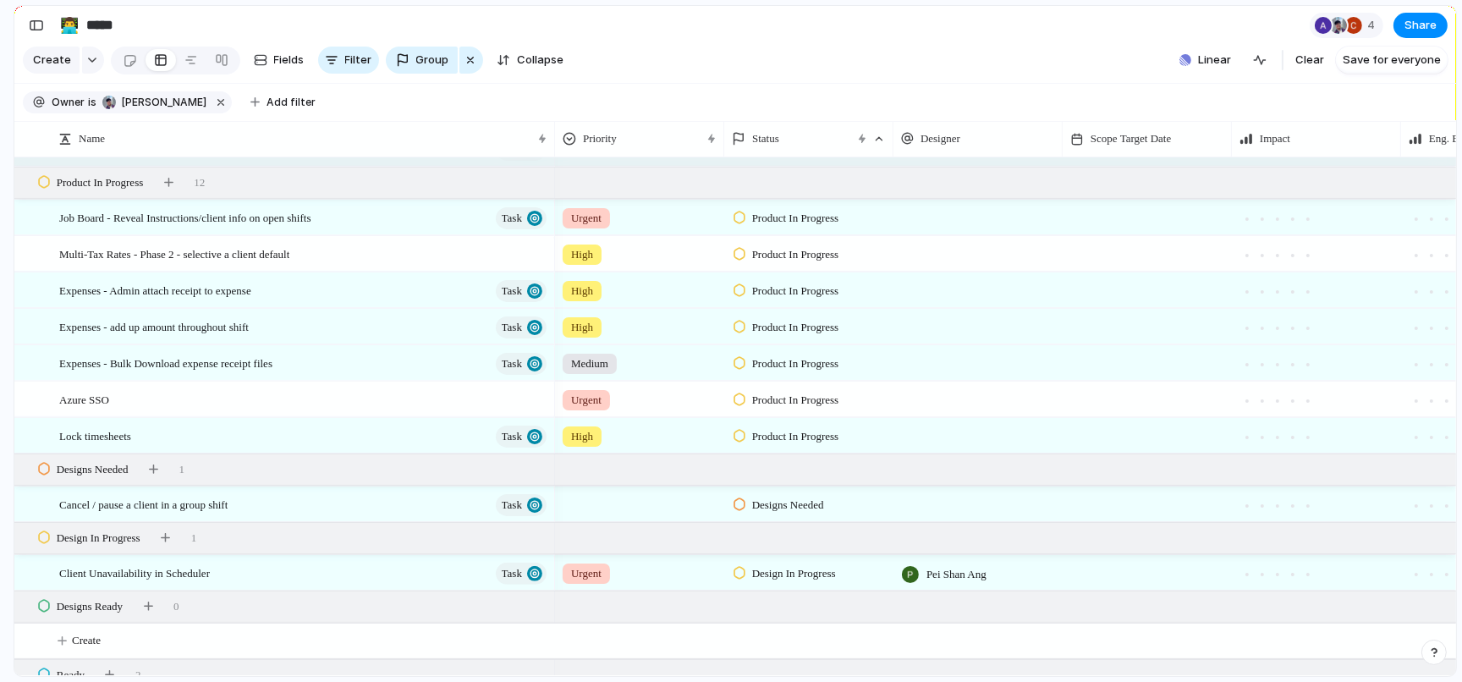
click at [803, 286] on span "Product In Progress" at bounding box center [795, 290] width 87 height 17
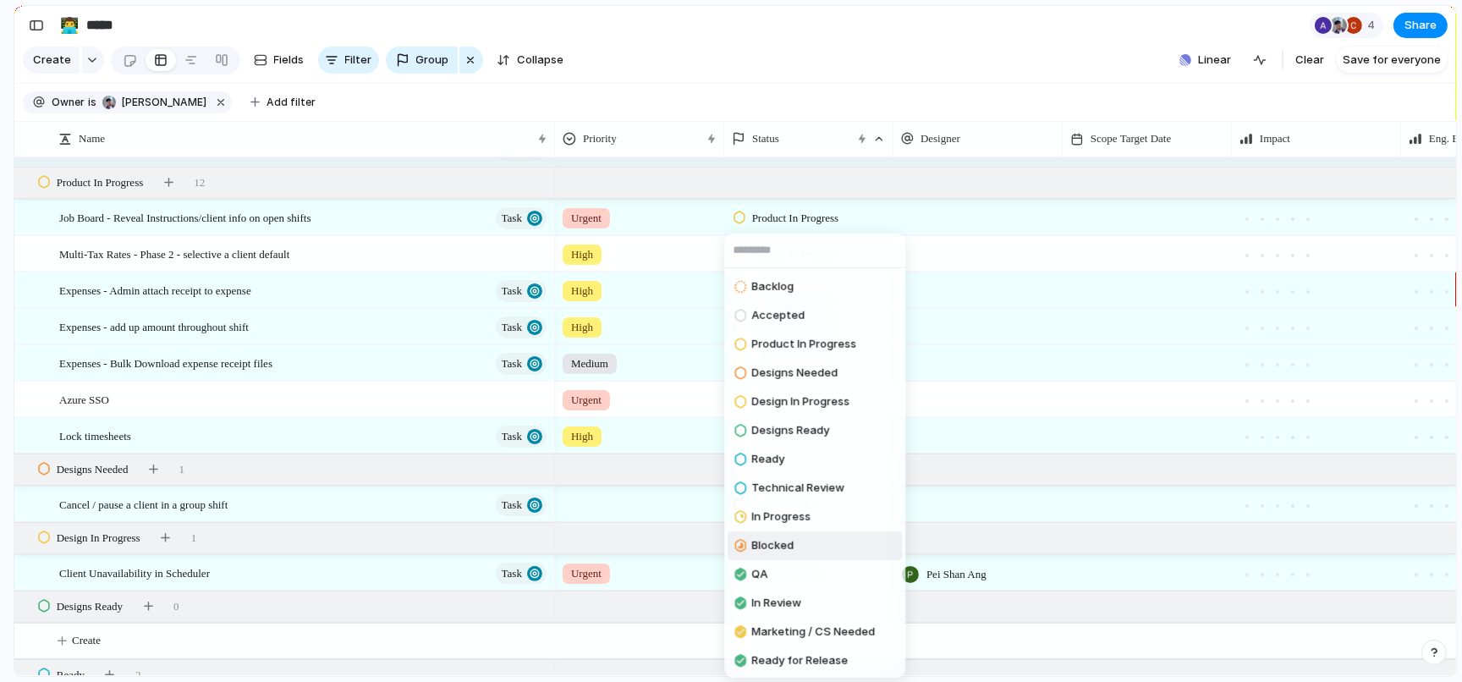
click at [797, 543] on li "Blocked" at bounding box center [814, 545] width 174 height 29
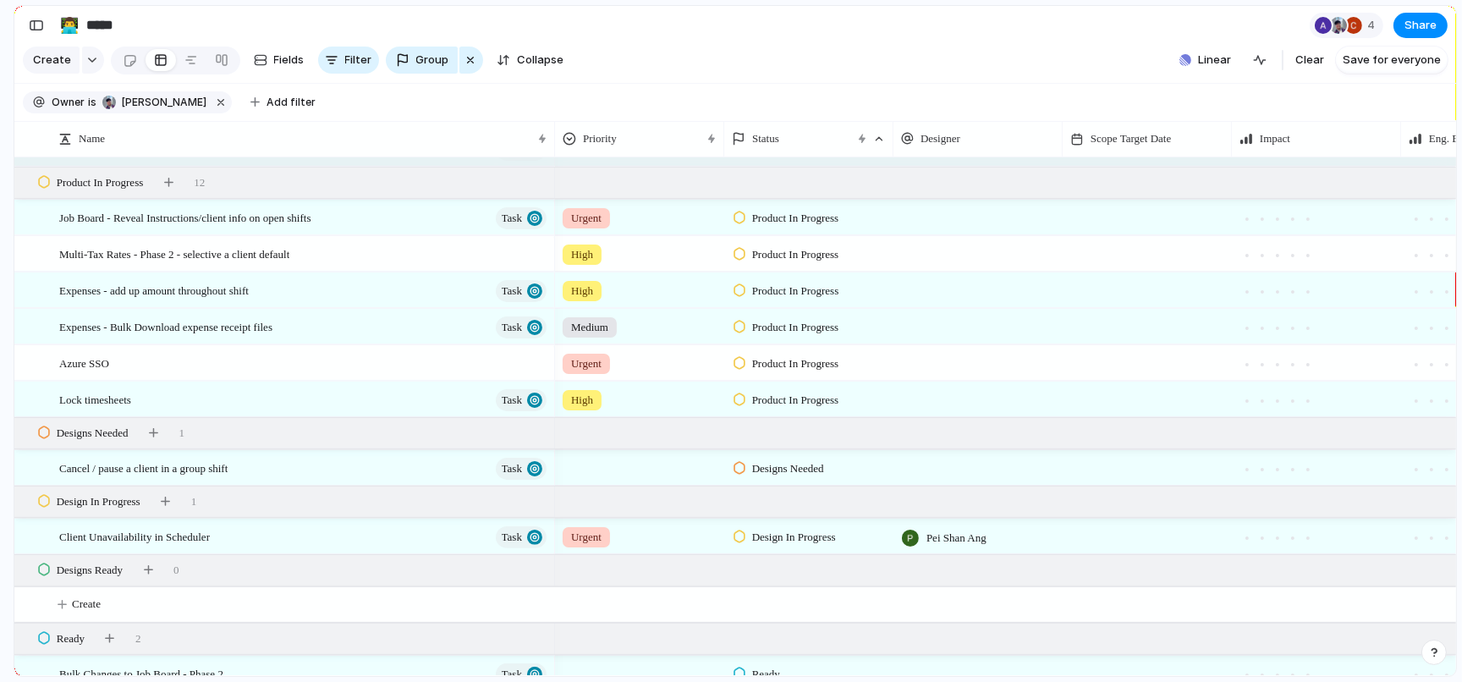
click at [795, 288] on span "Product In Progress" at bounding box center [795, 290] width 87 height 17
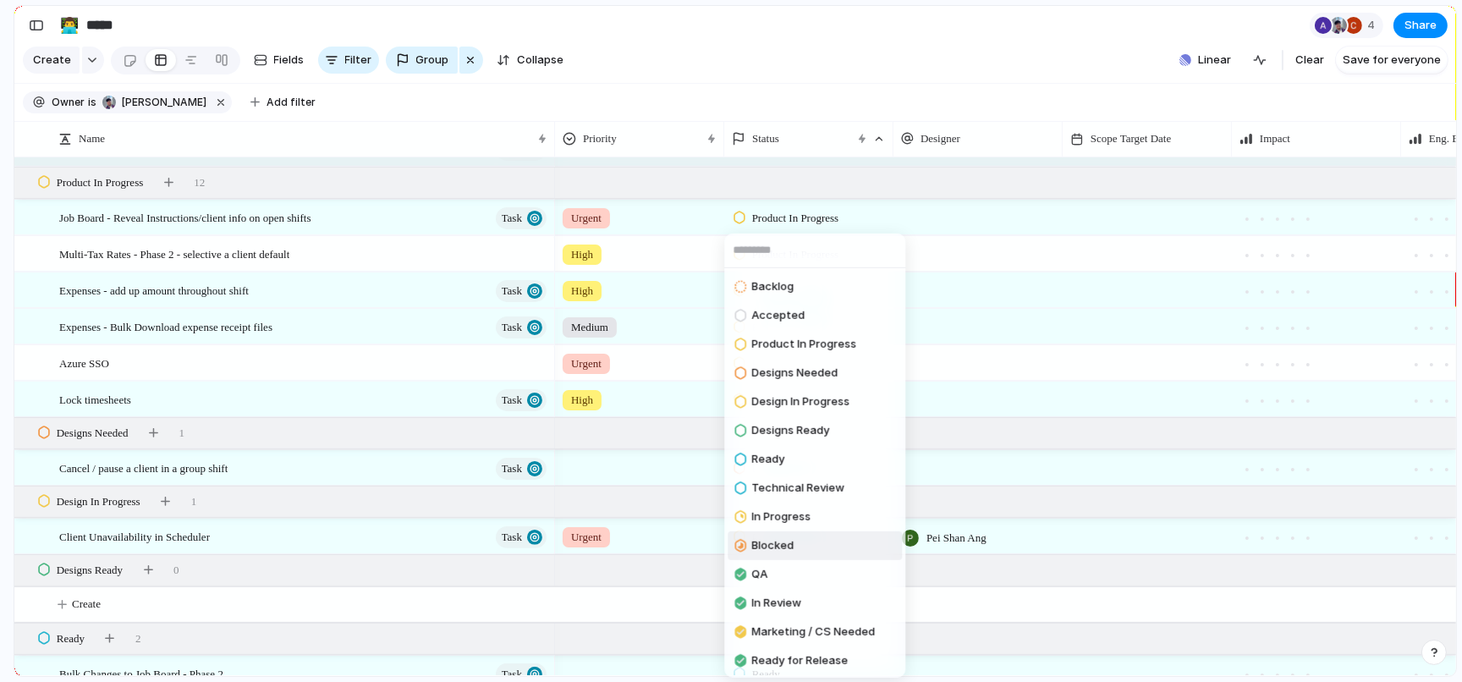
click at [766, 539] on span "Blocked" at bounding box center [772, 545] width 42 height 17
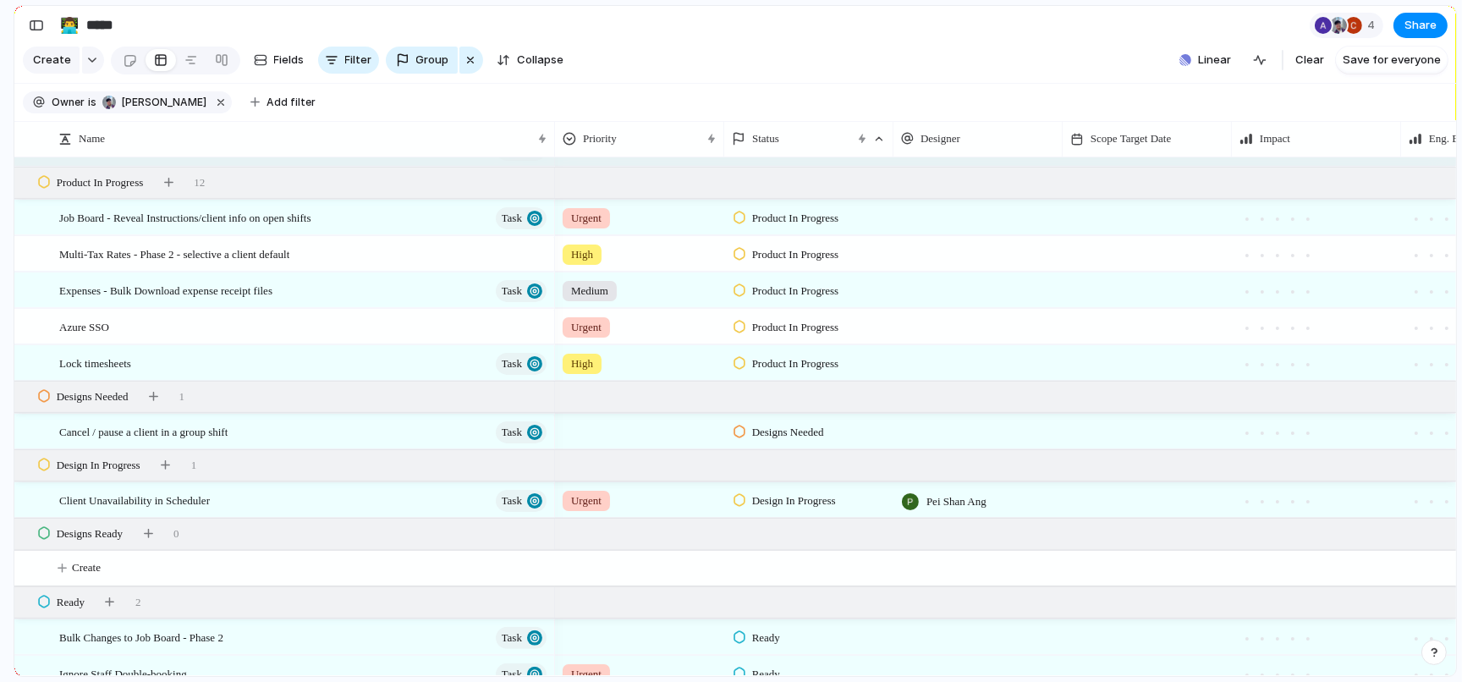
click at [789, 287] on span "Product In Progress" at bounding box center [795, 290] width 87 height 17
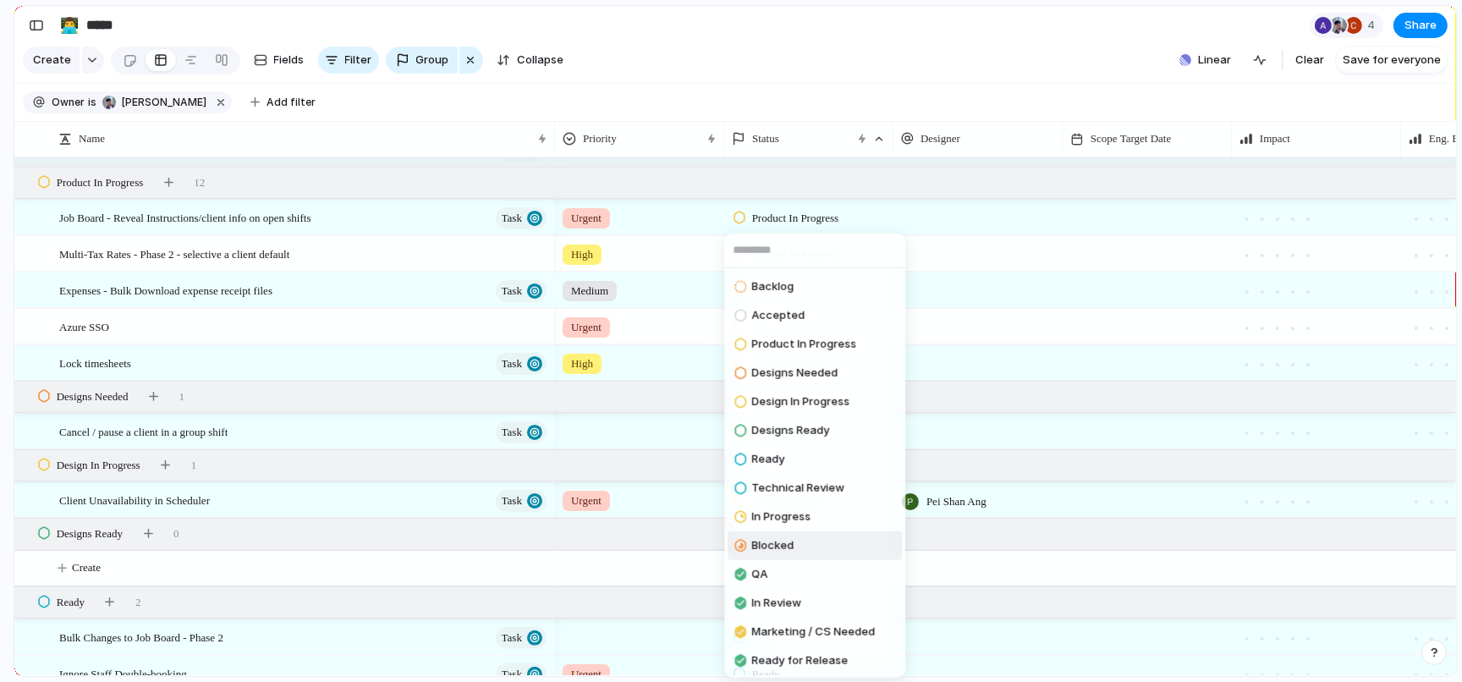
click at [772, 540] on span "Blocked" at bounding box center [772, 545] width 42 height 17
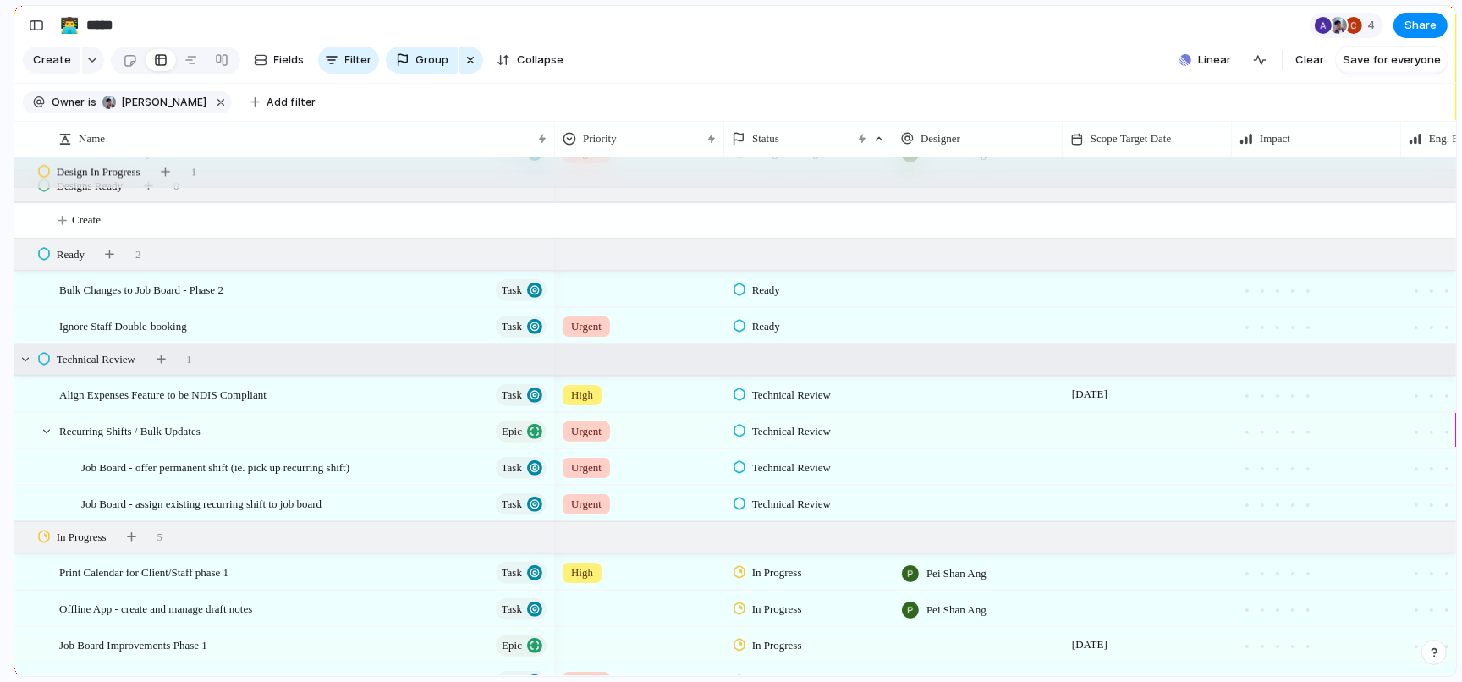
scroll to position [948, 0]
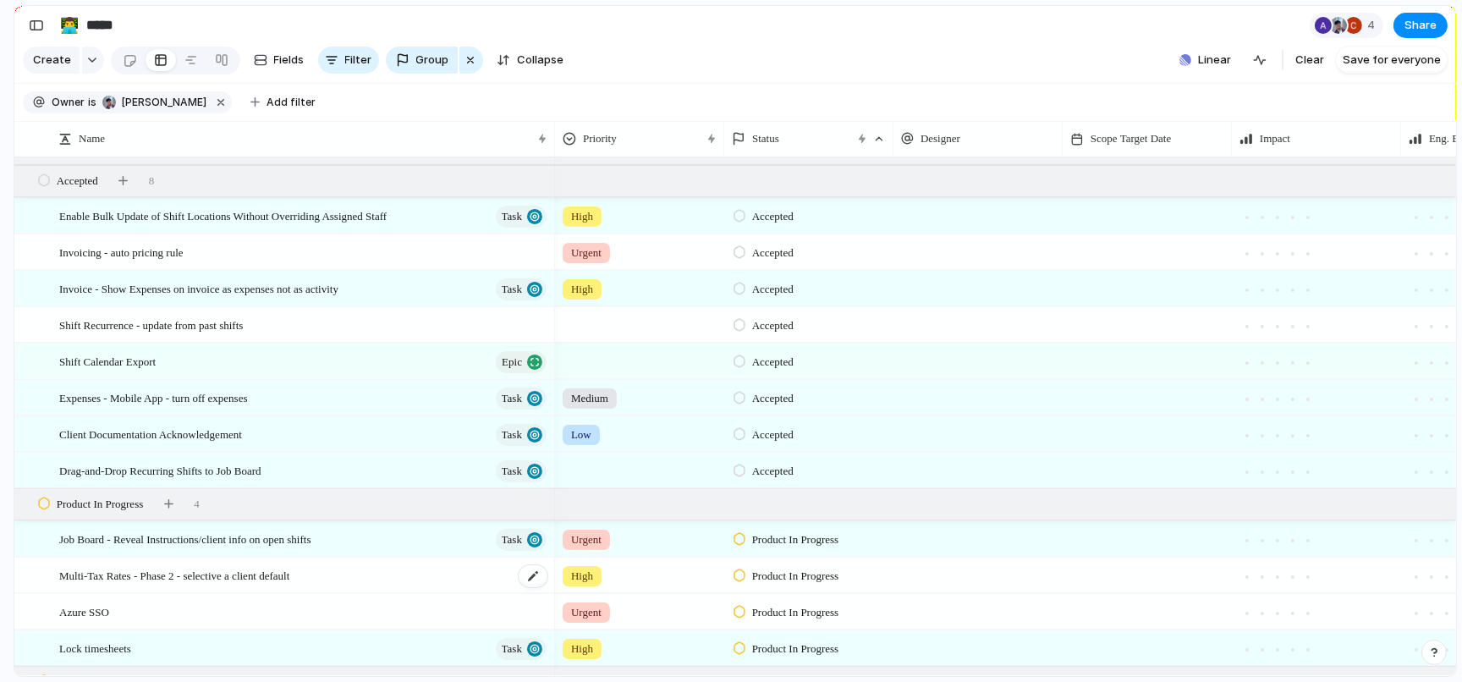
click at [373, 580] on div "Multi-Tax Rates - Phase 2 - selective a client default" at bounding box center [304, 575] width 490 height 35
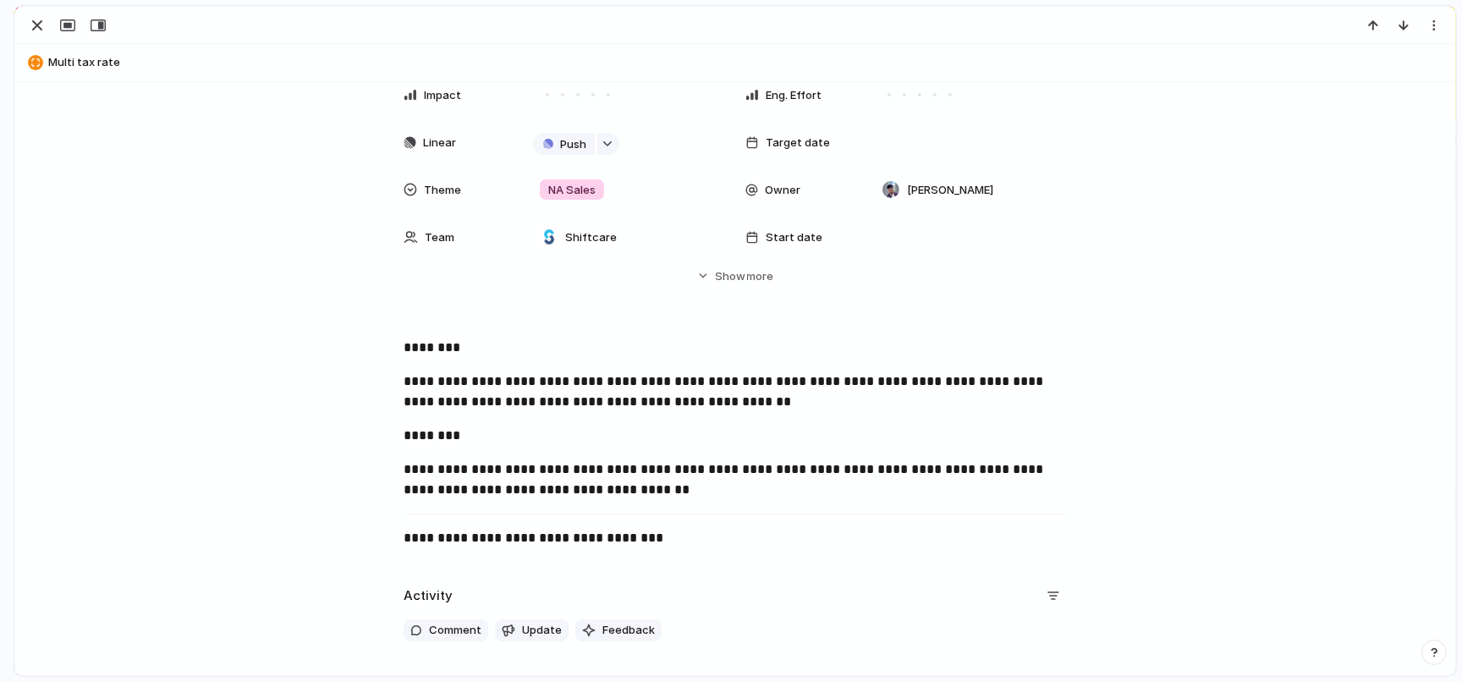
click at [39, 10] on div at bounding box center [735, 25] width 1440 height 37
click at [37, 20] on div "button" at bounding box center [37, 25] width 20 height 20
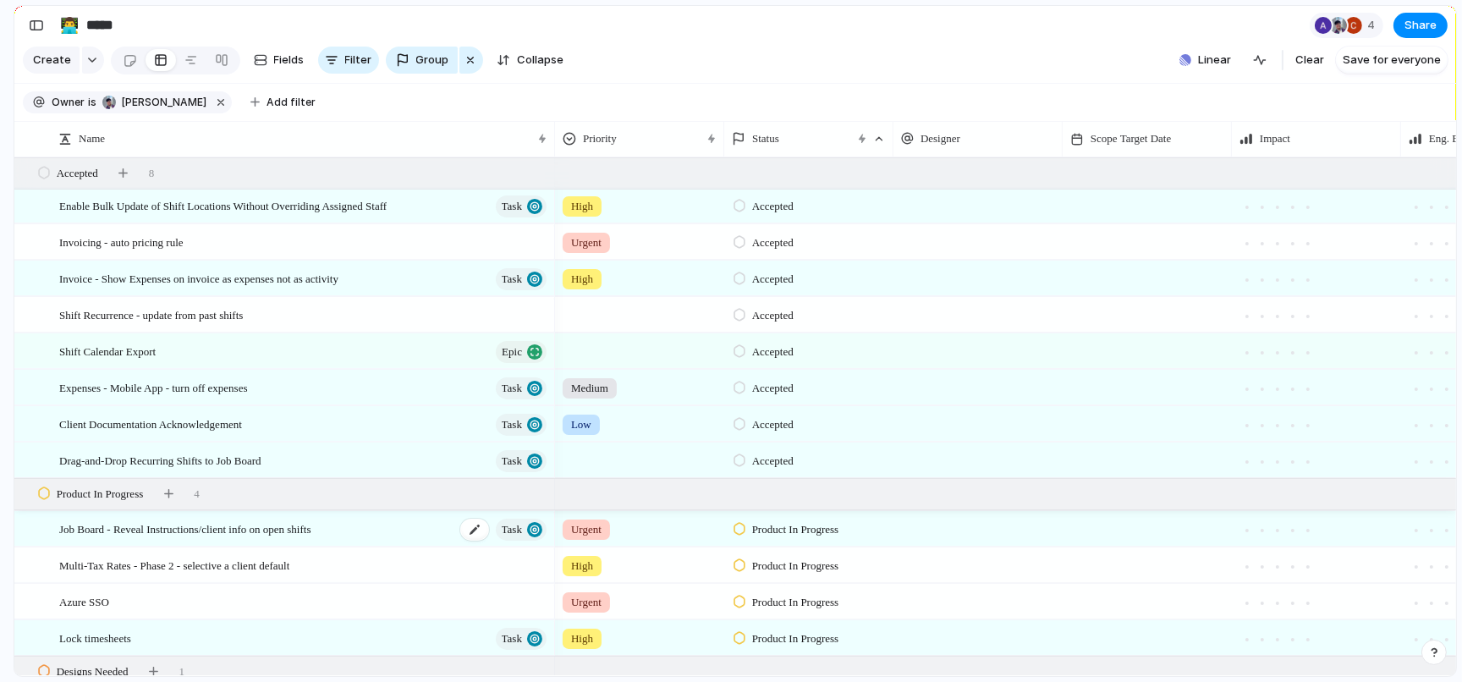
scroll to position [332, 0]
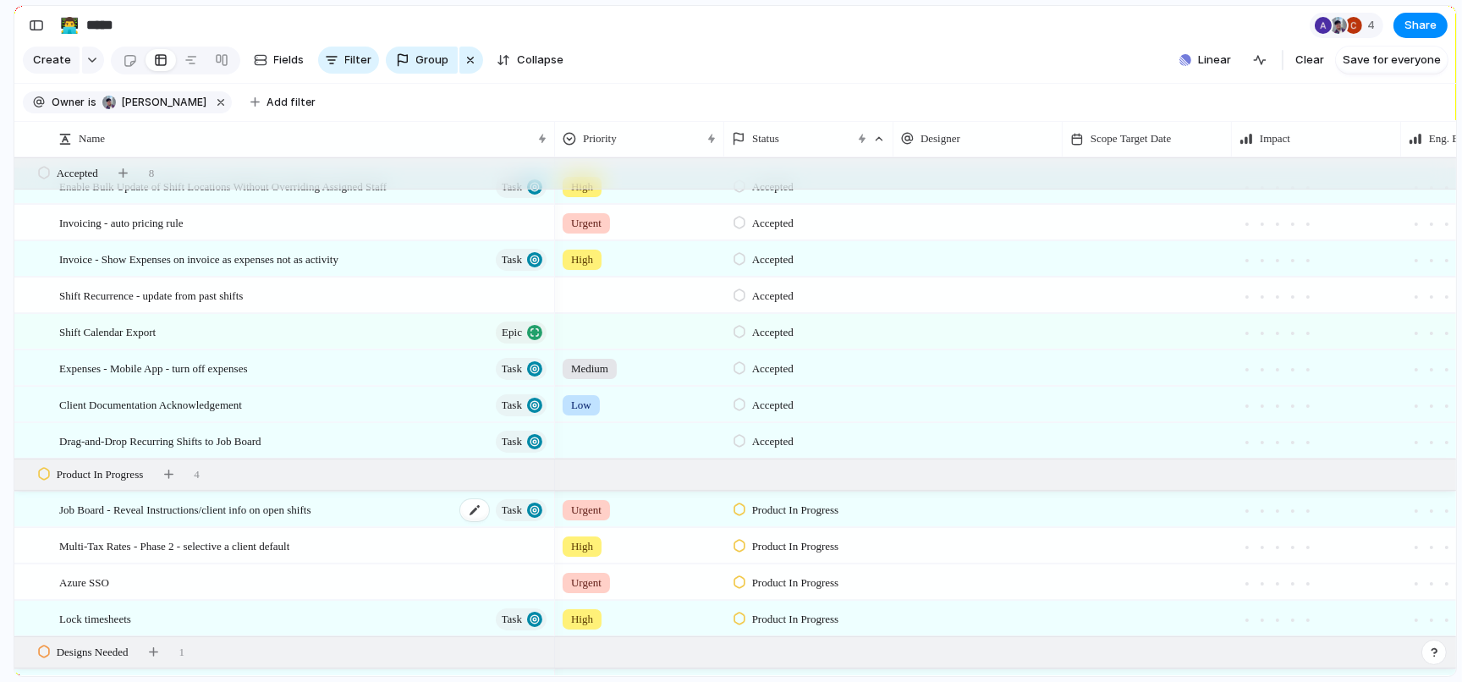
click at [485, 510] on div "Task" at bounding box center [504, 510] width 89 height 22
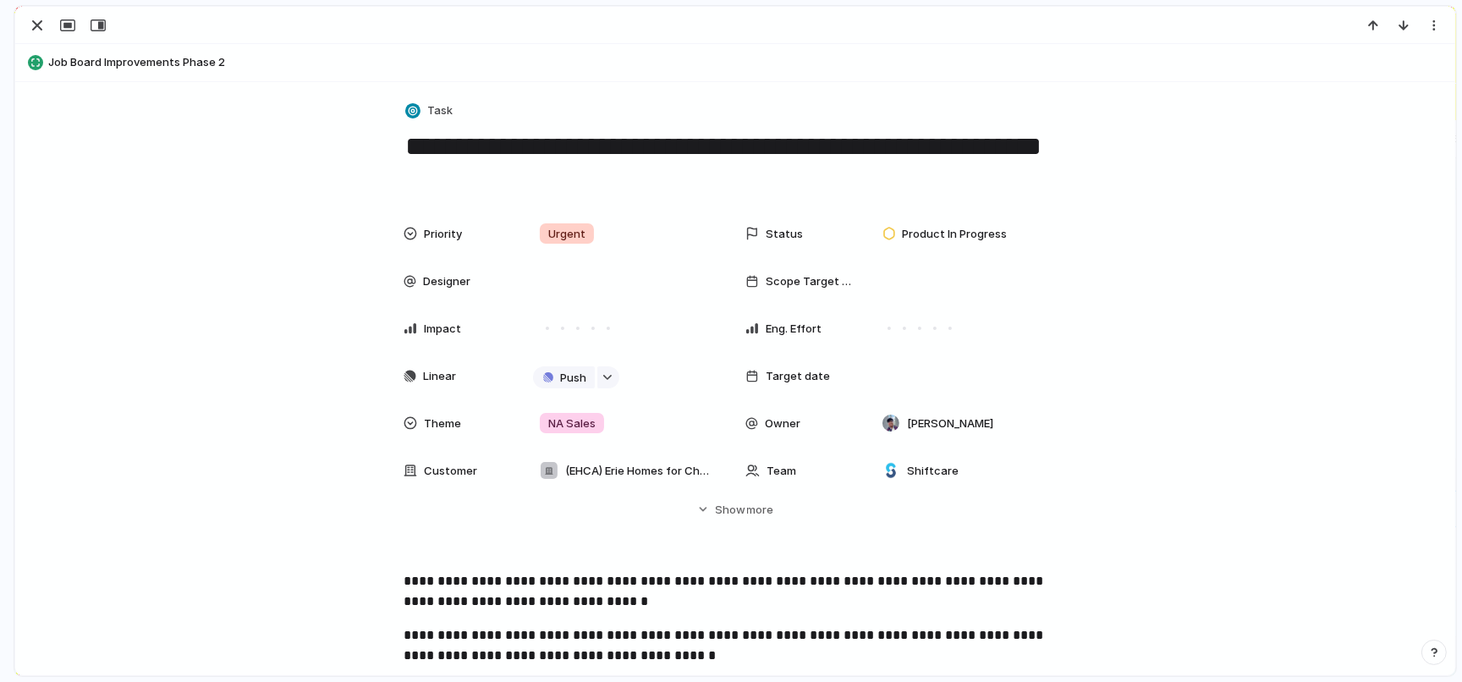
click at [559, 134] on textarea "**********" at bounding box center [734, 163] width 663 height 69
click at [25, 25] on button "button" at bounding box center [37, 25] width 27 height 22
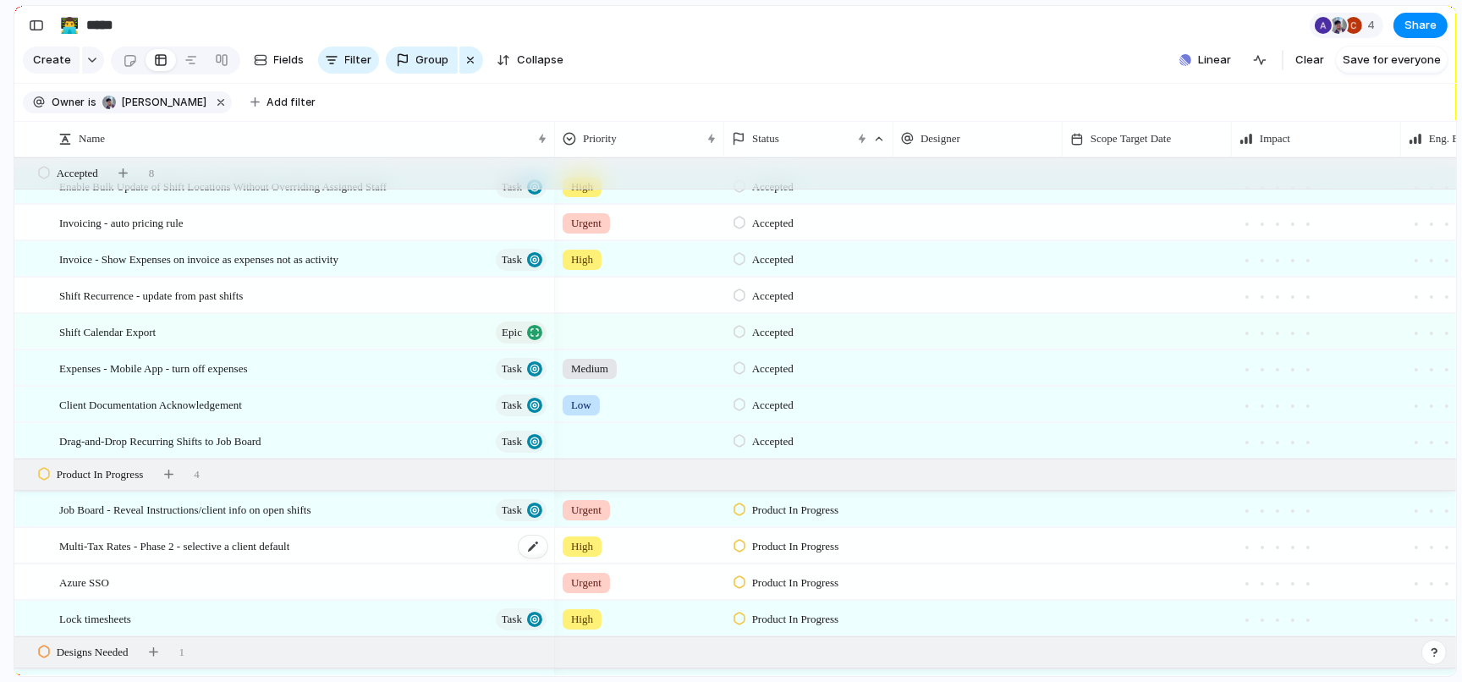
click at [543, 553] on div "Multi-Tax Rates - Phase 2 - selective a client default" at bounding box center [304, 546] width 490 height 35
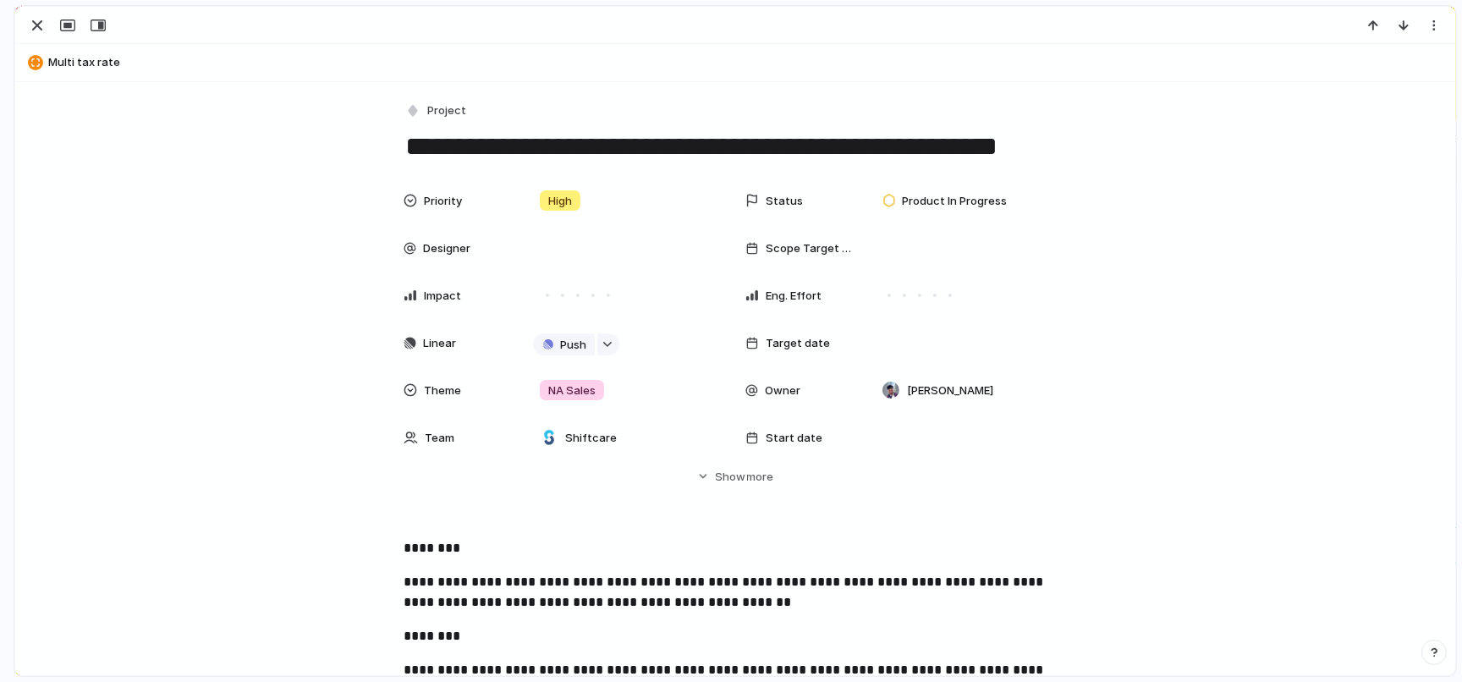
click at [584, 146] on textarea "**********" at bounding box center [734, 147] width 663 height 36
click at [30, 24] on div "button" at bounding box center [37, 25] width 20 height 20
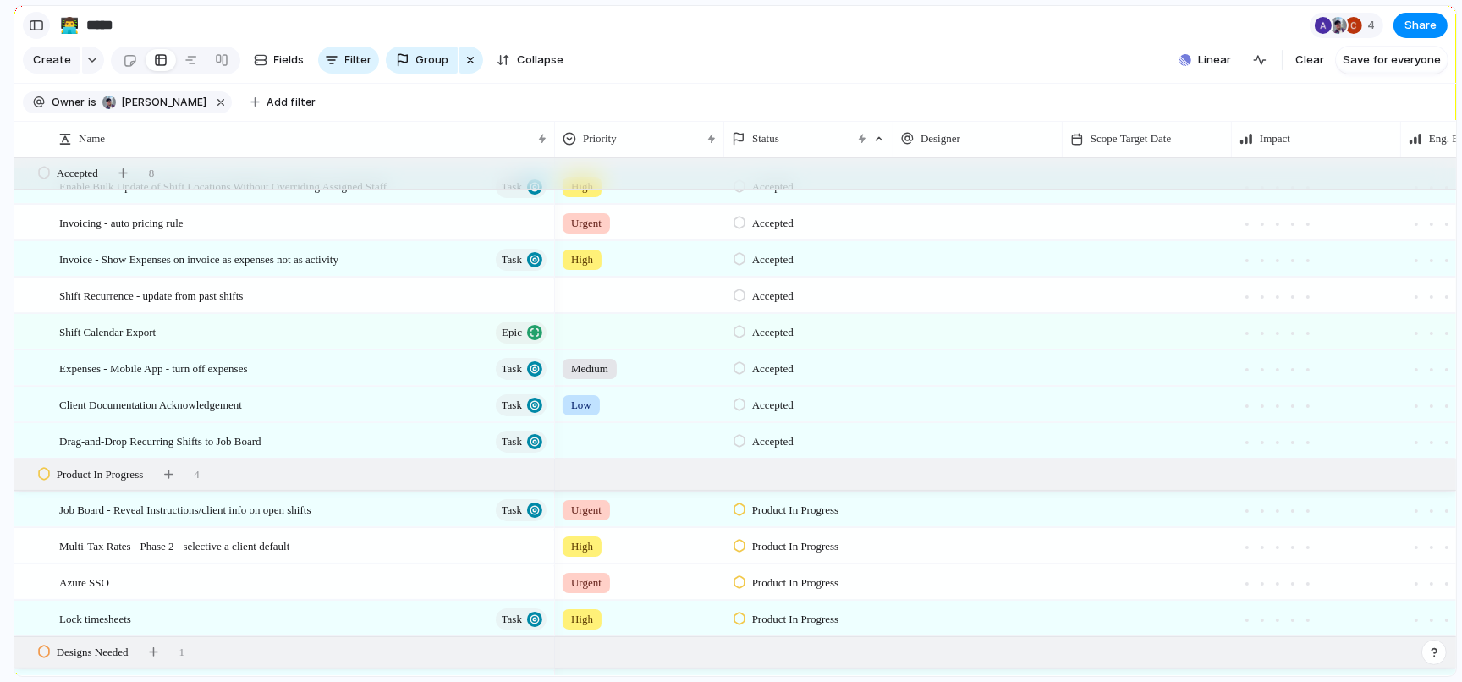
click at [28, 33] on button "button" at bounding box center [36, 25] width 27 height 27
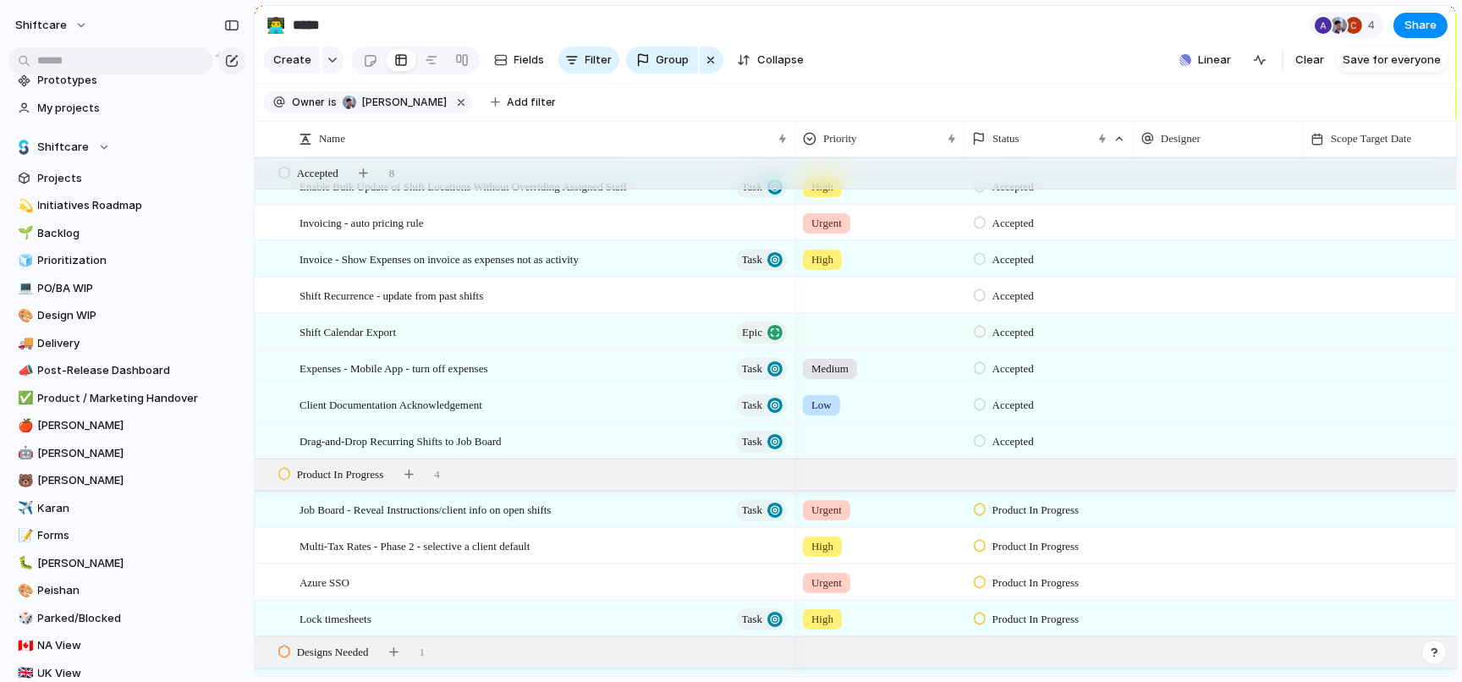
scroll to position [68, 0]
click at [69, 312] on span "Design WIP" at bounding box center [138, 314] width 201 height 17
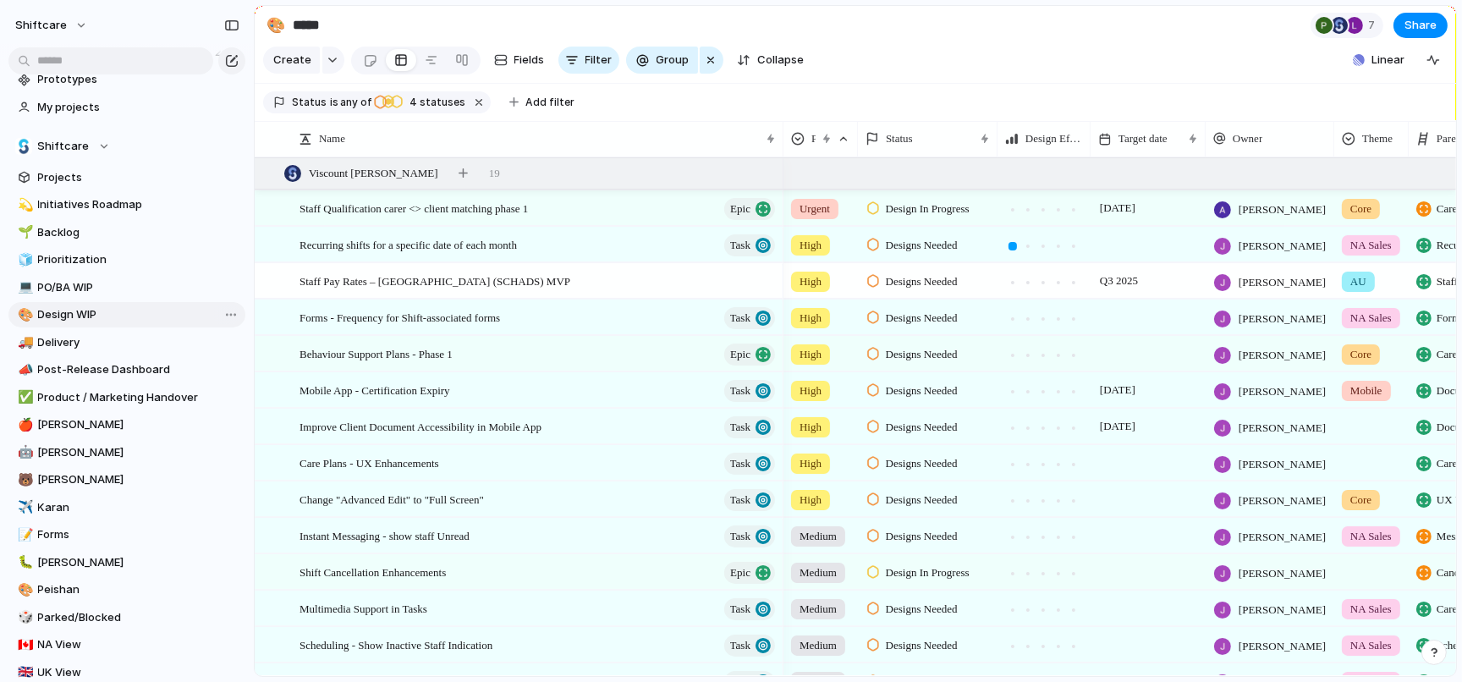
type input "**********"
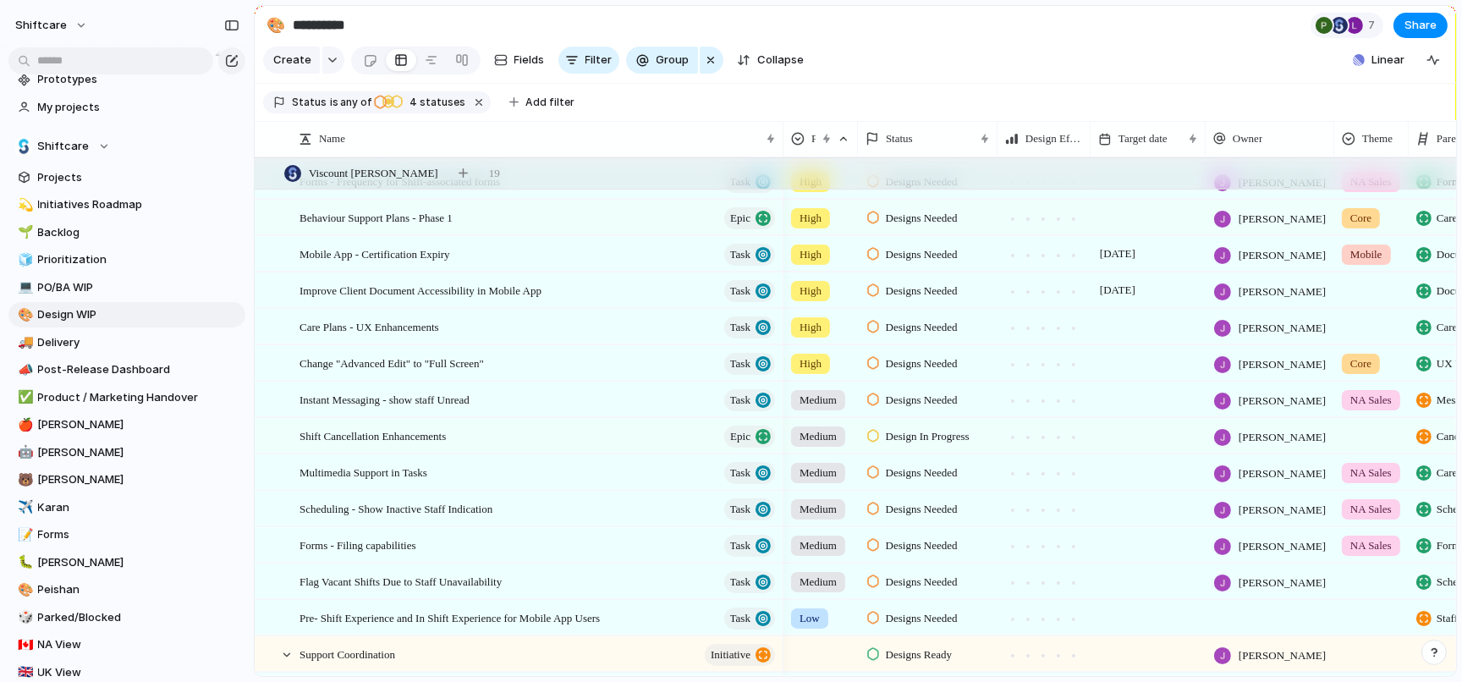
scroll to position [152, 0]
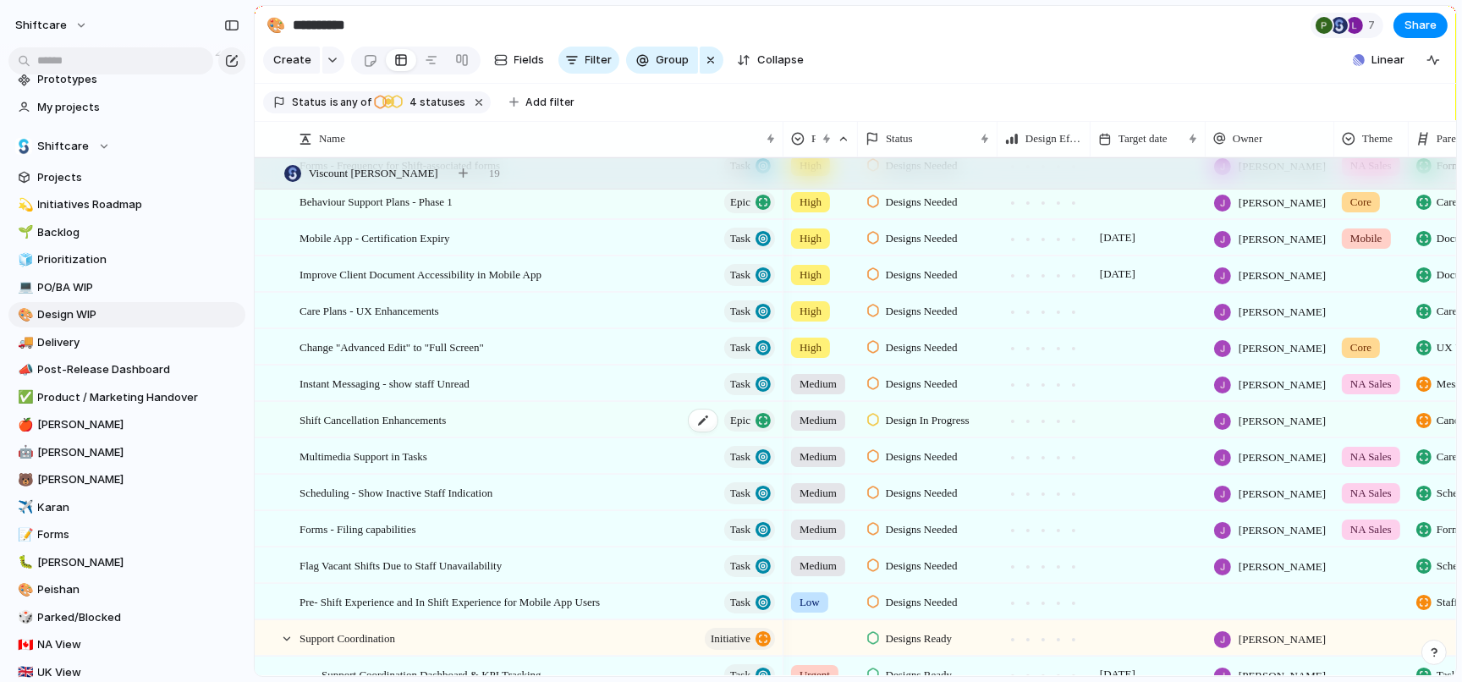
click at [446, 414] on span "Shift Cancellation Enhancements" at bounding box center [372, 418] width 146 height 19
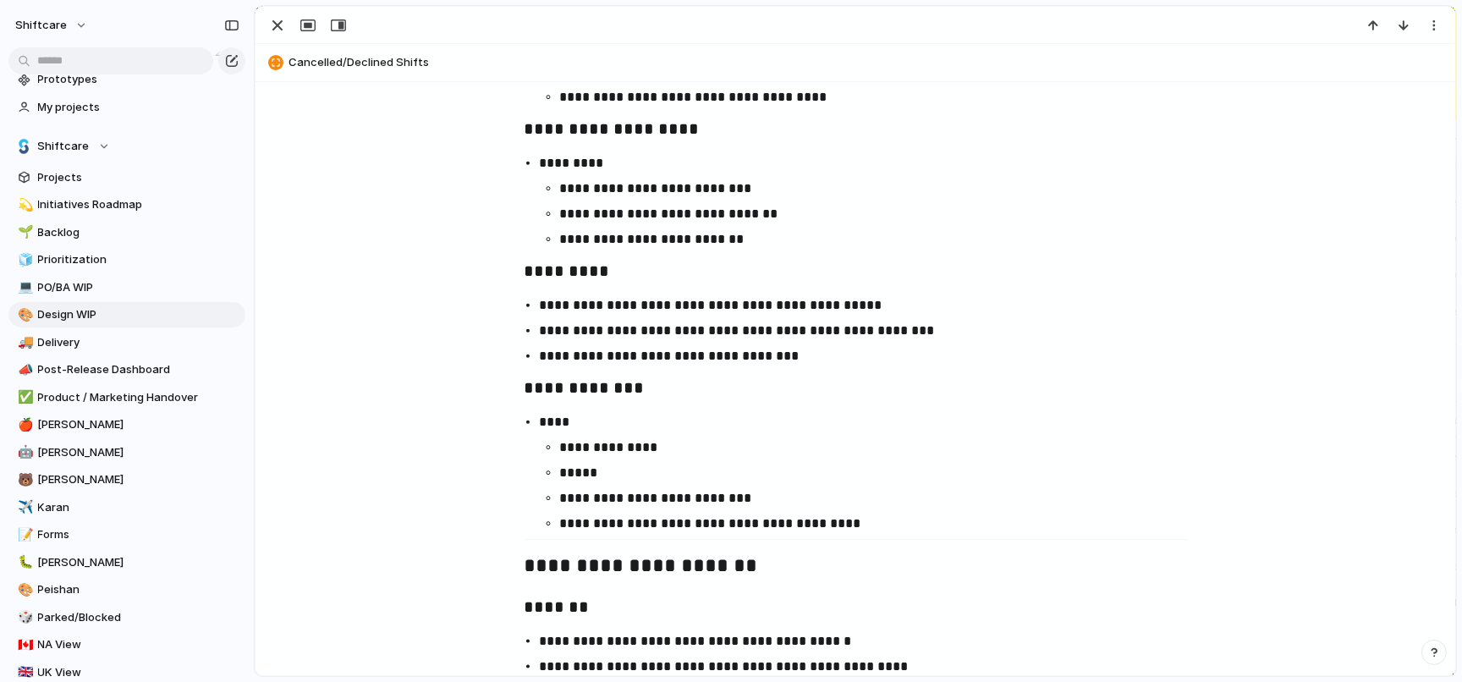
scroll to position [2529, 0]
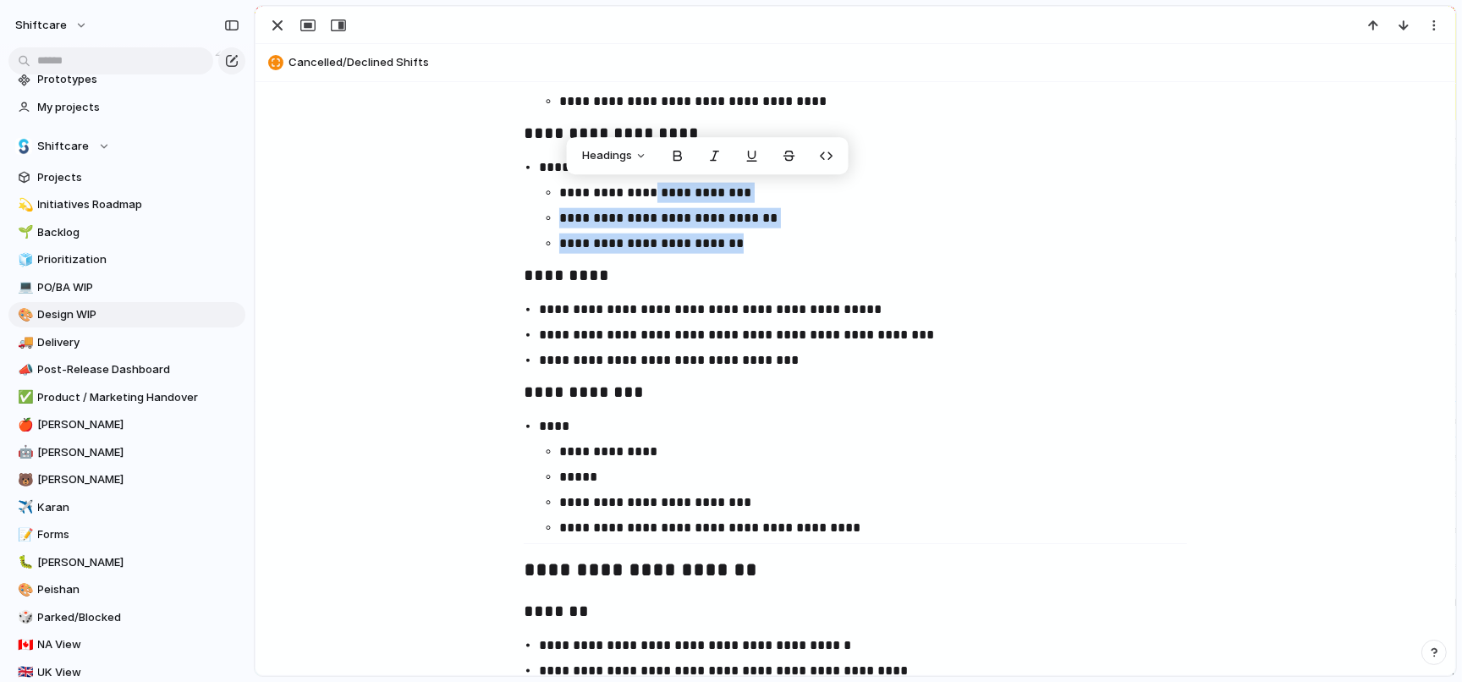
drag, startPoint x: 650, startPoint y: 200, endPoint x: 747, endPoint y: 250, distance: 108.2
click at [747, 250] on ul "**********" at bounding box center [870, 218] width 663 height 71
click at [747, 250] on p "**********" at bounding box center [880, 243] width 643 height 20
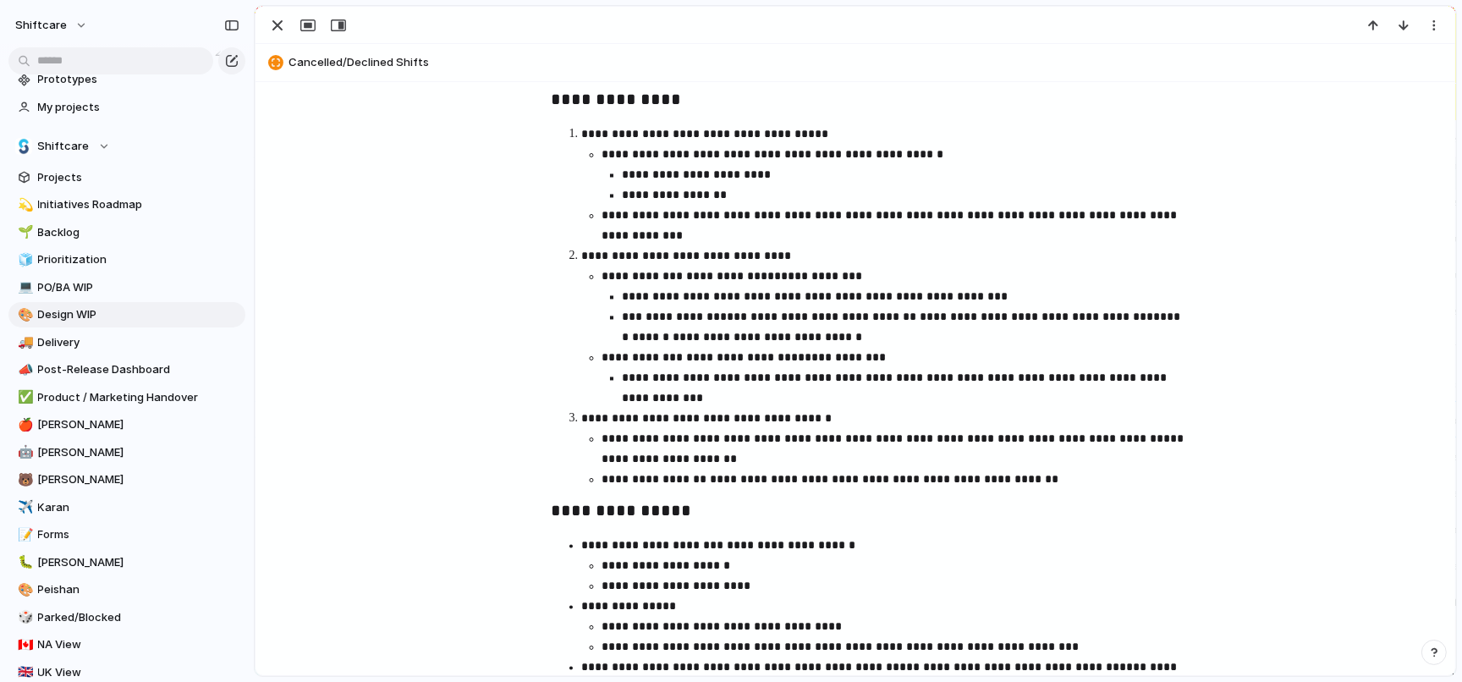
scroll to position [4125, 0]
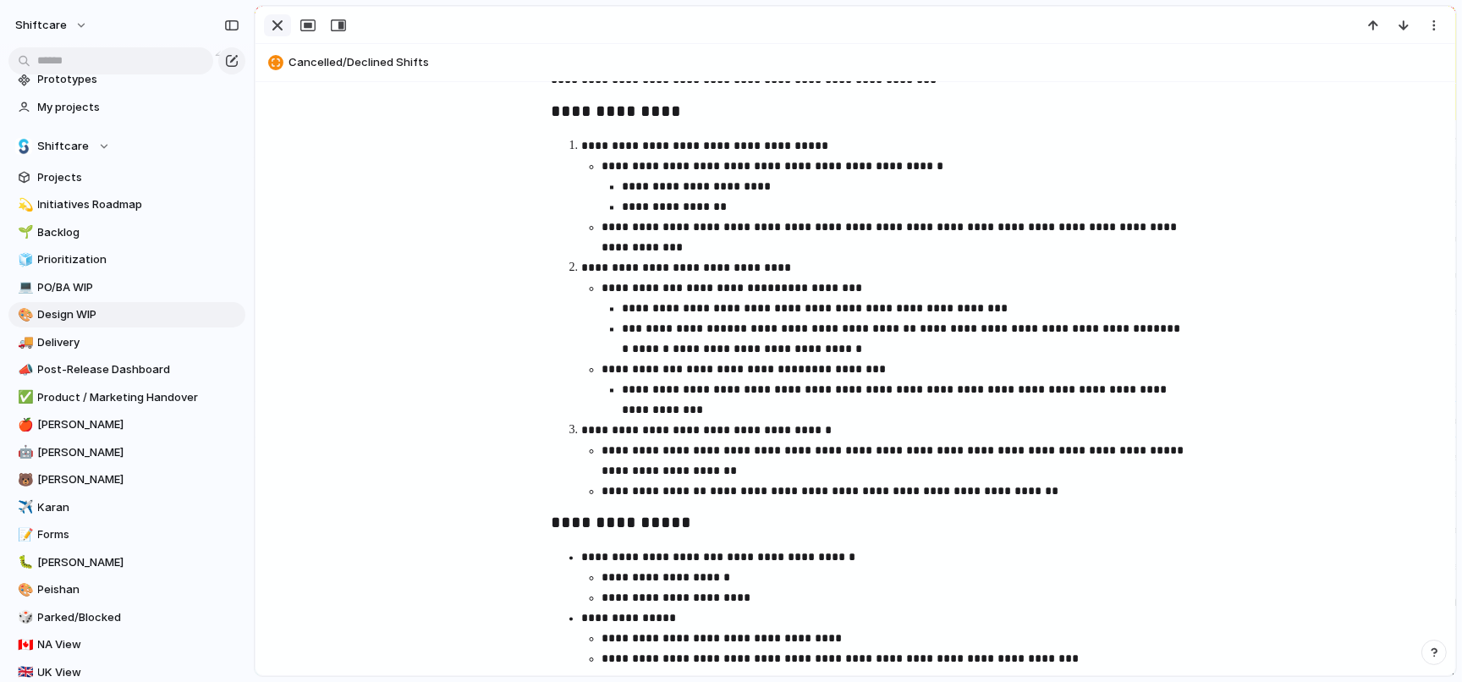
click at [278, 23] on div "button" at bounding box center [277, 25] width 20 height 20
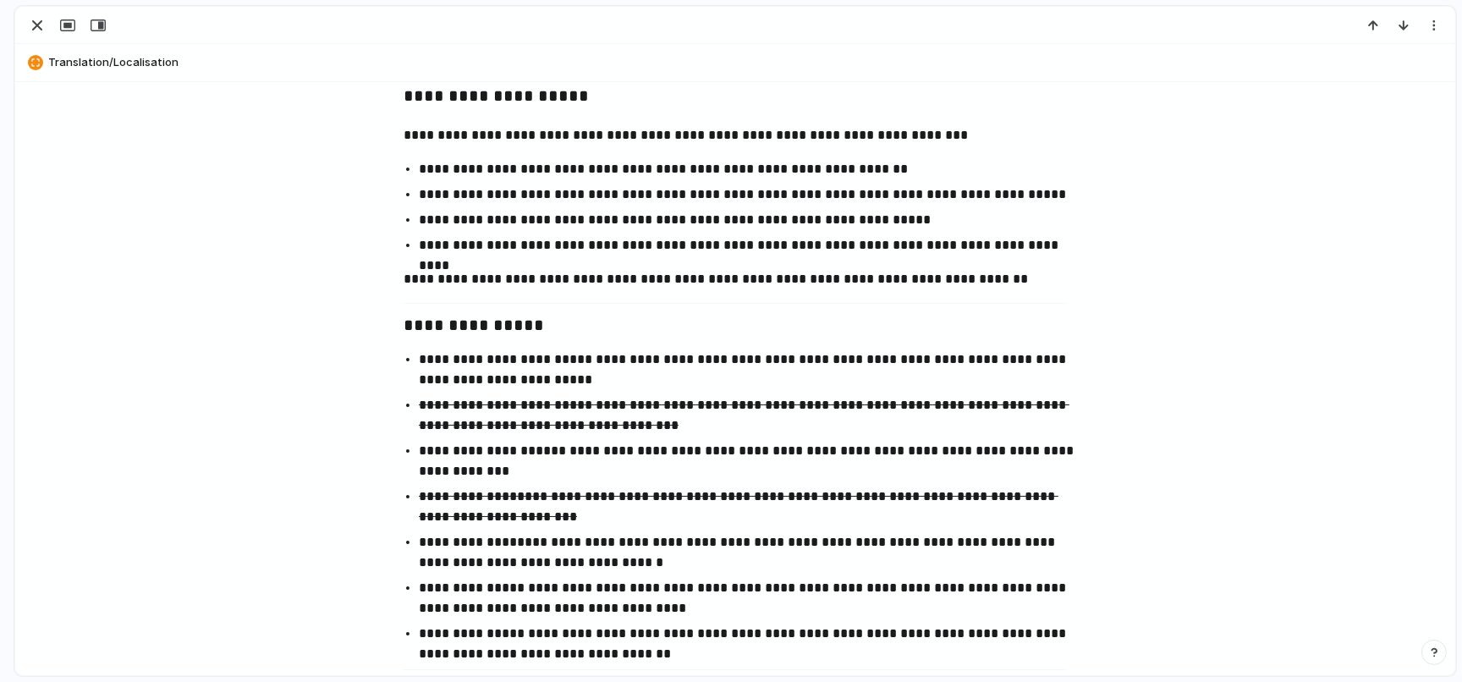
scroll to position [1001, 0]
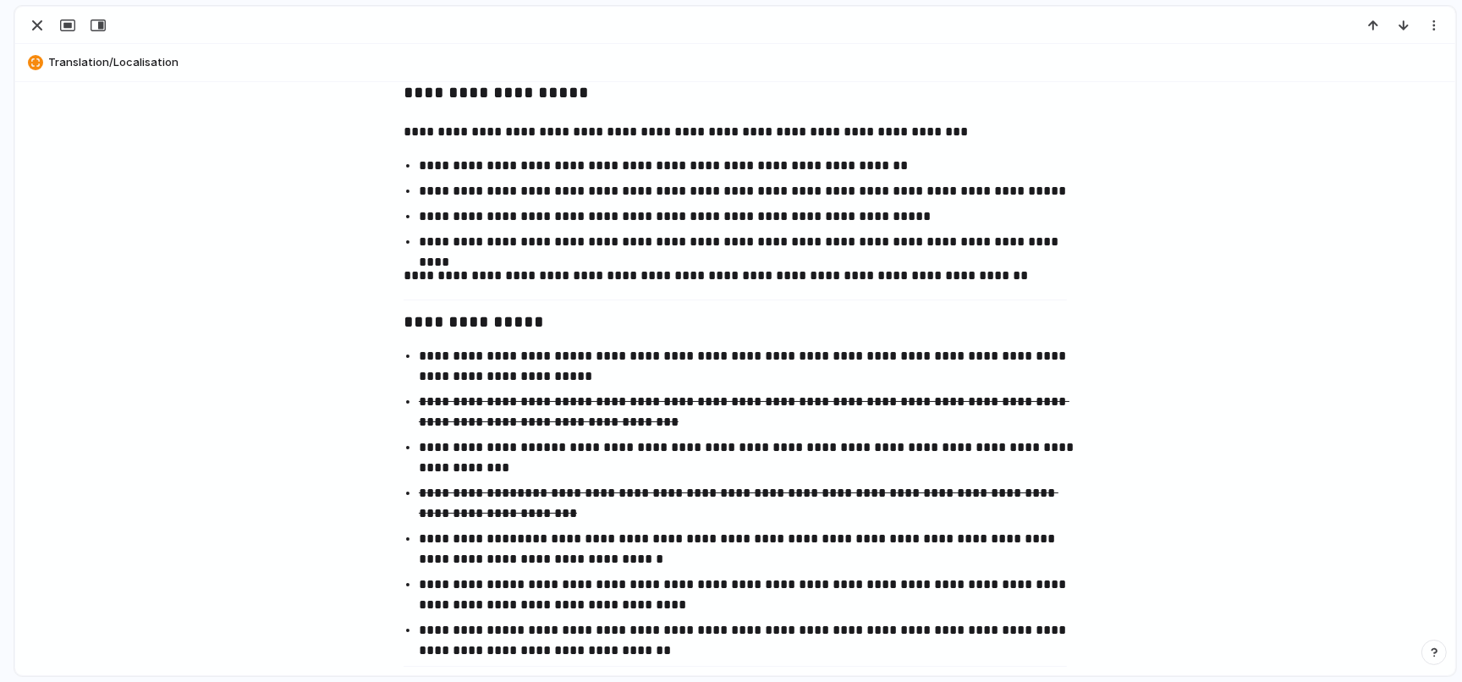
click at [788, 190] on p "**********" at bounding box center [750, 191] width 663 height 20
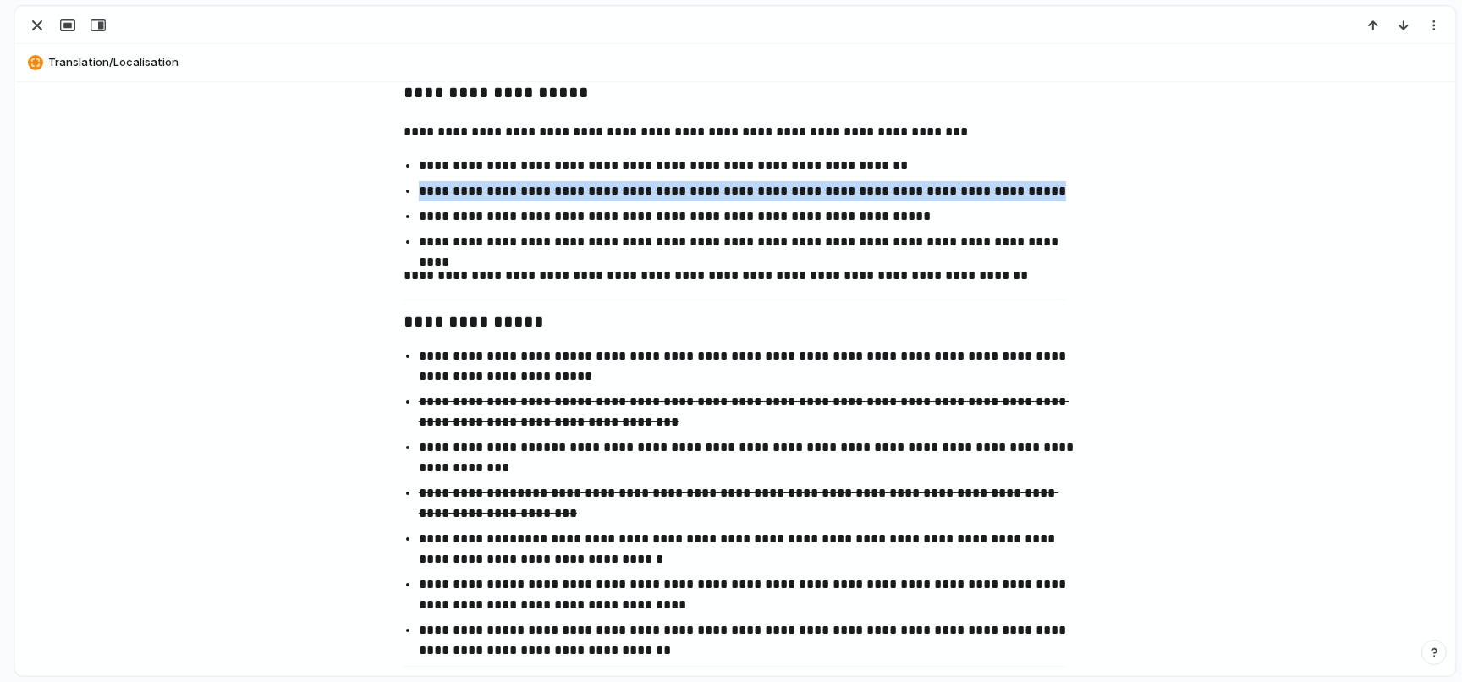
click at [788, 190] on p "**********" at bounding box center [750, 191] width 663 height 20
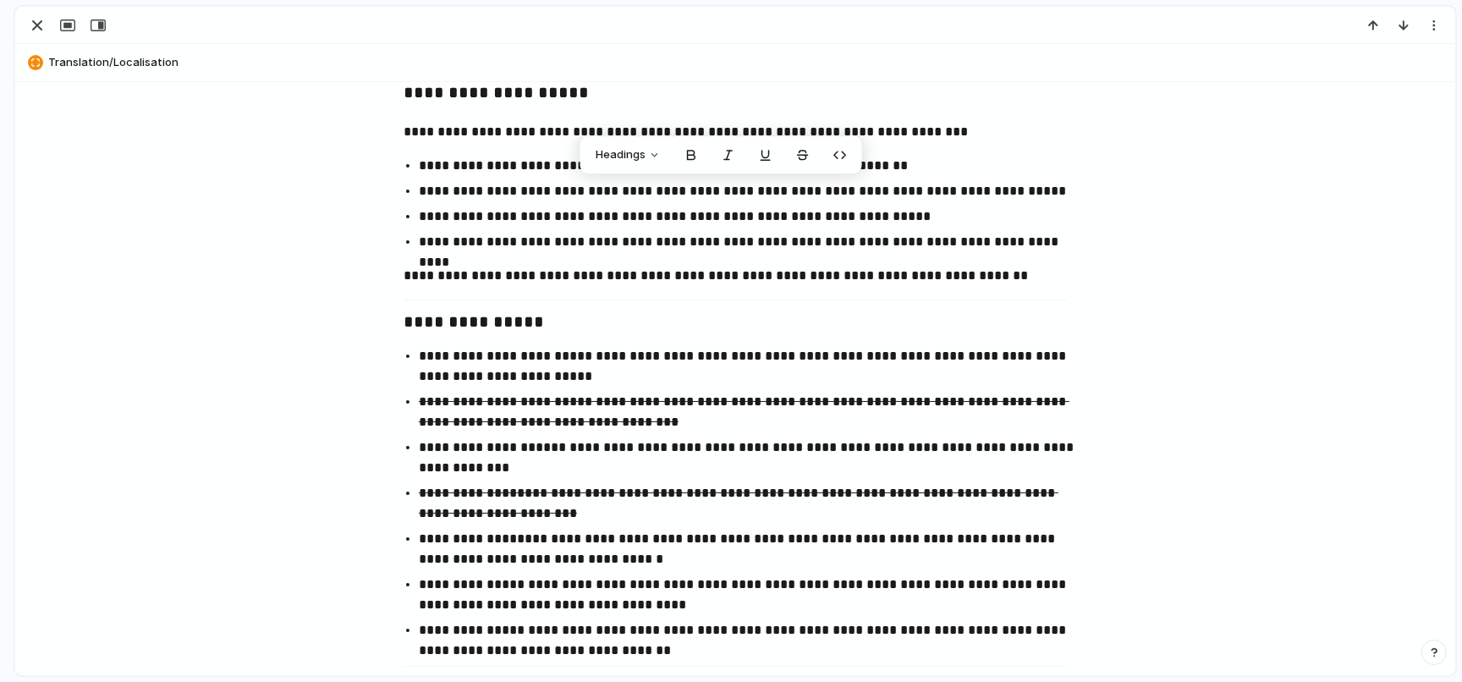
click at [913, 225] on p "**********" at bounding box center [750, 216] width 663 height 20
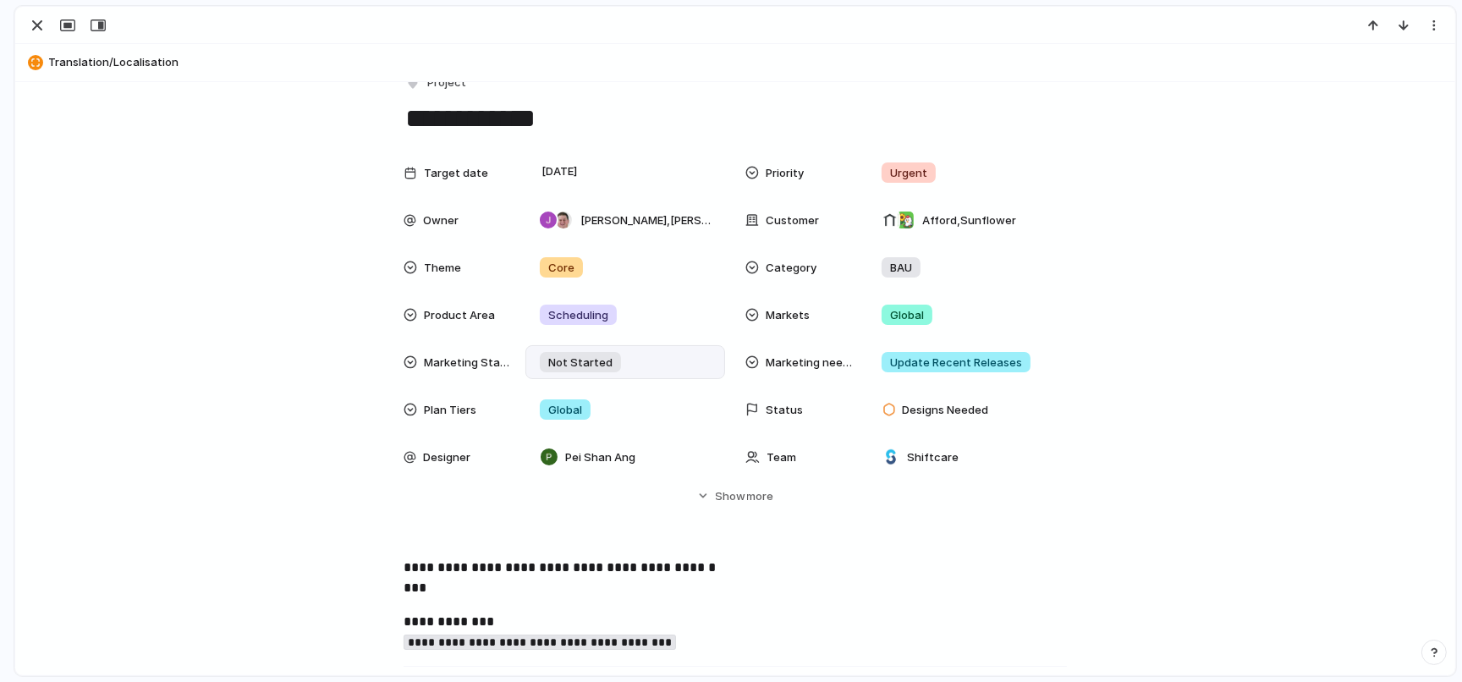
scroll to position [29, 0]
click at [34, 25] on div "button" at bounding box center [37, 25] width 20 height 20
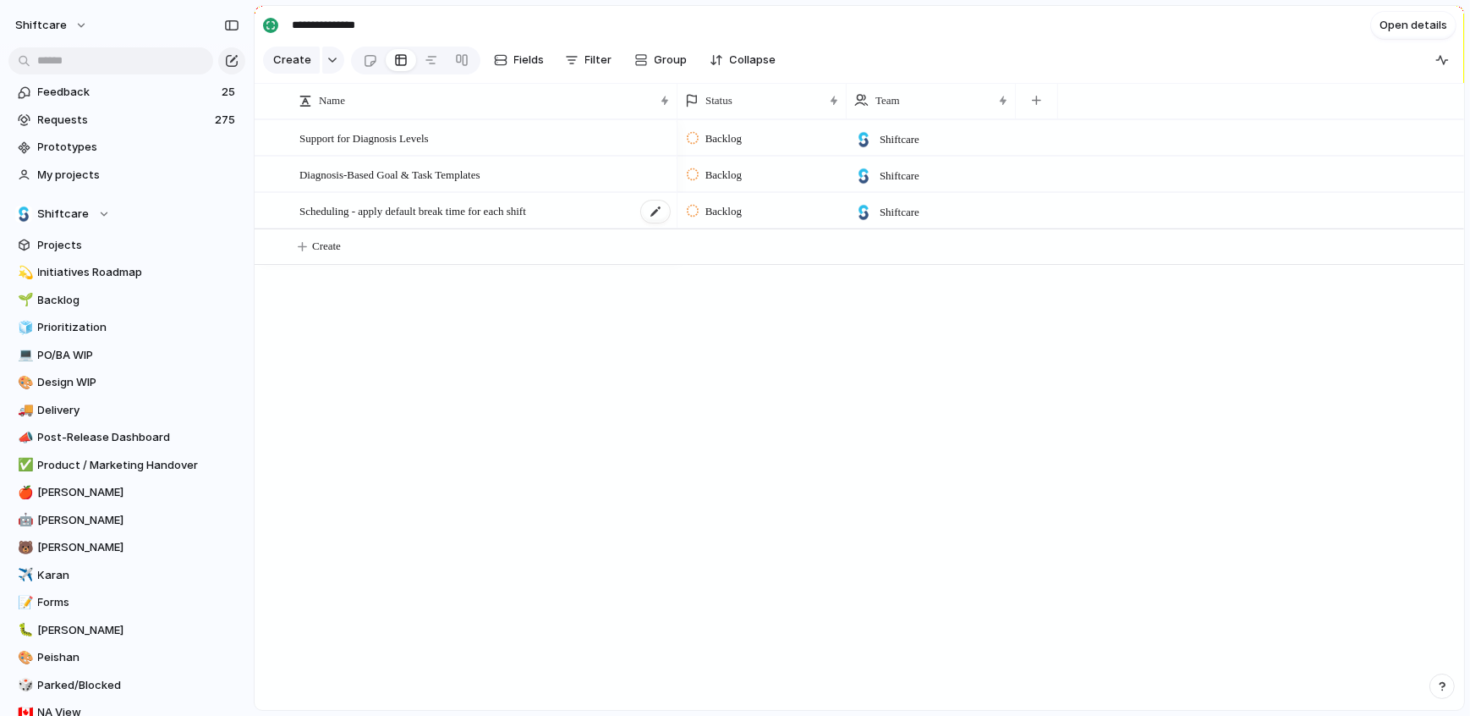
click at [523, 205] on span "Scheduling - apply default break time for each shift" at bounding box center [412, 209] width 227 height 19
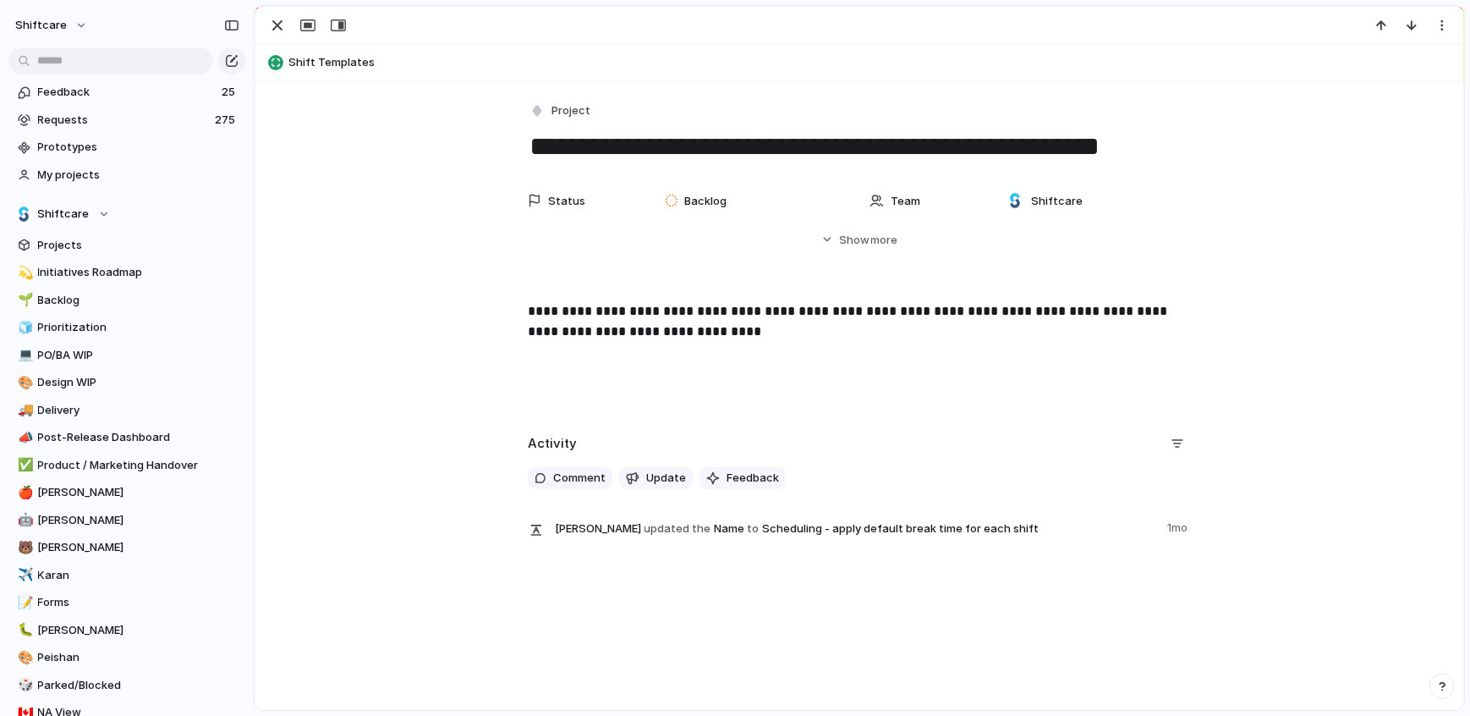
click at [733, 309] on p "**********" at bounding box center [859, 321] width 663 height 41
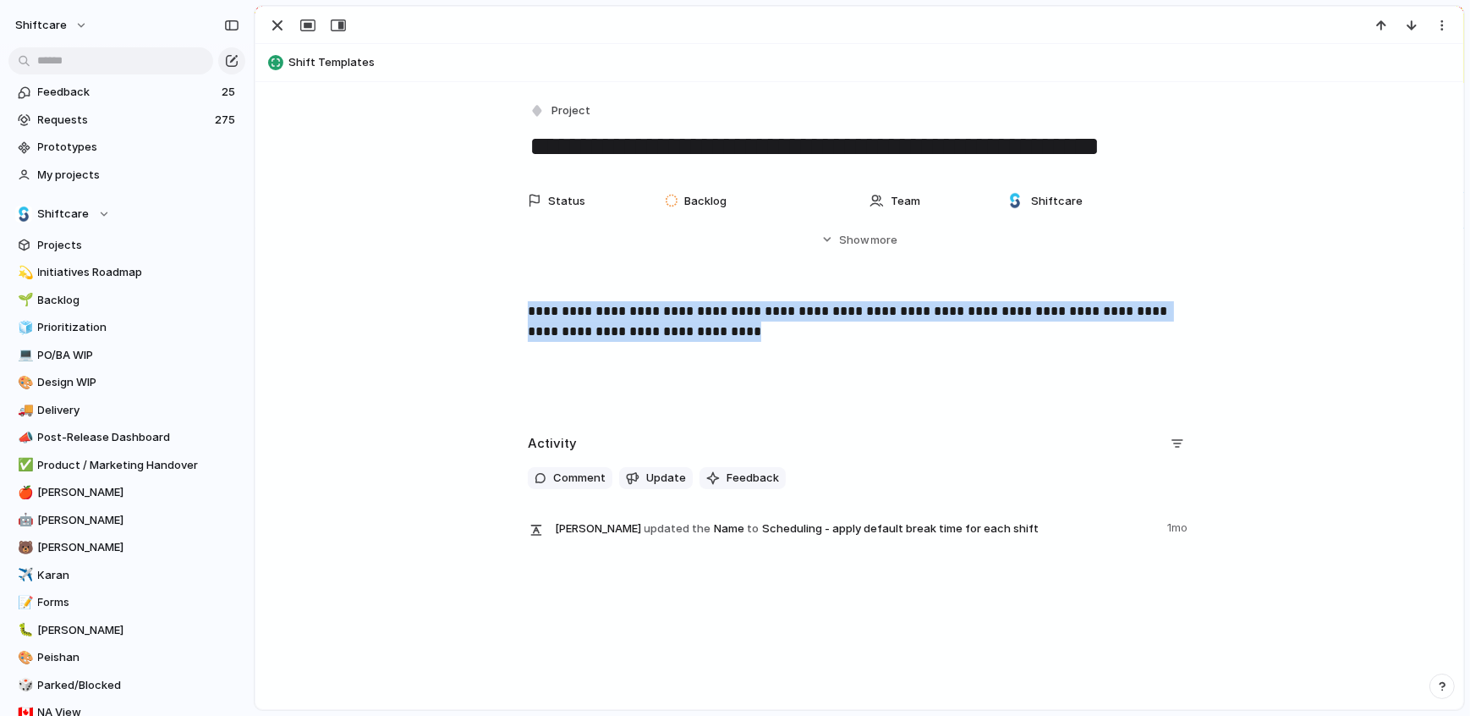
click at [733, 309] on p "**********" at bounding box center [859, 321] width 663 height 41
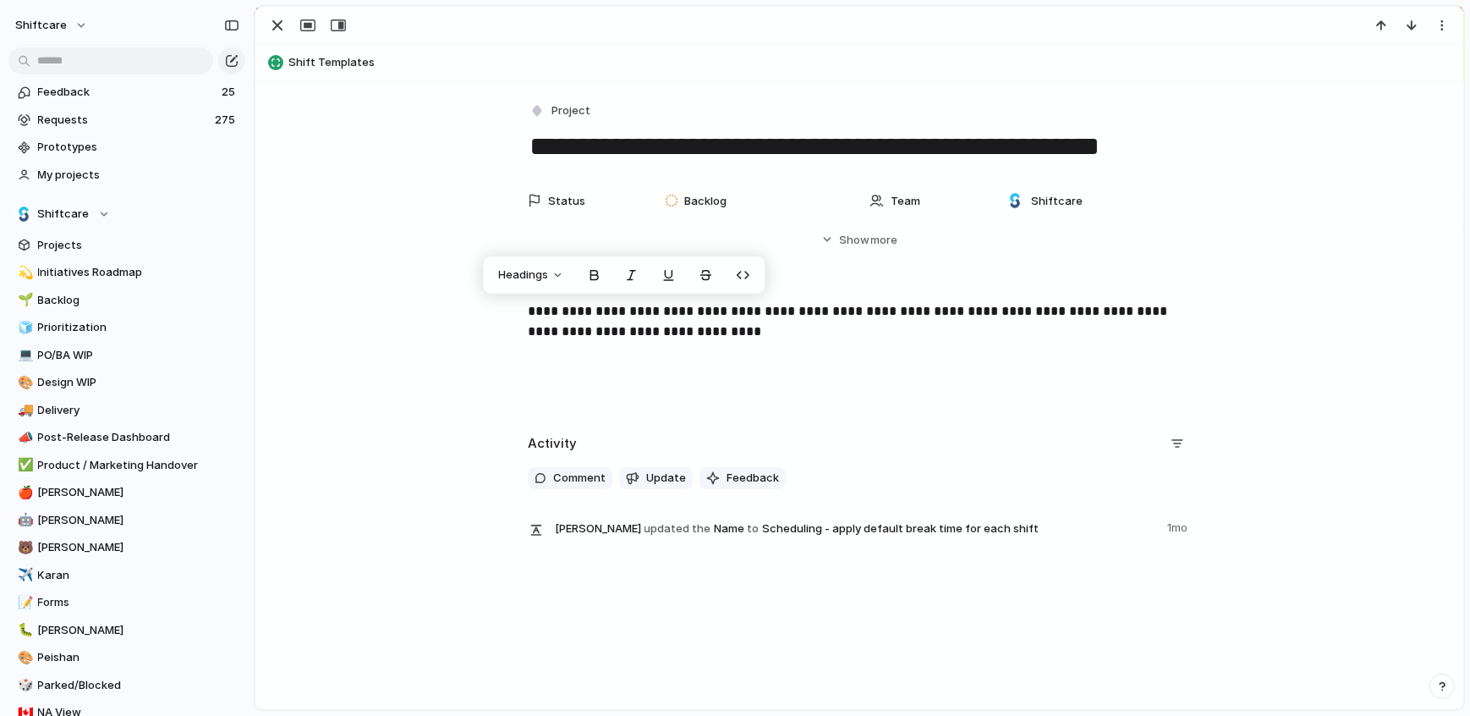
click at [759, 352] on div "**********" at bounding box center [859, 355] width 1167 height 108
click at [706, 202] on span "Backlog" at bounding box center [705, 201] width 42 height 17
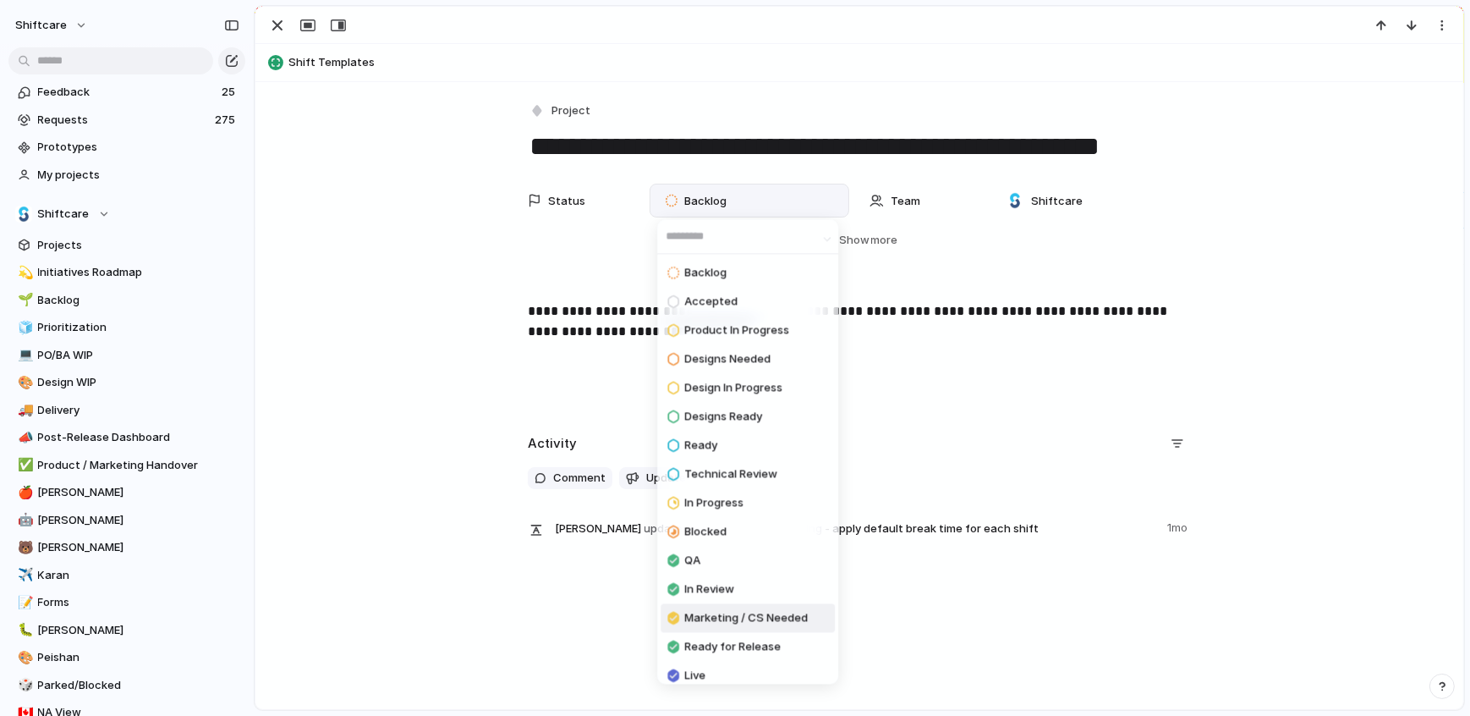
scroll to position [68, 0]
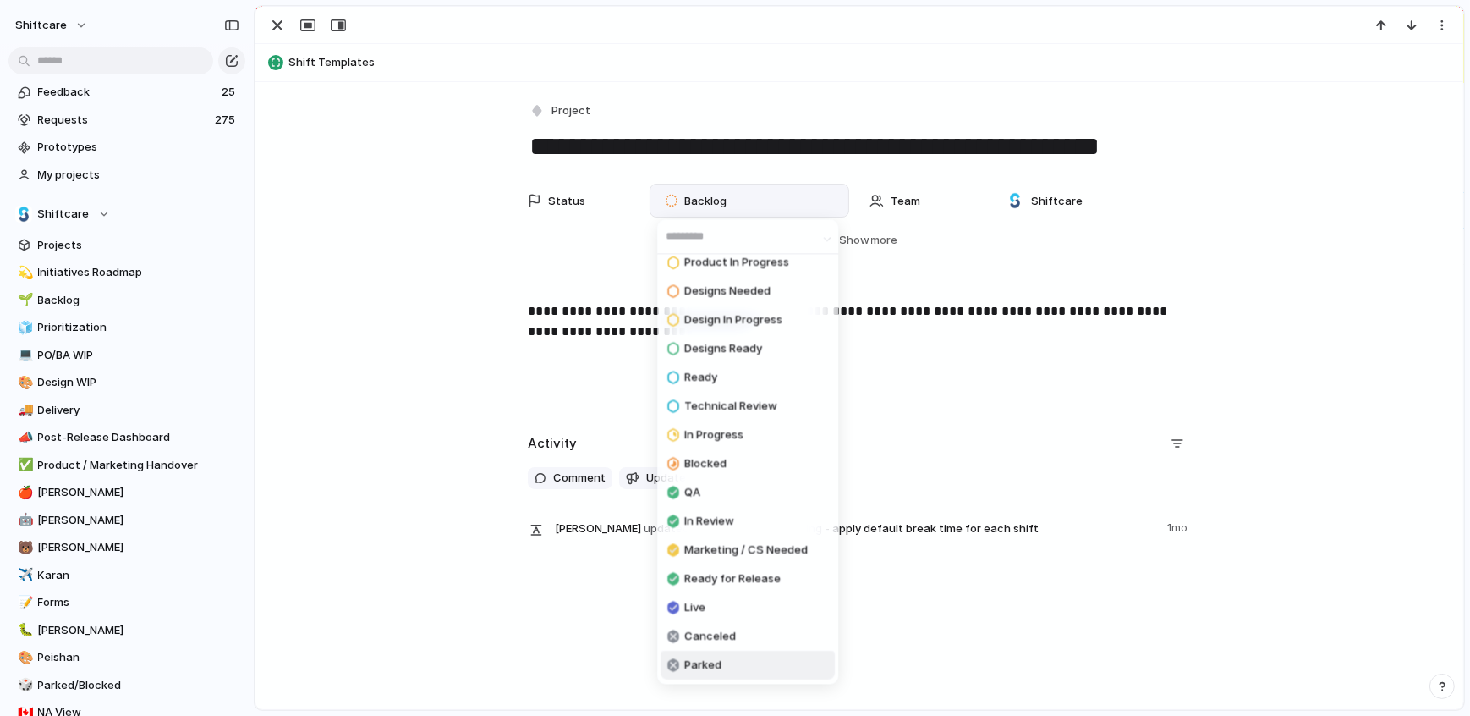
click at [725, 634] on span "Canceled" at bounding box center [710, 636] width 52 height 17
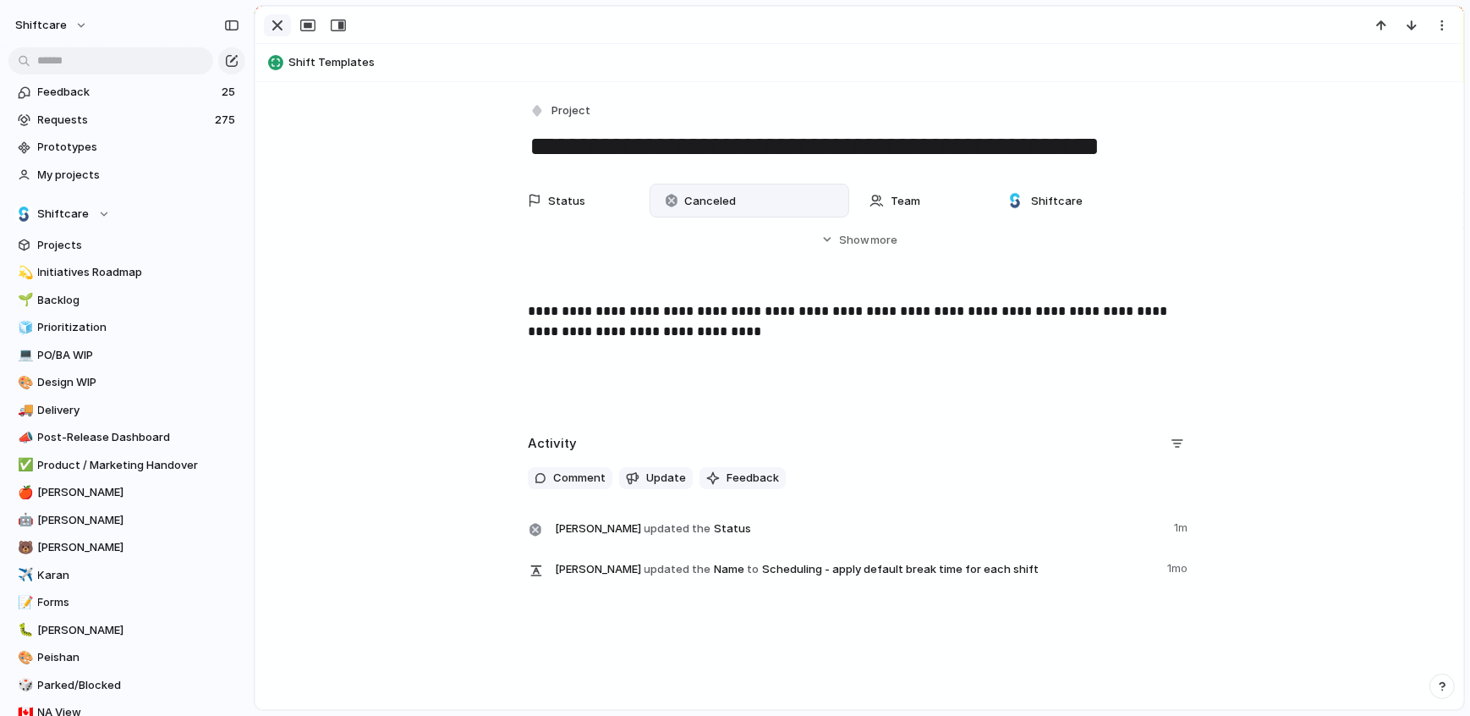
click at [275, 28] on div "button" at bounding box center [277, 25] width 20 height 20
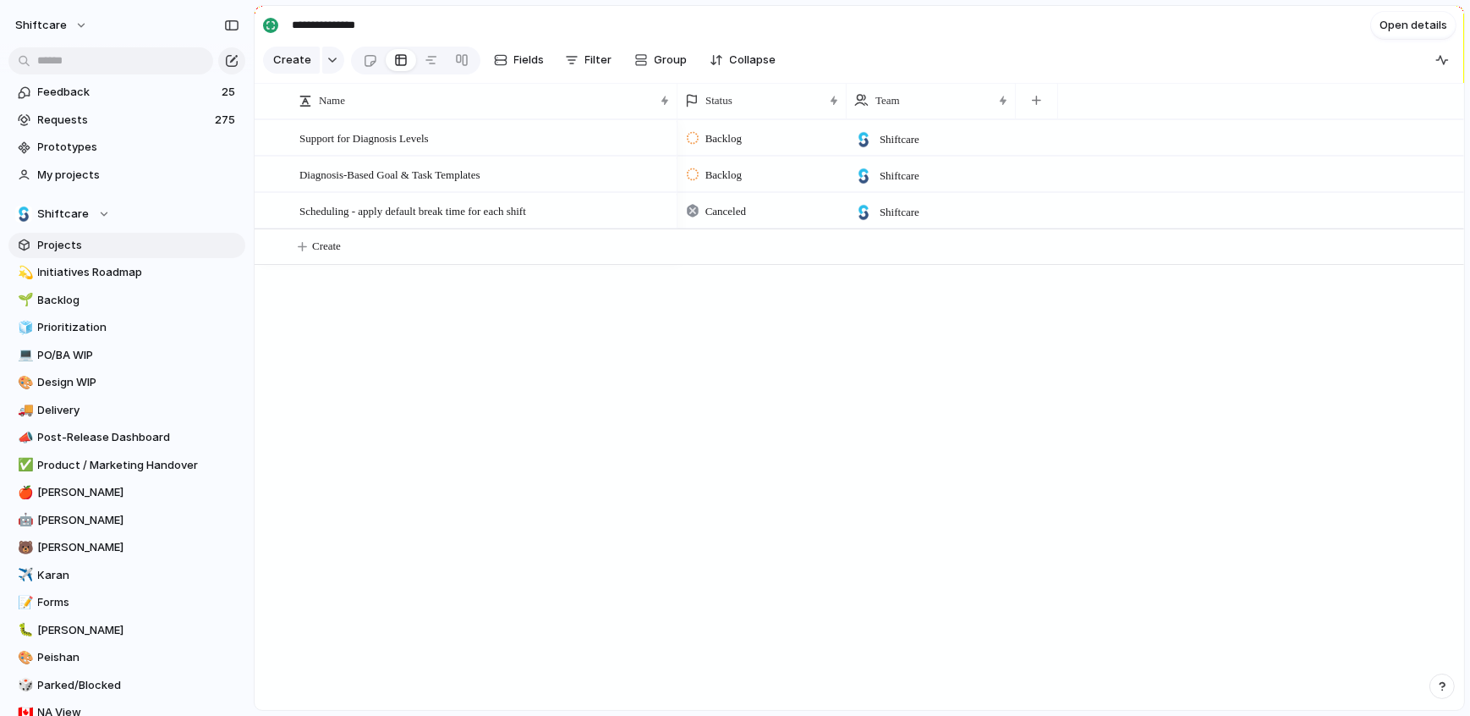
click at [58, 245] on span "Projects" at bounding box center [138, 245] width 201 height 17
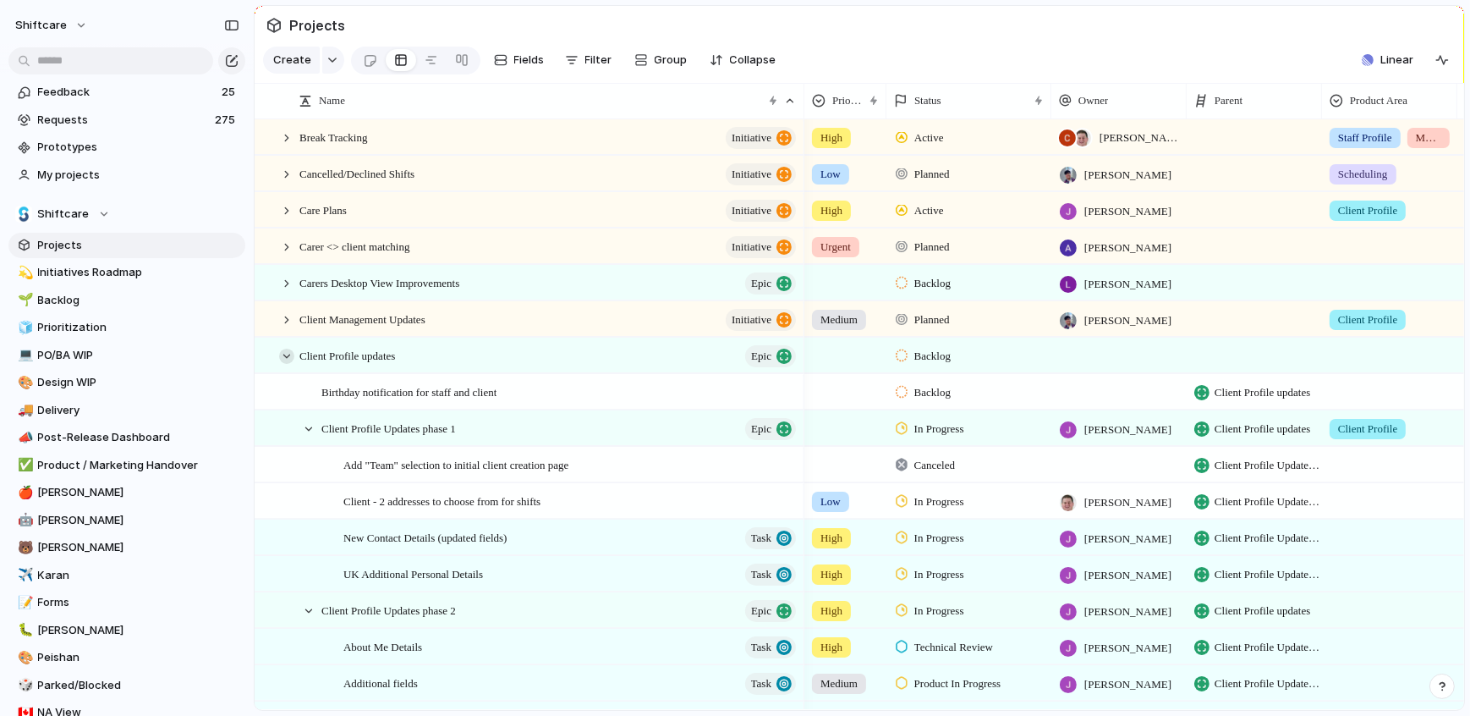
click at [283, 351] on div at bounding box center [286, 355] width 15 height 15
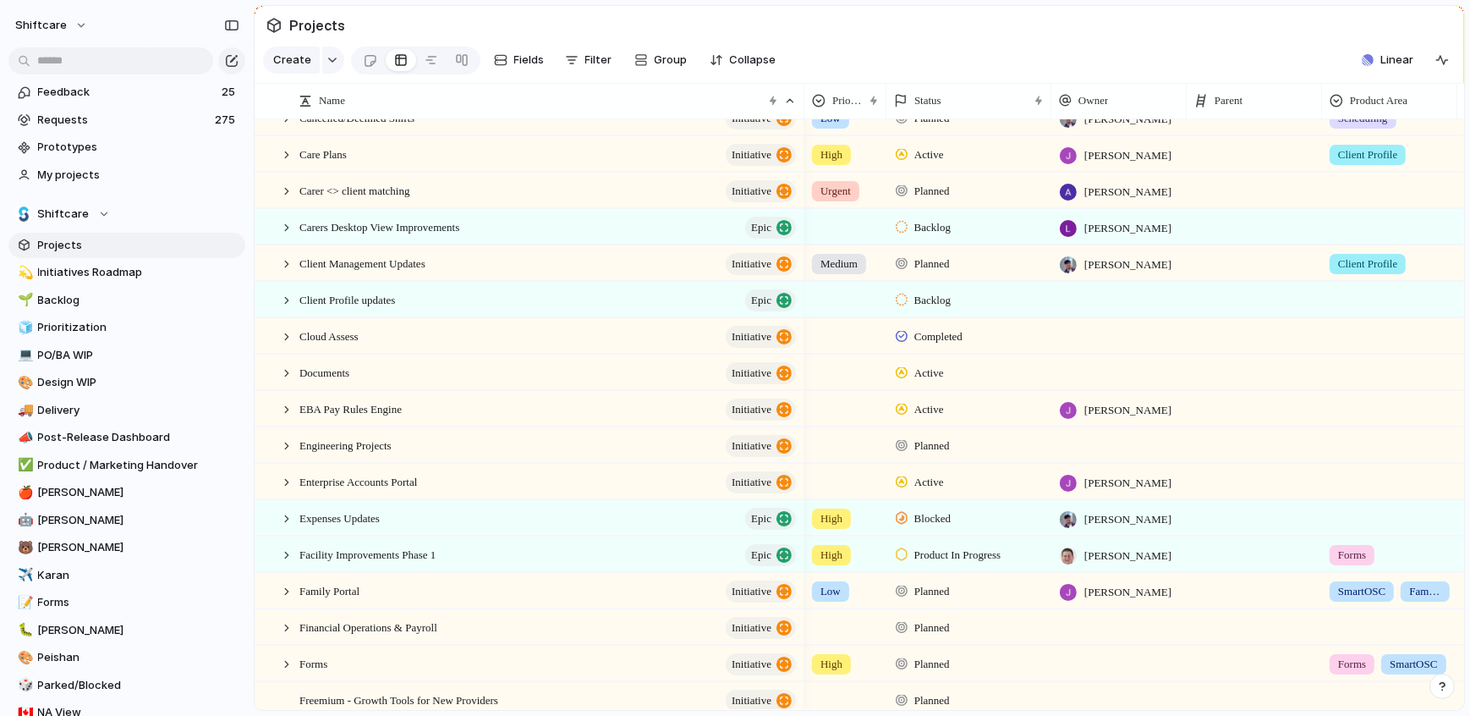
scroll to position [314, 0]
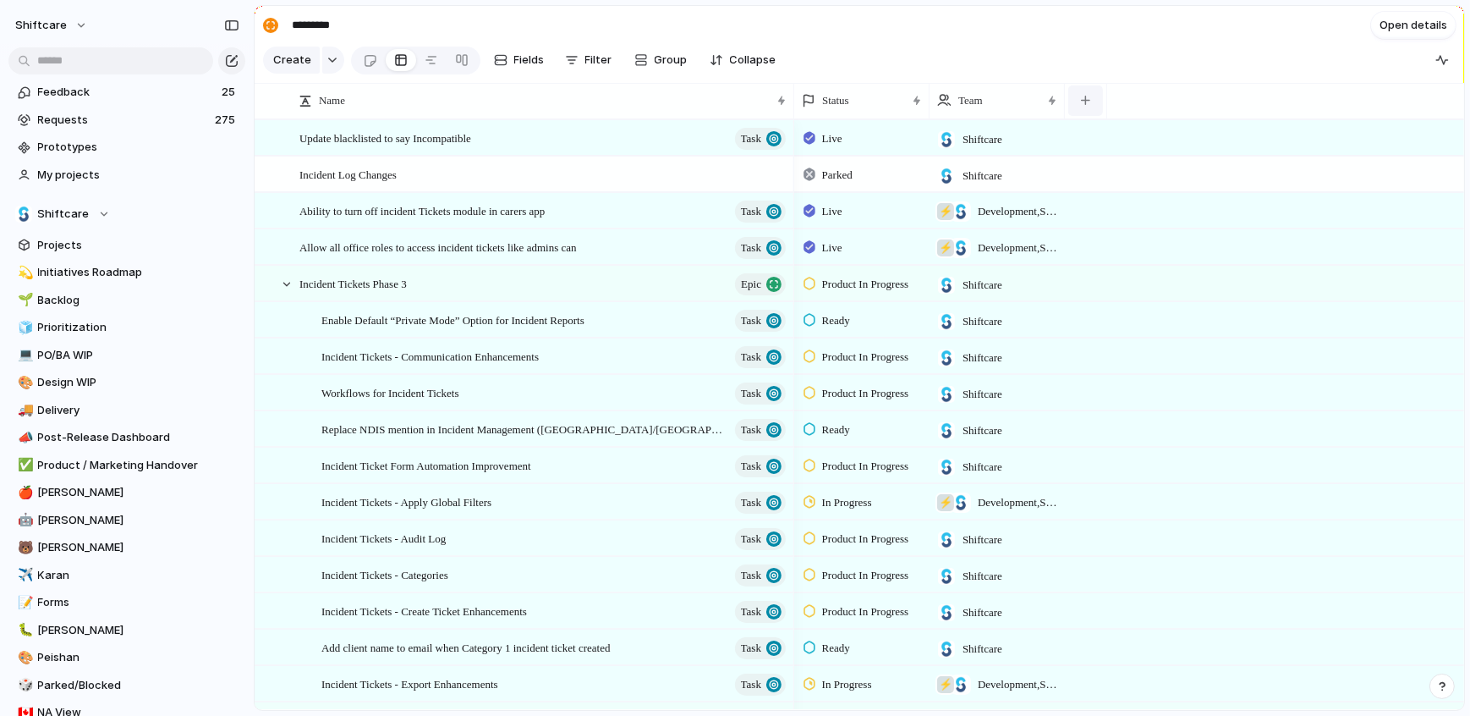
click at [1078, 99] on button "button" at bounding box center [1085, 100] width 35 height 30
type input "****"
click at [1106, 207] on span "Owner" at bounding box center [1117, 201] width 36 height 17
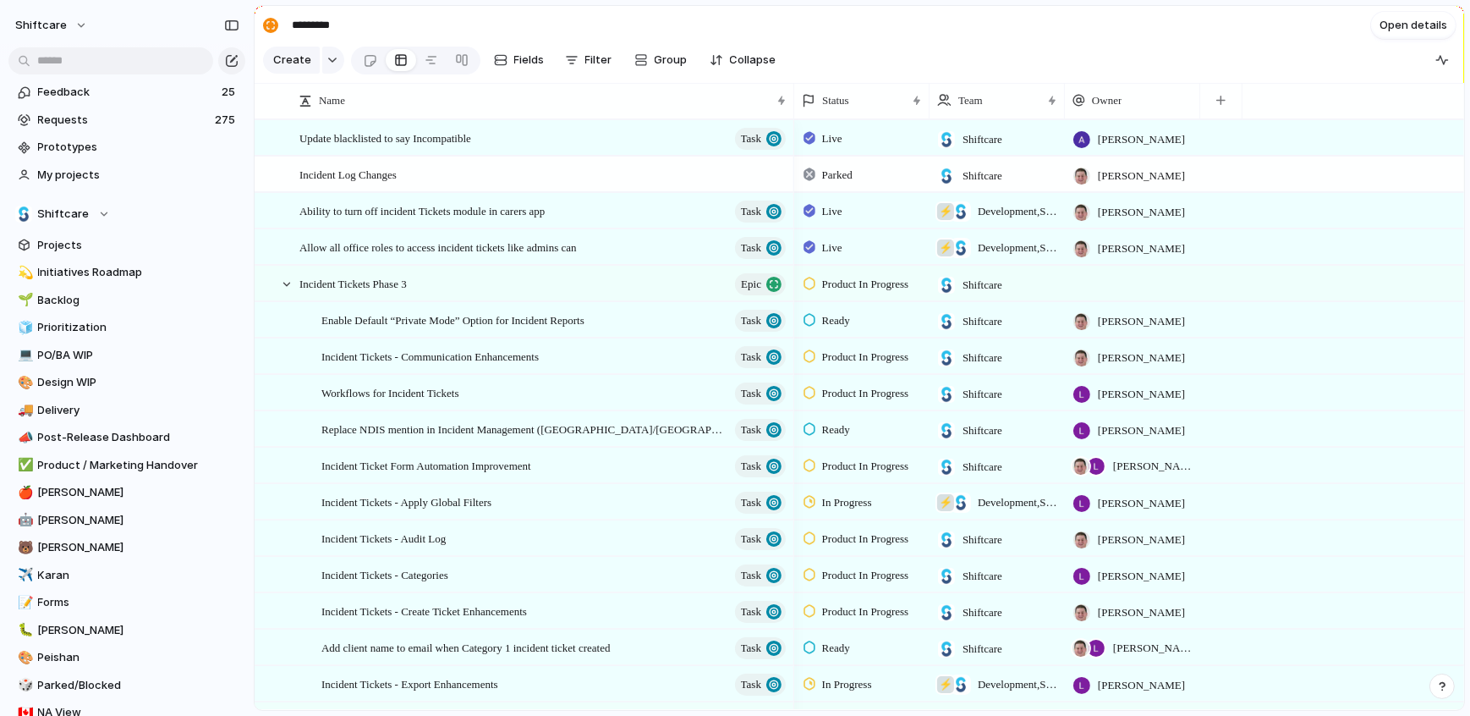
scroll to position [101, 0]
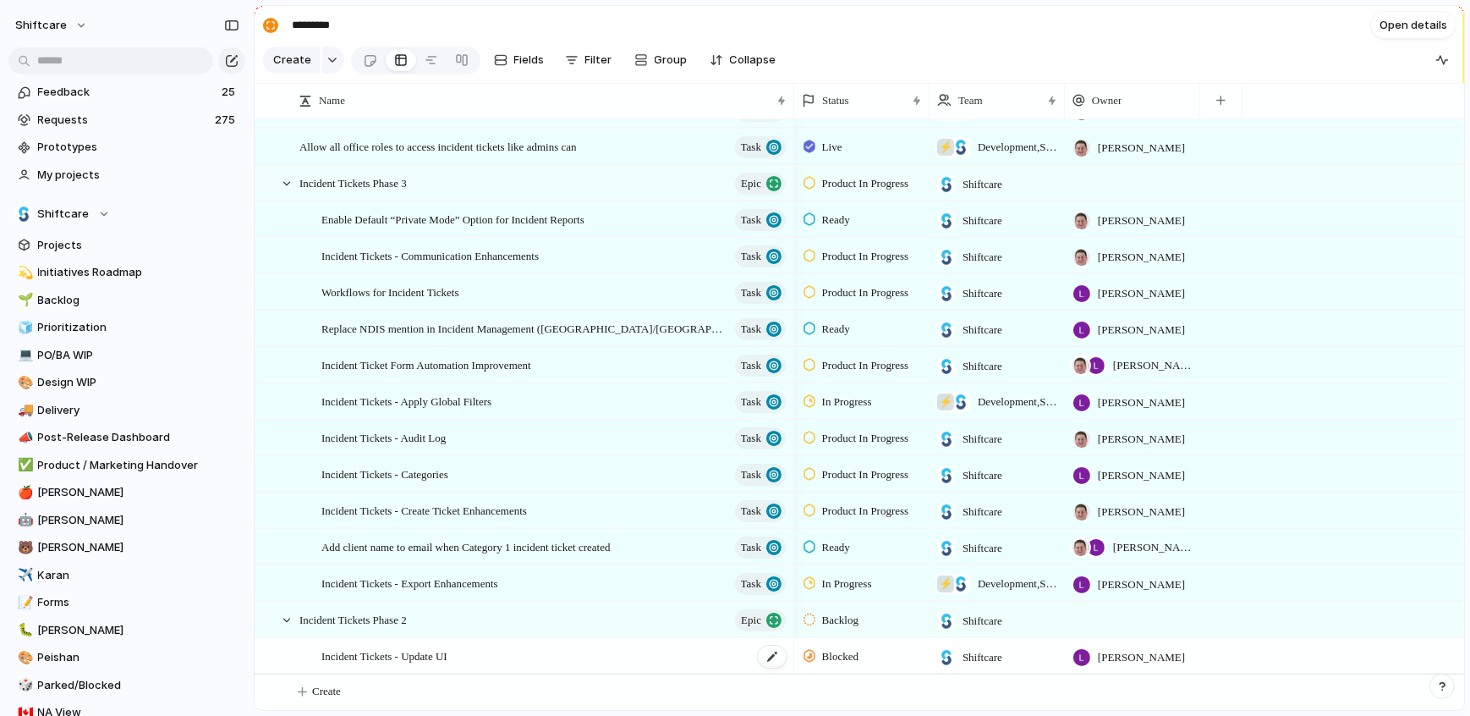
click at [447, 658] on span "Incident Tickets - Update UI" at bounding box center [384, 654] width 126 height 19
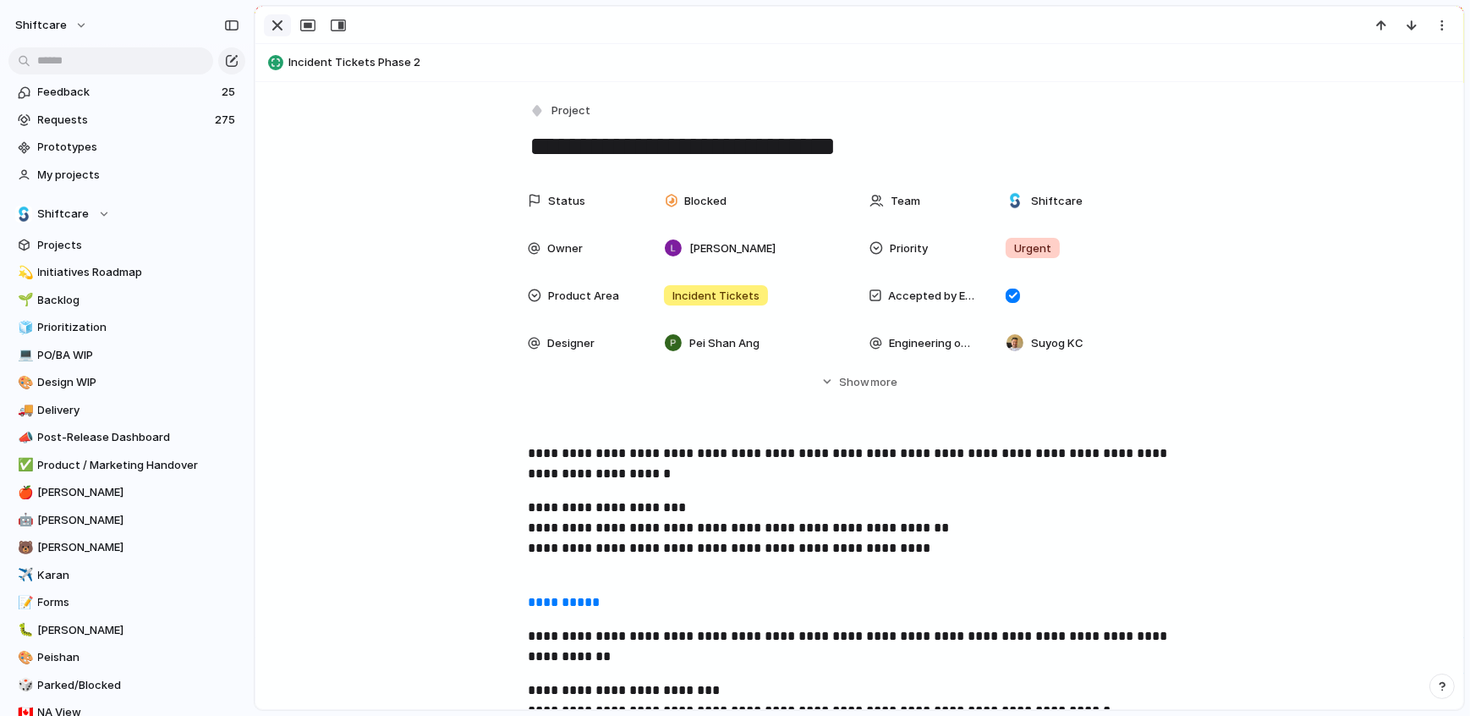
click at [282, 24] on div "button" at bounding box center [277, 25] width 20 height 20
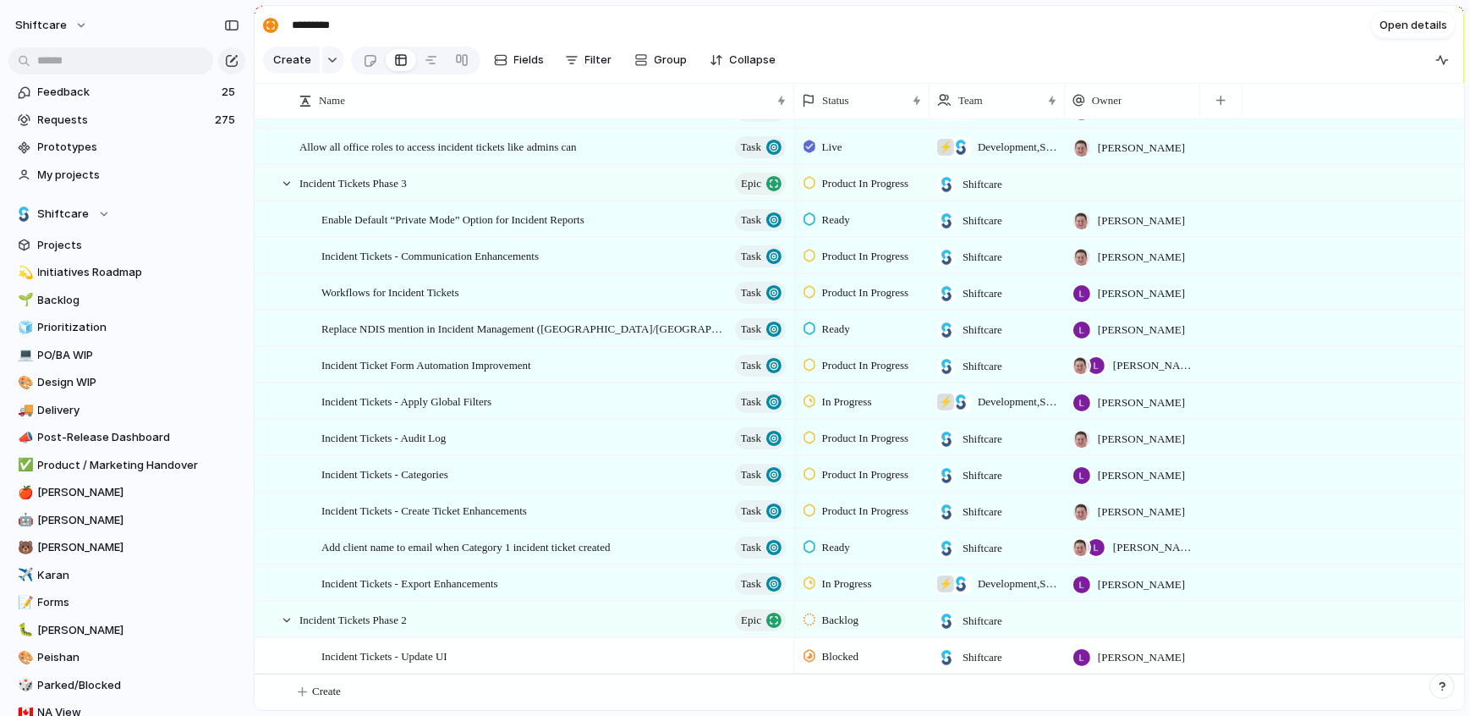
click at [1114, 628] on div at bounding box center [1132, 618] width 135 height 35
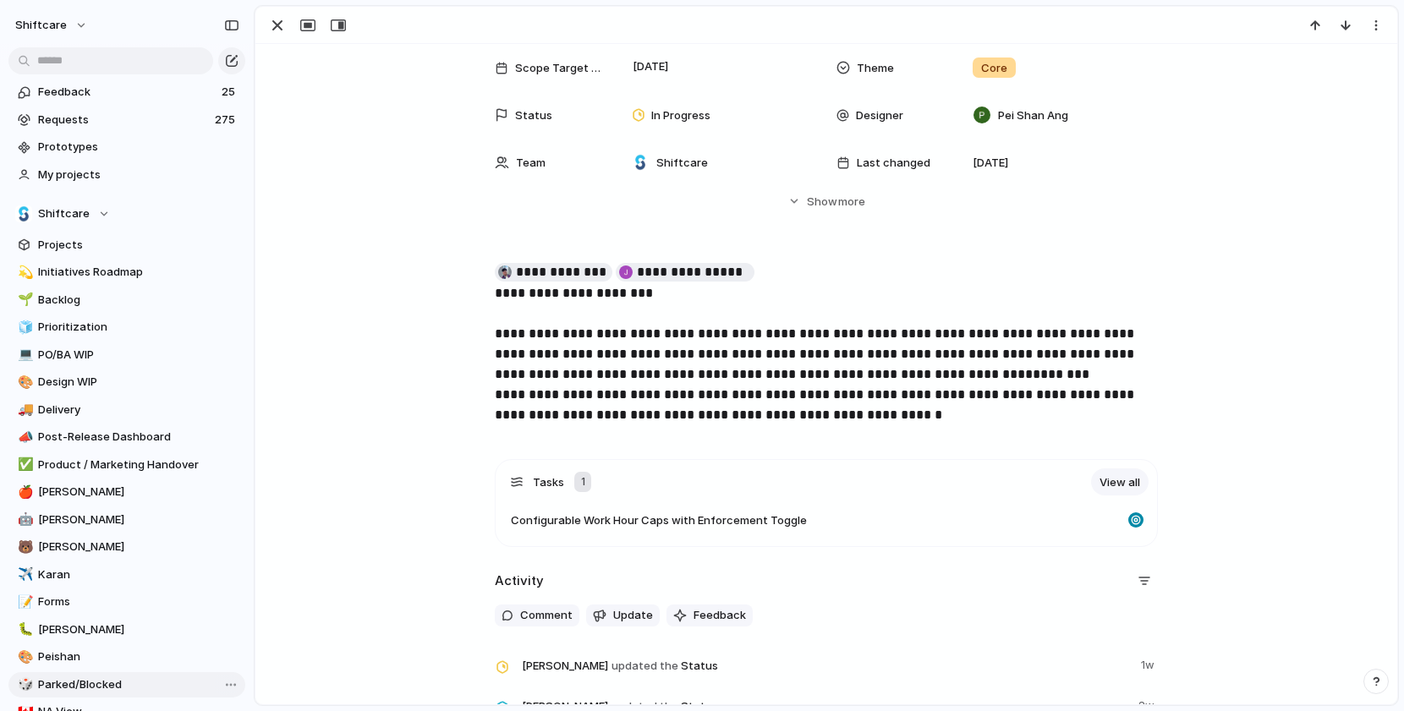
scroll to position [225, 0]
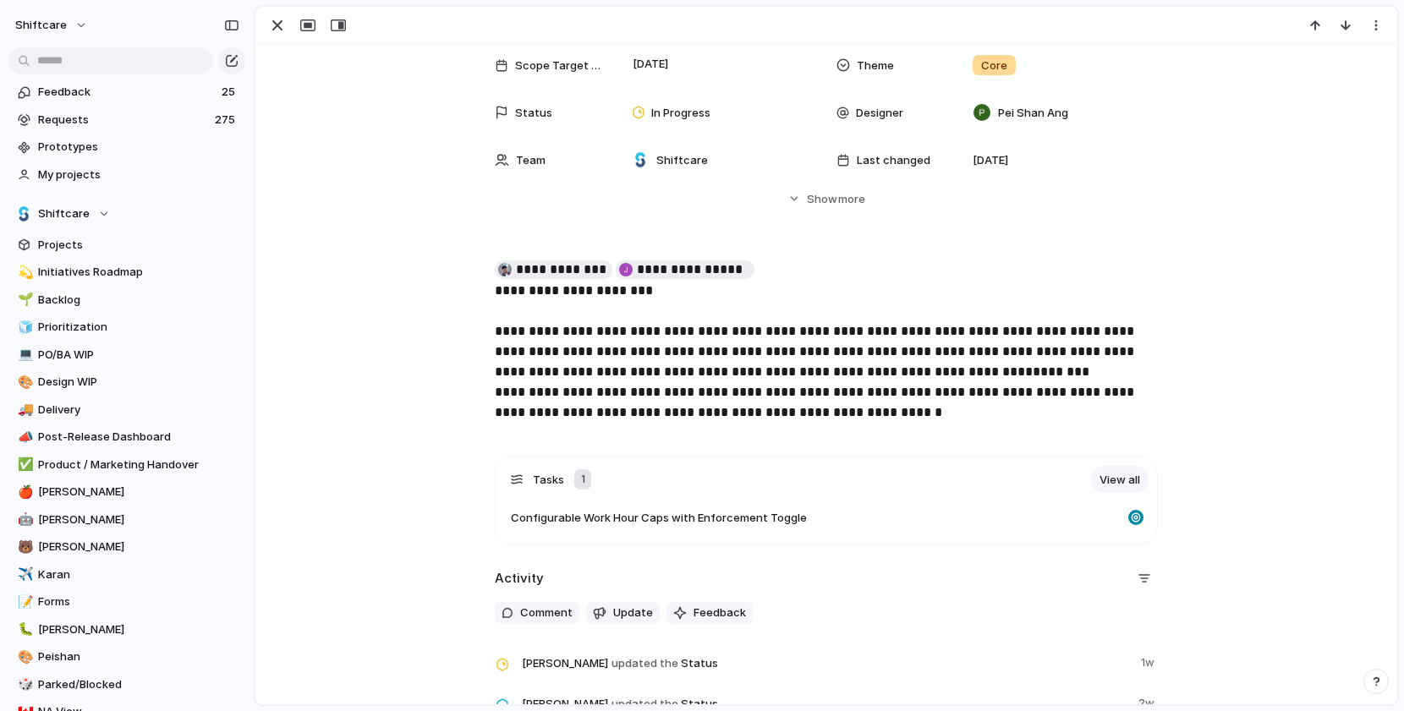
click at [794, 391] on span "**********" at bounding box center [816, 402] width 643 height 33
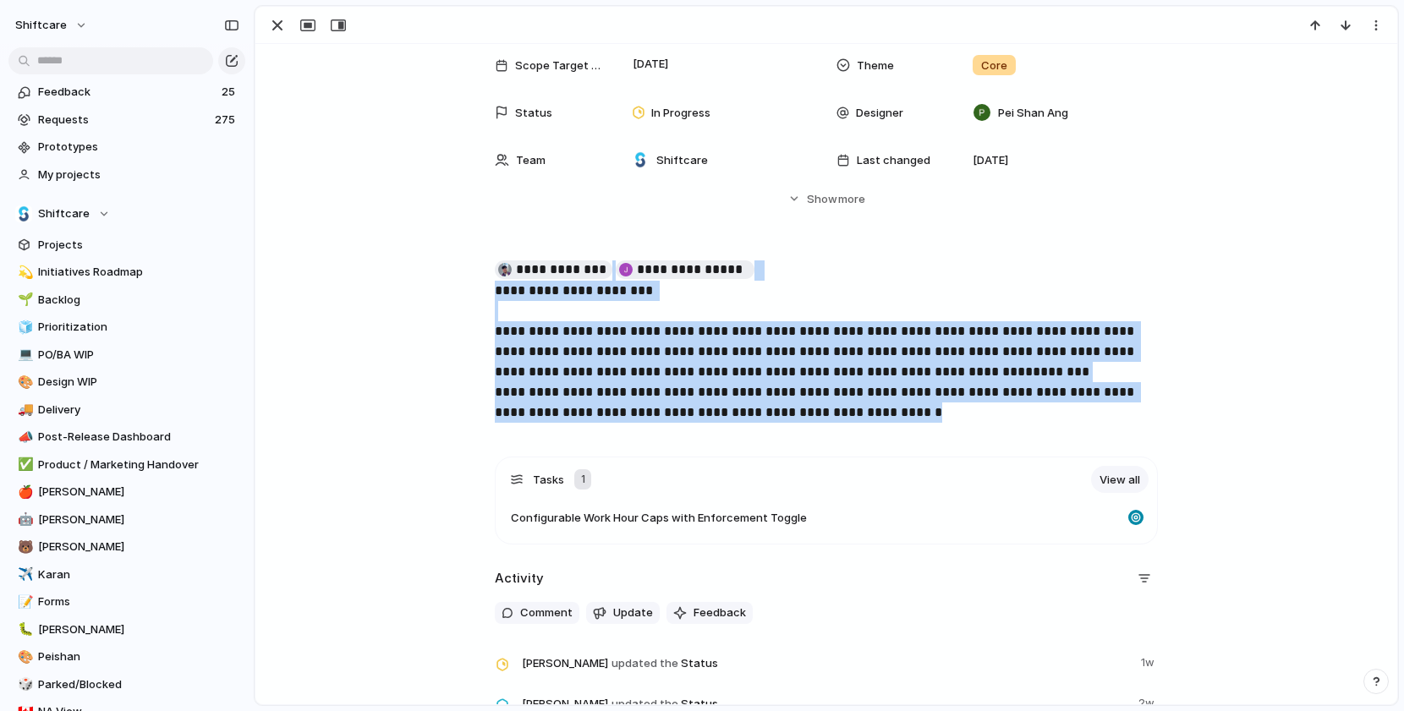
click at [794, 391] on span "**********" at bounding box center [816, 402] width 643 height 33
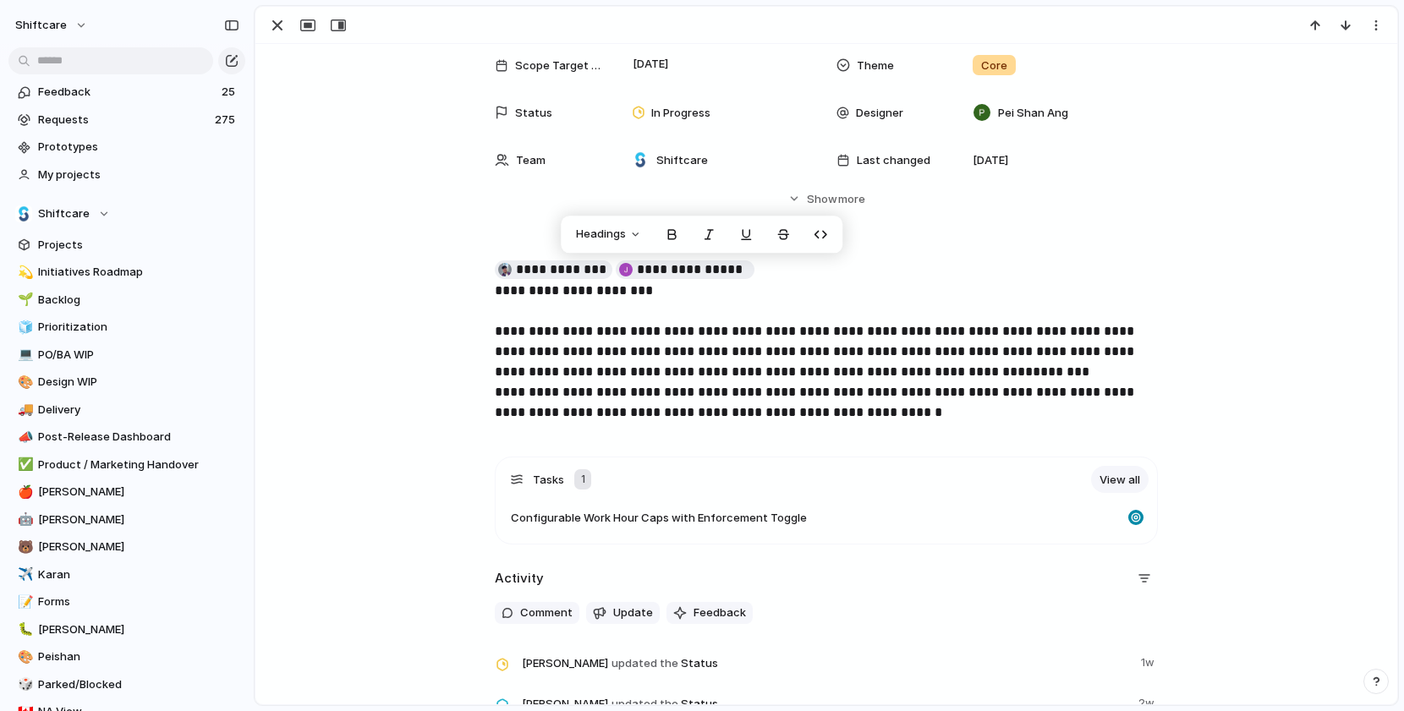
click at [842, 407] on span "**********" at bounding box center [816, 402] width 643 height 33
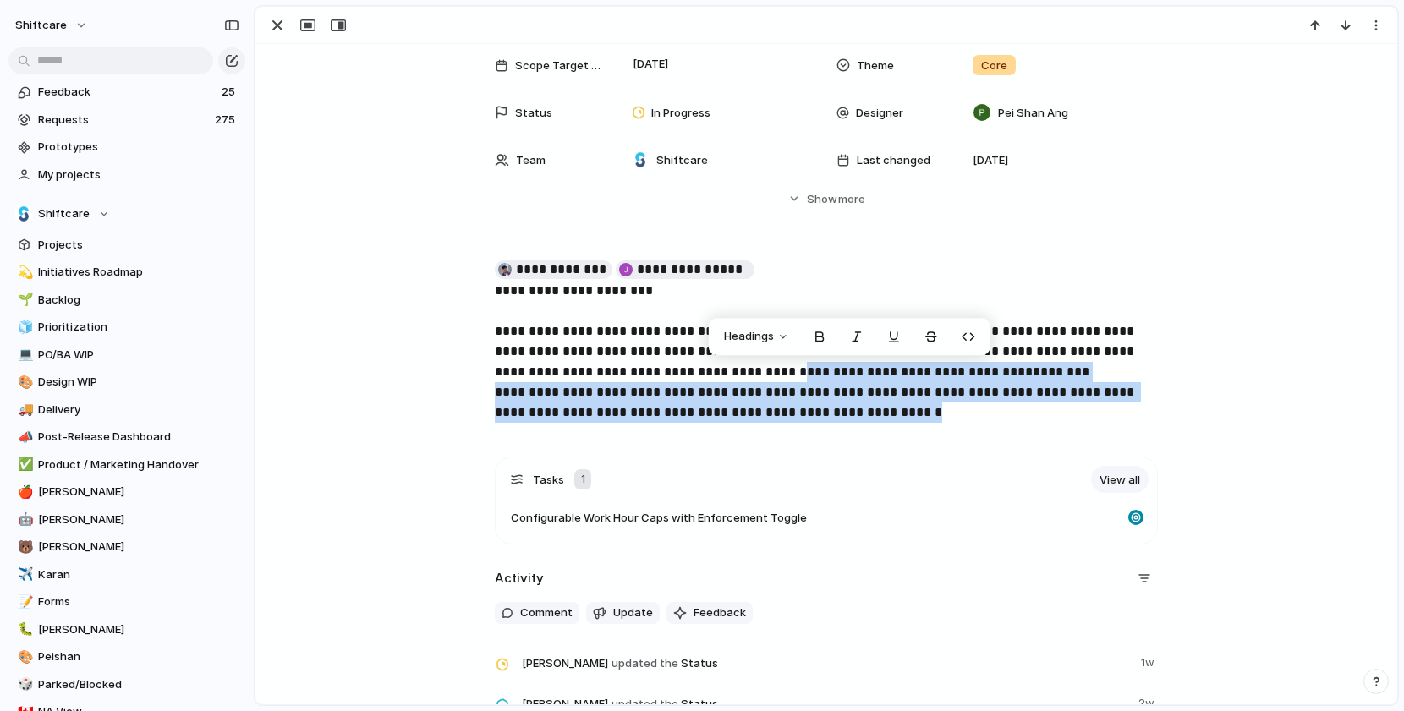
drag, startPoint x: 790, startPoint y: 378, endPoint x: 920, endPoint y: 418, distance: 136.2
click at [920, 418] on p "**********" at bounding box center [826, 342] width 663 height 162
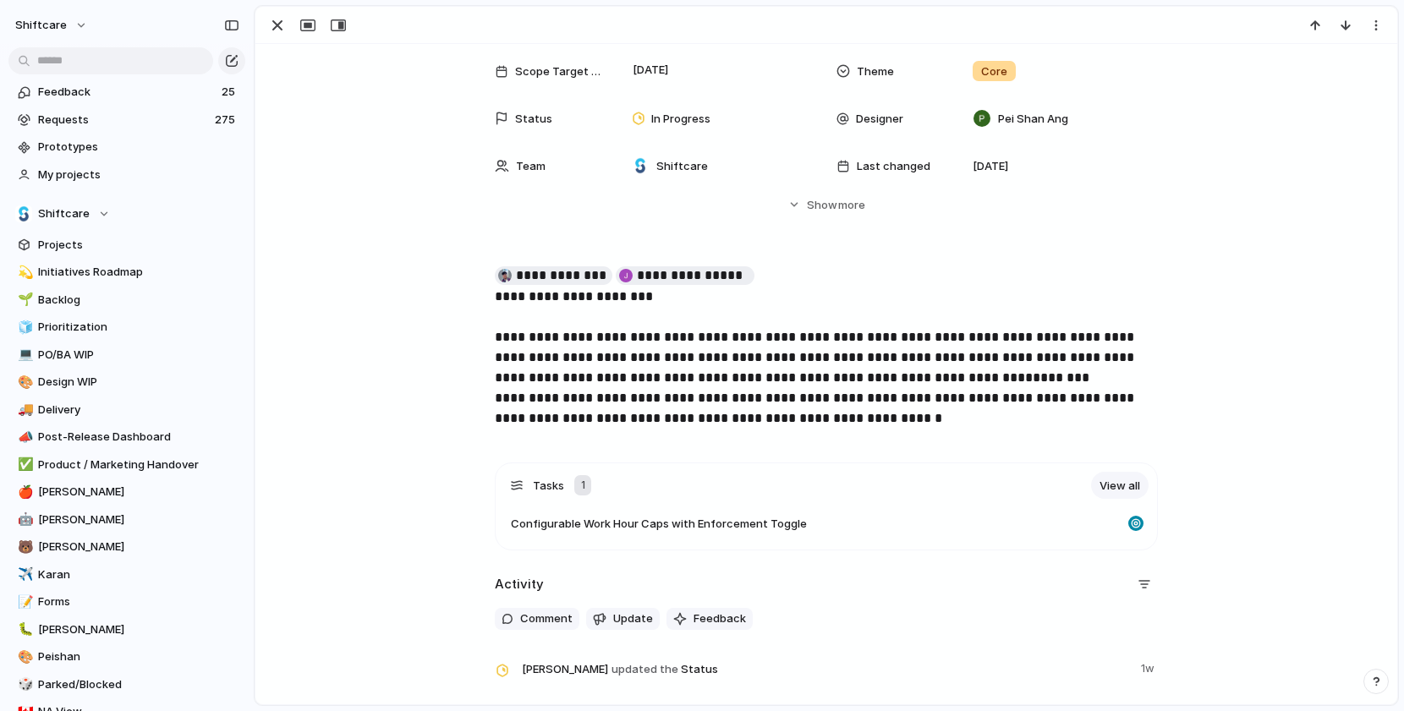
scroll to position [220, 0]
click at [838, 393] on span "**********" at bounding box center [816, 407] width 643 height 33
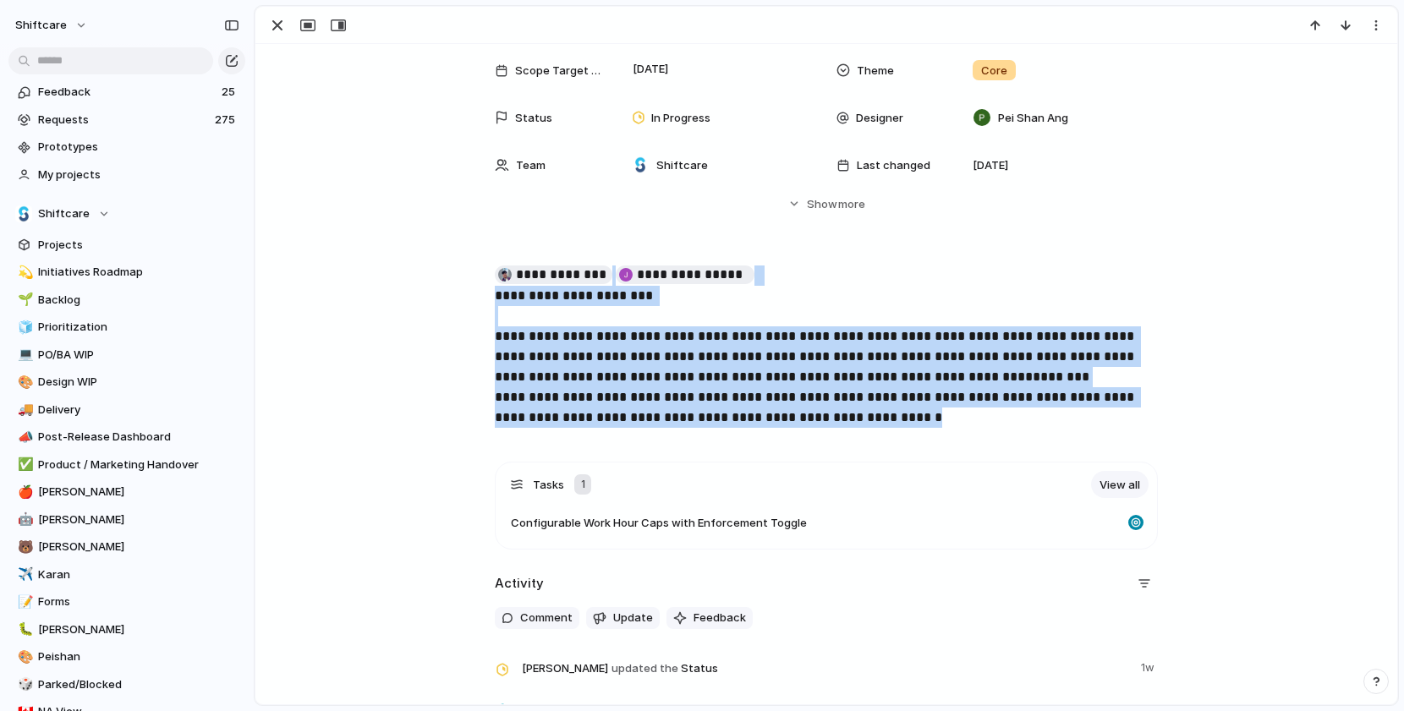
click at [838, 393] on span "**********" at bounding box center [816, 407] width 643 height 33
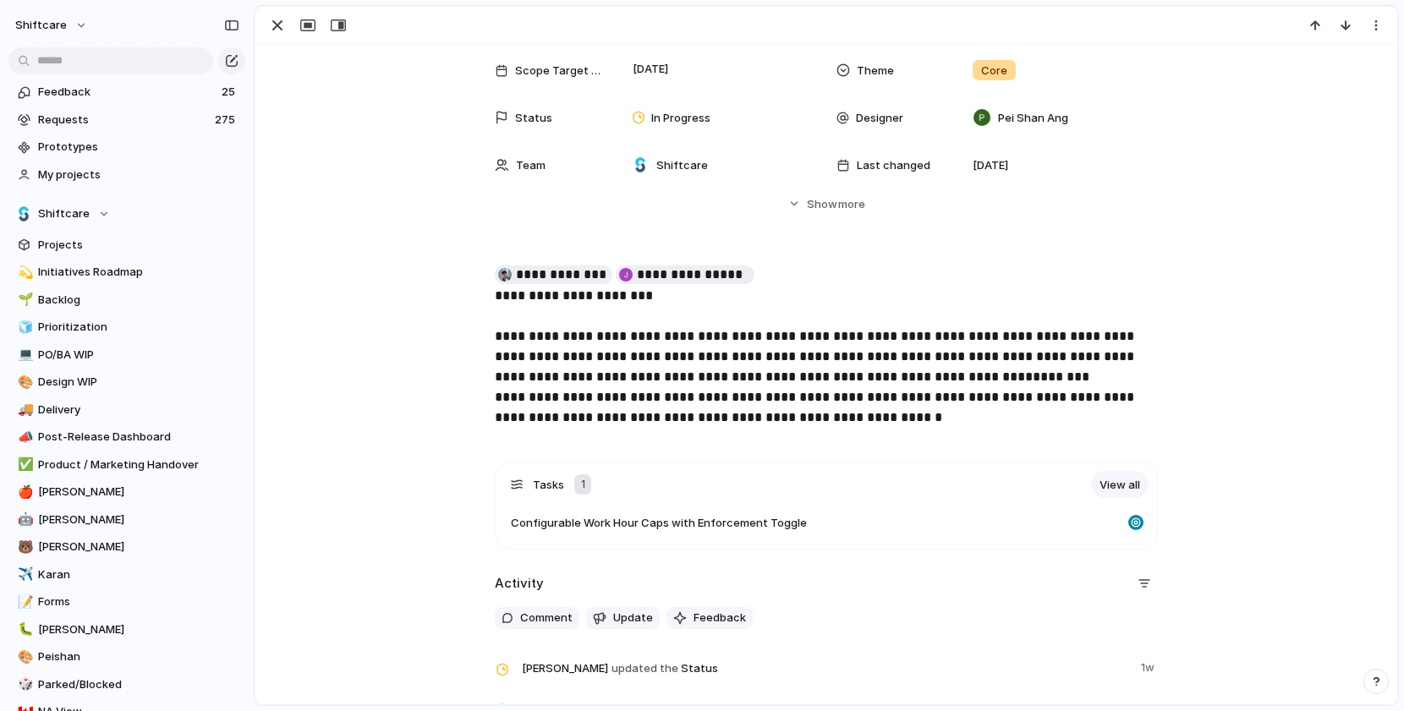
click at [842, 408] on span "**********" at bounding box center [816, 407] width 643 height 33
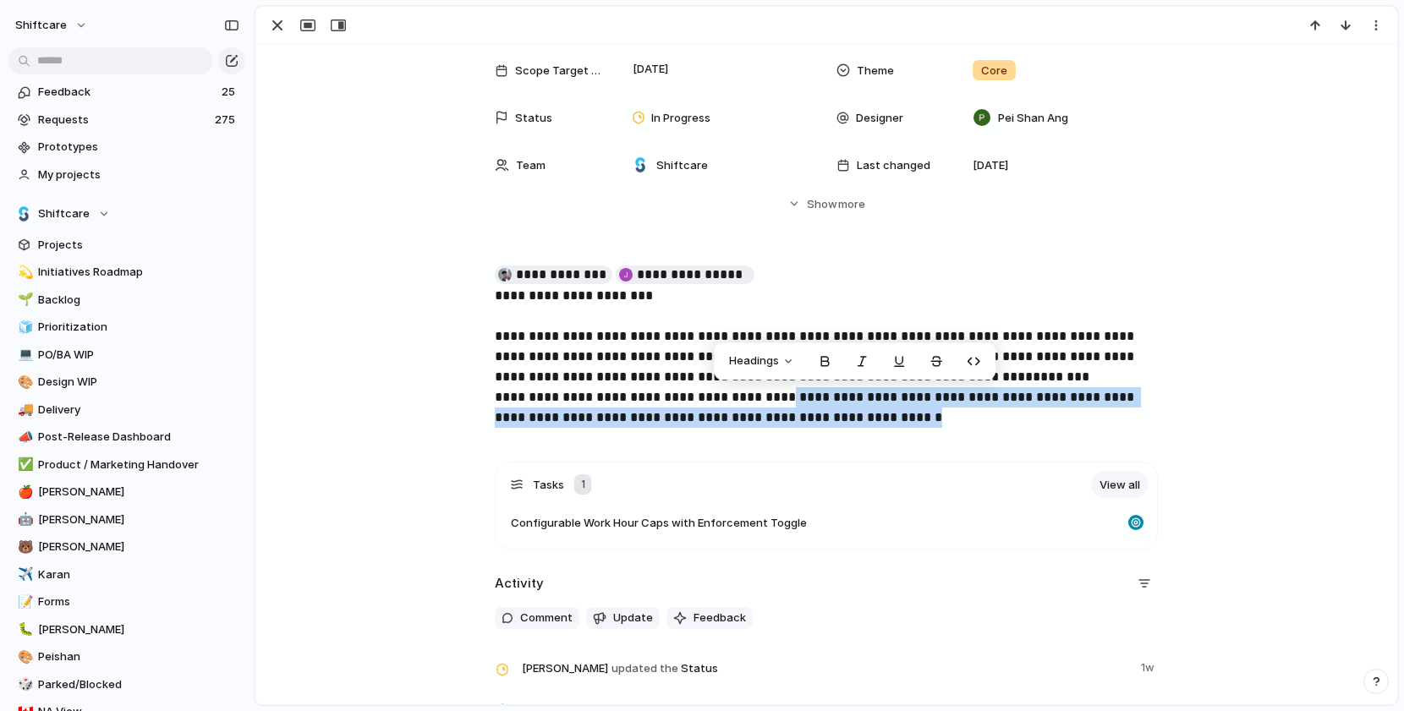
drag, startPoint x: 800, startPoint y: 402, endPoint x: 930, endPoint y: 415, distance: 130.1
click at [930, 415] on p "**********" at bounding box center [826, 347] width 663 height 162
